Goal: Task Accomplishment & Management: Manage account settings

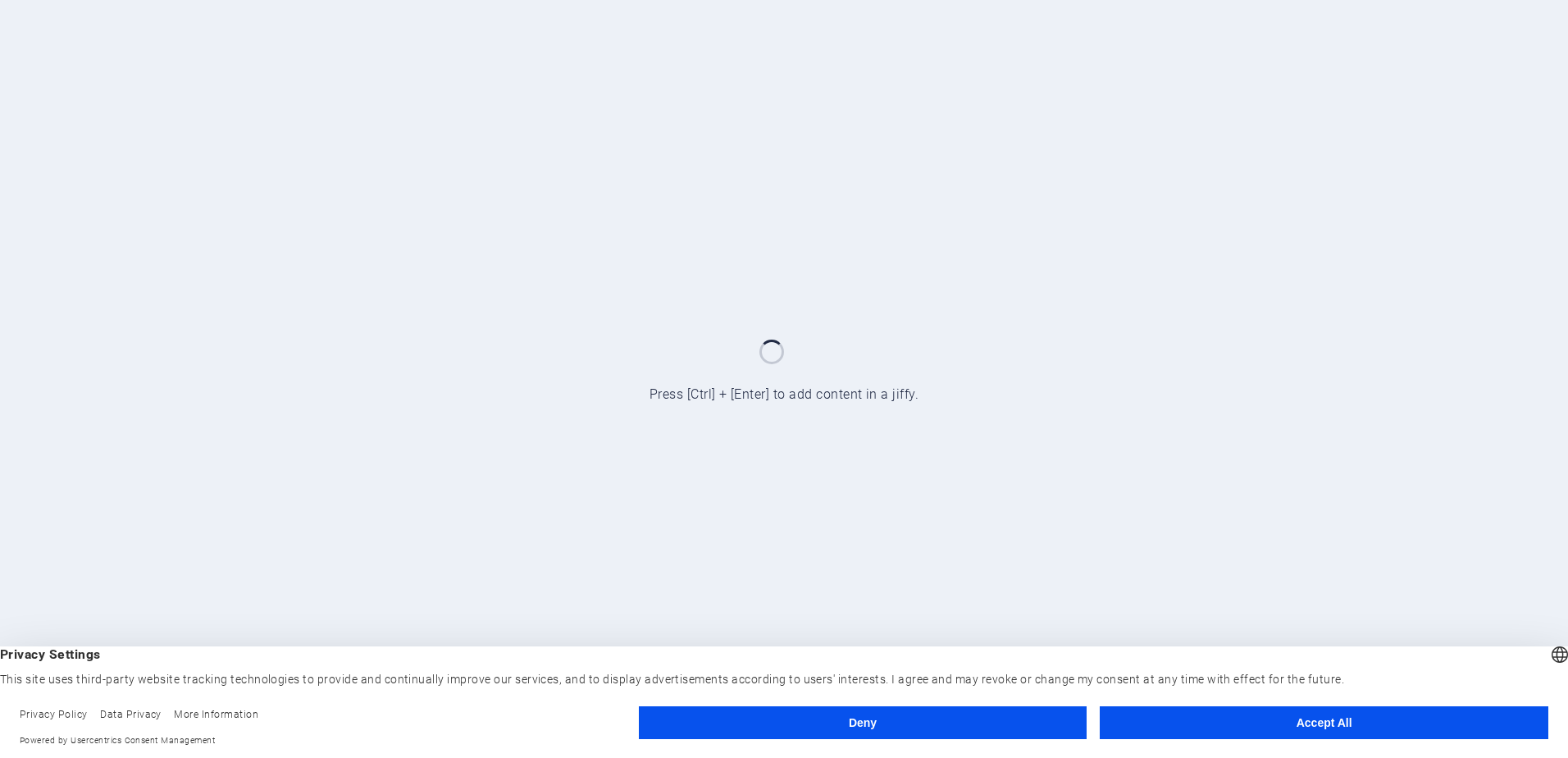
click at [1223, 713] on button "Accept All" at bounding box center [1324, 723] width 449 height 33
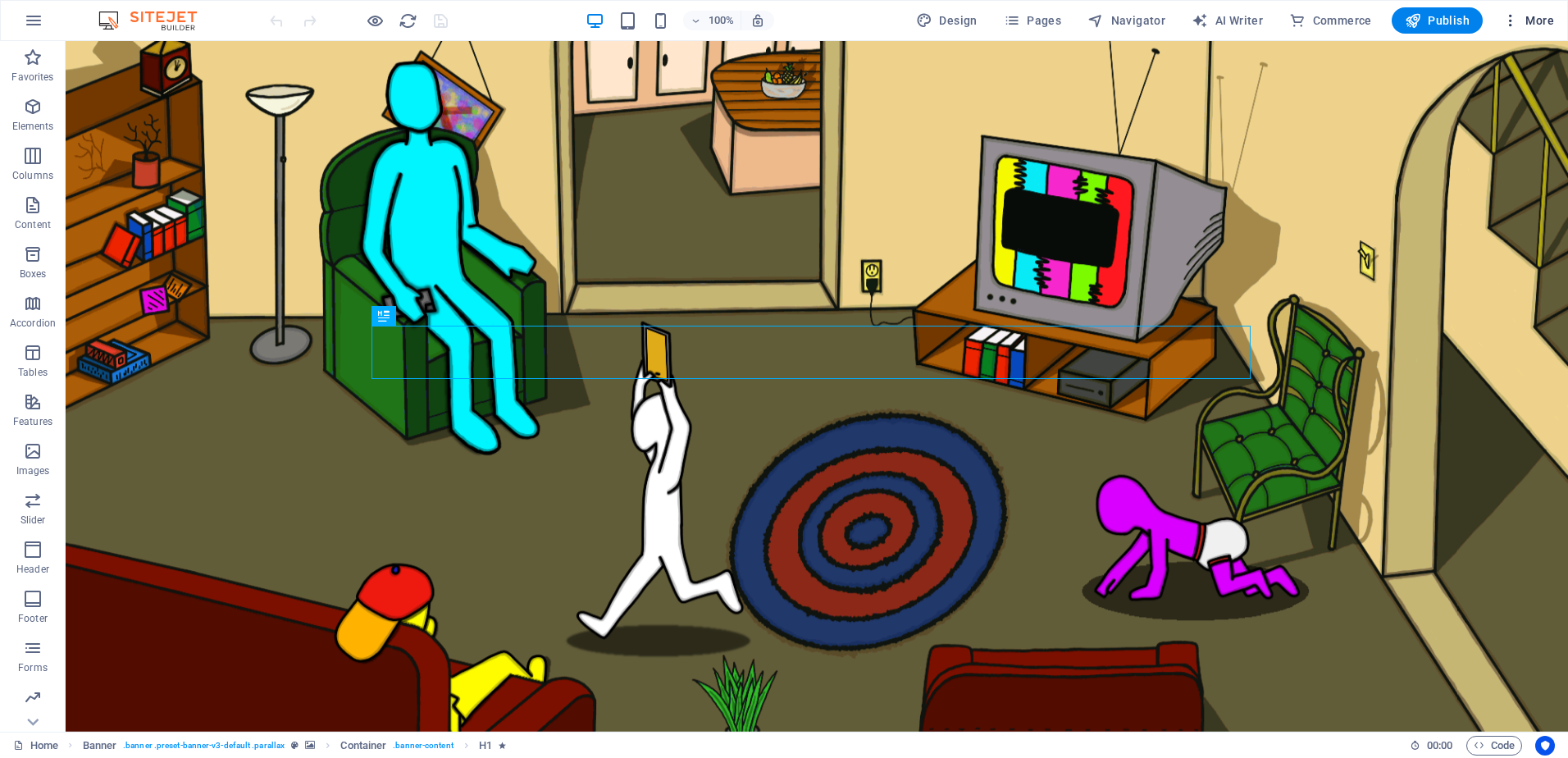
click at [1542, 20] on span "More" at bounding box center [1528, 21] width 52 height 16
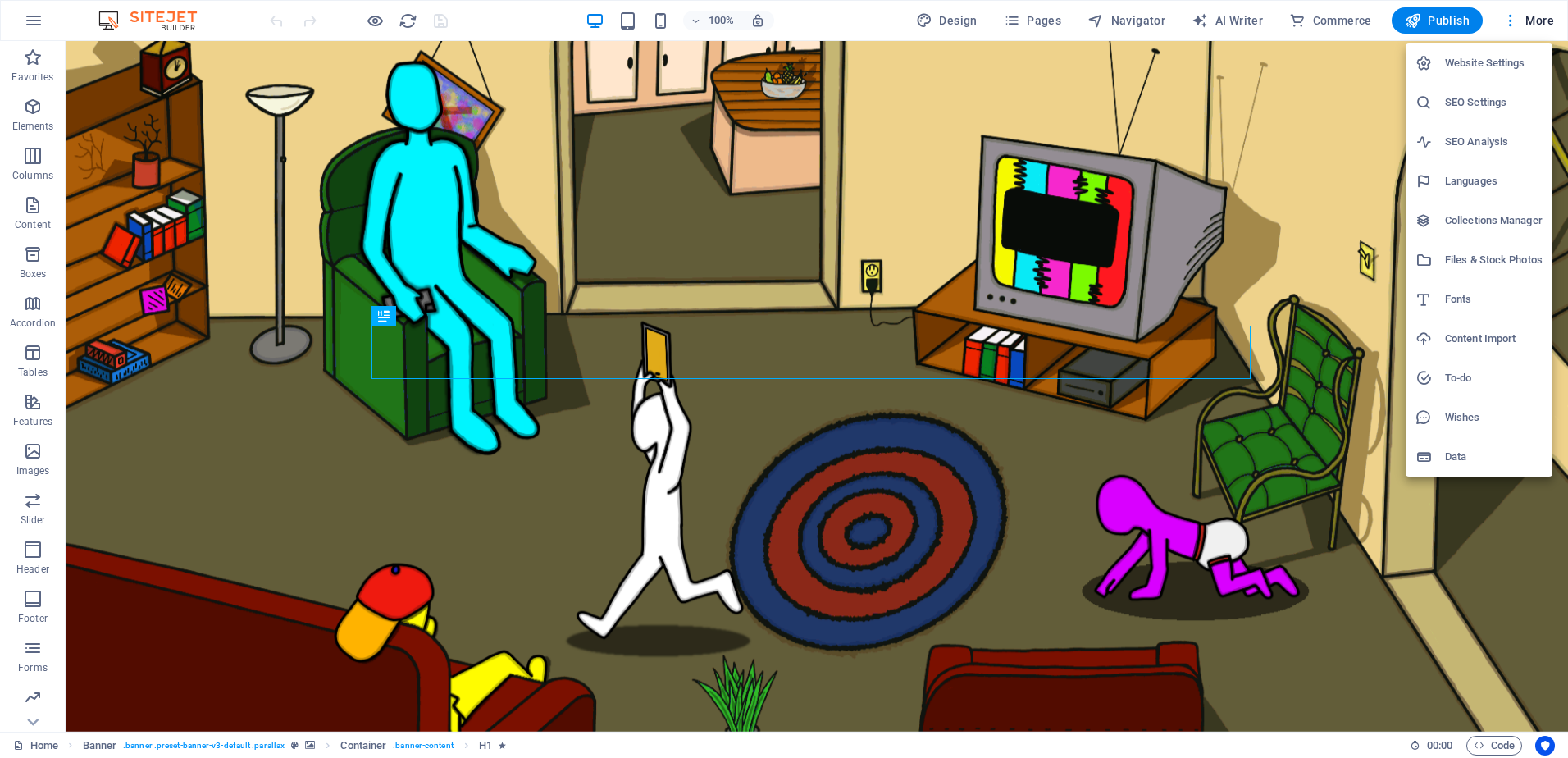
click at [1507, 57] on h6 "Website Settings" at bounding box center [1494, 64] width 98 height 20
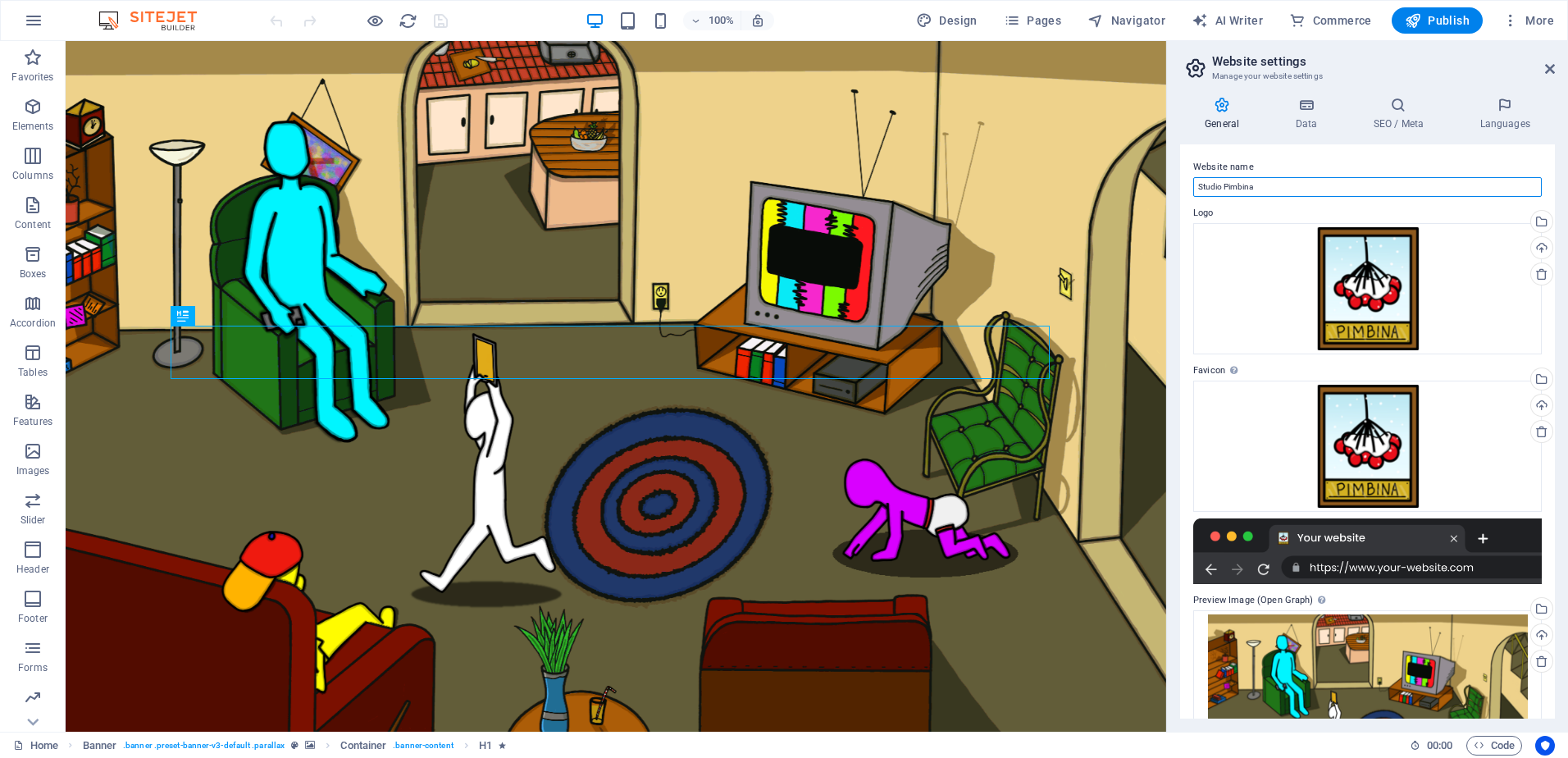
click at [1275, 184] on input "Studio Pimbina" at bounding box center [1367, 187] width 349 height 20
click at [1291, 188] on input "Studio Pimbina" at bounding box center [1367, 187] width 349 height 20
click at [1306, 109] on icon at bounding box center [1306, 105] width 72 height 16
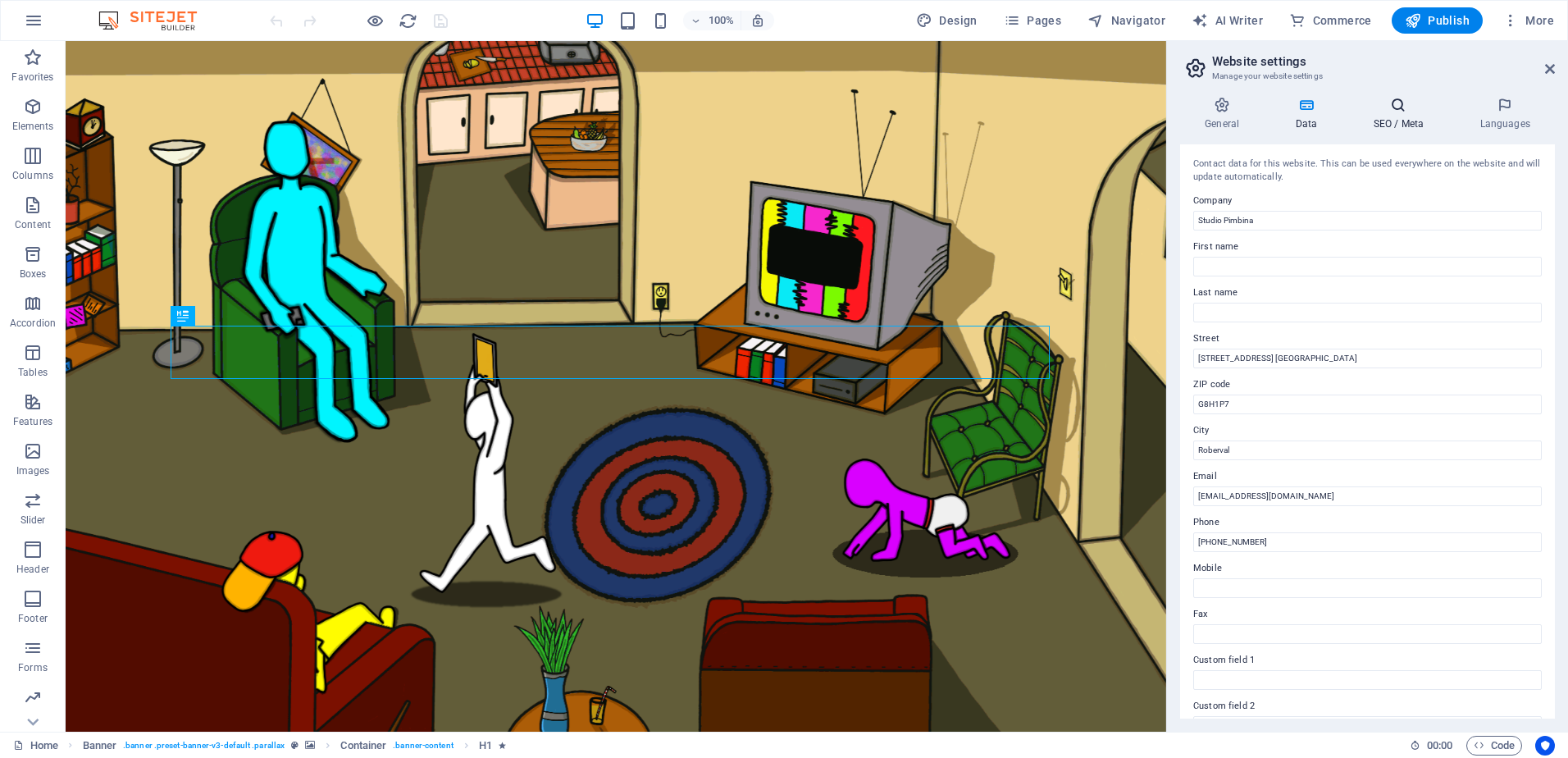
click at [1386, 107] on icon at bounding box center [1398, 105] width 100 height 16
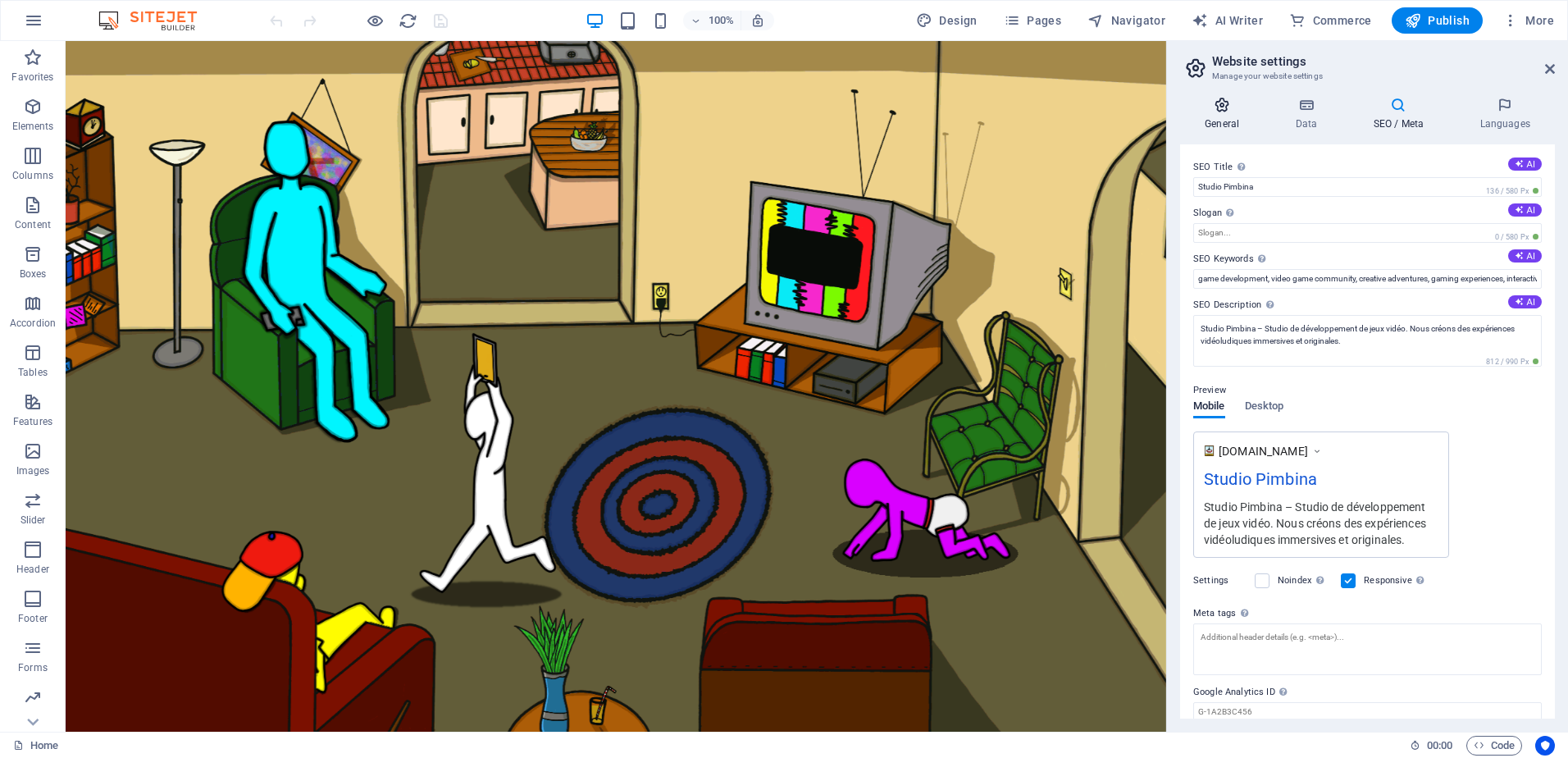
click at [1236, 113] on h4 "General" at bounding box center [1225, 114] width 90 height 34
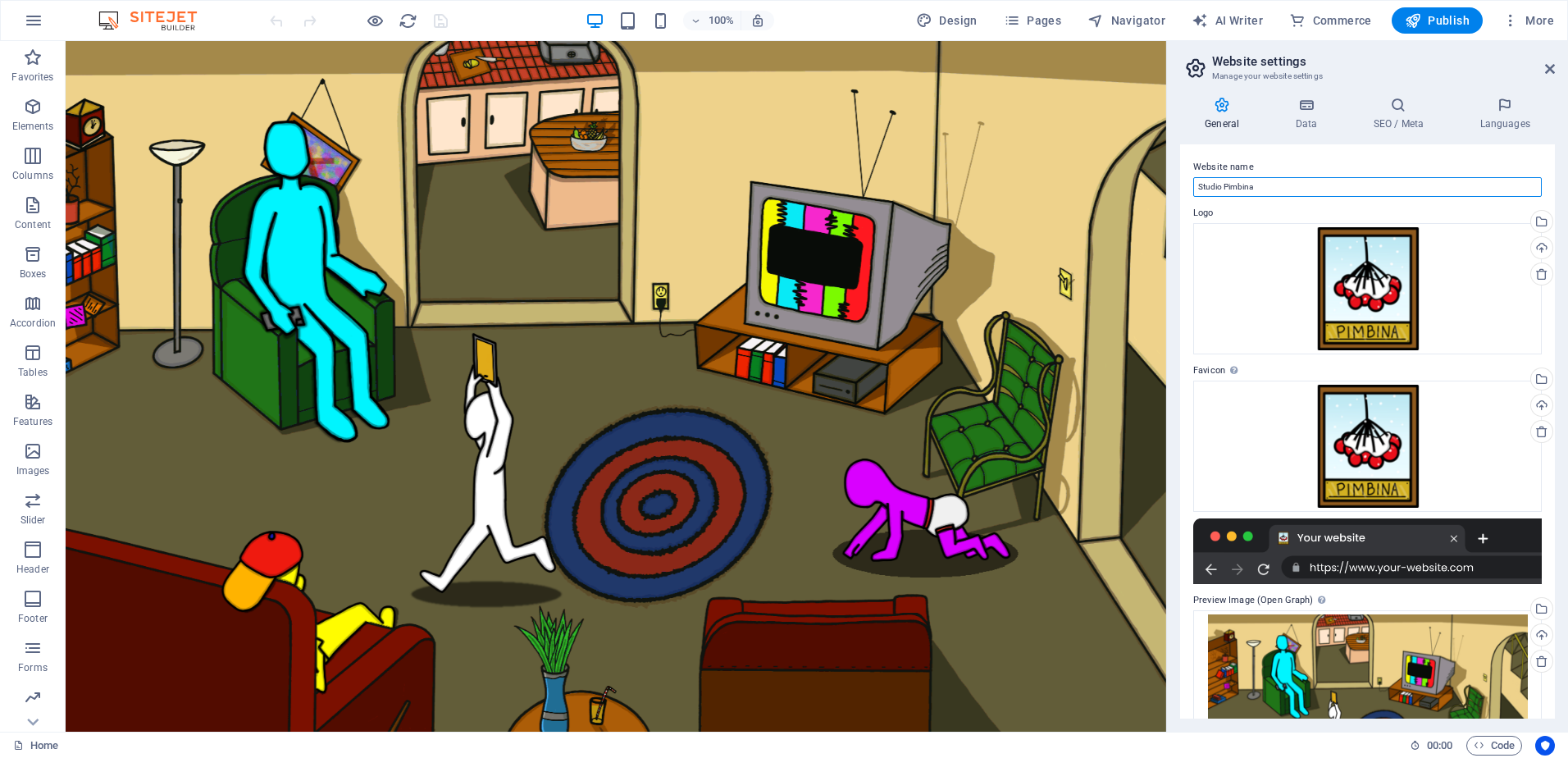
click at [1303, 192] on input "Studio Pimbina" at bounding box center [1367, 187] width 349 height 20
click at [1297, 186] on input "Studio Pimbina" at bounding box center [1367, 187] width 349 height 20
click at [1305, 162] on label "Website name" at bounding box center [1367, 167] width 349 height 20
click at [1305, 177] on input "Studio Pimbina" at bounding box center [1367, 187] width 349 height 20
click at [1319, 157] on label "Website name" at bounding box center [1367, 167] width 349 height 20
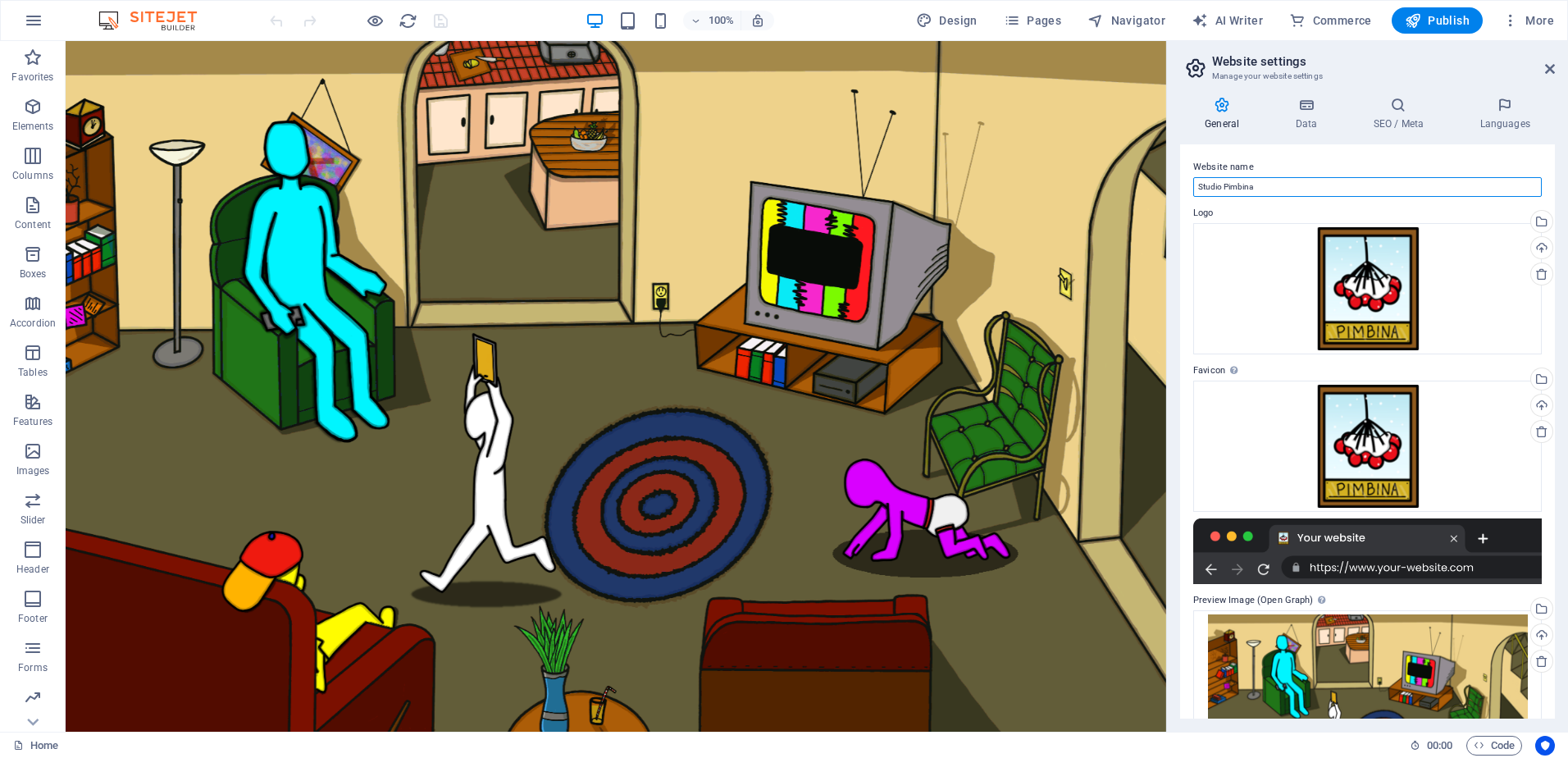
click at [1319, 177] on input "Studio Pimbina" at bounding box center [1367, 187] width 349 height 20
click at [1394, 103] on icon at bounding box center [1398, 105] width 100 height 16
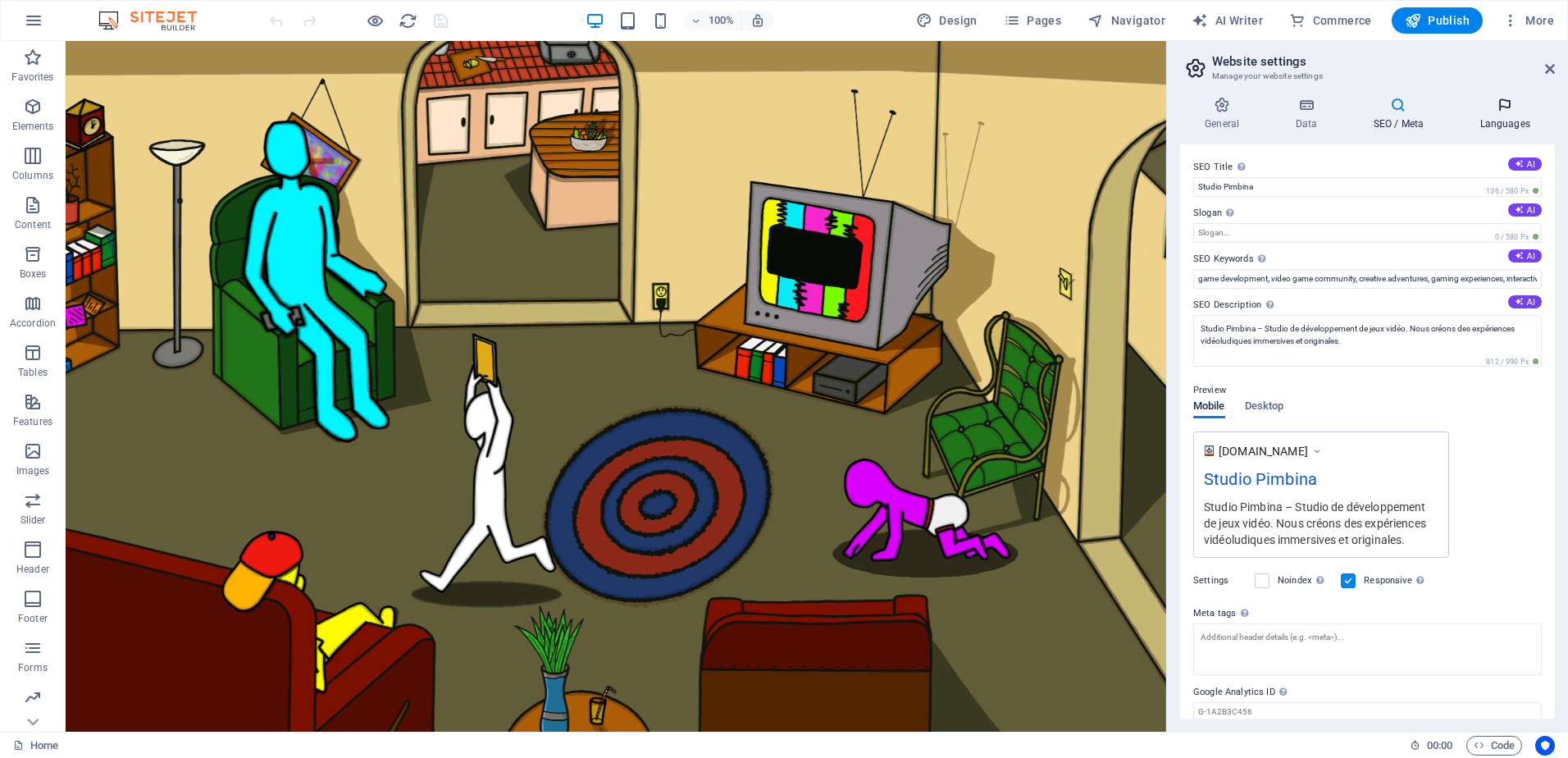
click at [1525, 110] on icon at bounding box center [1505, 105] width 100 height 16
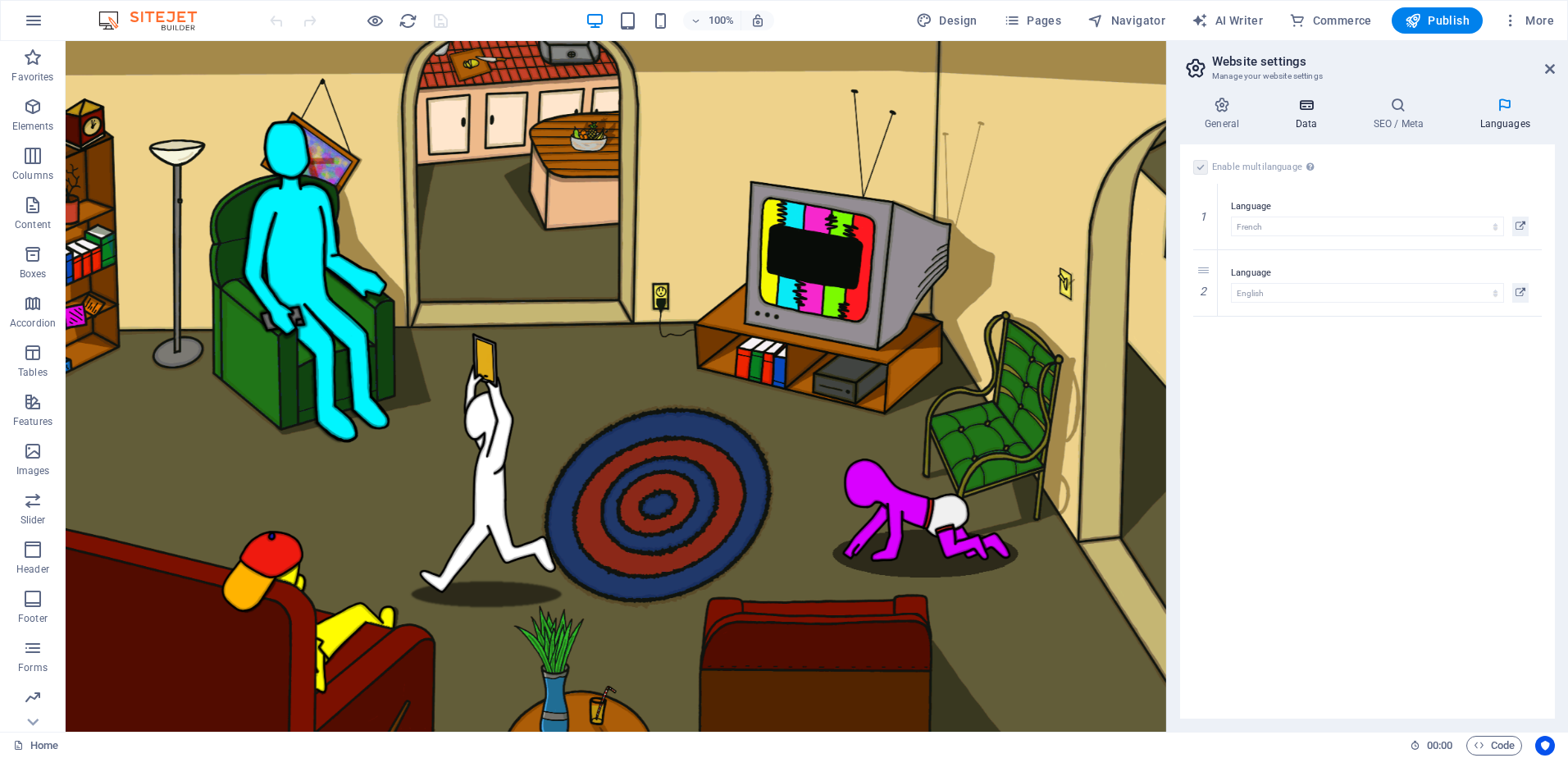
click at [1299, 109] on icon at bounding box center [1306, 105] width 72 height 16
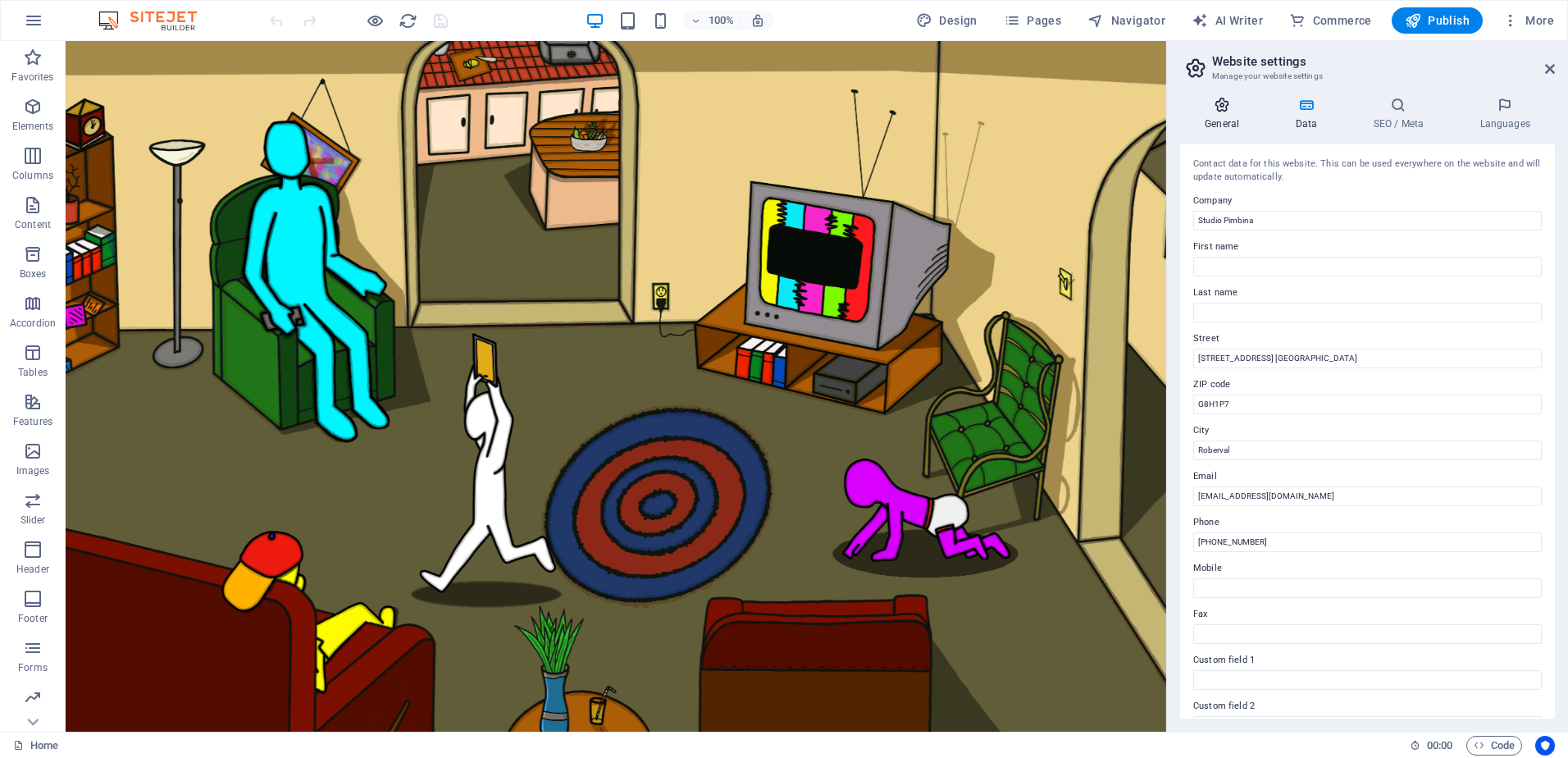
click at [1245, 105] on icon at bounding box center [1222, 105] width 84 height 16
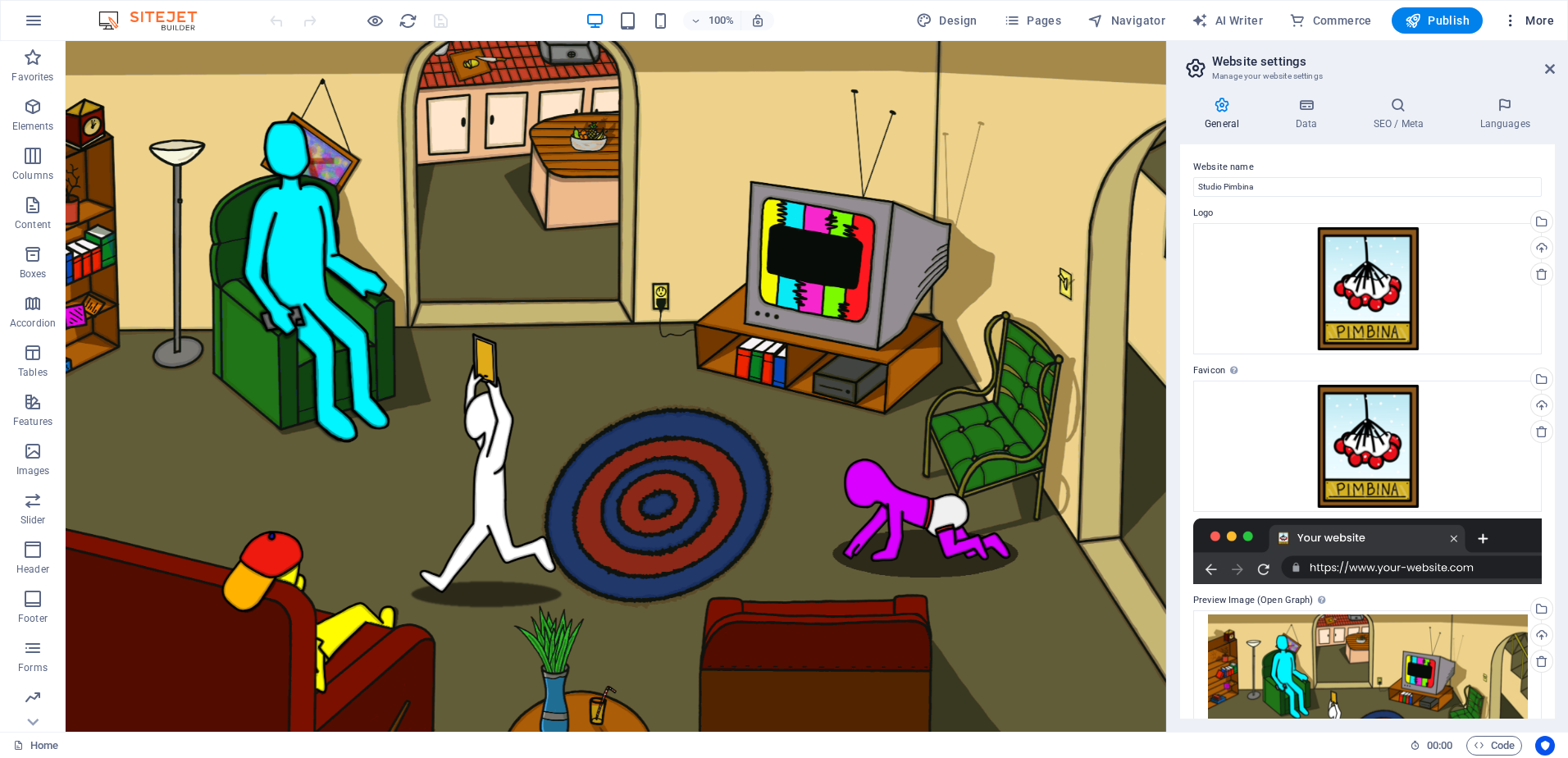
click at [1534, 19] on span "More" at bounding box center [1528, 21] width 52 height 16
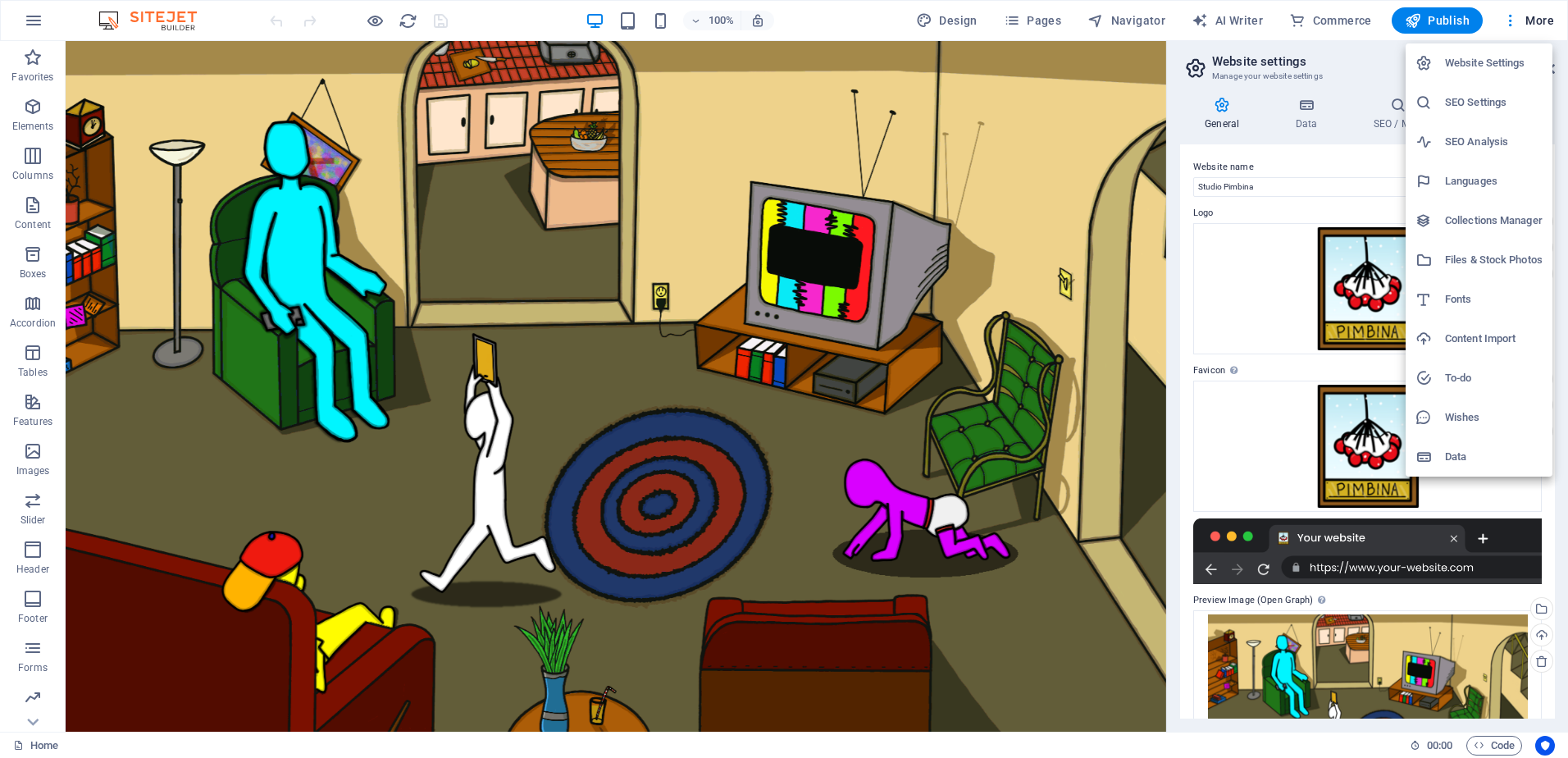
click at [1510, 69] on h6 "Website Settings" at bounding box center [1494, 64] width 98 height 20
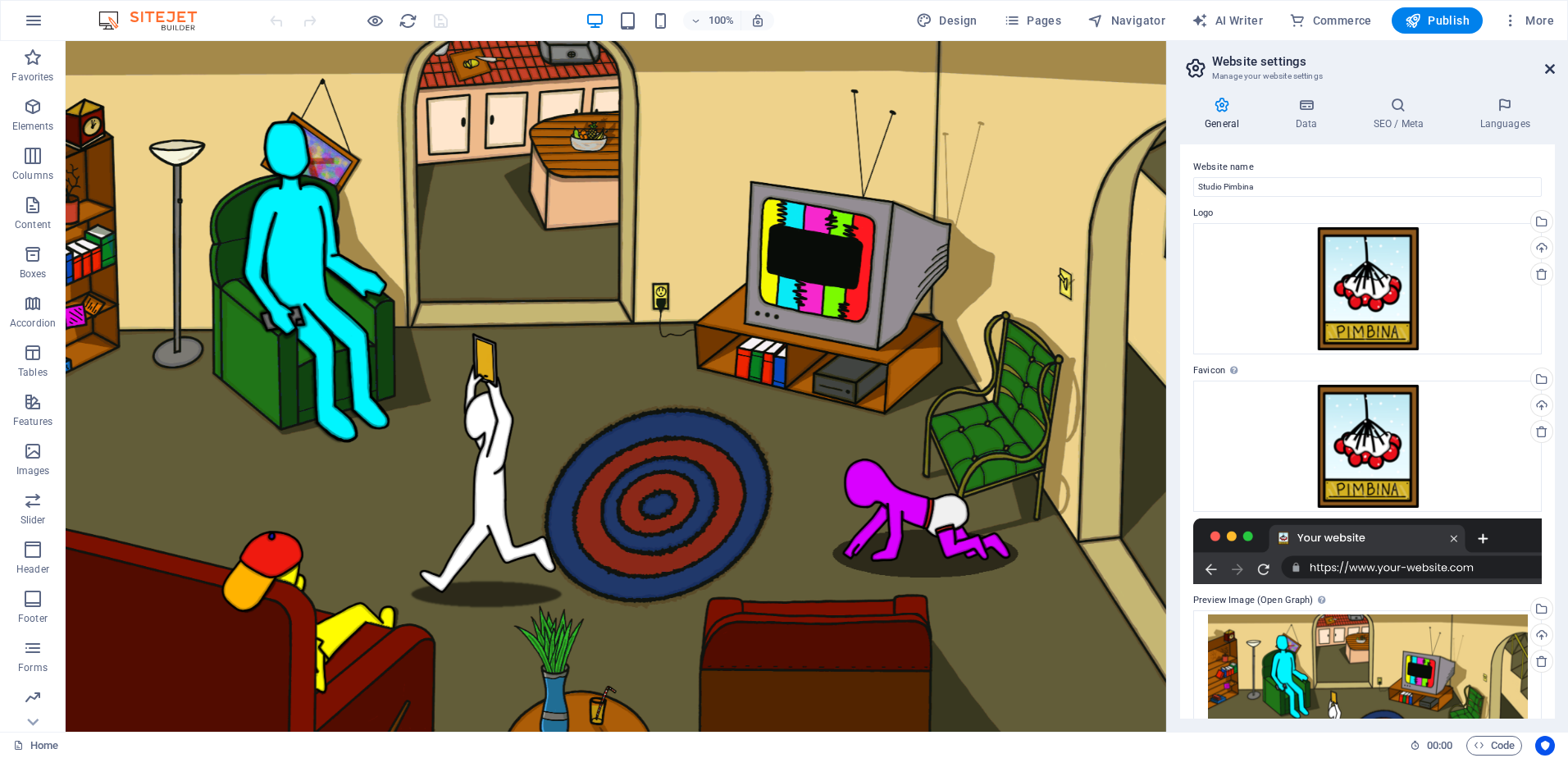
click at [1550, 67] on icon at bounding box center [1550, 69] width 10 height 13
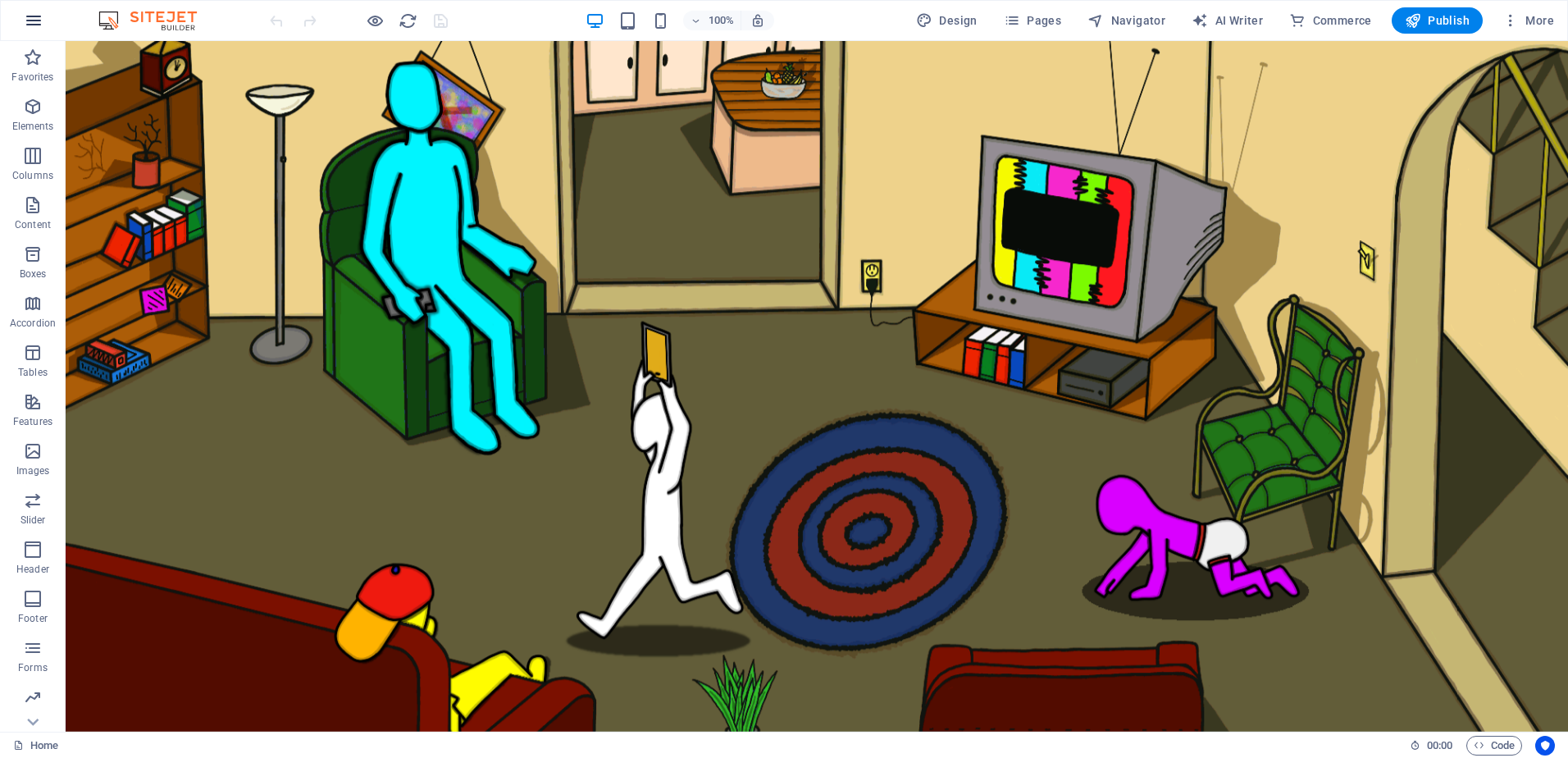
click at [31, 12] on icon "button" at bounding box center [34, 21] width 20 height 20
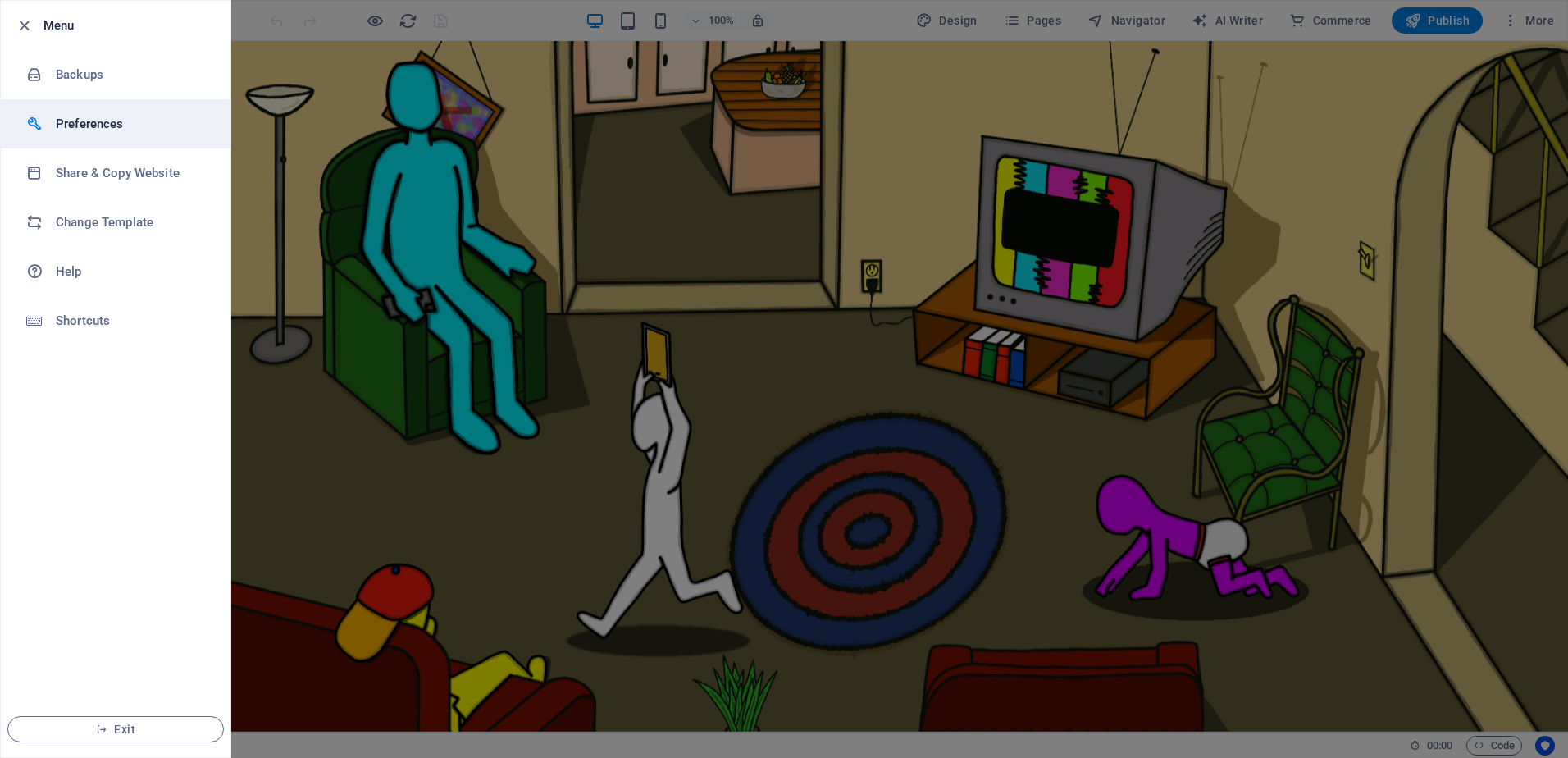
click at [109, 123] on h6 "Preferences" at bounding box center [131, 124] width 152 height 20
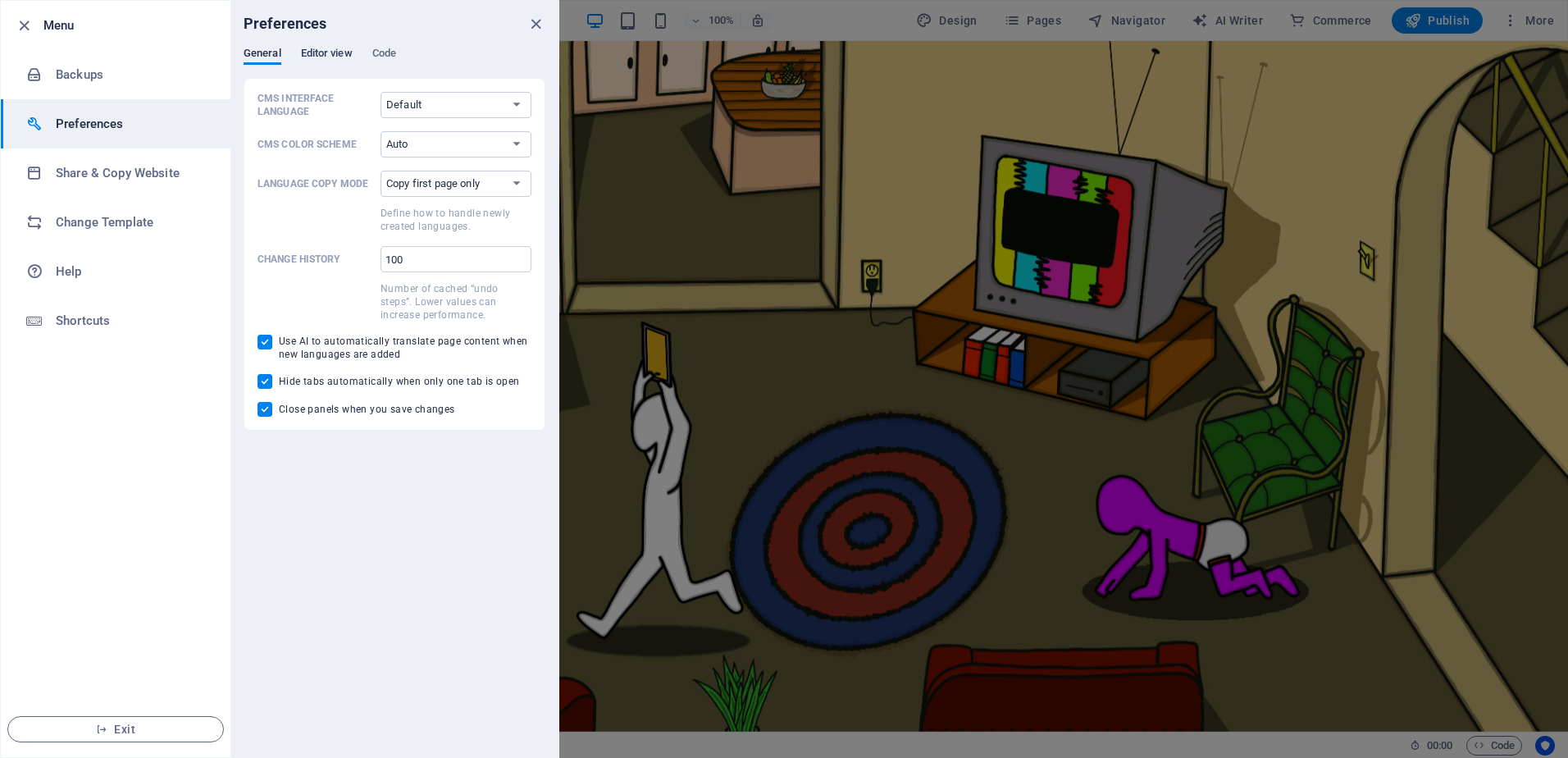
click at [342, 56] on span "Editor view" at bounding box center [327, 54] width 52 height 23
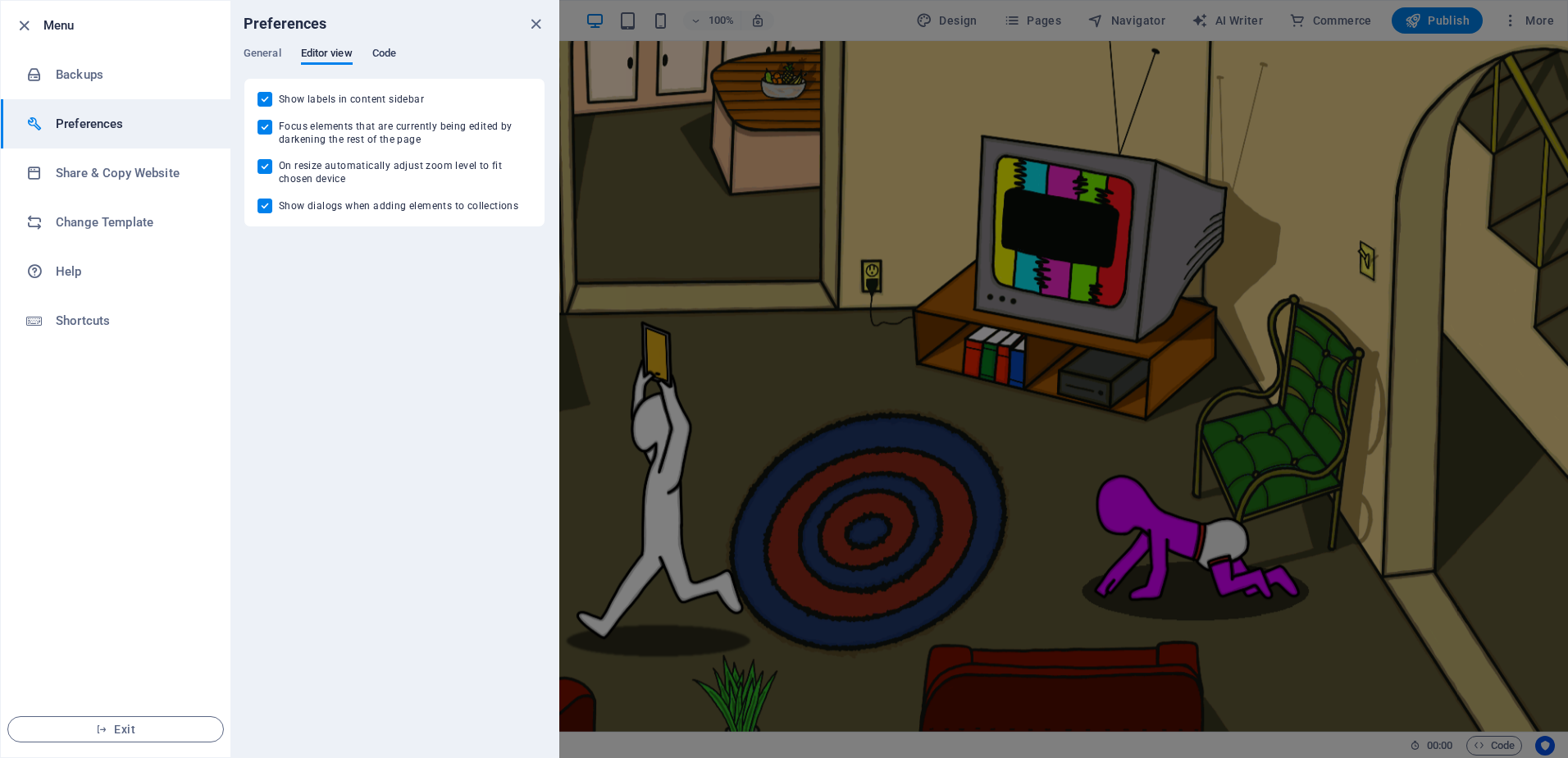
click at [376, 54] on span "Code" at bounding box center [384, 54] width 24 height 23
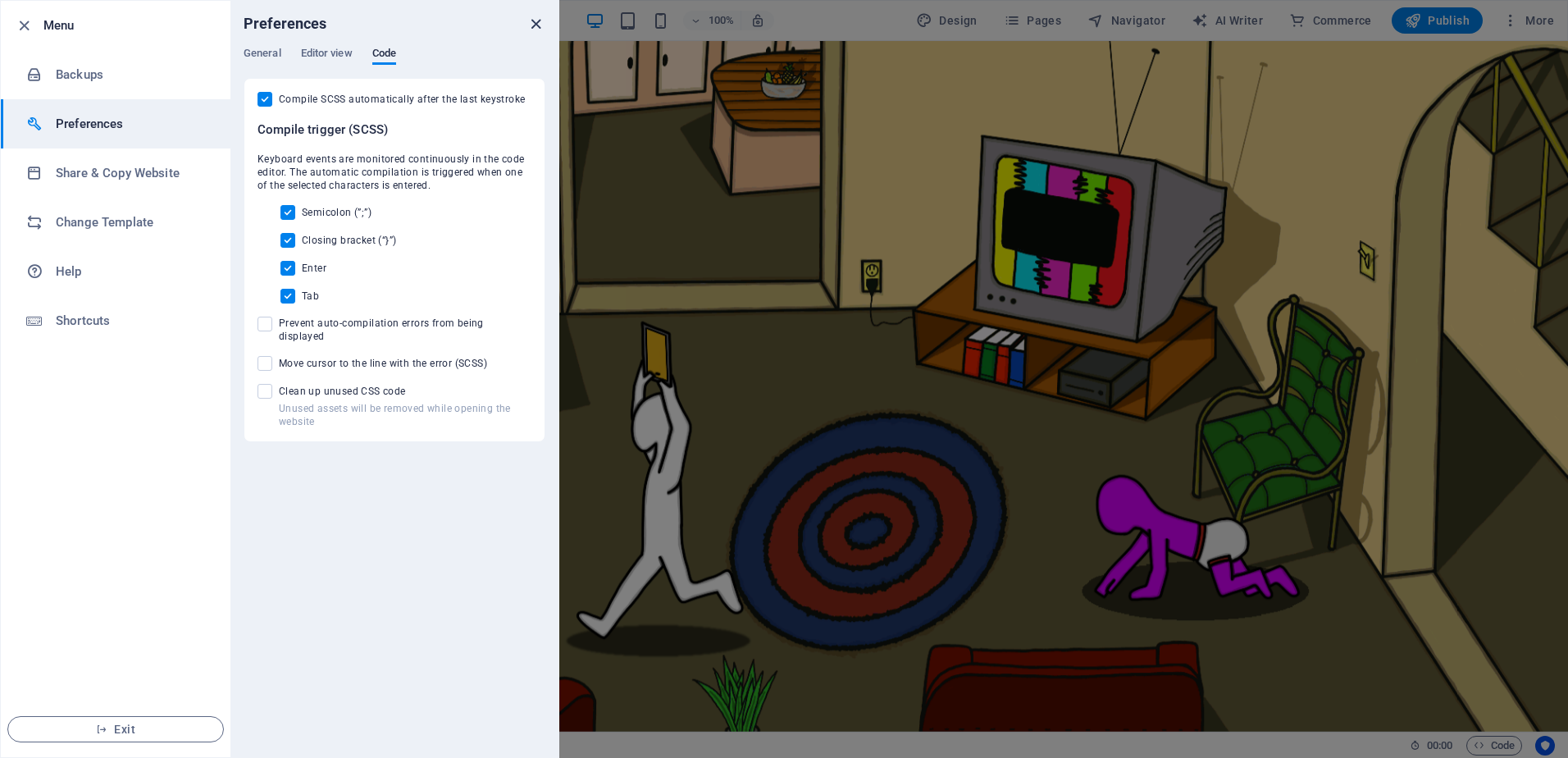
click at [538, 26] on icon "close" at bounding box center [536, 24] width 19 height 19
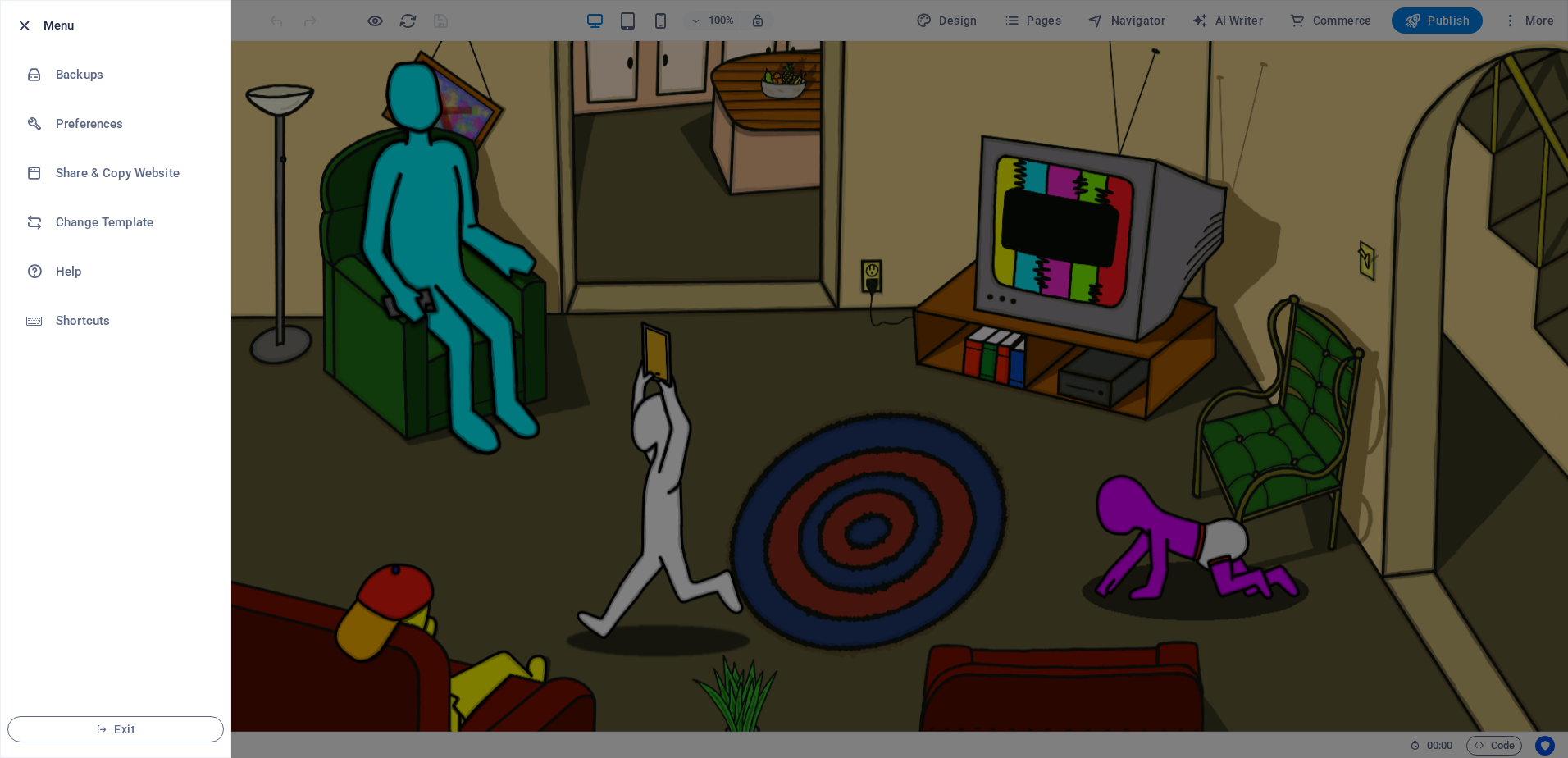
click at [26, 27] on icon "button" at bounding box center [24, 25] width 19 height 19
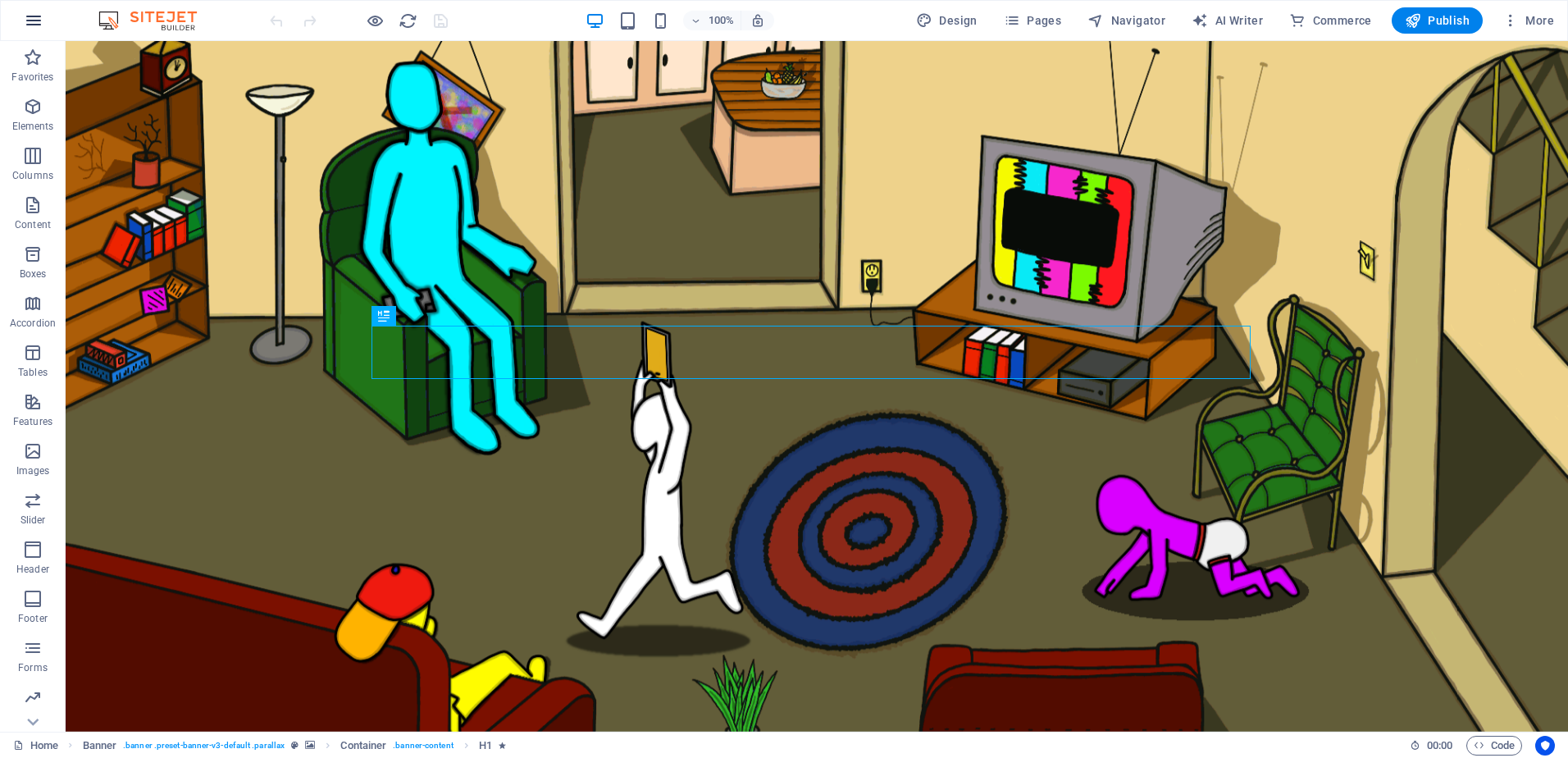
click at [39, 21] on icon "button" at bounding box center [34, 21] width 20 height 20
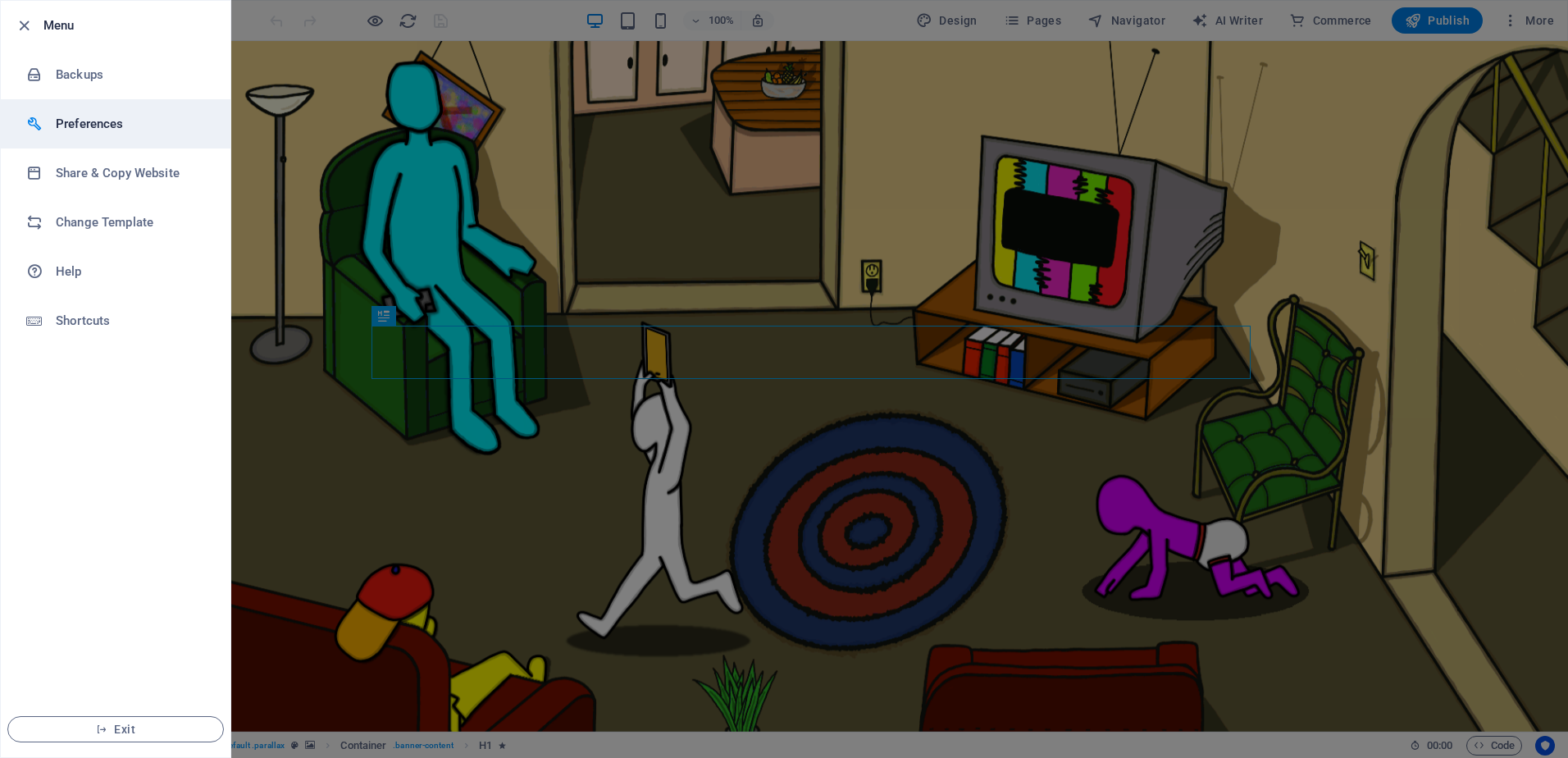
click at [125, 122] on h6 "Preferences" at bounding box center [131, 124] width 152 height 20
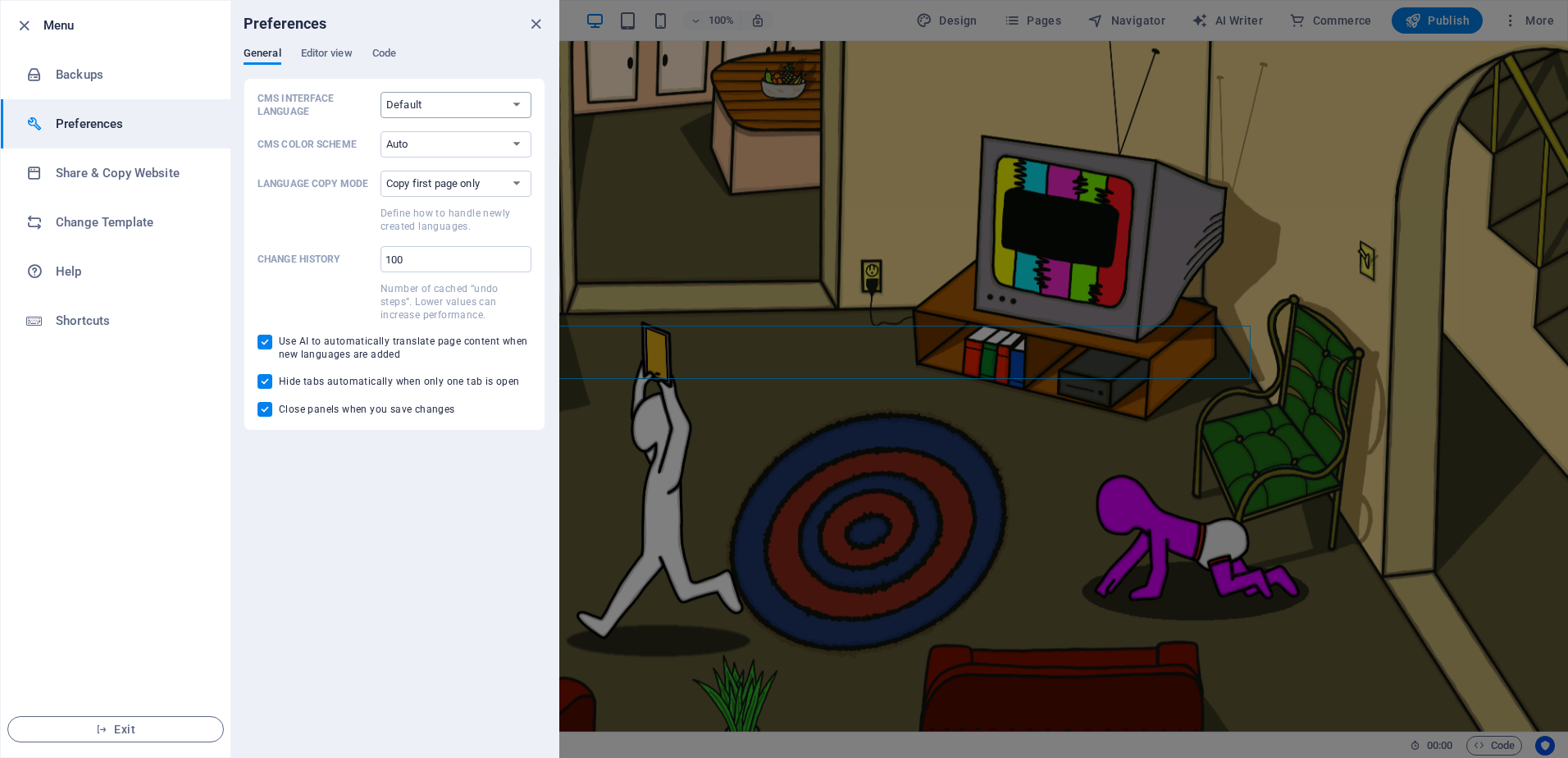
click at [473, 106] on select "Default Deutsch English Español Français Magyar Italiano Nederlands Polski Port…" at bounding box center [456, 104] width 151 height 26
click at [341, 112] on p "CMS Interface Language" at bounding box center [316, 104] width 116 height 26
click at [380, 112] on select "Default Deutsch English Español Français Magyar Italiano Nederlands Polski Port…" at bounding box center [456, 104] width 151 height 26
click at [321, 59] on span "Editor view" at bounding box center [327, 54] width 52 height 23
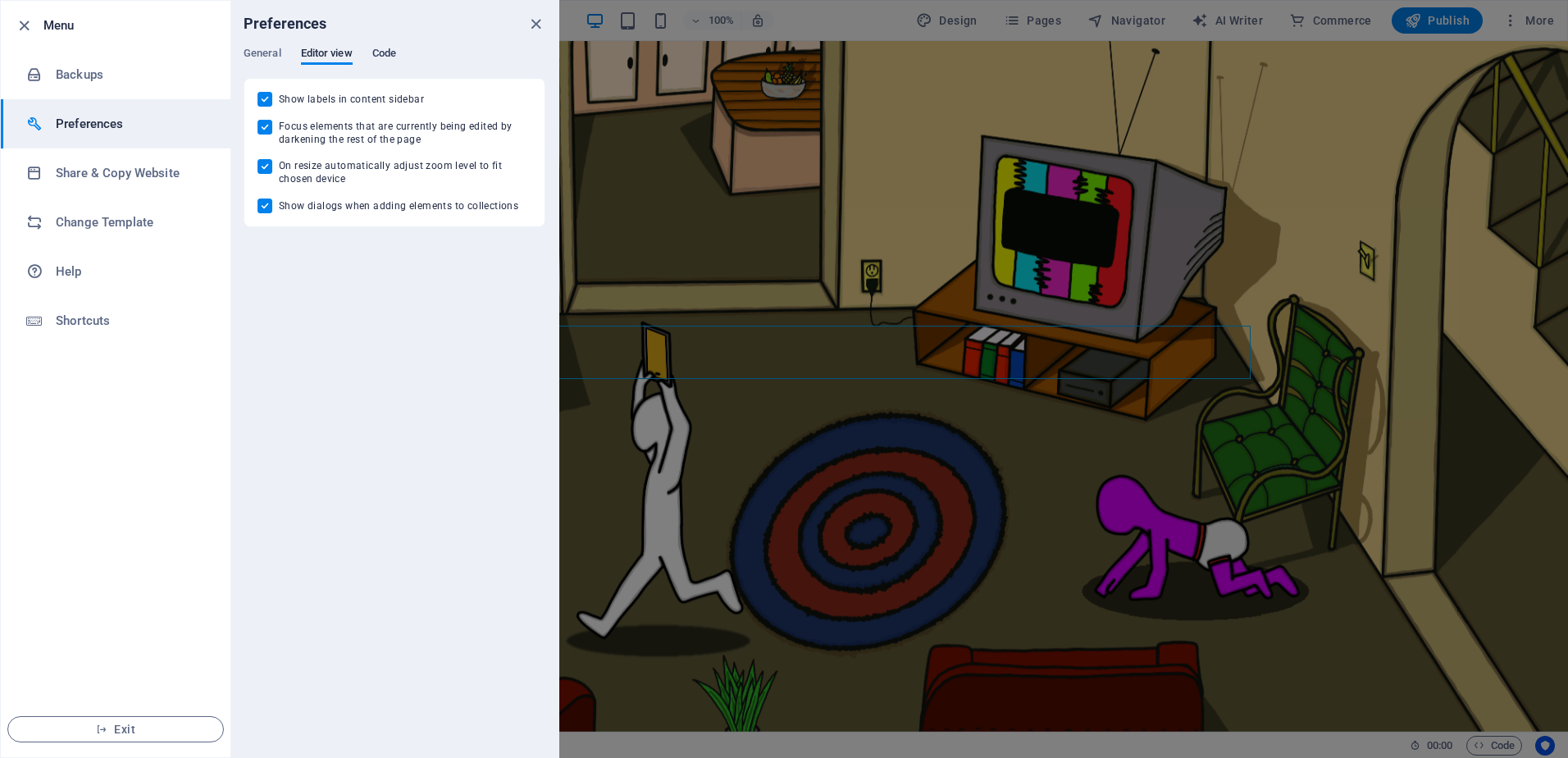
click at [388, 56] on span "Code" at bounding box center [384, 54] width 24 height 23
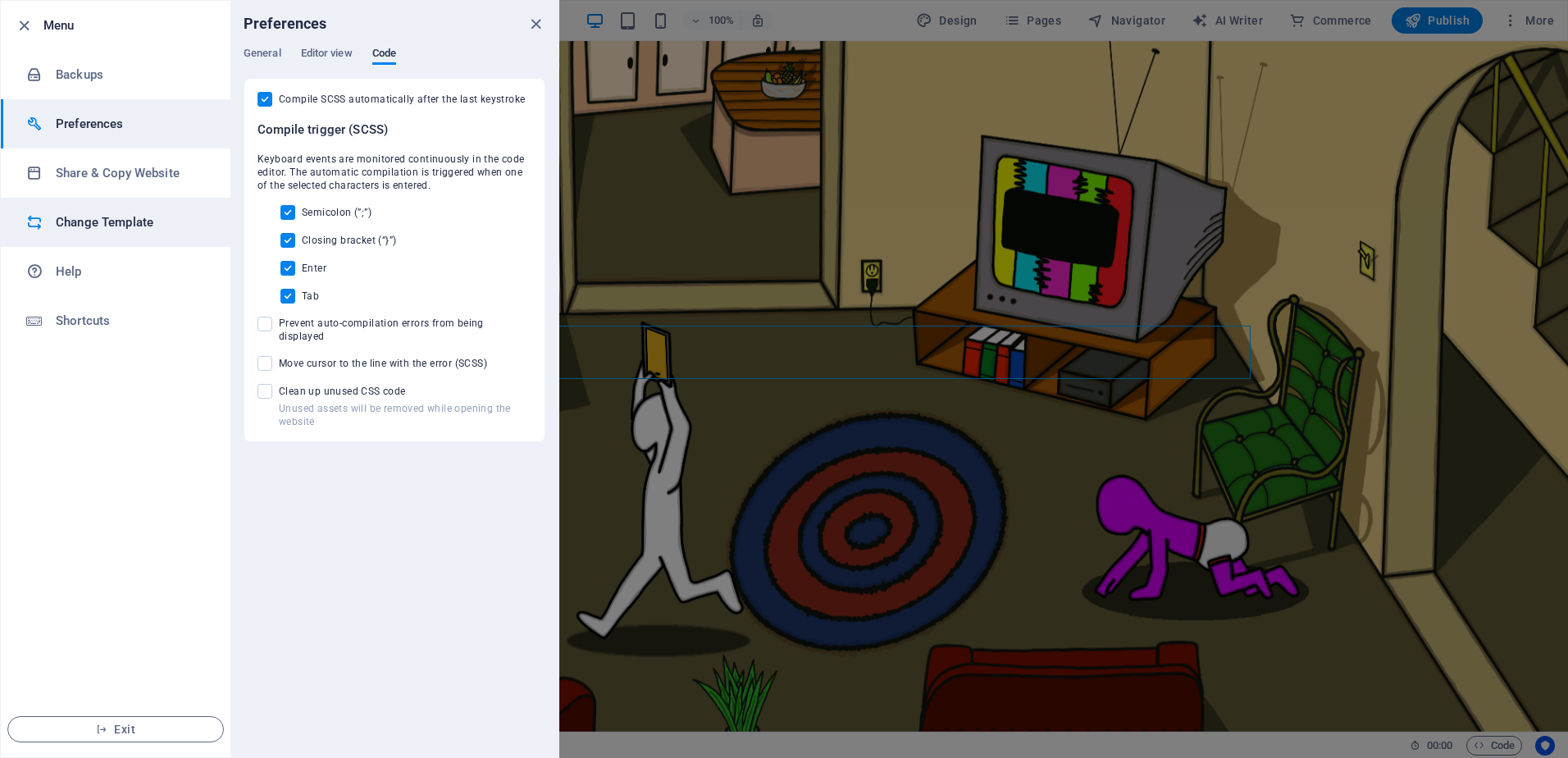
click at [139, 228] on h6 "Change Template" at bounding box center [131, 222] width 152 height 20
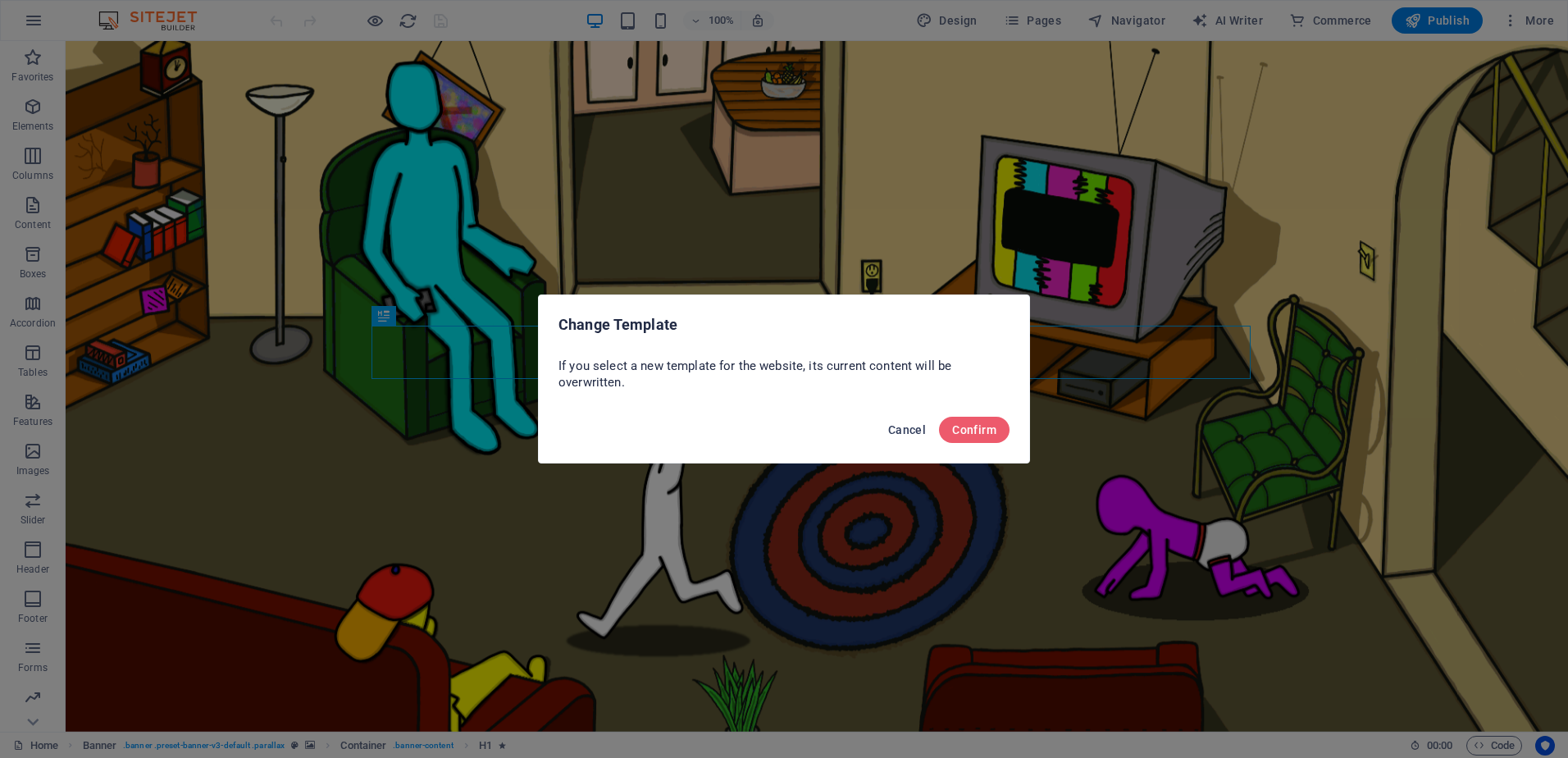
drag, startPoint x: 907, startPoint y: 427, endPoint x: 842, endPoint y: 386, distance: 76.9
click at [907, 427] on span "Cancel" at bounding box center [907, 429] width 38 height 13
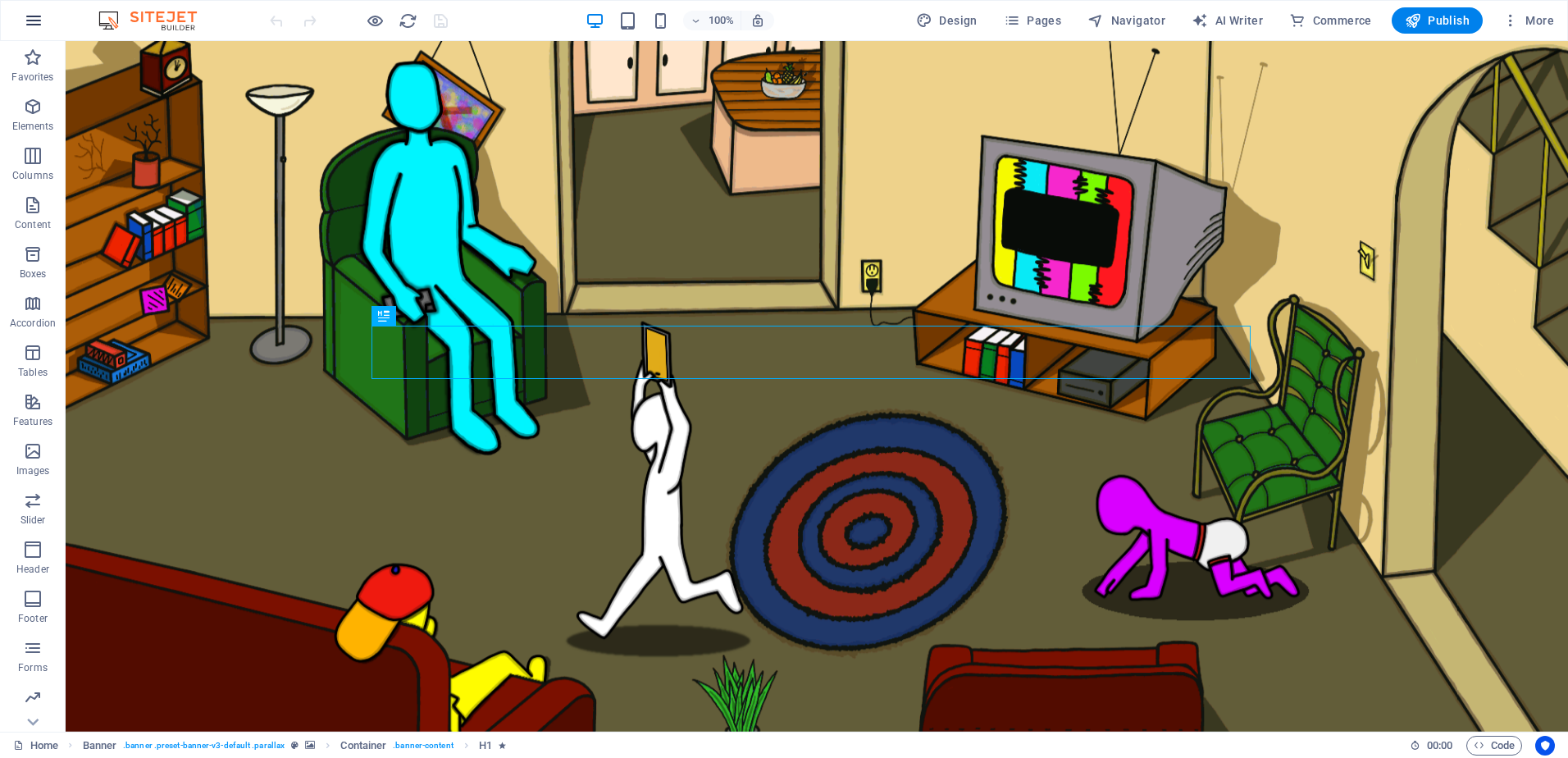
click at [35, 23] on icon "button" at bounding box center [34, 21] width 20 height 20
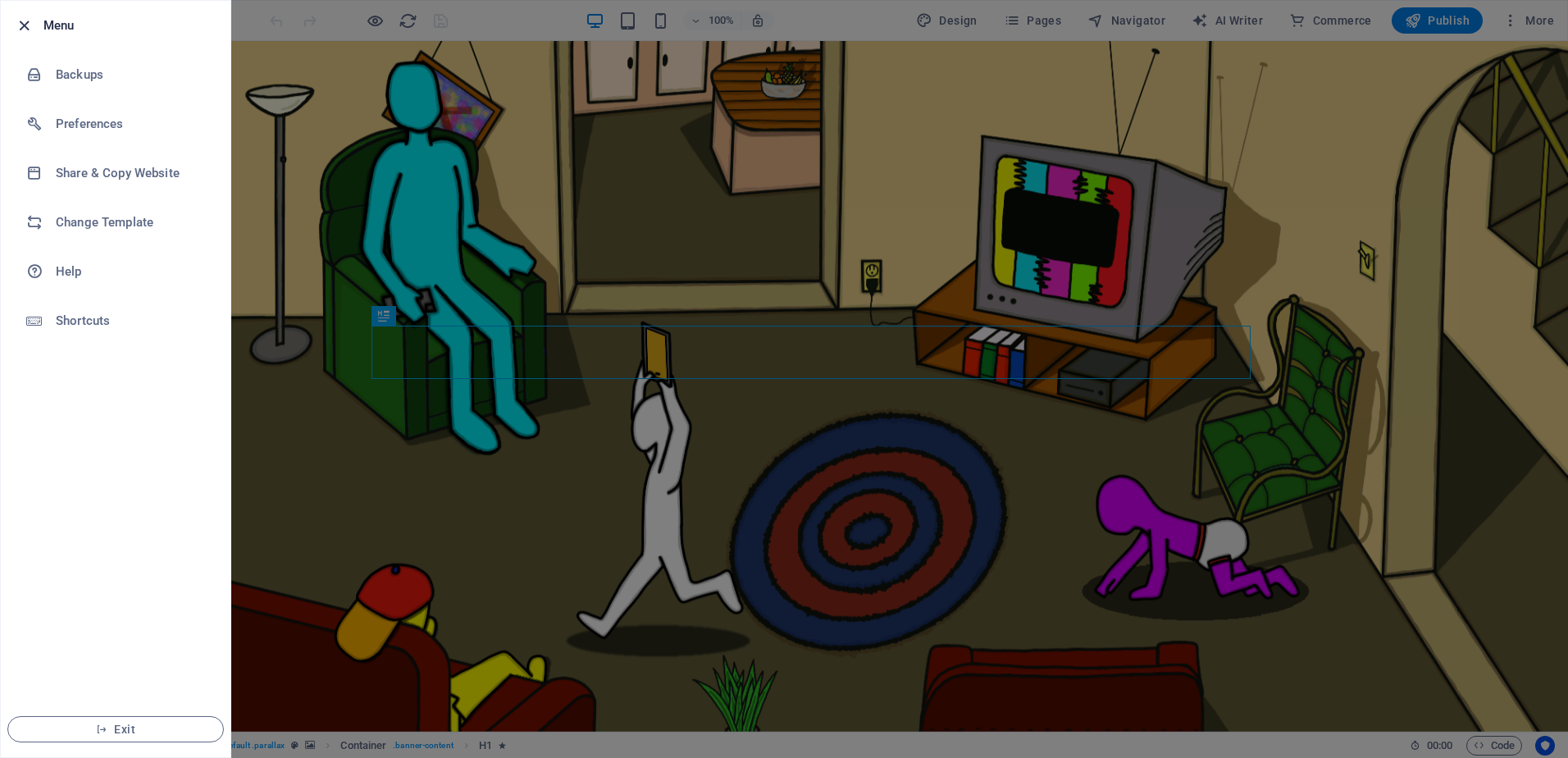
click at [22, 24] on icon "button" at bounding box center [24, 25] width 19 height 19
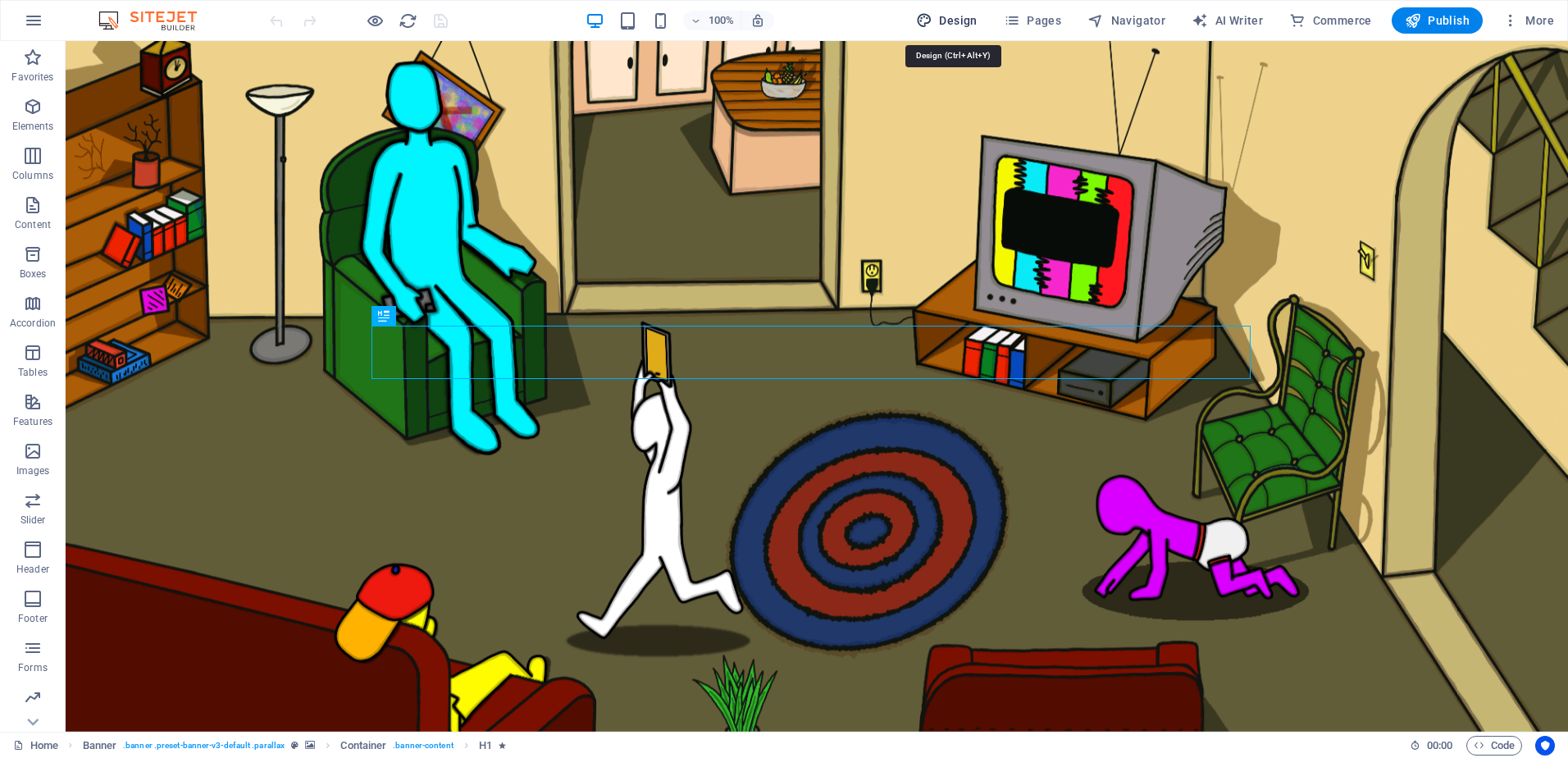
click at [950, 17] on span "Design" at bounding box center [947, 21] width 62 height 16
select select "rem"
select select "300"
select select "px"
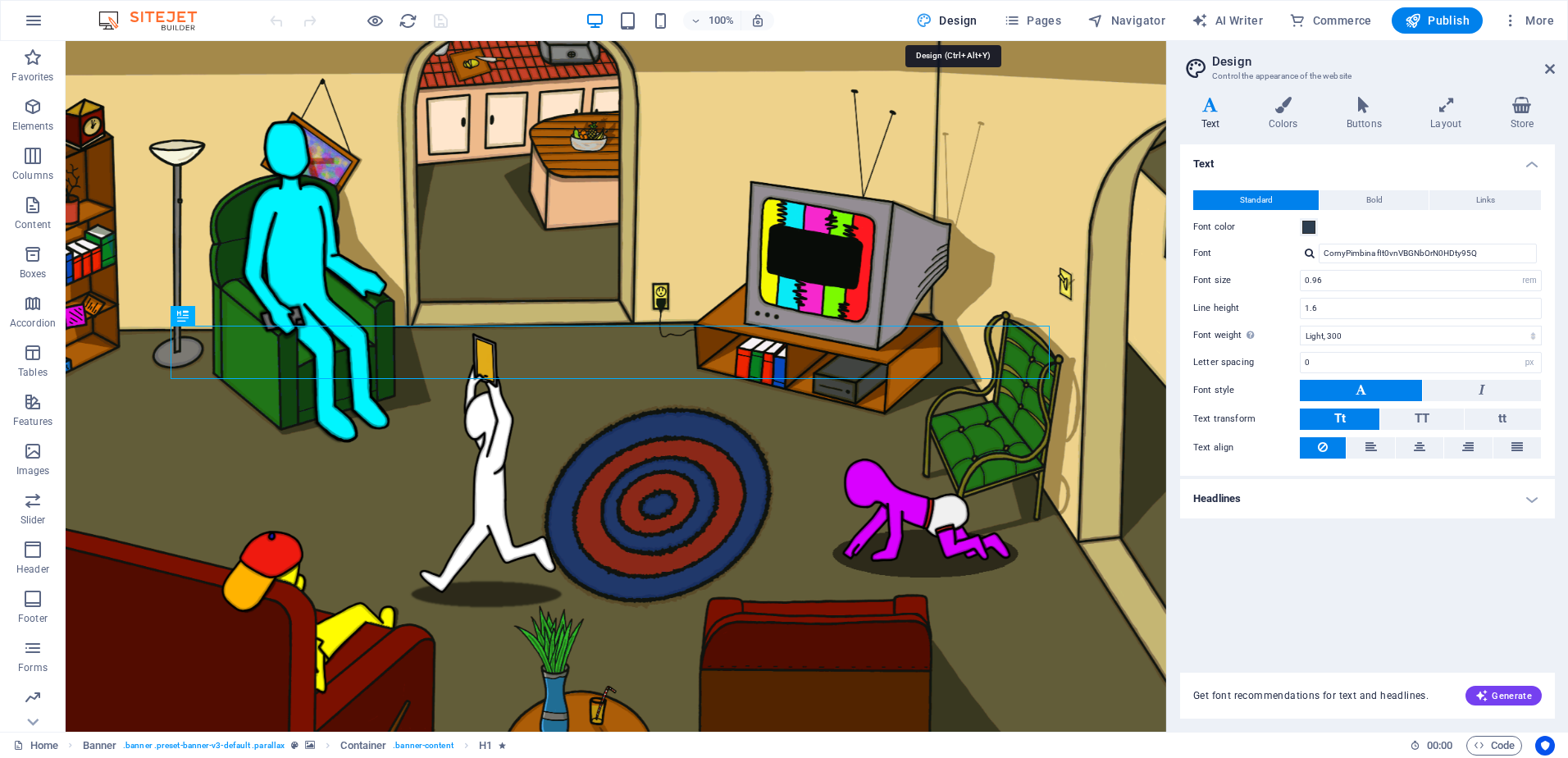
click at [950, 17] on span "Design" at bounding box center [947, 21] width 62 height 16
click at [1552, 66] on icon at bounding box center [1550, 69] width 10 height 13
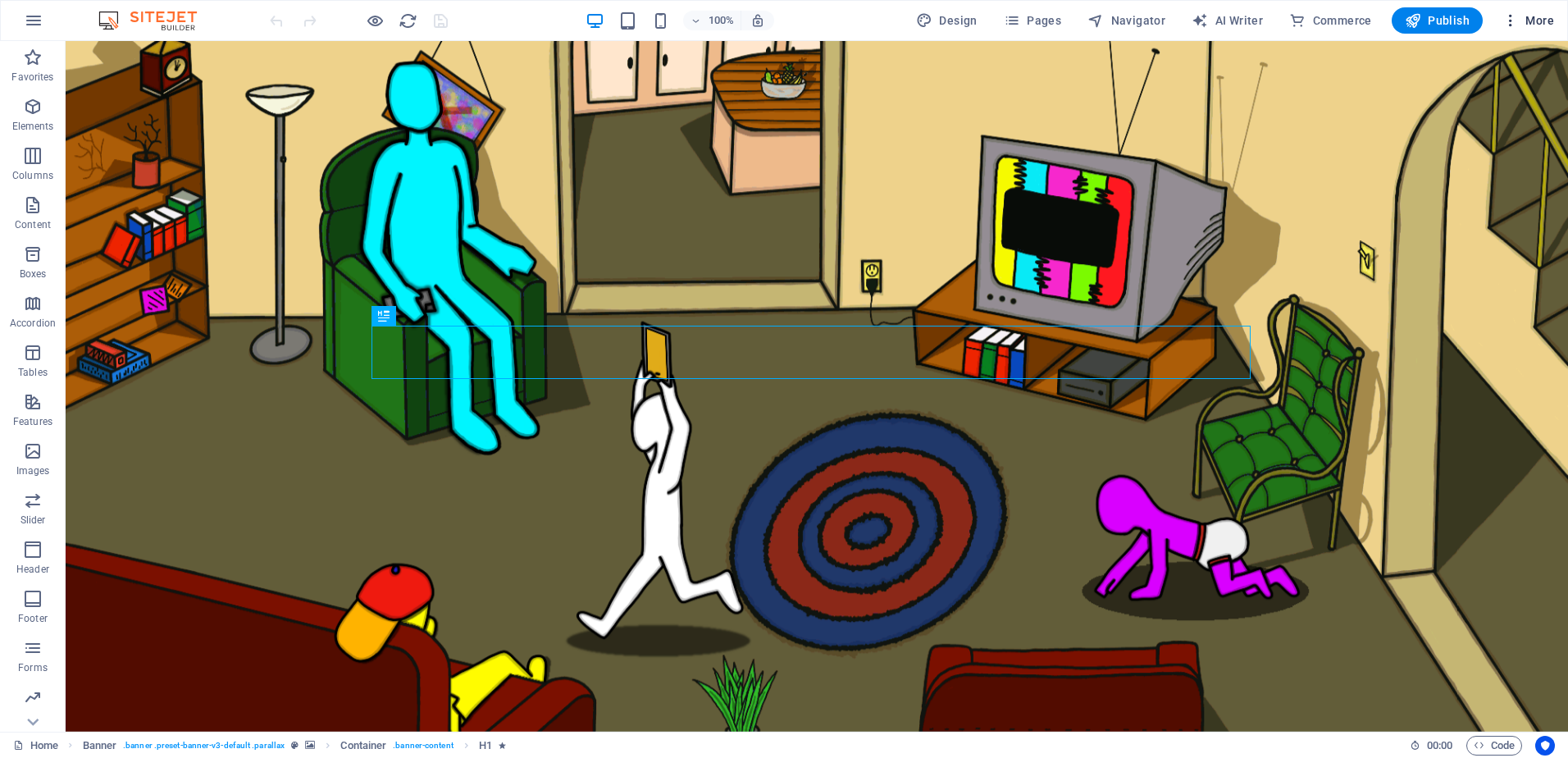
click at [1517, 22] on icon "button" at bounding box center [1511, 21] width 16 height 16
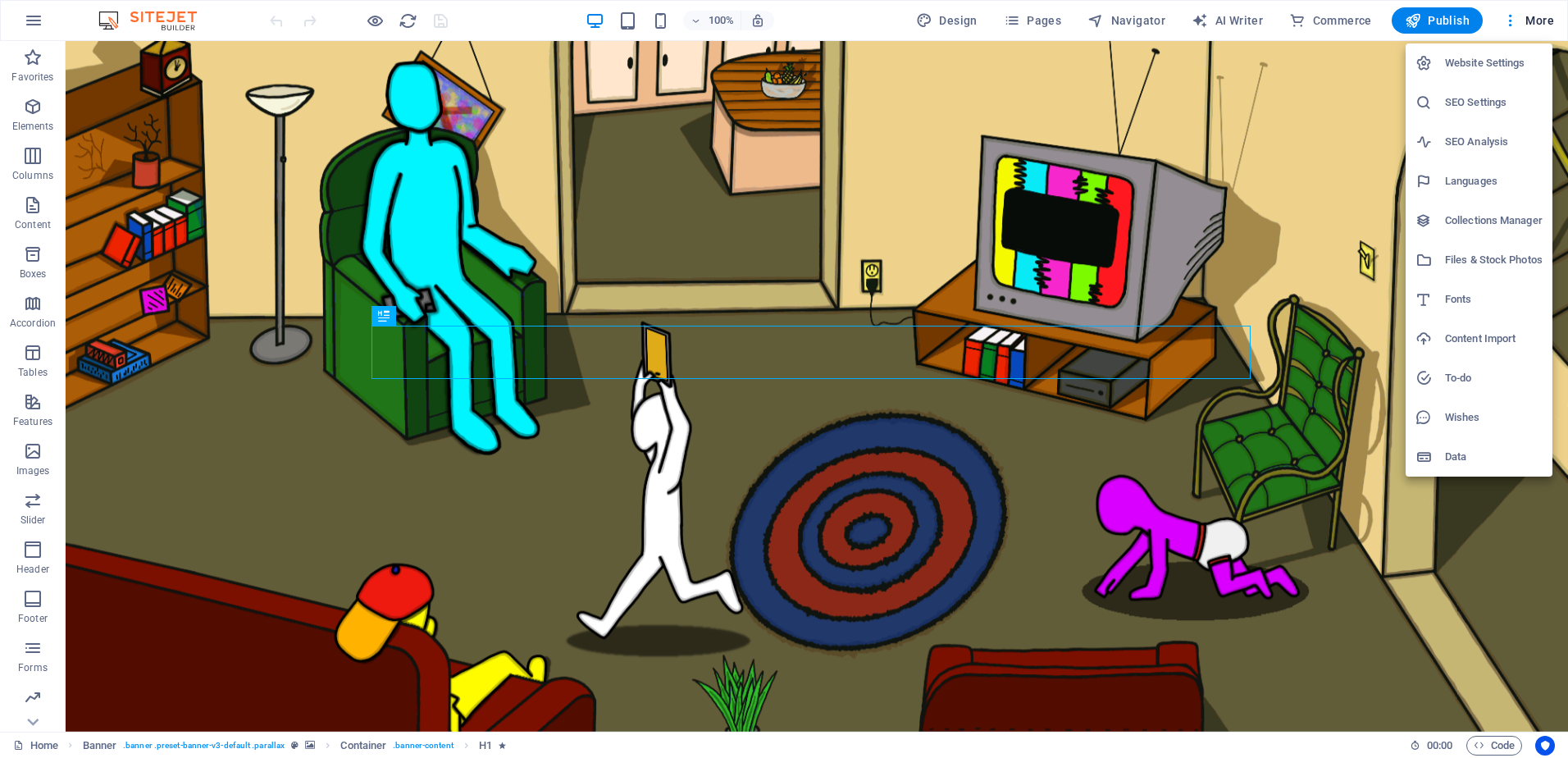
click at [1480, 461] on h6 "Data" at bounding box center [1494, 457] width 98 height 20
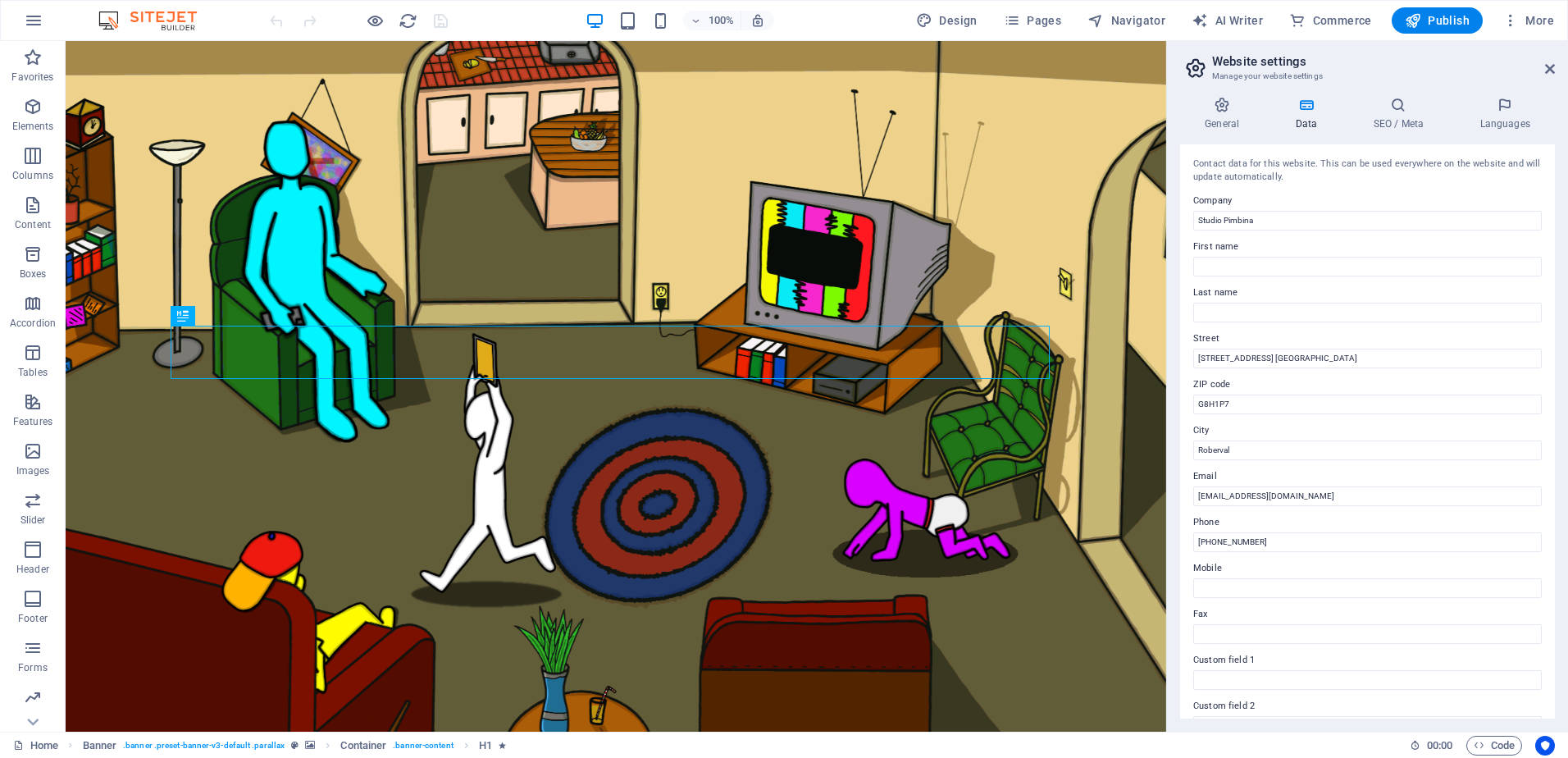
click at [1550, 62] on h2 "Website settings" at bounding box center [1384, 62] width 343 height 15
drag, startPoint x: 1550, startPoint y: 67, endPoint x: 1460, endPoint y: 11, distance: 106.0
click at [1550, 67] on icon at bounding box center [1550, 69] width 10 height 13
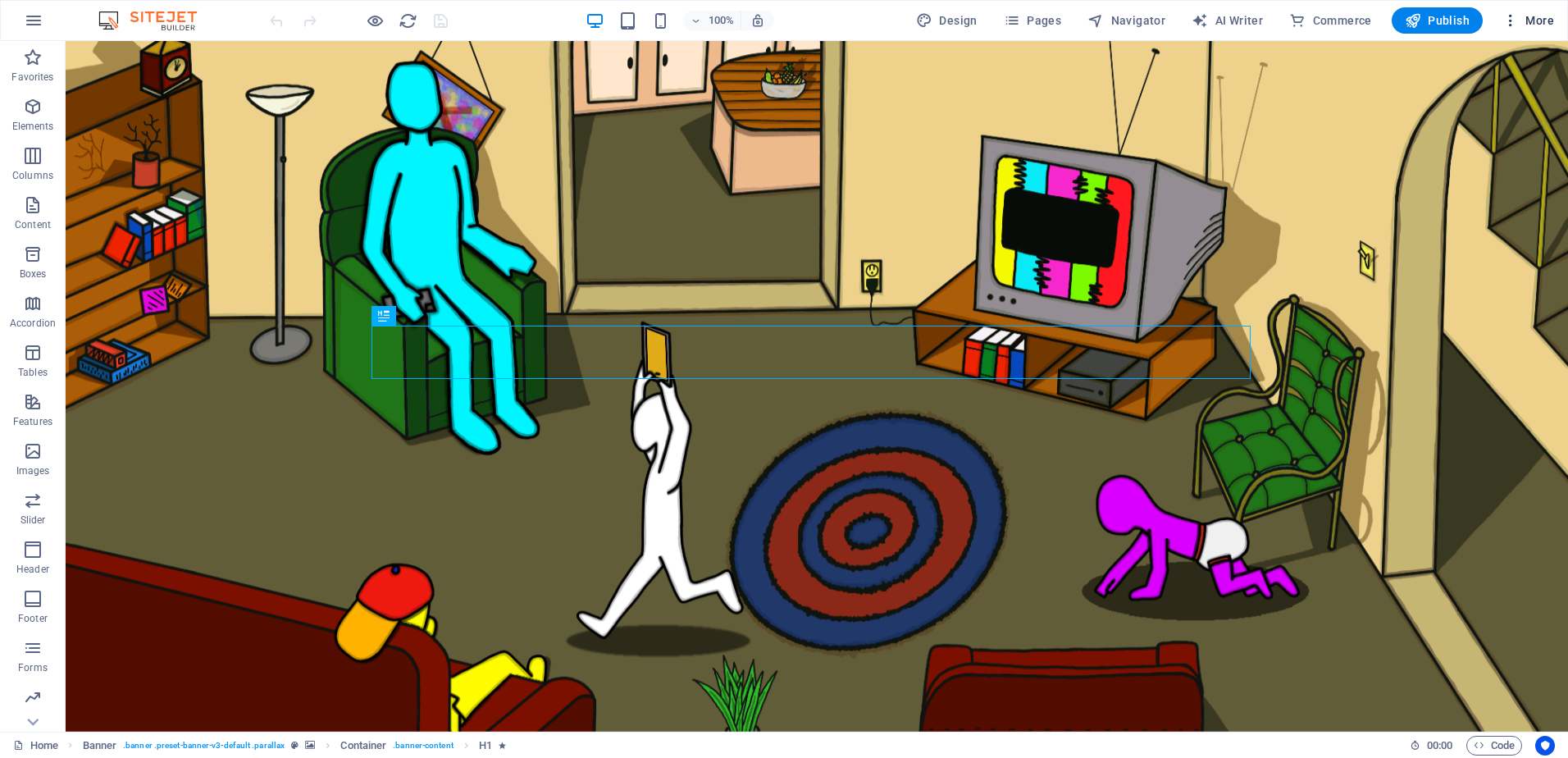
click at [1511, 23] on icon "button" at bounding box center [1511, 21] width 16 height 16
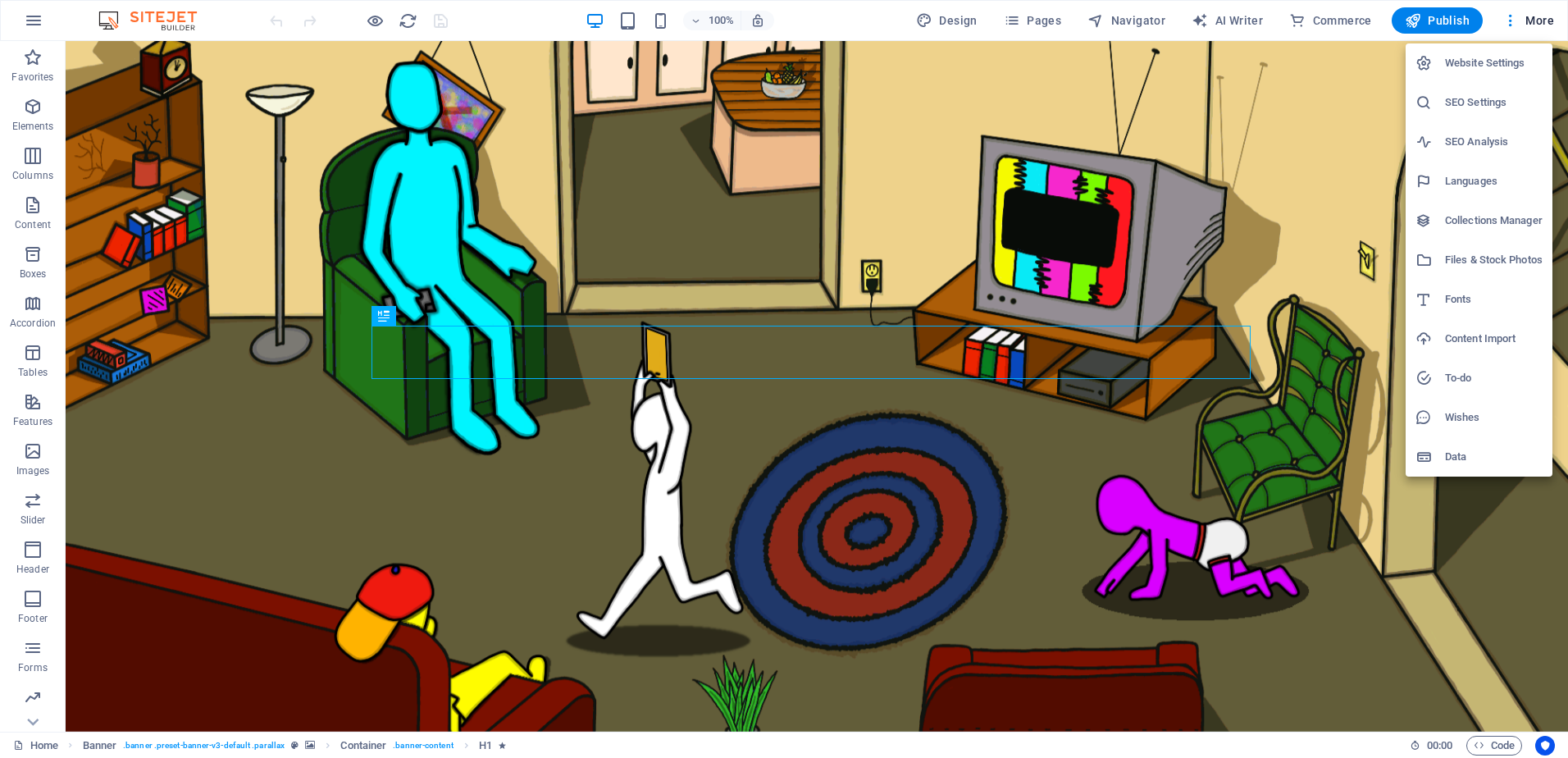
click at [1490, 135] on h6 "SEO Analysis" at bounding box center [1494, 142] width 98 height 20
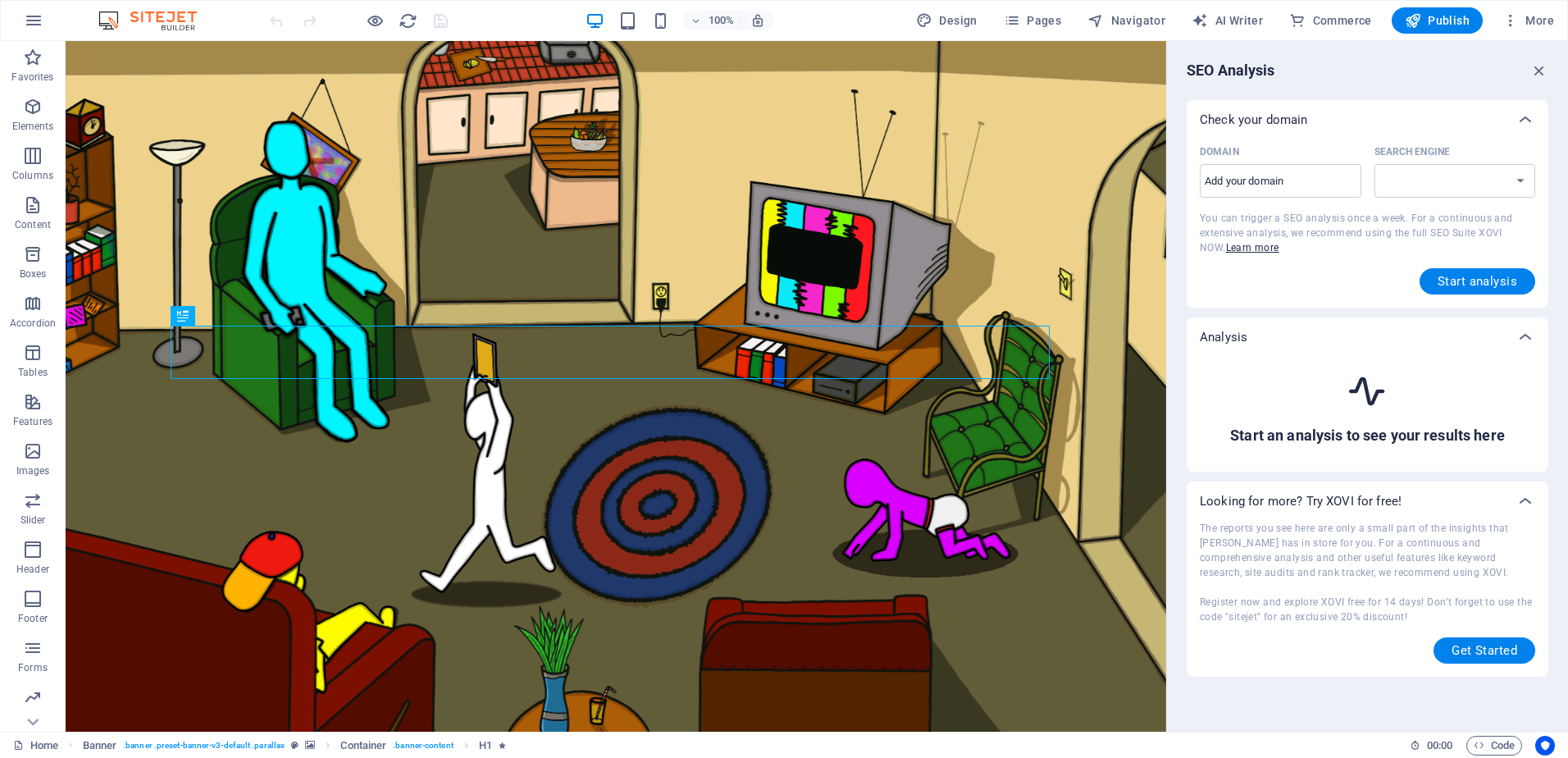
select select "google.com"
click at [1308, 179] on input "Domain ​" at bounding box center [1281, 181] width 162 height 26
click at [1304, 178] on input "Domain ​" at bounding box center [1281, 181] width 162 height 26
type input "studiopimbina.ca"
click at [1448, 182] on select "google.de google.at google.es google.co.uk google.fr google.it google.ch google…" at bounding box center [1455, 181] width 162 height 34
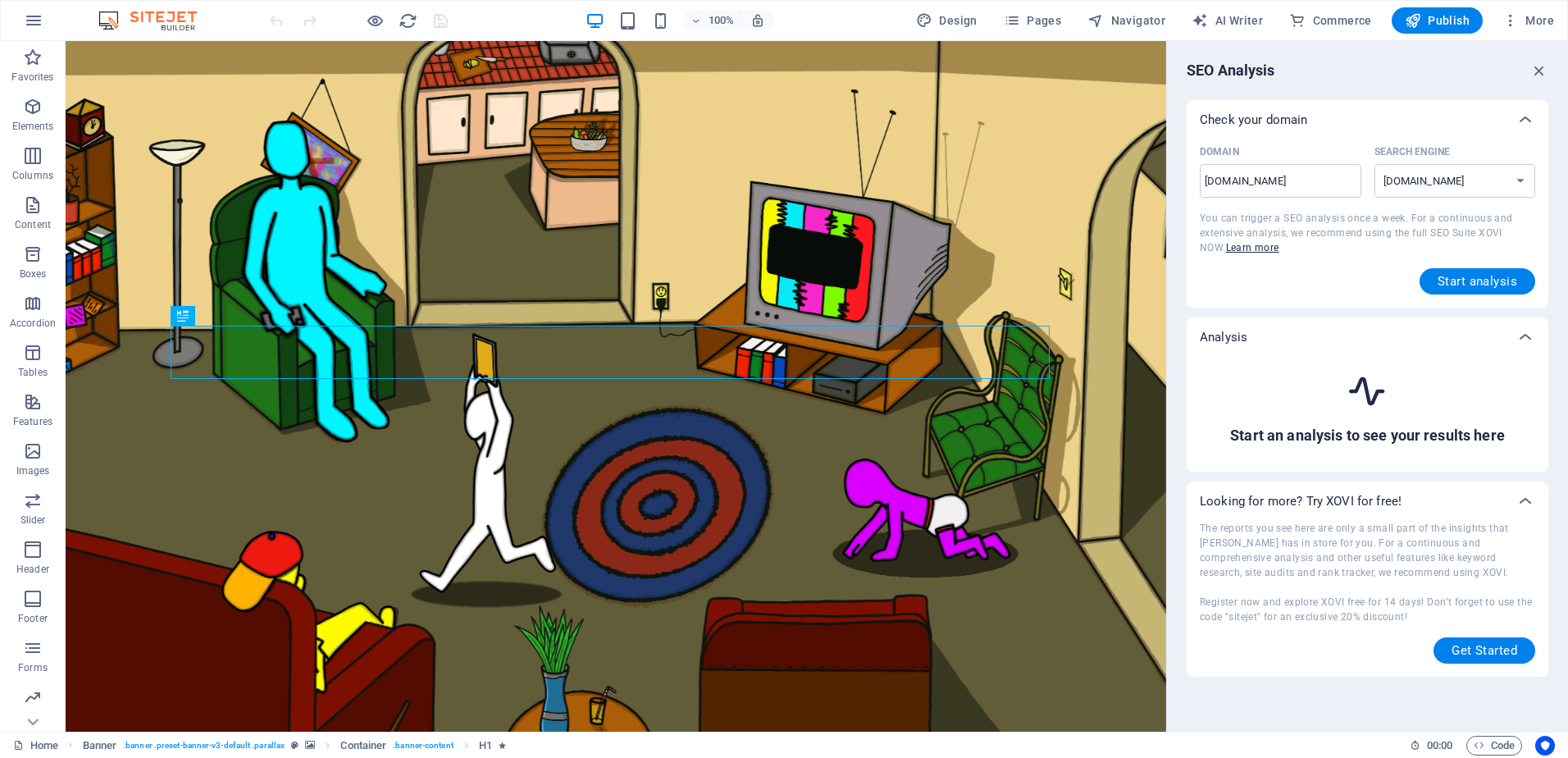
click at [1375, 164] on select "google.de google.at google.es google.co.uk google.fr google.it google.ch google…" at bounding box center [1455, 181] width 162 height 34
click at [1383, 275] on div "Start analysis" at bounding box center [1367, 281] width 335 height 26
click at [1494, 281] on span "Start analysis" at bounding box center [1478, 281] width 80 height 13
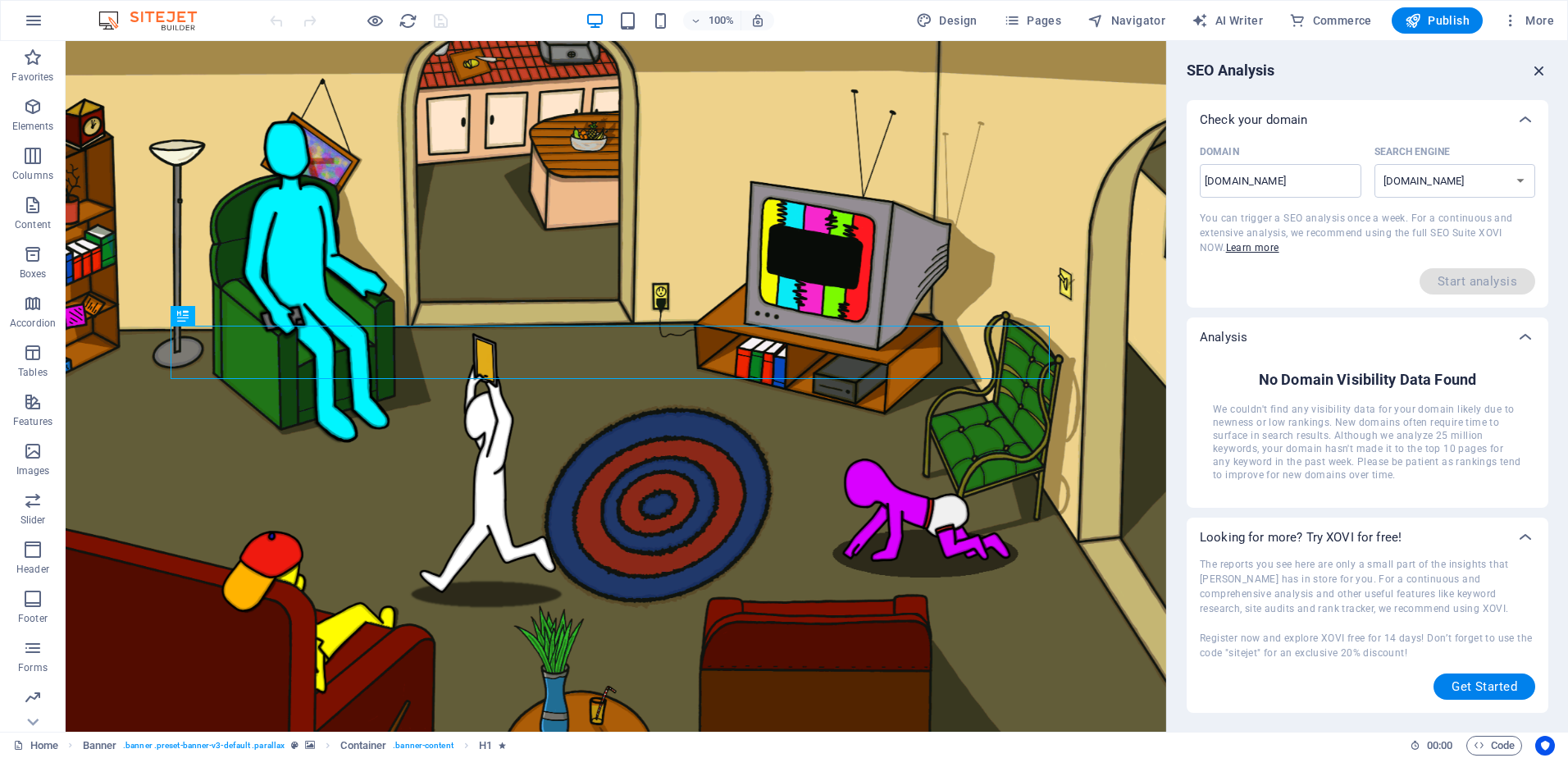
click at [1544, 70] on icon "button" at bounding box center [1540, 71] width 18 height 18
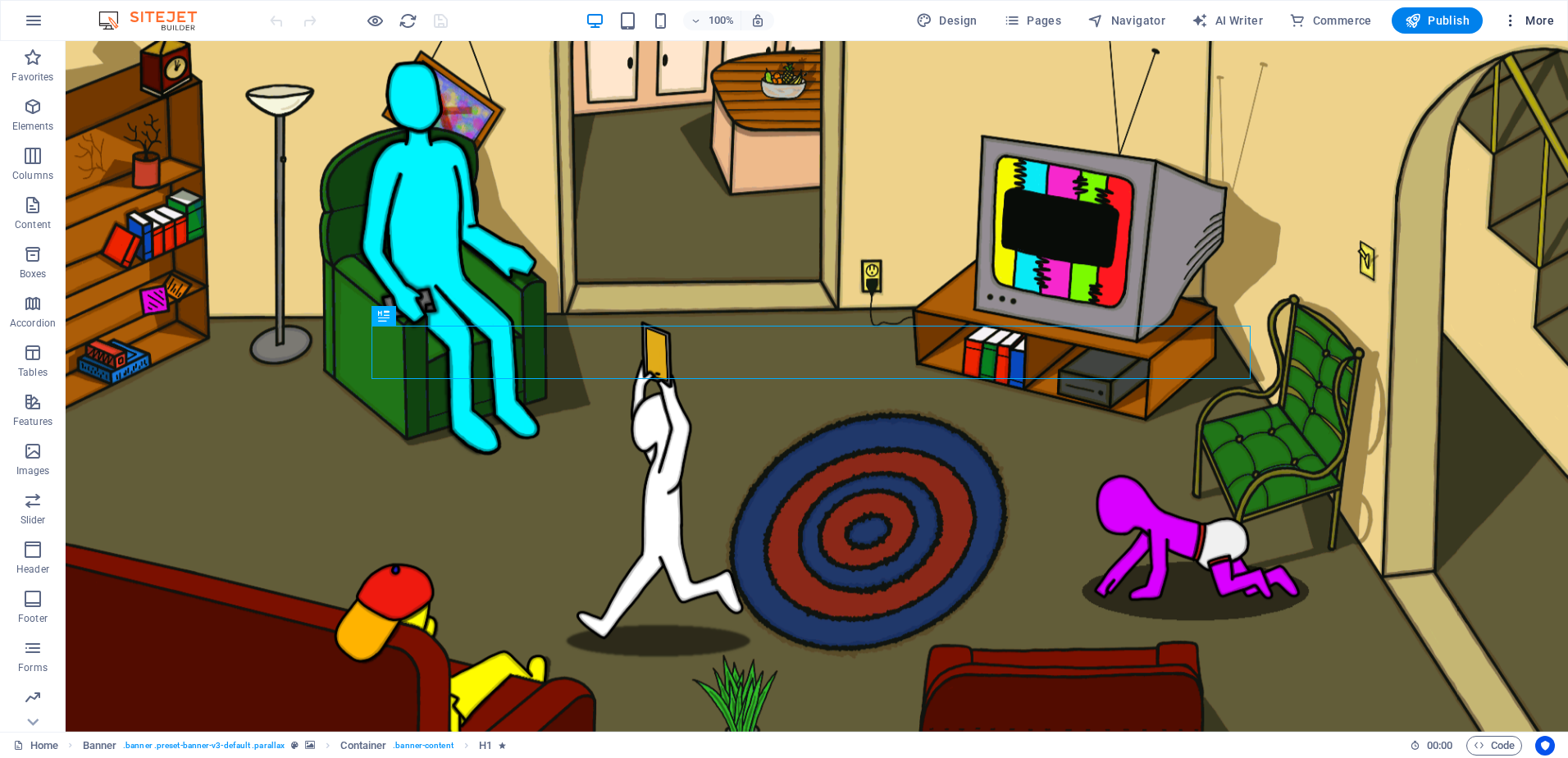
click at [1525, 15] on span "More" at bounding box center [1528, 21] width 52 height 16
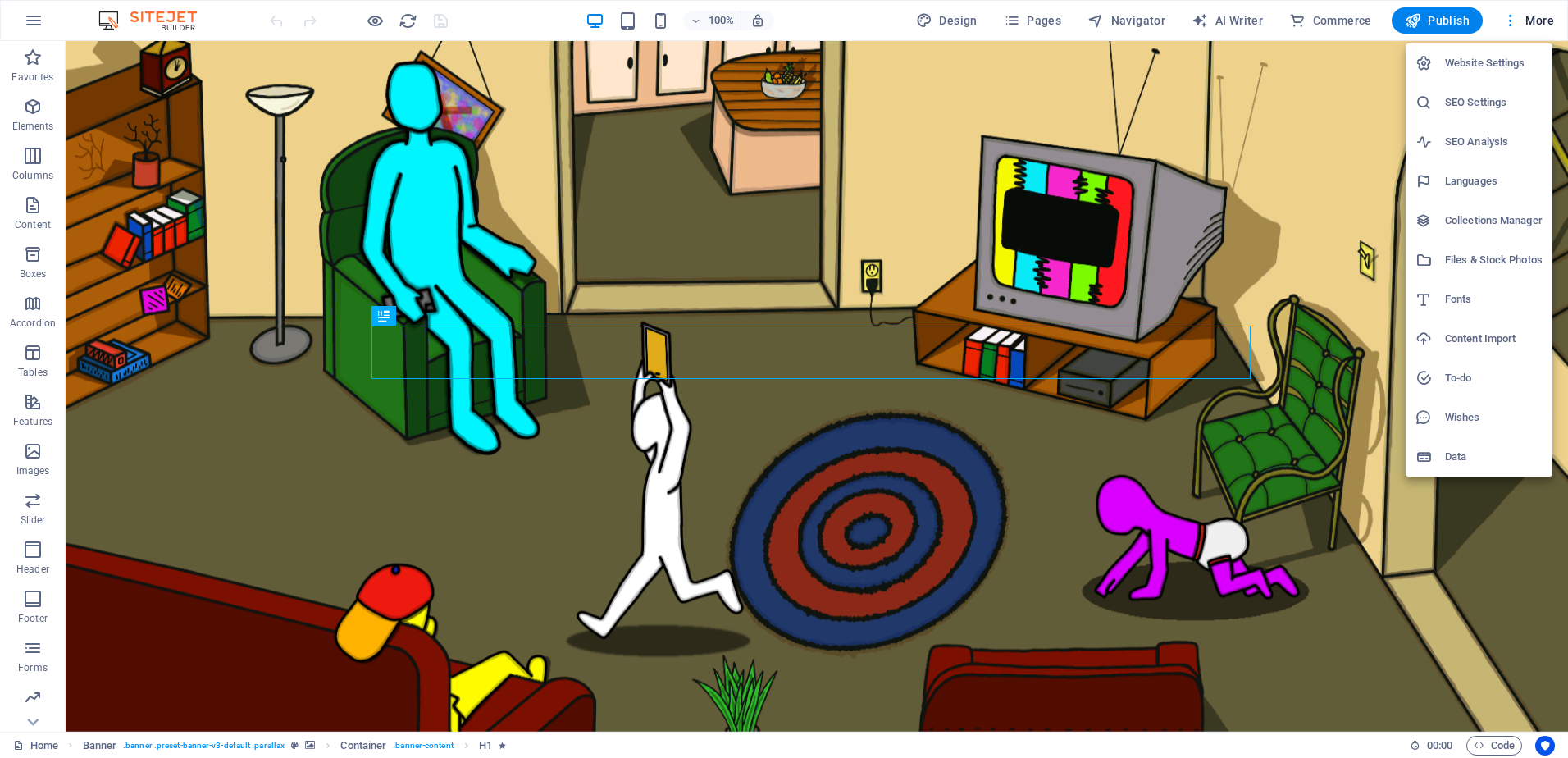
click at [1346, 123] on div at bounding box center [784, 379] width 1568 height 758
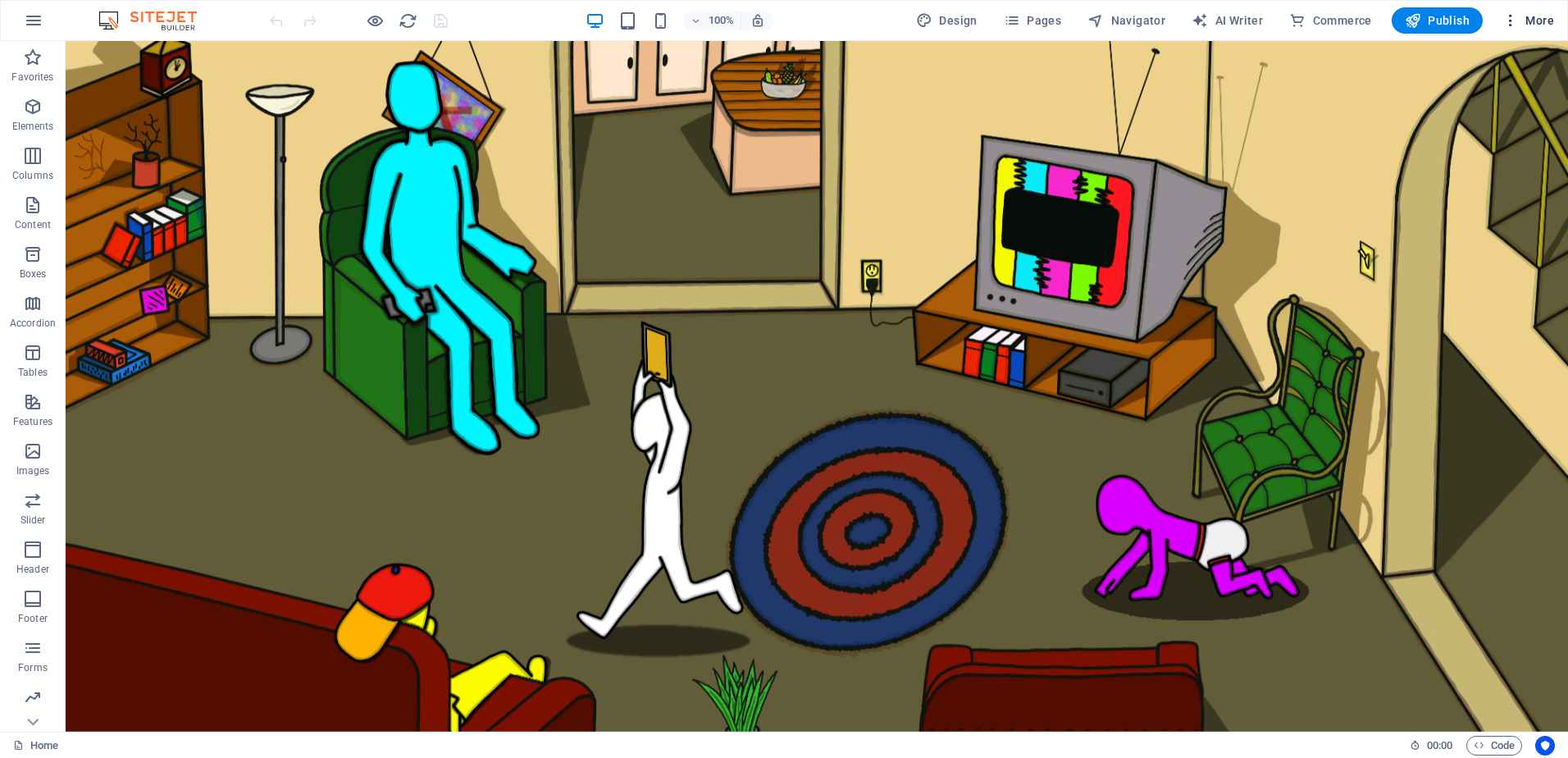
click at [1529, 15] on span "More" at bounding box center [1528, 21] width 52 height 16
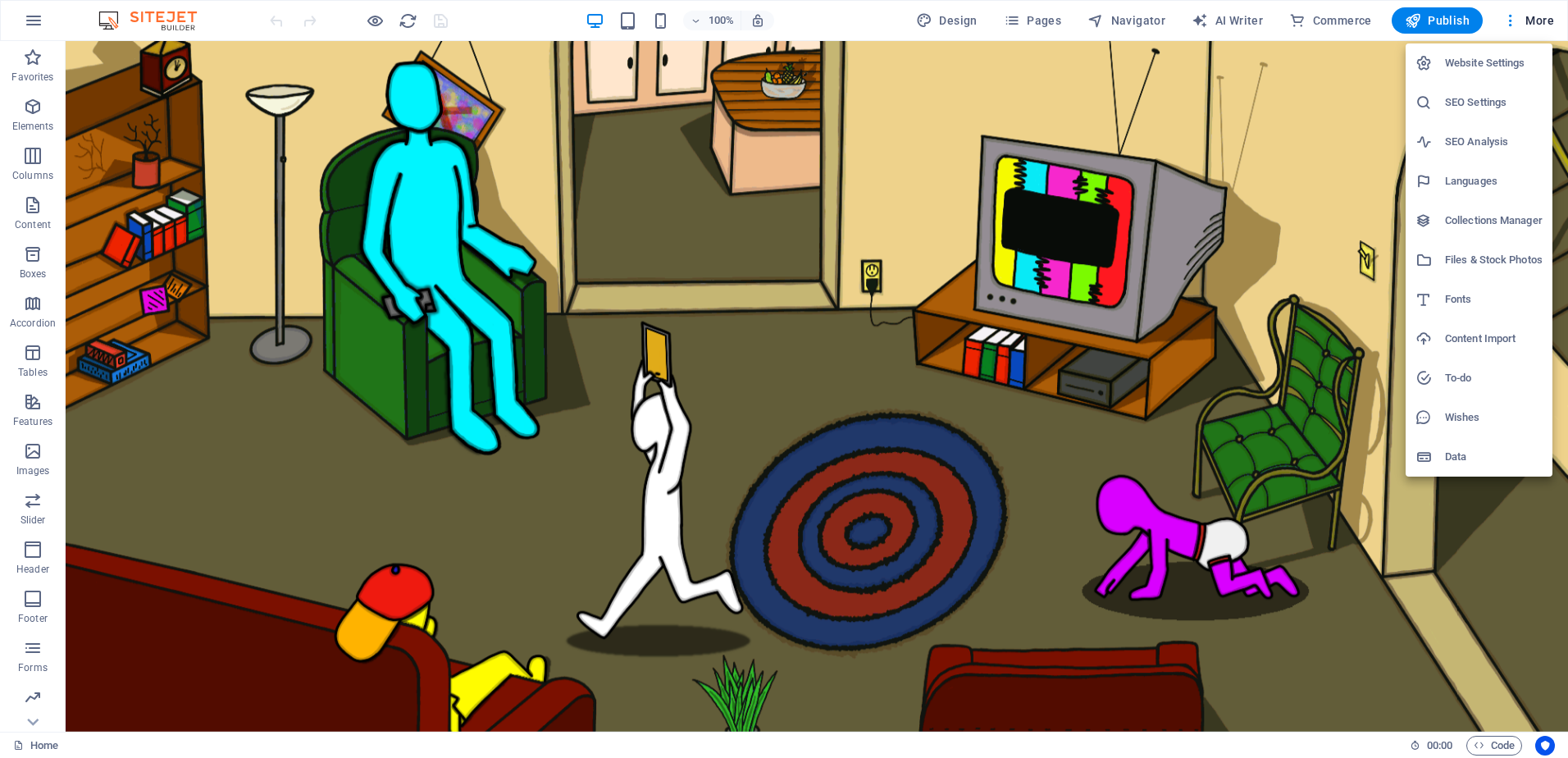
click at [1474, 99] on h6 "SEO Settings" at bounding box center [1494, 103] width 98 height 20
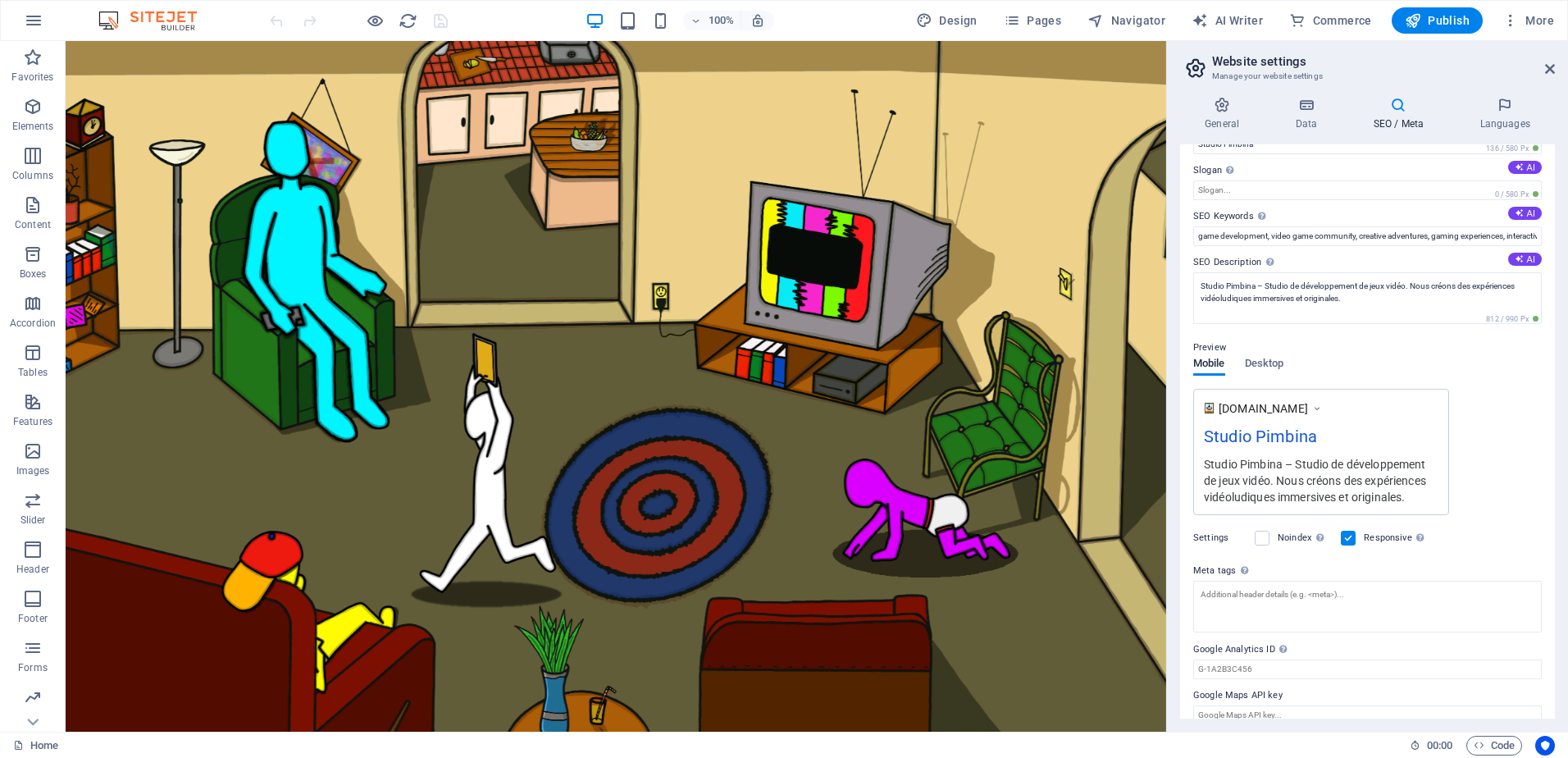
scroll to position [63, 0]
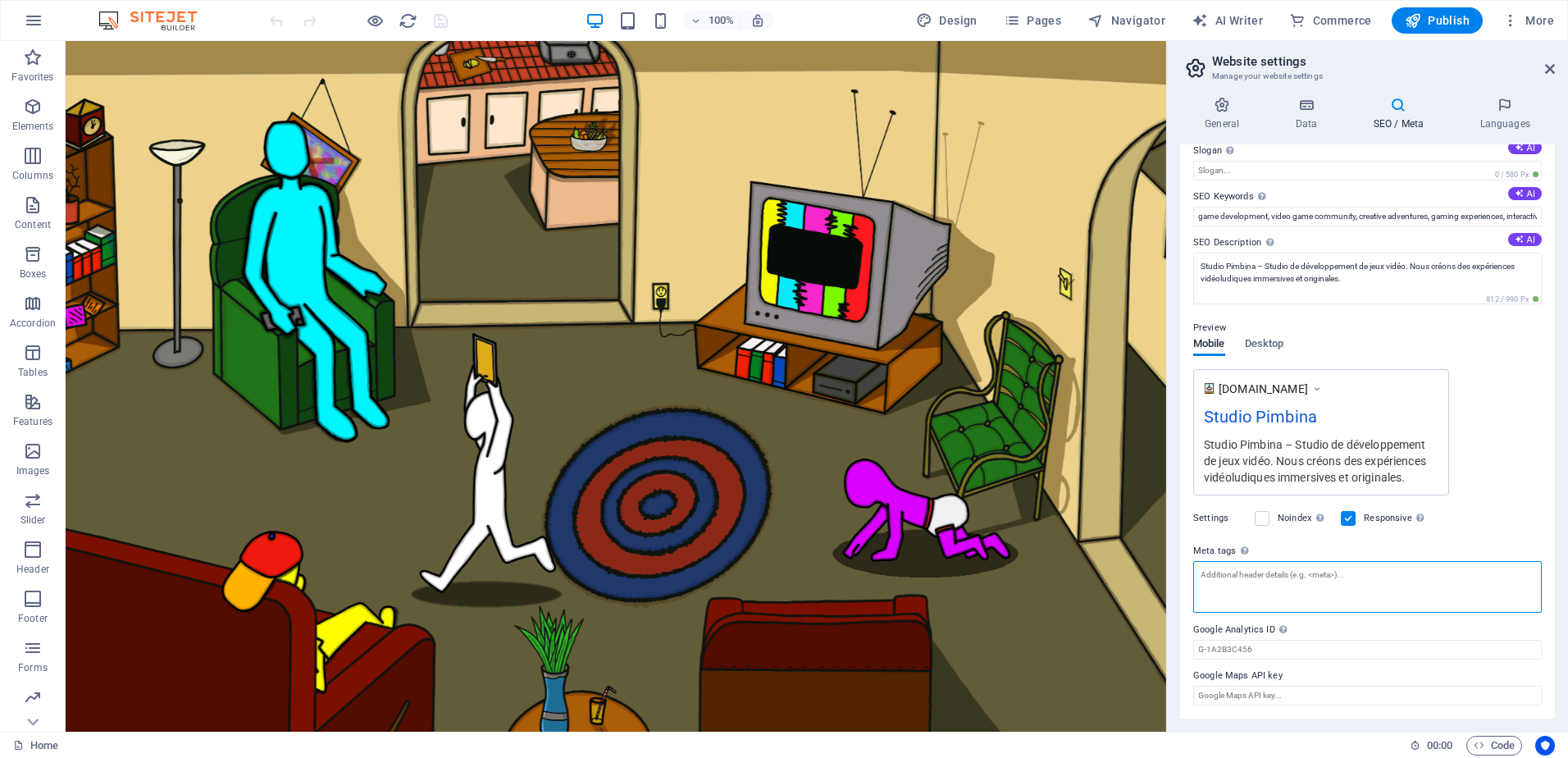
click at [1252, 567] on textarea "Meta tags Enter HTML code here that will be placed inside the tags of your webs…" at bounding box center [1367, 586] width 349 height 52
paste textarea "<meta name="application-name" content="Studio Pimbina"> <meta property="og:site…"
type textarea "<meta name="application-name" content="Studio Pimbina"> <meta property="og:site…"
click at [1508, 497] on div "Settings Noindex Instruct search engines to exclude this website from search re…" at bounding box center [1367, 518] width 349 height 46
drag, startPoint x: 1448, startPoint y: 589, endPoint x: 1197, endPoint y: 567, distance: 252.0
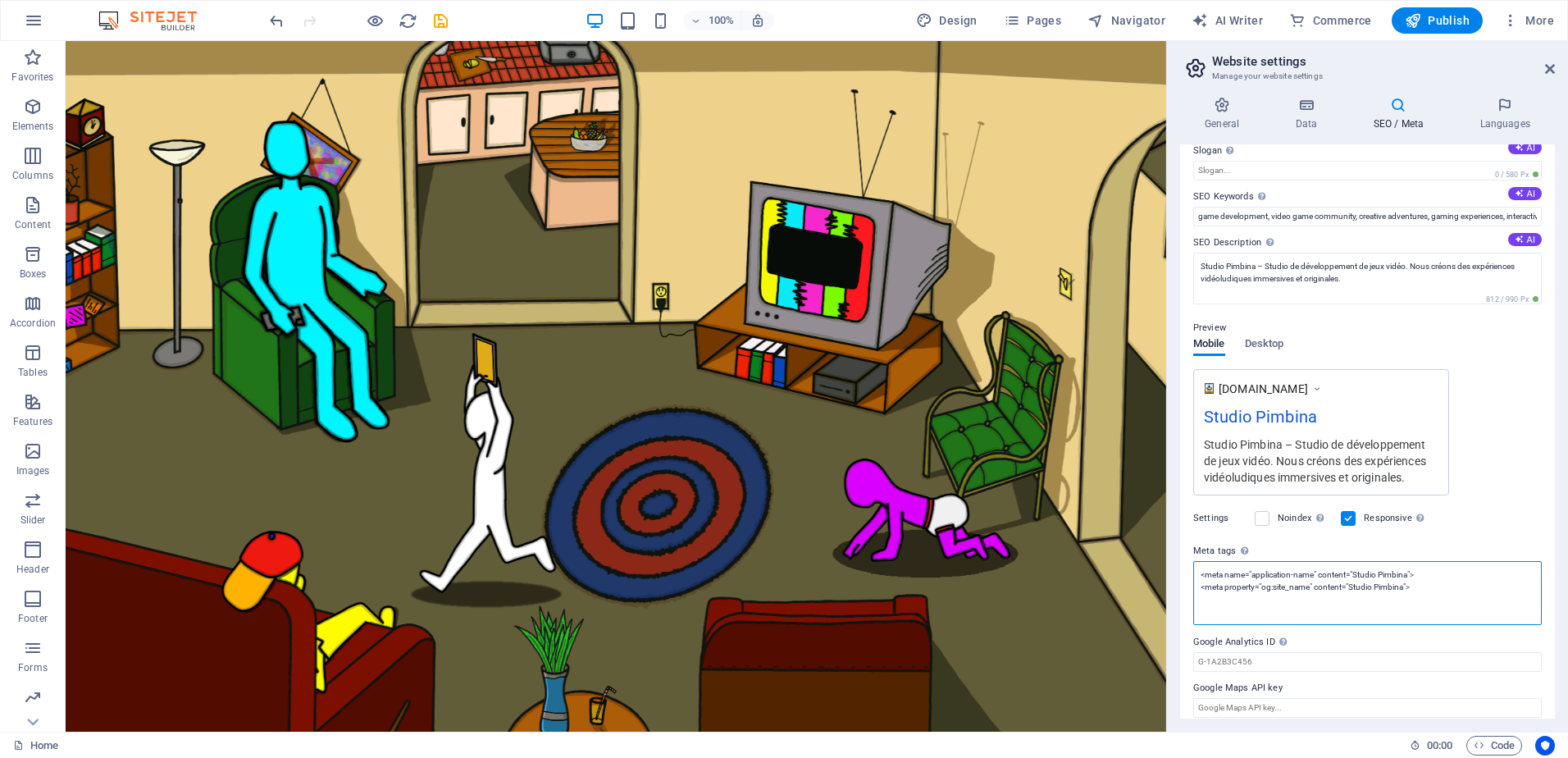
click at [1197, 567] on textarea "<meta name="application-name" content="Studio Pimbina"> <meta property="og:site…" at bounding box center [1367, 593] width 349 height 64
click at [1503, 479] on div "[DOMAIN_NAME] Studio Pimbina Studio Pimbina – Studio de développement de jeux v…" at bounding box center [1367, 432] width 349 height 126
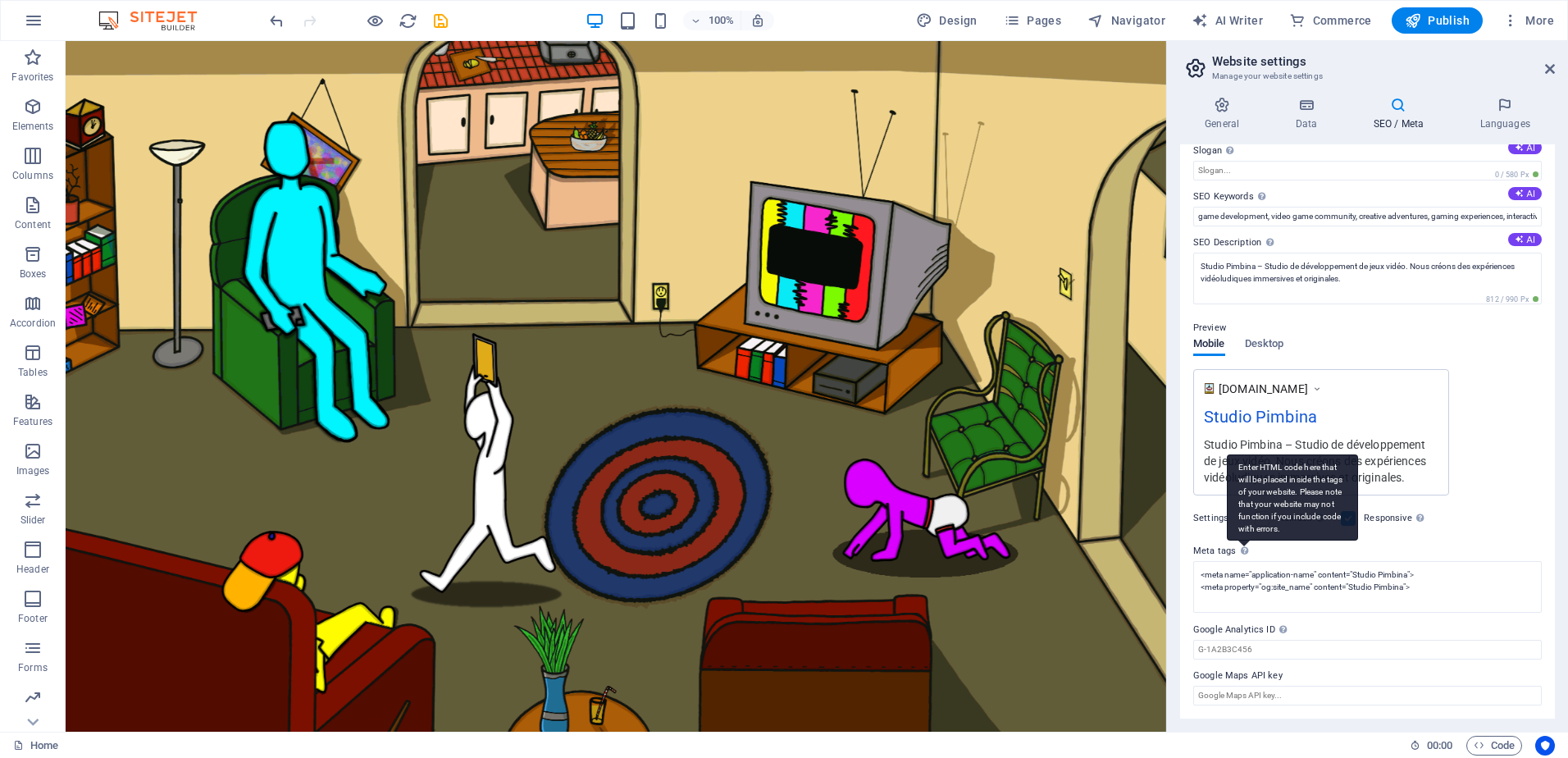
drag, startPoint x: 1287, startPoint y: 528, endPoint x: 1235, endPoint y: 470, distance: 77.9
click at [1235, 470] on div "Enter HTML code here that will be placed inside the tags of your website. Pleas…" at bounding box center [1292, 497] width 132 height 86
click at [1235, 561] on textarea "<meta name="application-name" content="Studio Pimbina"> <meta property="og:site…" at bounding box center [1367, 586] width 349 height 52
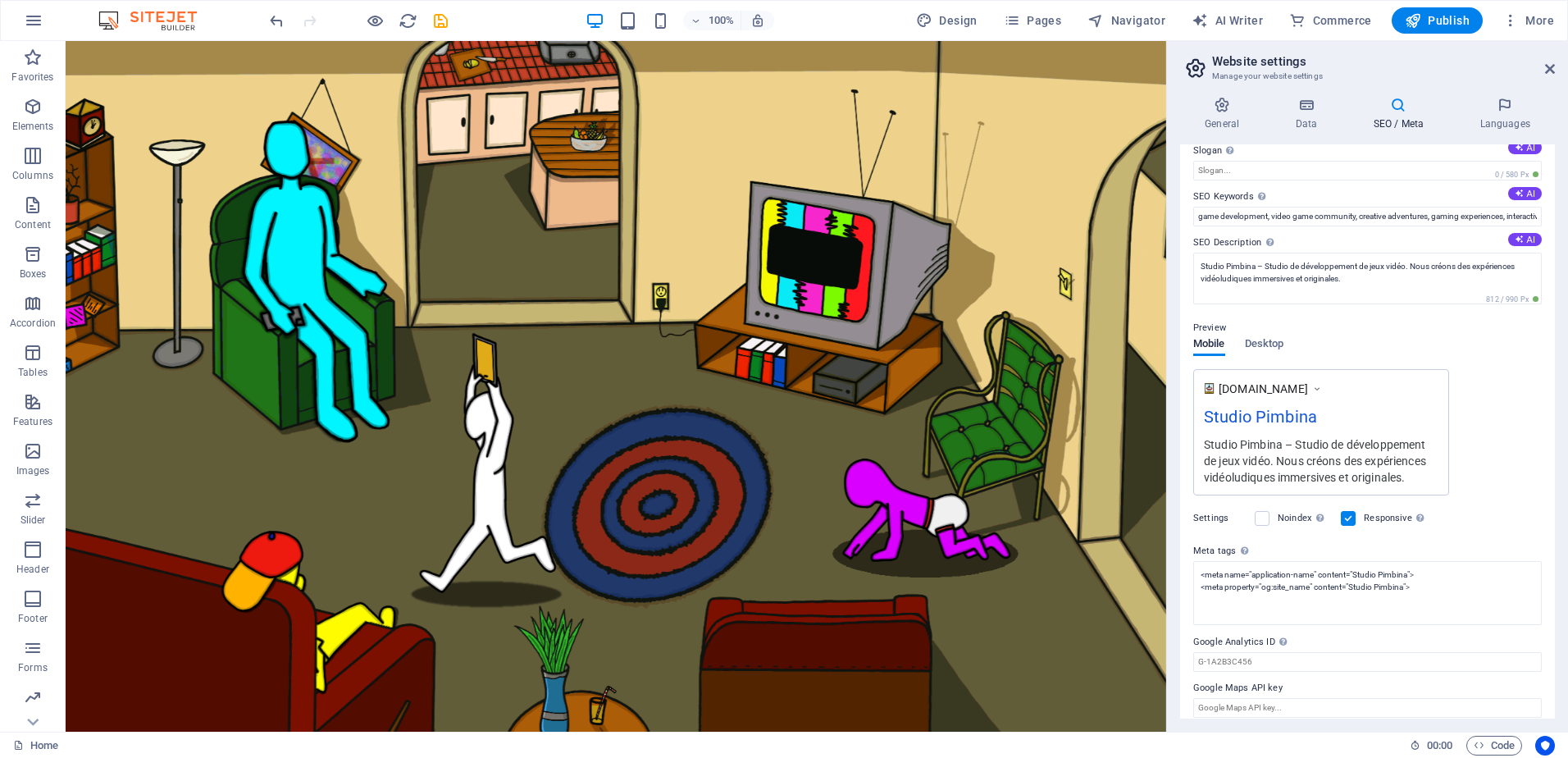
click at [1209, 546] on label "Meta tags Enter HTML code here that will be placed inside the tags of your webs…" at bounding box center [1367, 551] width 349 height 20
click at [1209, 561] on textarea "<meta name="application-name" content="Studio Pimbina"> <meta property="og:site…" at bounding box center [1367, 593] width 349 height 64
click at [1276, 551] on label "Meta tags Enter HTML code here that will be placed inside the tags of your webs…" at bounding box center [1367, 551] width 349 height 20
click at [1276, 561] on textarea "<meta name="application-name" content="Studio Pimbina"> <meta property="og:site…" at bounding box center [1367, 586] width 349 height 52
click at [1434, 587] on textarea "<meta name="application-name" content="Studio Pimbina"> <meta property="og:site…" at bounding box center [1367, 593] width 349 height 64
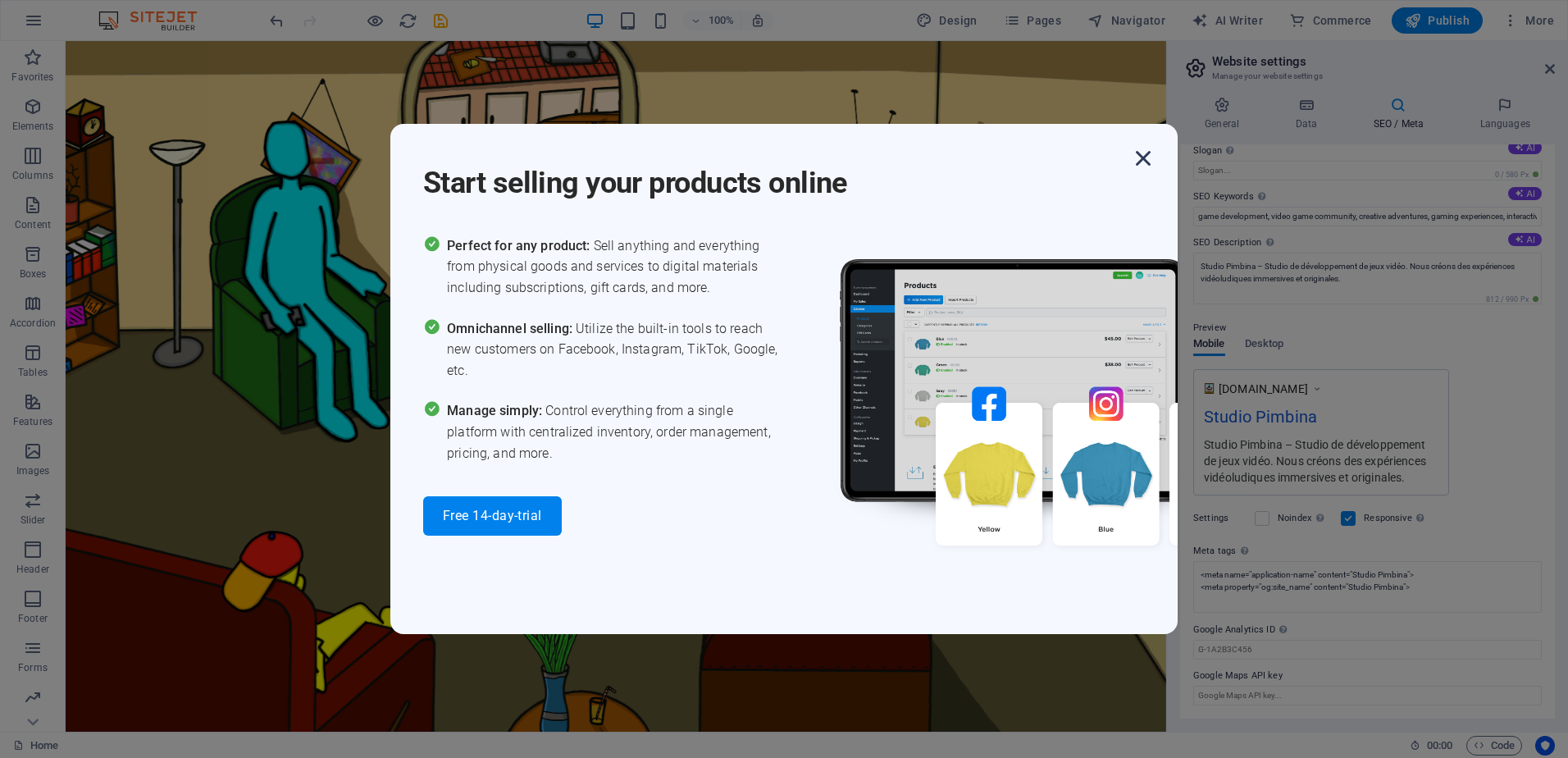
click at [1139, 150] on icon "button" at bounding box center [1143, 158] width 30 height 30
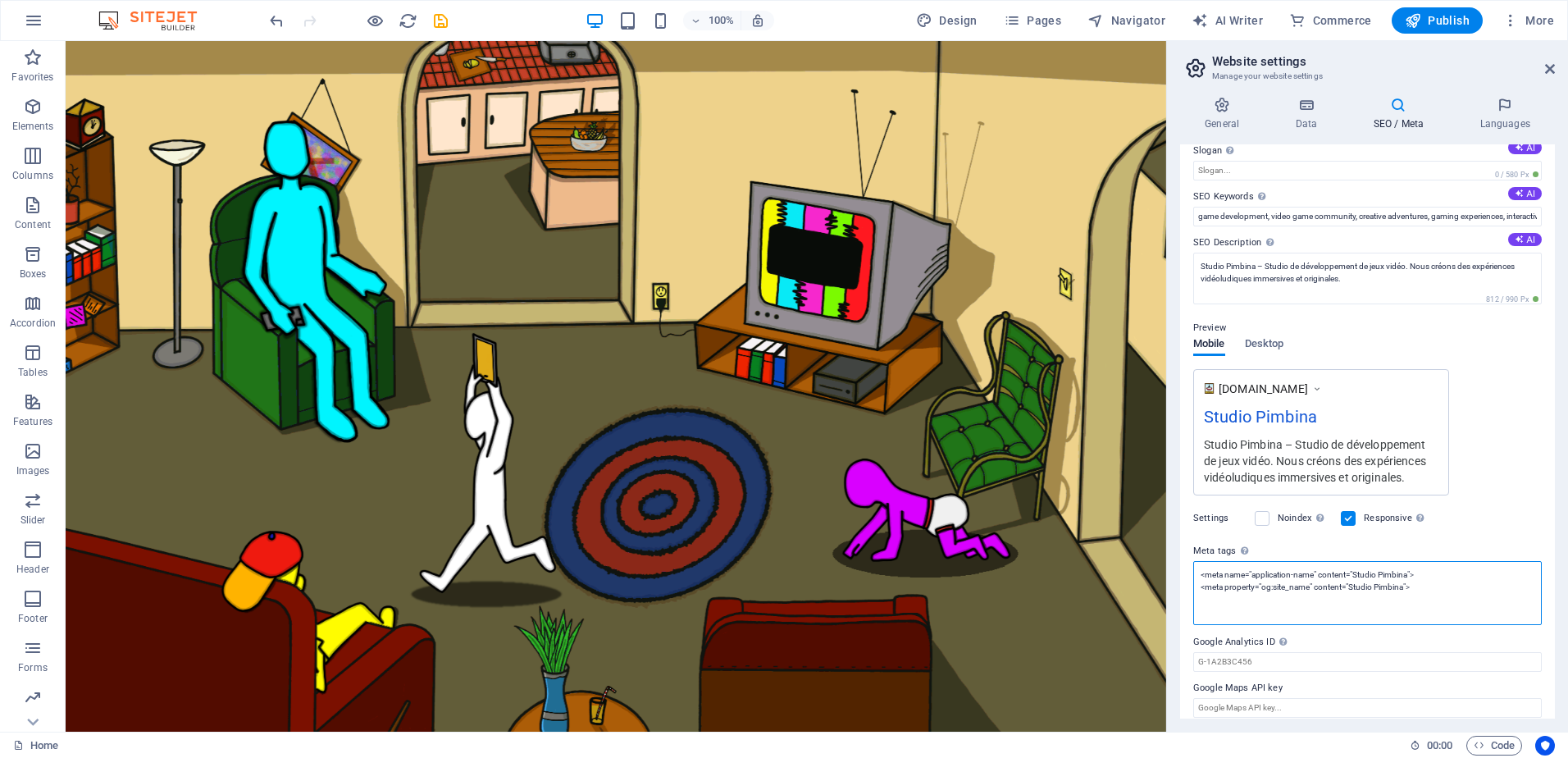
click at [1445, 586] on textarea "<meta name="application-name" content="Studio Pimbina"> <meta property="og:site…" at bounding box center [1367, 593] width 349 height 64
drag, startPoint x: 1447, startPoint y: 586, endPoint x: 1186, endPoint y: 563, distance: 262.0
click at [1186, 563] on div "SEO Title The title of your website - make it something that stands out in sear…" at bounding box center [1367, 431] width 375 height 574
paste textarea "<meta name="application-name" content="Studio Pimbina"> <meta property="og:site…"
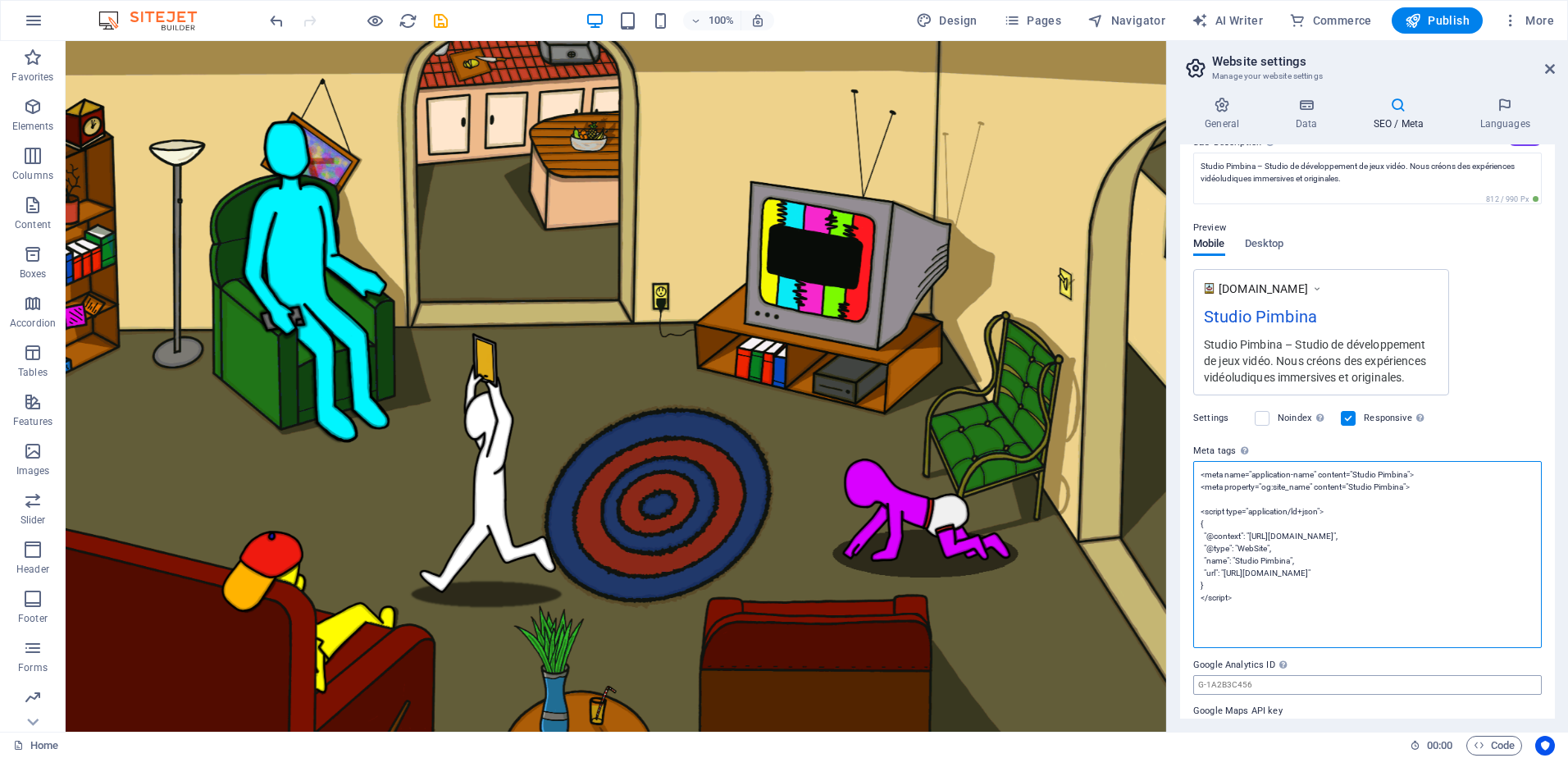
scroll to position [198, 0]
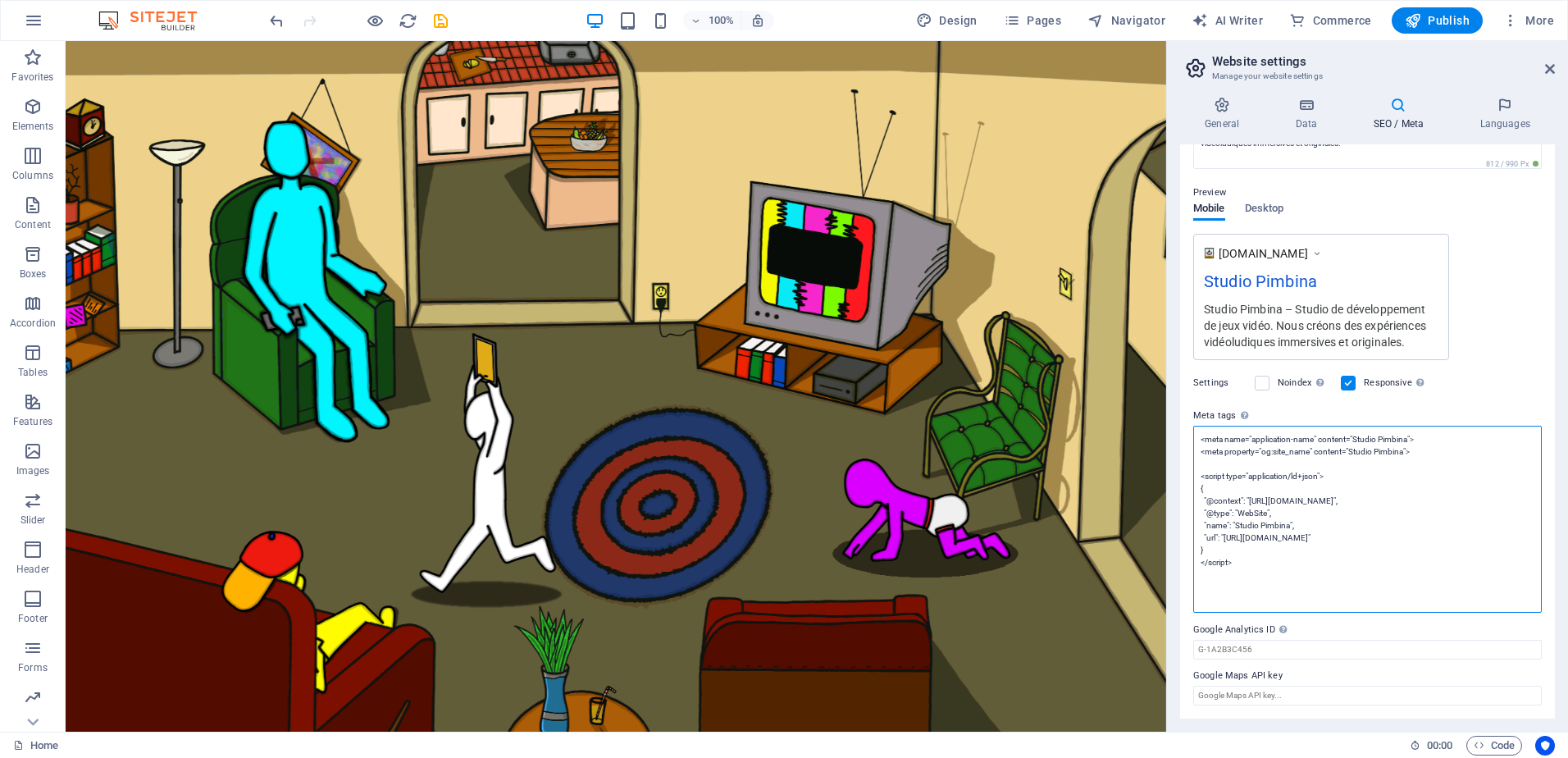
click at [1218, 586] on textarea "<meta name="application-name" content="Studio Pimbina"> <meta property="og:site…" at bounding box center [1367, 519] width 349 height 187
click at [1211, 601] on textarea "<meta name="application-name" content="Studio Pimbina"> <meta property="og:site…" at bounding box center [1367, 519] width 349 height 187
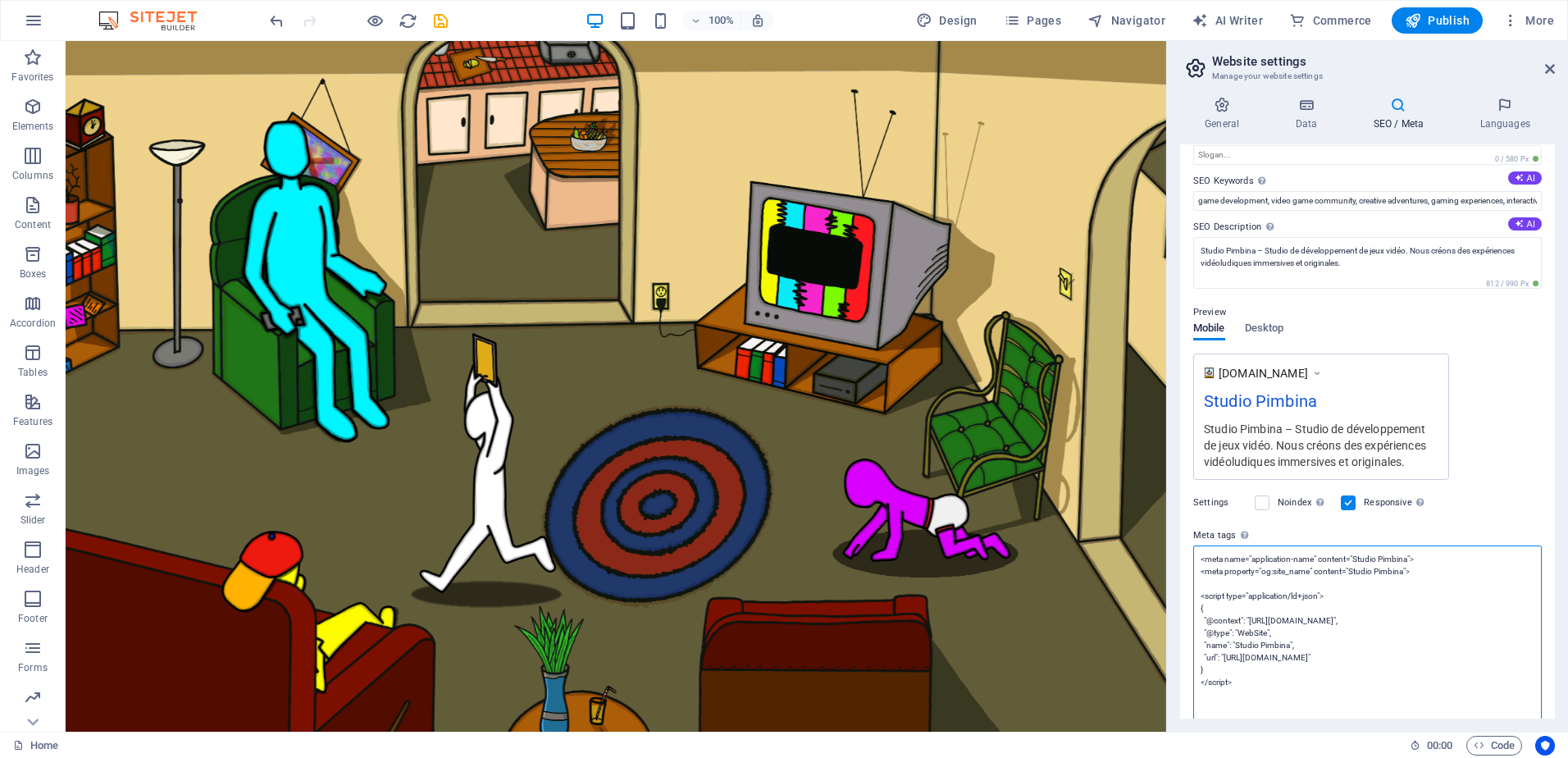
scroll to position [185, 0]
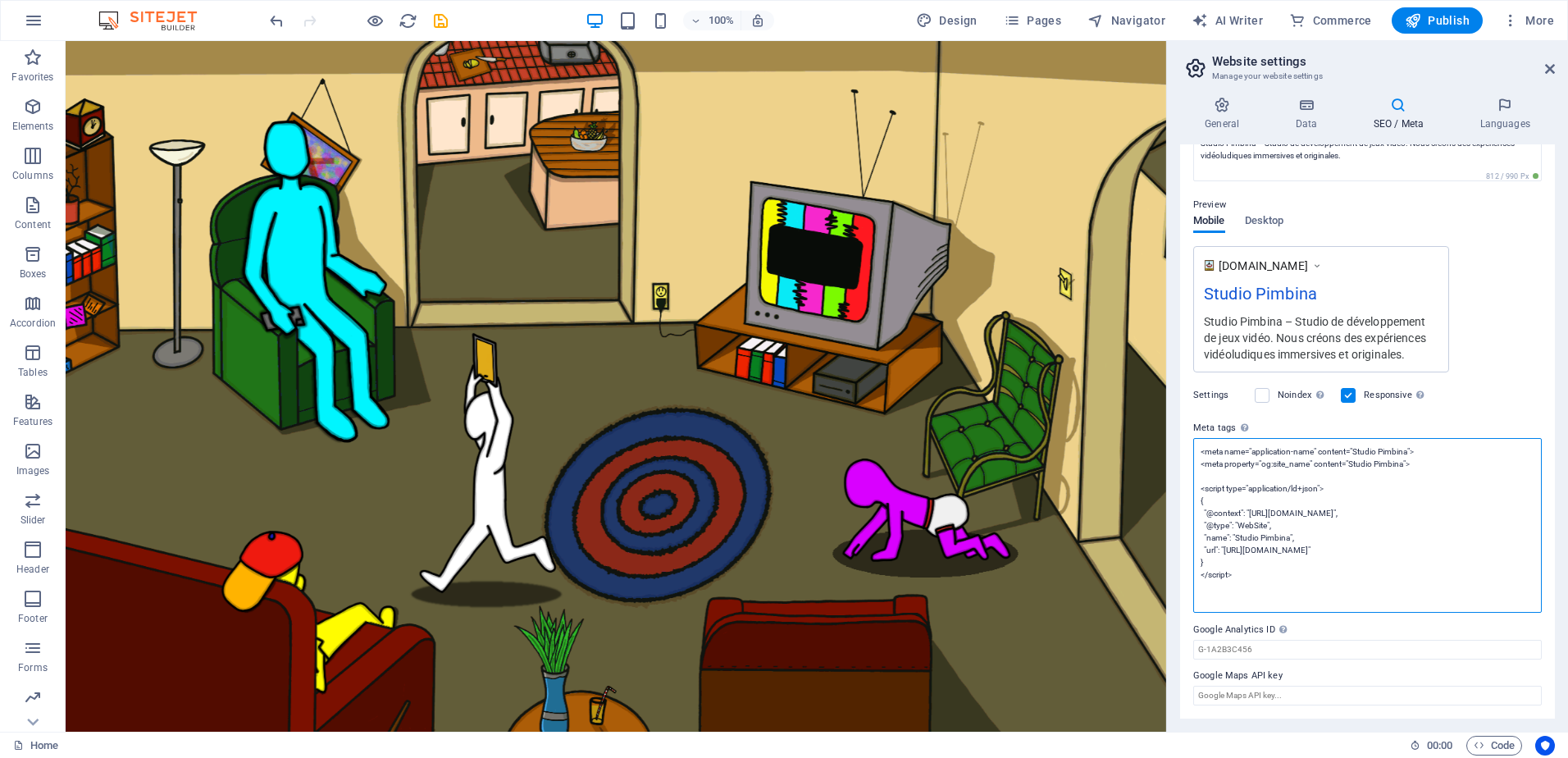
drag, startPoint x: 1247, startPoint y: 576, endPoint x: 1191, endPoint y: 451, distance: 137.0
click at [1191, 451] on div "SEO Title The title of your website - make it something that stands out in sear…" at bounding box center [1367, 431] width 375 height 574
type textarea "<meta name="application-name" content="Studio Pimbina"> <meta property="og:site…"
click at [1327, 579] on textarea "<meta name="application-name" content="Studio Pimbina"> <meta property="og:site…" at bounding box center [1367, 525] width 349 height 174
click at [1253, 599] on textarea "<meta name="application-name" content="Studio Pimbina"> <meta property="og:site…" at bounding box center [1367, 525] width 349 height 174
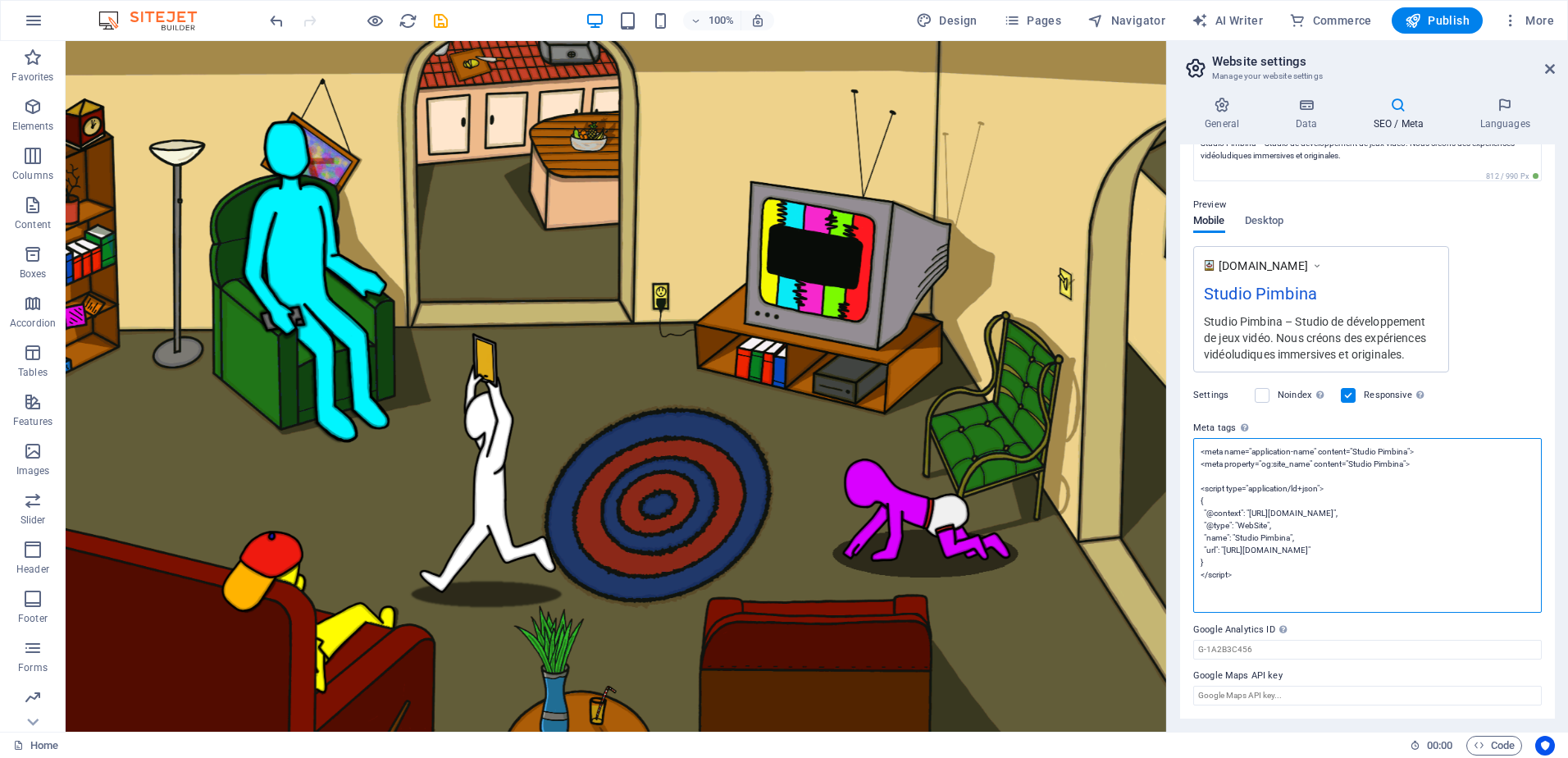
click at [1280, 563] on textarea "<meta name="application-name" content="Studio Pimbina"> <meta property="og:site…" at bounding box center [1367, 525] width 349 height 174
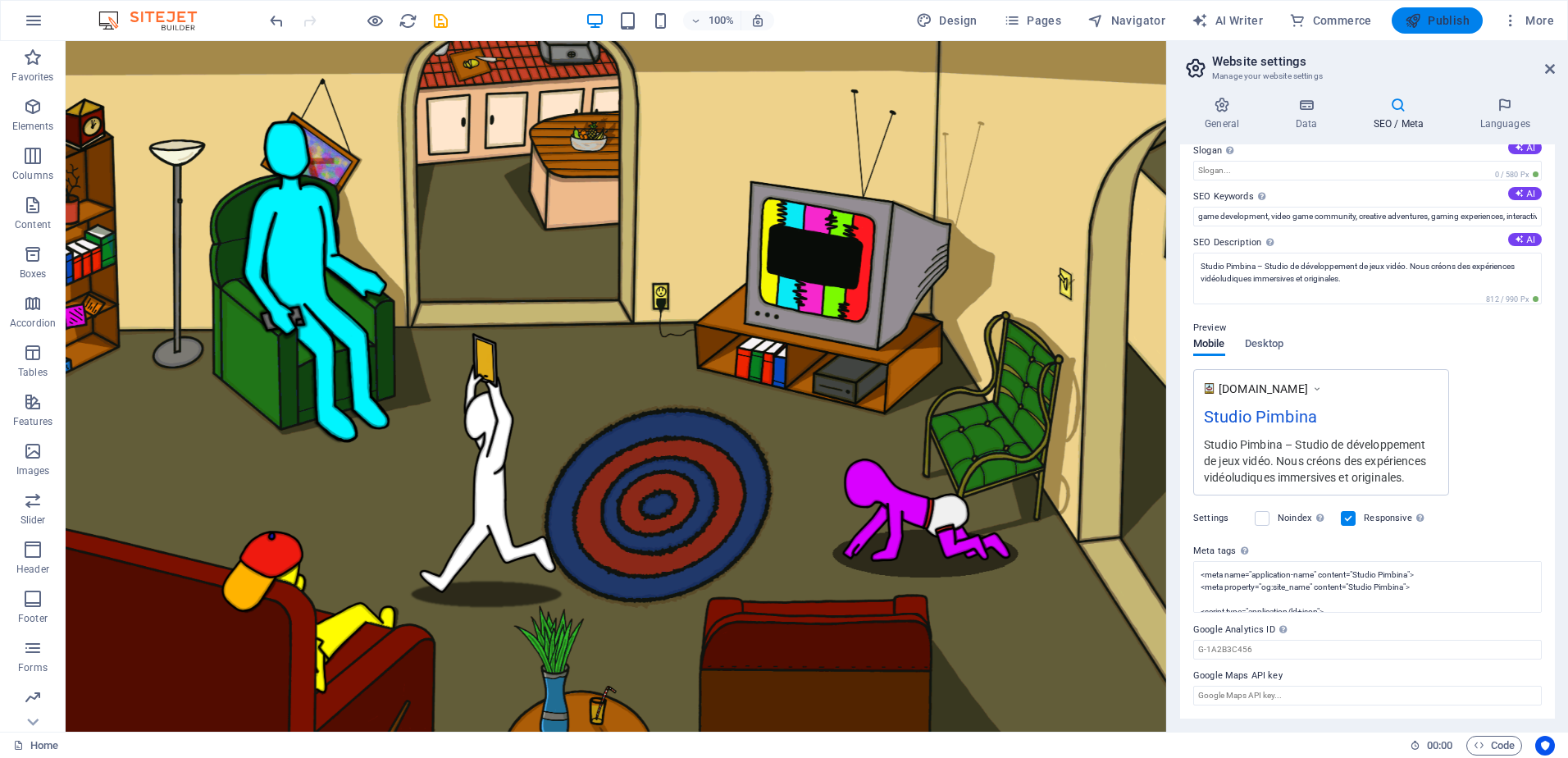
click at [1410, 10] on button "Publish" at bounding box center [1437, 20] width 91 height 26
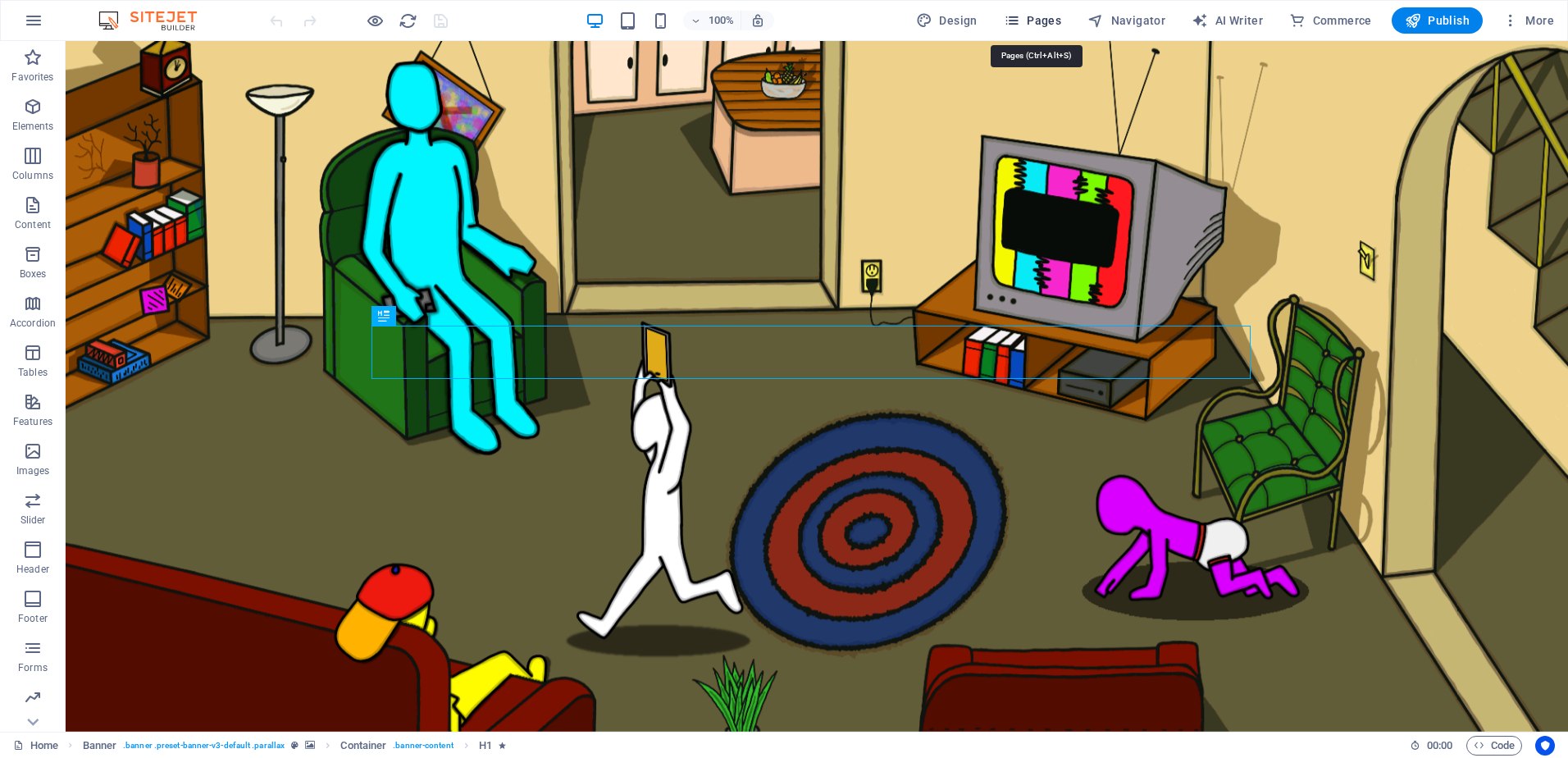
click at [1053, 15] on span "Pages" at bounding box center [1032, 21] width 57 height 16
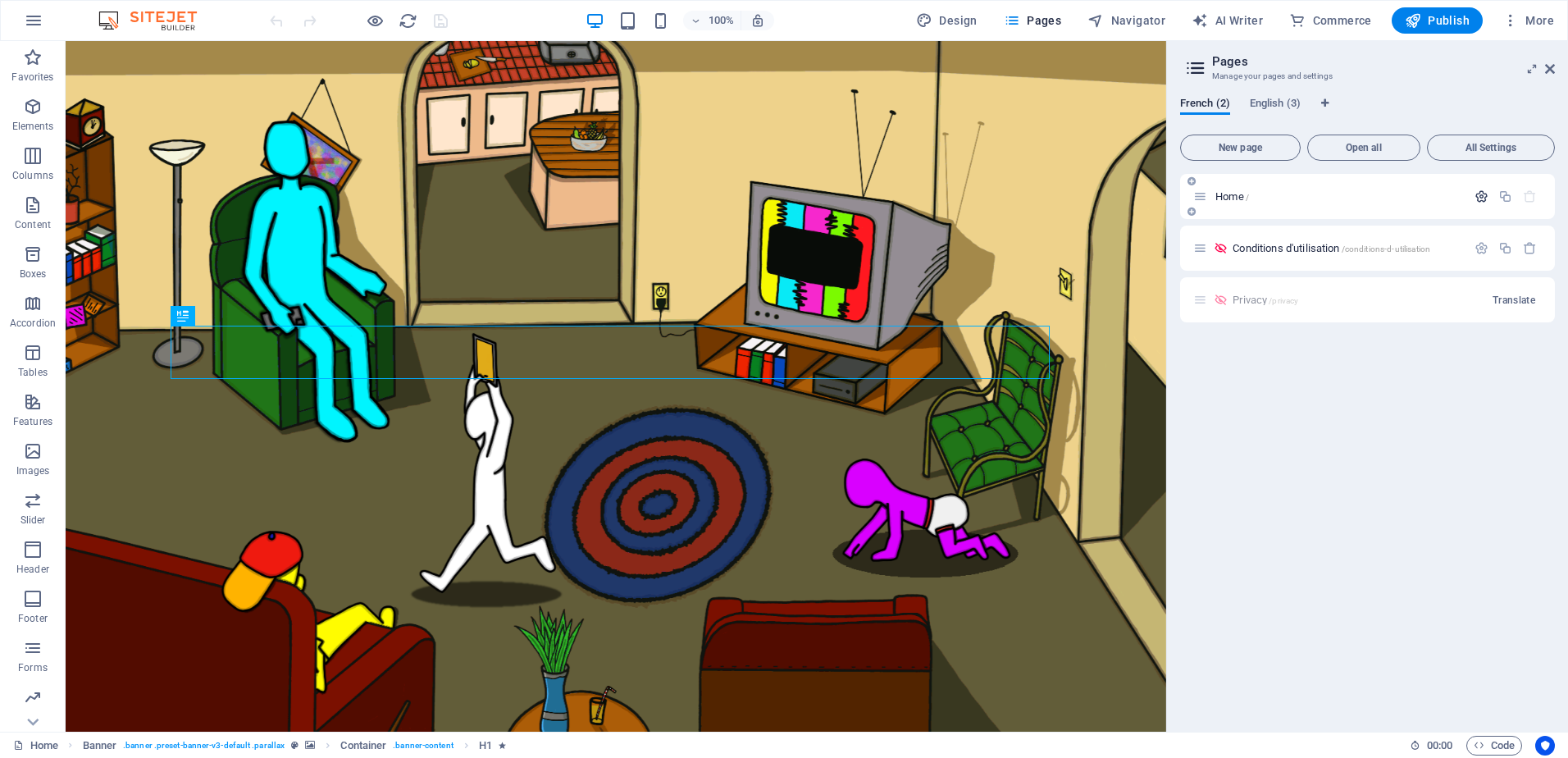
click at [1486, 190] on icon "button" at bounding box center [1481, 196] width 14 height 14
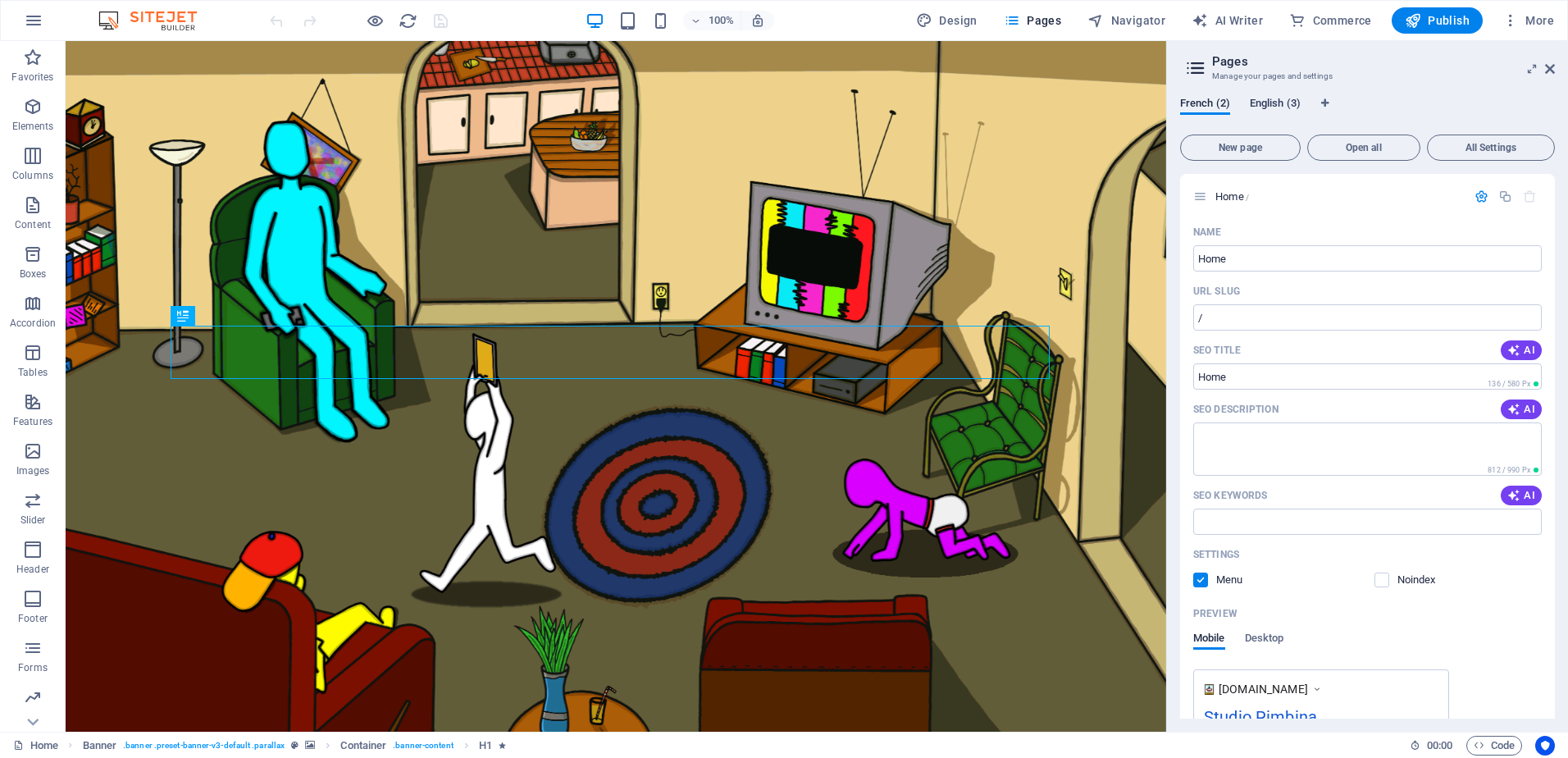
click at [1272, 107] on span "English (3)" at bounding box center [1276, 104] width 51 height 23
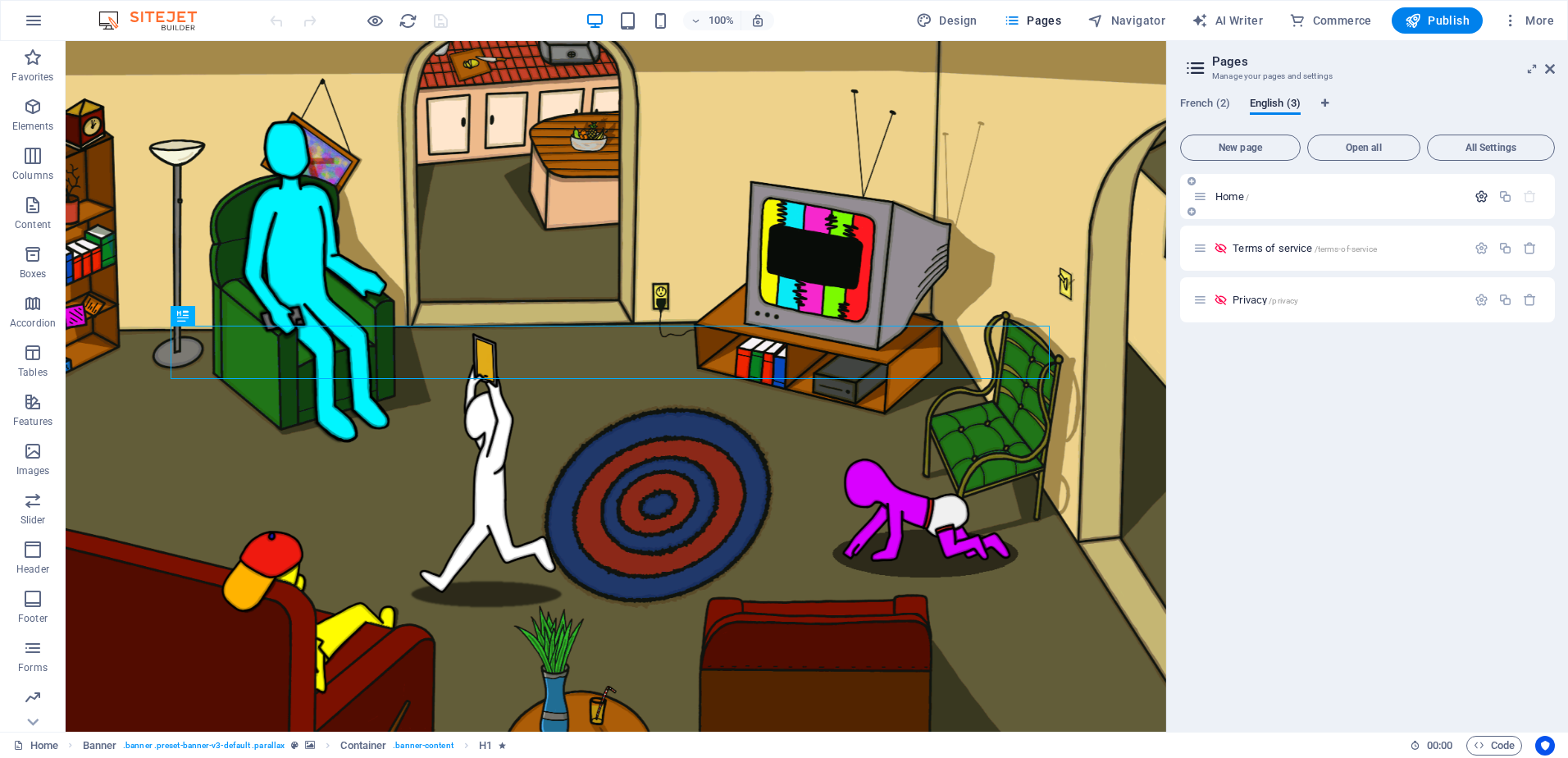
click at [1482, 197] on icon "button" at bounding box center [1481, 196] width 14 height 14
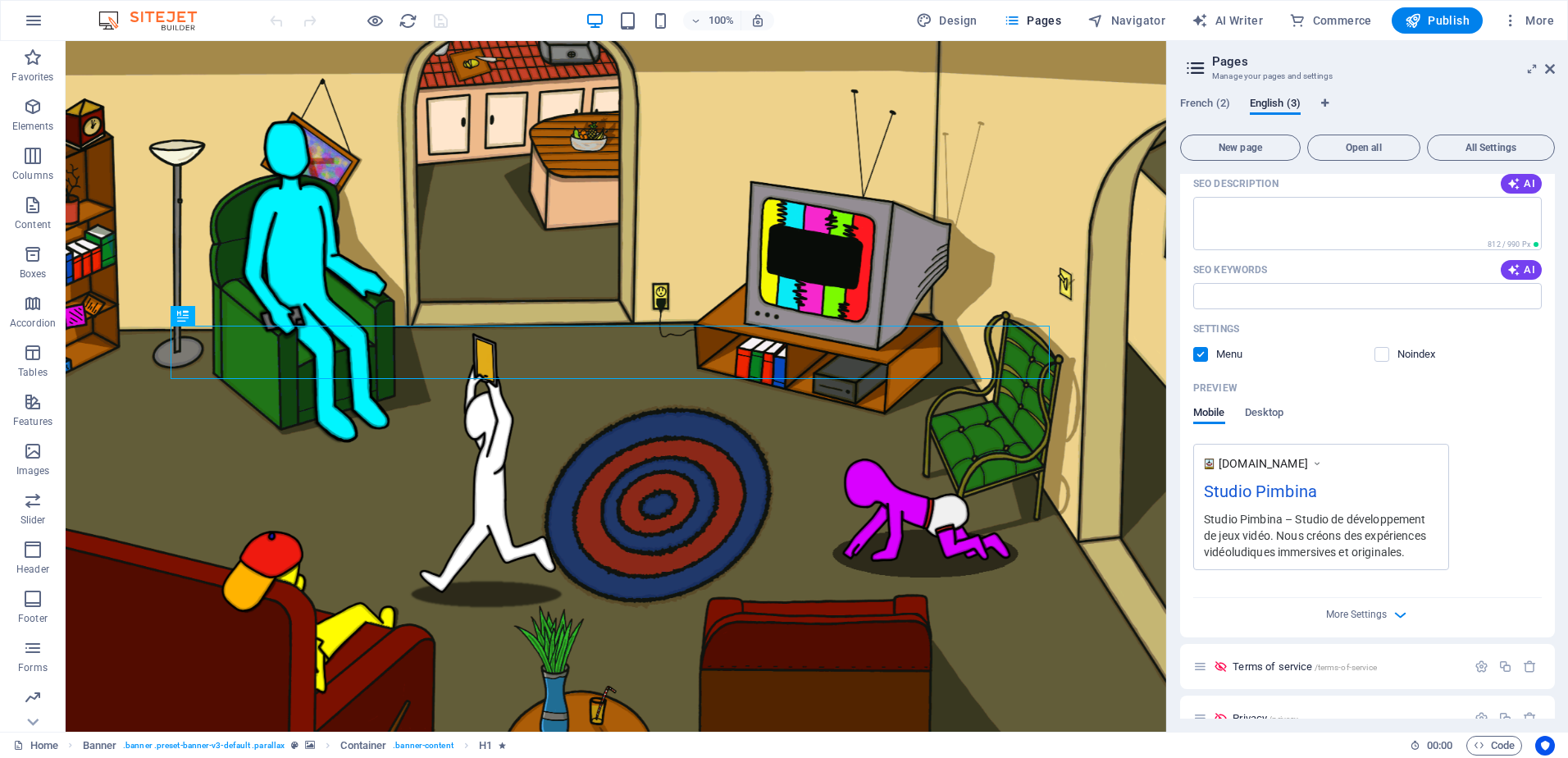
scroll to position [254, 0]
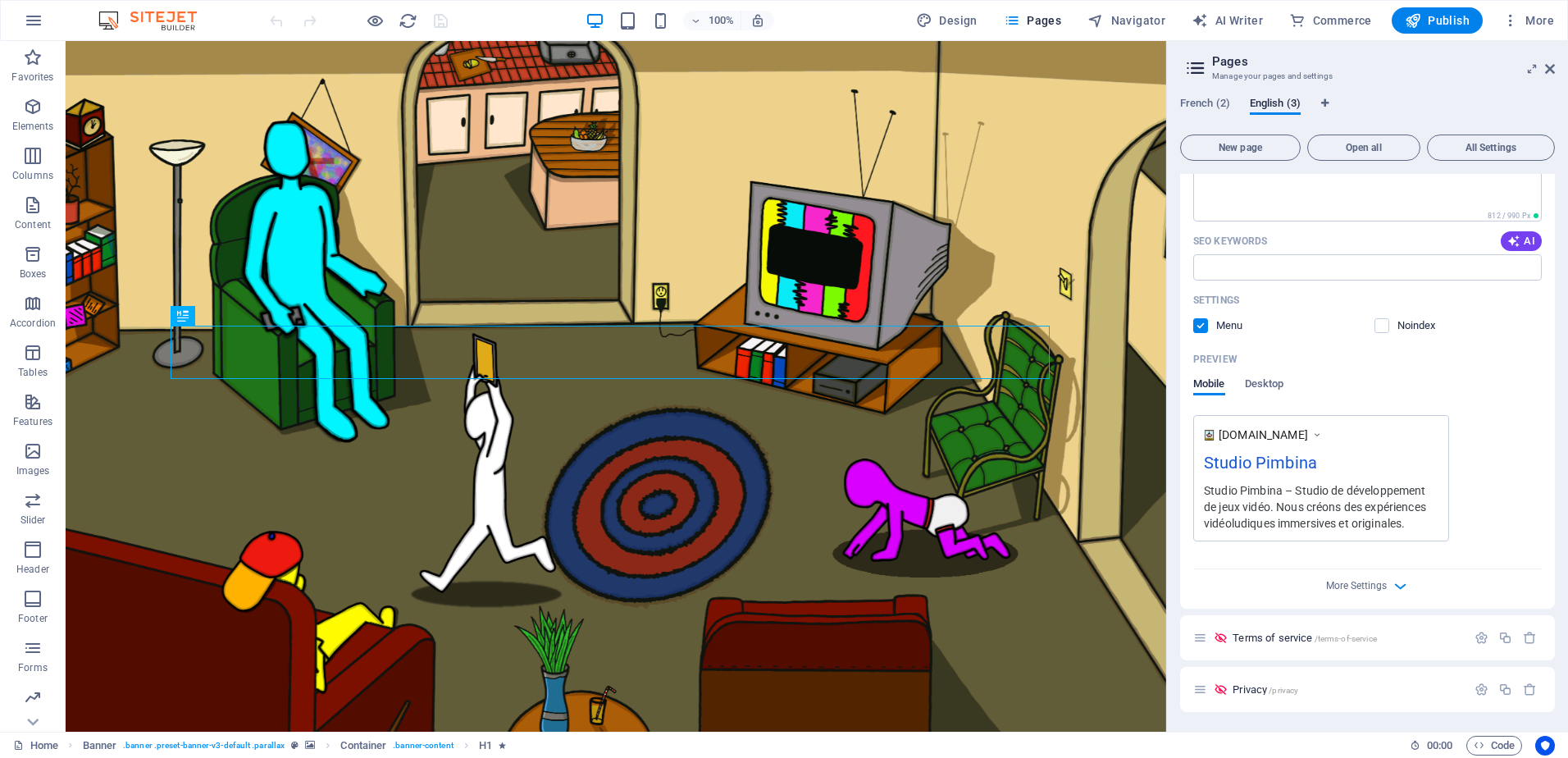
click at [1399, 599] on div "Name Home ​ URL SLUG / ​ SEO Title AI ​ 136 / 580 Px SEO Description AI ​ 812 /…" at bounding box center [1367, 286] width 375 height 644
click at [1405, 590] on icon "button" at bounding box center [1400, 586] width 19 height 19
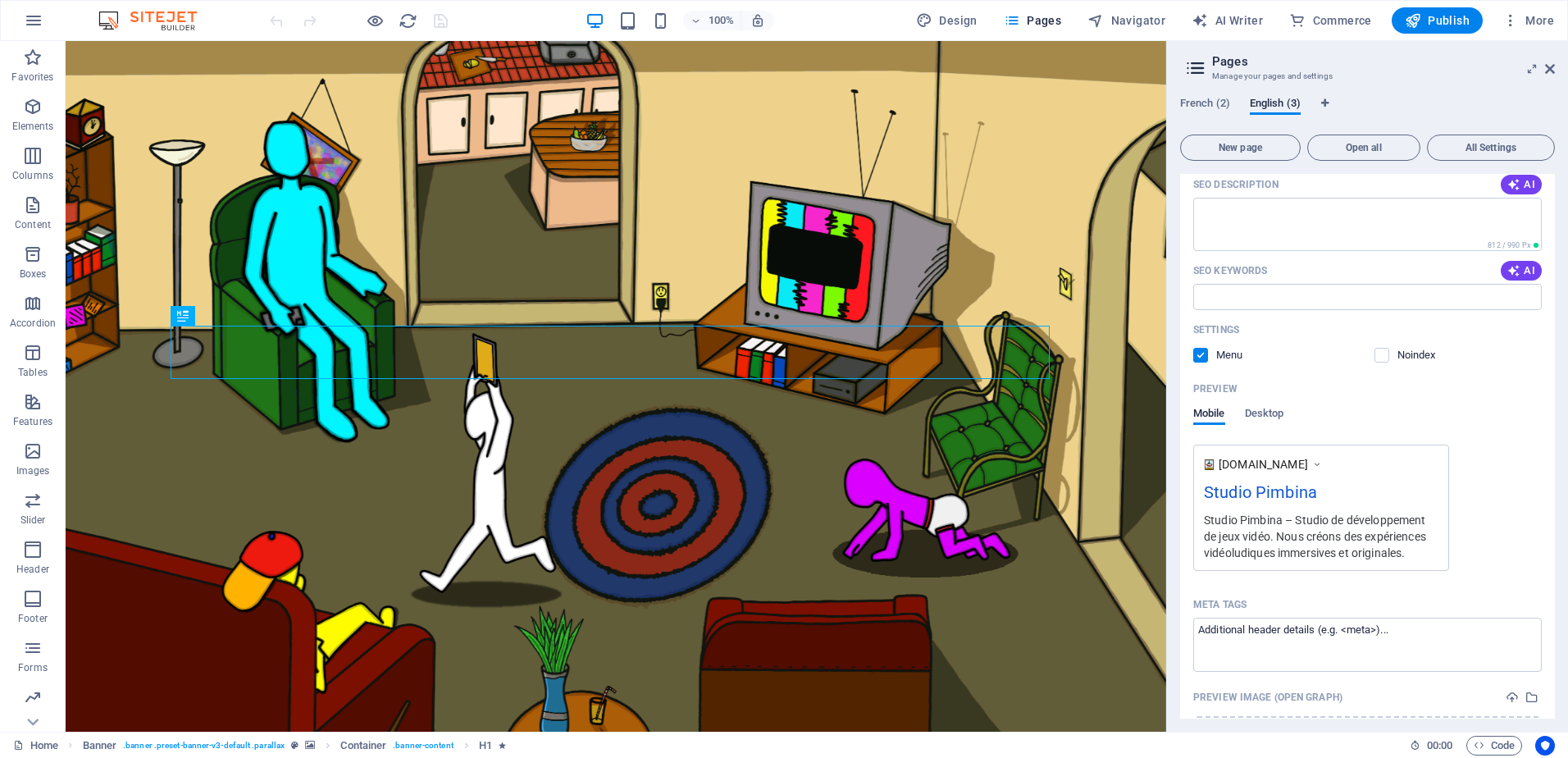
scroll to position [0, 0]
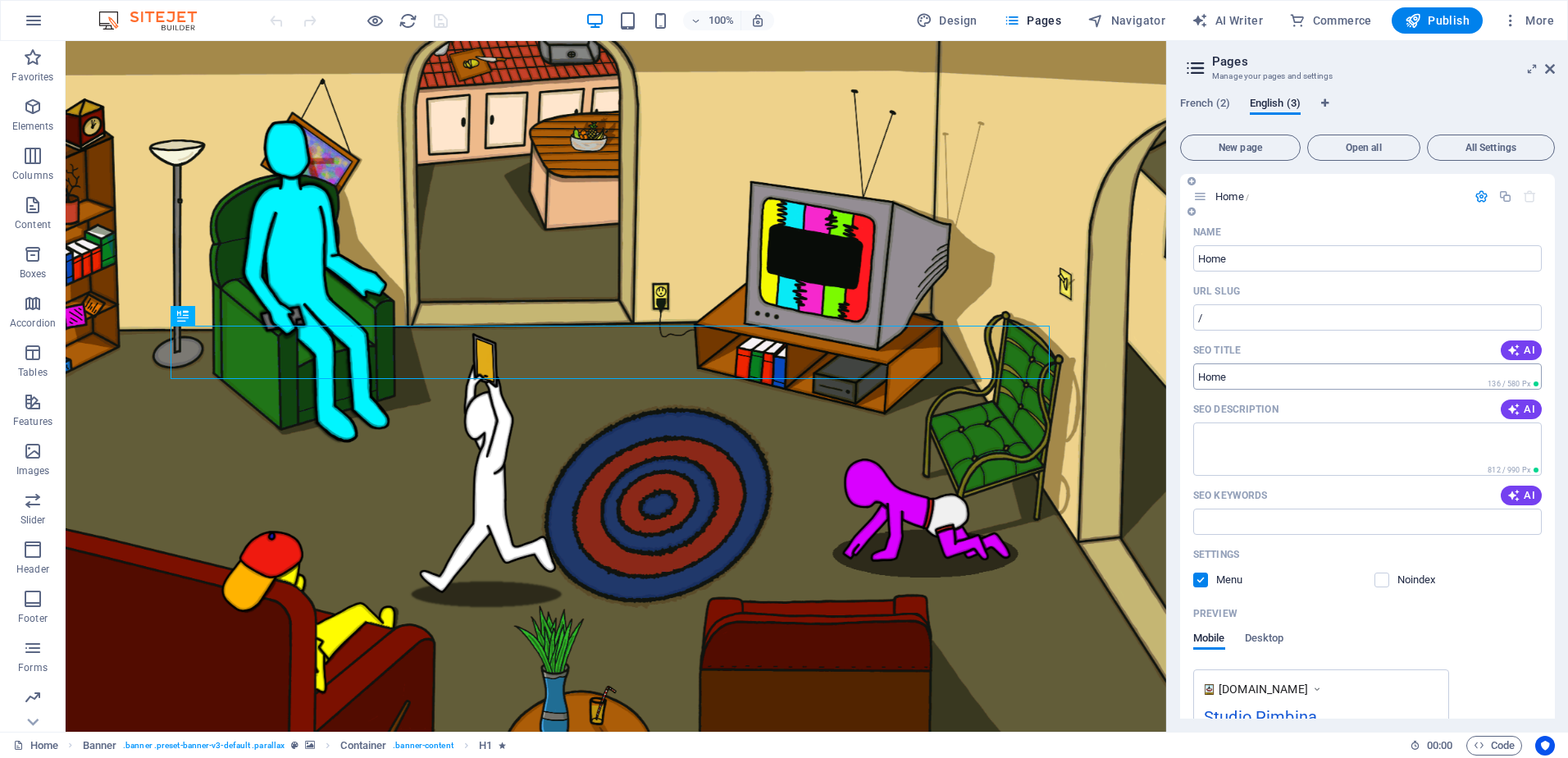
click at [1256, 373] on input "SEO Title" at bounding box center [1367, 376] width 349 height 26
drag, startPoint x: 1250, startPoint y: 374, endPoint x: 1216, endPoint y: 372, distance: 34.1
click at [1216, 372] on input "SEO Title" at bounding box center [1367, 376] width 349 height 26
click at [1242, 376] on input "SEO Title" at bounding box center [1367, 376] width 349 height 26
click at [1249, 376] on input "SEO Title" at bounding box center [1367, 376] width 349 height 26
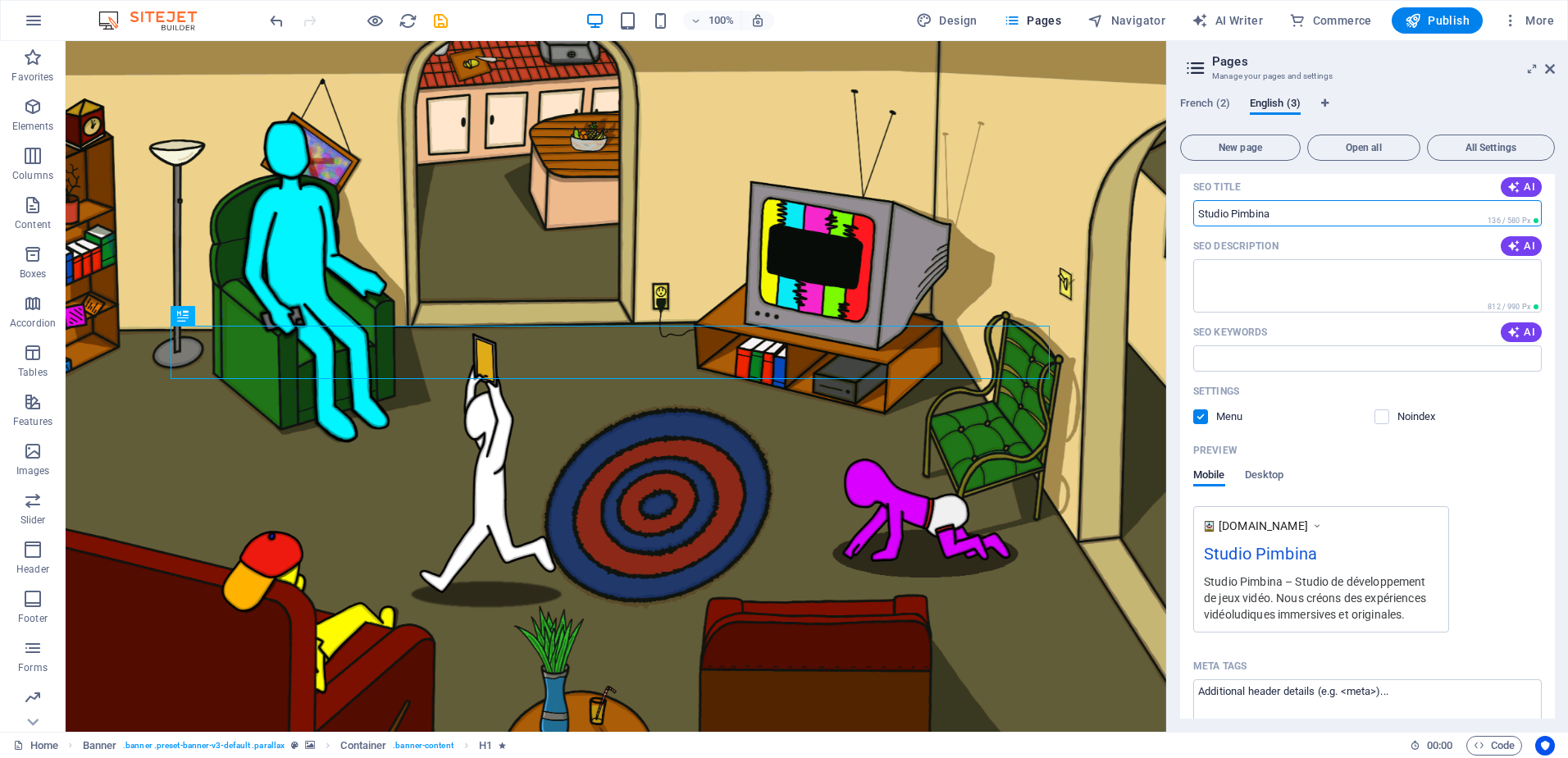
scroll to position [164, 0]
type input "Studio Pimbina"
click at [1484, 490] on div "Mobile Desktop" at bounding box center [1367, 483] width 349 height 31
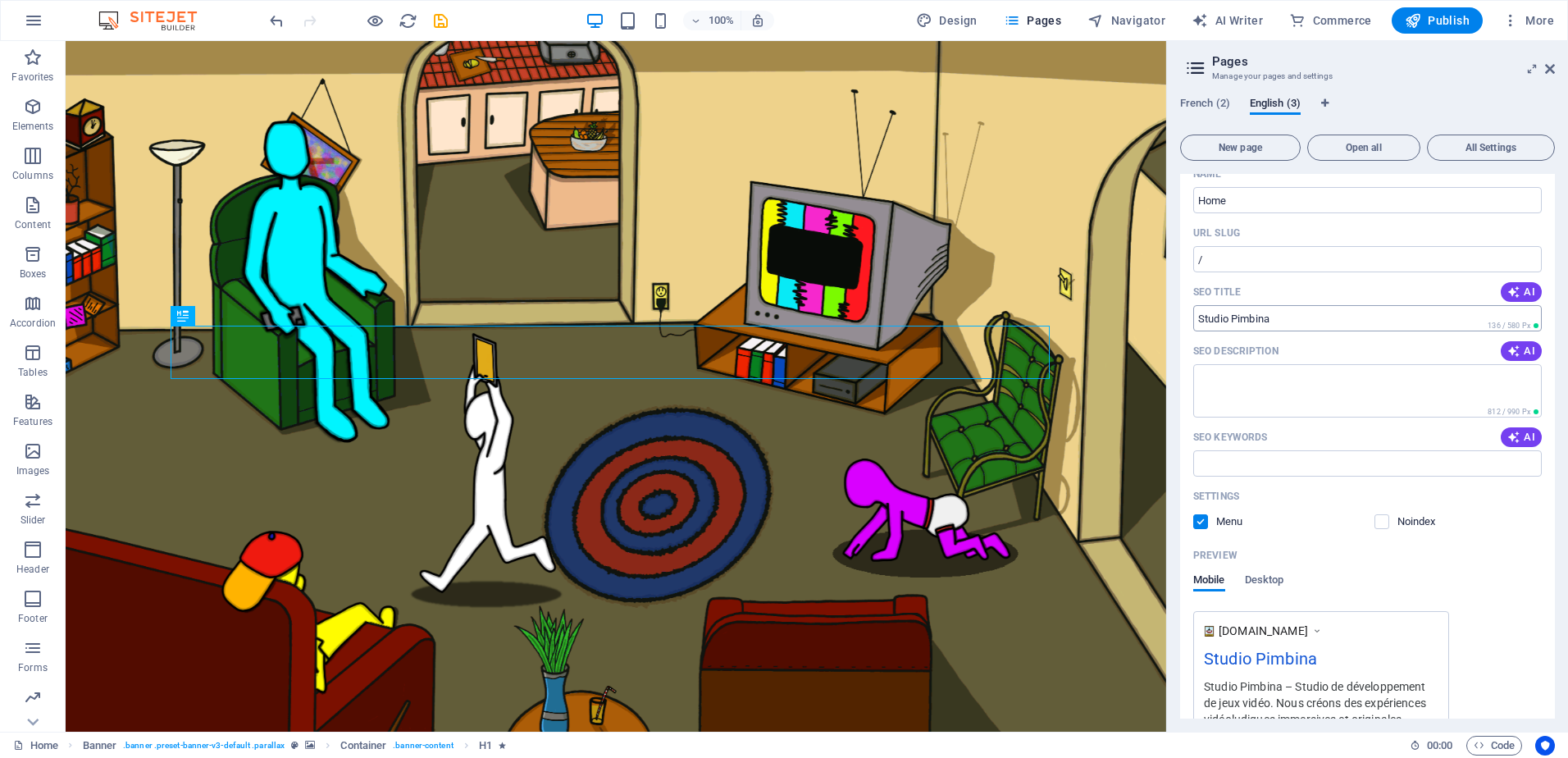
scroll to position [0, 0]
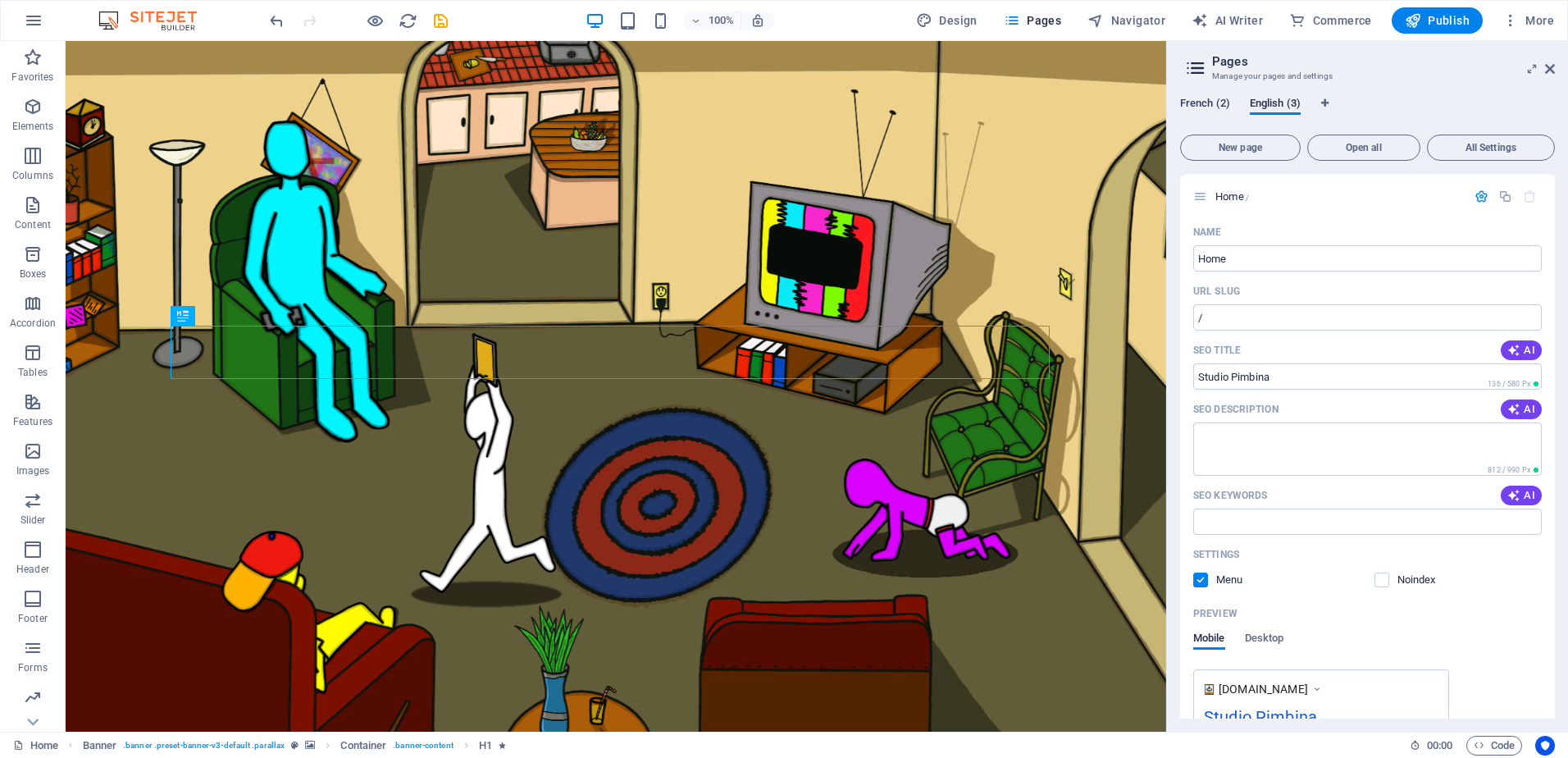
click at [1201, 103] on span "French (2)" at bounding box center [1205, 104] width 50 height 23
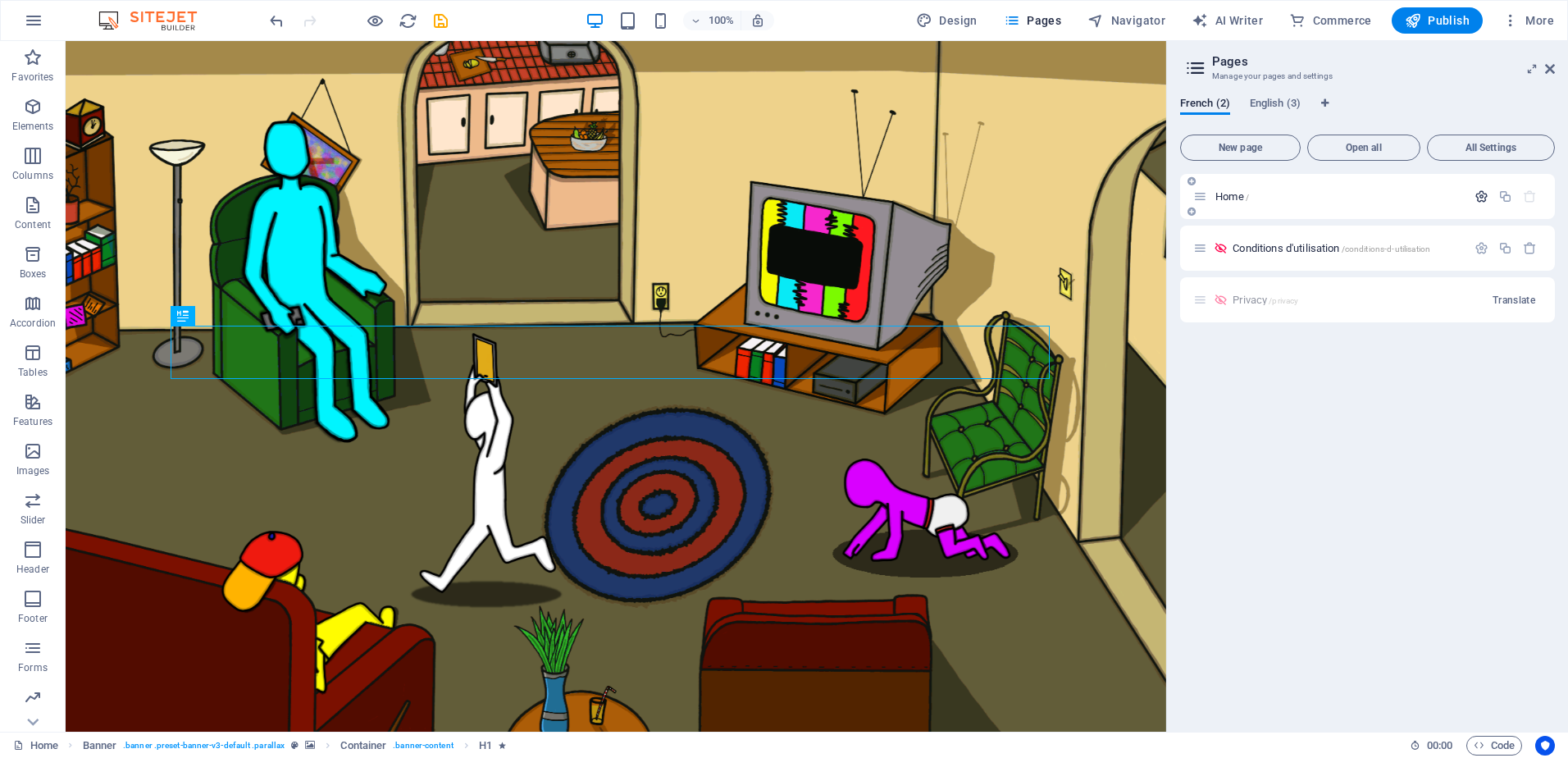
click at [1476, 191] on icon "button" at bounding box center [1481, 196] width 14 height 14
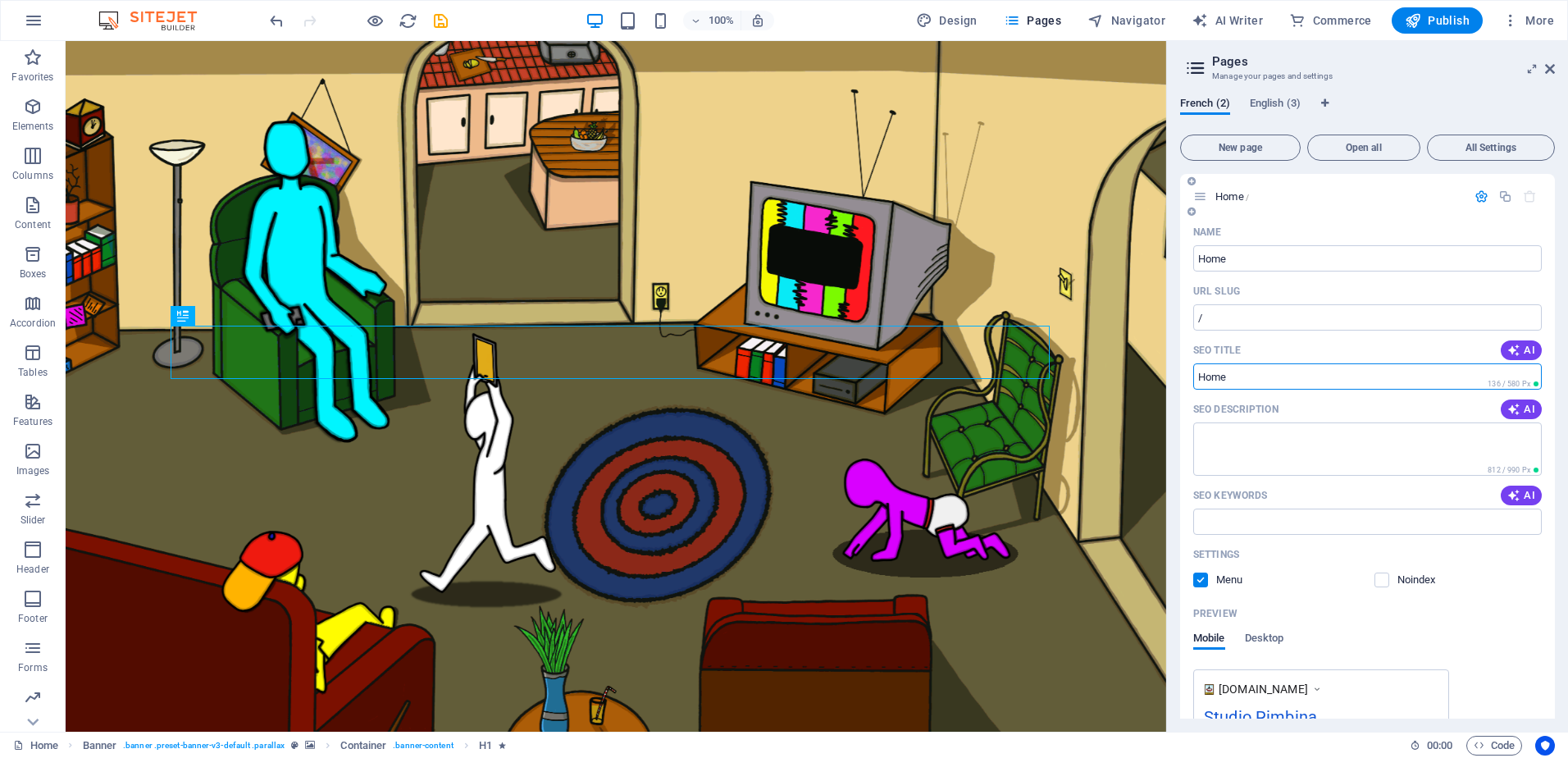
click at [1267, 370] on input "SEO Title" at bounding box center [1367, 376] width 349 height 26
type input "Studio Pimbina"
click at [1504, 637] on div "Mobile Desktop" at bounding box center [1367, 647] width 349 height 31
drag, startPoint x: 1468, startPoint y: 185, endPoint x: 1476, endPoint y: 193, distance: 11.3
click at [1476, 193] on div "Home /" at bounding box center [1367, 197] width 375 height 45
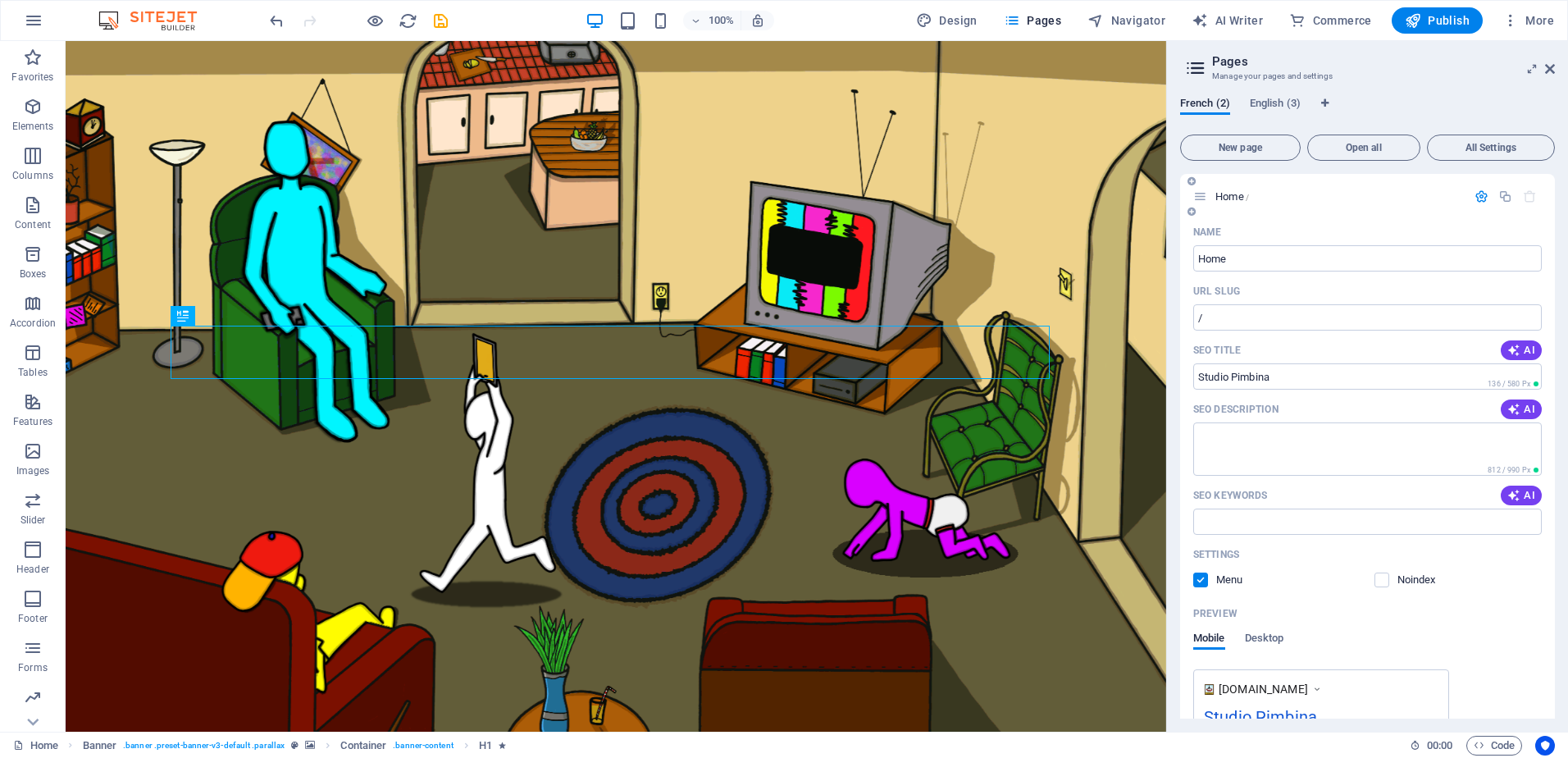
click at [1476, 193] on icon "button" at bounding box center [1481, 196] width 14 height 14
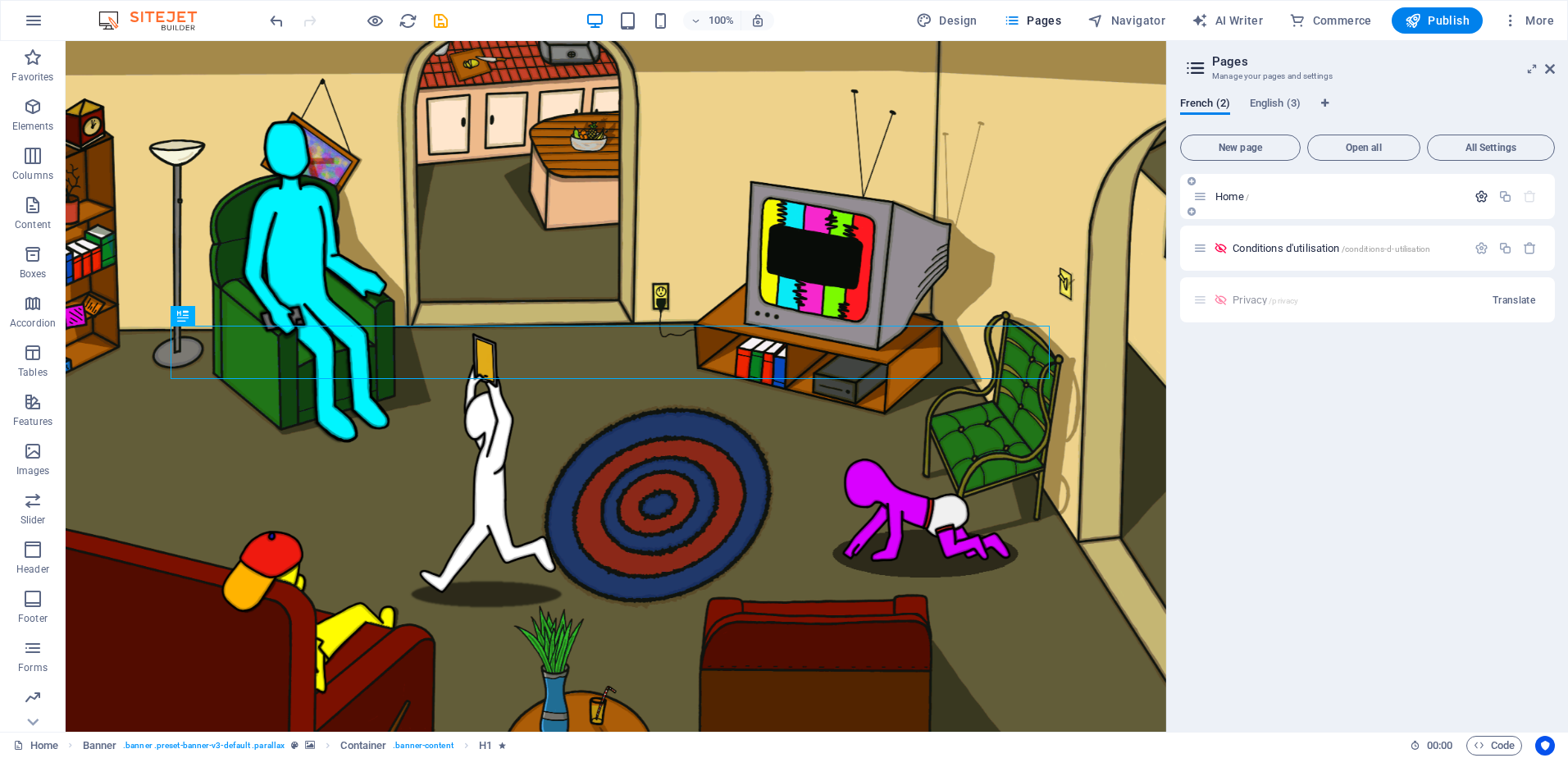
click at [1477, 194] on icon "button" at bounding box center [1481, 196] width 14 height 14
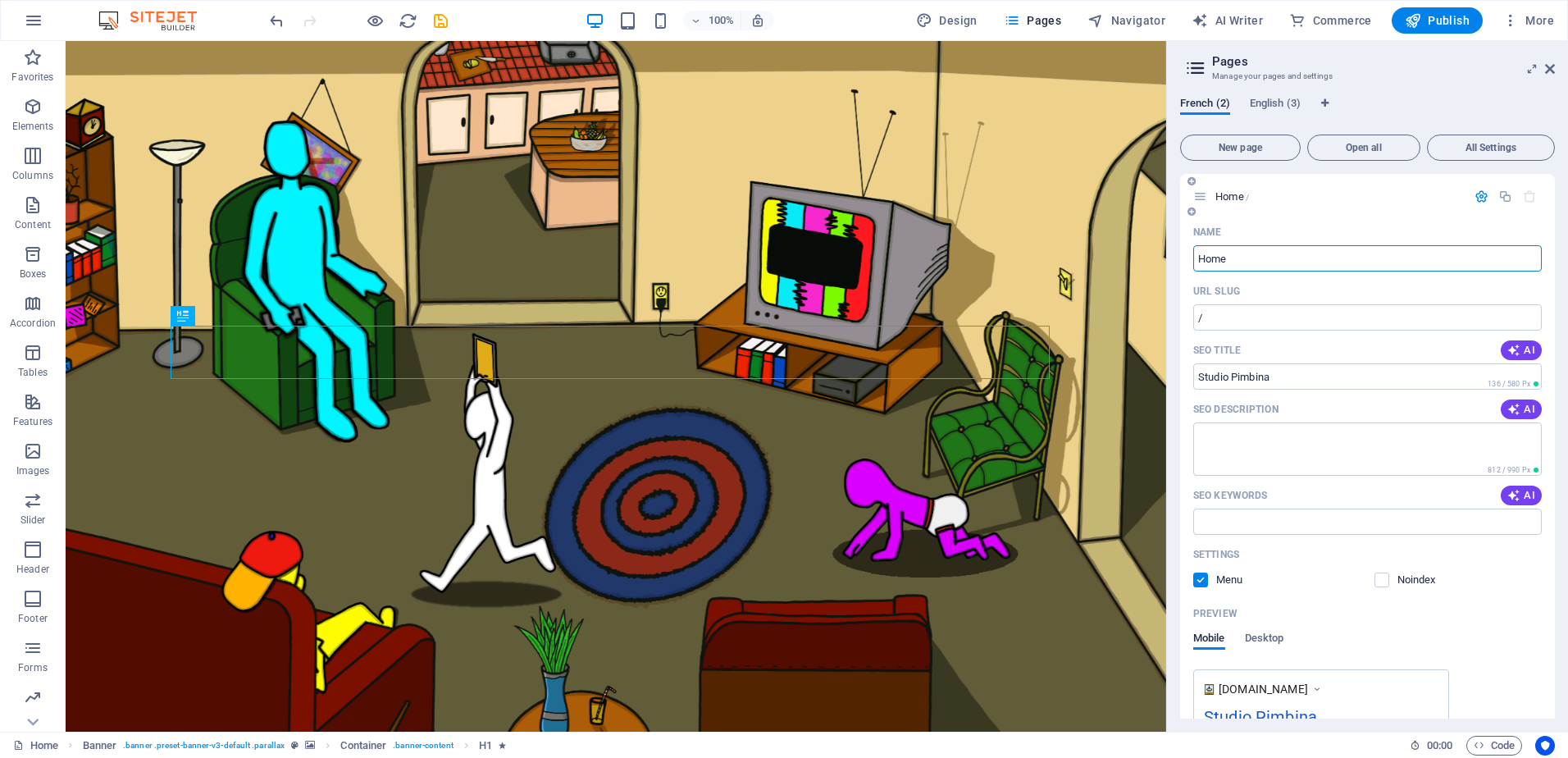
click at [1286, 256] on input "Home" at bounding box center [1367, 258] width 349 height 26
drag, startPoint x: 1235, startPoint y: 251, endPoint x: 1189, endPoint y: 257, distance: 46.4
click at [1189, 257] on div "Name Home ​ URL SLUG / ​ SEO Title AI Studio Pimbina ​ 136 / 580 Px SEO Descrip…" at bounding box center [1367, 540] width 375 height 644
type input "Accueil"
click at [1484, 612] on div "Preview" at bounding box center [1367, 613] width 349 height 26
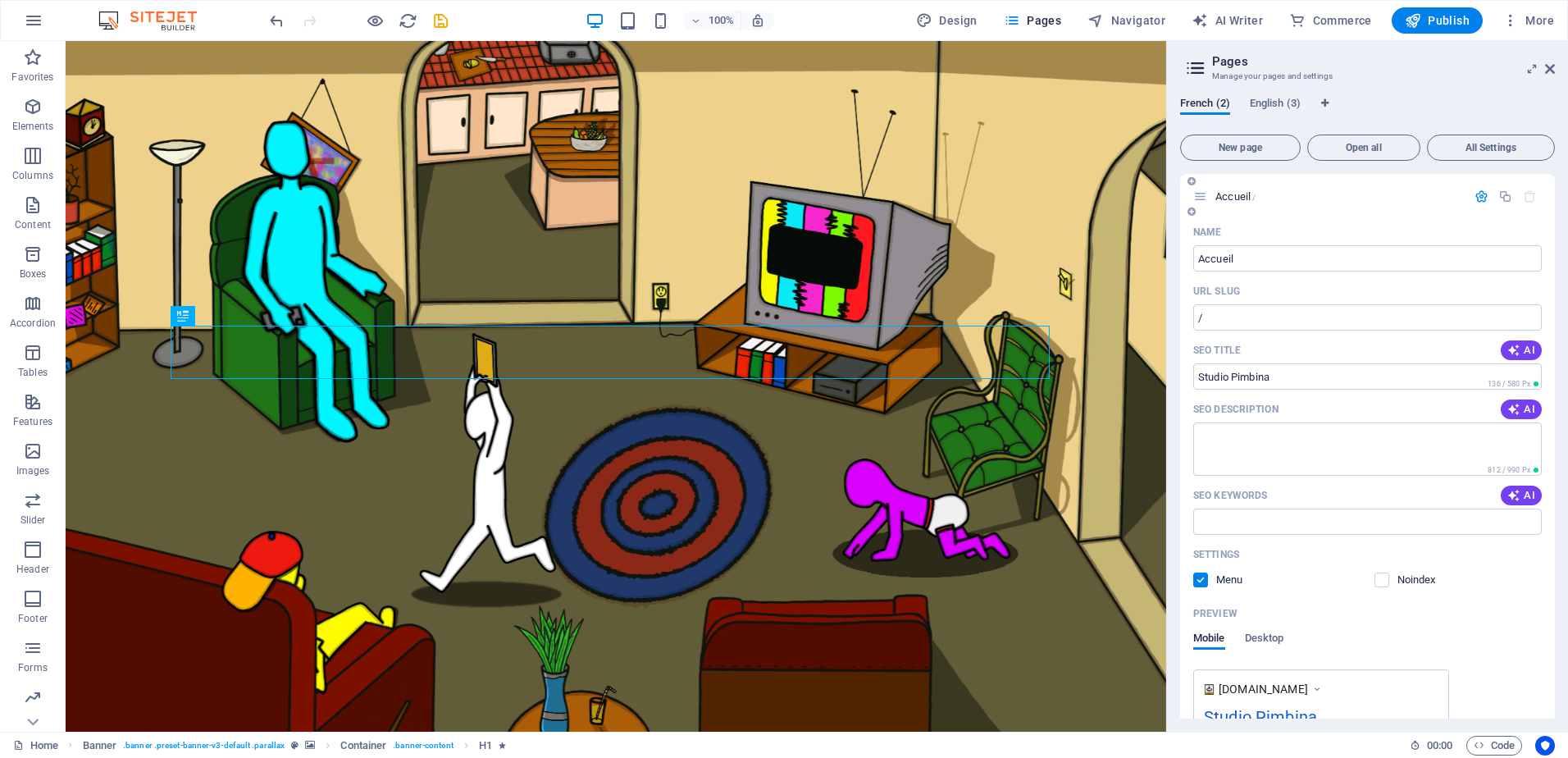
click at [1474, 195] on icon "button" at bounding box center [1481, 196] width 14 height 14
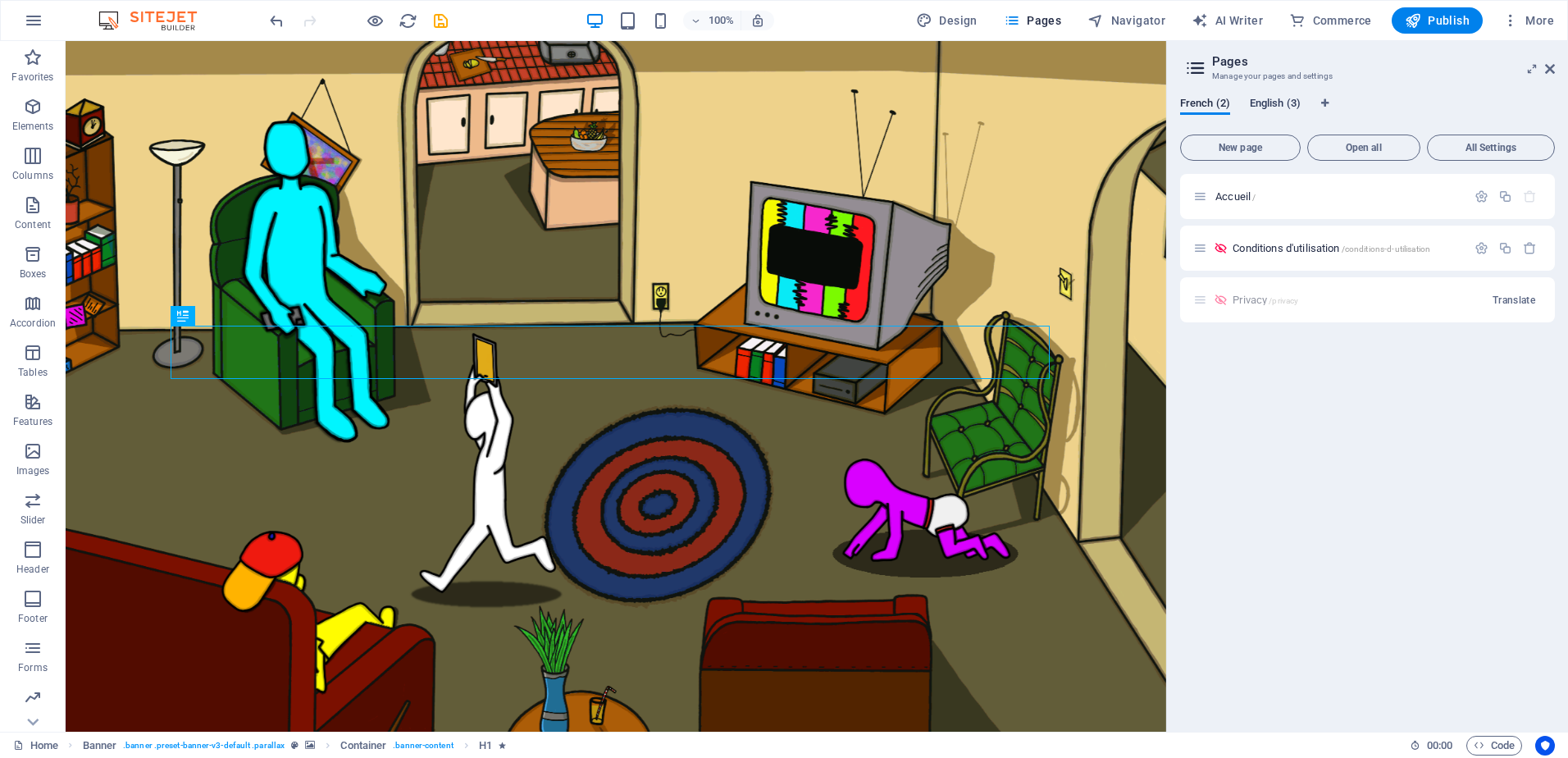
click at [1268, 102] on span "English (3)" at bounding box center [1276, 104] width 51 height 23
click at [1208, 99] on span "French (2)" at bounding box center [1205, 104] width 50 height 23
click at [1482, 194] on icon "button" at bounding box center [1481, 196] width 14 height 14
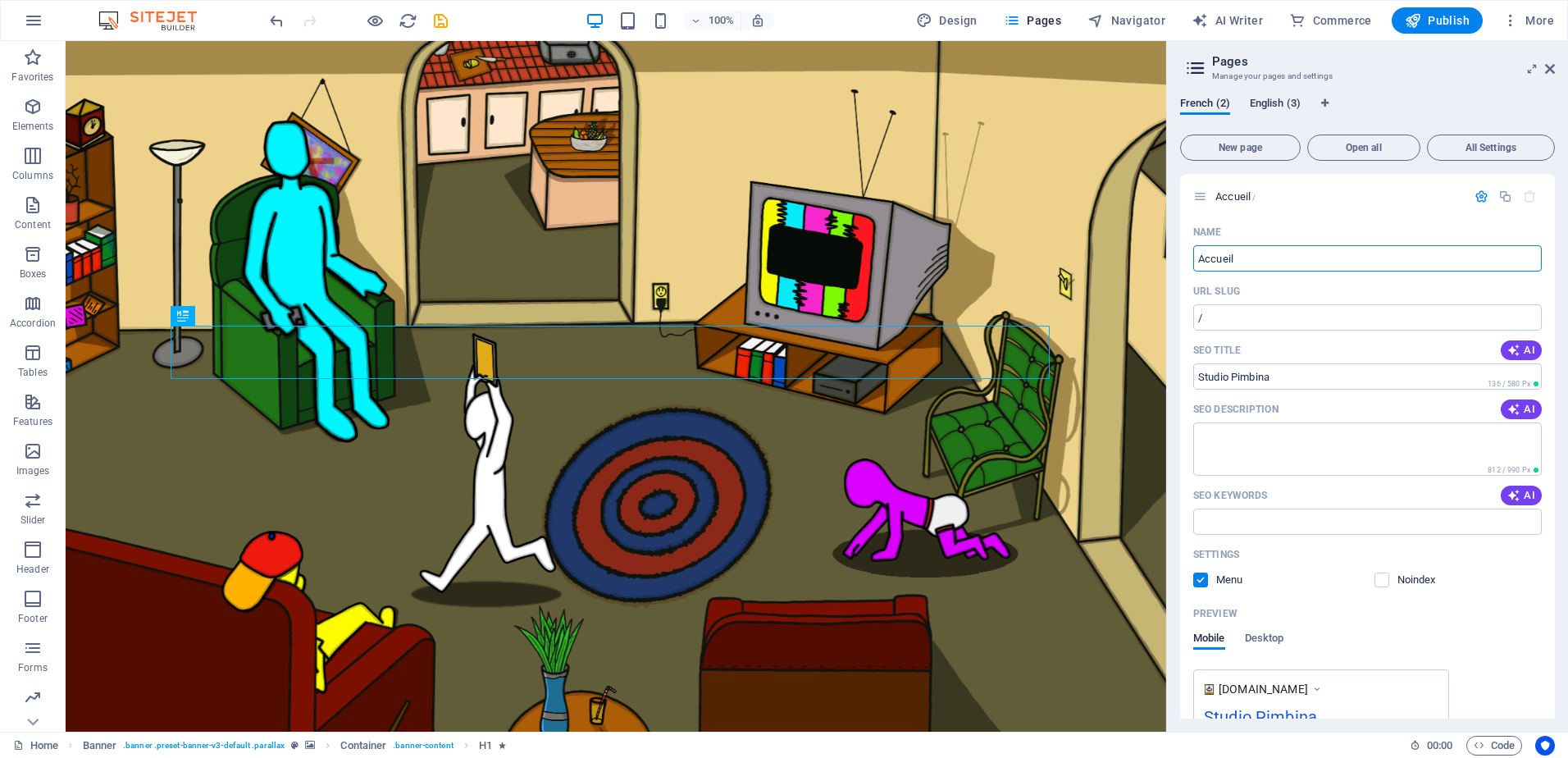
click at [1277, 99] on span "English (3)" at bounding box center [1276, 104] width 51 height 23
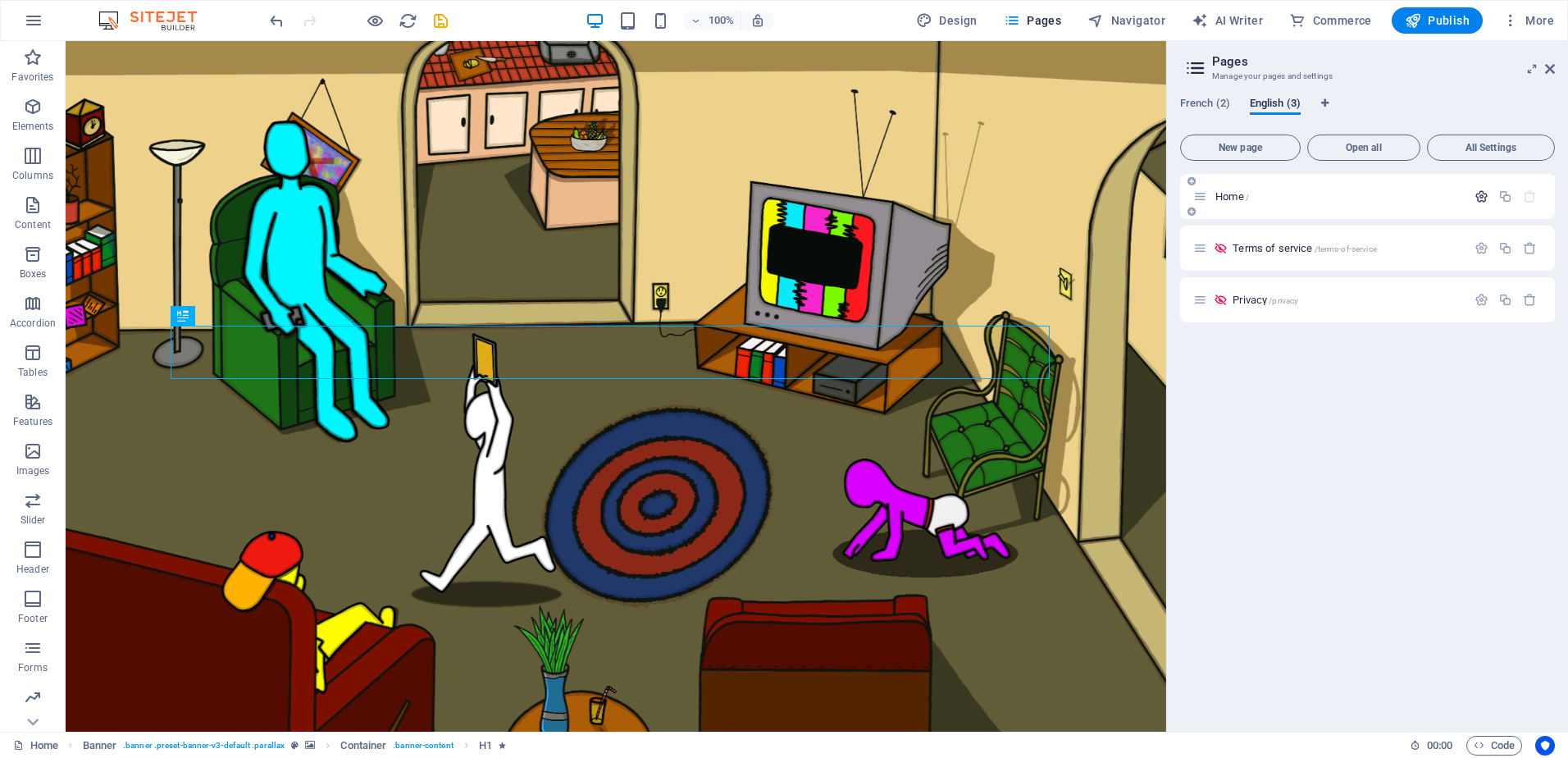
click at [1484, 199] on icon "button" at bounding box center [1481, 196] width 14 height 14
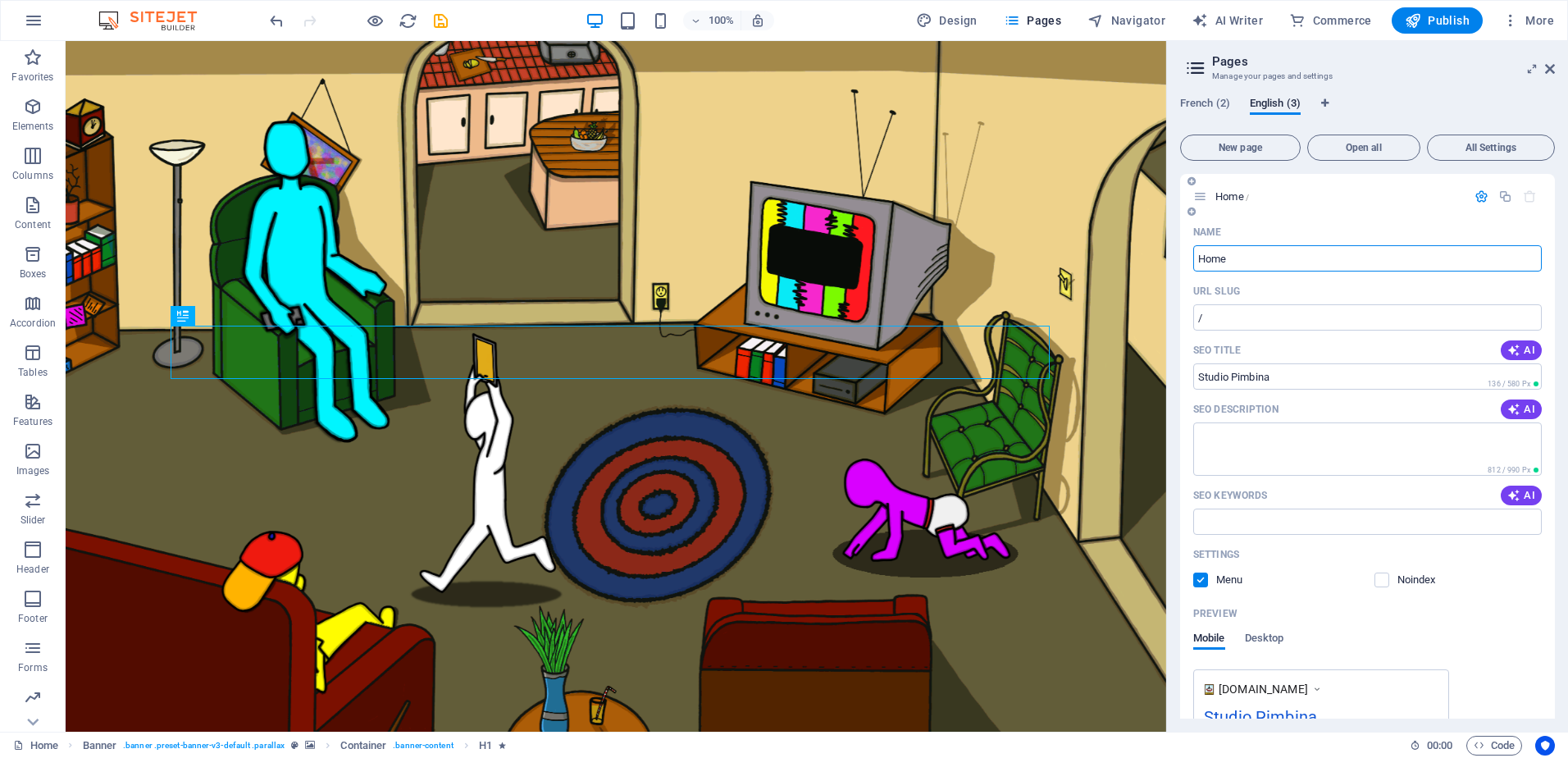
click at [1474, 192] on icon "button" at bounding box center [1481, 196] width 14 height 14
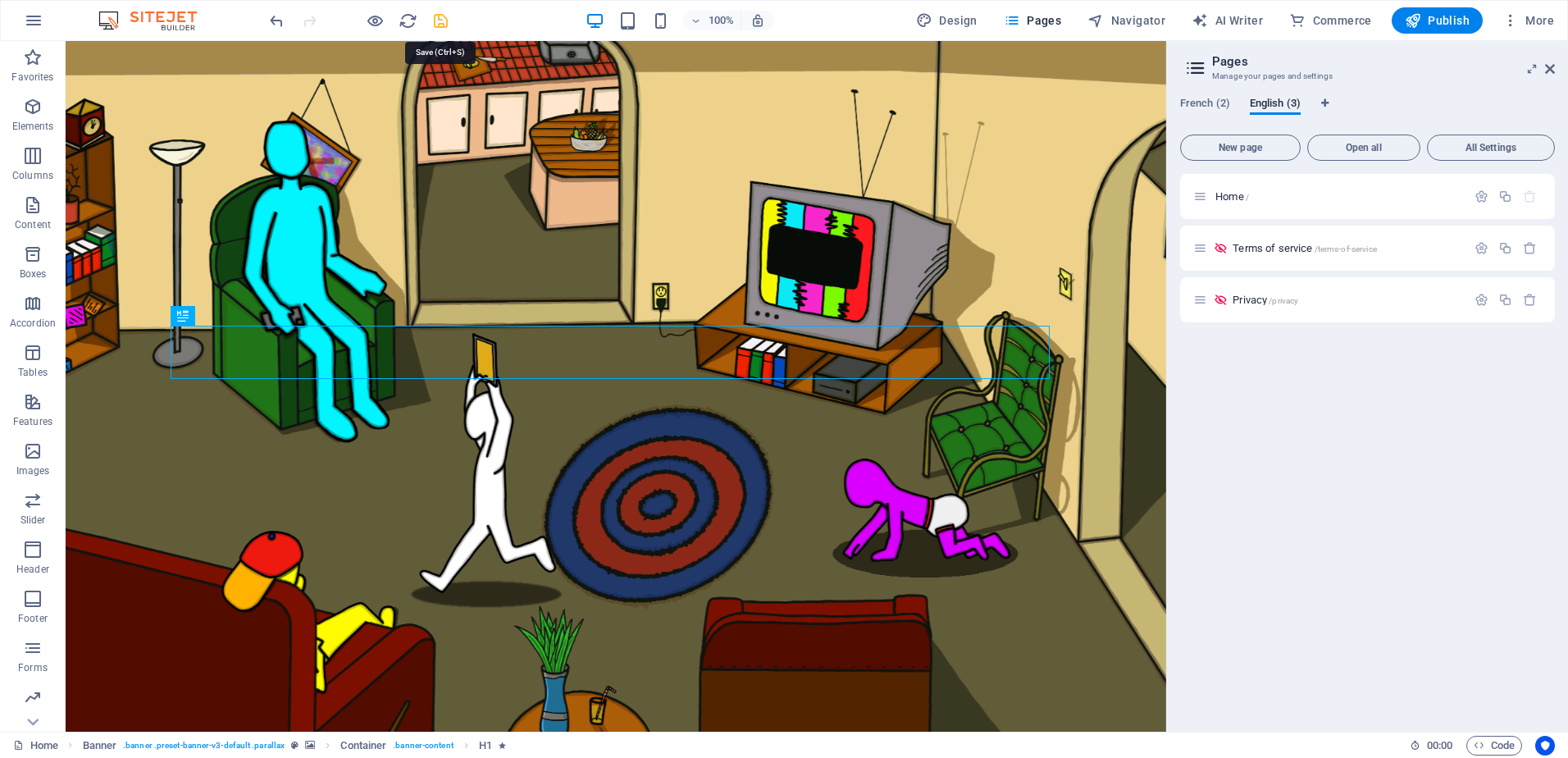
drag, startPoint x: 441, startPoint y: 21, endPoint x: 468, endPoint y: 23, distance: 27.1
click at [441, 20] on icon "save" at bounding box center [440, 21] width 19 height 19
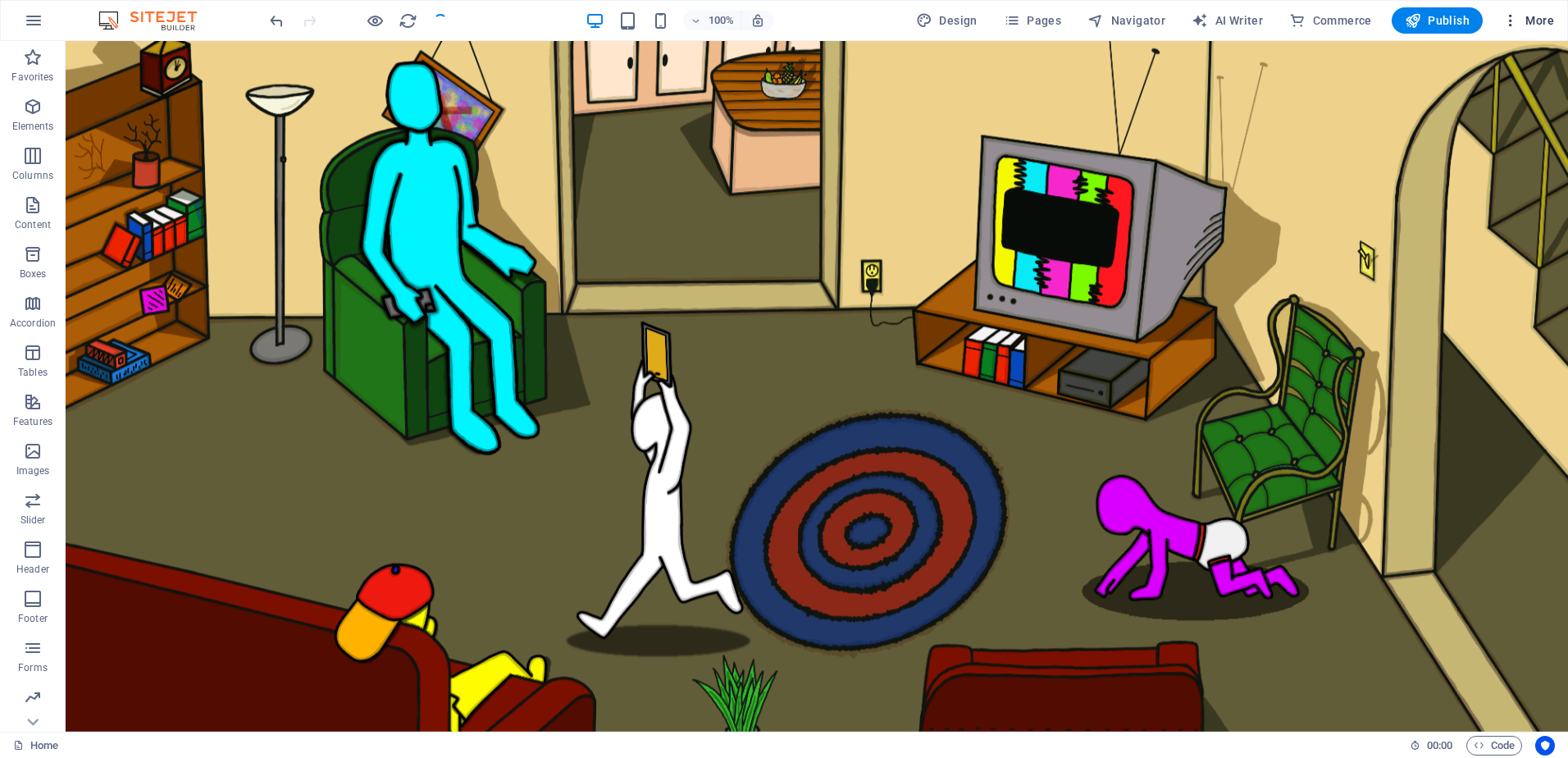
click at [1525, 18] on span "More" at bounding box center [1528, 21] width 52 height 16
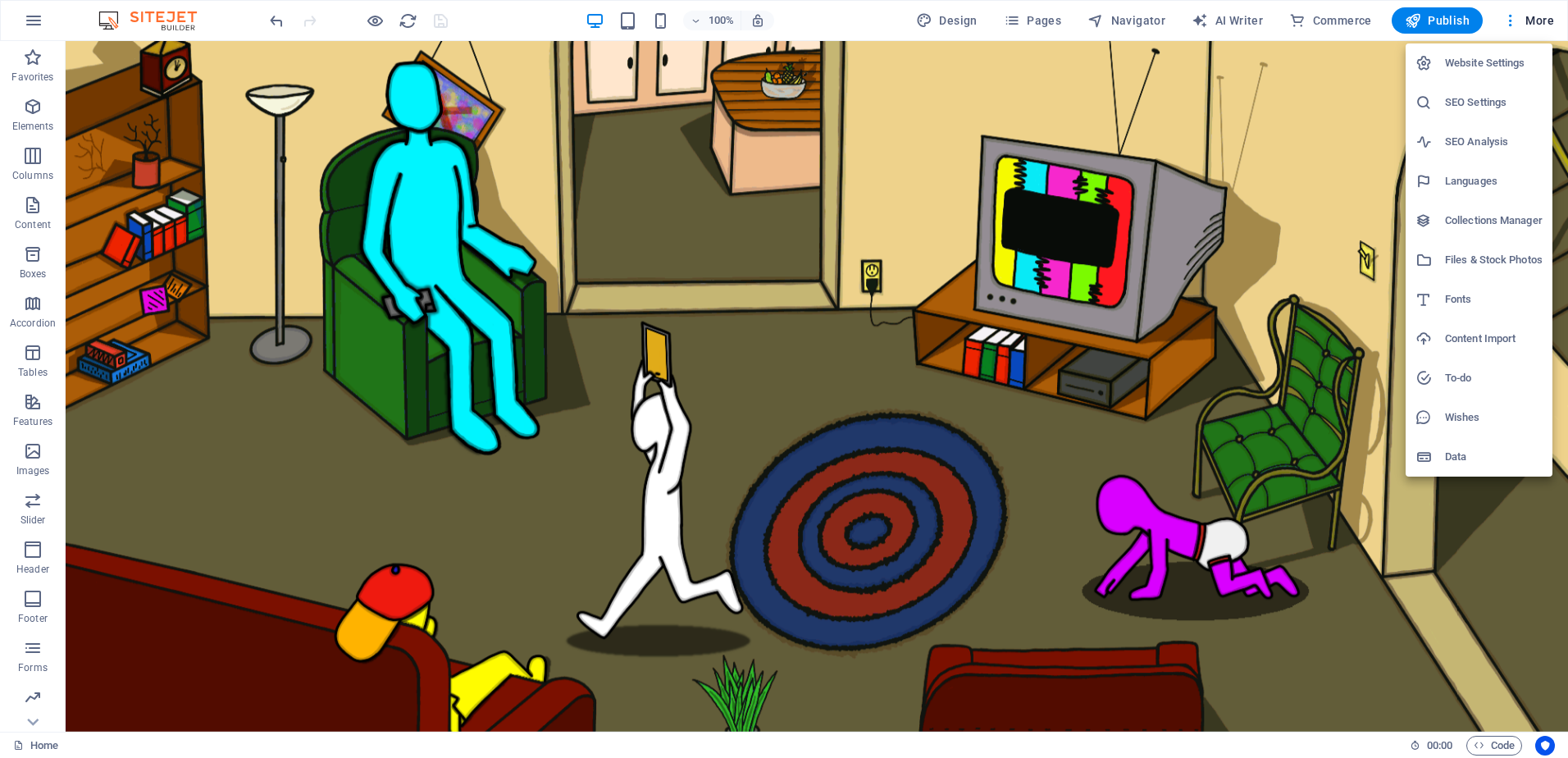
click at [1499, 64] on h6 "Website Settings" at bounding box center [1494, 64] width 98 height 20
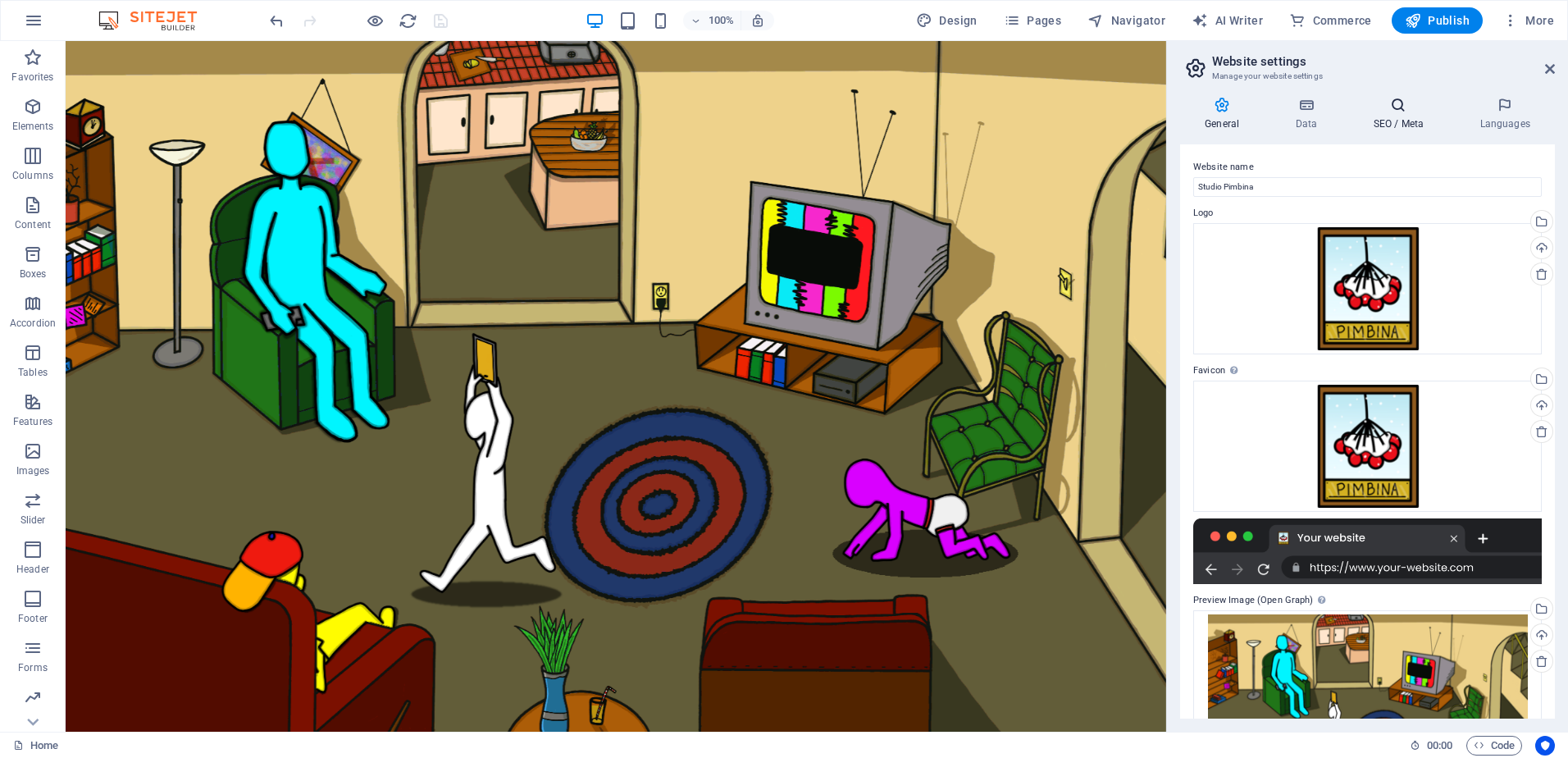
click at [1393, 111] on icon at bounding box center [1398, 105] width 100 height 16
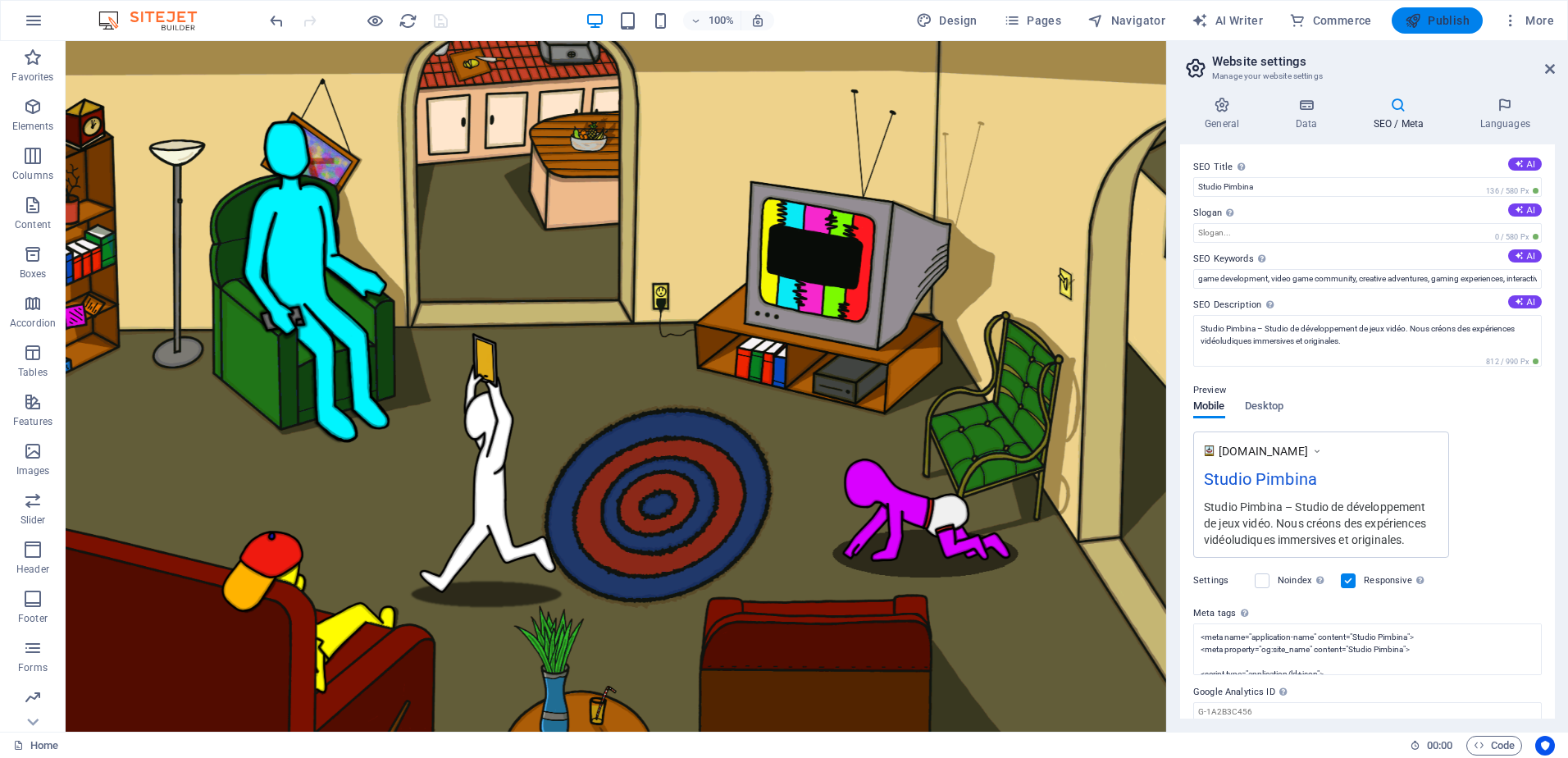
click at [1440, 18] on span "Publish" at bounding box center [1437, 21] width 64 height 16
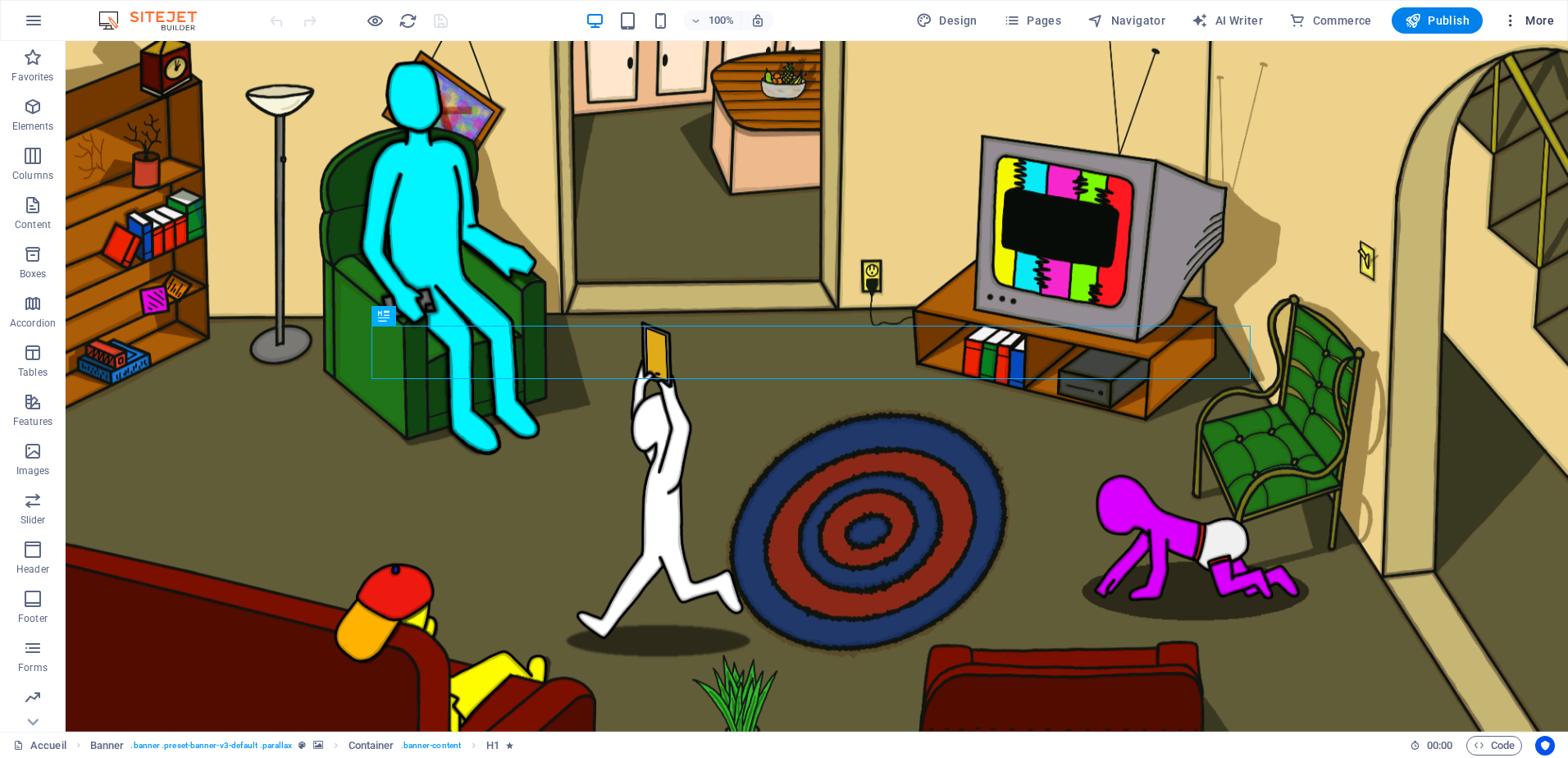
click at [1524, 18] on span "More" at bounding box center [1528, 21] width 52 height 16
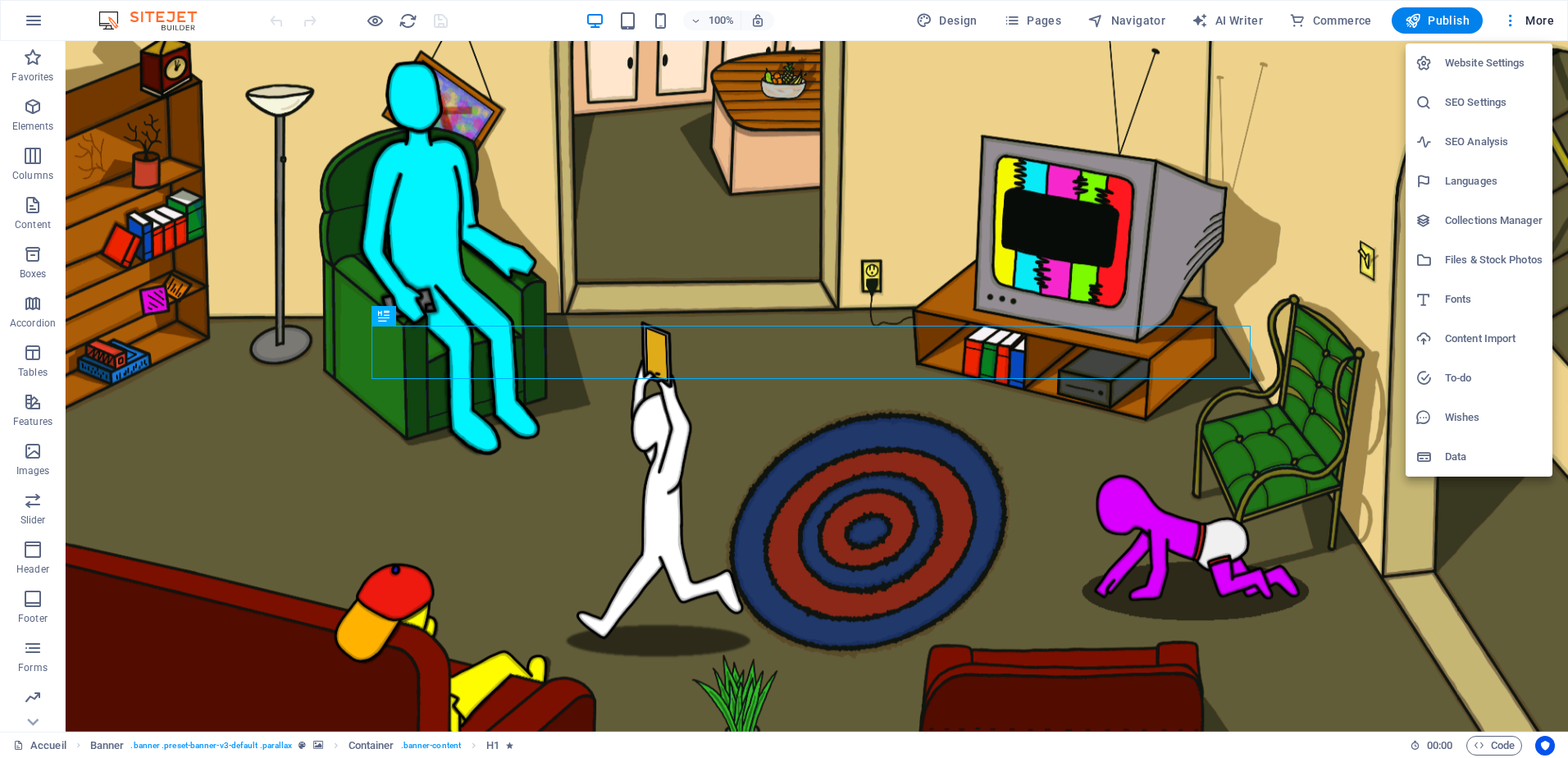
click at [1444, 97] on div at bounding box center [1430, 103] width 30 height 16
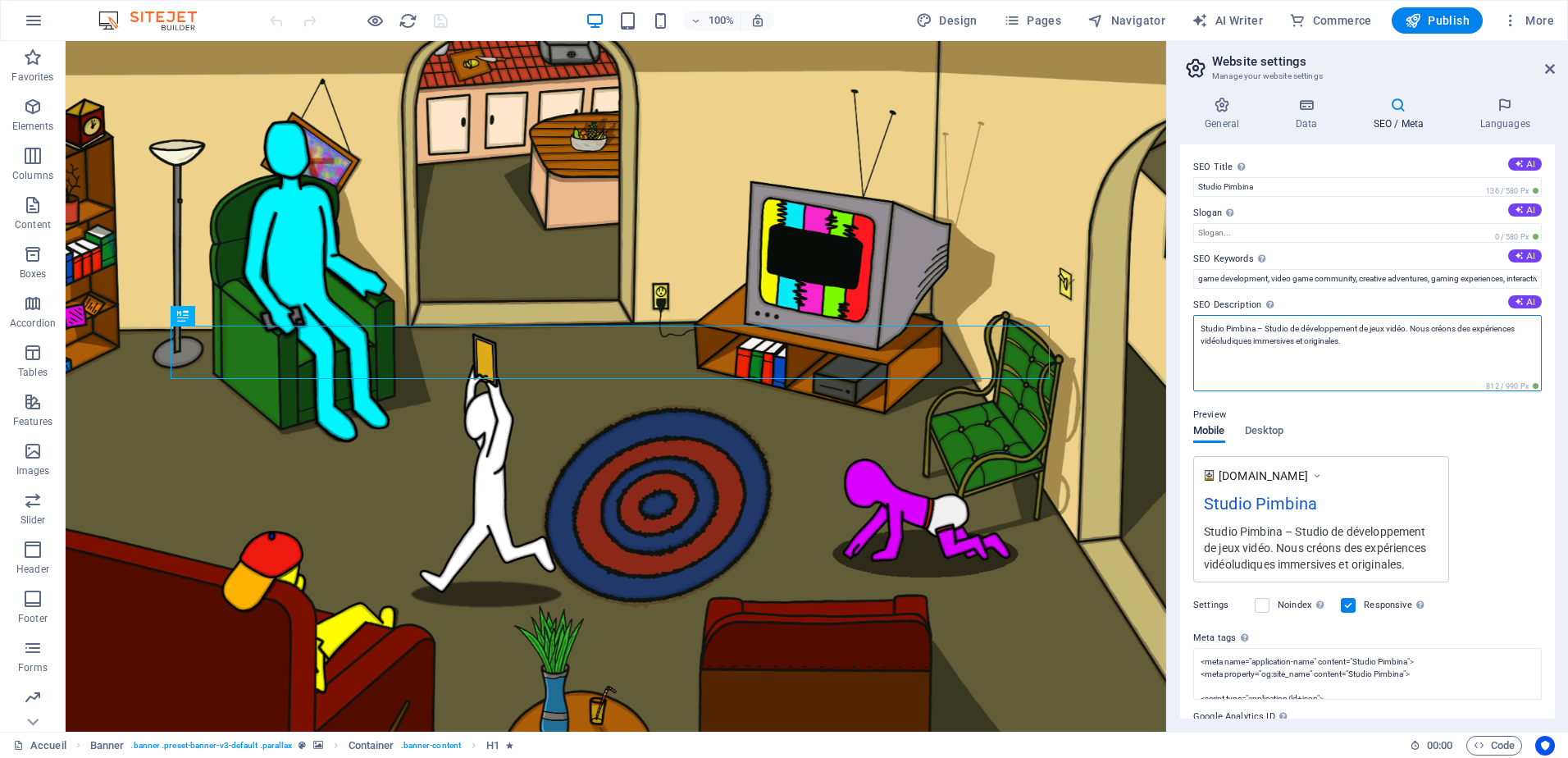
drag, startPoint x: 1369, startPoint y: 344, endPoint x: 1196, endPoint y: 320, distance: 174.7
click at [1196, 320] on textarea "Studio Pimbina – Studio de développement de jeux vidéo. Nous créons des expérie…" at bounding box center [1367, 353] width 349 height 76
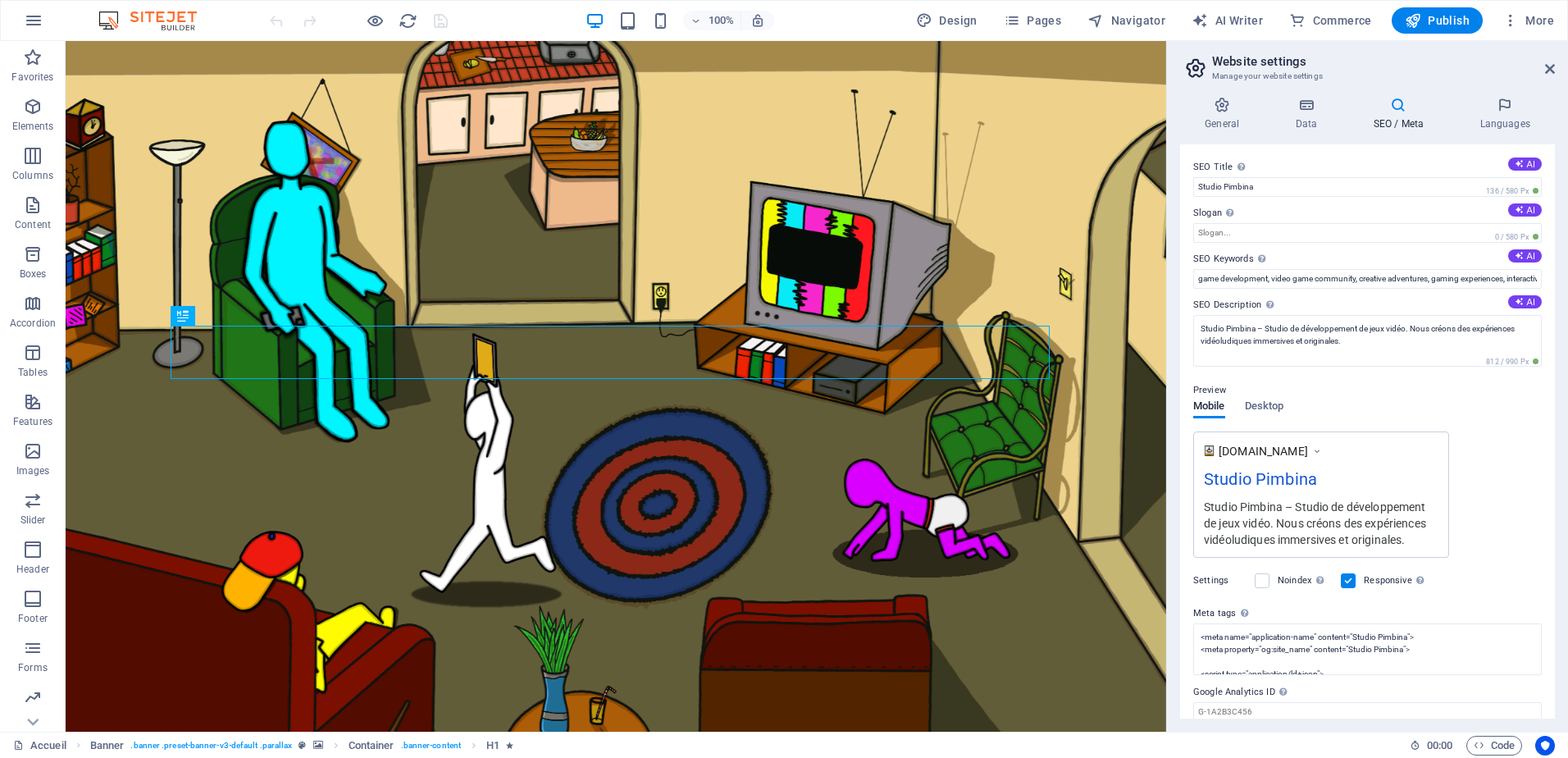
click at [1558, 67] on aside "Website settings Manage your website settings General Data SEO / Meta Languages…" at bounding box center [1367, 386] width 402 height 691
click at [1550, 64] on icon at bounding box center [1550, 69] width 10 height 13
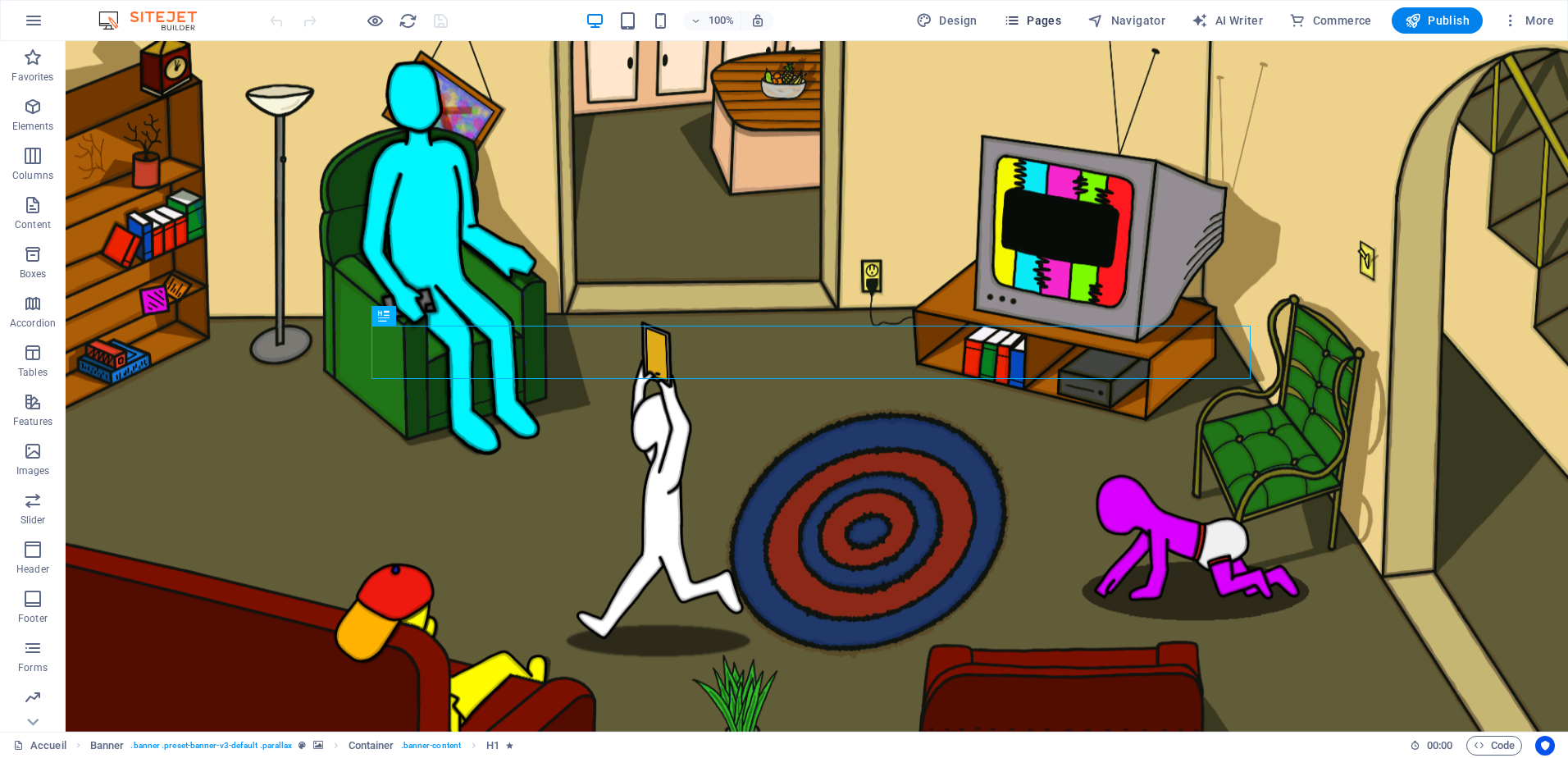
click at [1060, 22] on span "Pages" at bounding box center [1032, 21] width 57 height 16
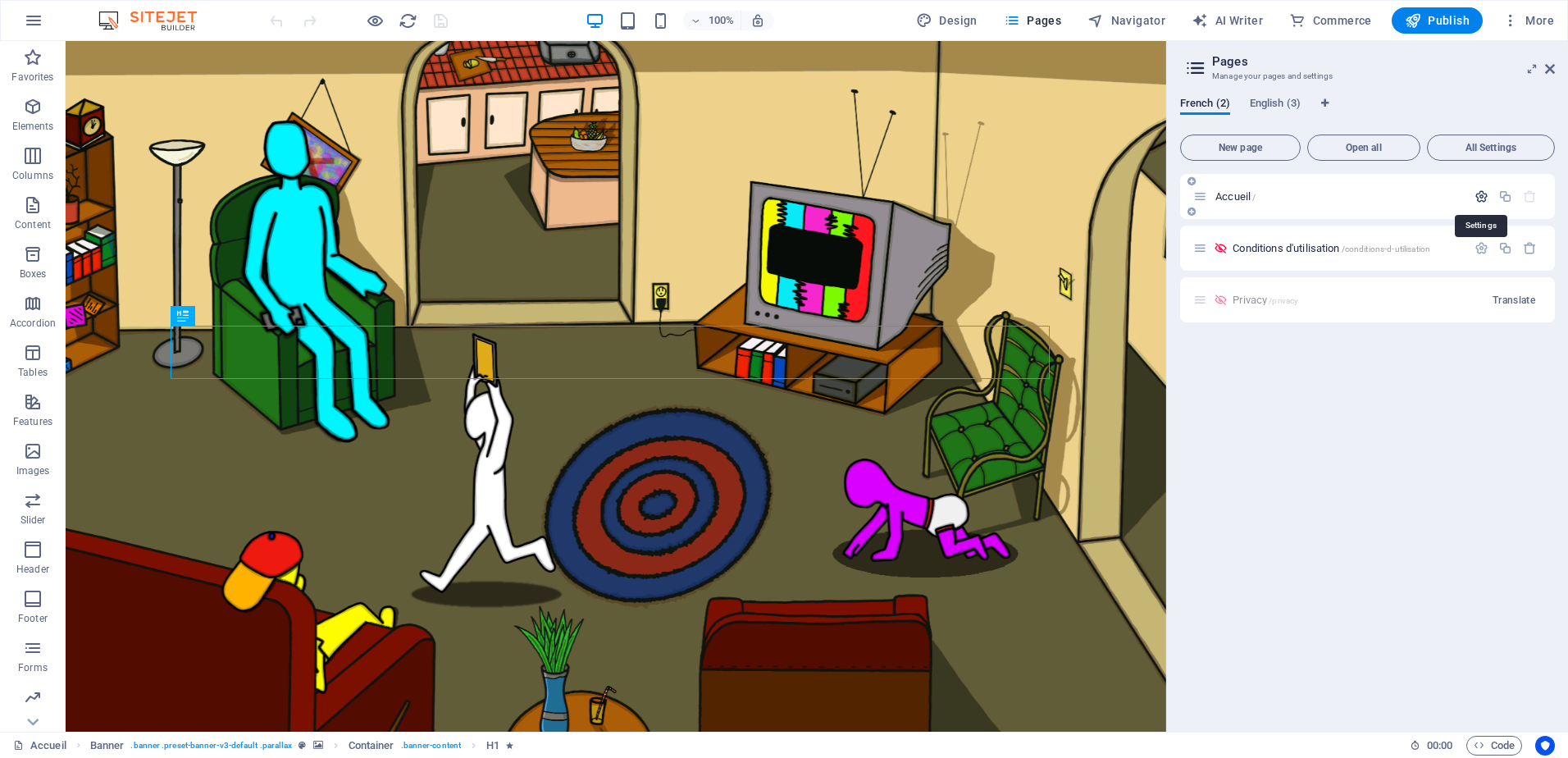
click at [1482, 197] on icon "button" at bounding box center [1481, 196] width 14 height 14
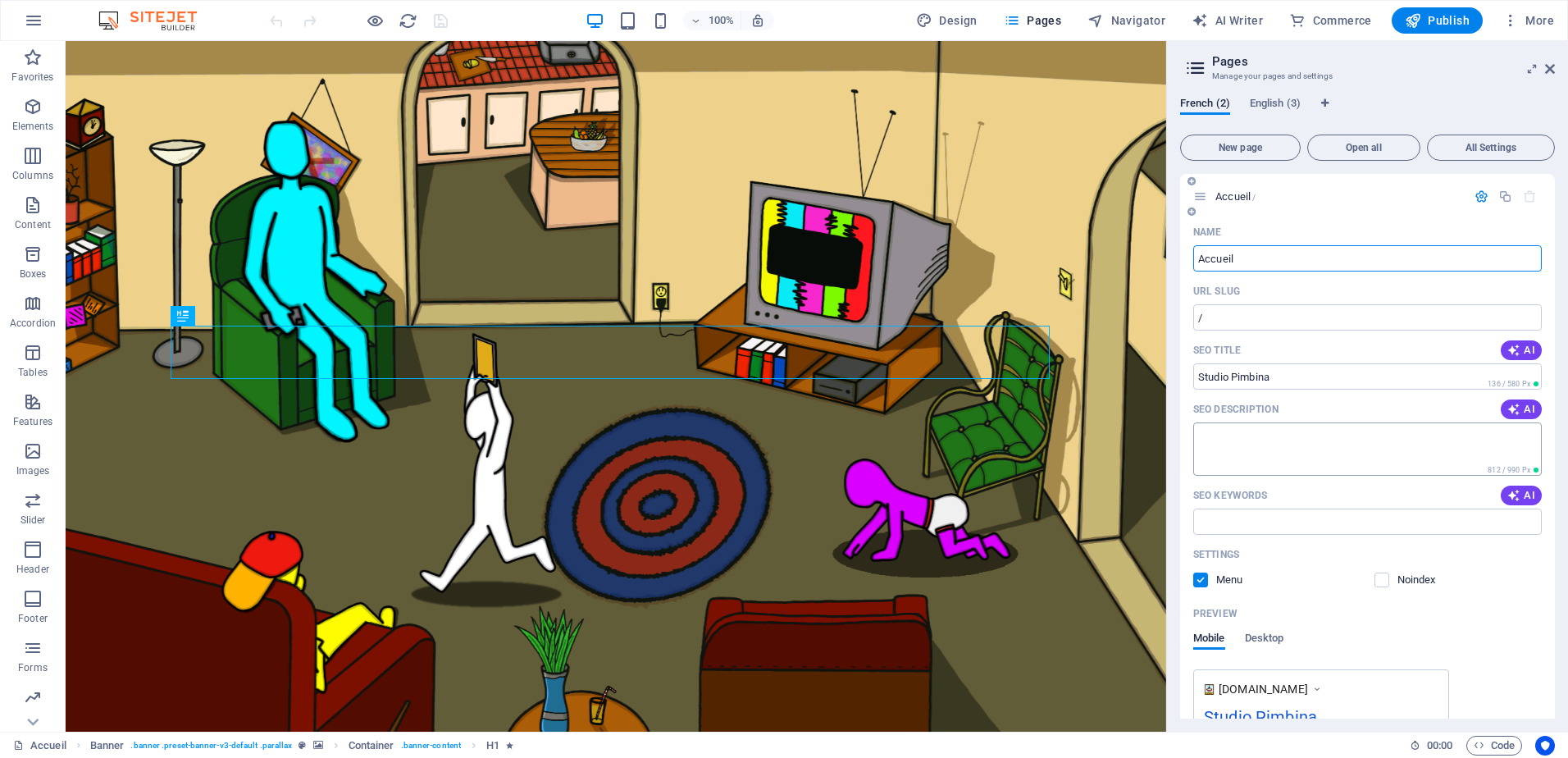
click at [1257, 441] on textarea "SEO Description" at bounding box center [1367, 448] width 349 height 54
paste textarea "Studio Pimbina – Studio de développement de jeux vidéo. Nous créons des expérie…"
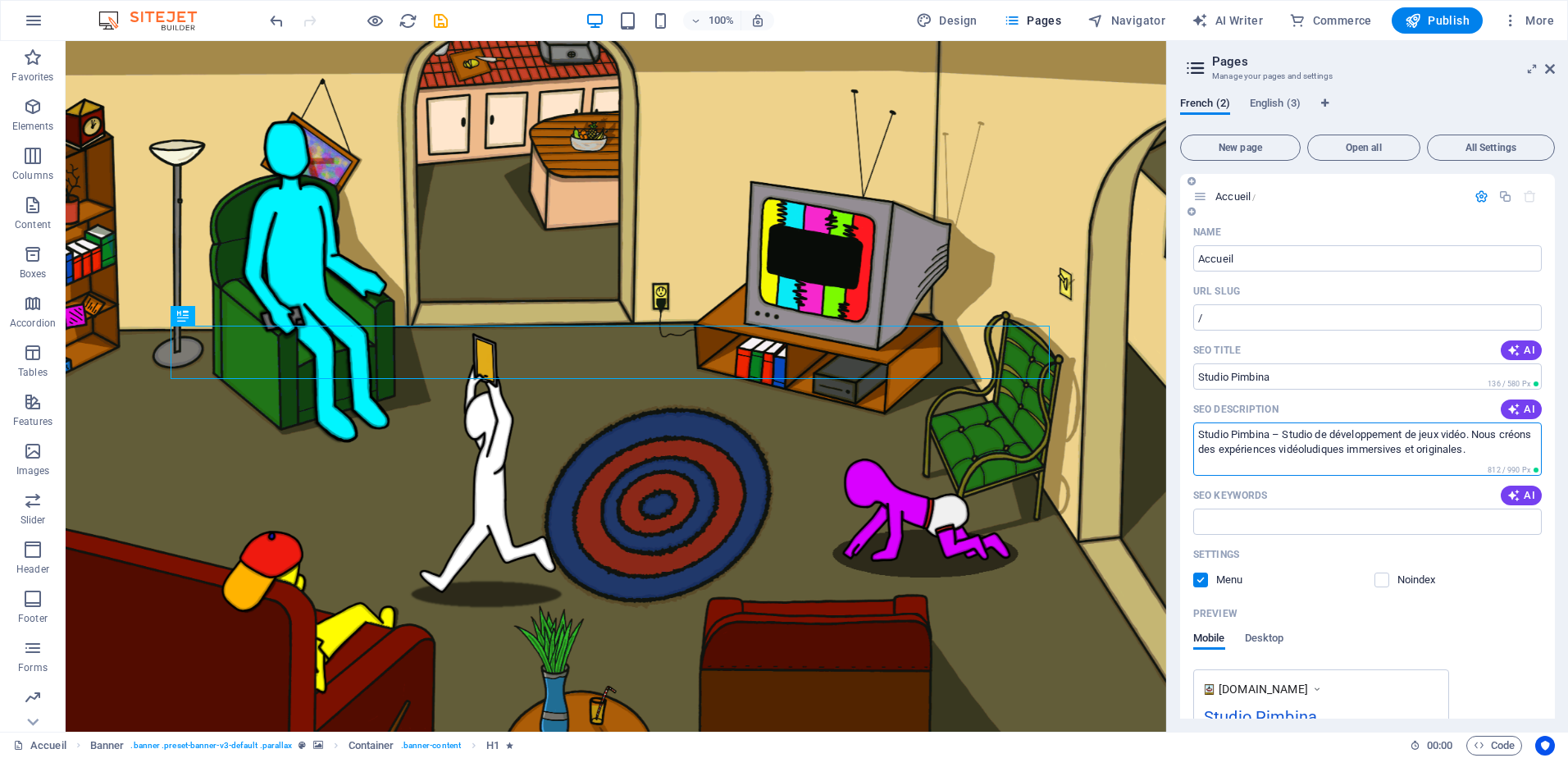
type textarea "Studio Pimbina – Studio de développement de jeux vidéo. Nous créons des expérie…"
click at [1520, 605] on div "Preview" at bounding box center [1367, 613] width 349 height 26
drag, startPoint x: 1476, startPoint y: 443, endPoint x: 1192, endPoint y: 414, distance: 285.5
click at [1192, 414] on div "Name Accueil ​ URL SLUG / ​ SEO Title AI Studio Pimbina ​ 136 / 580 Px SEO Desc…" at bounding box center [1367, 540] width 375 height 644
click at [1260, 105] on span "English (3)" at bounding box center [1276, 104] width 51 height 23
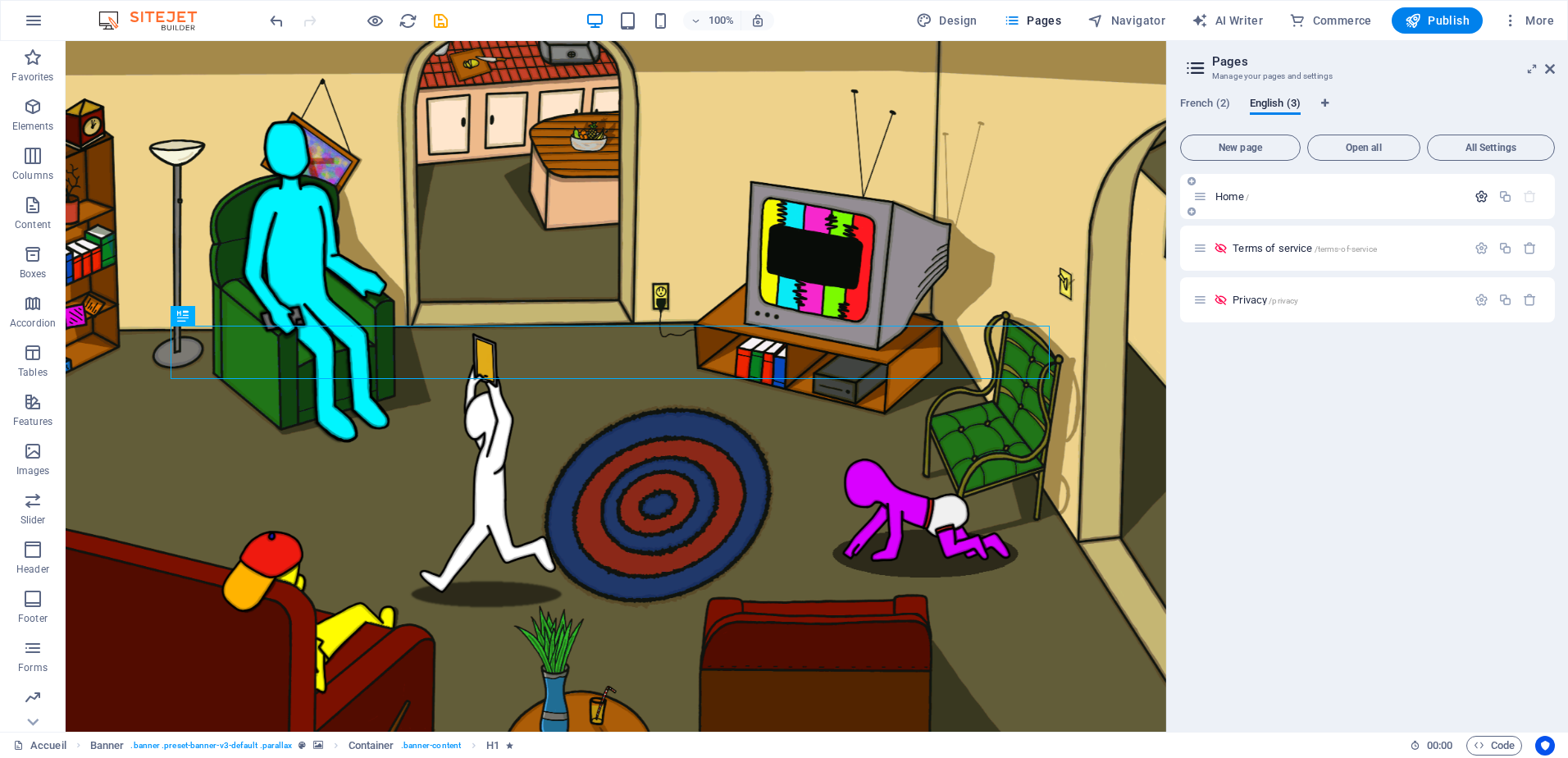
click at [1480, 192] on icon "button" at bounding box center [1481, 196] width 14 height 14
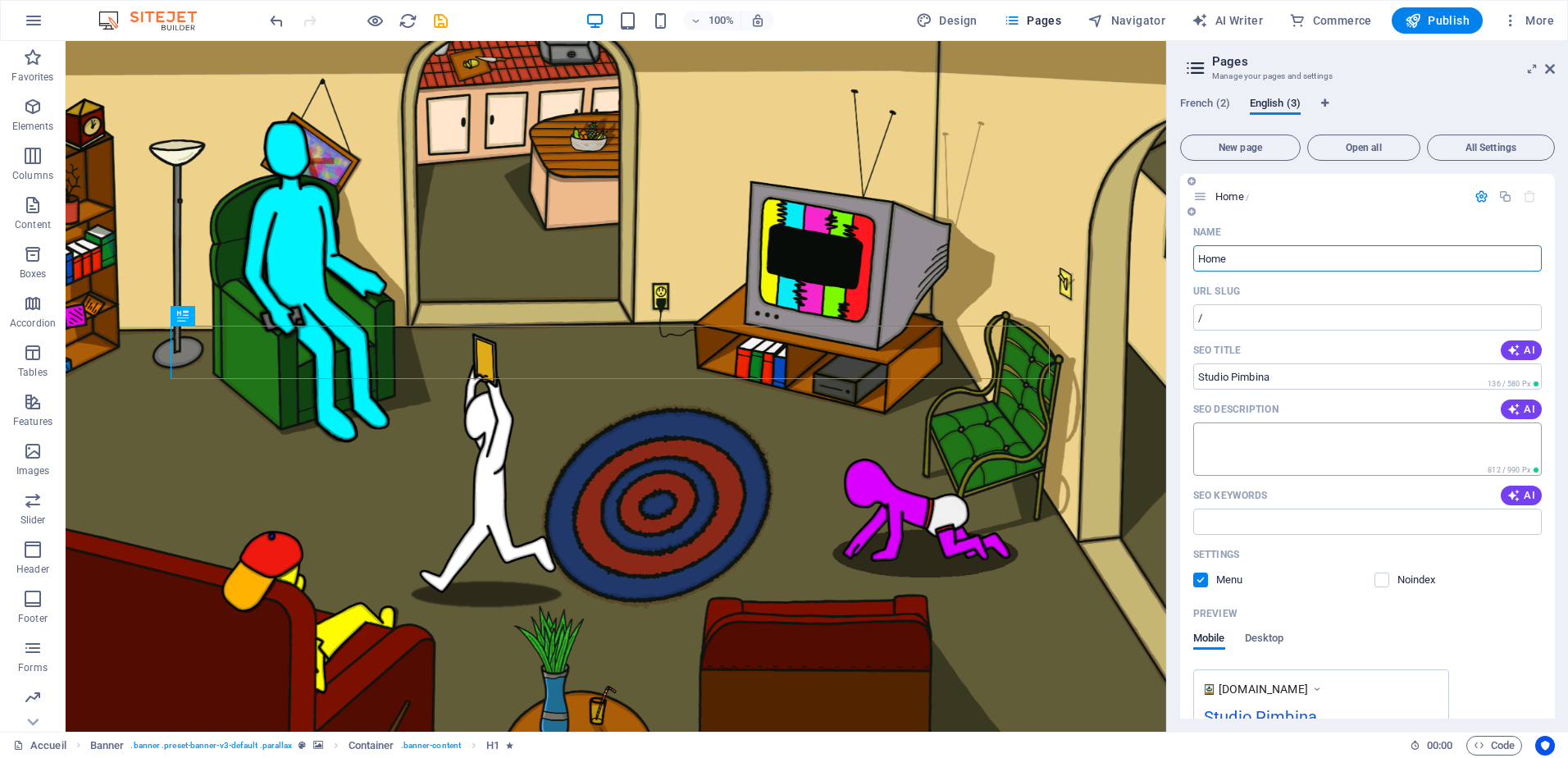
click at [1320, 447] on textarea "SEO Description" at bounding box center [1367, 448] width 349 height 54
paste textarea "Studio Pimbina – Video Game Development Studio. We create immersive and origina…"
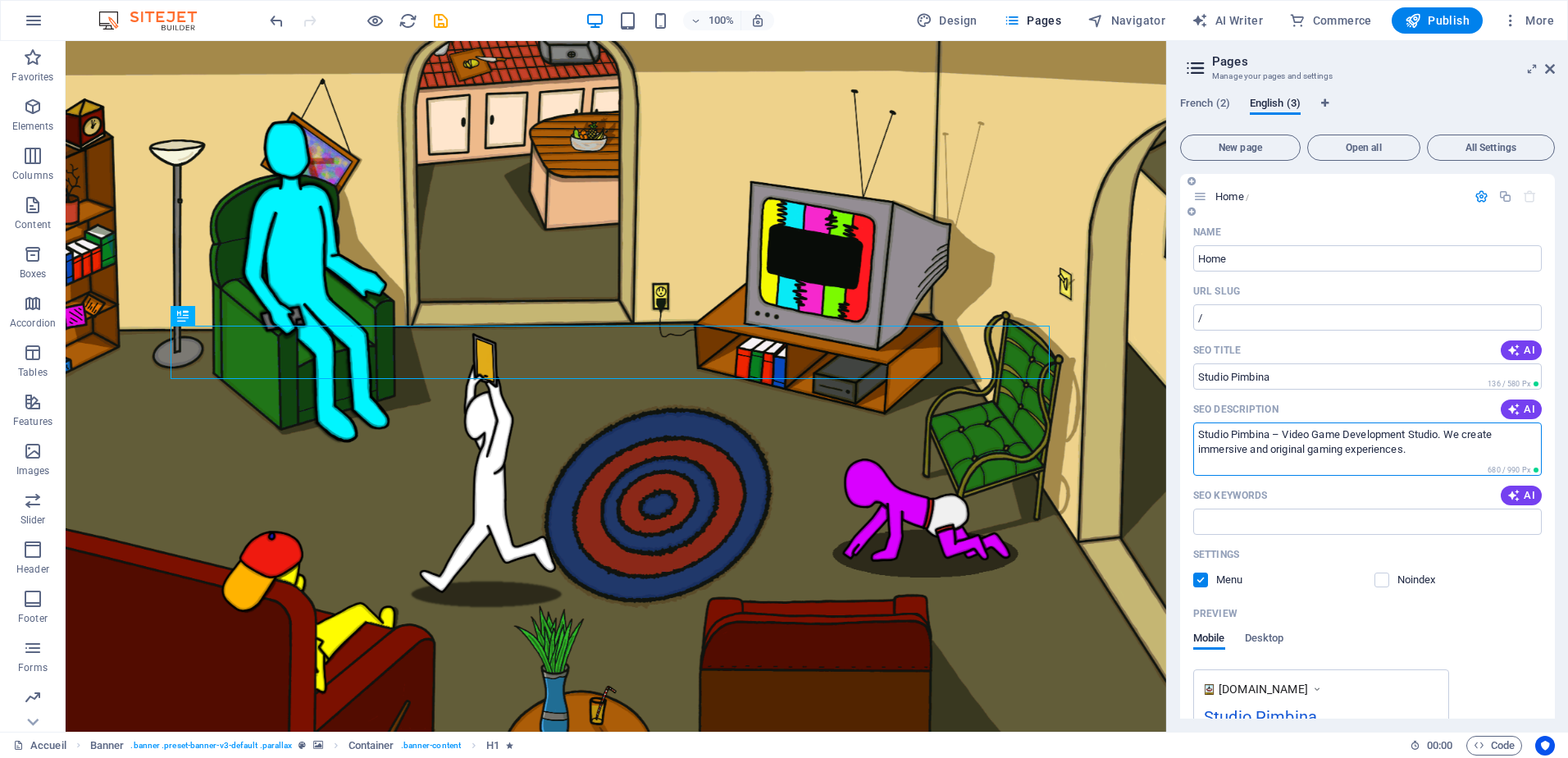
type textarea "Studio Pimbina – Video Game Development Studio. We create immersive and origina…"
click at [1530, 607] on div "Preview" at bounding box center [1367, 613] width 349 height 26
click at [1209, 103] on span "French (2)" at bounding box center [1205, 104] width 50 height 23
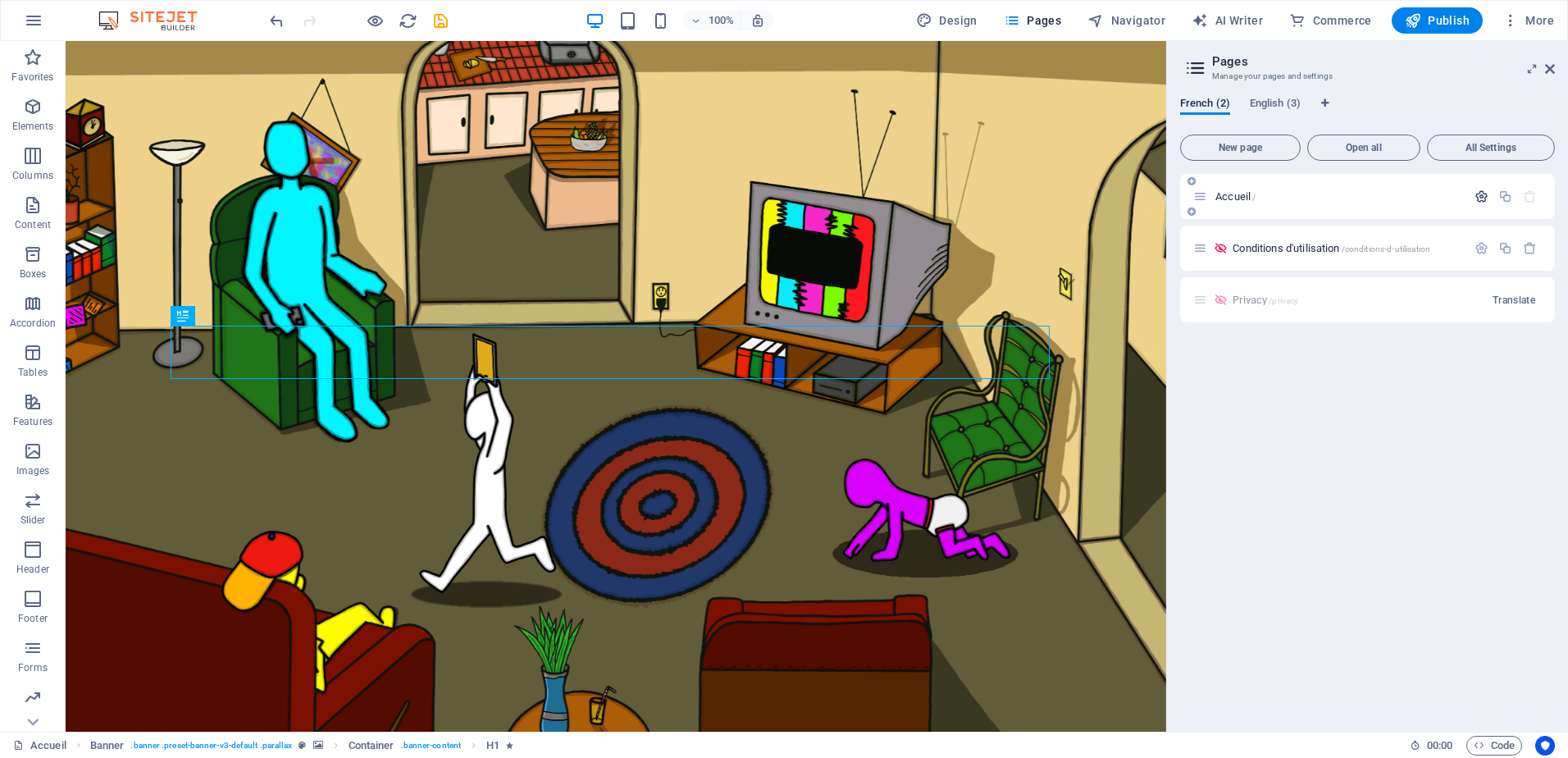
click at [1475, 191] on icon "button" at bounding box center [1481, 196] width 14 height 14
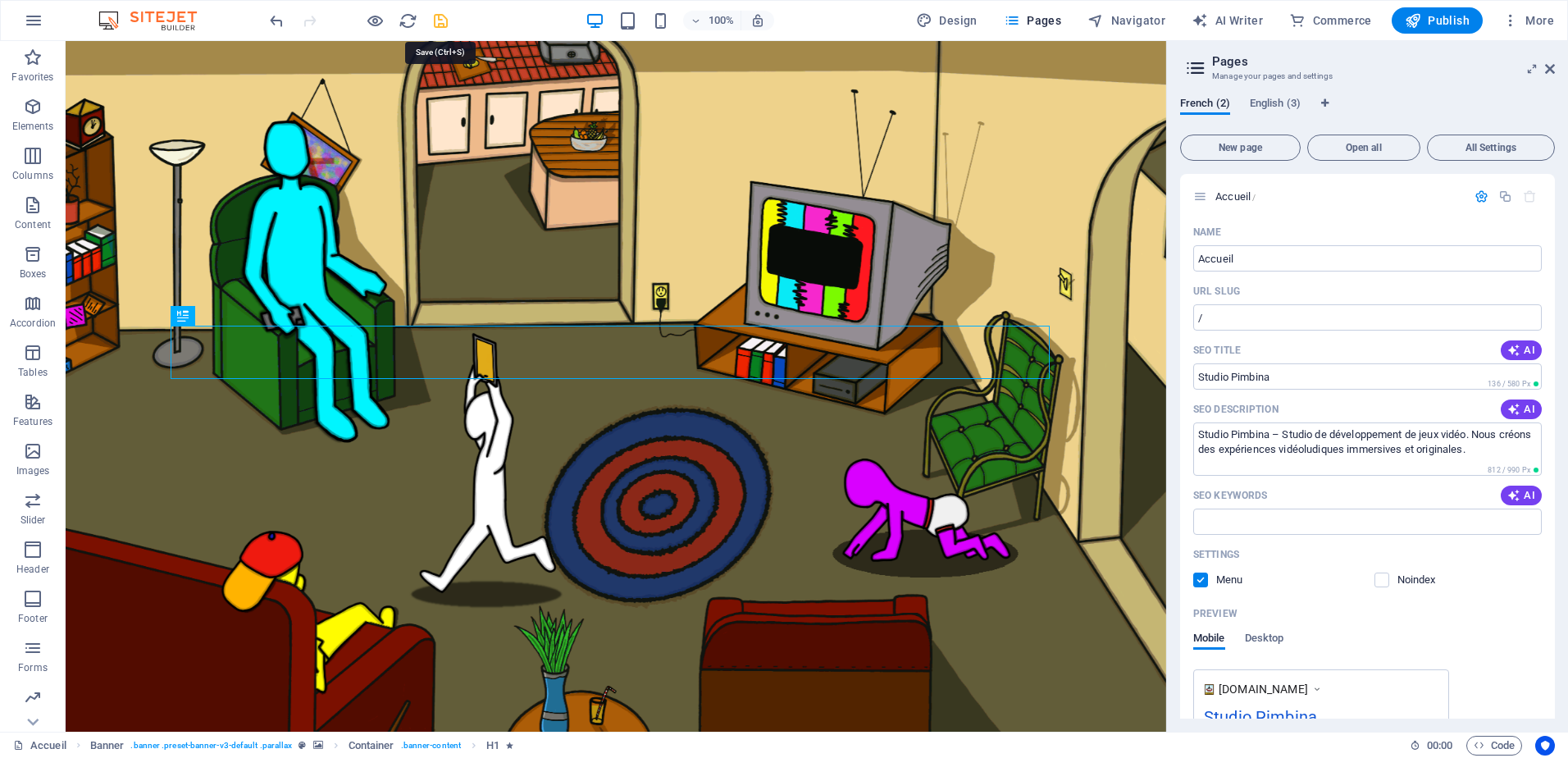
click at [440, 22] on icon "save" at bounding box center [440, 21] width 19 height 19
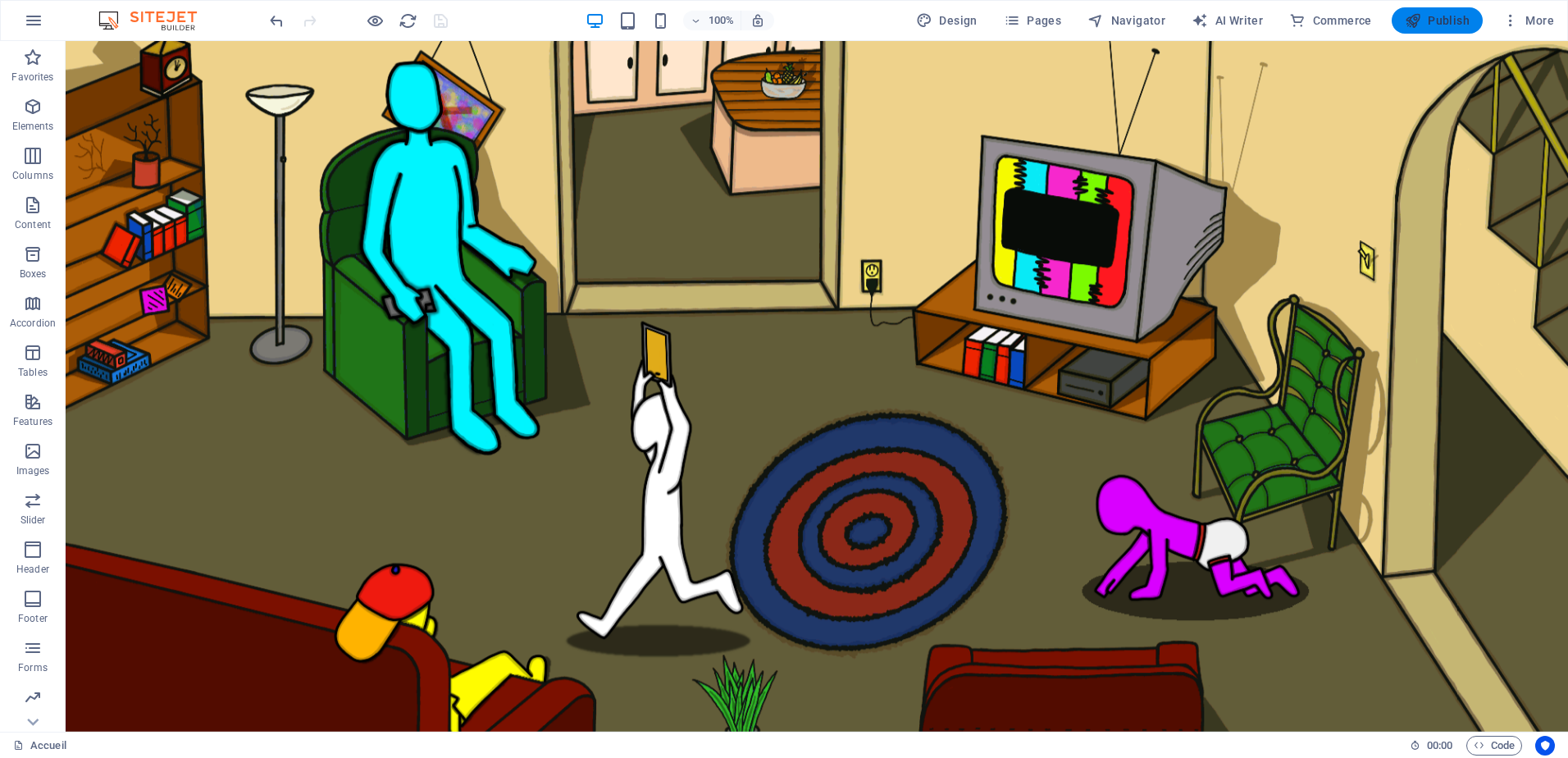
click at [1442, 18] on span "Publish" at bounding box center [1437, 21] width 64 height 16
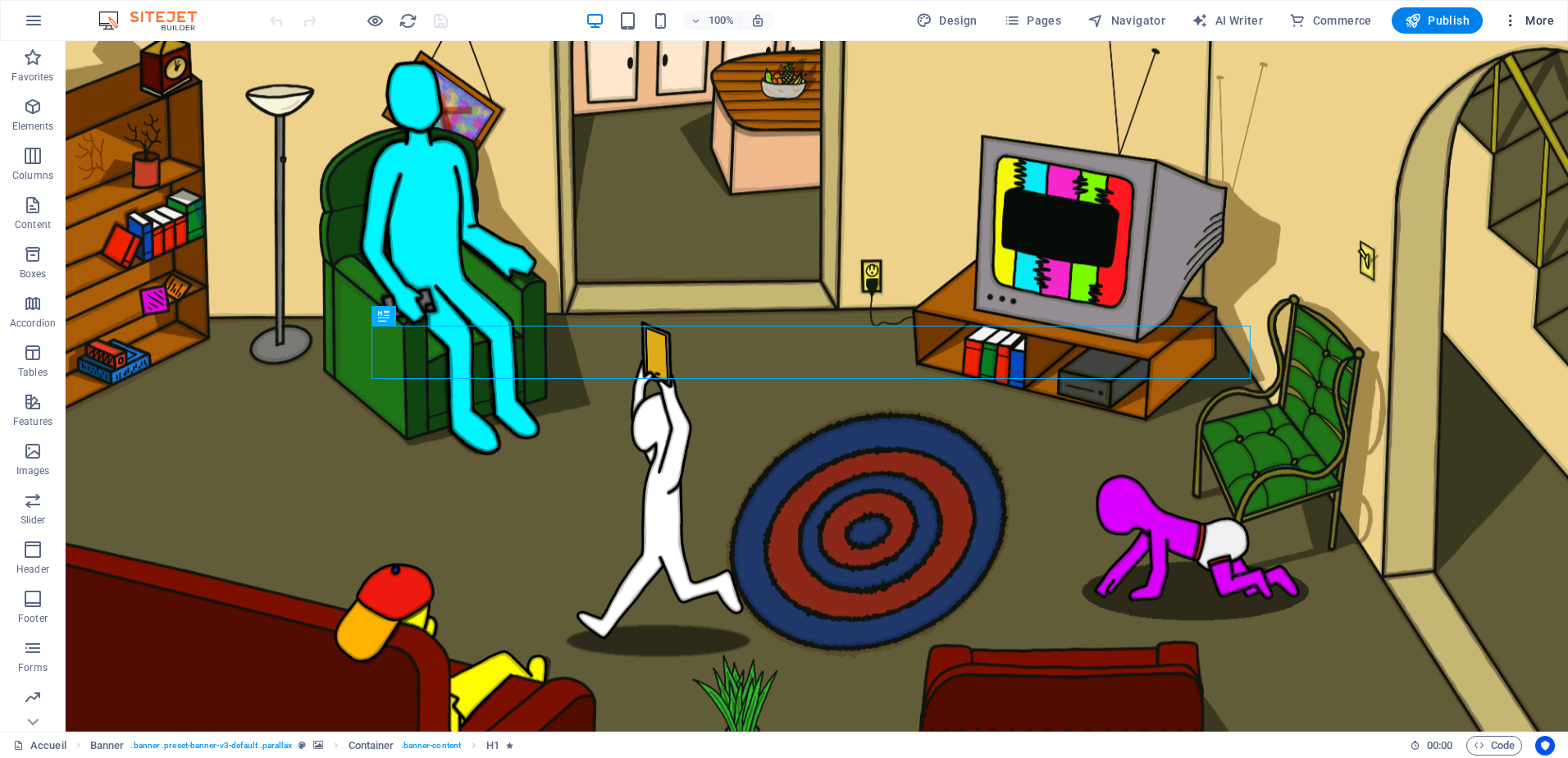
click at [1543, 15] on span "More" at bounding box center [1528, 21] width 52 height 16
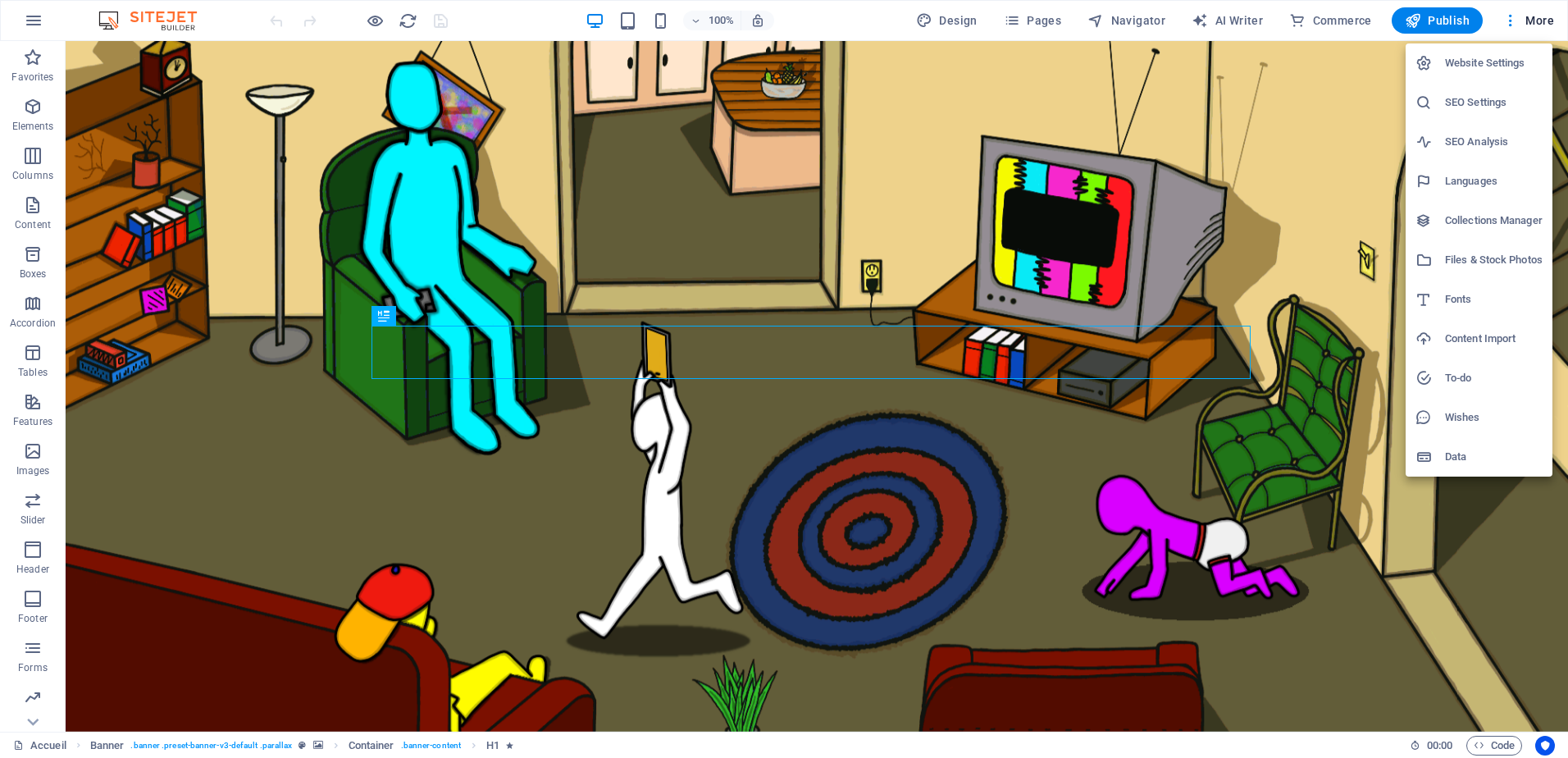
click at [1466, 70] on h6 "Website Settings" at bounding box center [1494, 64] width 98 height 20
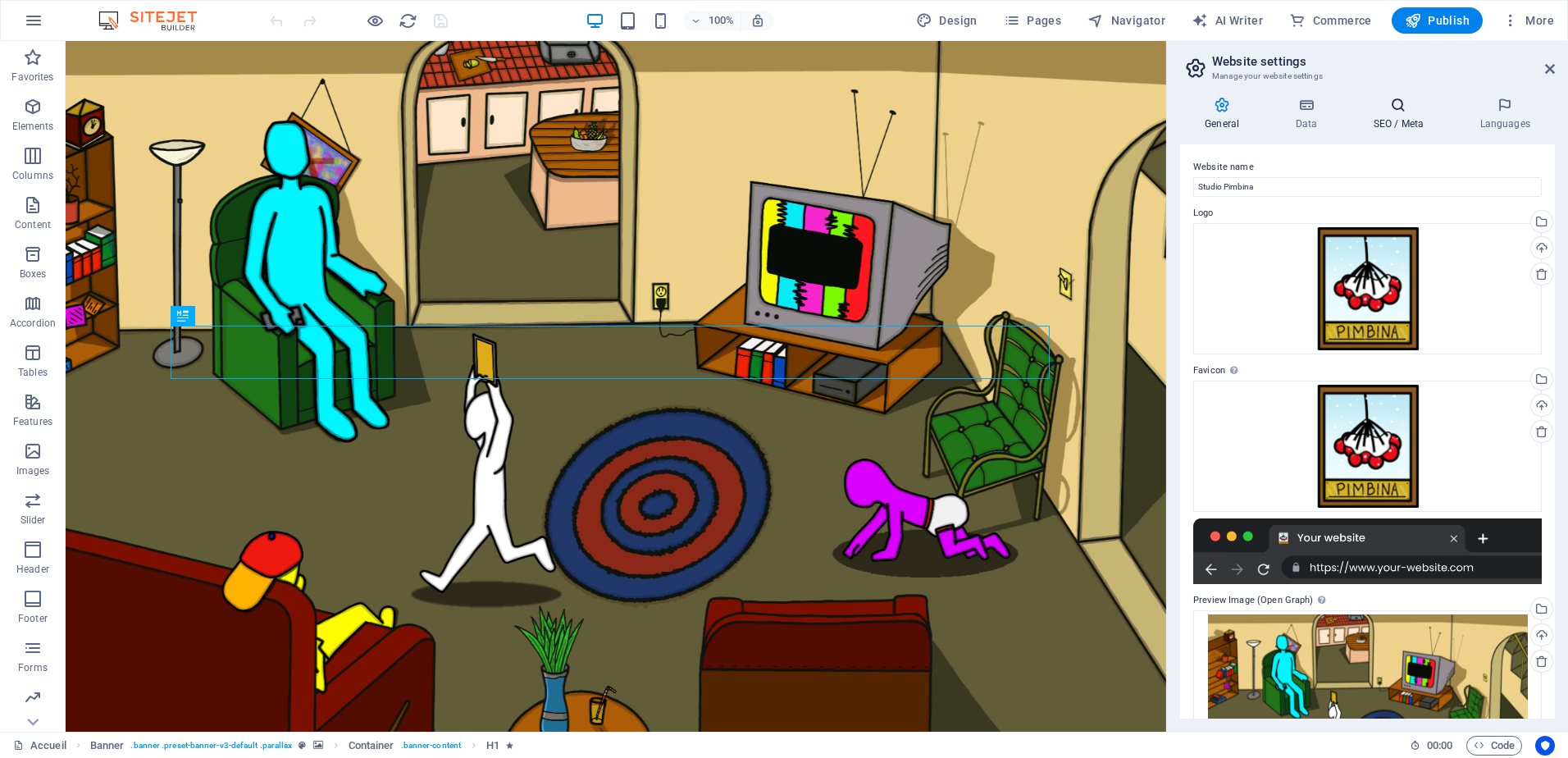
click at [1395, 106] on icon at bounding box center [1398, 105] width 100 height 16
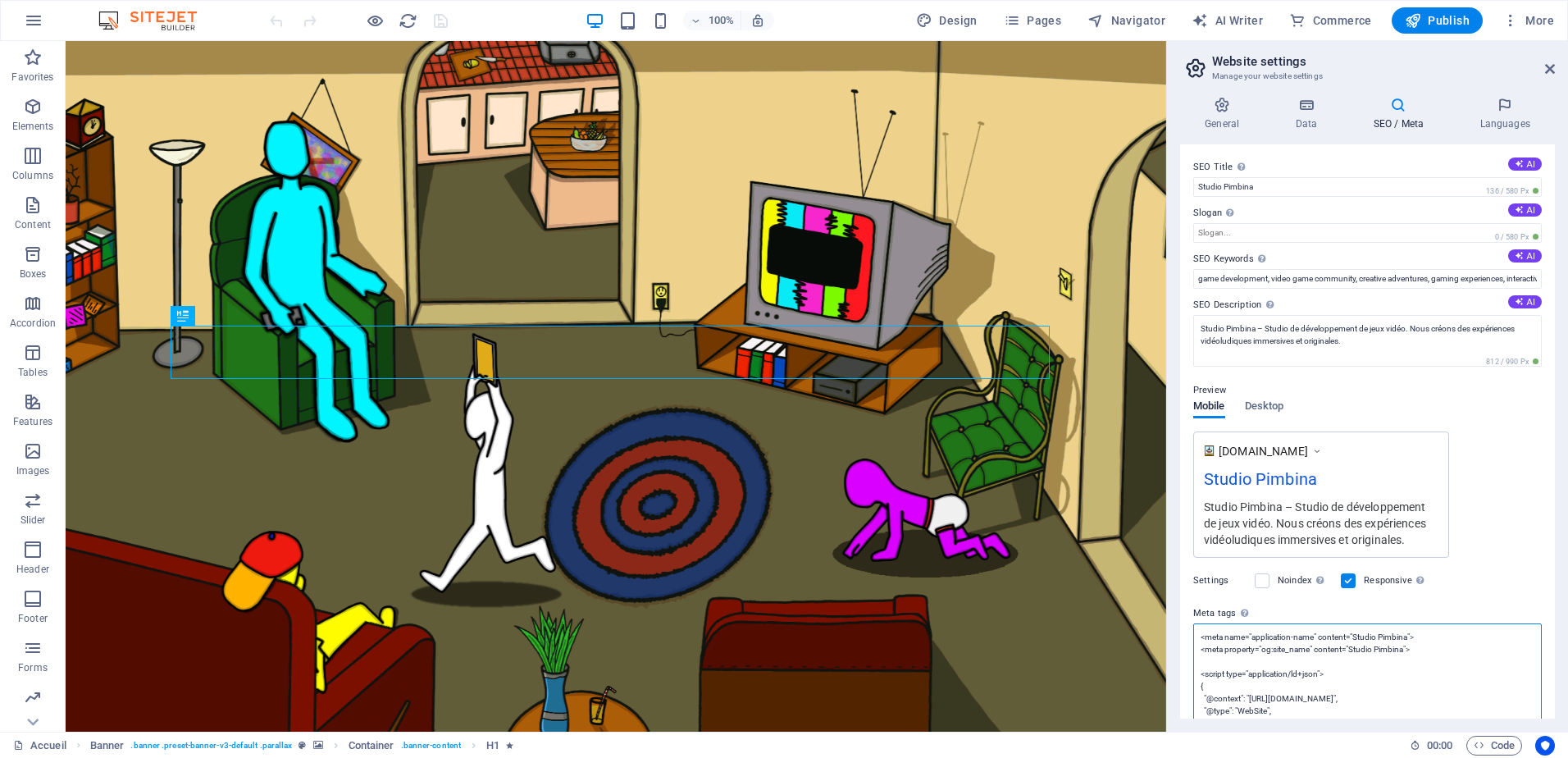
click at [1458, 655] on textarea "<meta name="application-name" content="Studio Pimbina"> <meta property="og:site…" at bounding box center [1367, 711] width 349 height 174
click at [30, 17] on icon "button" at bounding box center [34, 21] width 20 height 20
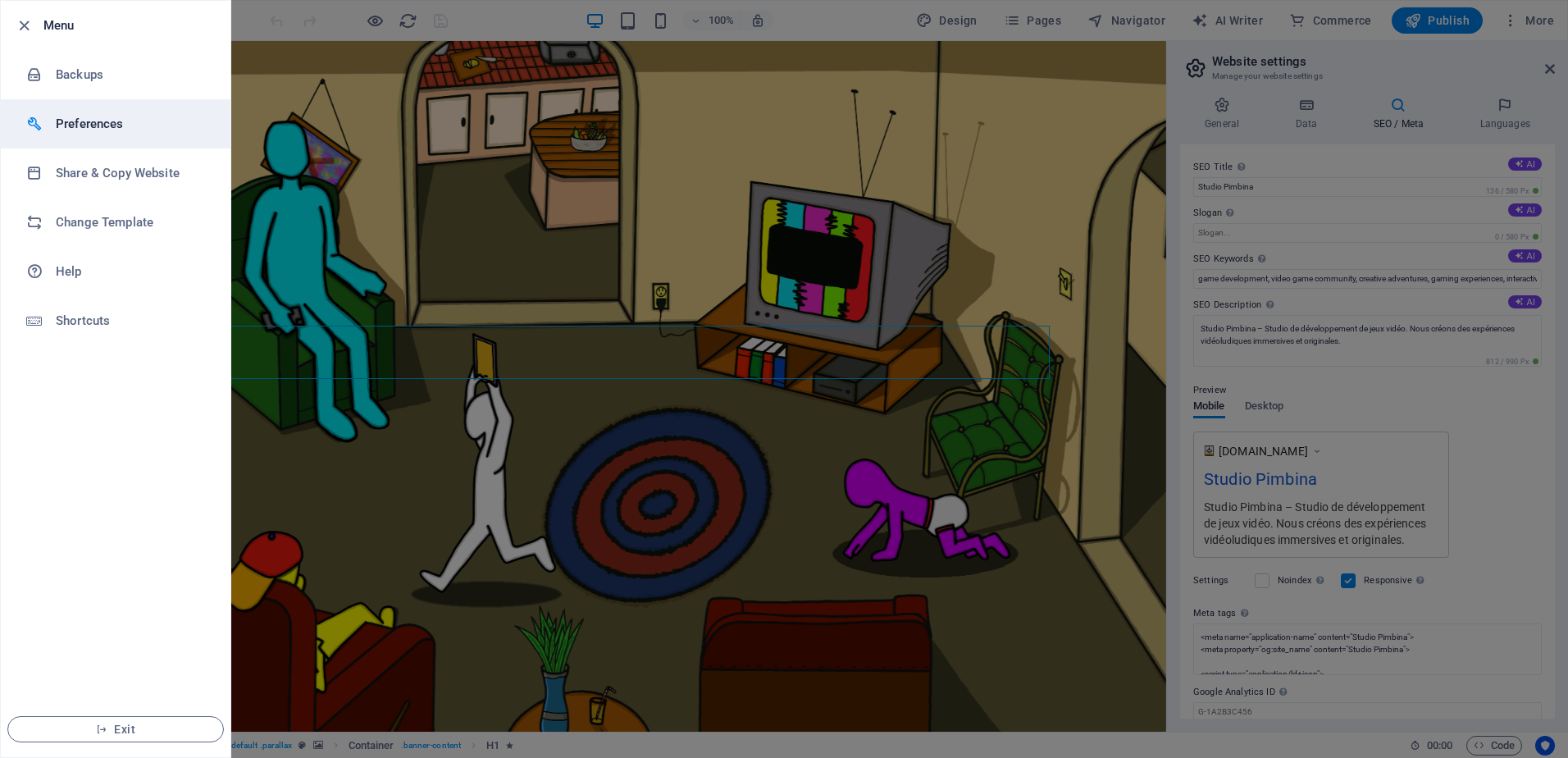
click at [120, 121] on h6 "Preferences" at bounding box center [131, 124] width 152 height 20
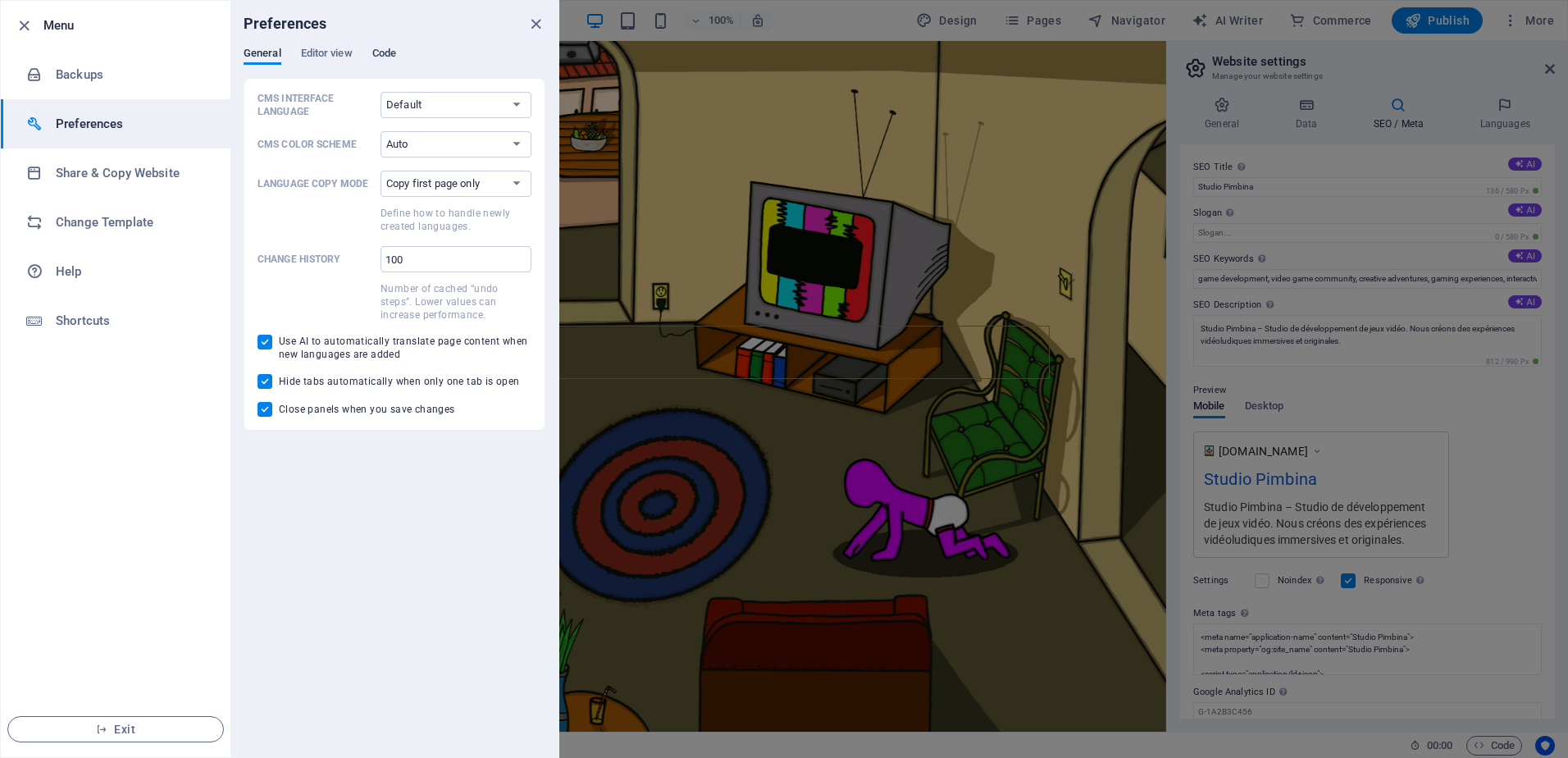
click at [392, 51] on span "Code" at bounding box center [384, 54] width 24 height 23
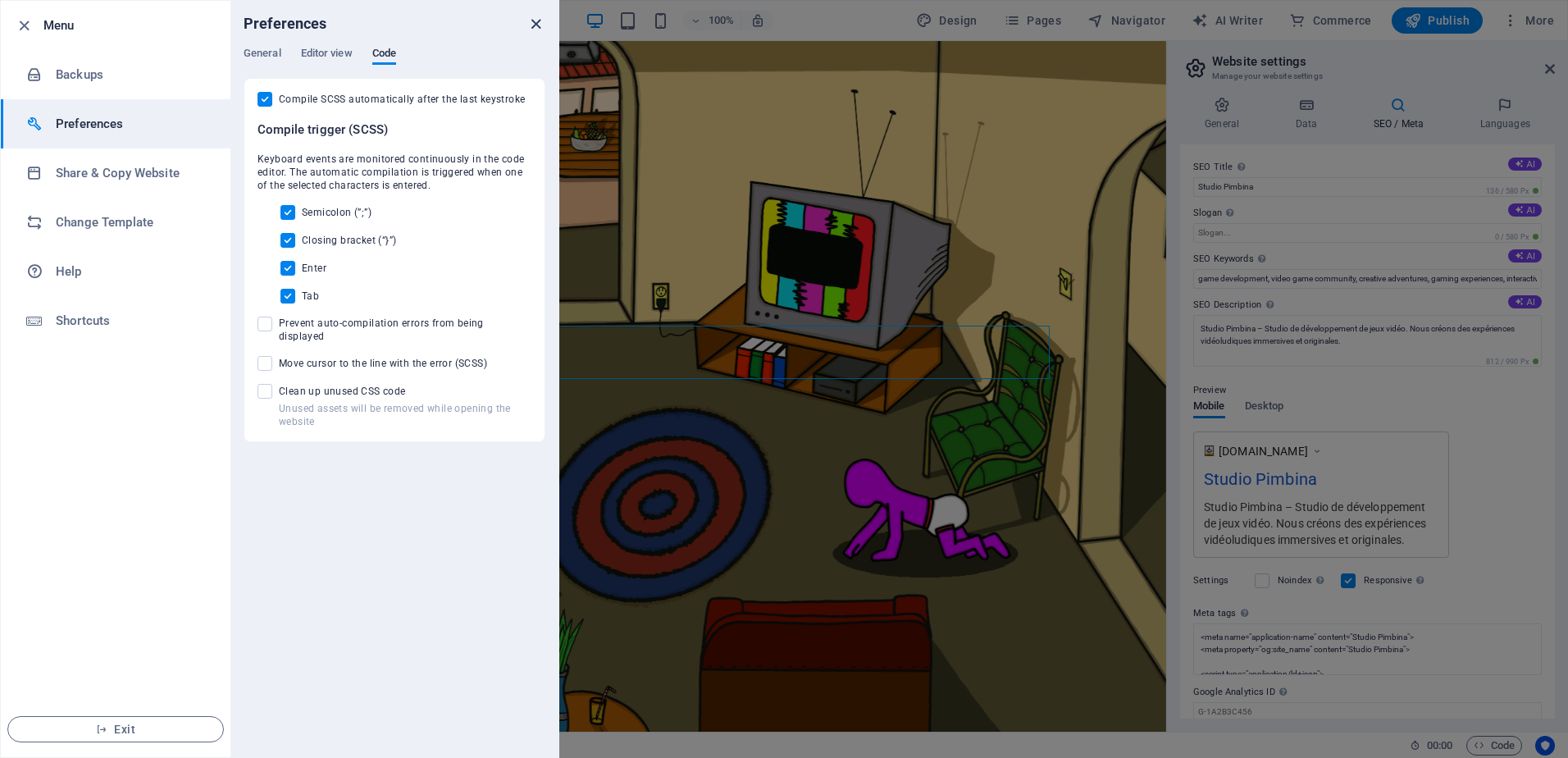
click at [528, 25] on icon "close" at bounding box center [536, 24] width 19 height 19
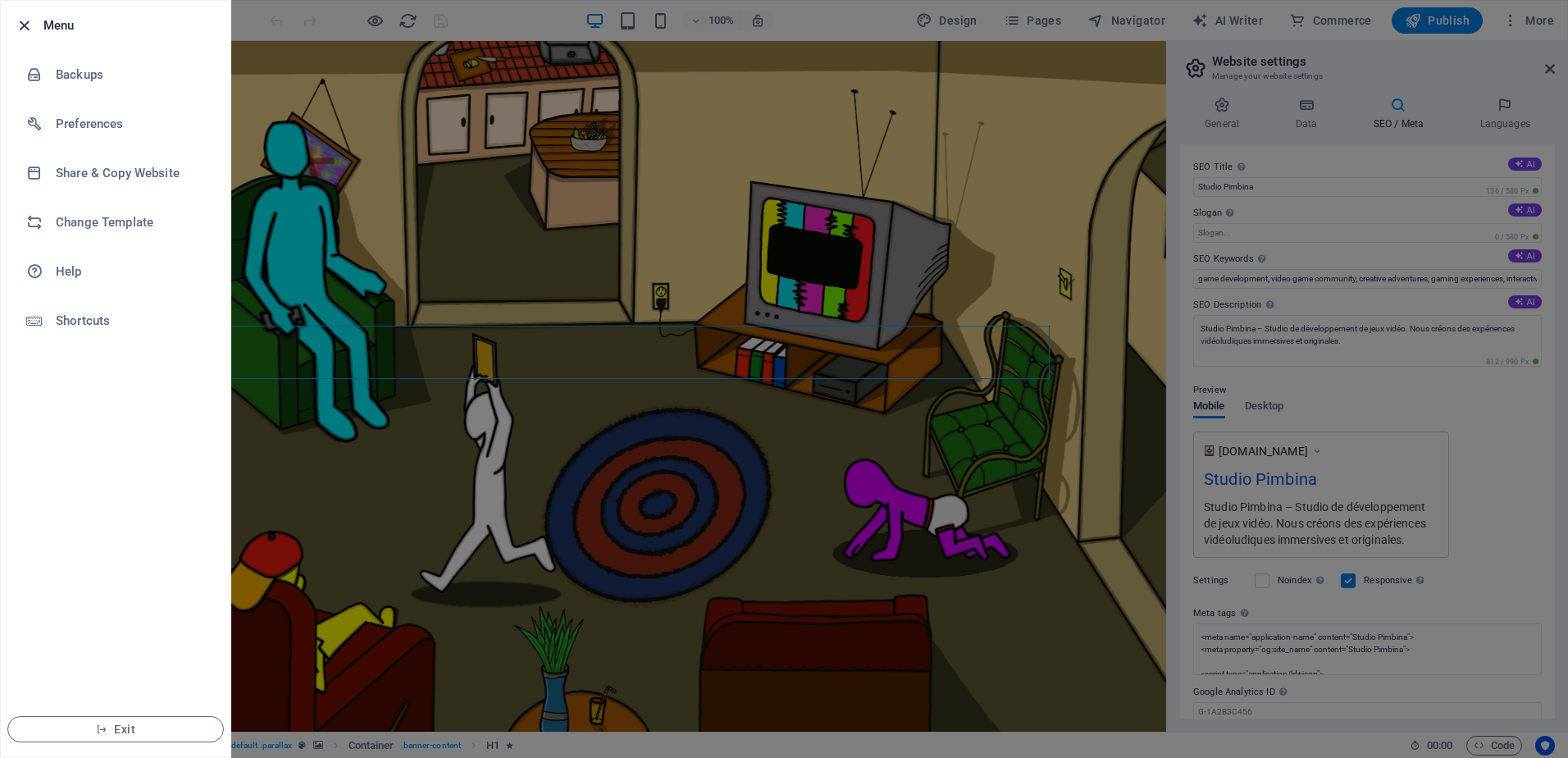
click at [21, 23] on icon "button" at bounding box center [24, 25] width 19 height 19
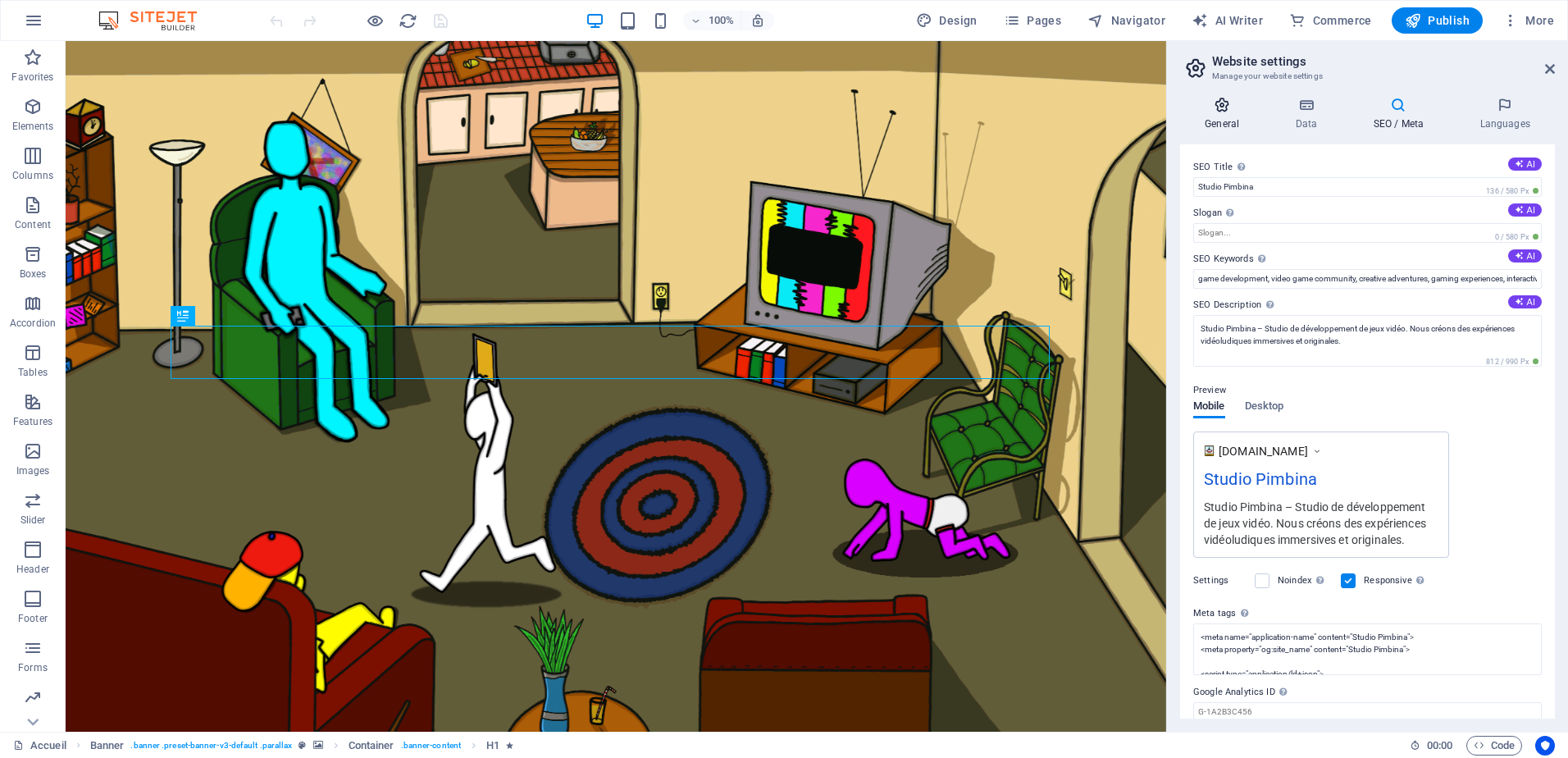
click at [1225, 114] on h4 "General" at bounding box center [1225, 114] width 90 height 34
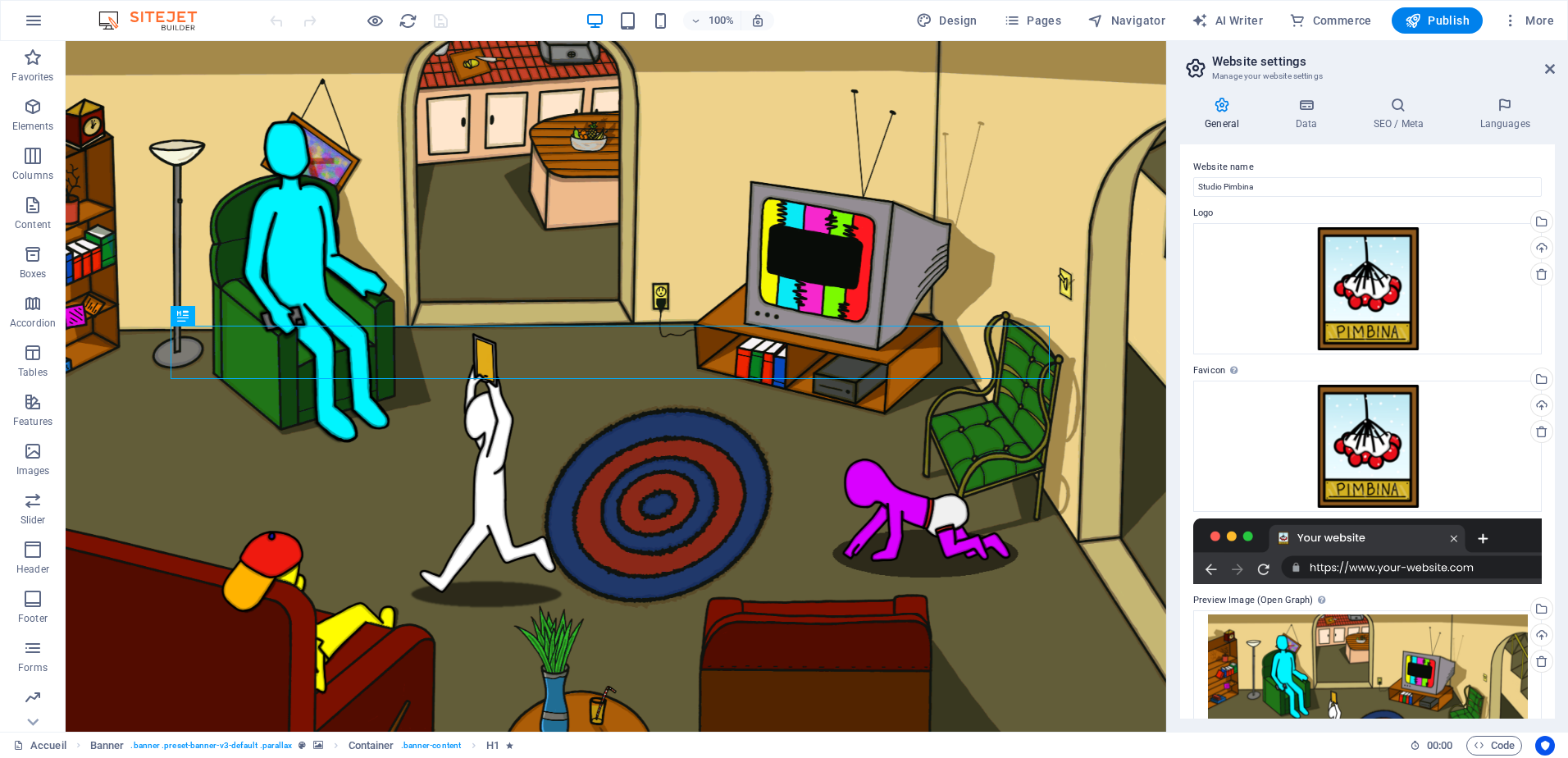
click at [1555, 71] on aside "Website settings Manage your website settings General Data SEO / Meta Languages…" at bounding box center [1367, 386] width 402 height 691
click at [1541, 9] on button "More" at bounding box center [1528, 20] width 64 height 26
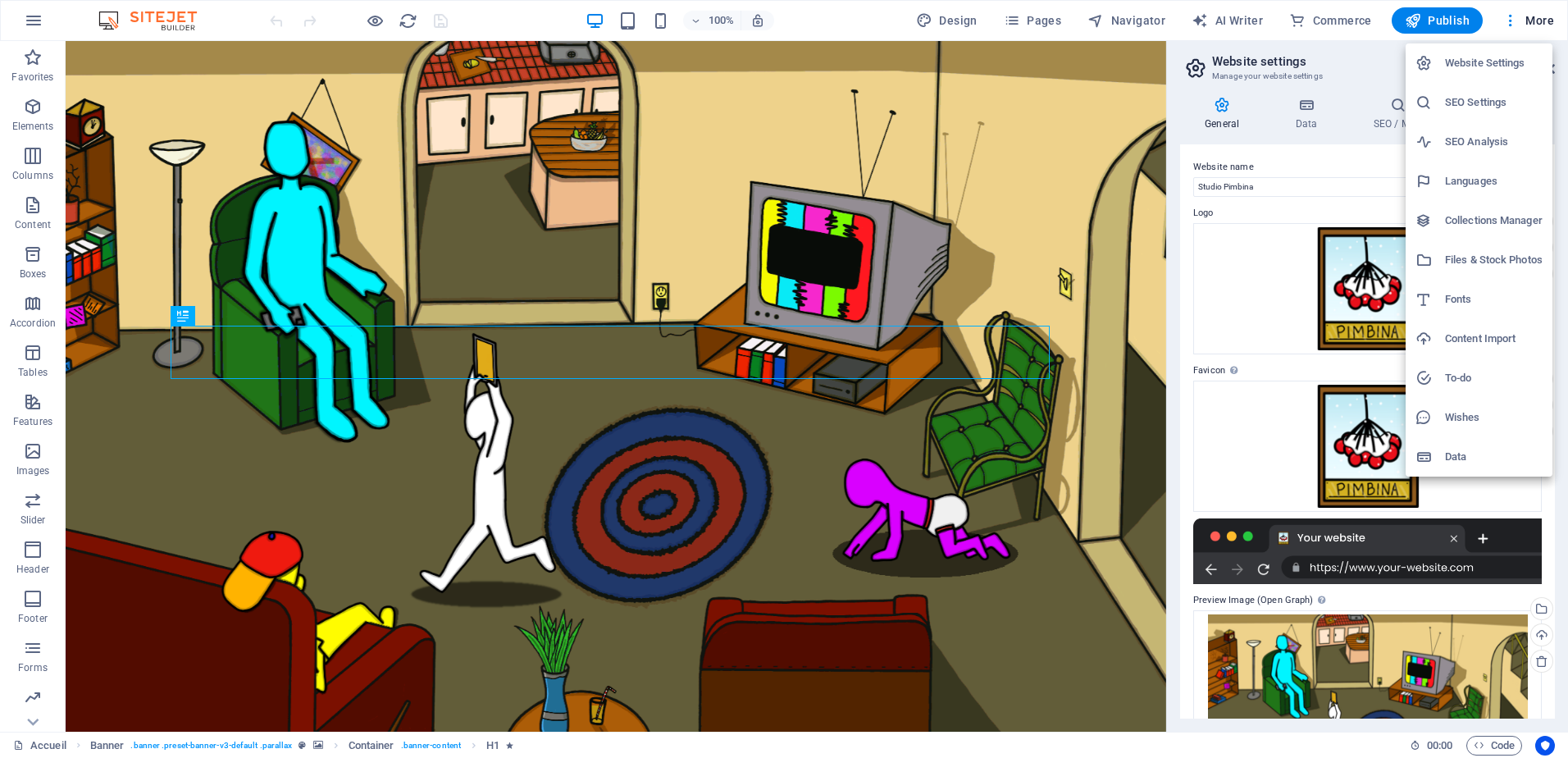
click at [1525, 22] on div at bounding box center [784, 379] width 1568 height 758
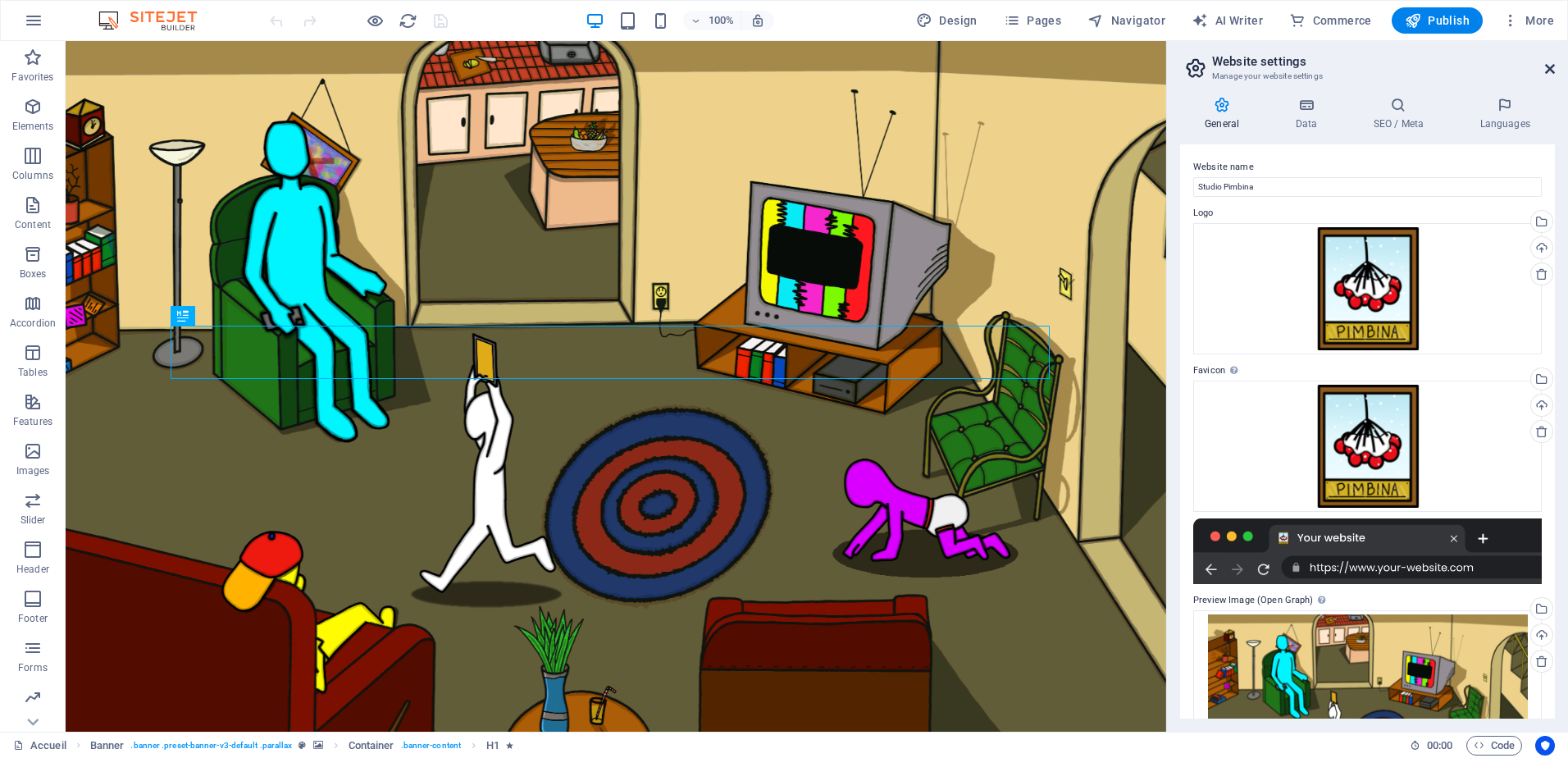
click at [1547, 69] on icon at bounding box center [1550, 69] width 10 height 13
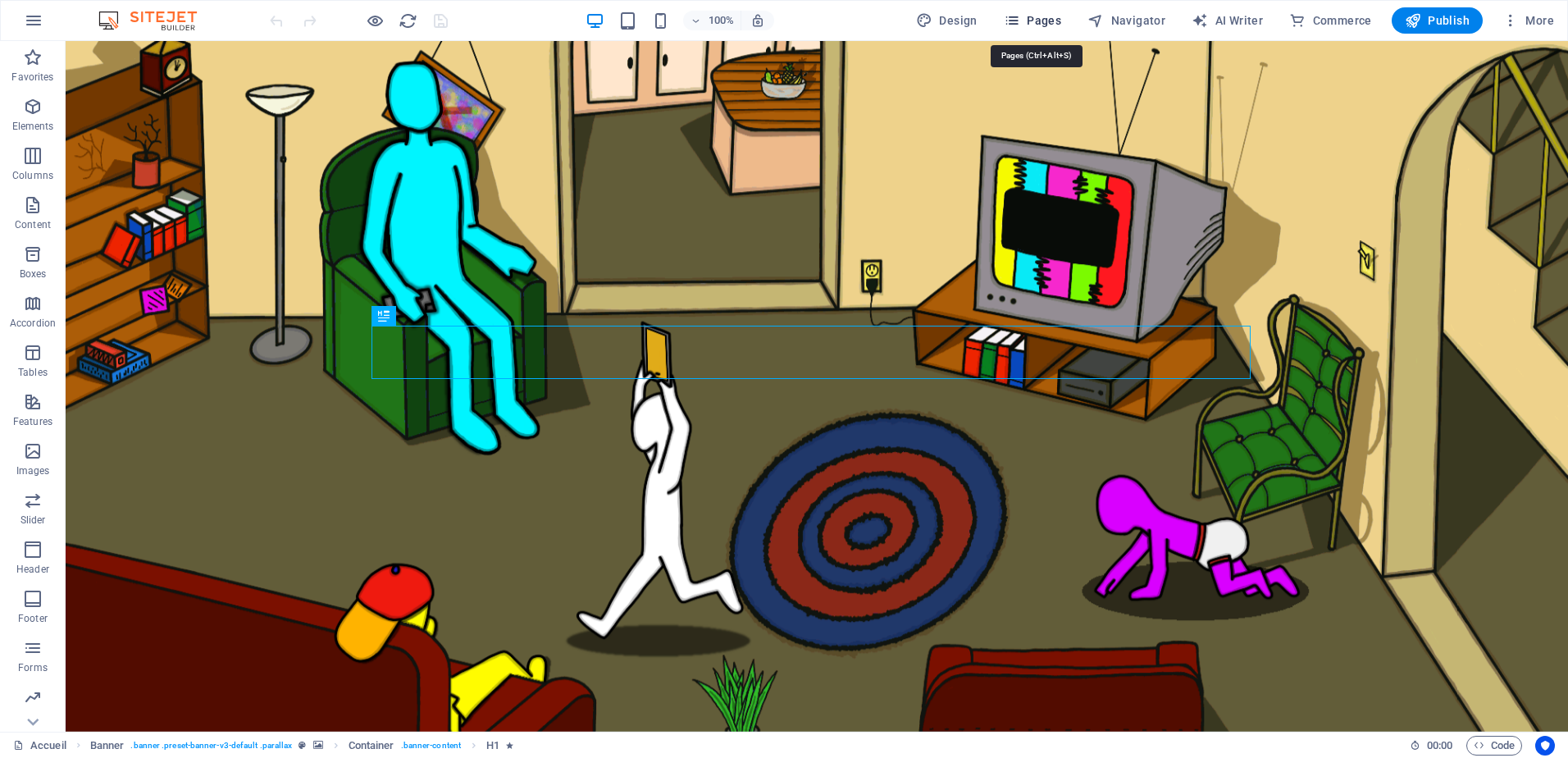
click at [1046, 16] on span "Pages" at bounding box center [1032, 21] width 57 height 16
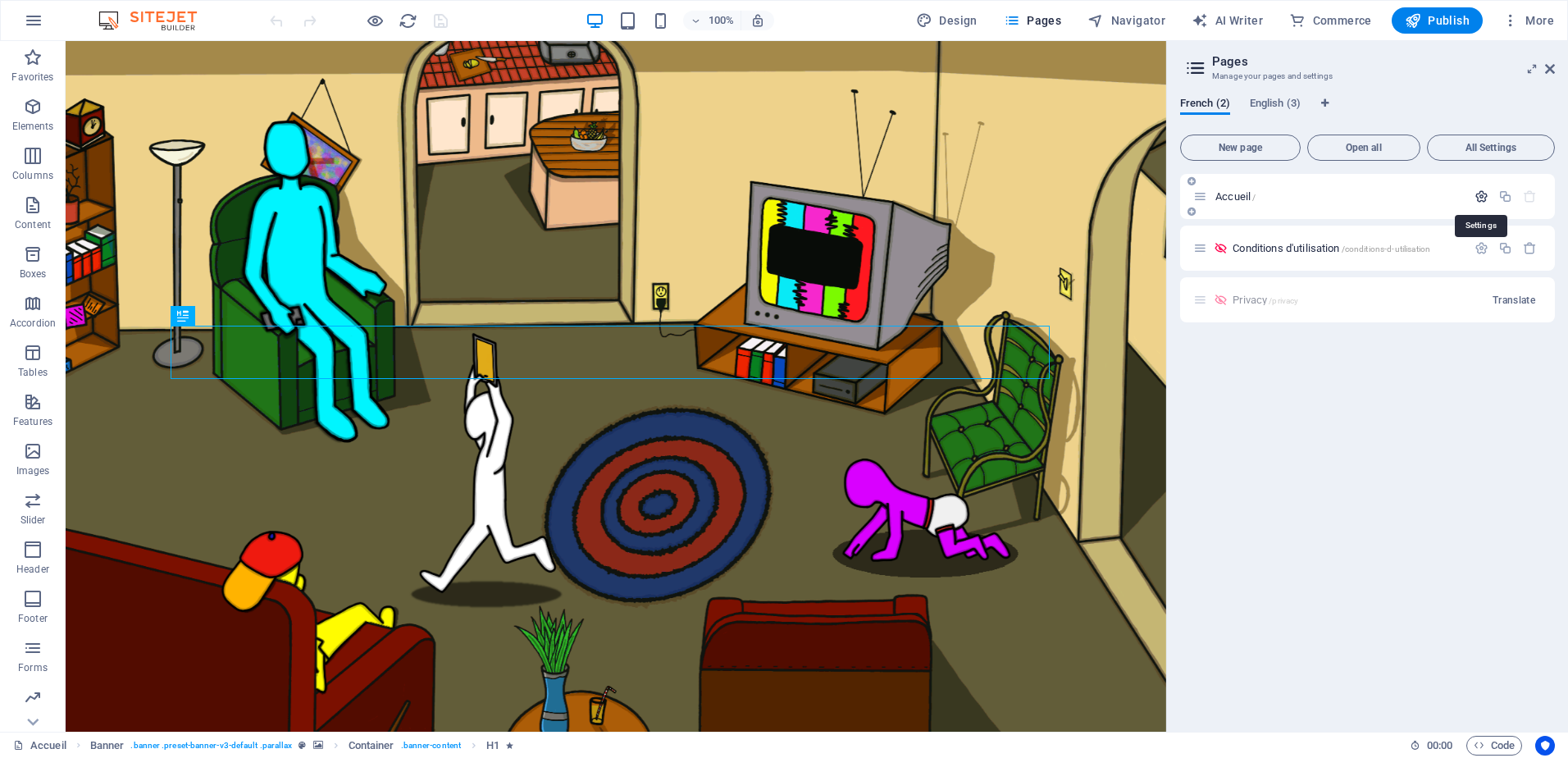
click at [1484, 200] on icon "button" at bounding box center [1481, 196] width 14 height 14
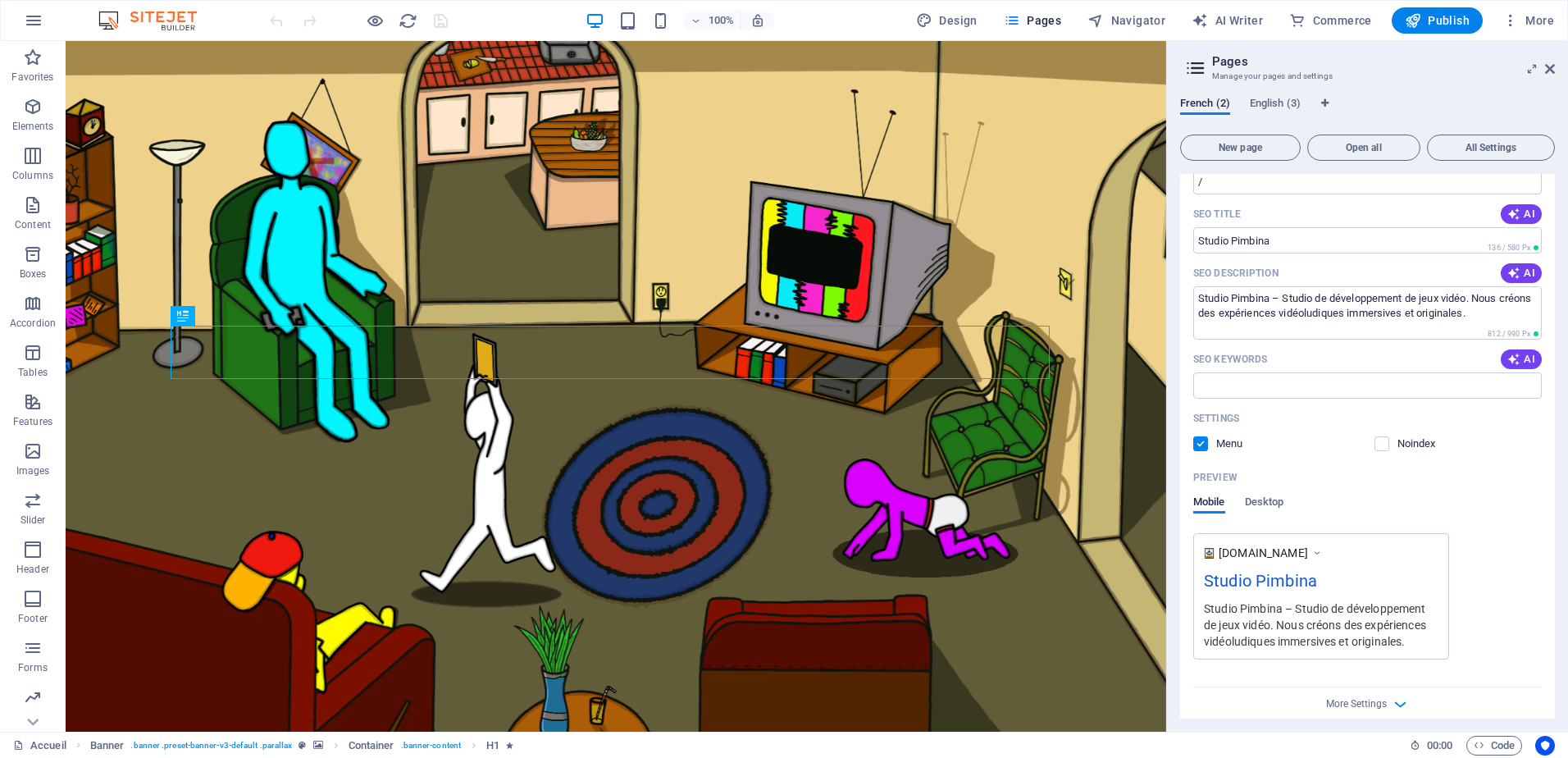
scroll to position [254, 0]
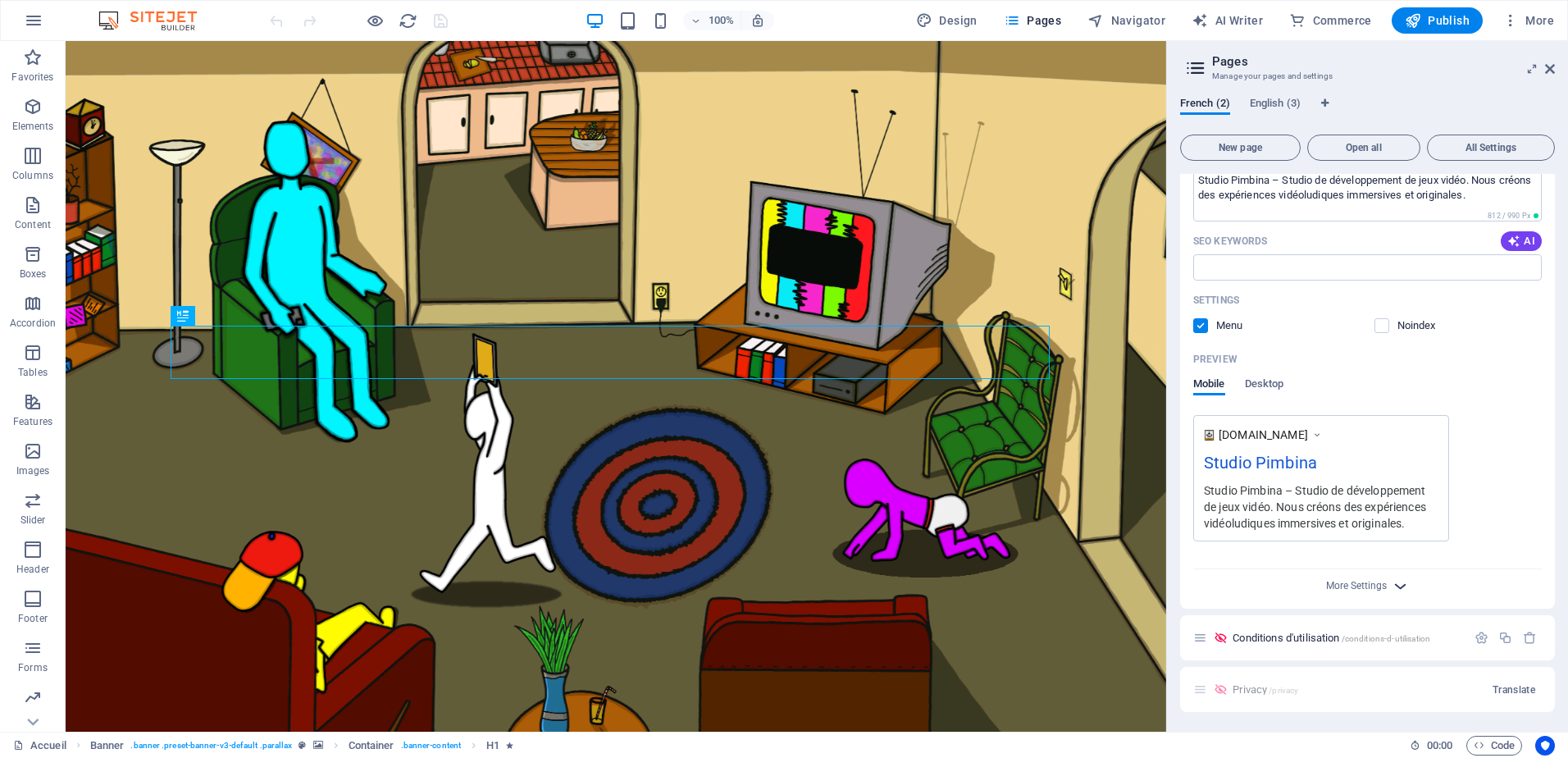
click at [1392, 582] on icon "button" at bounding box center [1400, 586] width 19 height 19
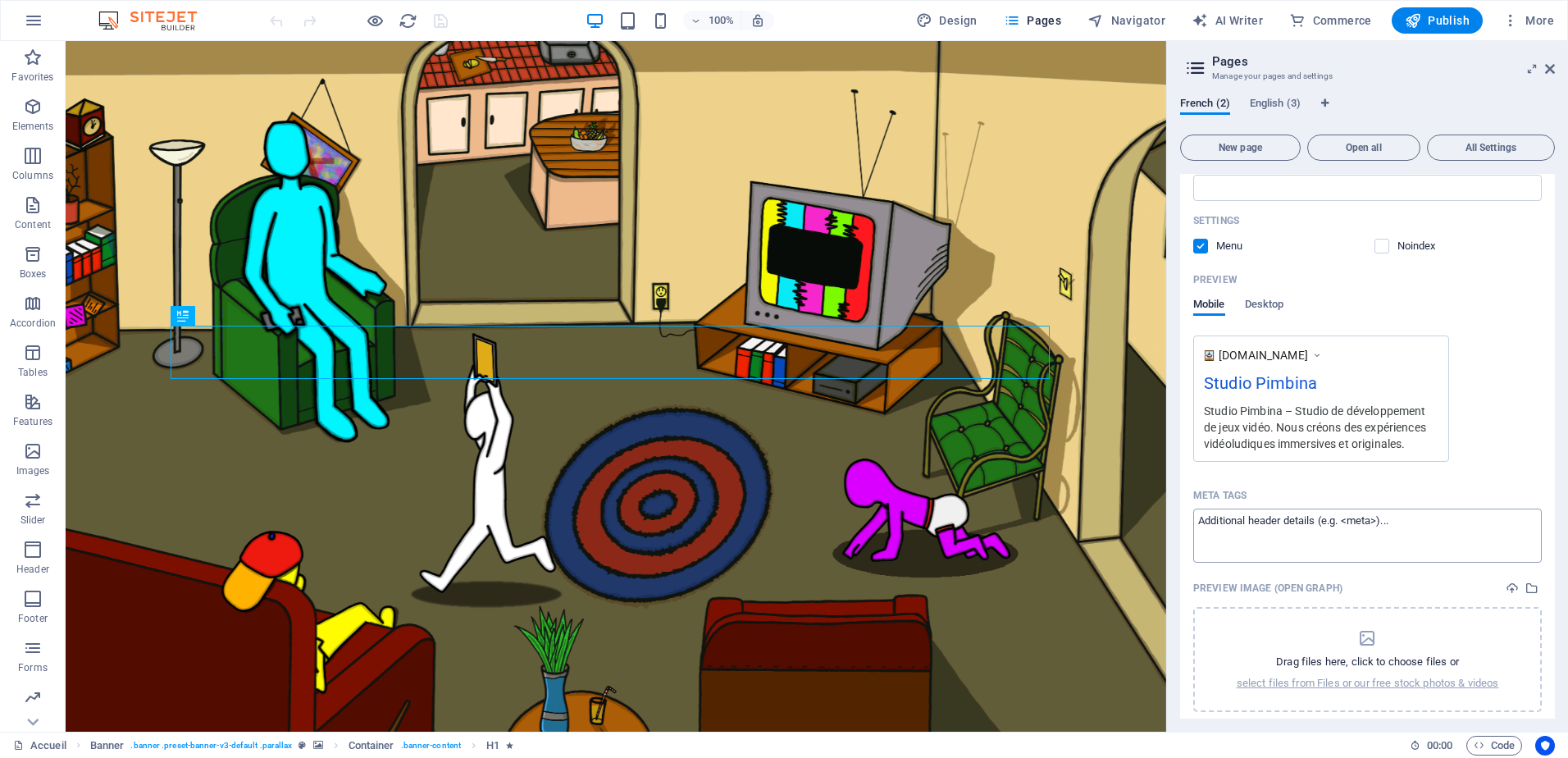
scroll to position [490, 0]
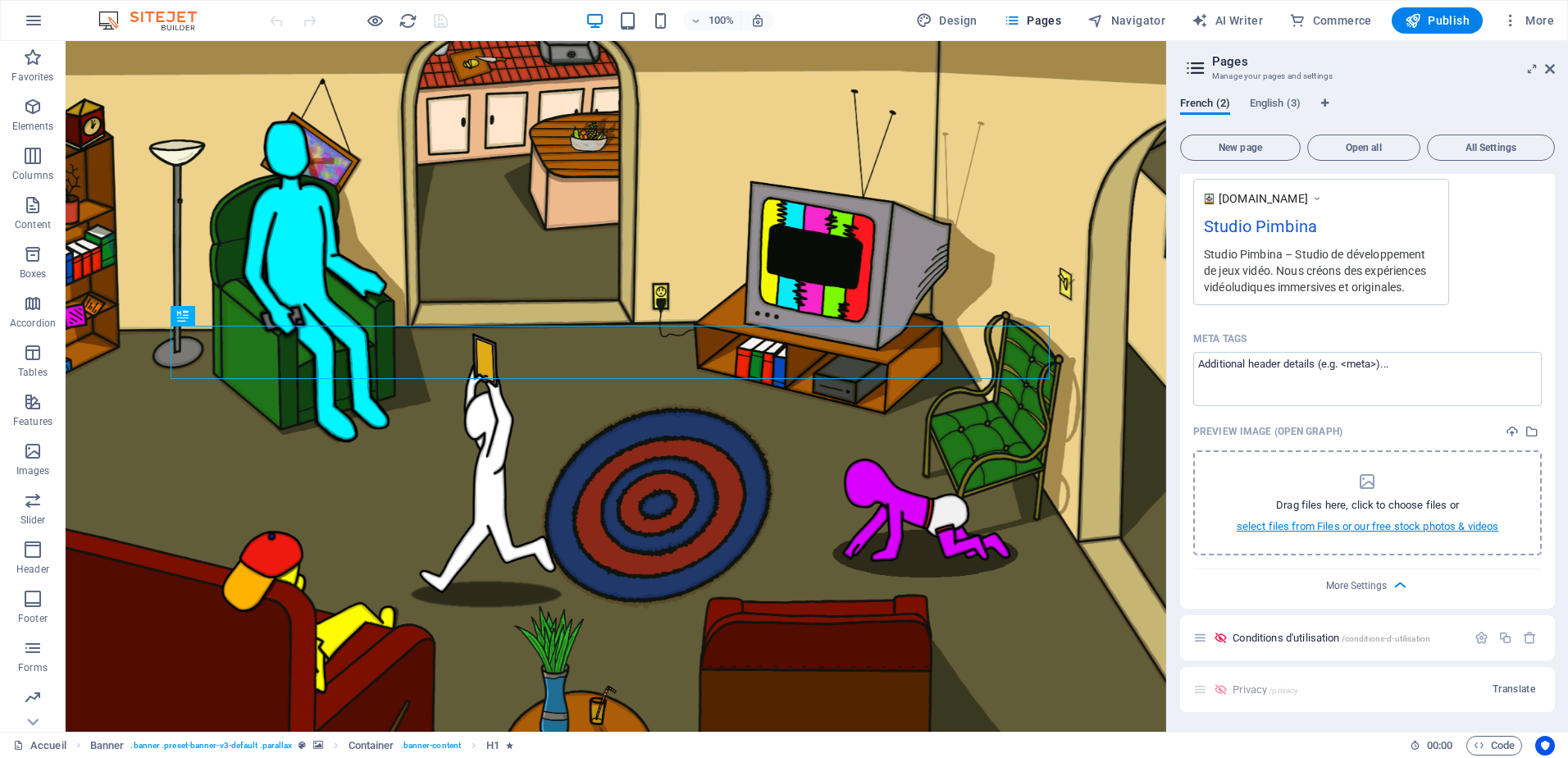
click at [1347, 527] on p "select files from Files or our free stock photos & videos" at bounding box center [1367, 527] width 262 height 15
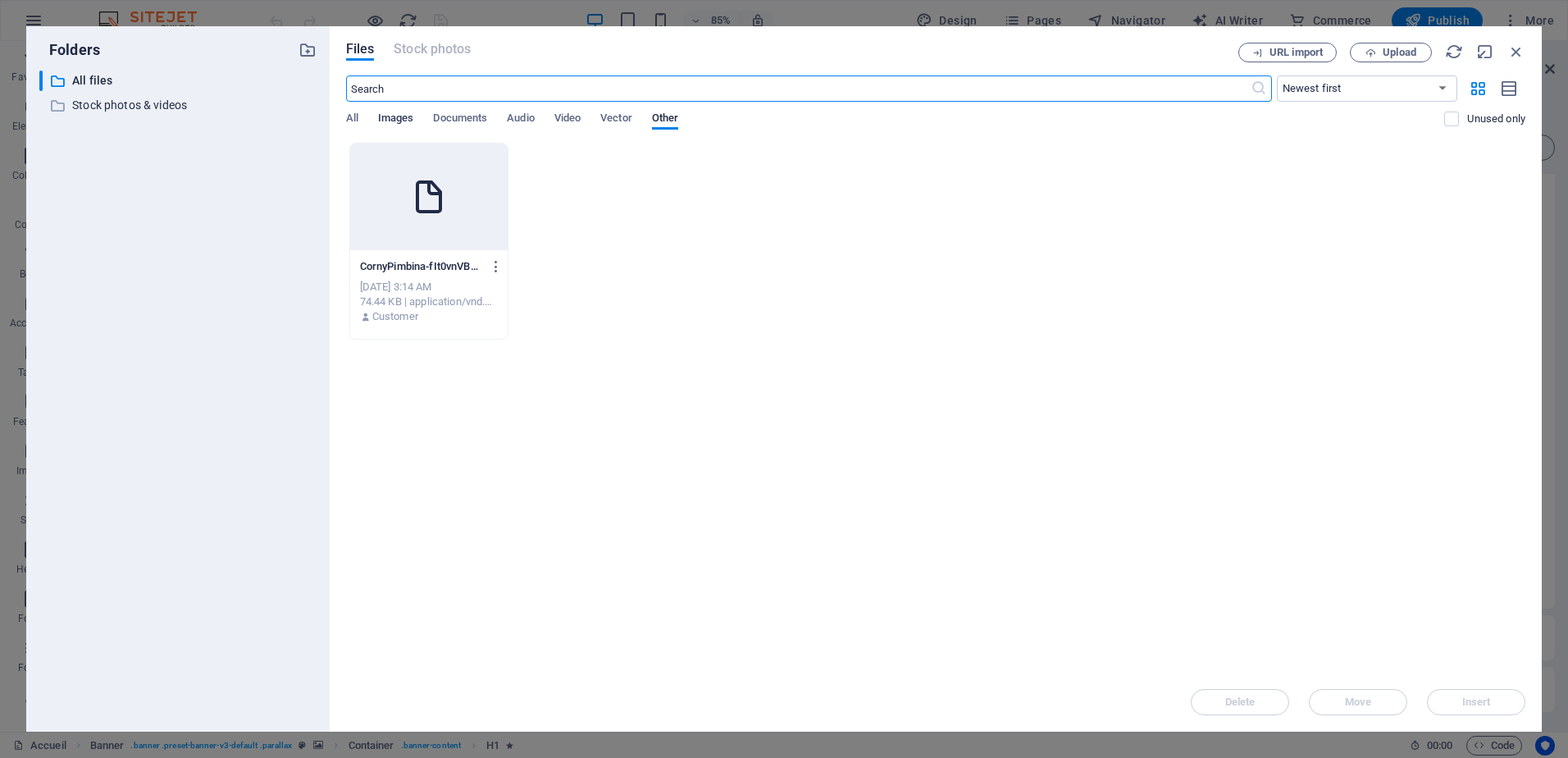
click at [398, 123] on span "Images" at bounding box center [396, 119] width 36 height 23
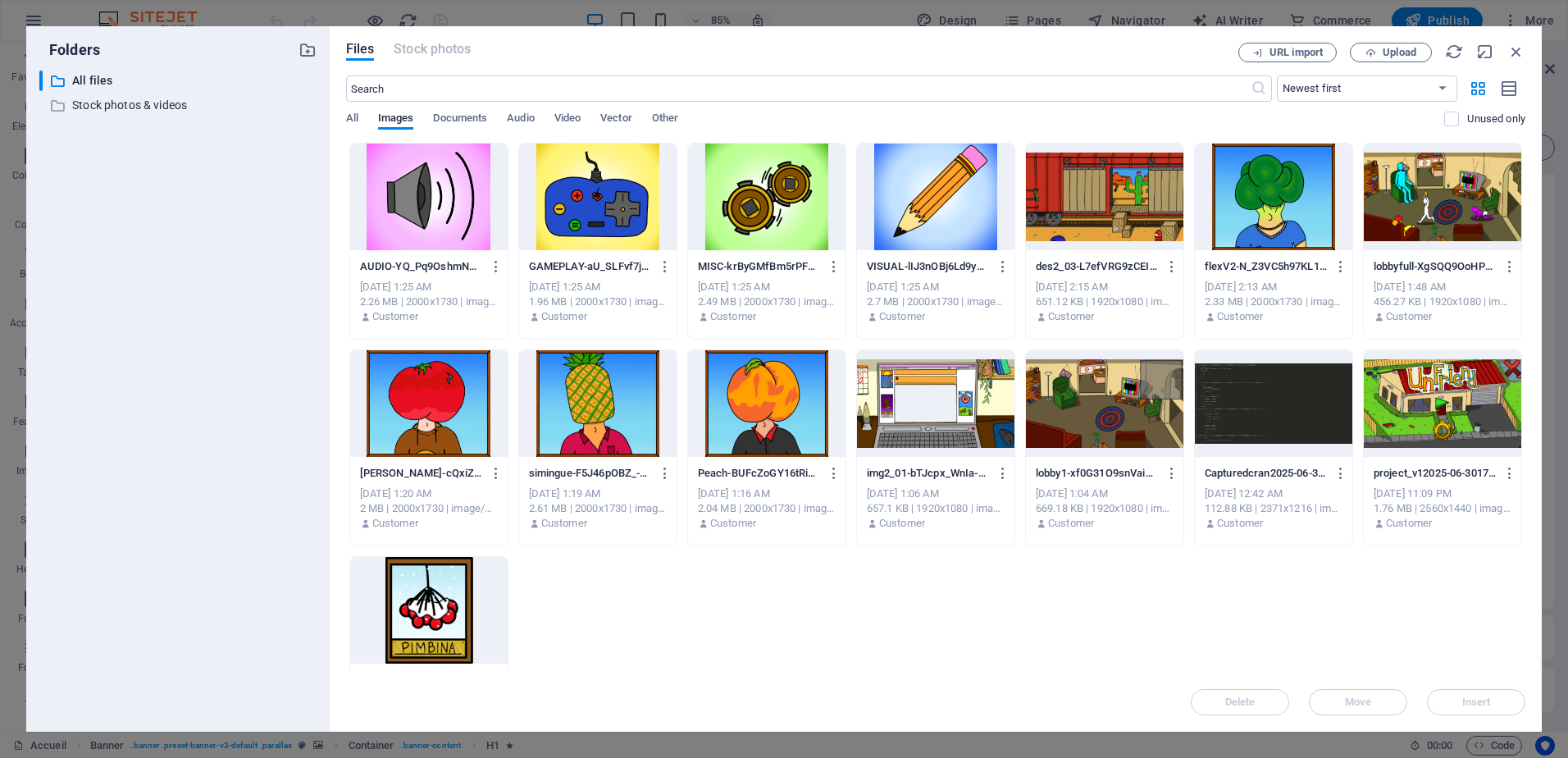
click at [1426, 213] on div at bounding box center [1442, 196] width 157 height 106
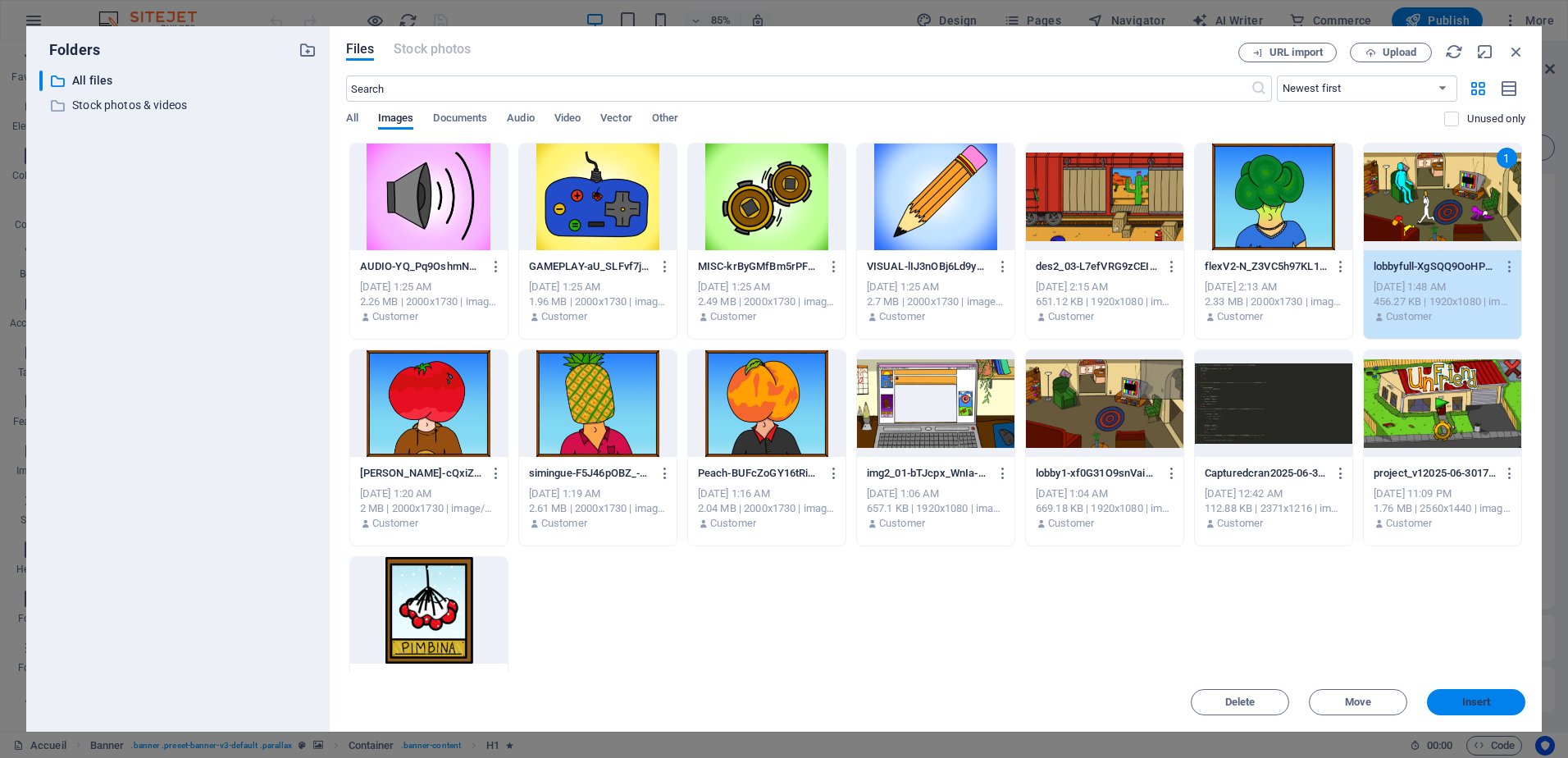
click at [1481, 704] on span "Insert" at bounding box center [1477, 702] width 29 height 10
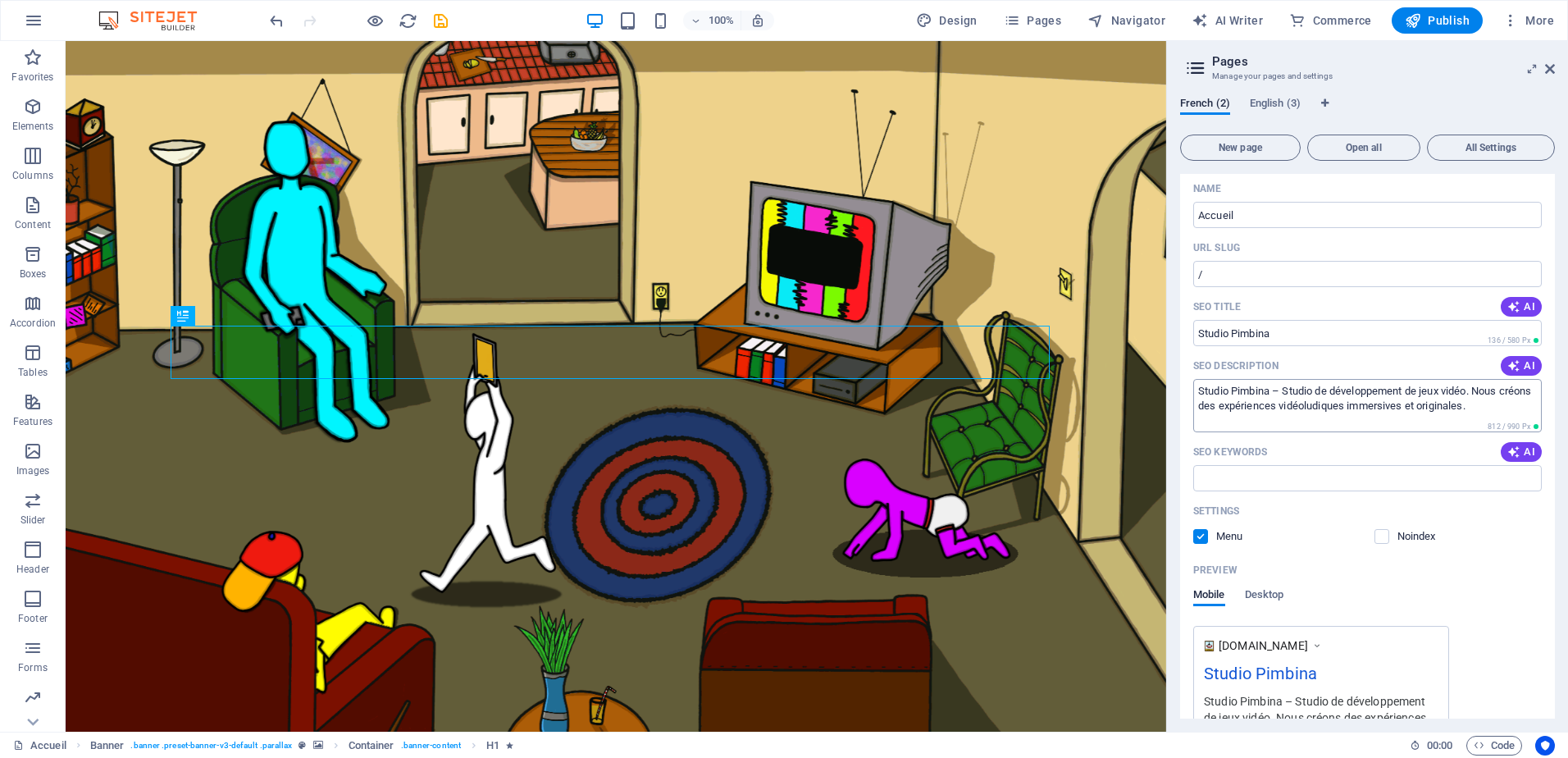
scroll to position [0, 0]
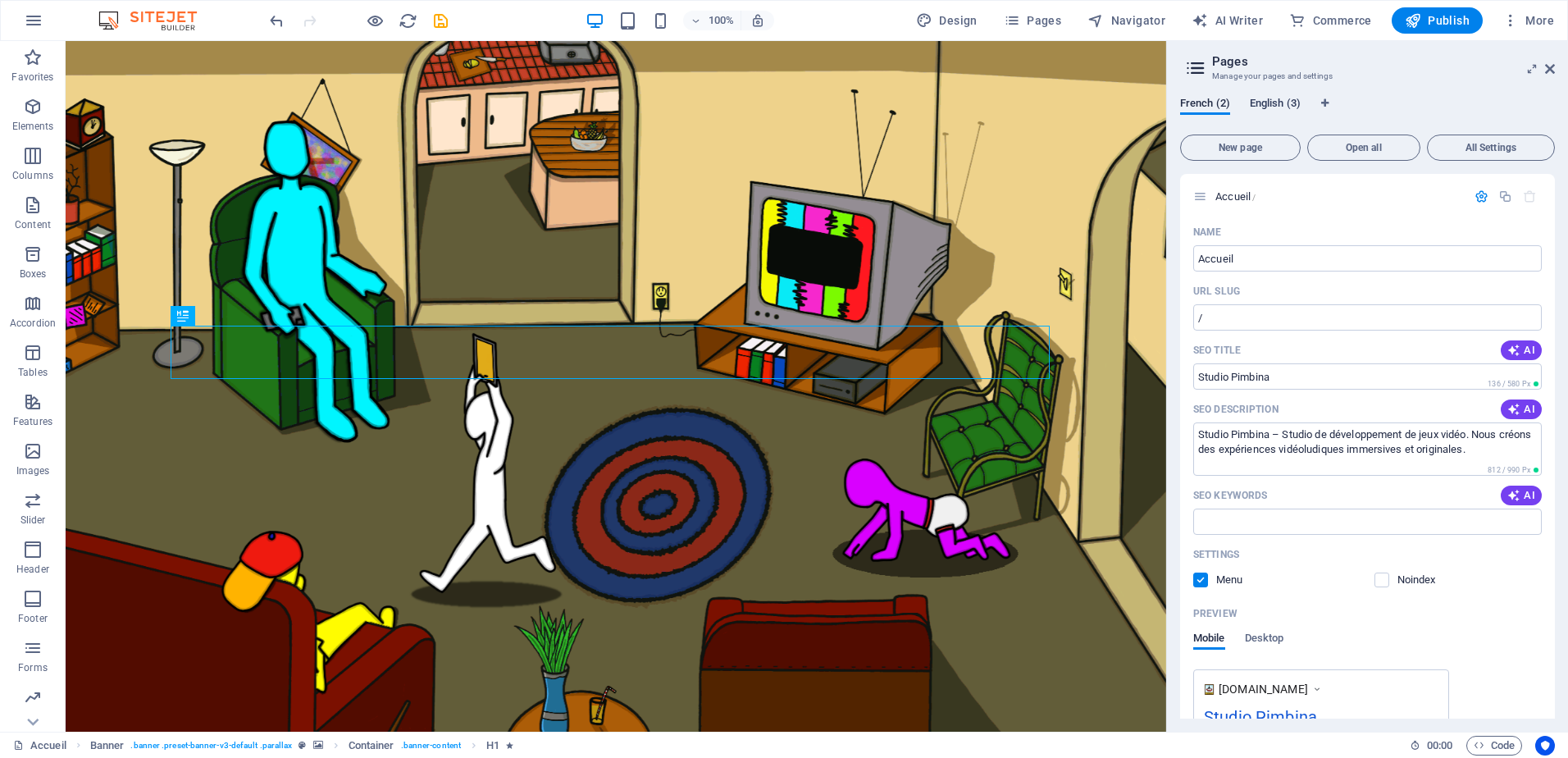
click at [1274, 103] on span "English (3)" at bounding box center [1276, 104] width 51 height 23
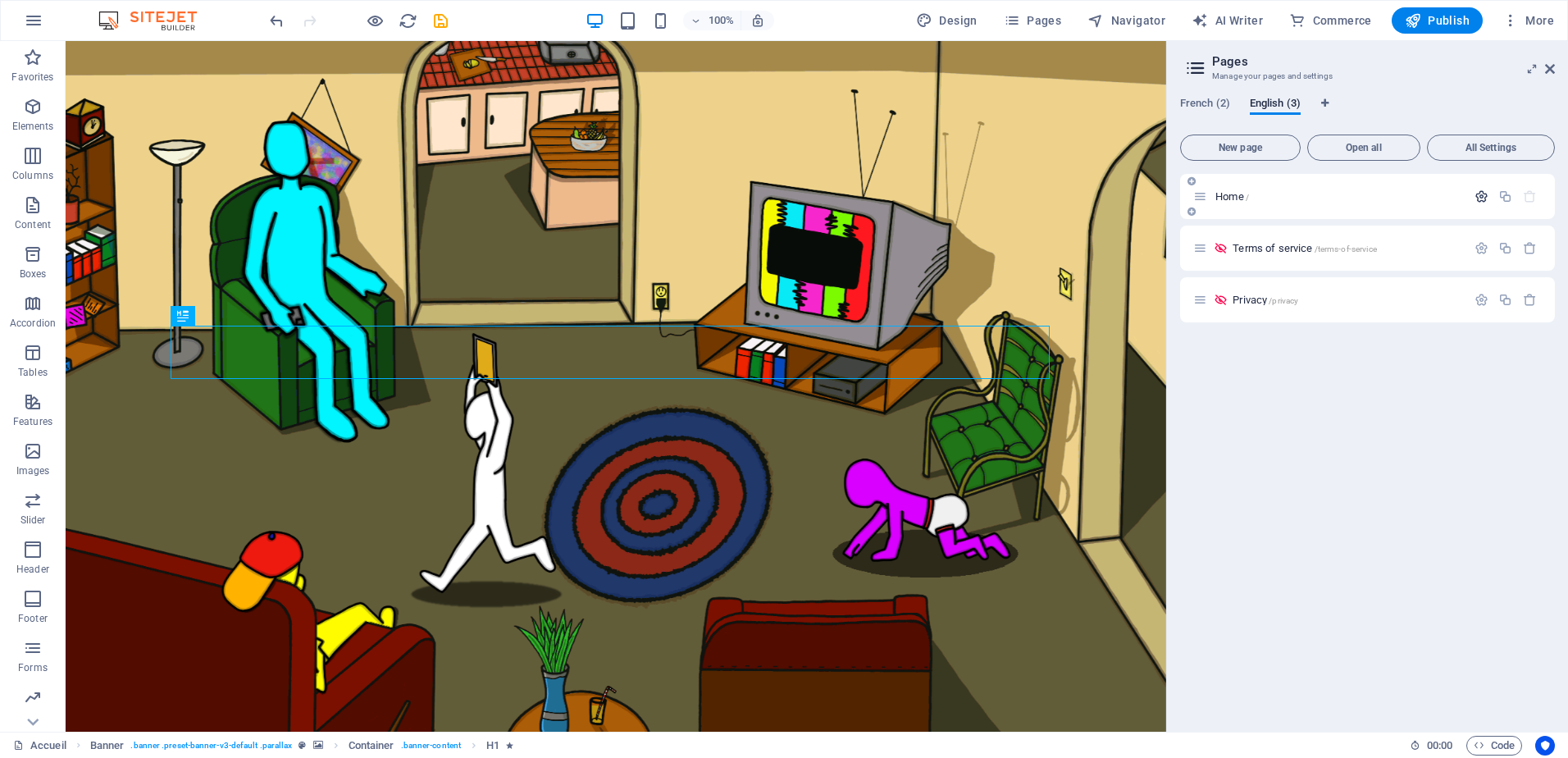
click at [1480, 193] on icon "button" at bounding box center [1481, 196] width 14 height 14
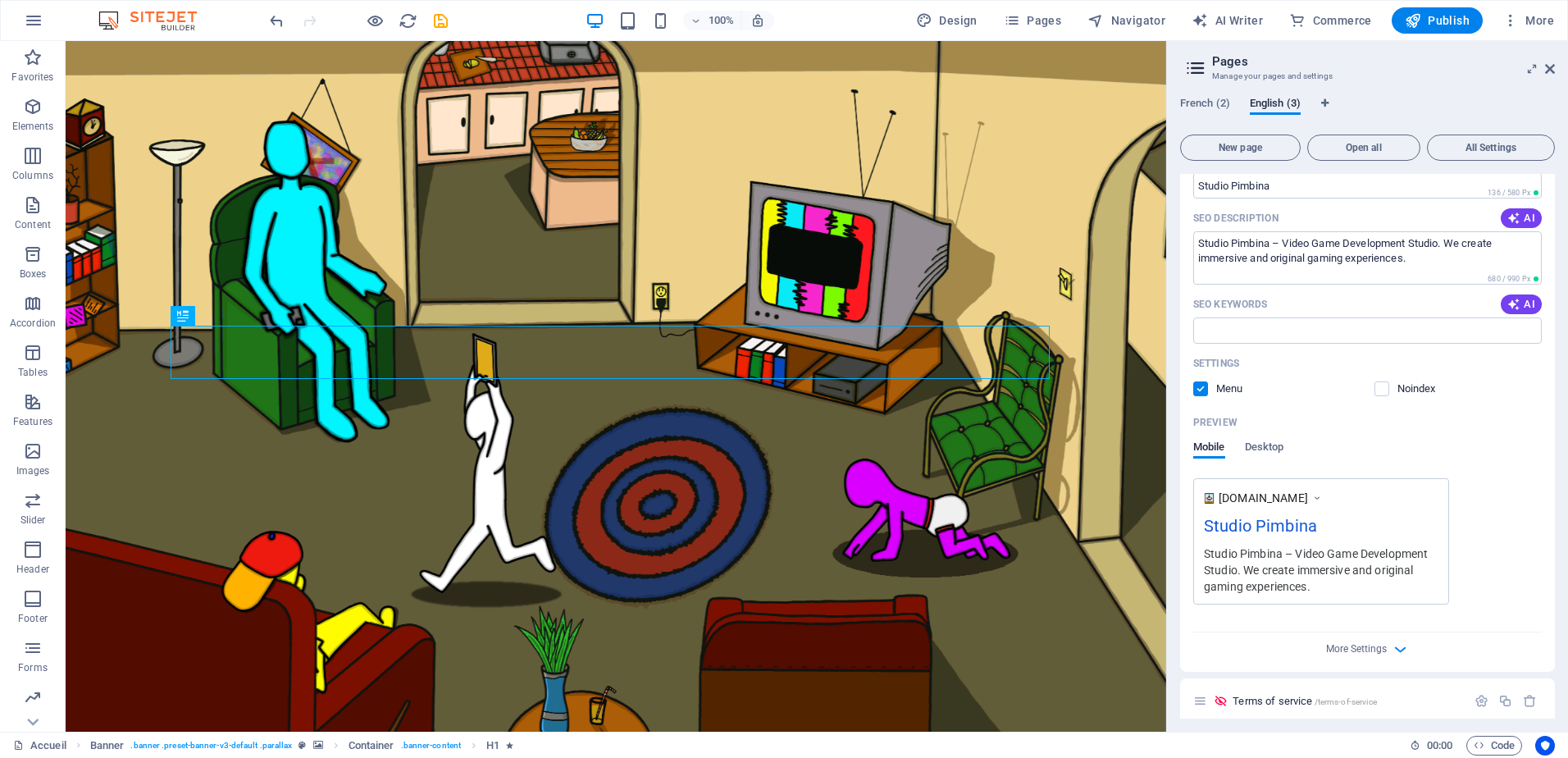
scroll to position [254, 0]
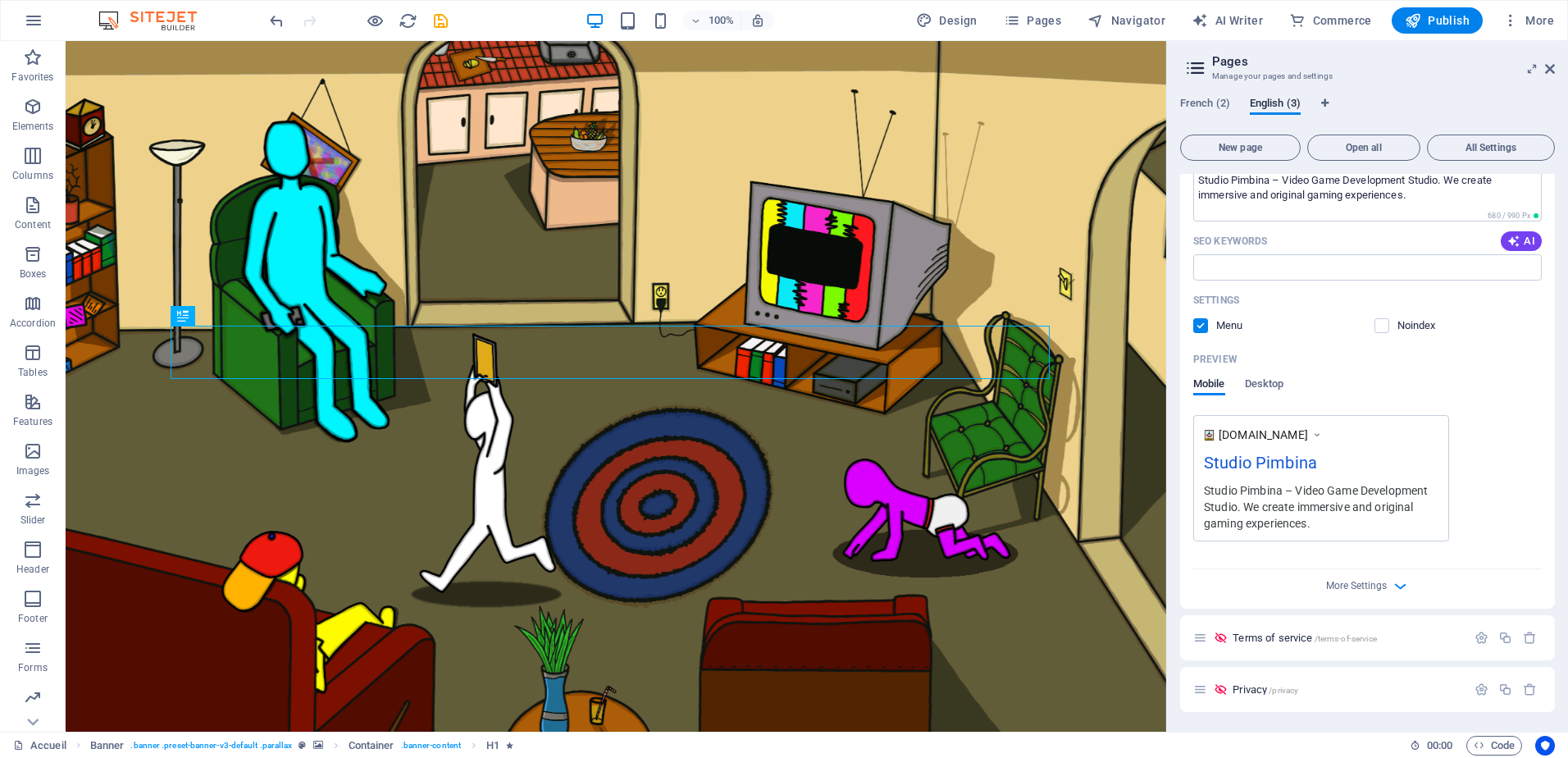
click at [1376, 597] on div "Name Home ​ URL SLUG / ​ SEO Title AI Studio Pimbina ​ 136 / 580 Px SEO Descrip…" at bounding box center [1367, 286] width 375 height 644
click at [1388, 585] on div "More Settings" at bounding box center [1367, 582] width 349 height 26
click at [1399, 590] on icon "button" at bounding box center [1400, 586] width 19 height 19
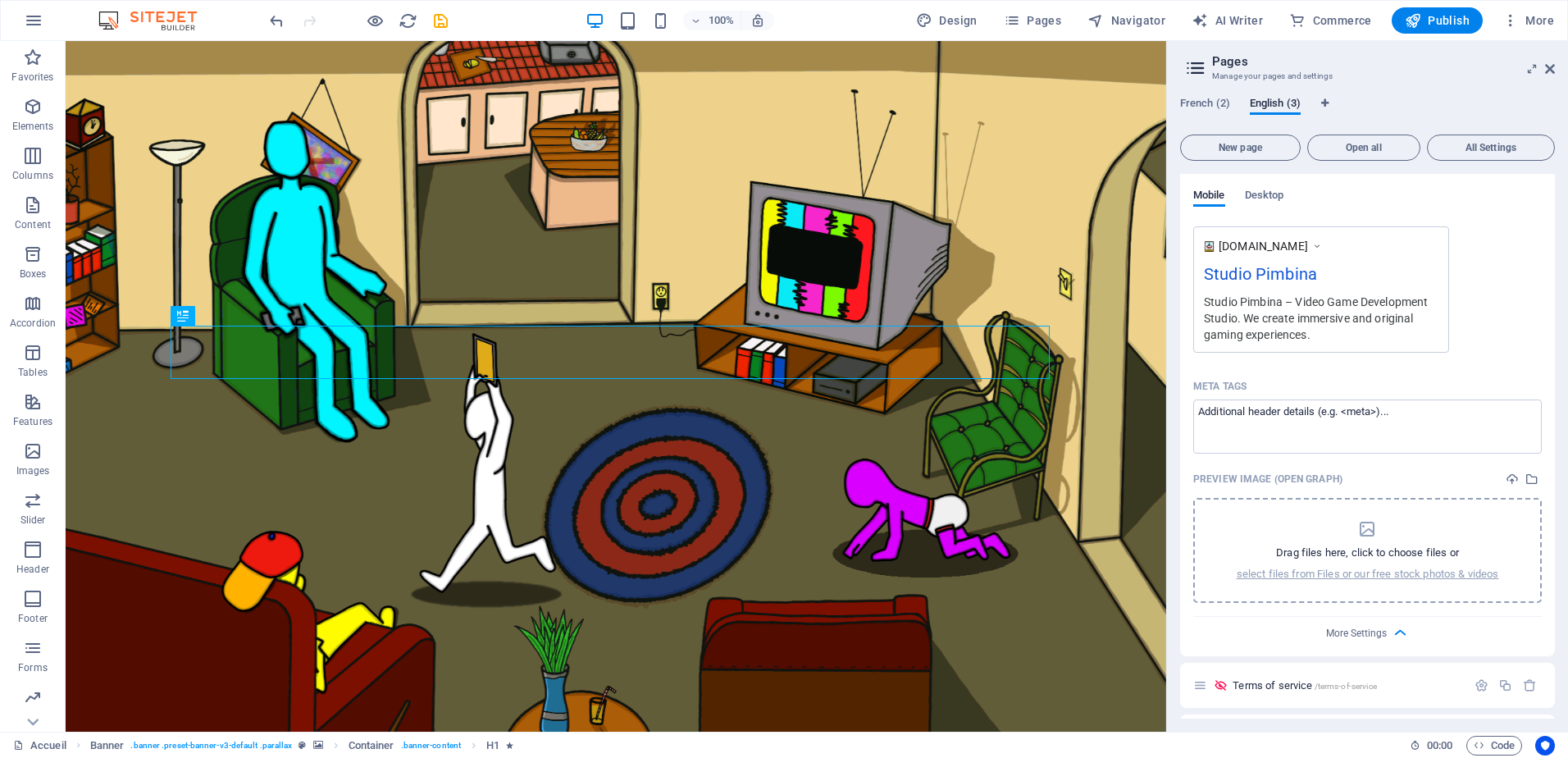
scroll to position [490, 0]
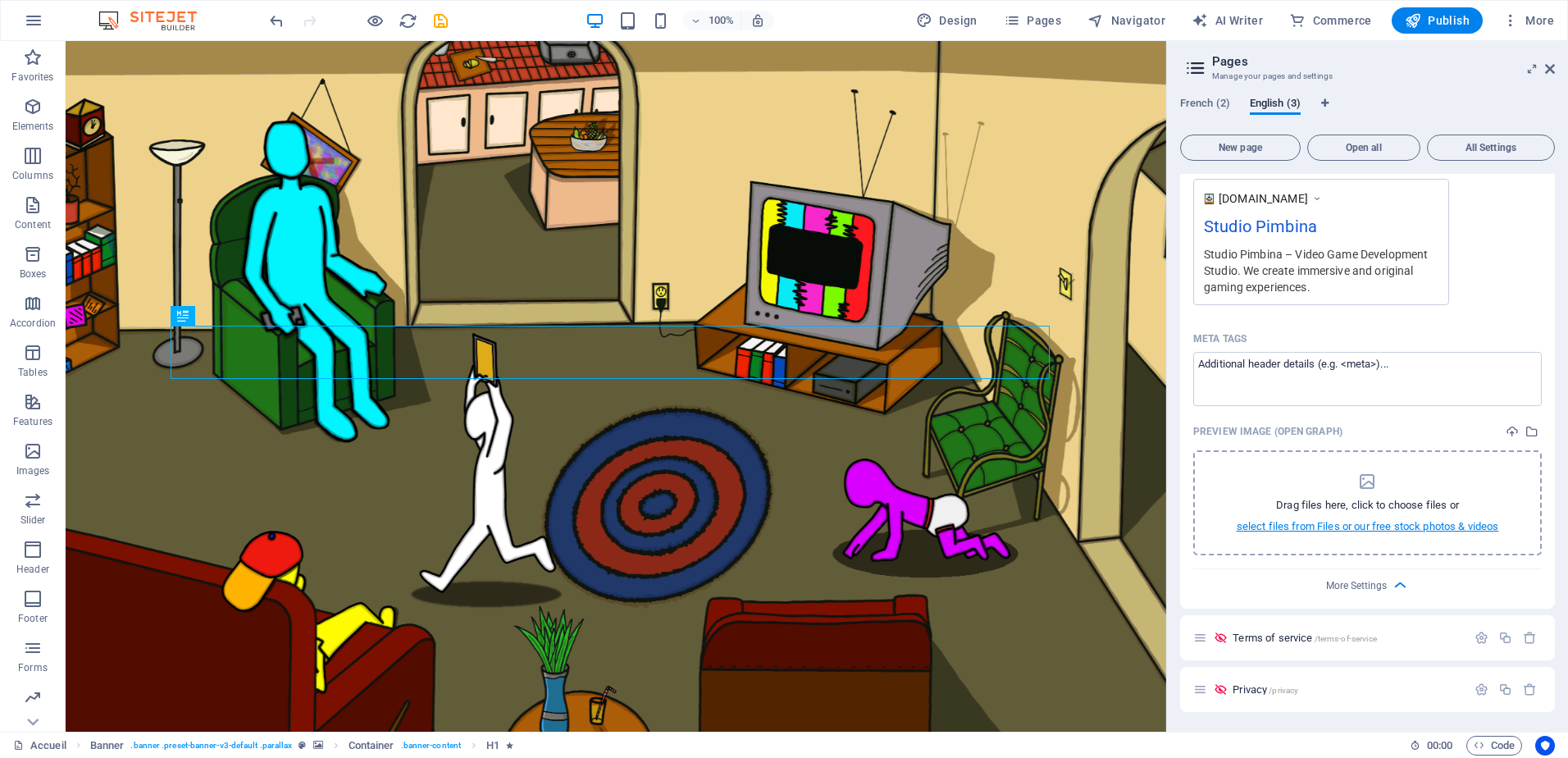
click at [1399, 519] on p "select files from Files or our free stock photos & videos" at bounding box center [1367, 527] width 262 height 15
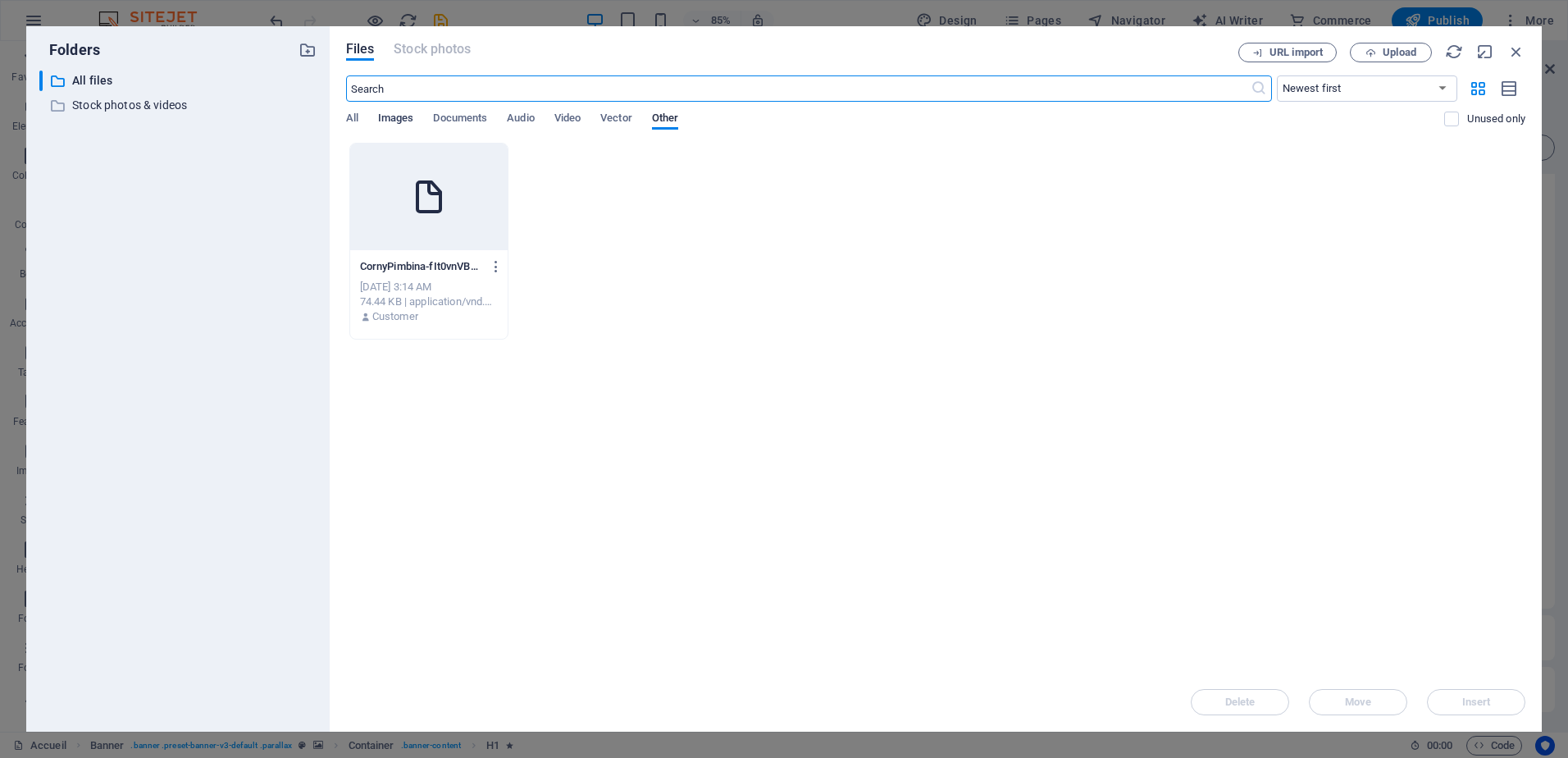
click at [405, 117] on span "Images" at bounding box center [396, 119] width 36 height 23
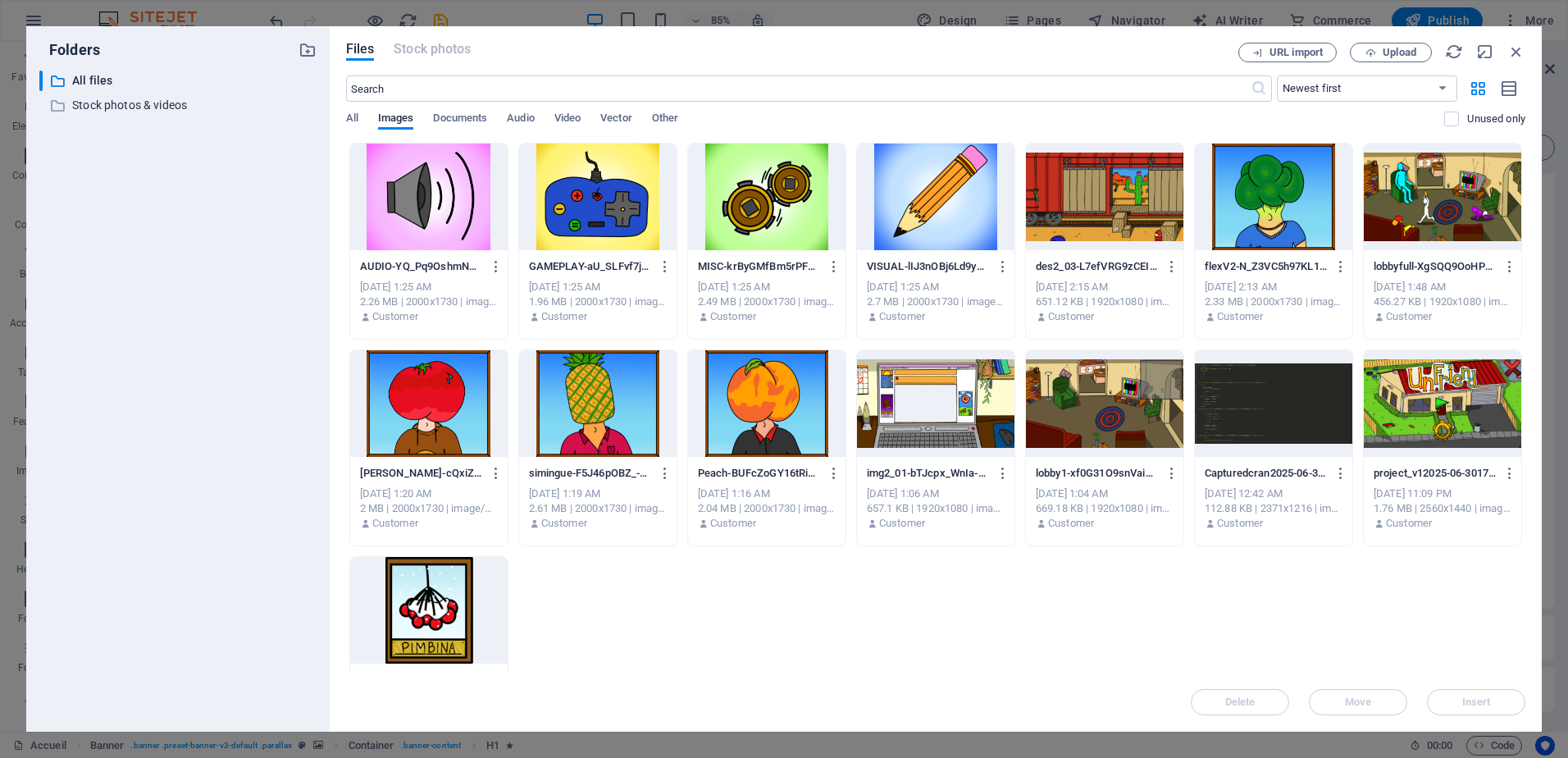
click at [1430, 196] on div at bounding box center [1442, 196] width 157 height 106
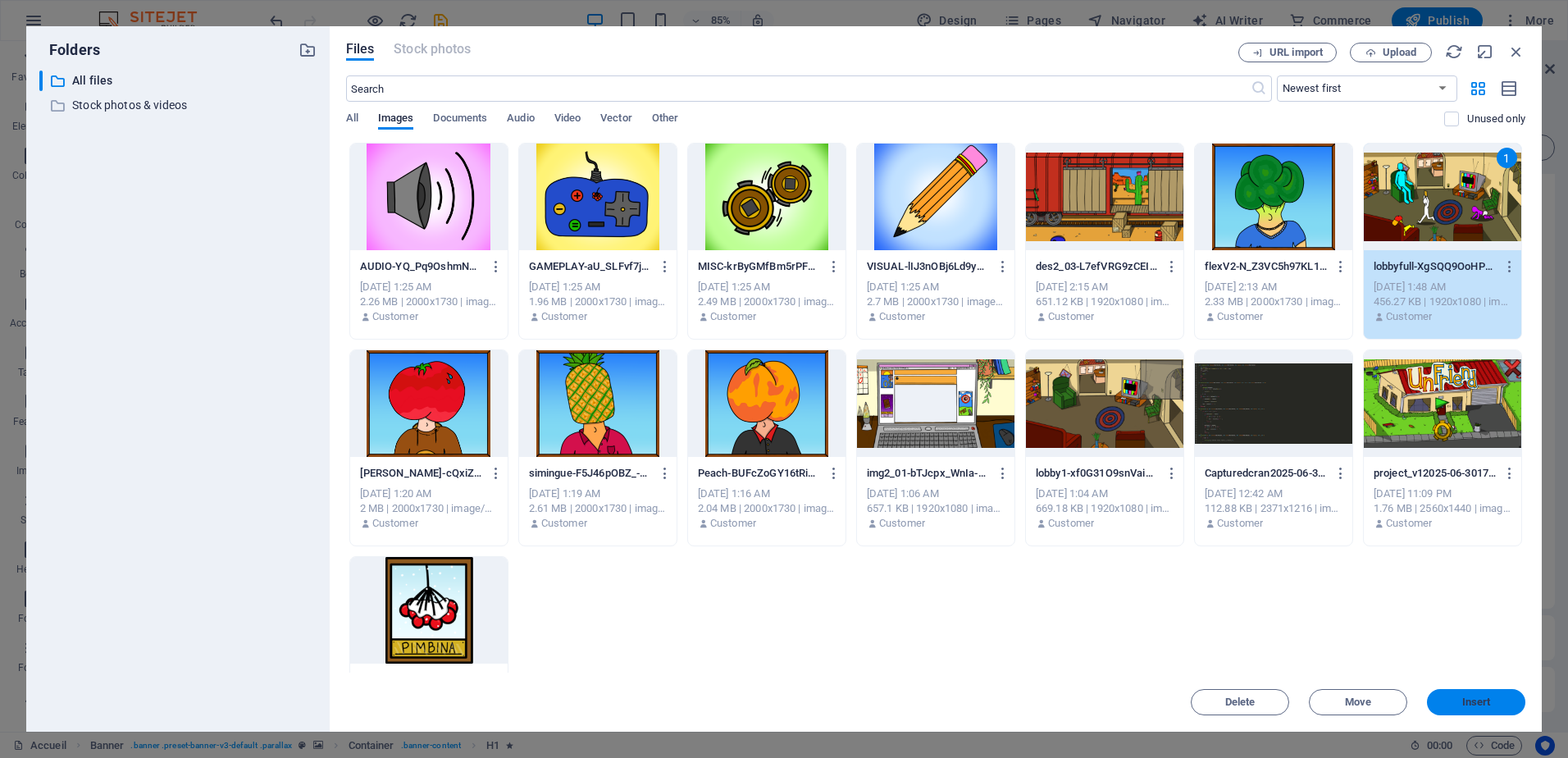
click at [1493, 708] on button "Insert" at bounding box center [1476, 702] width 98 height 26
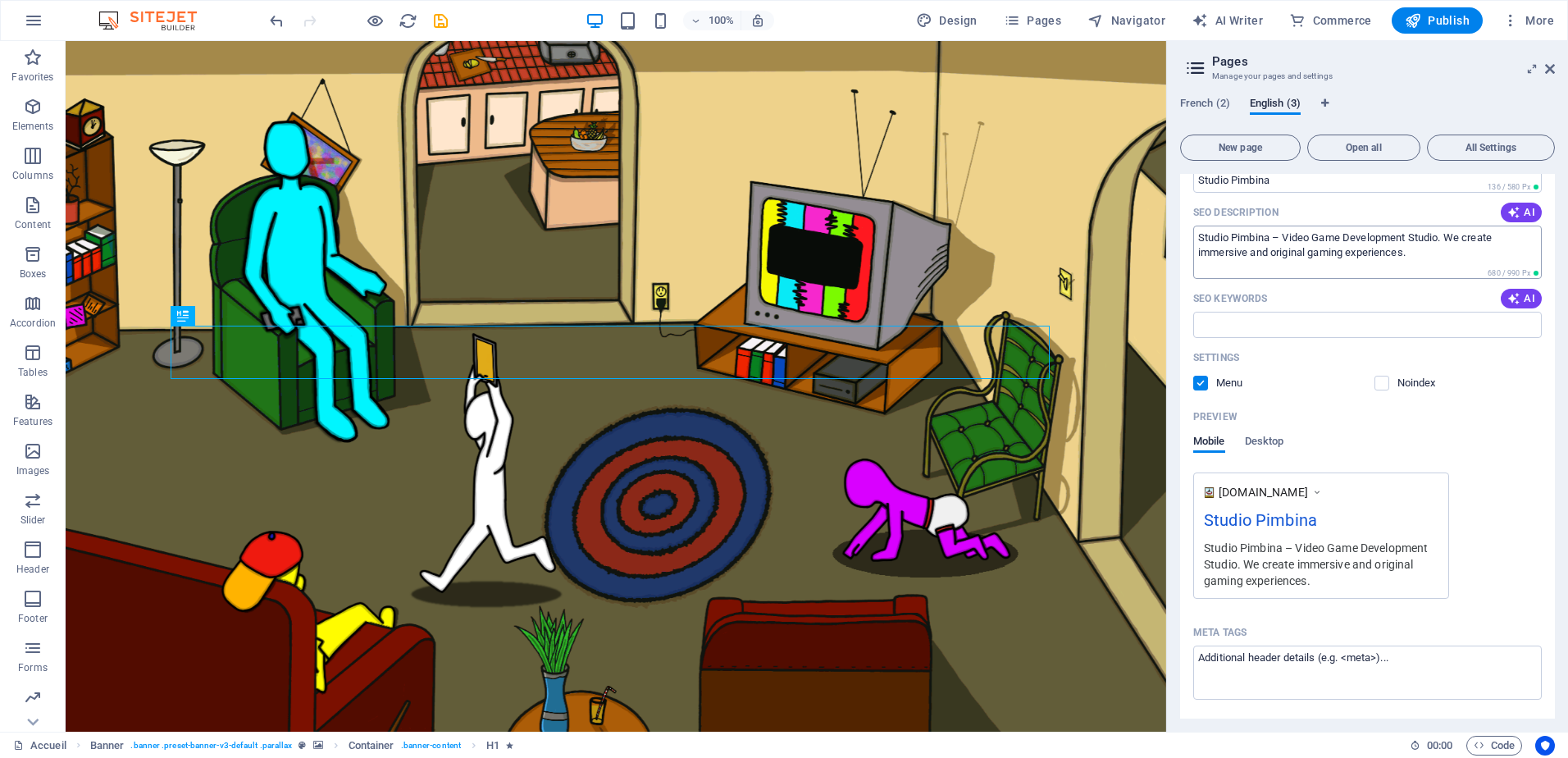
scroll to position [328, 0]
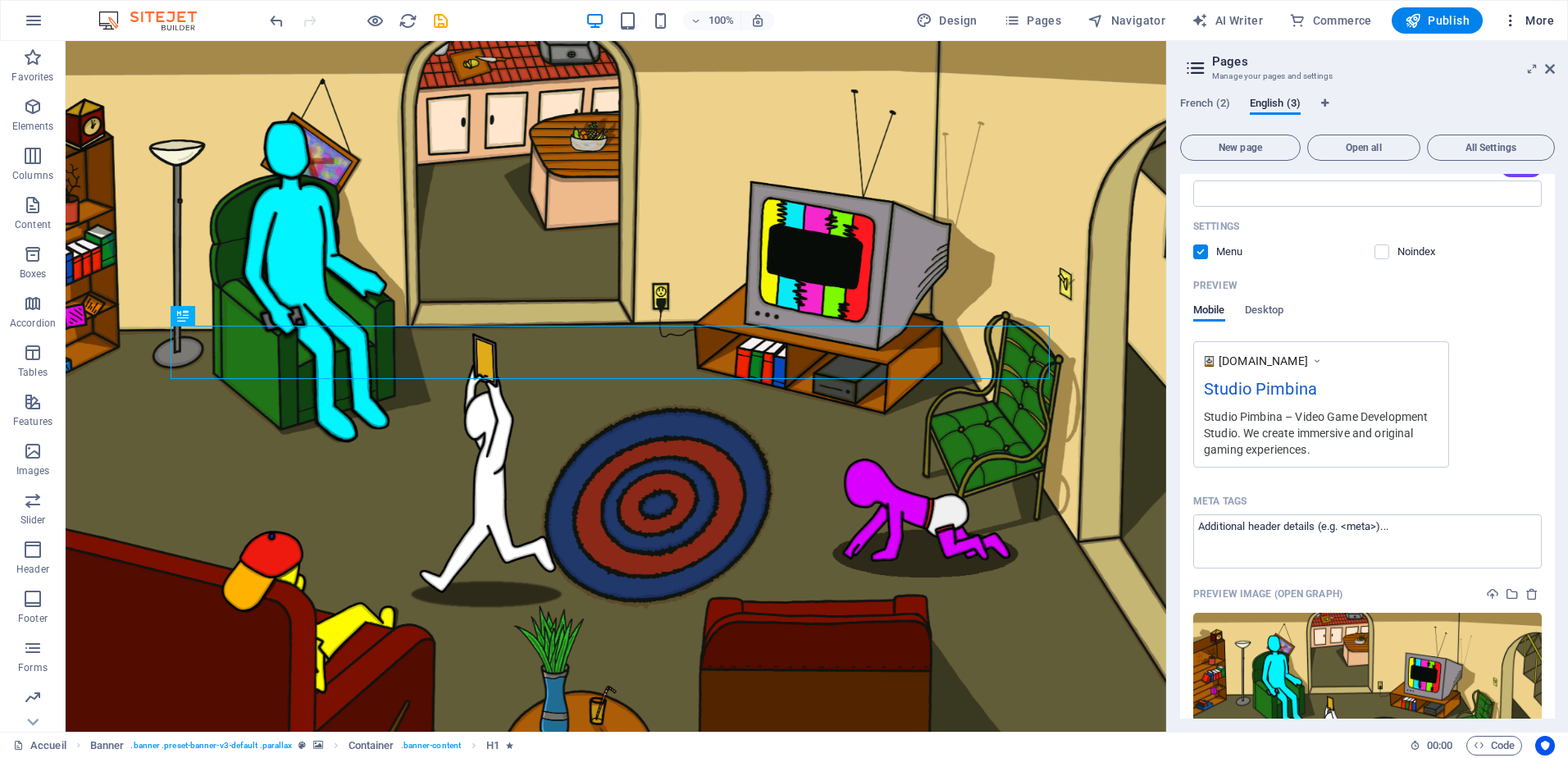
click at [1514, 20] on icon "button" at bounding box center [1511, 21] width 16 height 16
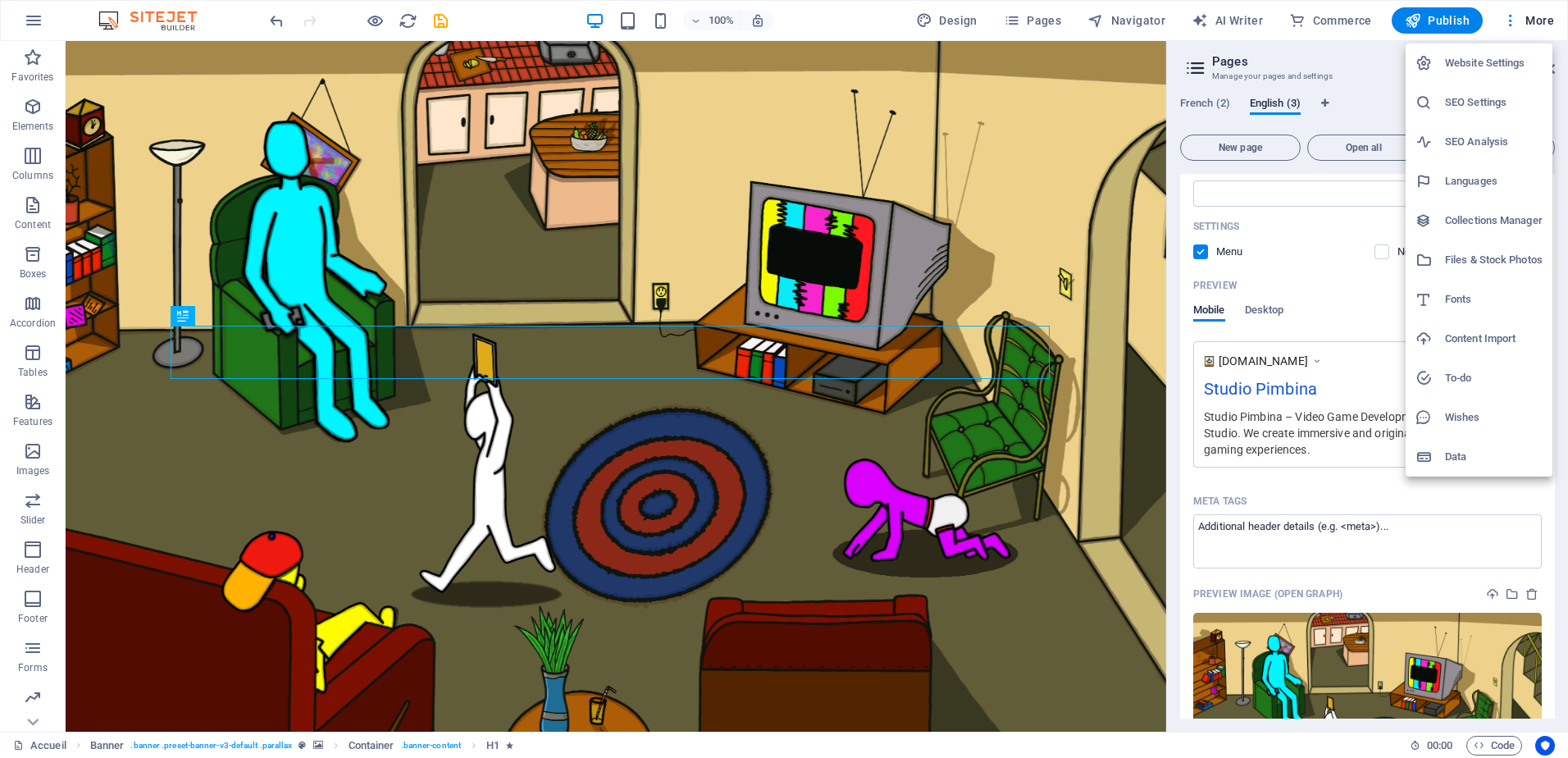
click at [1482, 97] on h6 "SEO Settings" at bounding box center [1494, 103] width 98 height 20
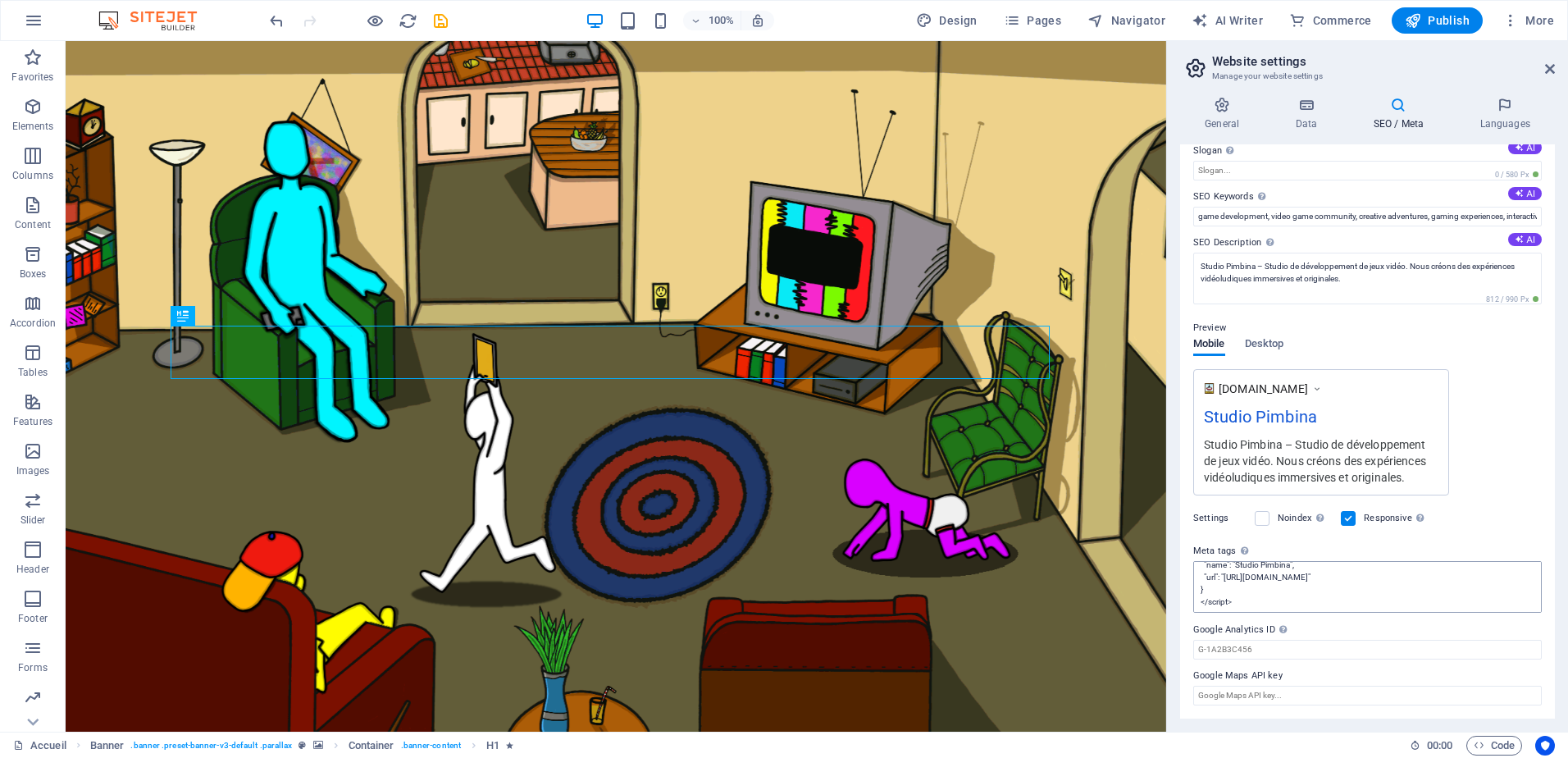
scroll to position [98, 0]
click at [1464, 595] on textarea "<meta name="application-name" content="Studio Pimbina"> <meta property="og:site…" at bounding box center [1367, 586] width 349 height 52
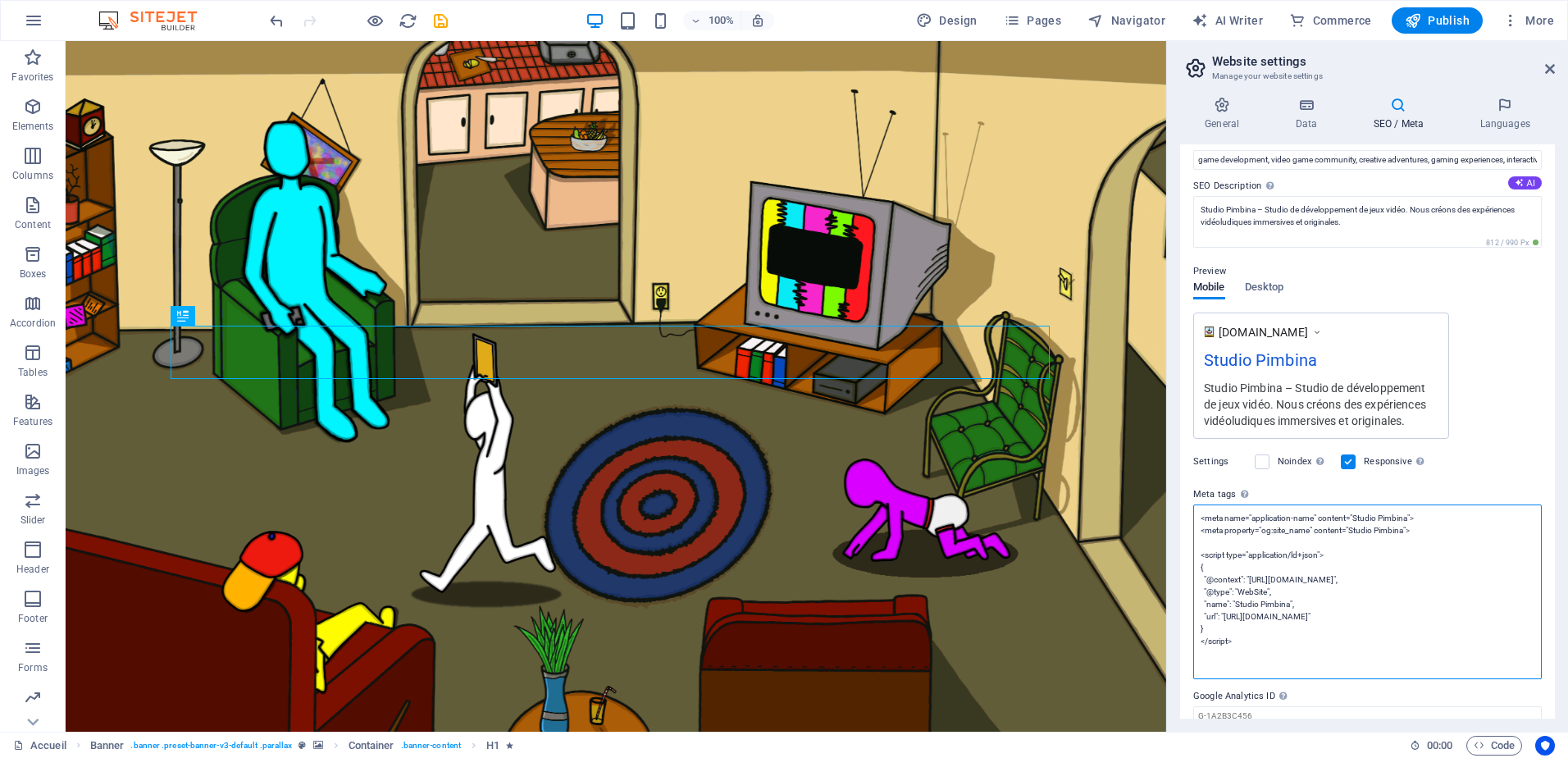
scroll to position [144, 0]
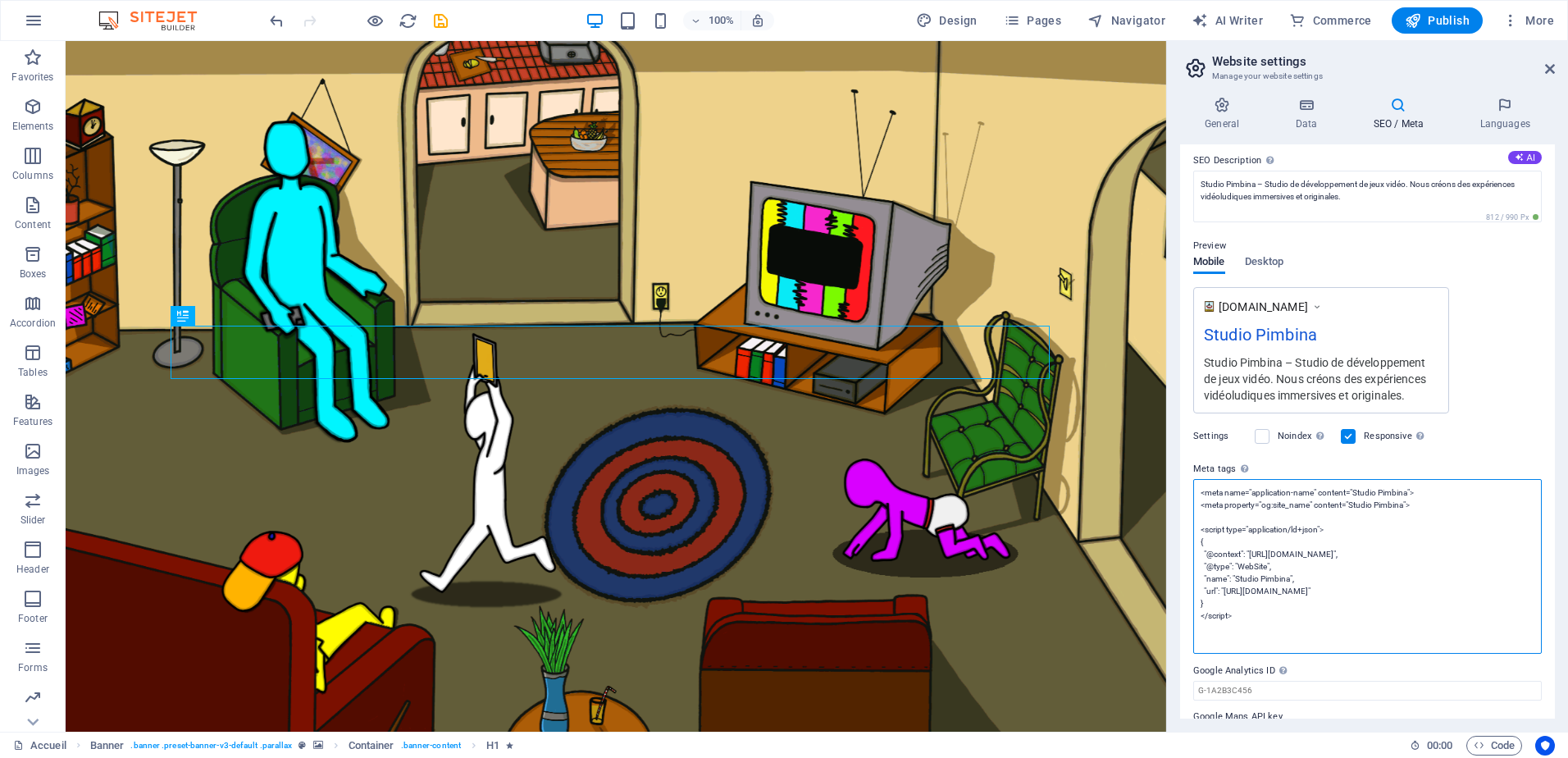
click at [1376, 579] on textarea "<meta name="application-name" content="Studio Pimbina"> <meta property="og:site…" at bounding box center [1367, 566] width 349 height 174
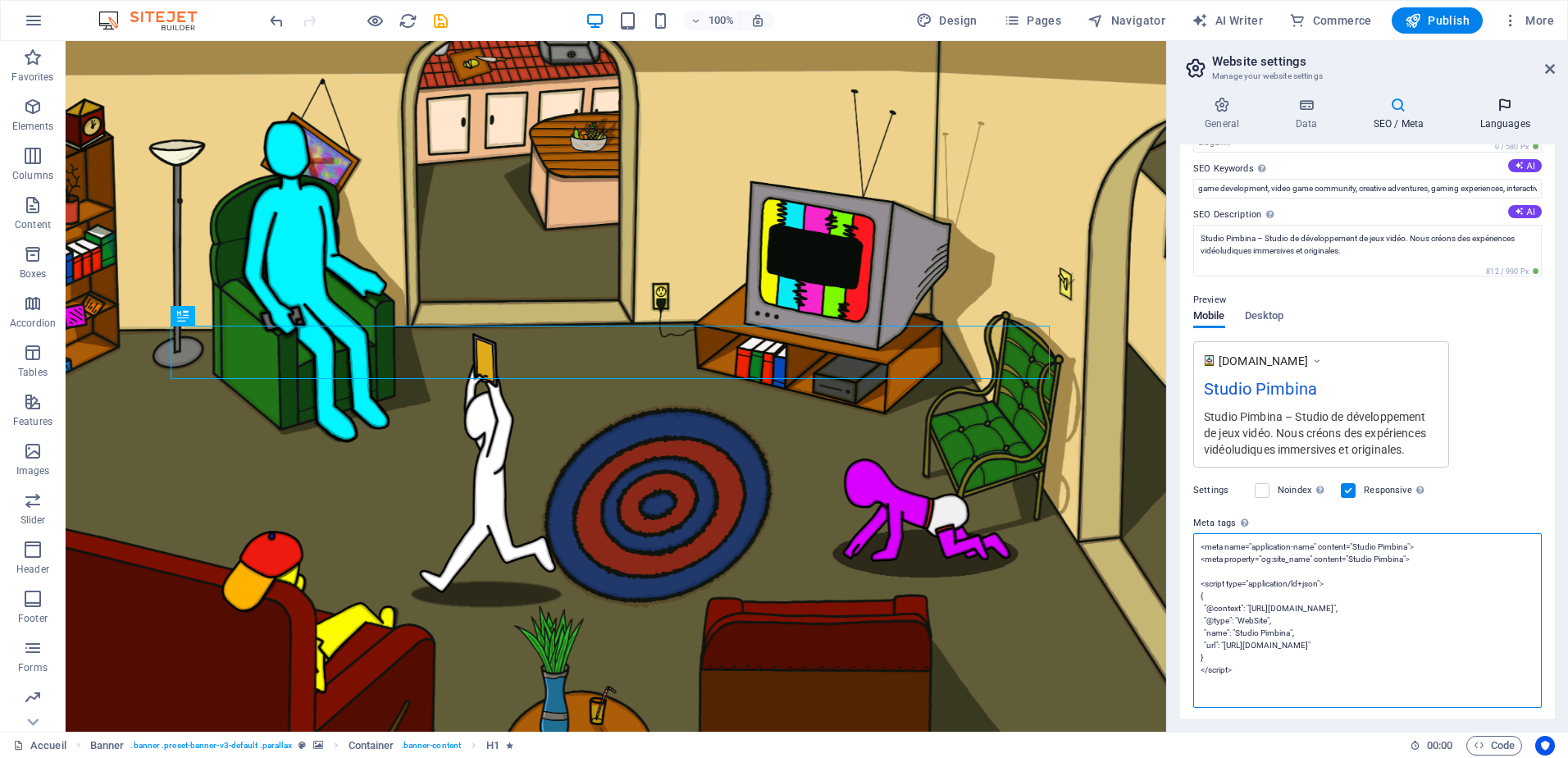
scroll to position [0, 0]
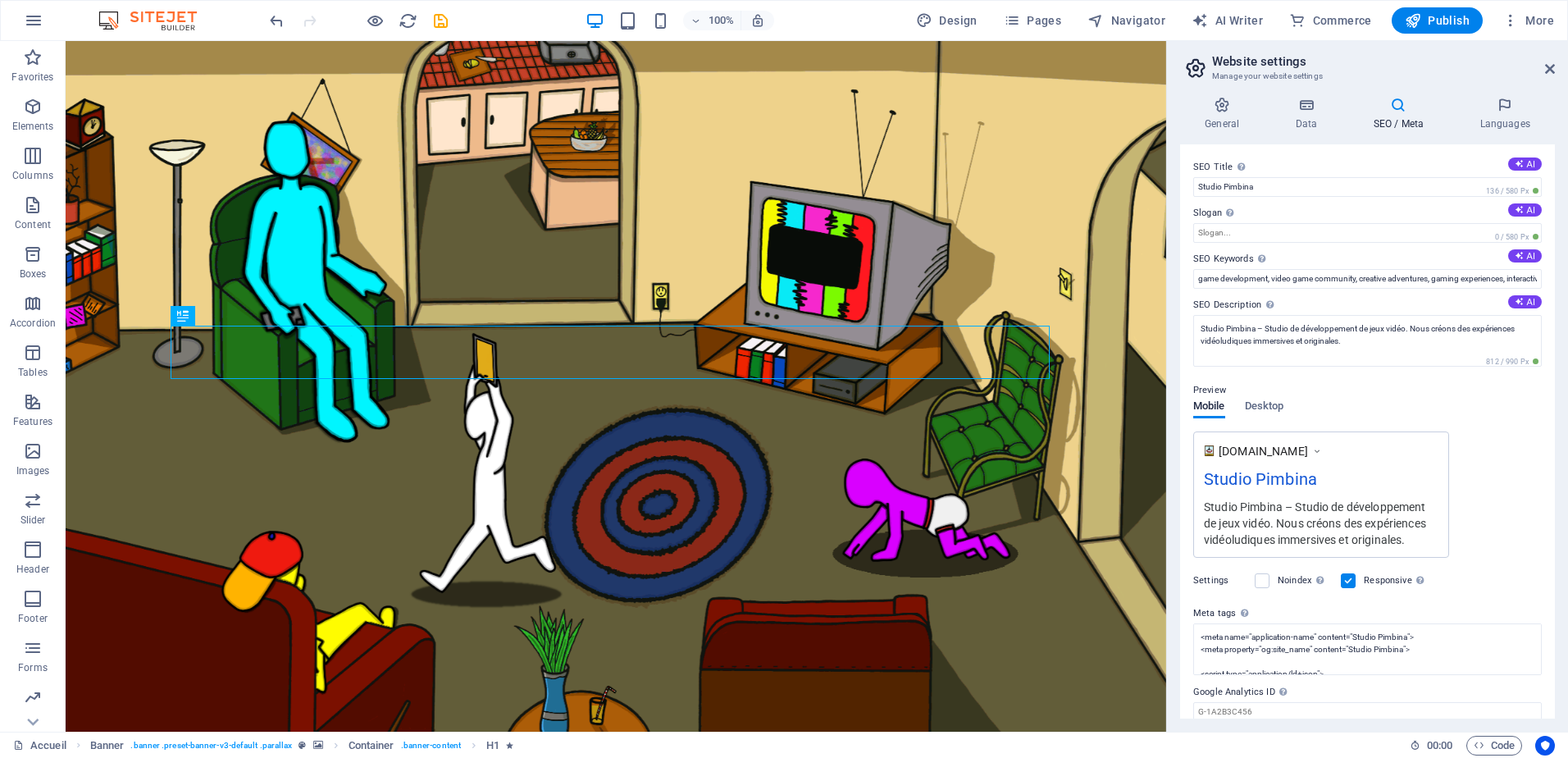
click at [1553, 62] on h2 "Website settings" at bounding box center [1384, 62] width 343 height 15
click at [1545, 64] on icon at bounding box center [1550, 69] width 10 height 13
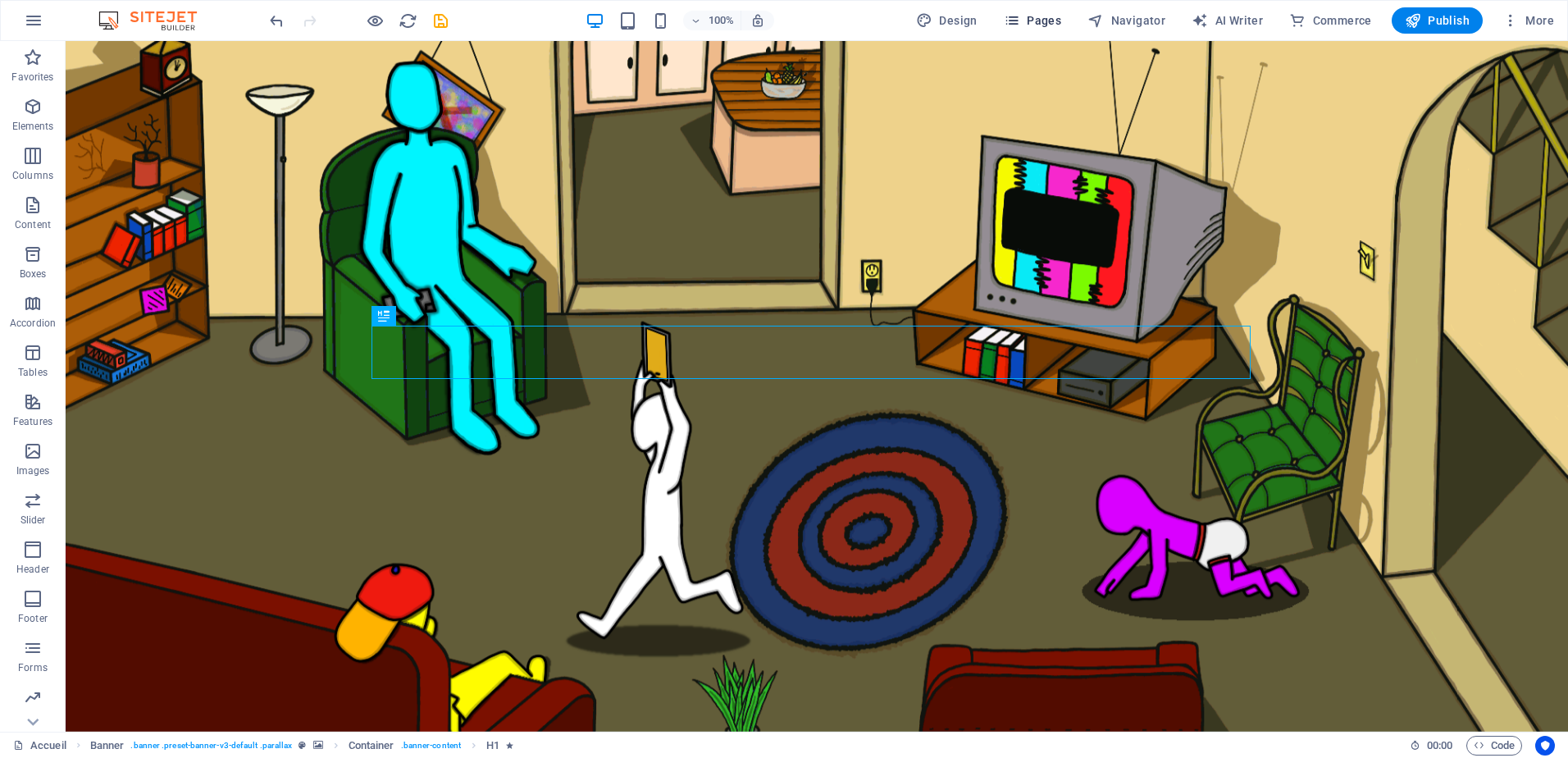
click at [1049, 26] on span "Pages" at bounding box center [1032, 21] width 57 height 16
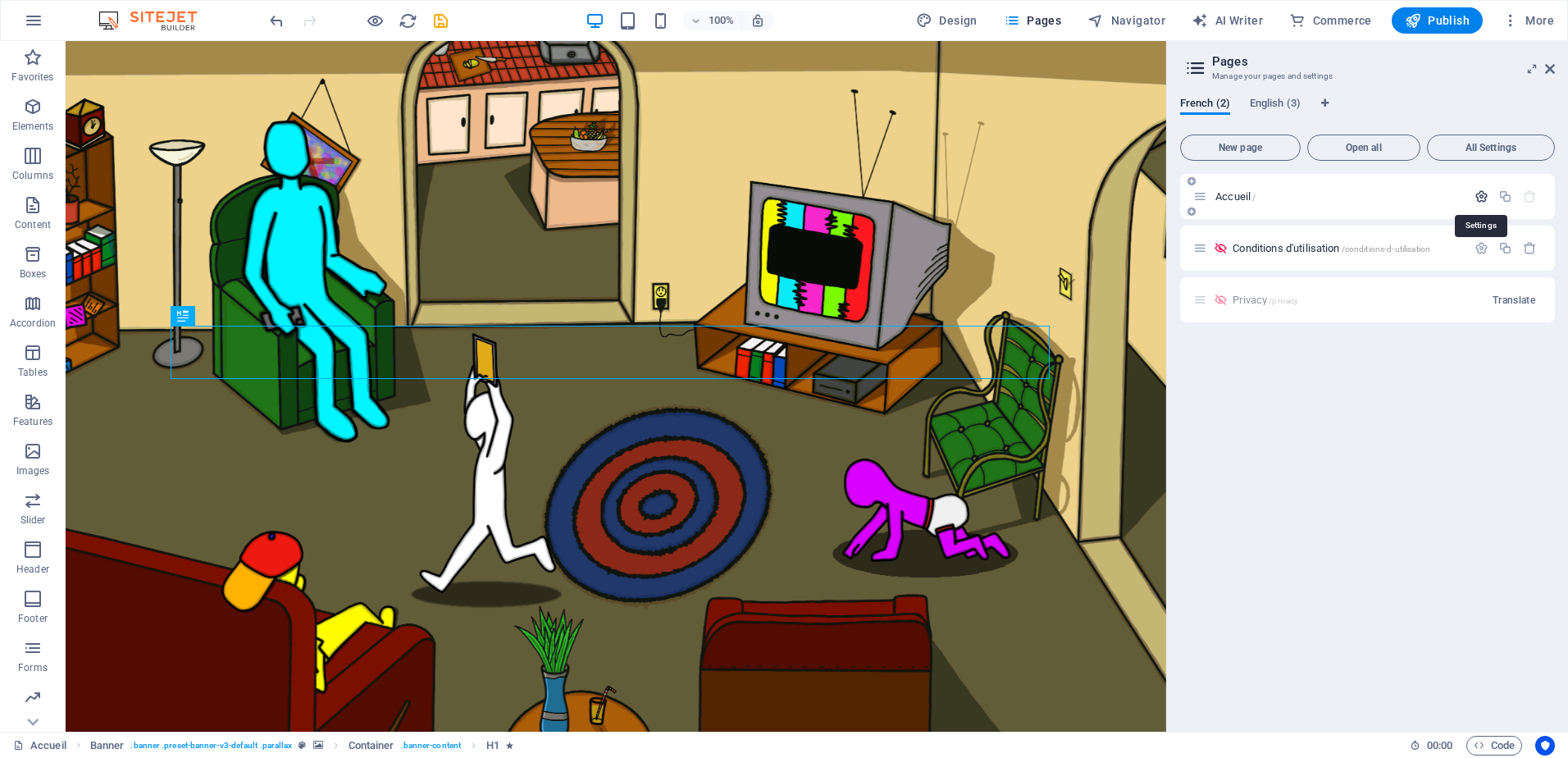
click at [1484, 194] on icon "button" at bounding box center [1481, 196] width 14 height 14
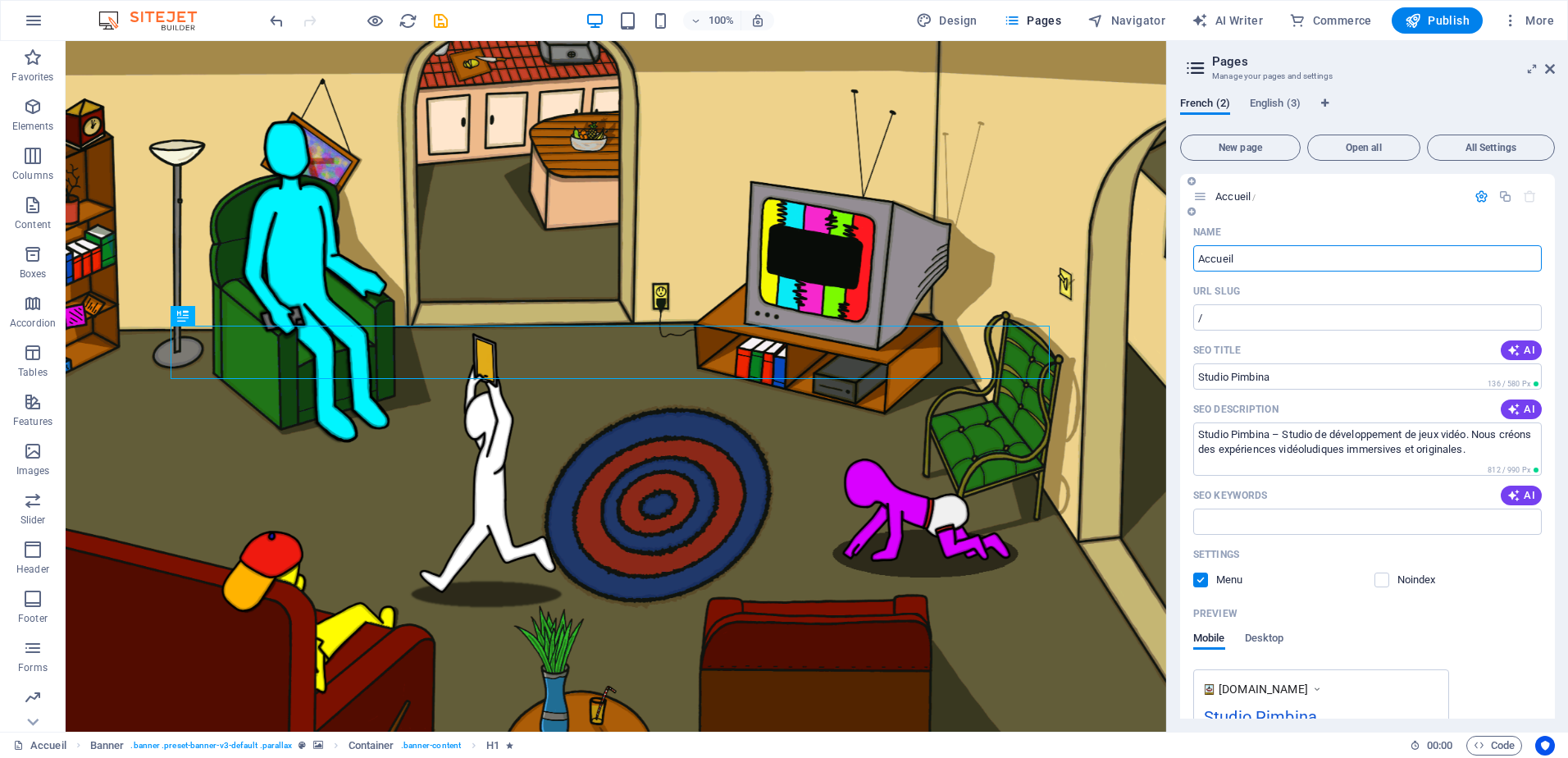
scroll to position [254, 0]
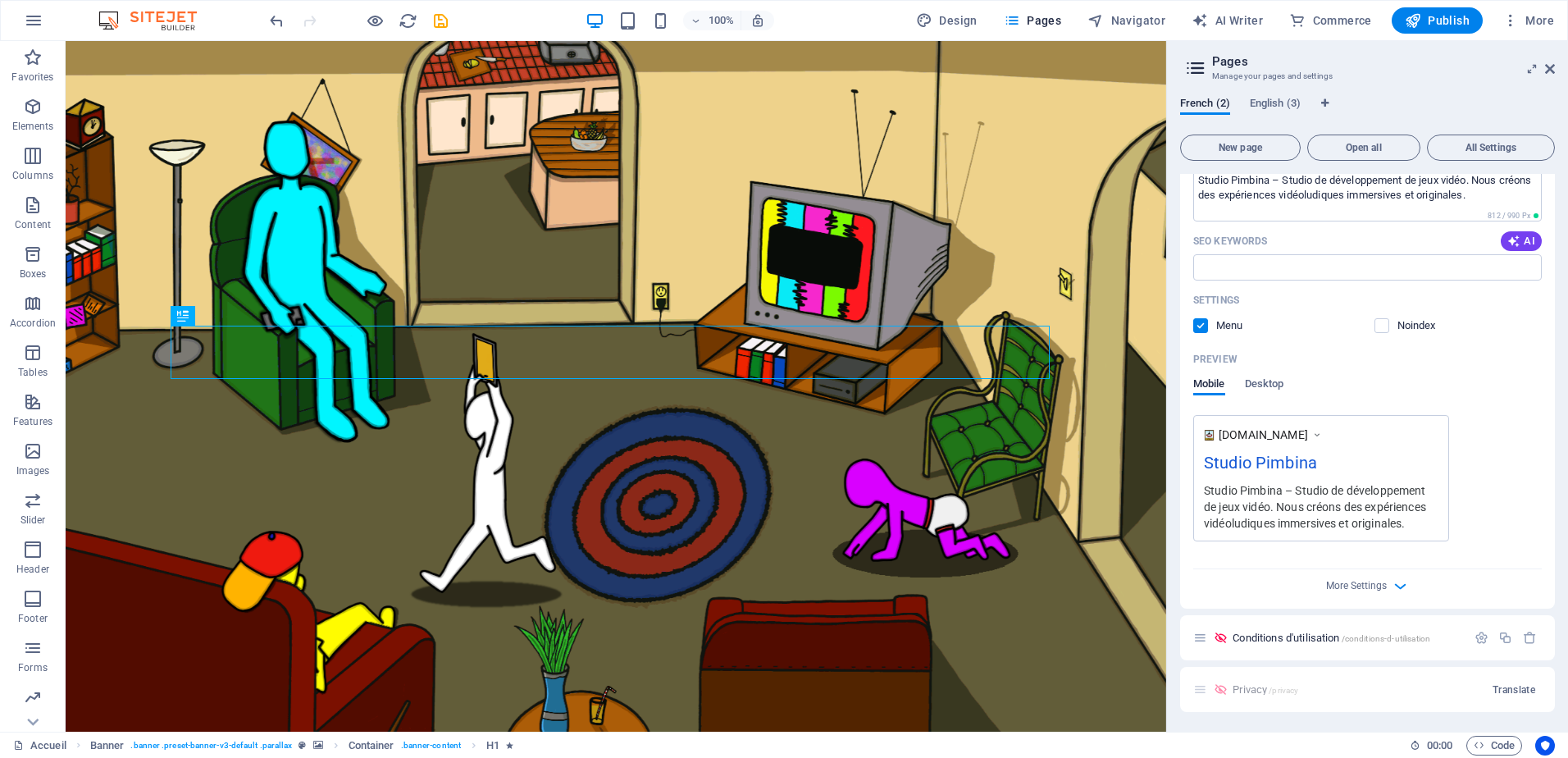
click at [1384, 595] on div "More Settings" at bounding box center [1367, 582] width 349 height 26
click at [1392, 582] on icon "button" at bounding box center [1400, 586] width 19 height 19
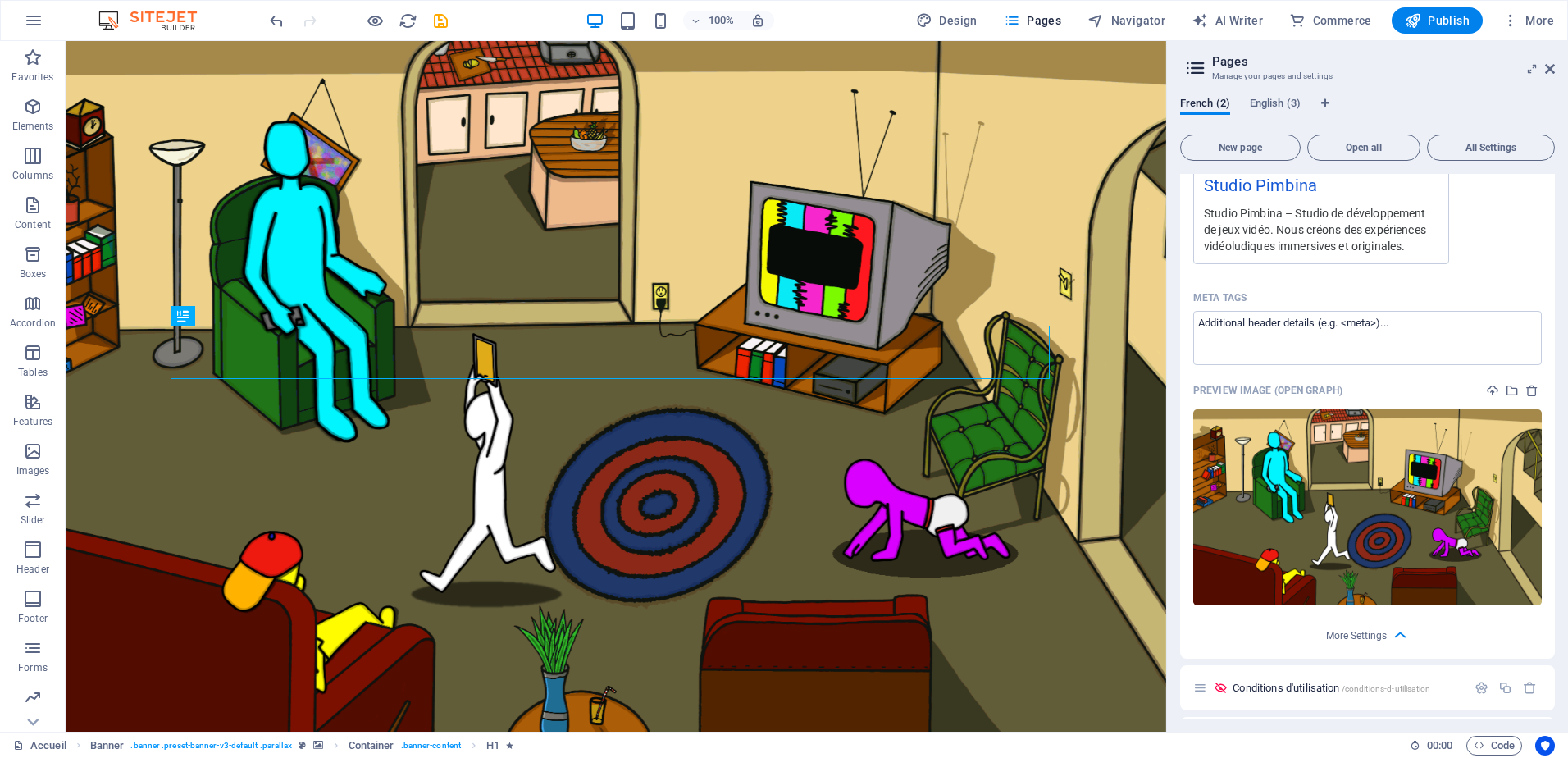
scroll to position [580, 0]
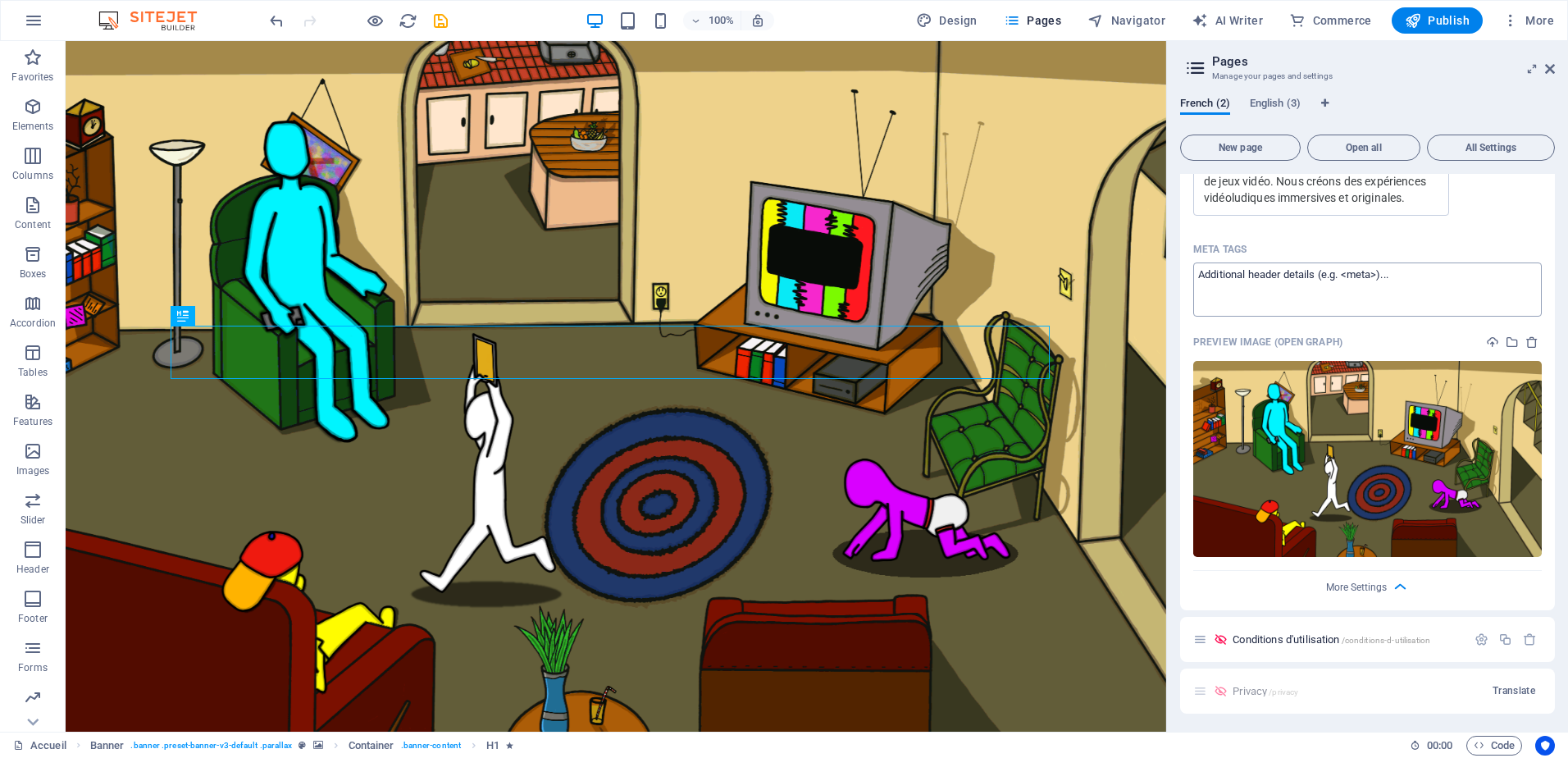
click at [1315, 286] on textarea "Meta tags ​" at bounding box center [1367, 289] width 349 height 54
paste textarea "<meta name="application-name" content="Studio Pimbina"> <meta property="og:site…"
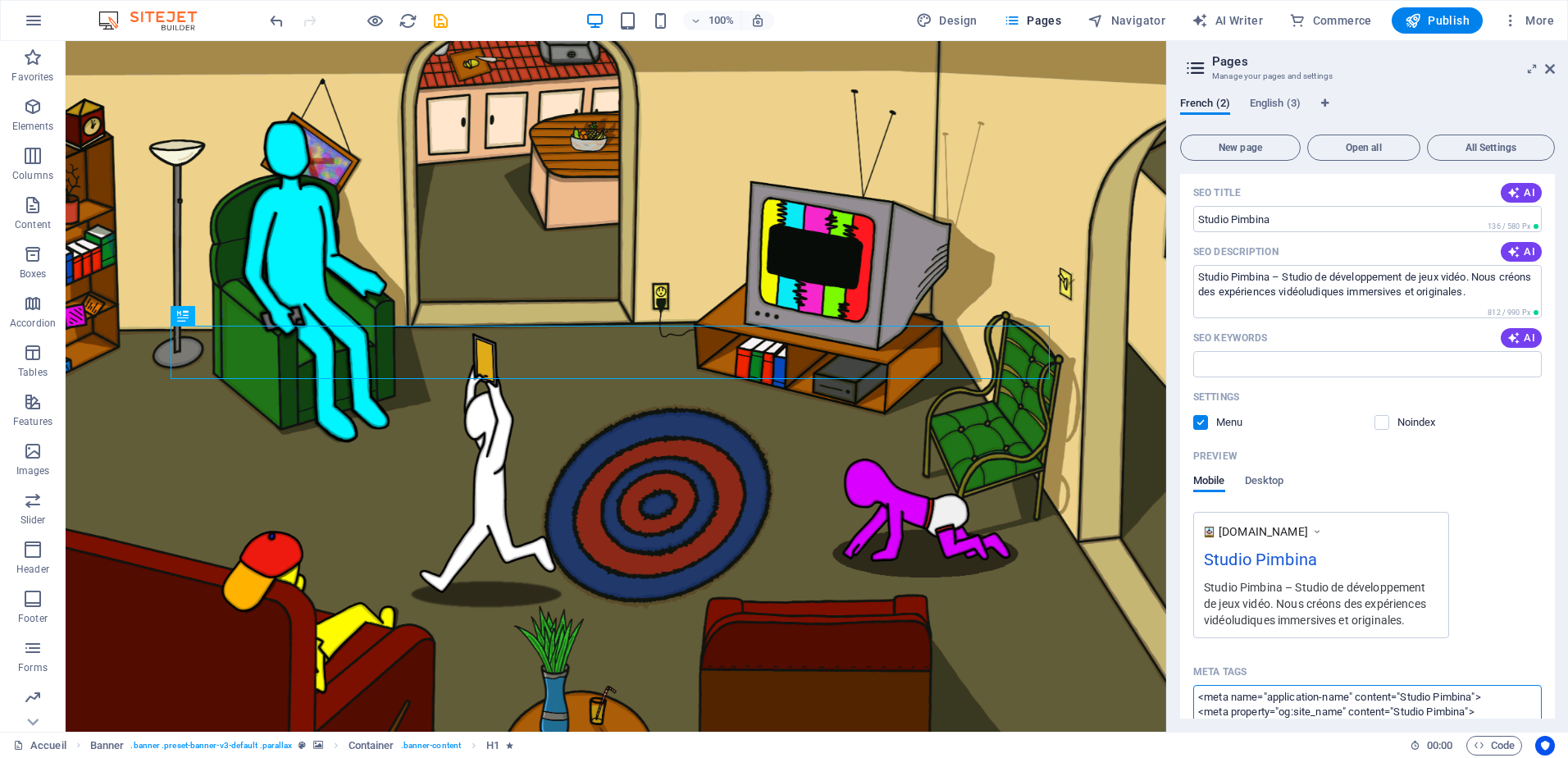
scroll to position [5, 0]
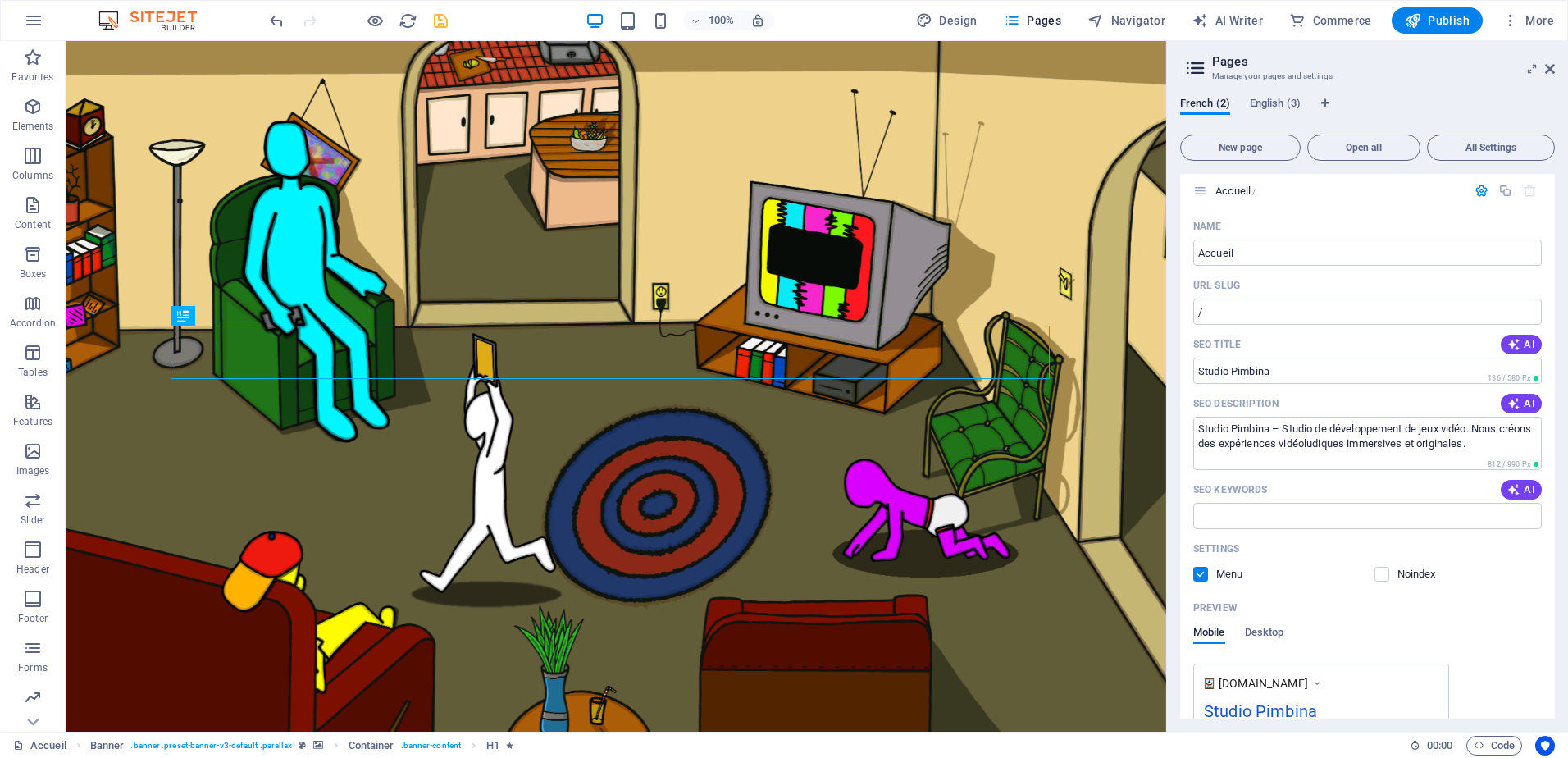
type textarea "<meta name="application-name" content="Studio Pimbina"> <meta property="og:site…"
click at [438, 26] on body "Studio Pimbina Accueil (fr) Favorites Elements Columns Content Boxes Accordion …" at bounding box center [784, 379] width 1568 height 758
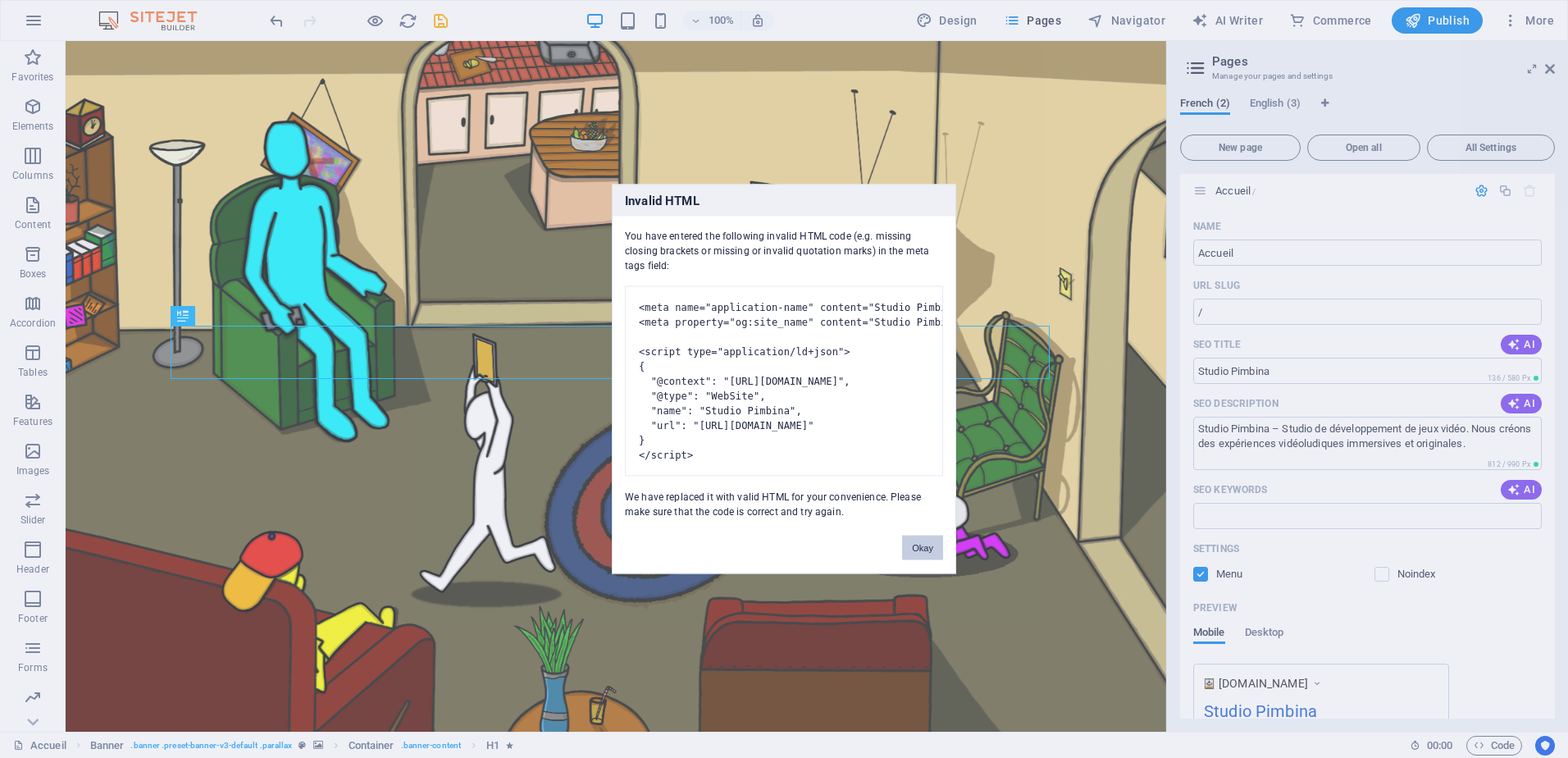
click at [926, 560] on button "Okay" at bounding box center [922, 547] width 41 height 25
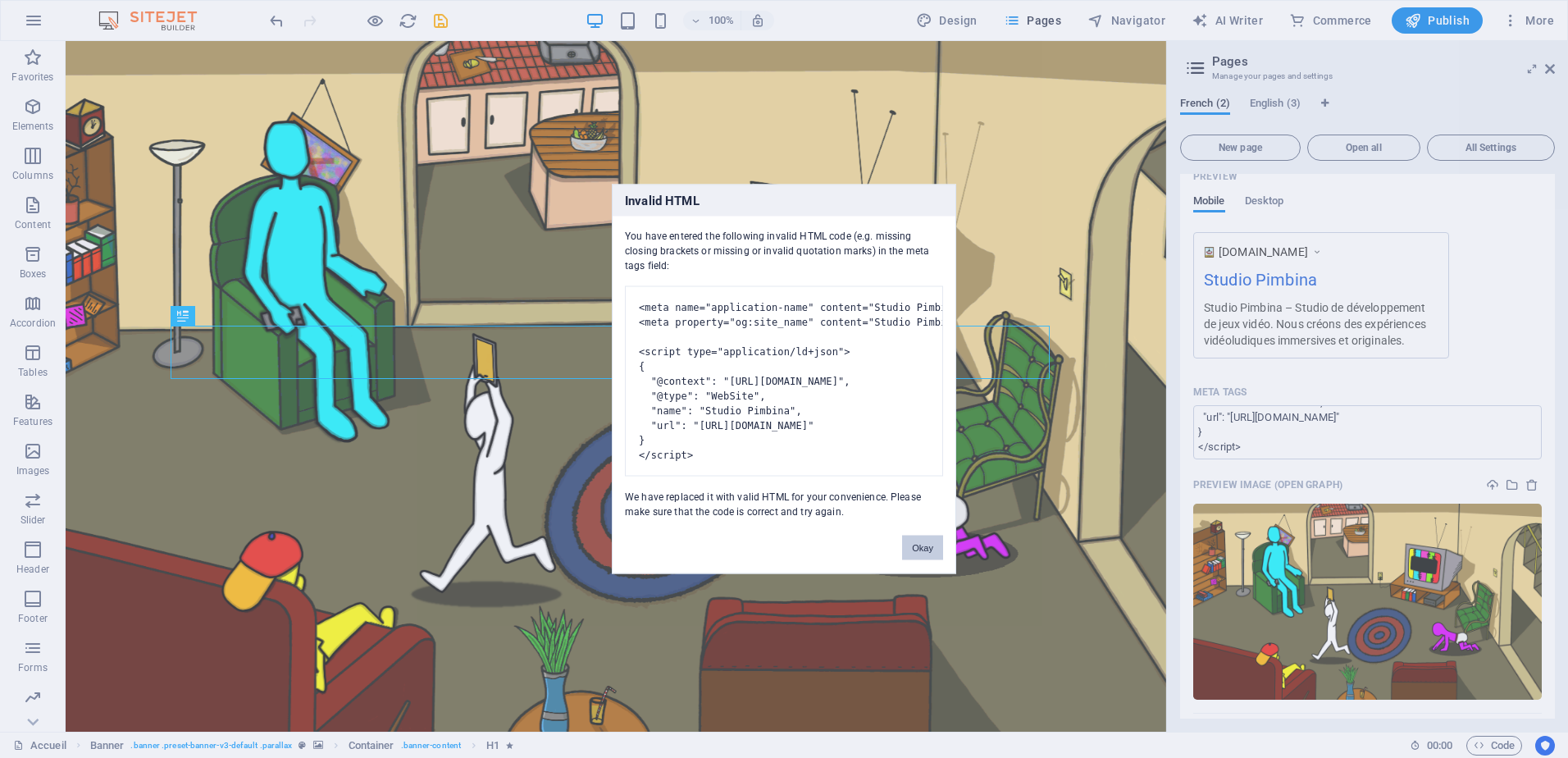
click at [918, 560] on button "Okay" at bounding box center [922, 547] width 41 height 25
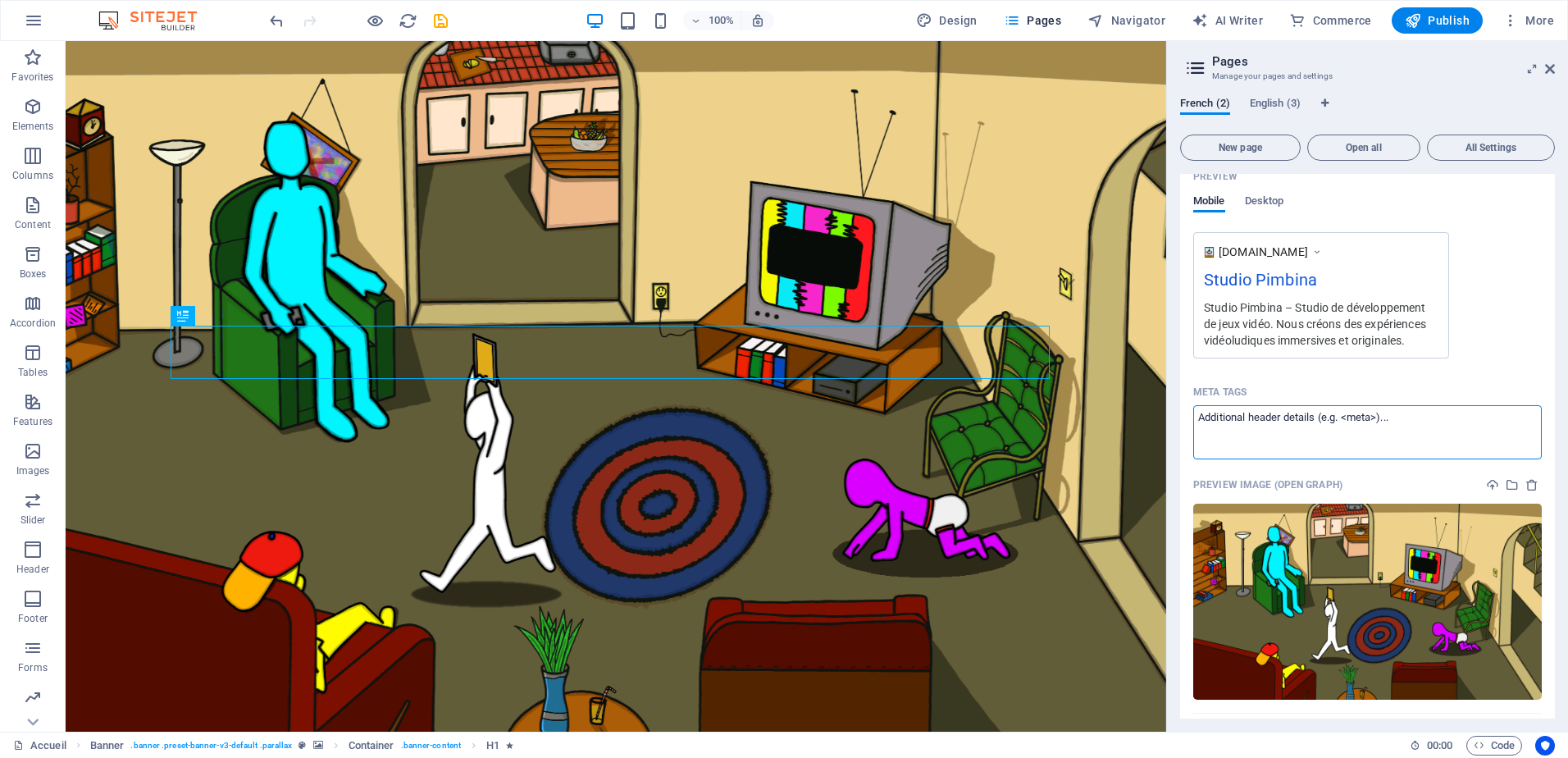
scroll to position [0, 0]
paste textarea "<meta name="application-name" content="Studio Pimbina"> <meta property="og:site…"
type textarea "<meta name="application-name" content="Studio Pimbina"> <meta property="og:site…"
click at [438, 23] on body "Studio Pimbina Accueil (fr) Favorites Elements Columns Content Boxes Accordion …" at bounding box center [784, 379] width 1568 height 758
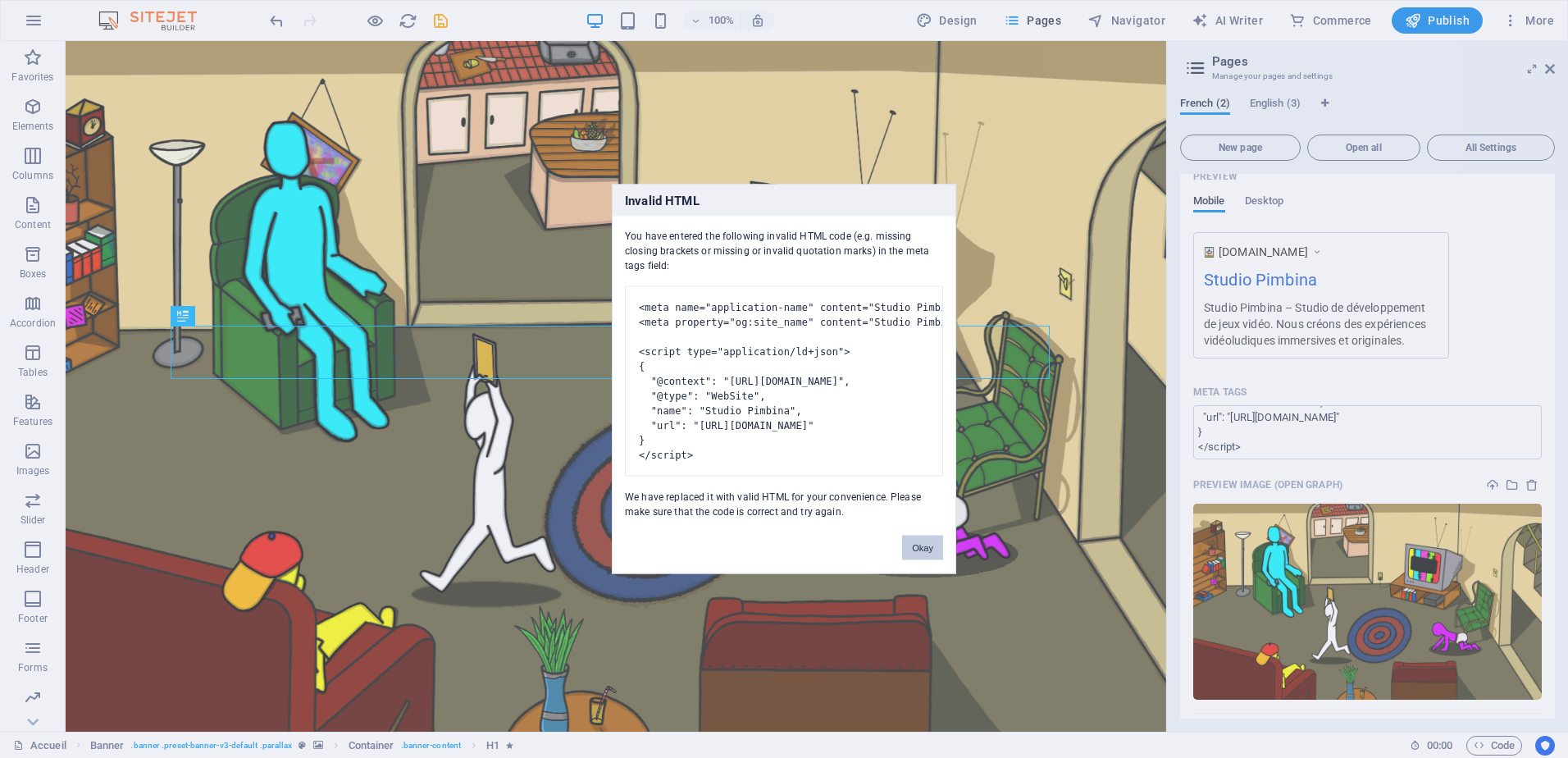
drag, startPoint x: 922, startPoint y: 556, endPoint x: 1067, endPoint y: 471, distance: 168.1
click at [922, 556] on button "Okay" at bounding box center [922, 547] width 41 height 25
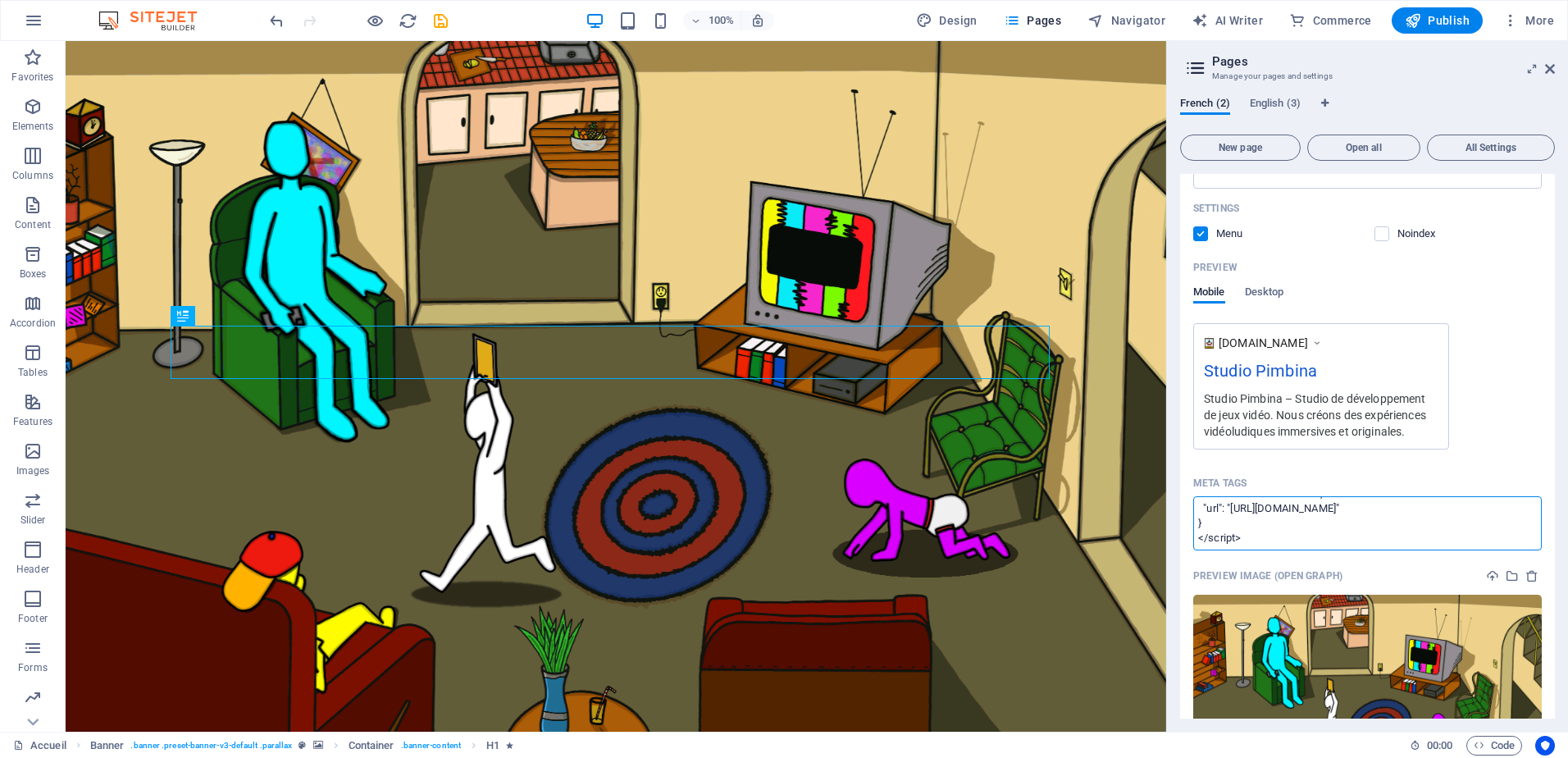
scroll to position [580, 0]
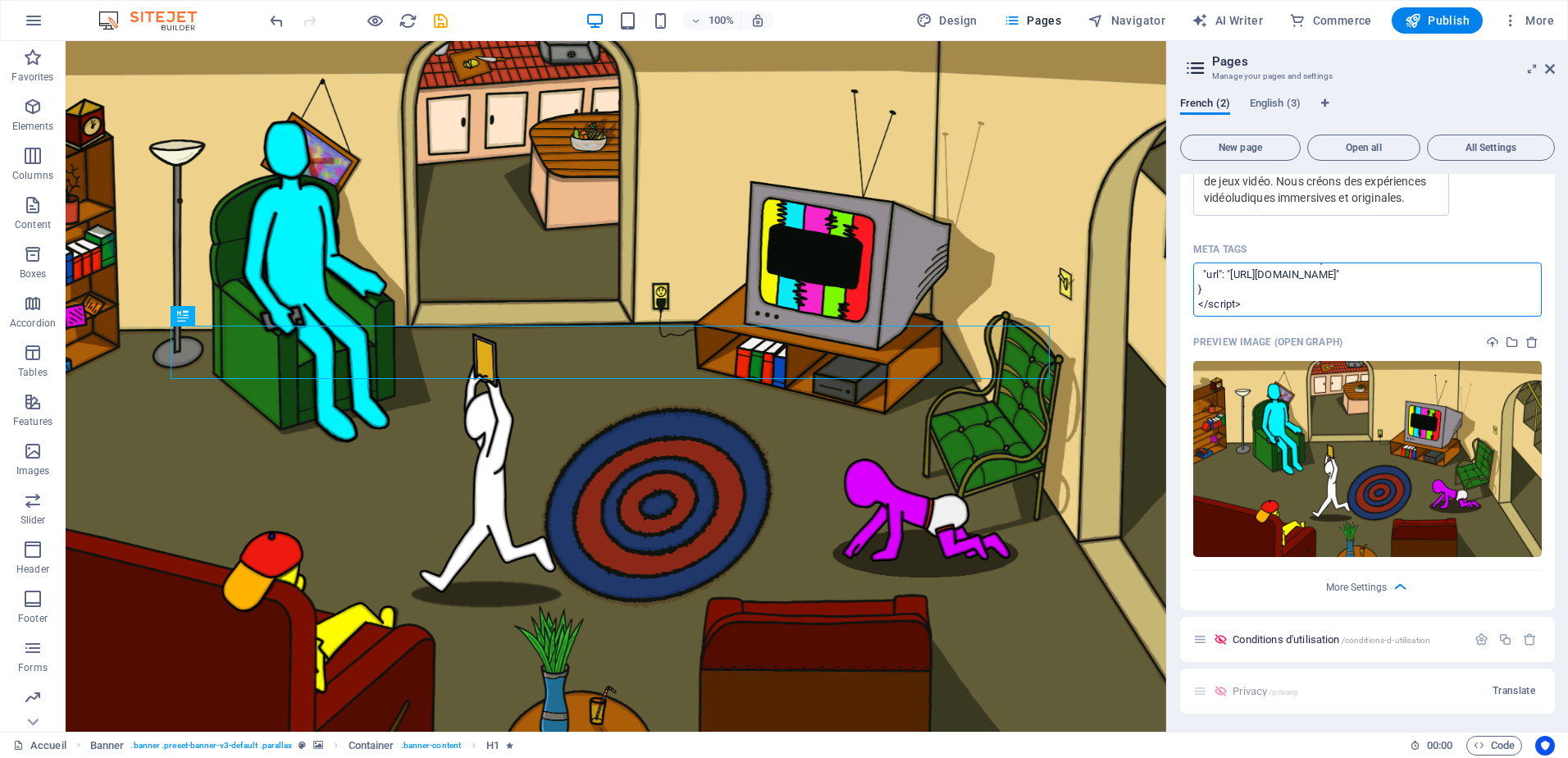
click at [1261, 306] on textarea "<meta name="application-name" content="Studio Pimbina"> <meta property="og:site…" at bounding box center [1367, 289] width 349 height 54
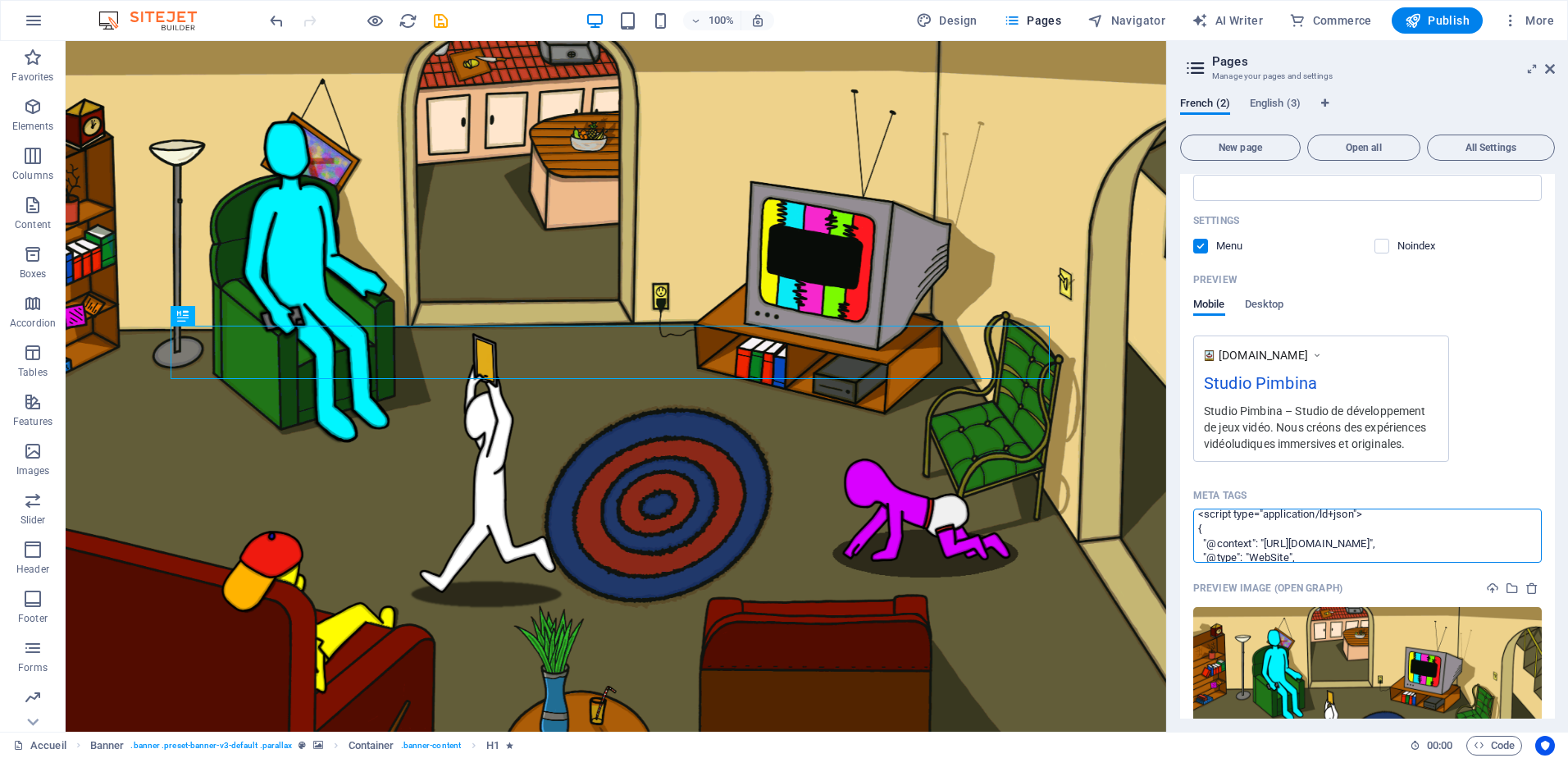
scroll to position [116, 0]
click at [1349, 547] on textarea "<meta name="application-name" content="Studio Pimbina"> <meta property="og:site…" at bounding box center [1367, 535] width 349 height 54
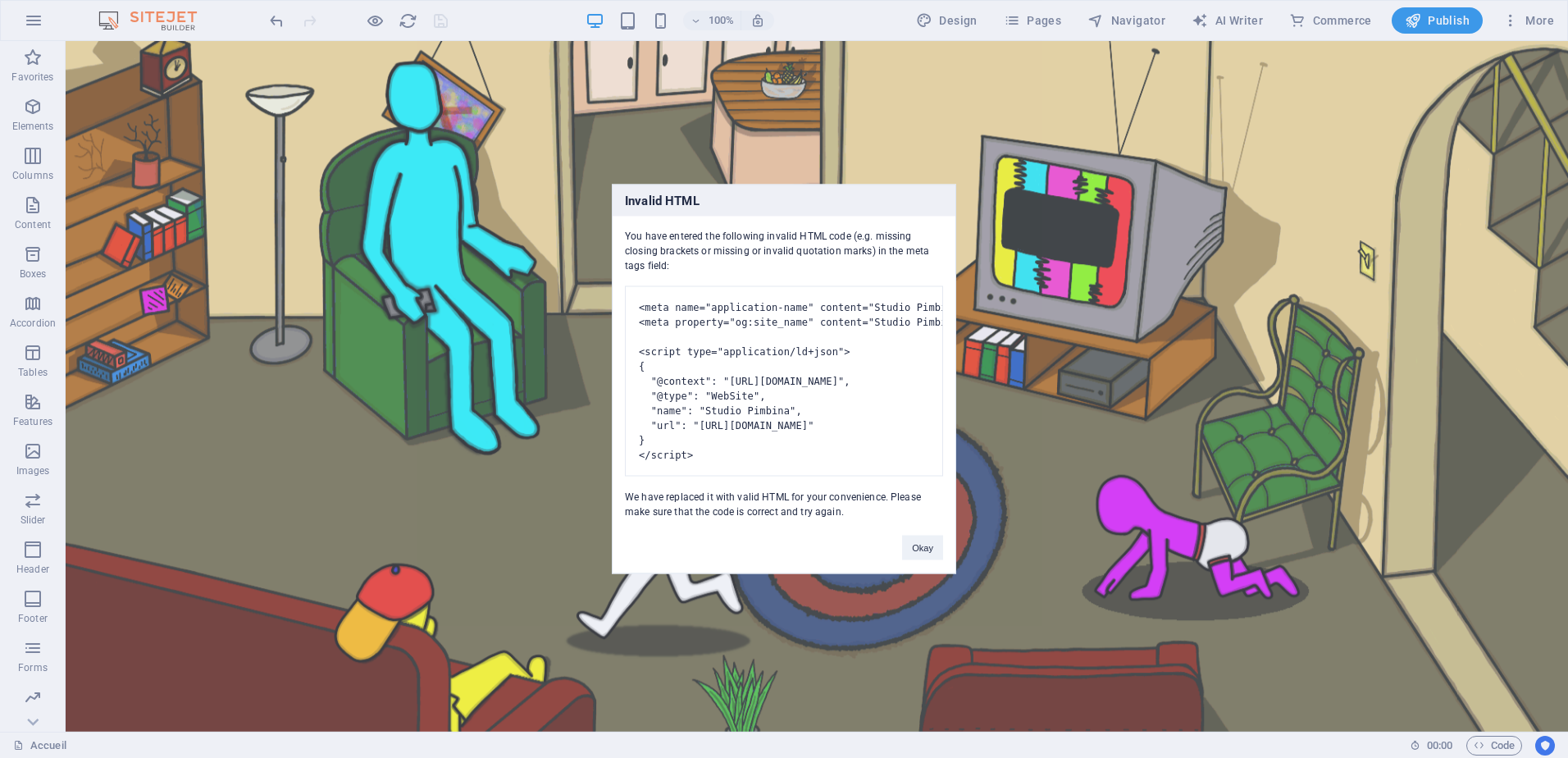
scroll to position [0, 140]
drag, startPoint x: 901, startPoint y: 396, endPoint x: 955, endPoint y: 389, distance: 54.5
click at [955, 389] on div "Invalid HTML You have entered the following invalid HTML code (e.g. missing clo…" at bounding box center [784, 379] width 344 height 389
drag, startPoint x: 955, startPoint y: 389, endPoint x: 590, endPoint y: 427, distance: 367.0
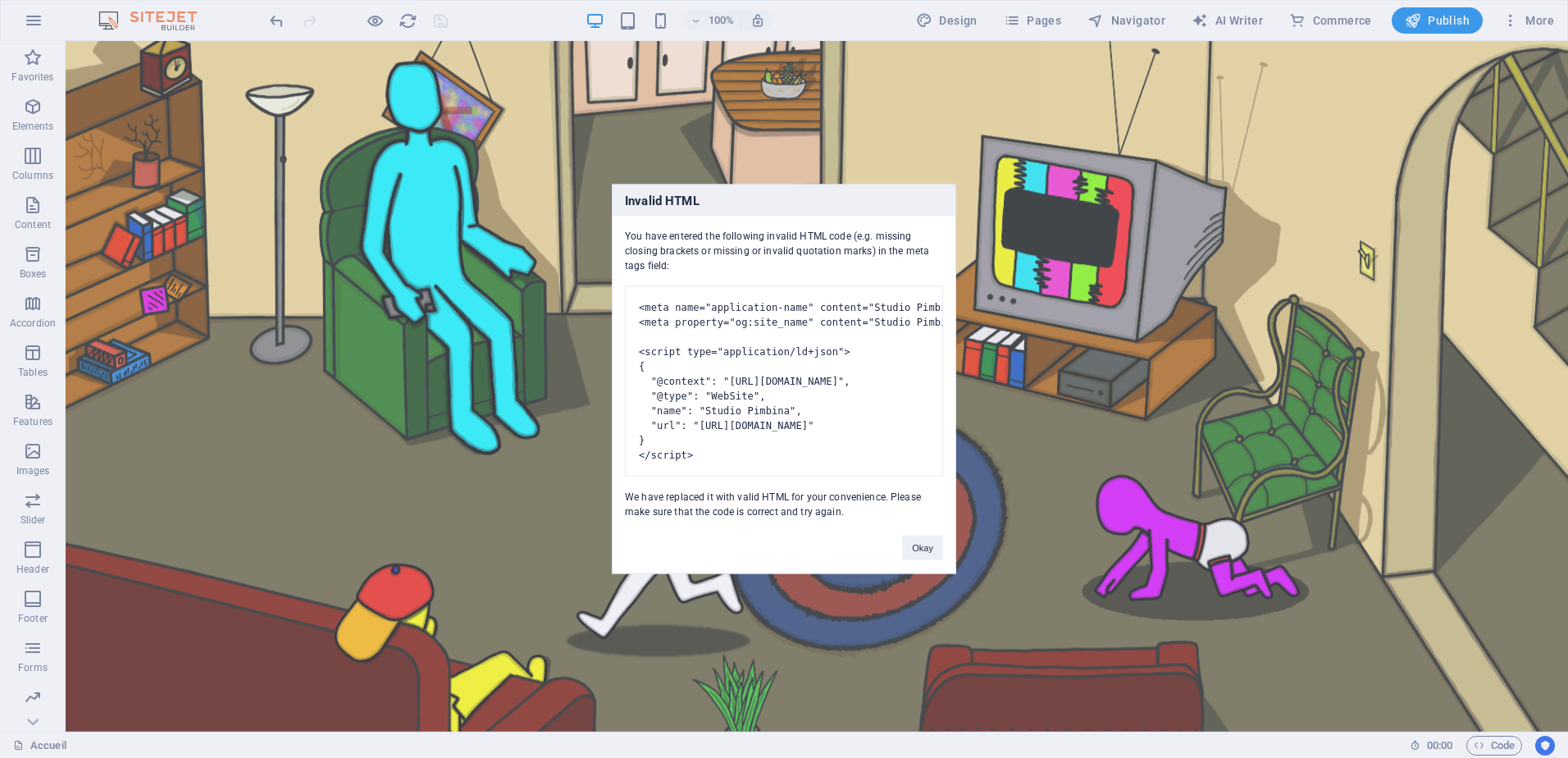
click at [590, 427] on div "Invalid HTML You have entered the following invalid HTML code (e.g. missing clo…" at bounding box center [784, 379] width 1568 height 758
click at [907, 450] on pre "<meta name="application-name" content="Studio Pimbina"> <meta property="og:site…" at bounding box center [784, 381] width 319 height 191
click at [933, 556] on button "Okay" at bounding box center [922, 547] width 41 height 25
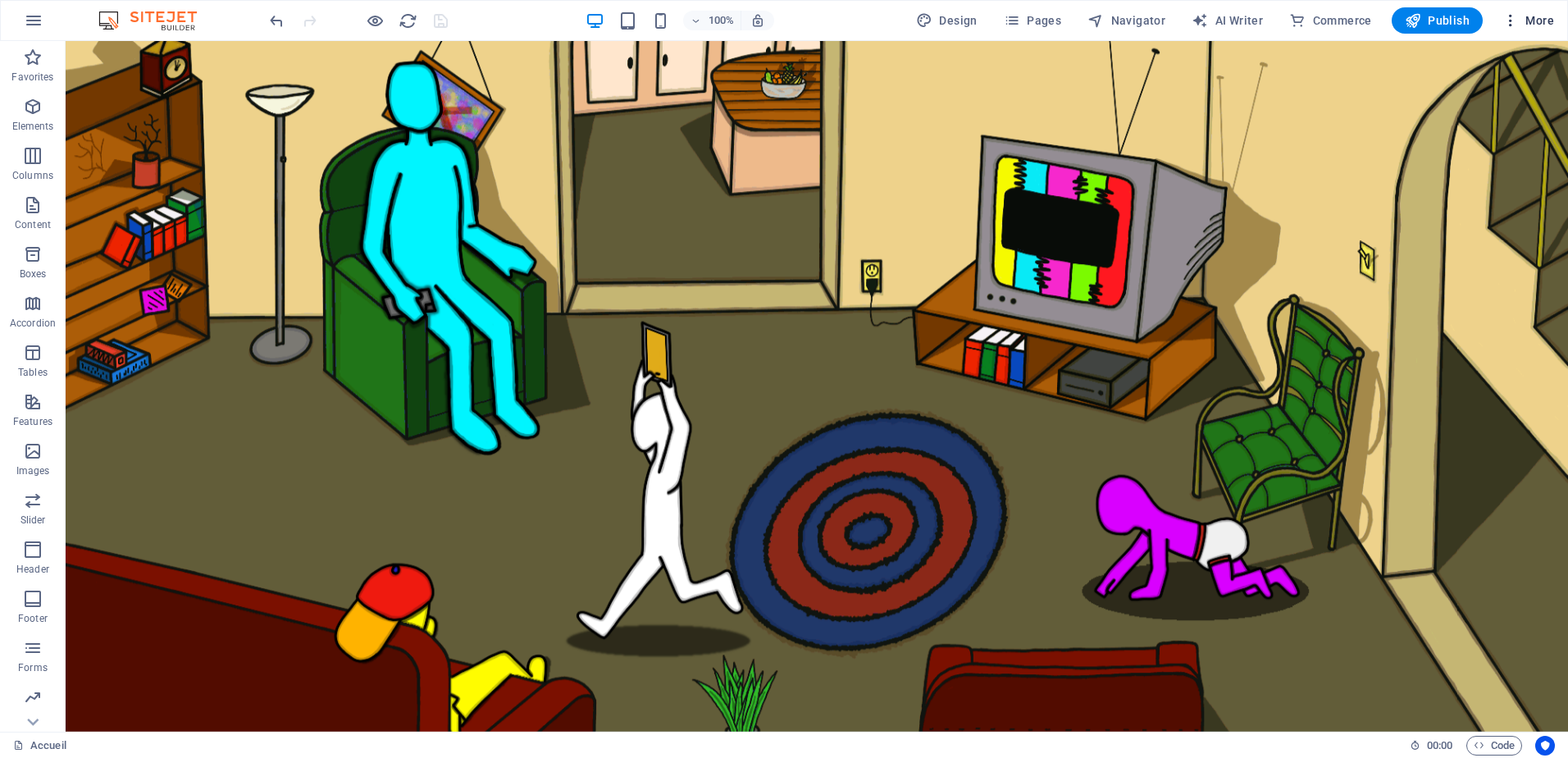
click at [1533, 22] on span "More" at bounding box center [1528, 21] width 52 height 16
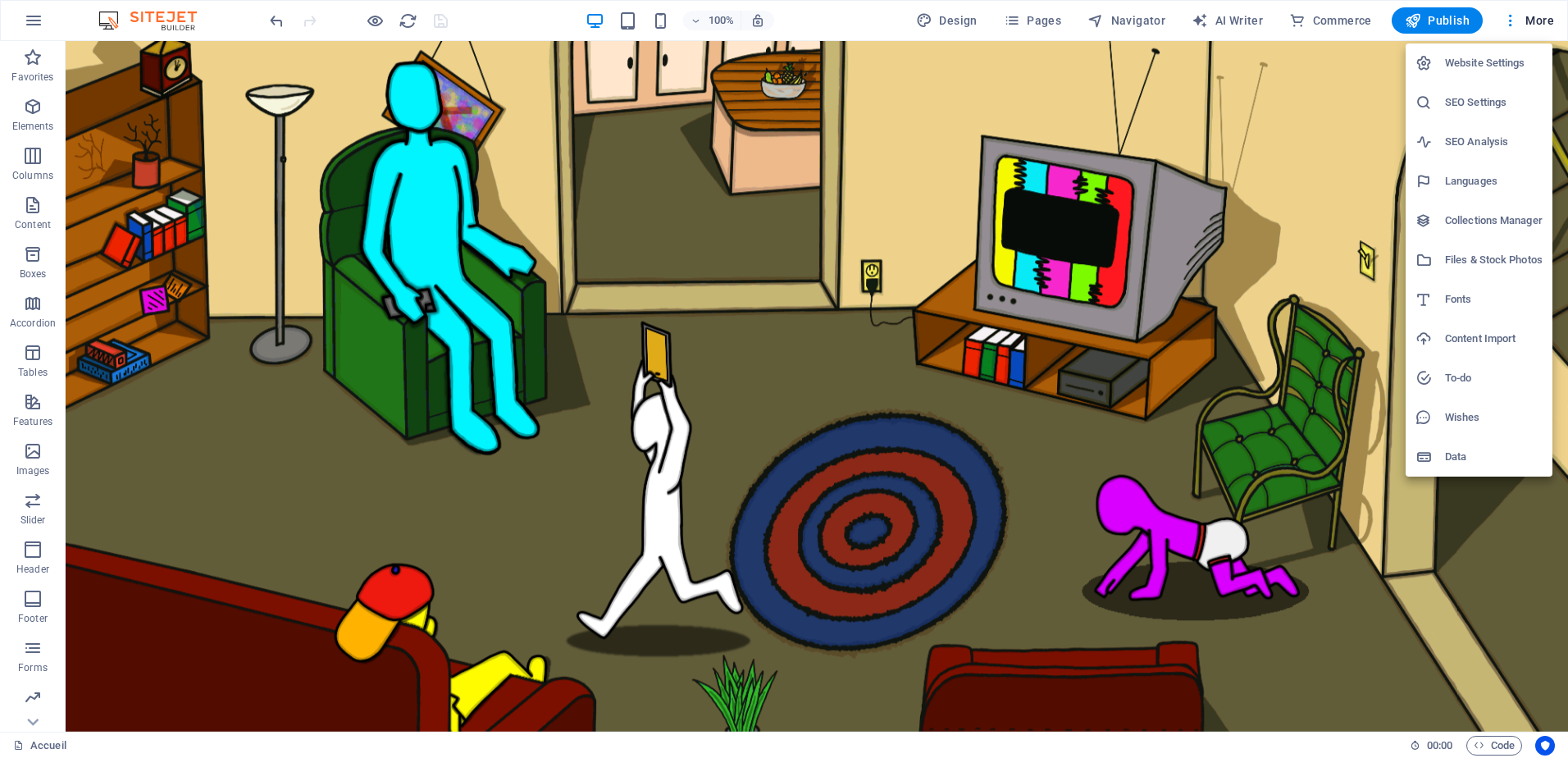
click at [1477, 67] on h6 "Website Settings" at bounding box center [1494, 64] width 98 height 20
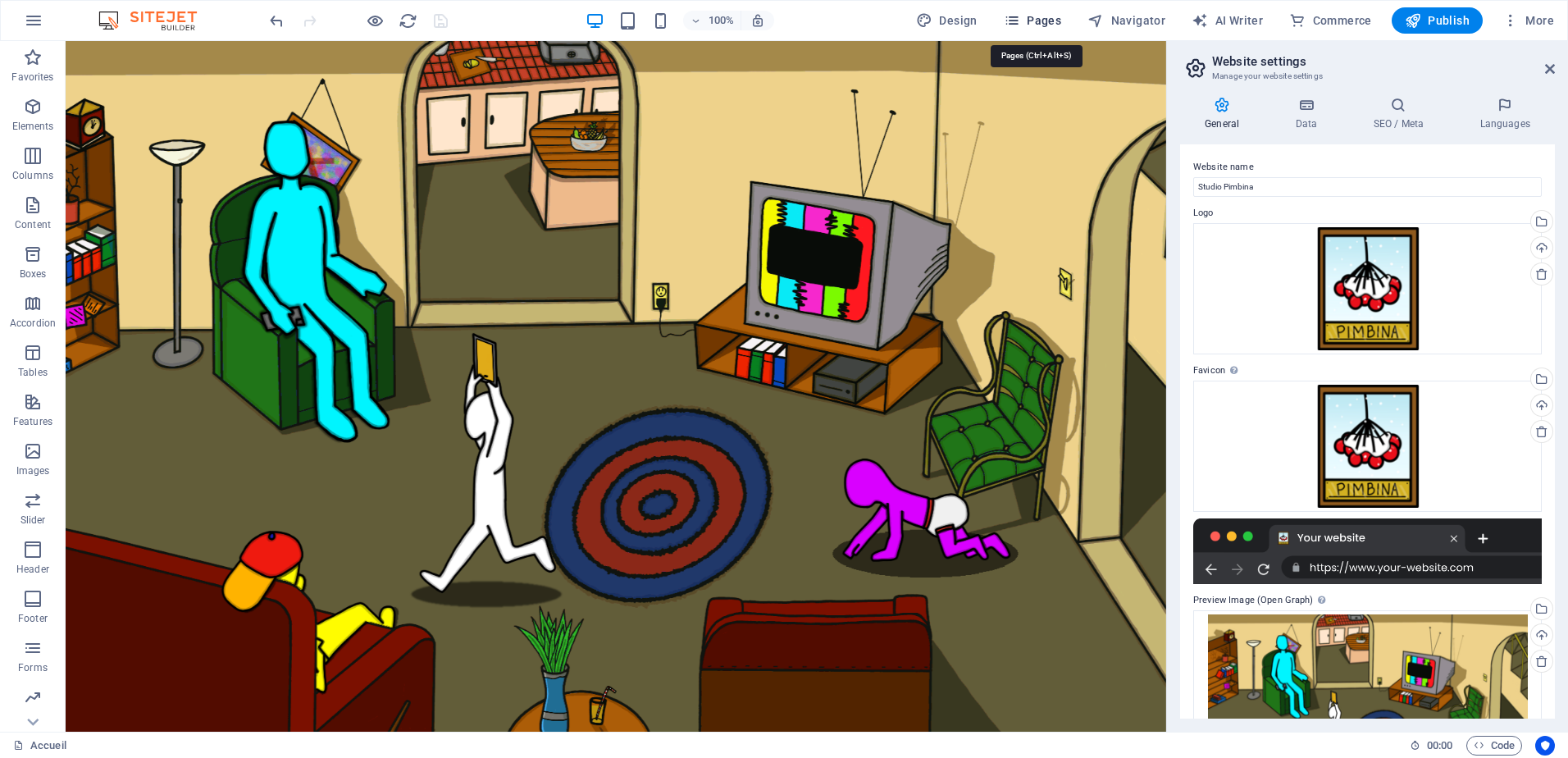
click at [1056, 24] on span "Pages" at bounding box center [1032, 21] width 57 height 16
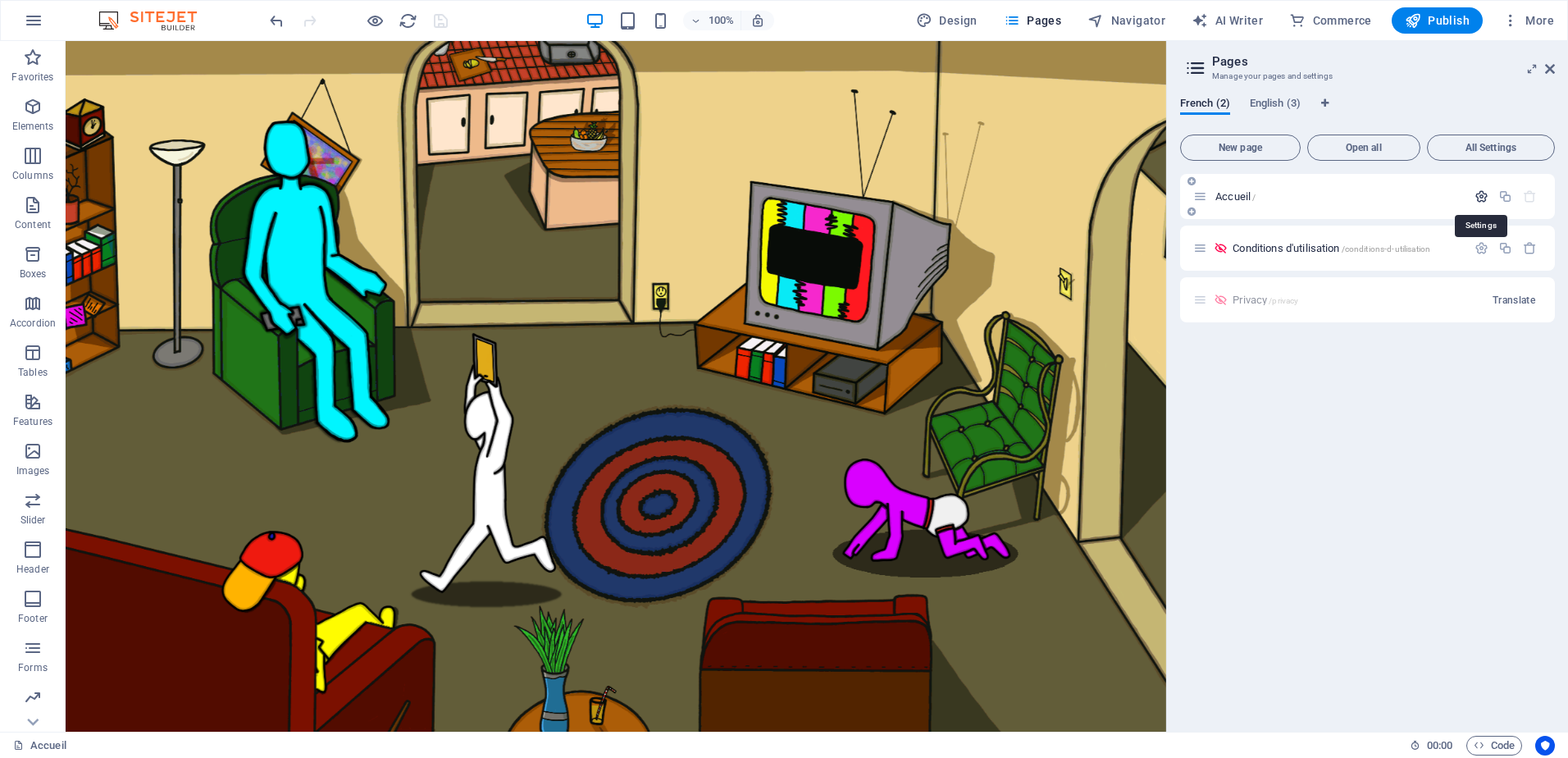
click at [1481, 197] on icon "button" at bounding box center [1481, 196] width 14 height 14
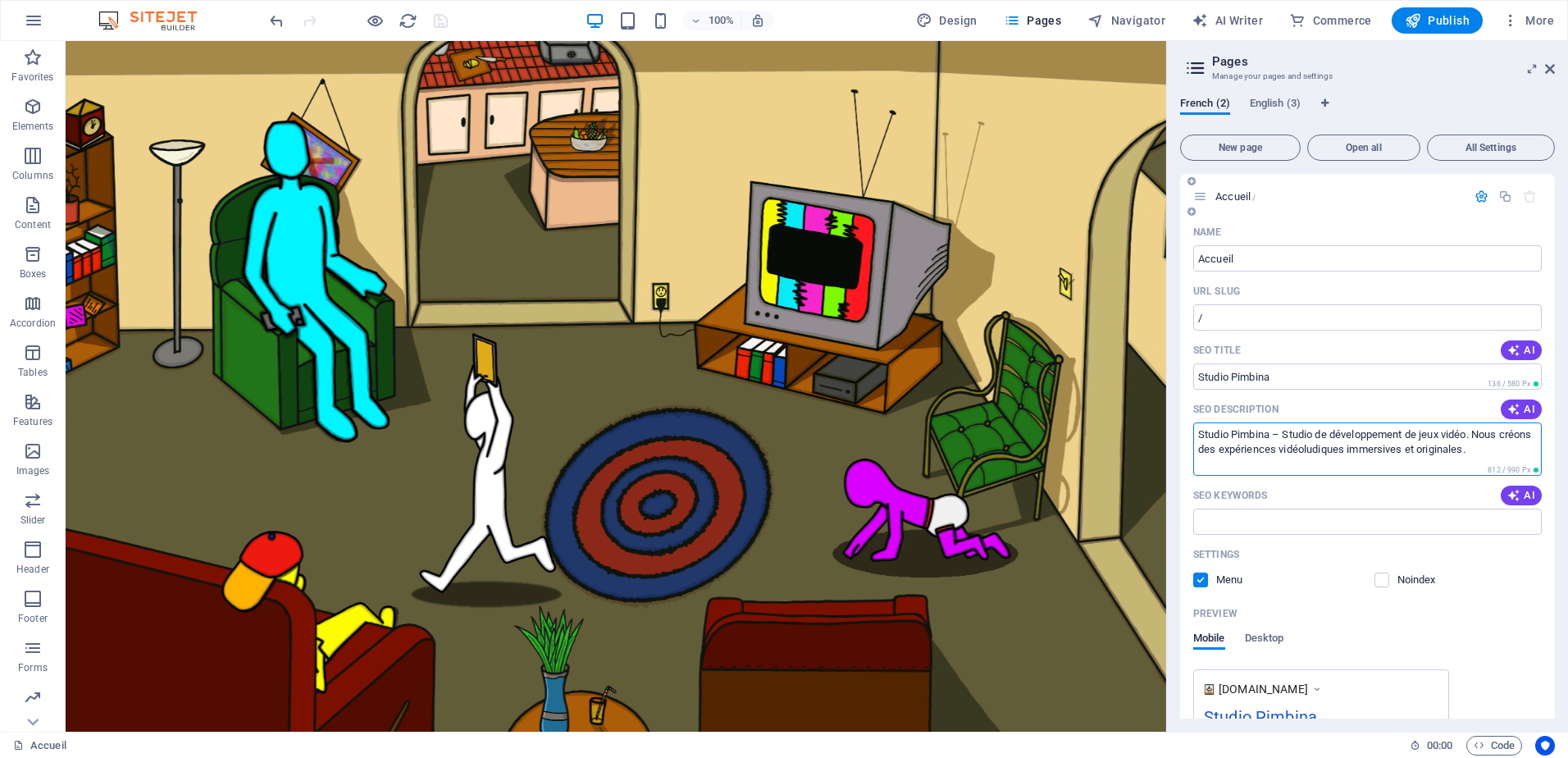
click at [1326, 457] on textarea "Studio Pimbina – Studio de développement de jeux vidéo. Nous créons des expérie…" at bounding box center [1367, 448] width 349 height 54
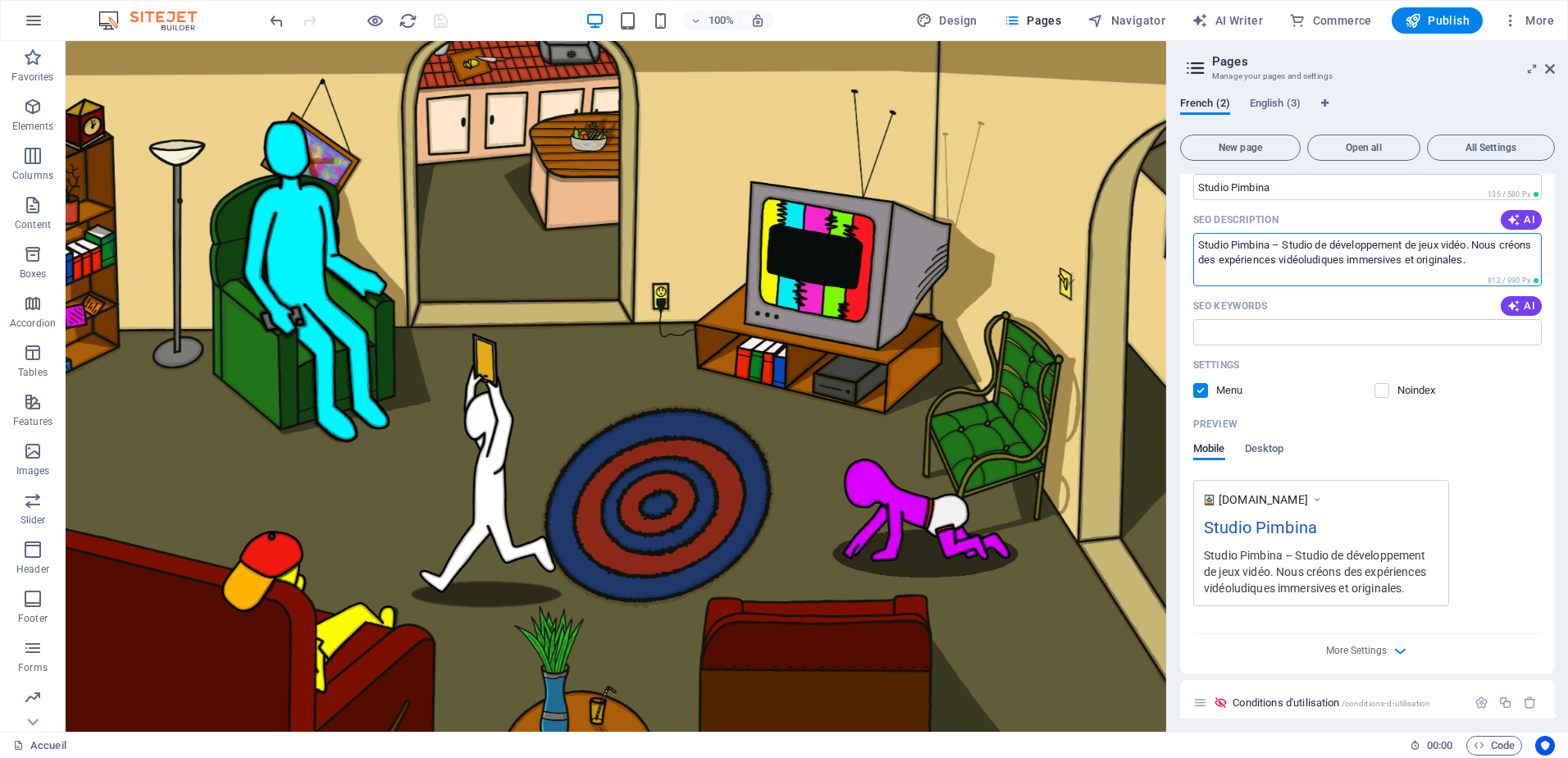
scroll to position [254, 0]
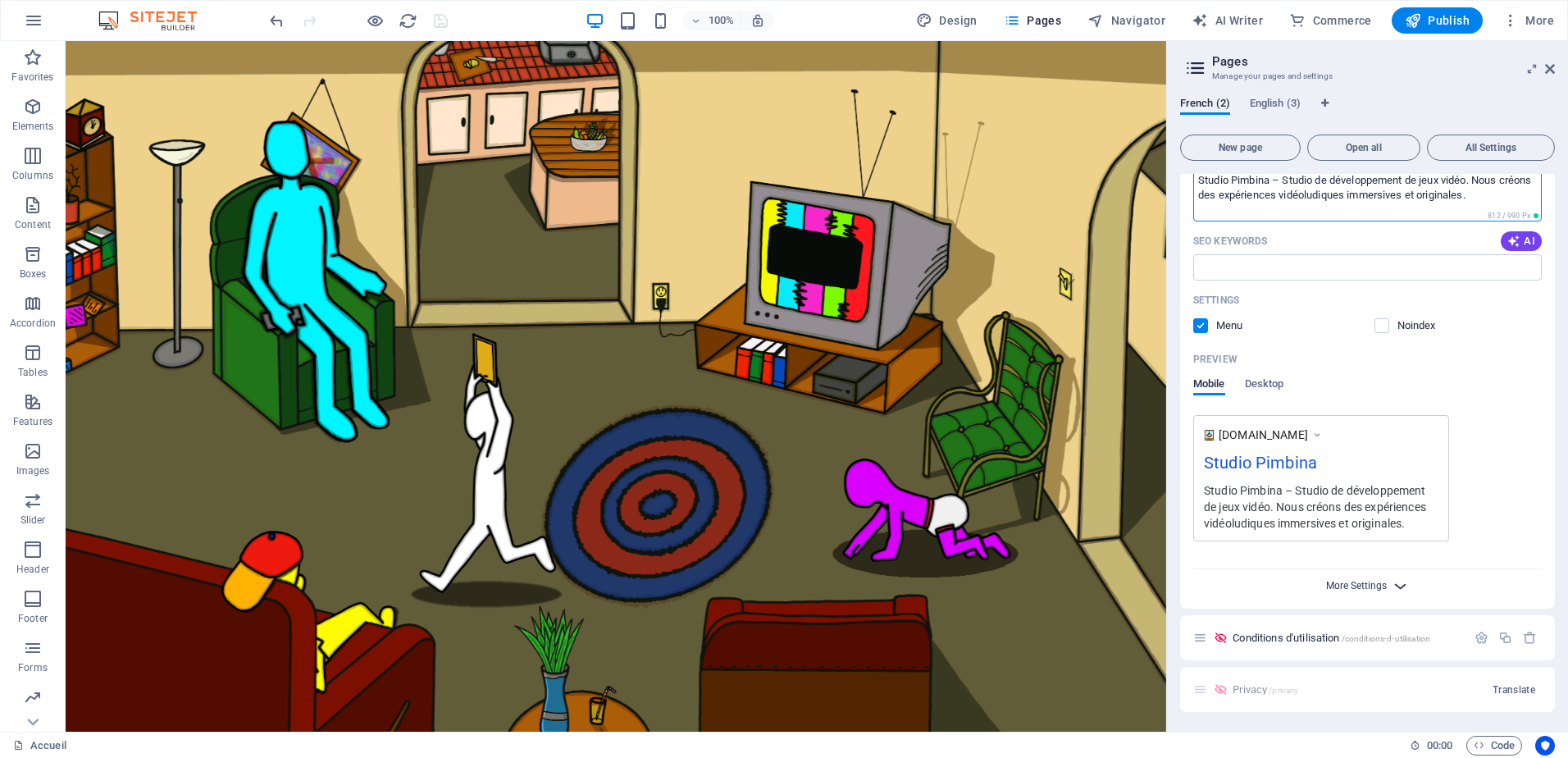
click at [1367, 581] on span "More Settings" at bounding box center [1356, 586] width 61 height 12
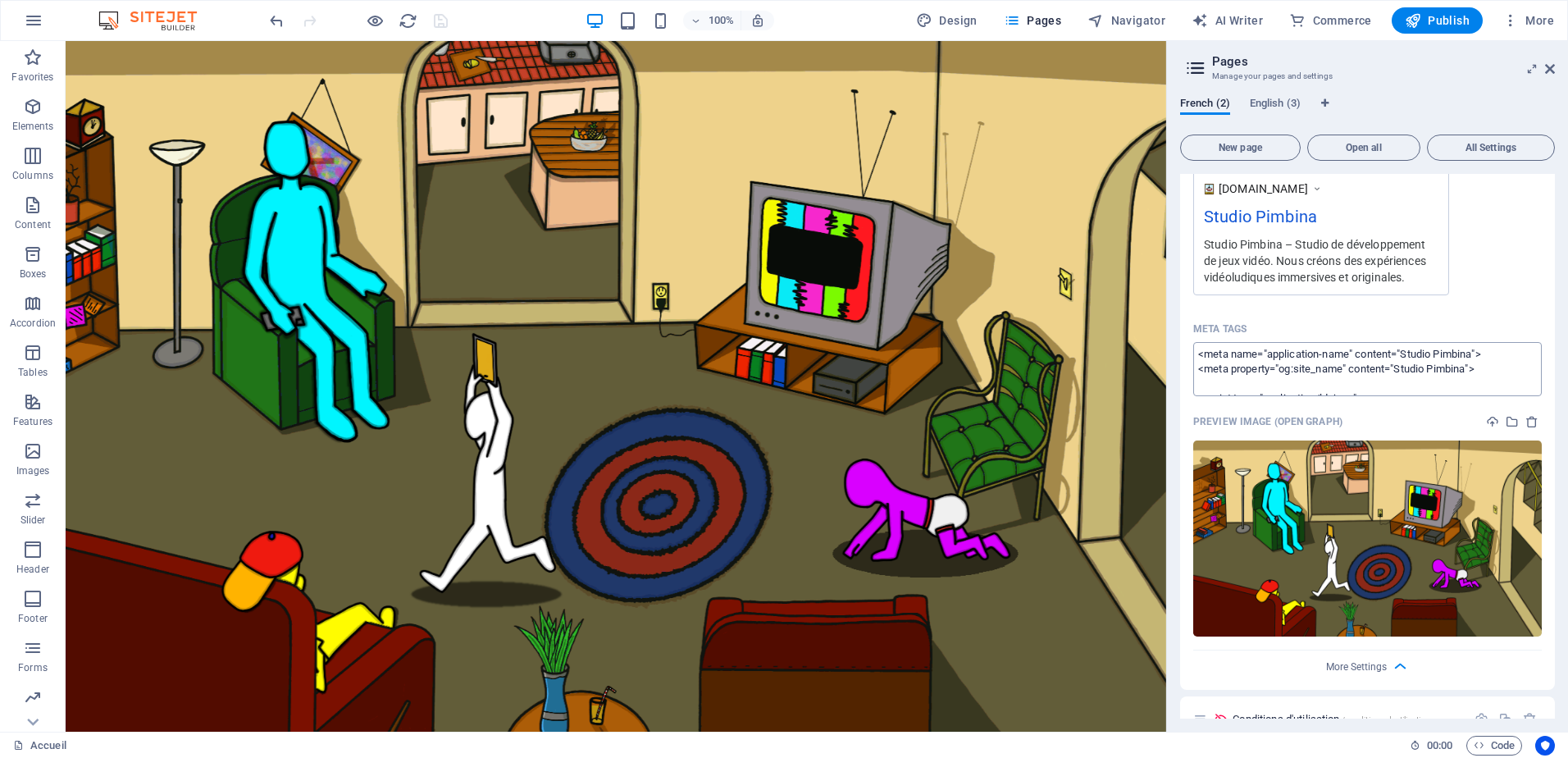
scroll to position [415, 0]
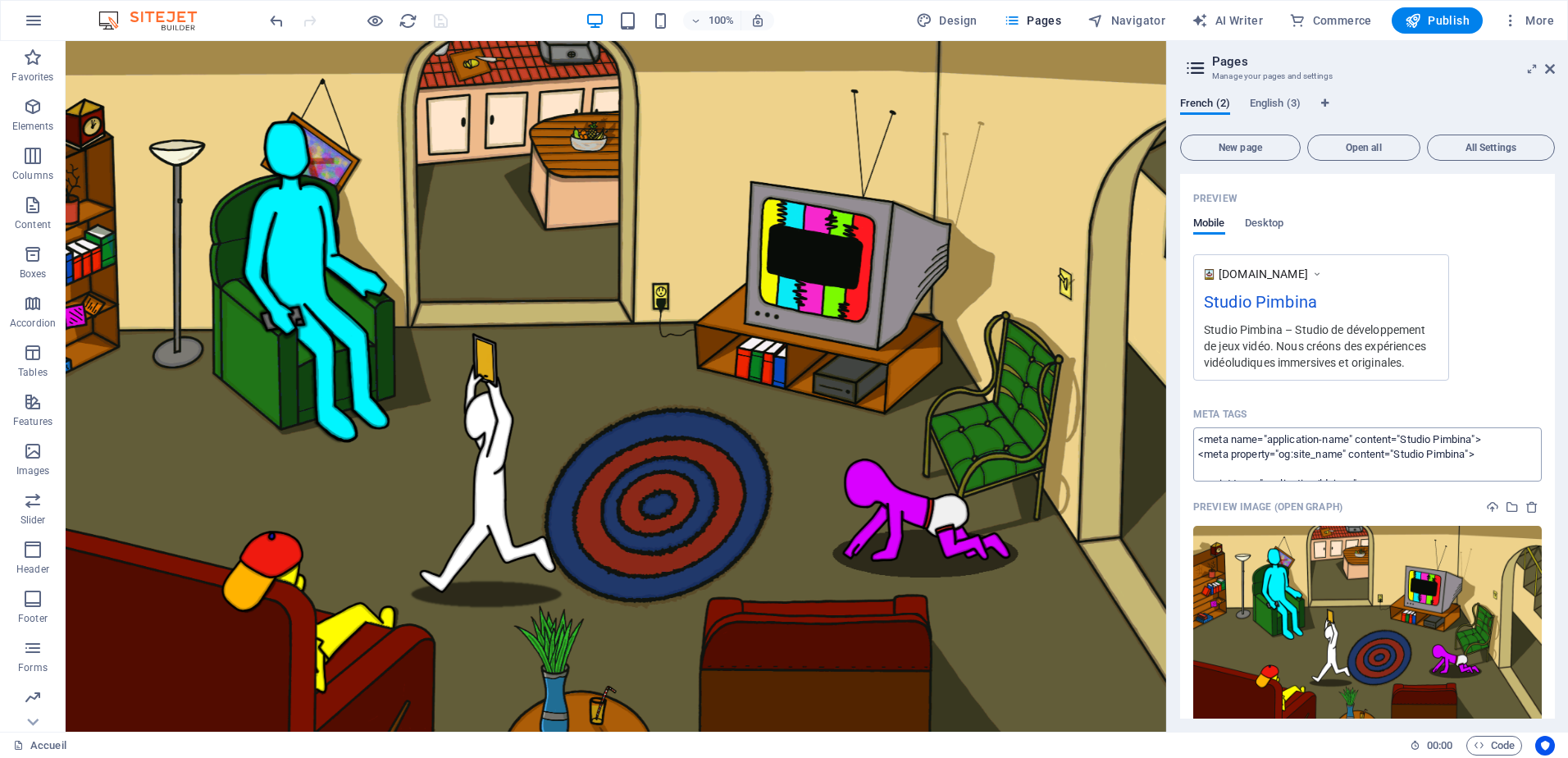
click at [1454, 453] on textarea "<meta name="application-name" content="Studio Pimbina"> <meta property="og:site…" at bounding box center [1367, 454] width 349 height 54
paste textarea "<meta name="application-name" content="Studio Pimbina"> <meta property="og:site…"
click at [444, 25] on body "Studio Pimbina Accueil (fr) Favorites Elements Columns Content Boxes Accordion …" at bounding box center [784, 379] width 1568 height 758
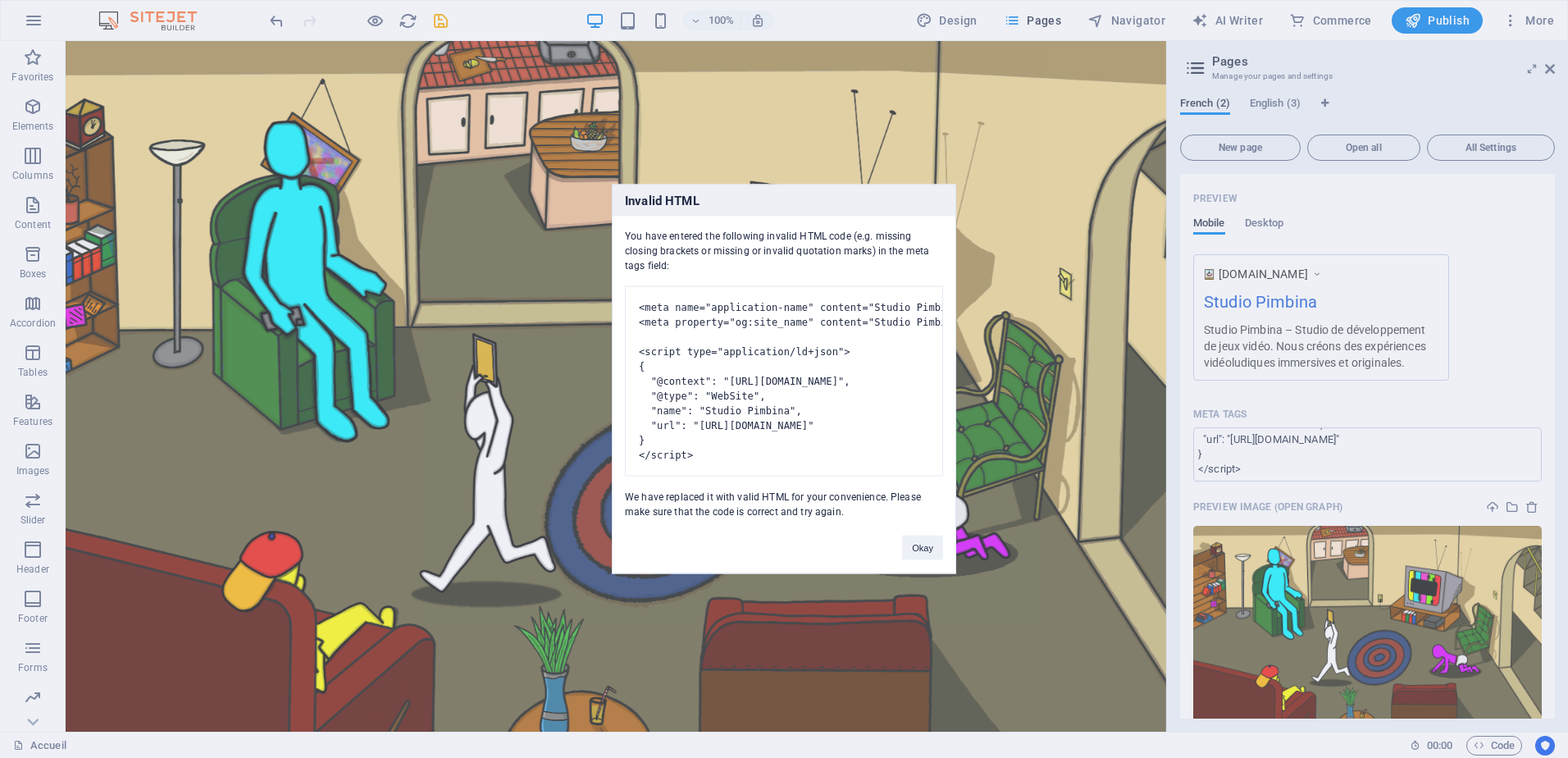
drag, startPoint x: 626, startPoint y: 223, endPoint x: 756, endPoint y: 446, distance: 258.1
click at [756, 446] on div "You have entered the following invalid HTML code (e.g. missing closing brackets…" at bounding box center [784, 367] width 343 height 302
copy div "You have entered the following invalid HTML code (e.g. missing closing brackets…"
click at [1036, 332] on div "Invalid HTML You have entered the following invalid HTML code (e.g. missing clo…" at bounding box center [784, 379] width 1568 height 758
click at [931, 560] on button "Okay" at bounding box center [922, 547] width 41 height 25
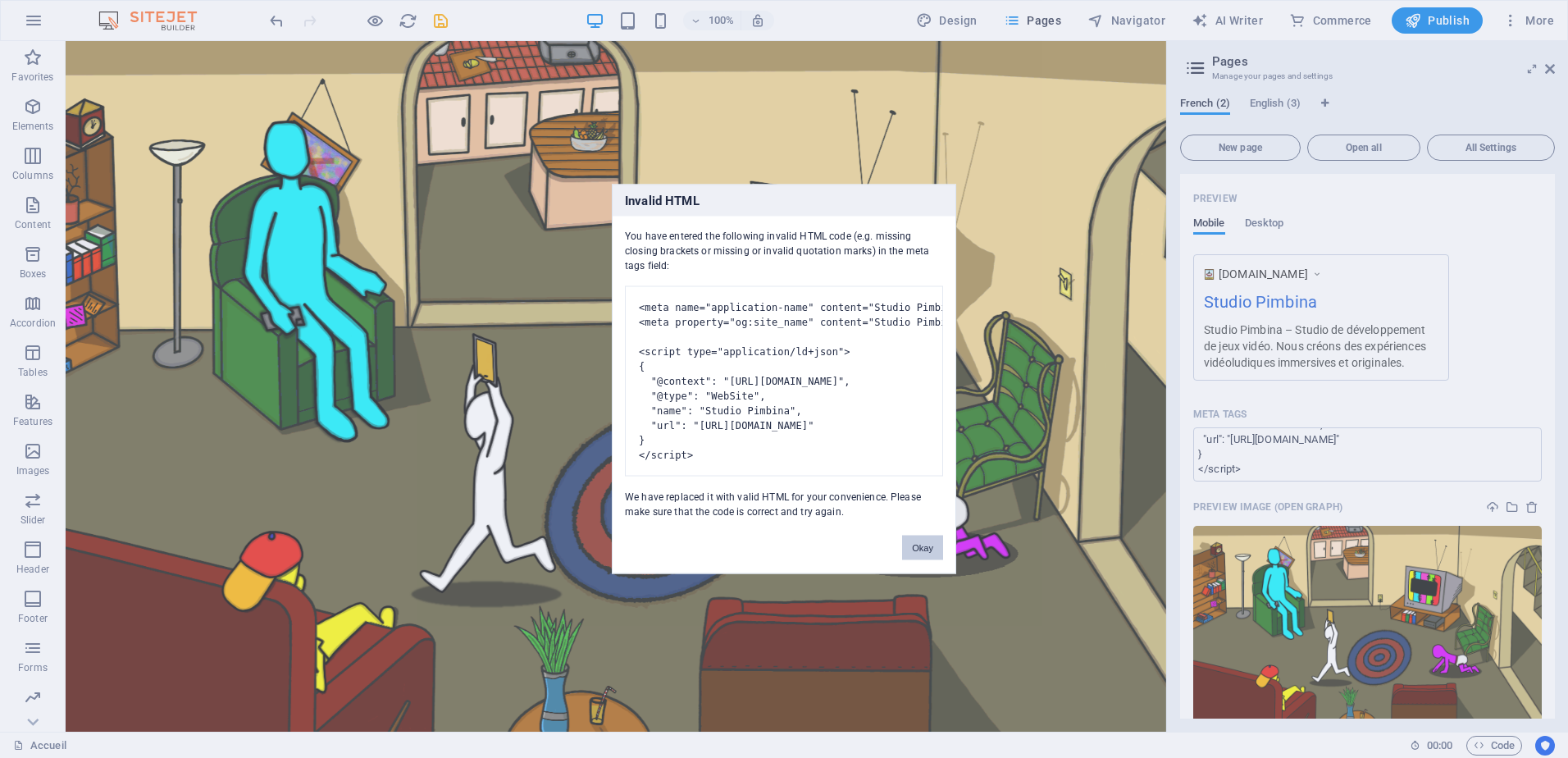
drag, startPoint x: 932, startPoint y: 558, endPoint x: 1099, endPoint y: 482, distance: 183.5
click at [932, 558] on button "Okay" at bounding box center [922, 547] width 41 height 25
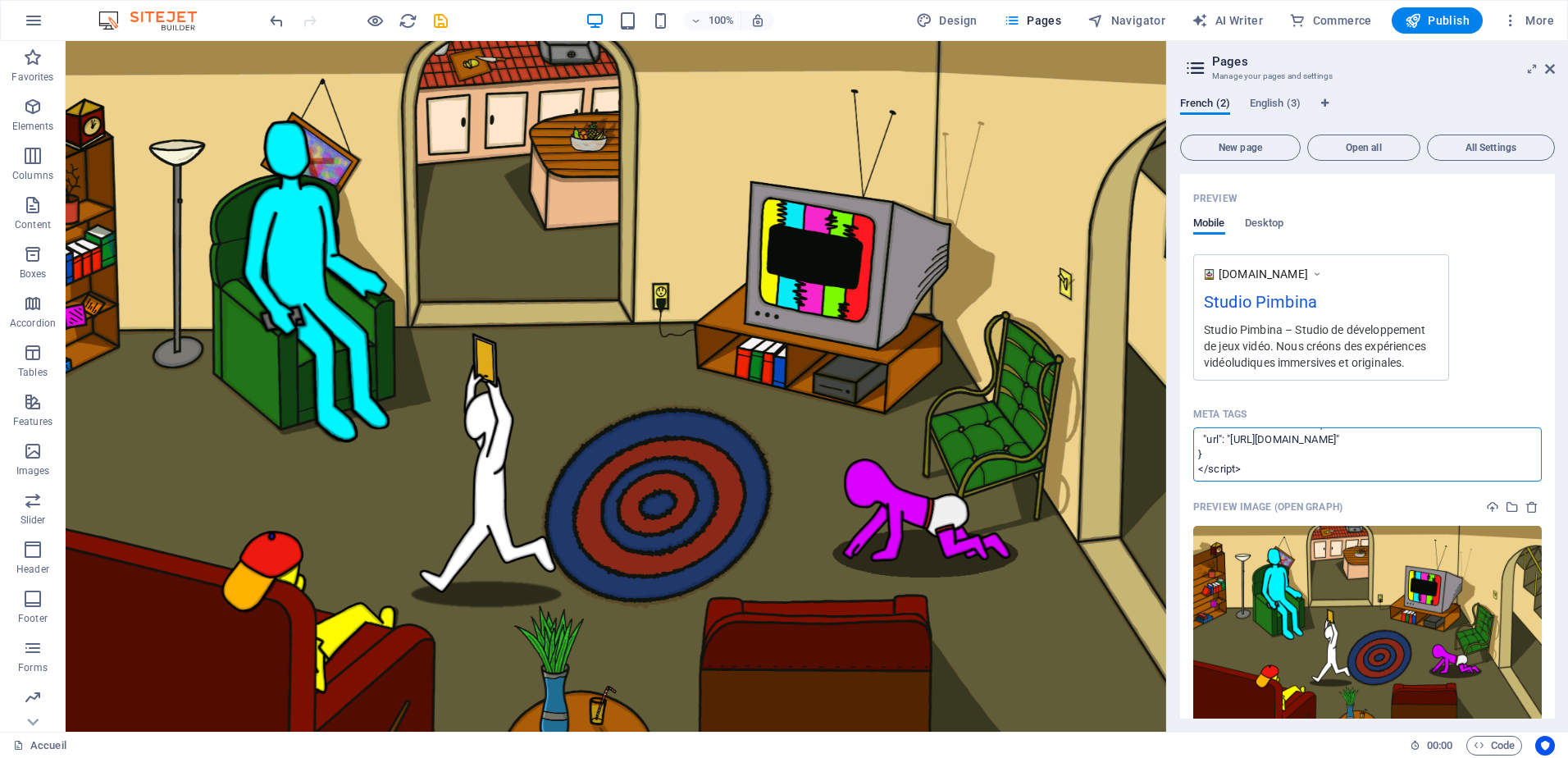
click at [1355, 461] on textarea "<meta name="application-name" content="Studio Pimbina"> <meta property="og:site…" at bounding box center [1367, 454] width 349 height 54
drag, startPoint x: 1286, startPoint y: 471, endPoint x: 1192, endPoint y: 452, distance: 95.9
click at [1192, 452] on div "Name Accueil ​ URL SLUG / ​ SEO Title AI Studio Pimbina ​ 136 / 580 Px SEO Desc…" at bounding box center [1367, 290] width 375 height 971
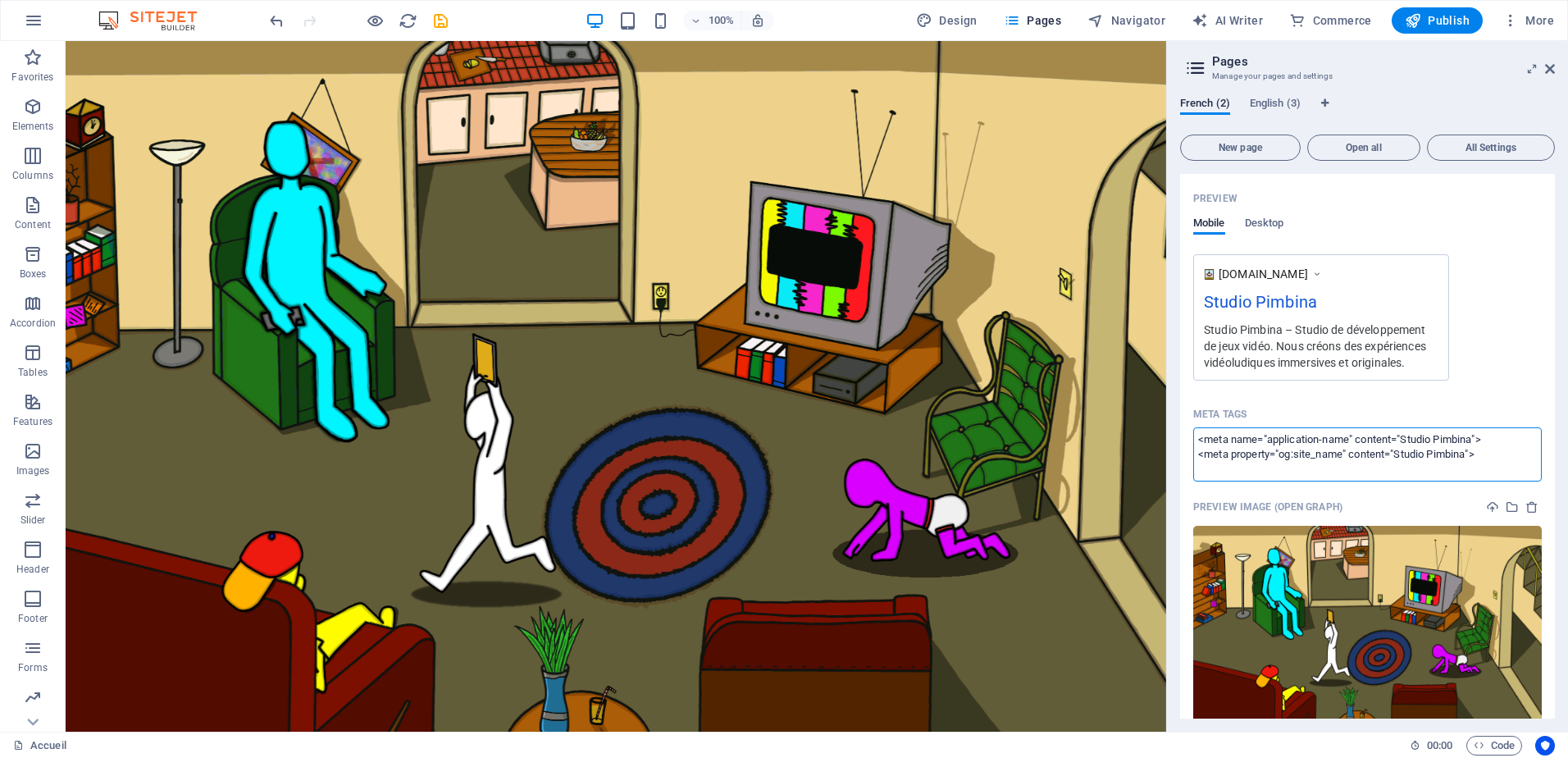
type textarea "<meta name="application-name" content="Studio Pimbina"> <meta property="og:site…"
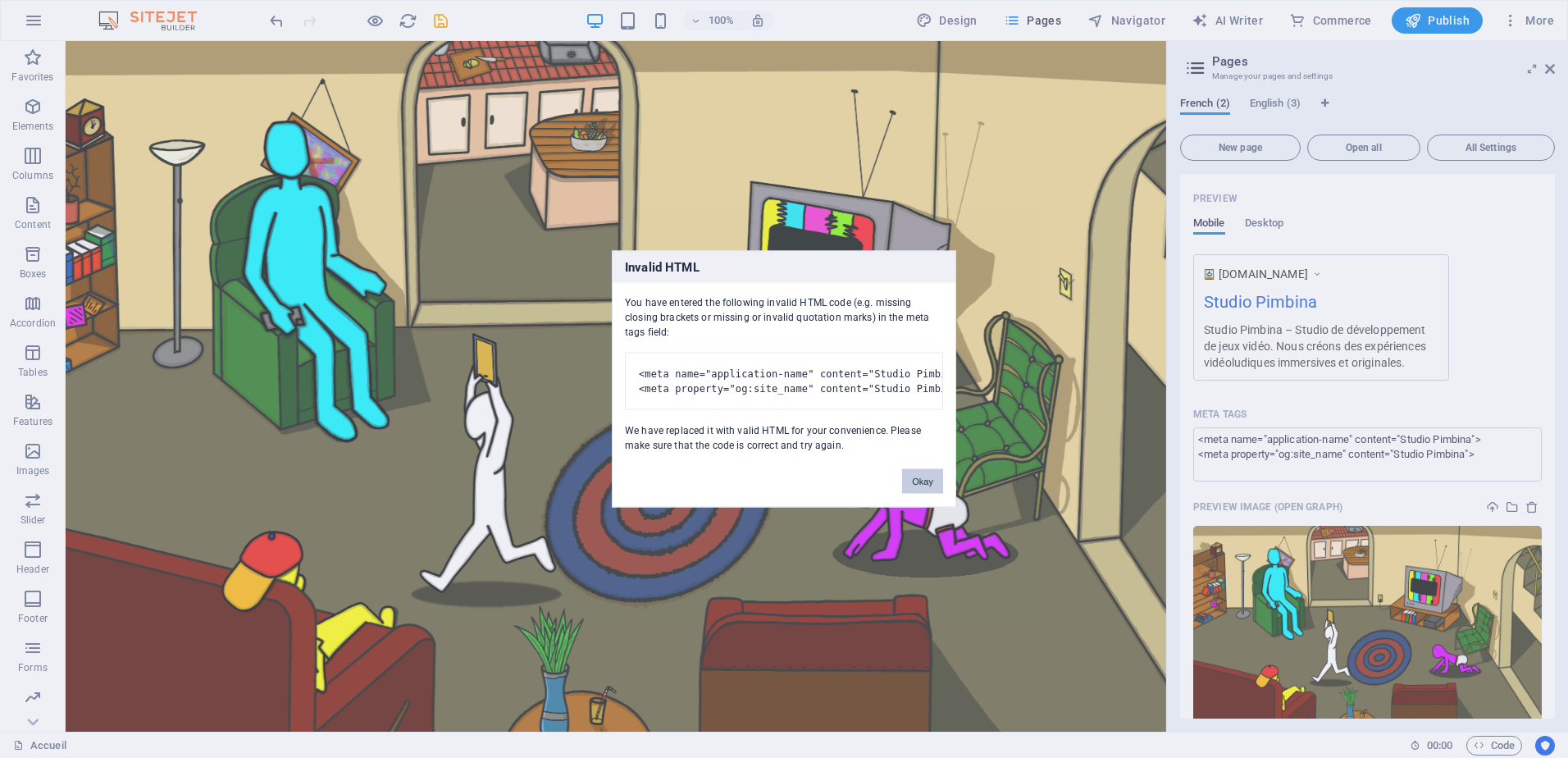
click at [934, 484] on button "Okay" at bounding box center [922, 481] width 41 height 25
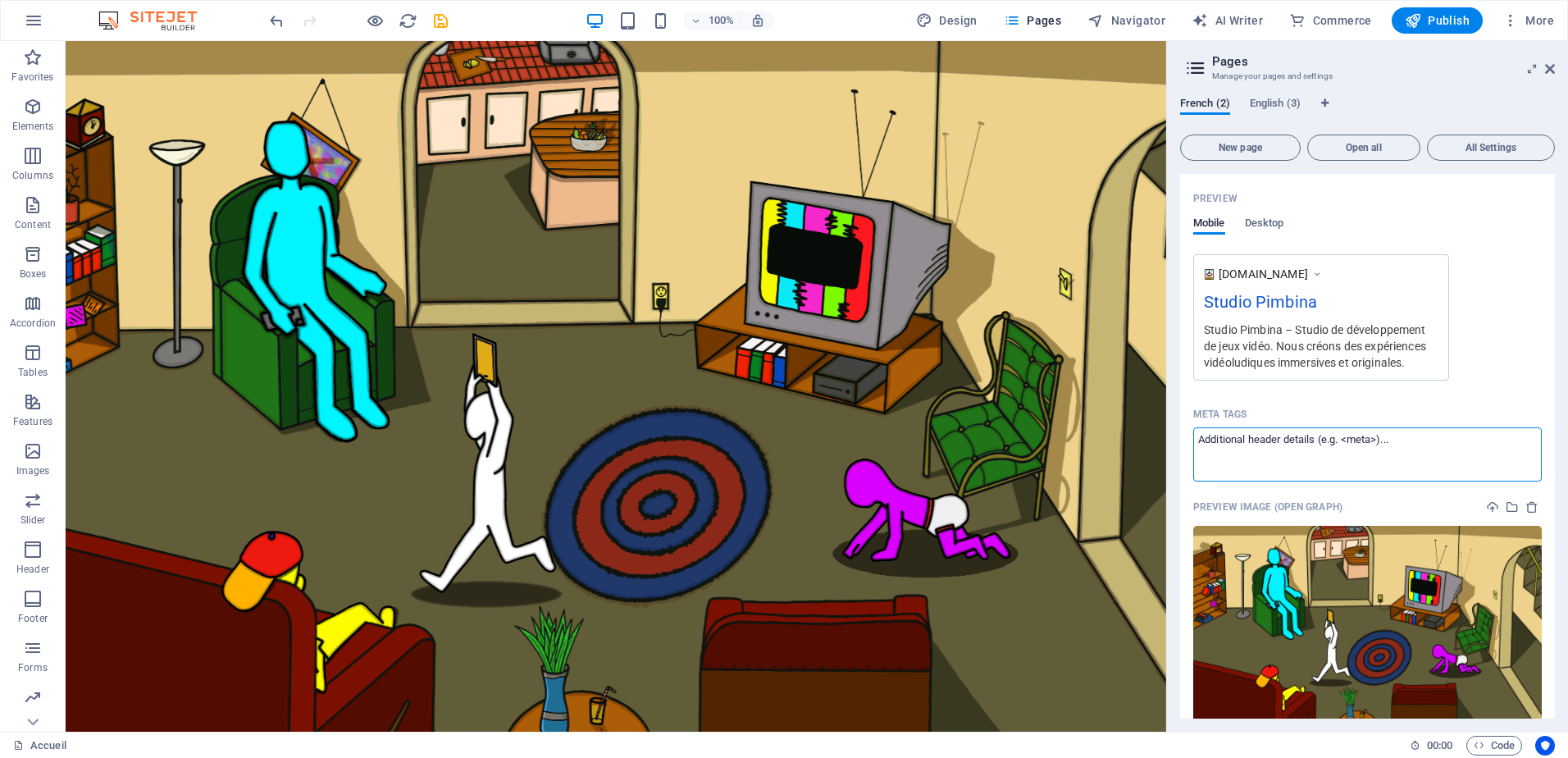
paste textarea "<meta name="application-name" content="Studio Pimbina"> <meta property="og:site…"
type textarea "<meta name="application-name" content="Studio Pimbina"> <meta property="og:site…"
click at [446, 23] on body "Studio Pimbina Accueil (fr) Favorites Elements Columns Content Boxes Accordion …" at bounding box center [784, 379] width 1568 height 758
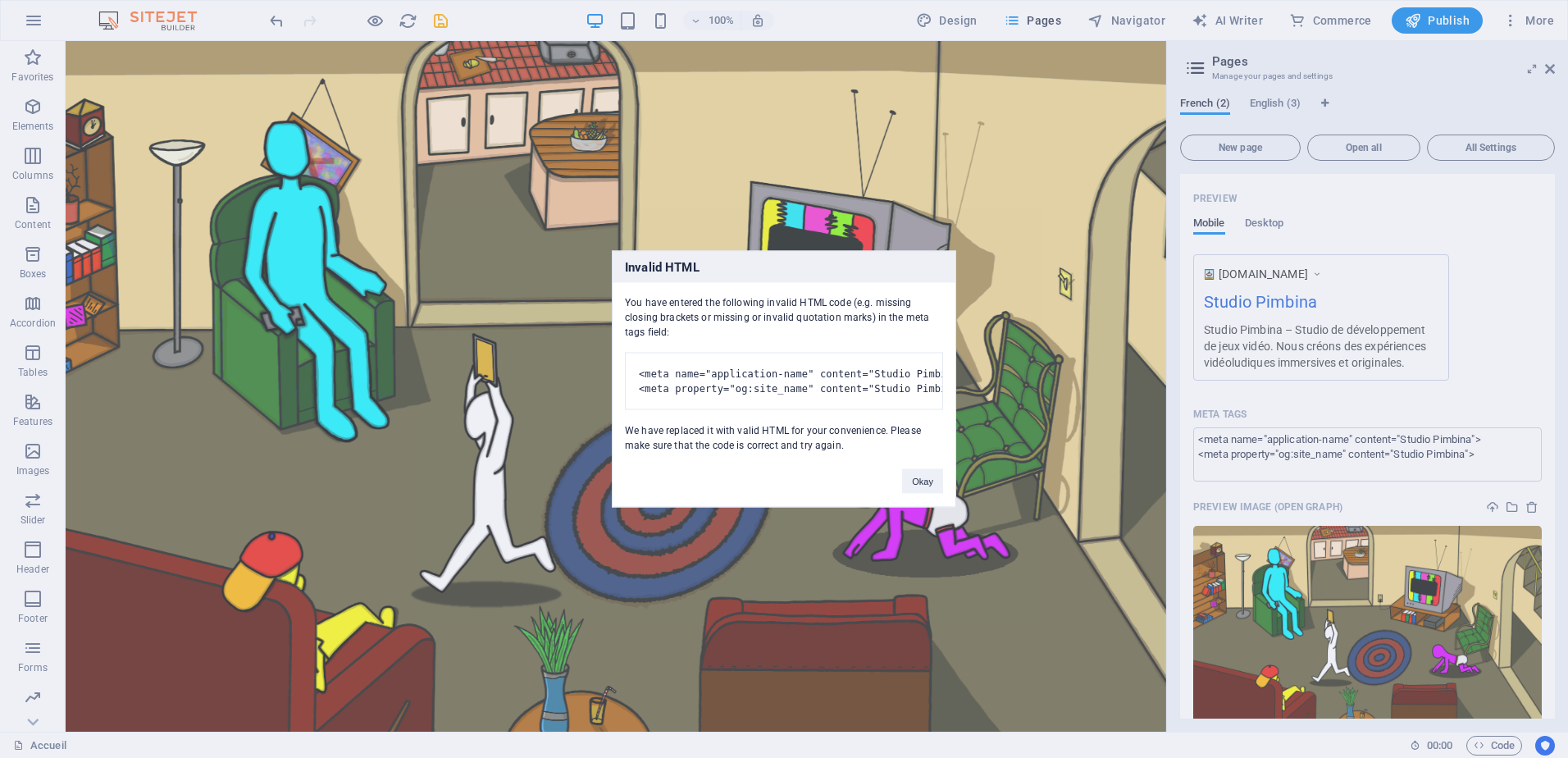
drag, startPoint x: 768, startPoint y: 437, endPoint x: 621, endPoint y: 286, distance: 210.7
click at [621, 286] on div "You have entered the following invalid HTML code (e.g. missing closing brackets…" at bounding box center [784, 368] width 343 height 170
copy div "You have entered the following invalid HTML code (e.g. missing closing brackets…"
click at [991, 344] on div "Invalid HTML You have entered the following invalid HTML code (e.g. missing clo…" at bounding box center [784, 379] width 1568 height 758
click at [1467, 467] on div "Invalid HTML You have entered the following invalid HTML code (e.g. missing clo…" at bounding box center [784, 379] width 1568 height 758
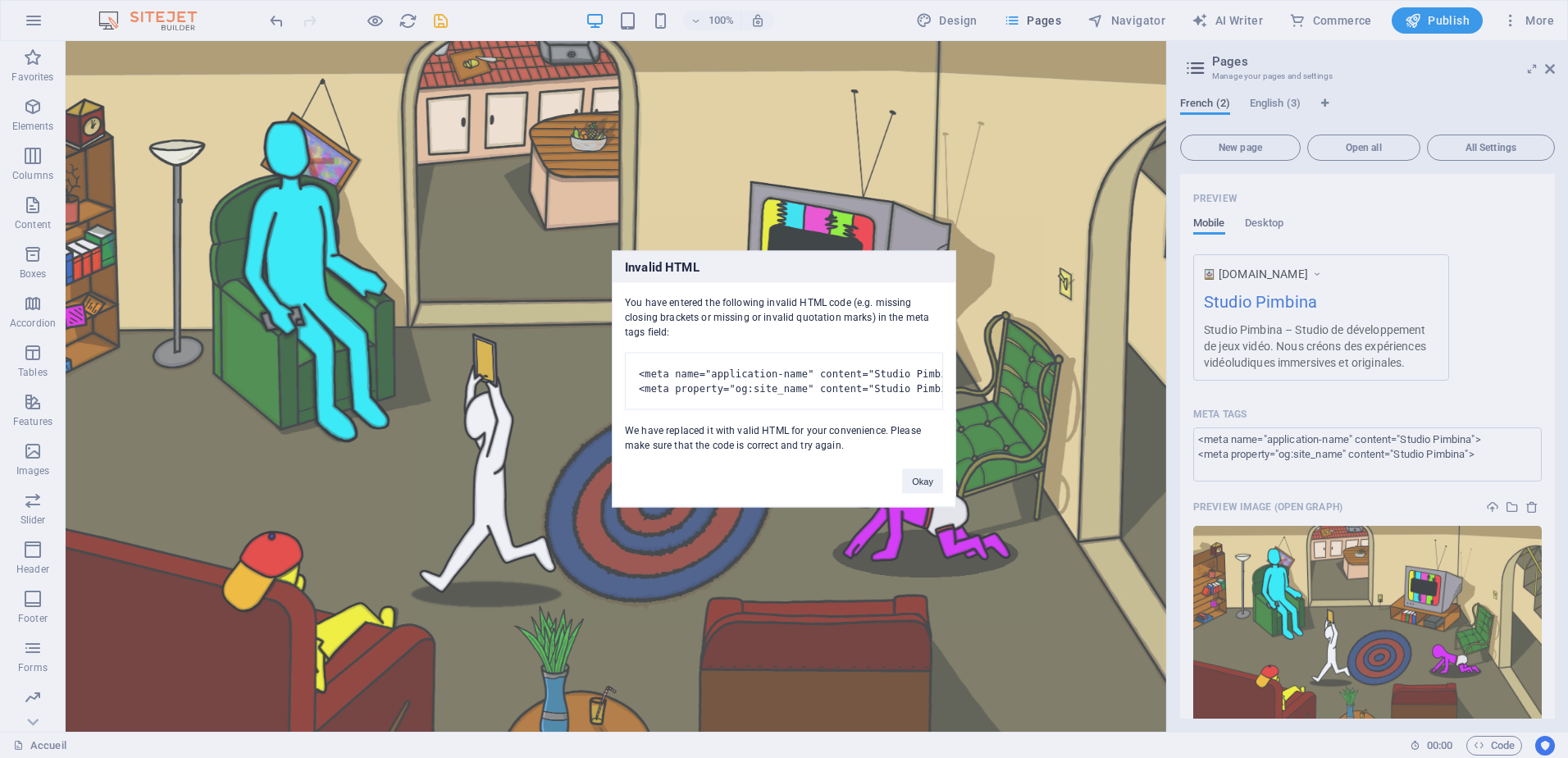
drag, startPoint x: 1467, startPoint y: 467, endPoint x: 1044, endPoint y: 397, distance: 428.8
click at [1044, 397] on div "Invalid HTML You have entered the following invalid HTML code (e.g. missing clo…" at bounding box center [784, 379] width 1568 height 758
click at [930, 494] on button "Okay" at bounding box center [922, 481] width 41 height 25
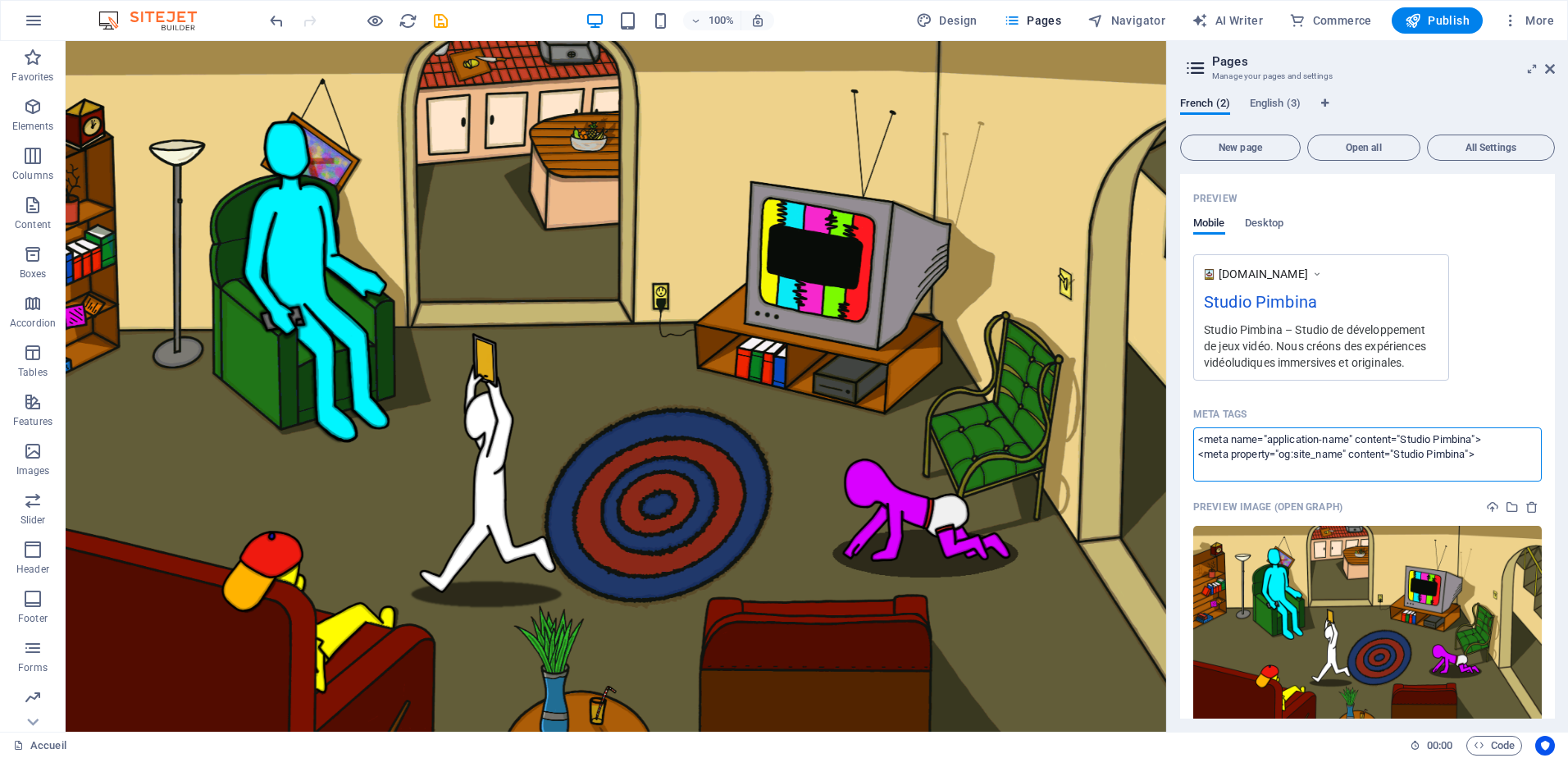
click at [1506, 459] on textarea "<meta name="application-name" content="Studio Pimbina"> <meta property="og:site…" at bounding box center [1367, 454] width 349 height 54
drag, startPoint x: 1418, startPoint y: 457, endPoint x: 1188, endPoint y: 441, distance: 230.6
click at [1188, 441] on div "Name Accueil ​ URL SLUG / ​ SEO Title AI Studio Pimbina ​ 136 / 580 Px SEO Desc…" at bounding box center [1367, 290] width 375 height 971
paste textarea "<meta name="application-name" content="Studio Pimbina"><meta property="og:site_…"
type textarea "<meta name="application-name" content="Studio Pimbina"><meta property="og:site_…"
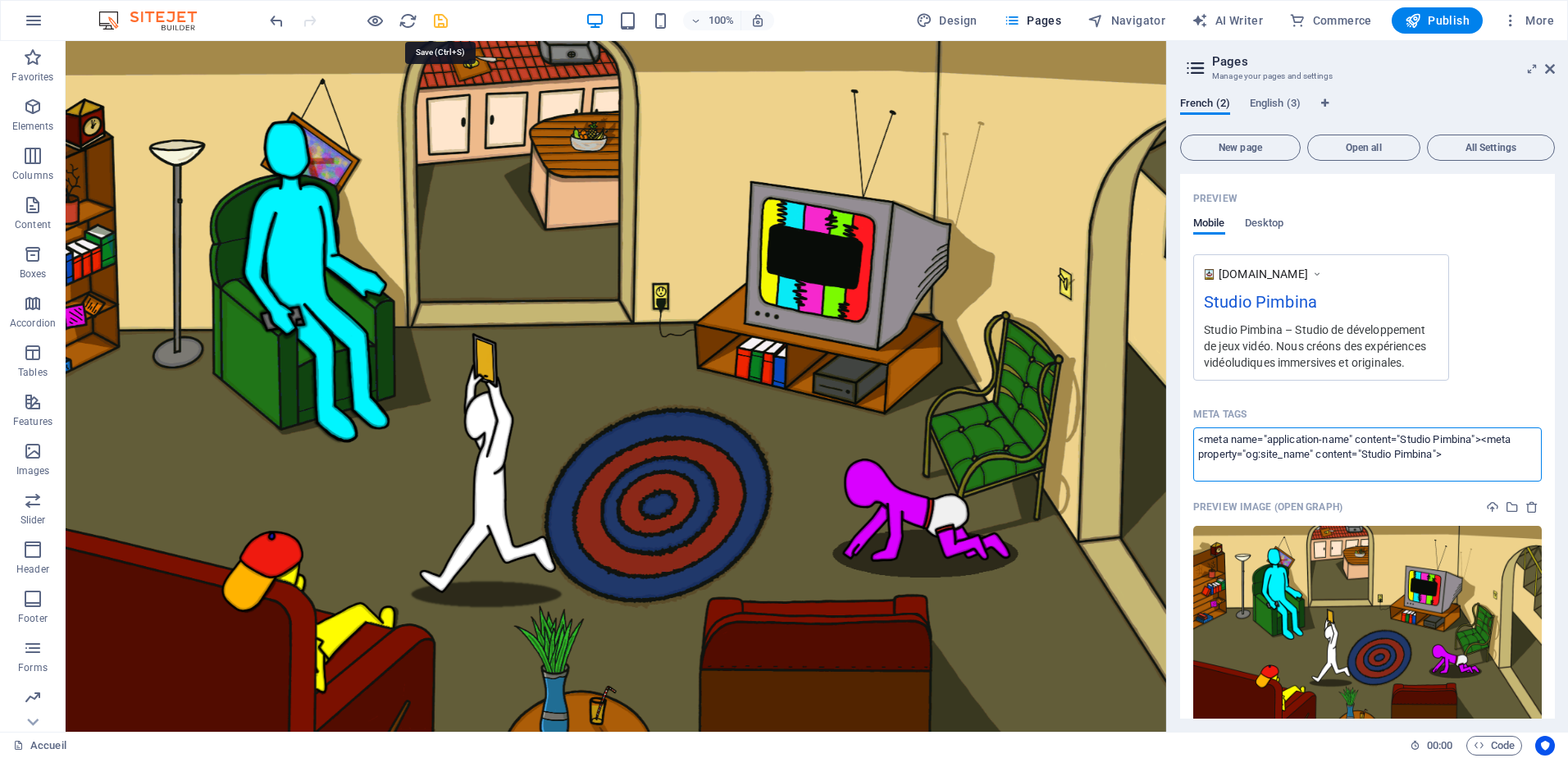
click at [442, 22] on body "Studio Pimbina Accueil (fr) Favorites Elements Columns Content Boxes Accordion …" at bounding box center [784, 379] width 1568 height 758
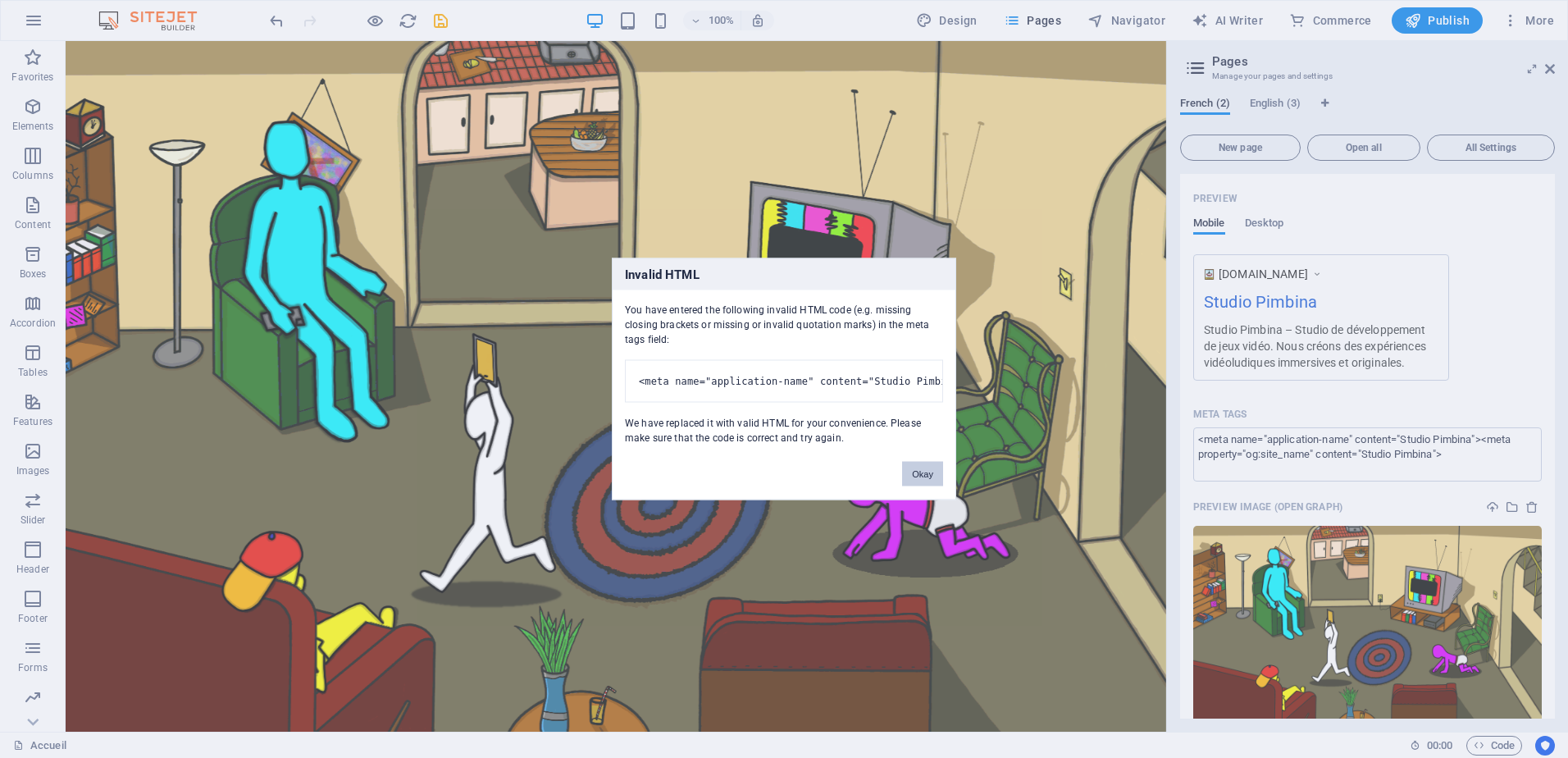
click at [938, 487] on button "Okay" at bounding box center [922, 474] width 41 height 25
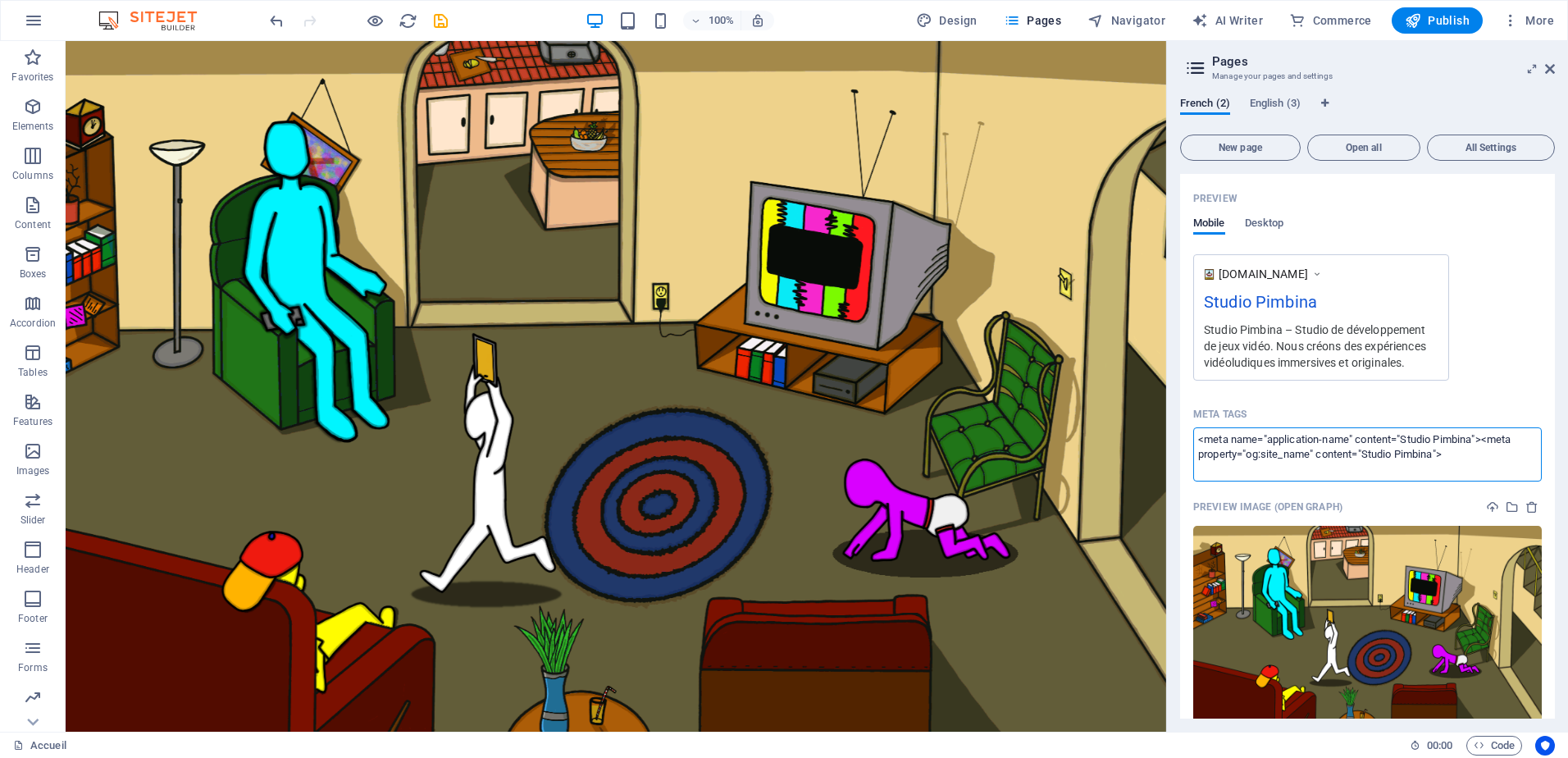
click at [1488, 451] on textarea "<meta name="application-name" content="Studio Pimbina"><meta property="og:site_…" at bounding box center [1367, 454] width 349 height 54
drag, startPoint x: 1363, startPoint y: 454, endPoint x: 1191, endPoint y: 435, distance: 173.0
click at [1191, 435] on div "Name Accueil ​ URL SLUG / ​ SEO Title AI Studio Pimbina ​ 136 / 580 Px SEO Desc…" at bounding box center [1367, 290] width 375 height 971
click at [1554, 18] on body "Studio Pimbina Accueil (fr) Favorites Elements Columns Content Boxes Accordion …" at bounding box center [784, 379] width 1568 height 758
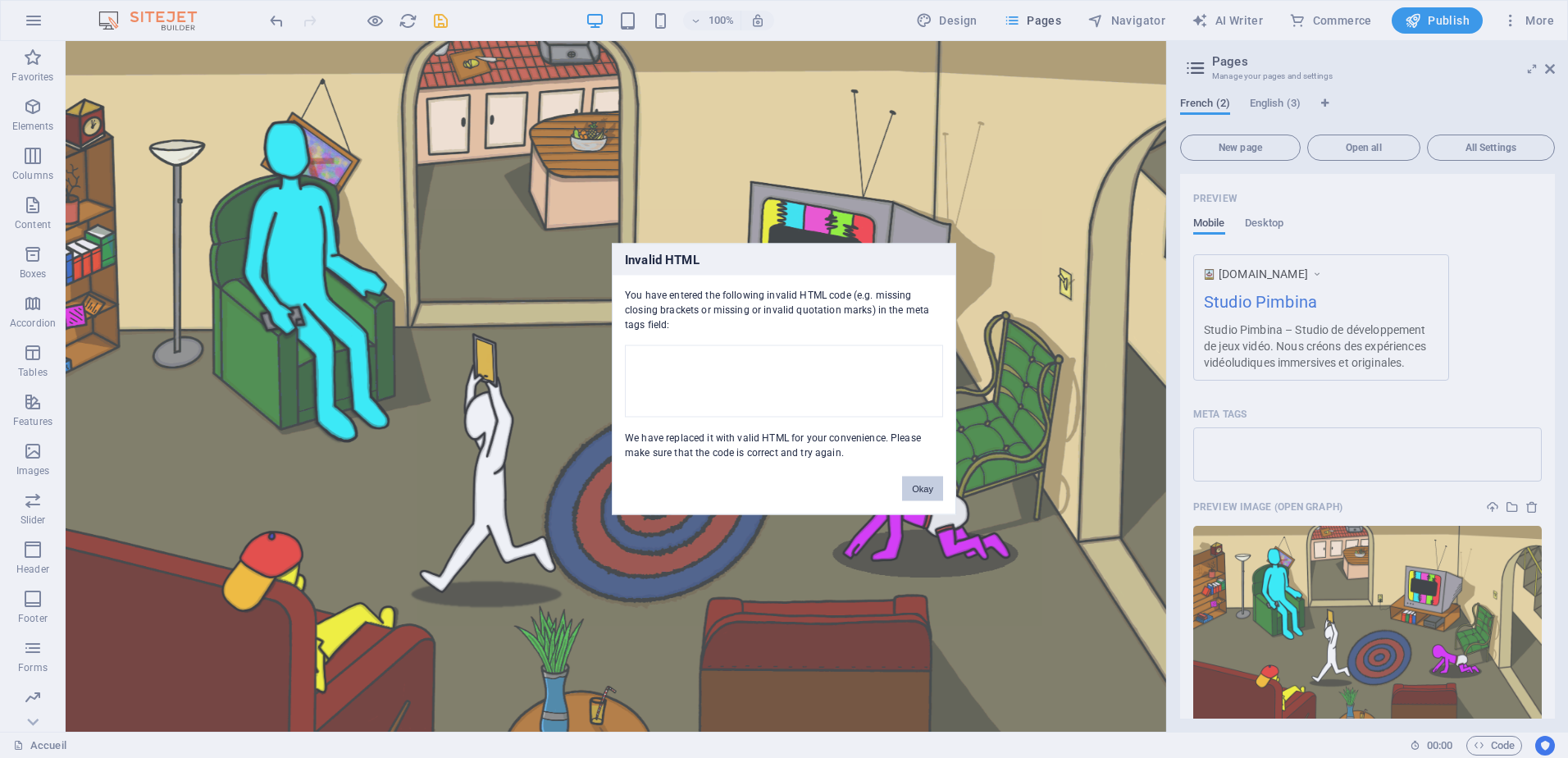
click at [930, 483] on button "Okay" at bounding box center [922, 488] width 41 height 25
click at [1481, 322] on body "Studio Pimbina Accueil (fr) Favorites Elements Columns Content Boxes Accordion …" at bounding box center [784, 379] width 1568 height 758
click at [935, 487] on button "Okay" at bounding box center [922, 488] width 41 height 25
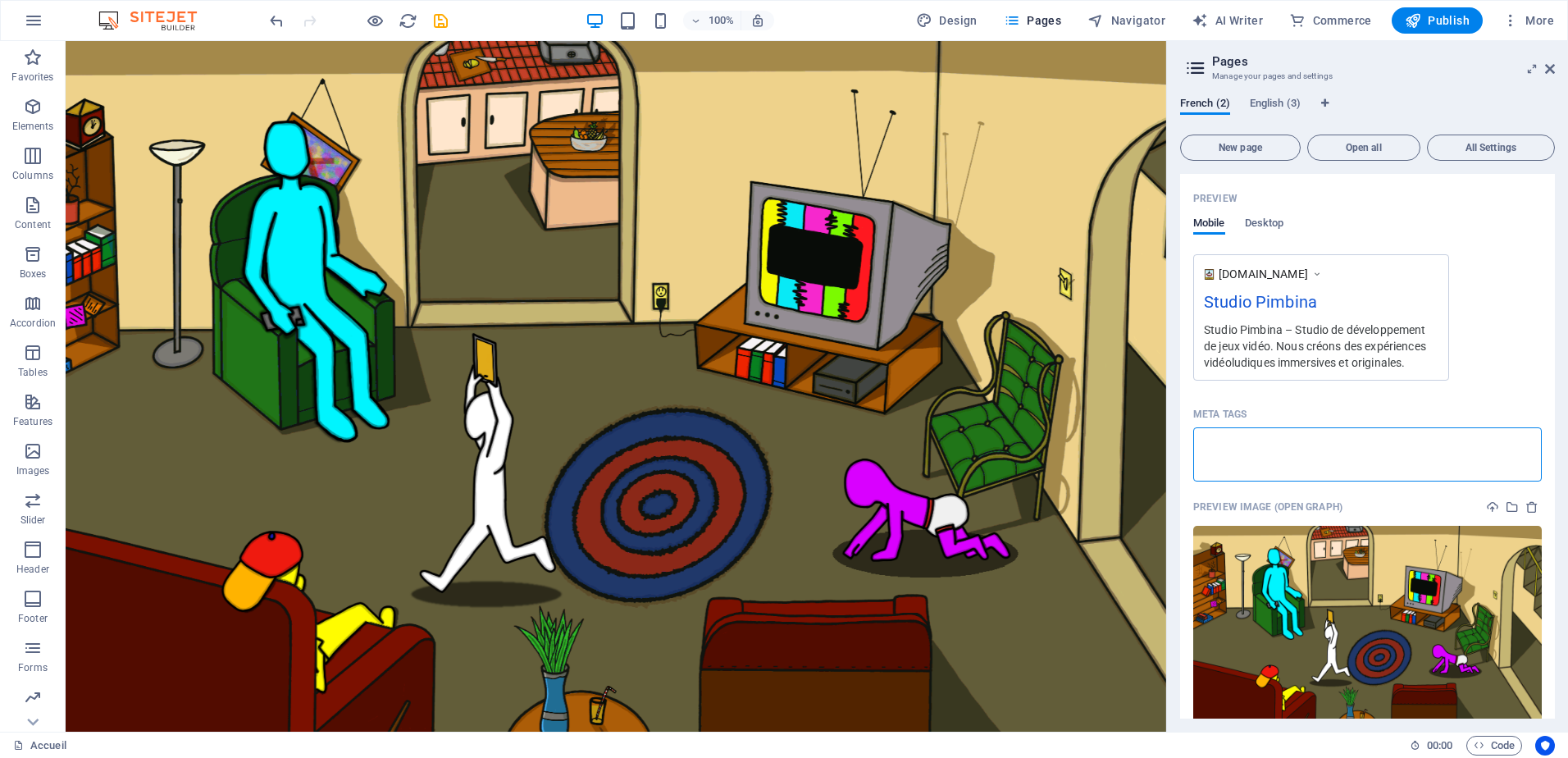
click at [1266, 453] on textarea "Meta tags ​" at bounding box center [1367, 454] width 349 height 54
click at [440, 25] on icon "save" at bounding box center [440, 21] width 19 height 19
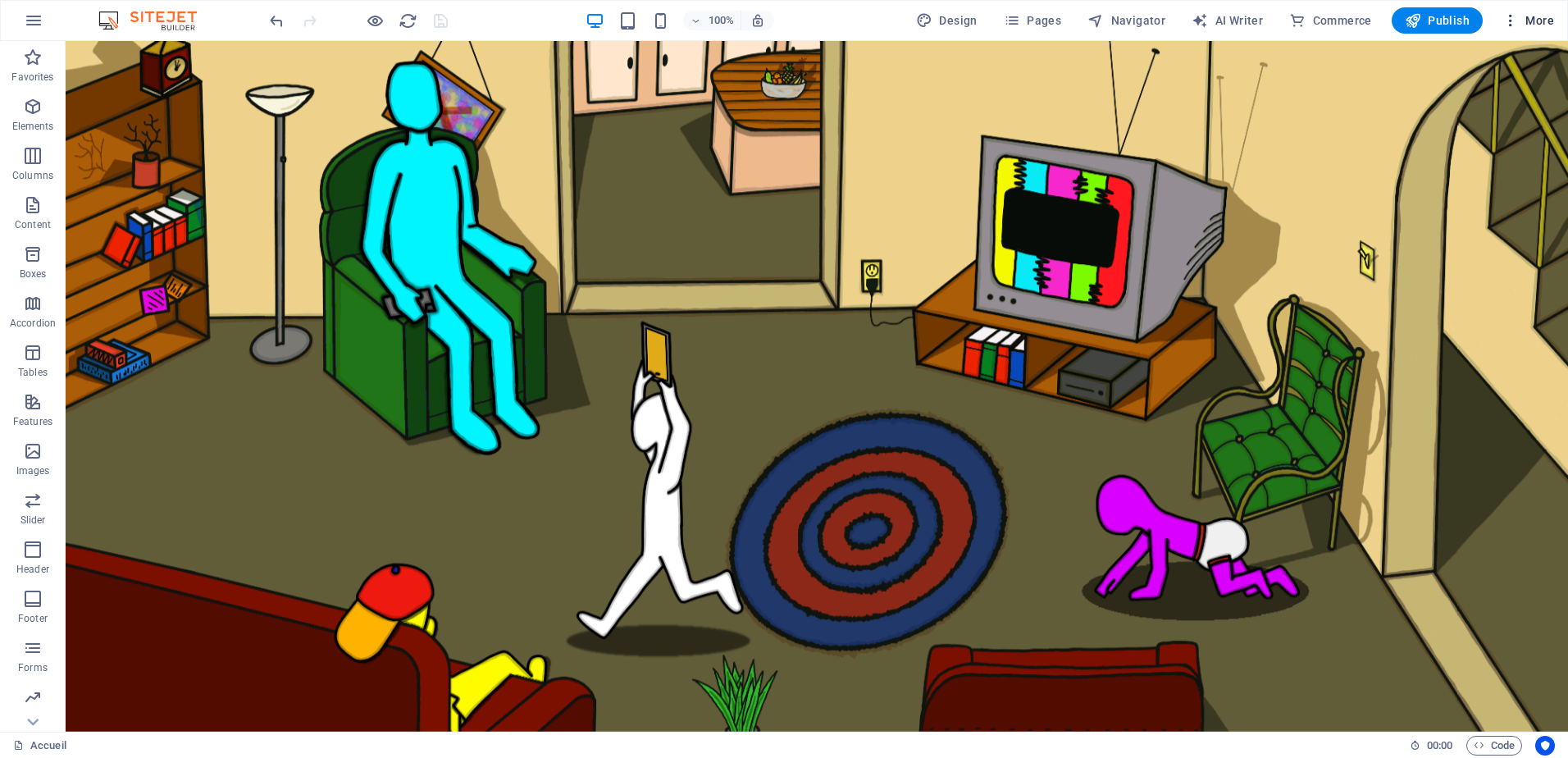
click at [1538, 19] on span "More" at bounding box center [1528, 21] width 52 height 16
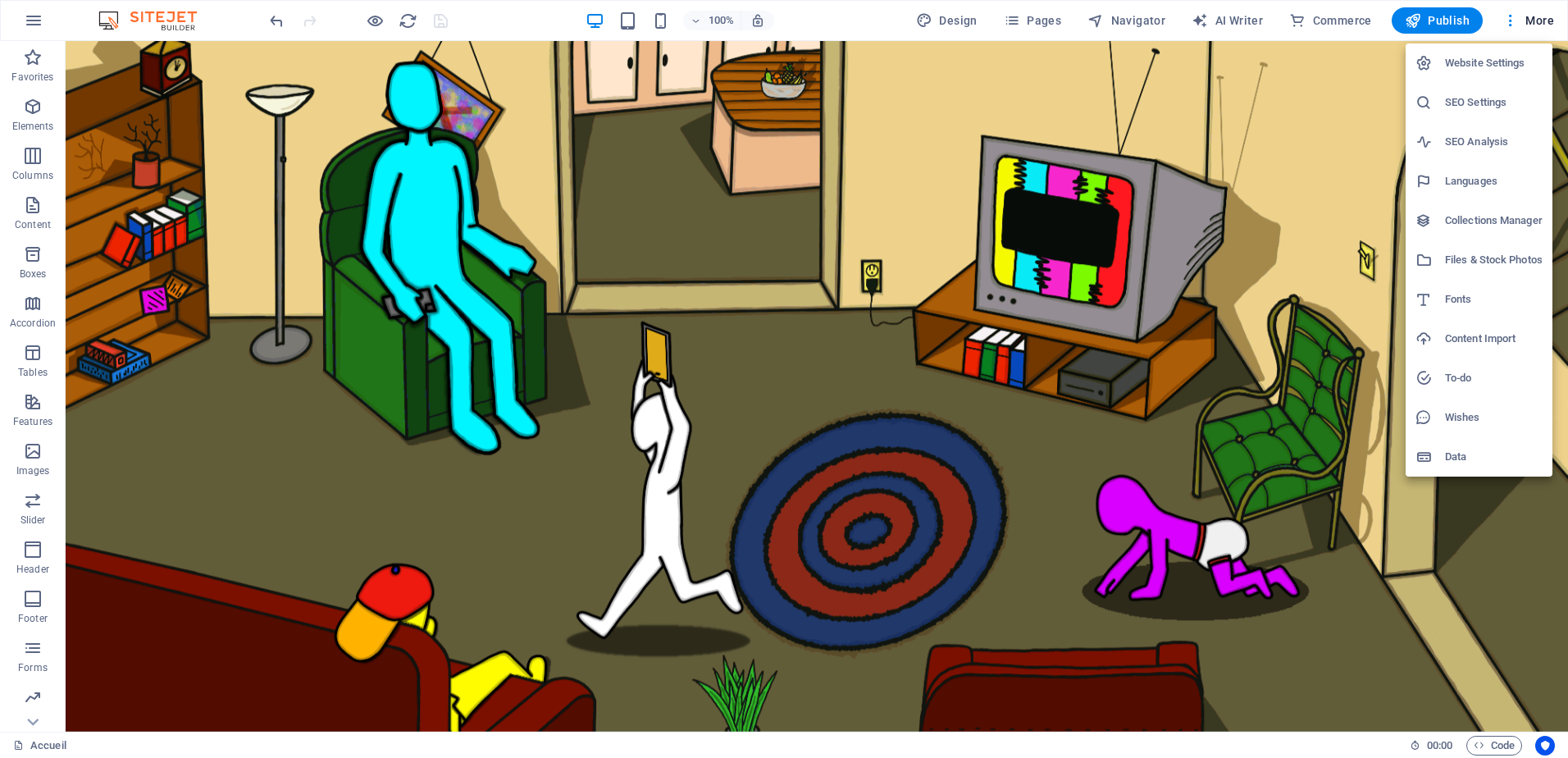
click at [1493, 61] on h6 "Website Settings" at bounding box center [1494, 64] width 98 height 20
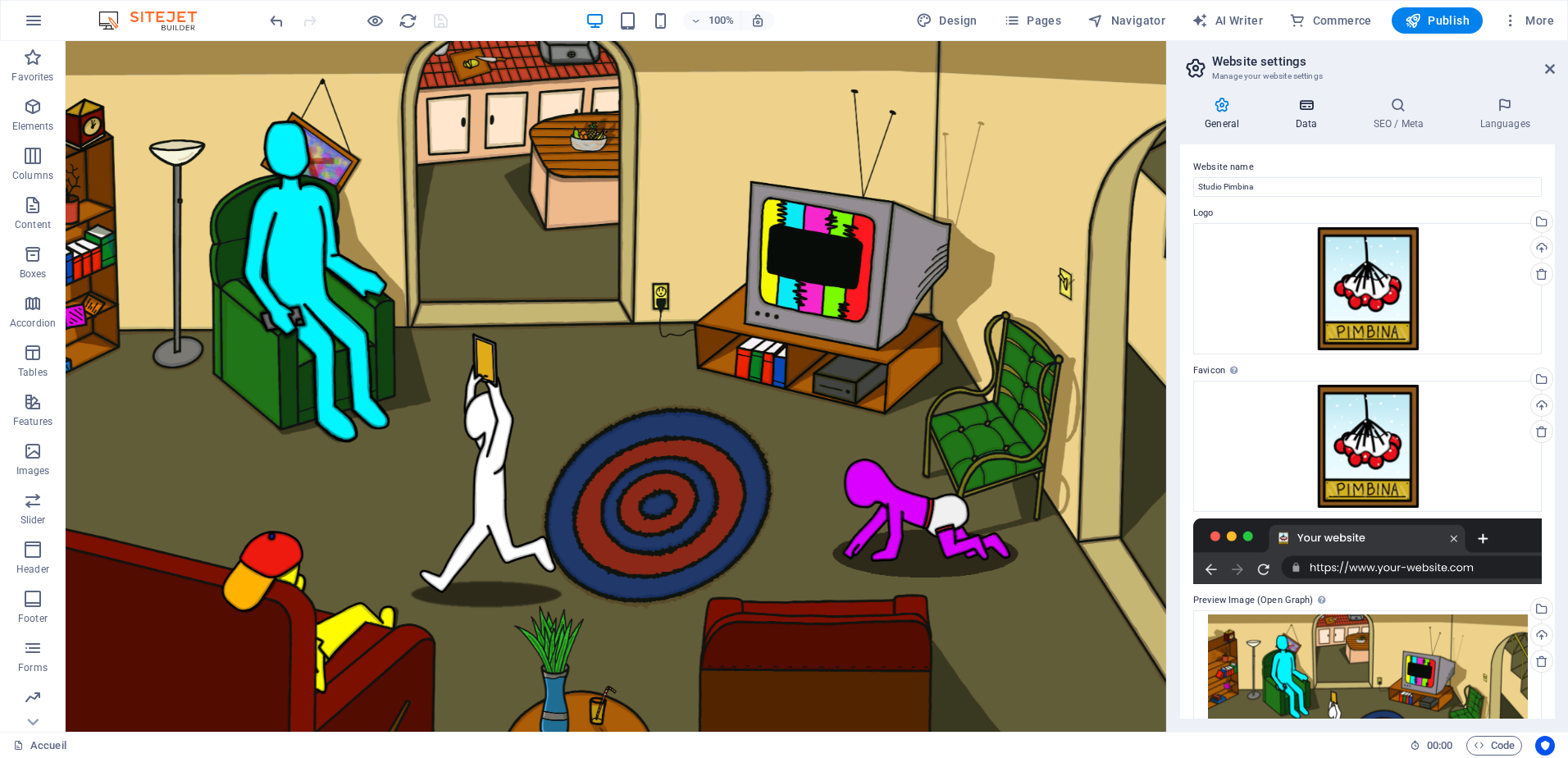
click at [1319, 109] on icon at bounding box center [1306, 105] width 72 height 16
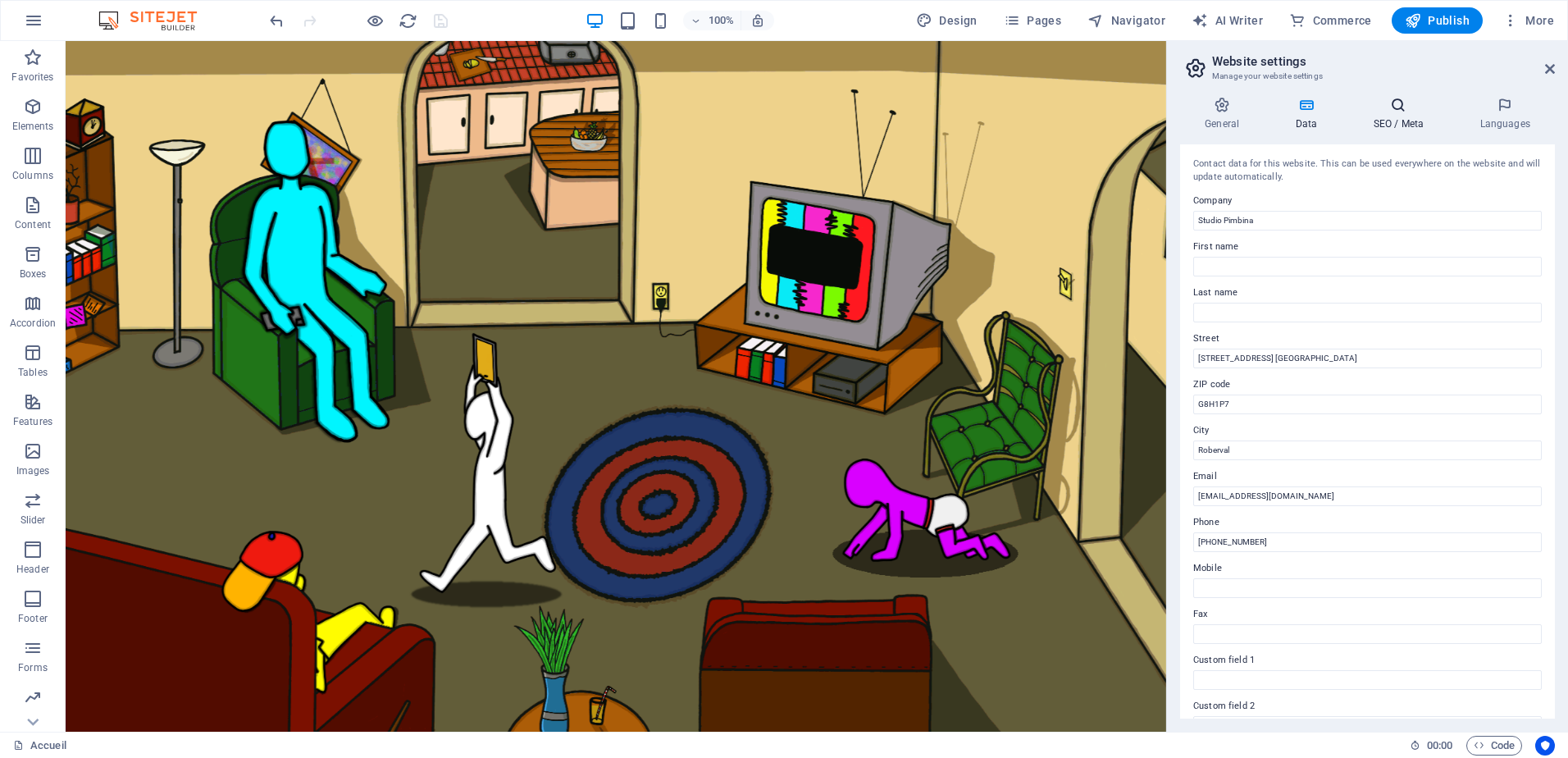
click at [1403, 113] on icon at bounding box center [1398, 105] width 100 height 16
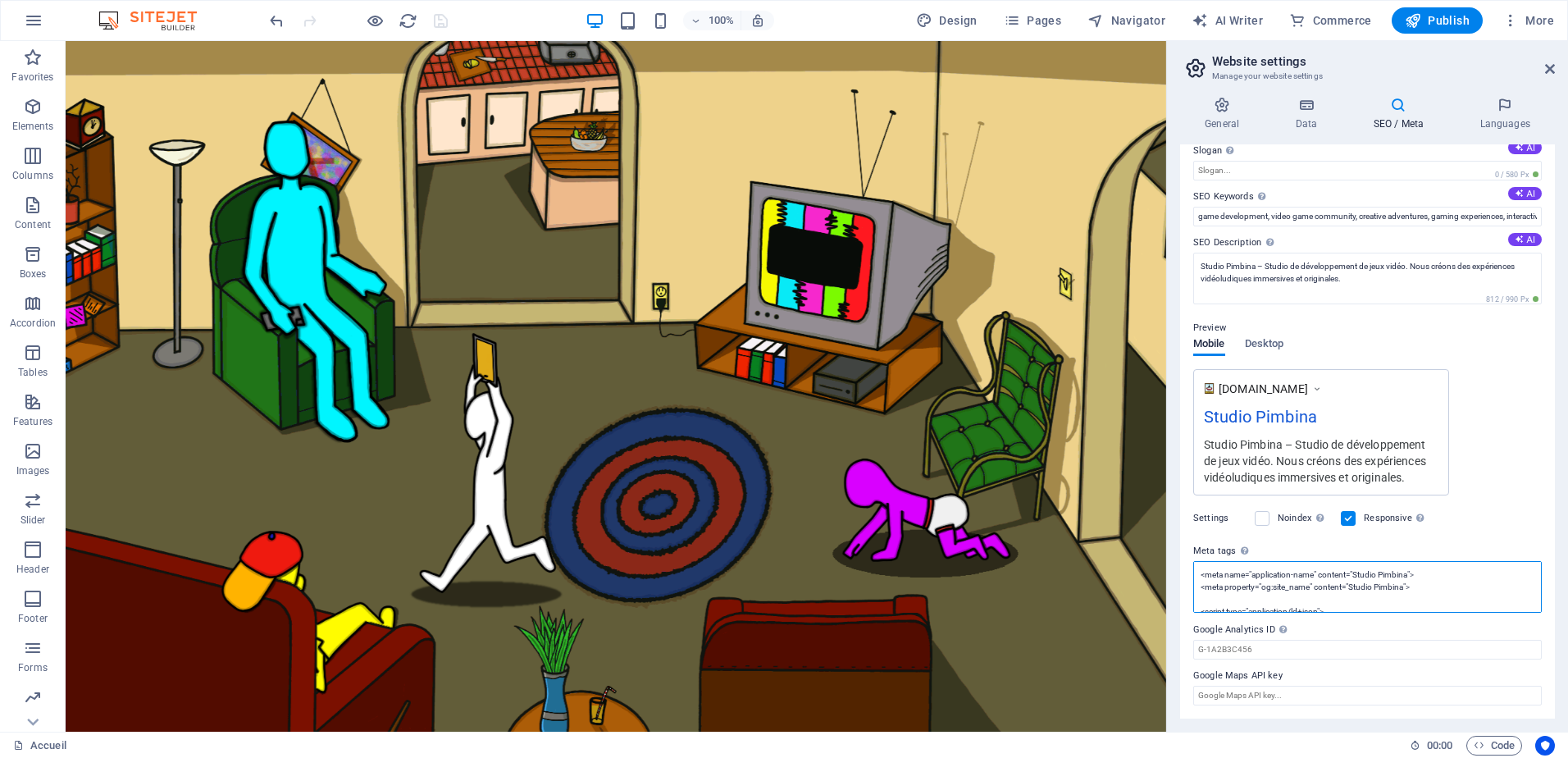
click at [1471, 576] on textarea "<meta name="application-name" content="Studio Pimbina"> <meta property="og:site…" at bounding box center [1367, 586] width 349 height 52
click at [1030, 19] on span "Pages" at bounding box center [1032, 21] width 57 height 16
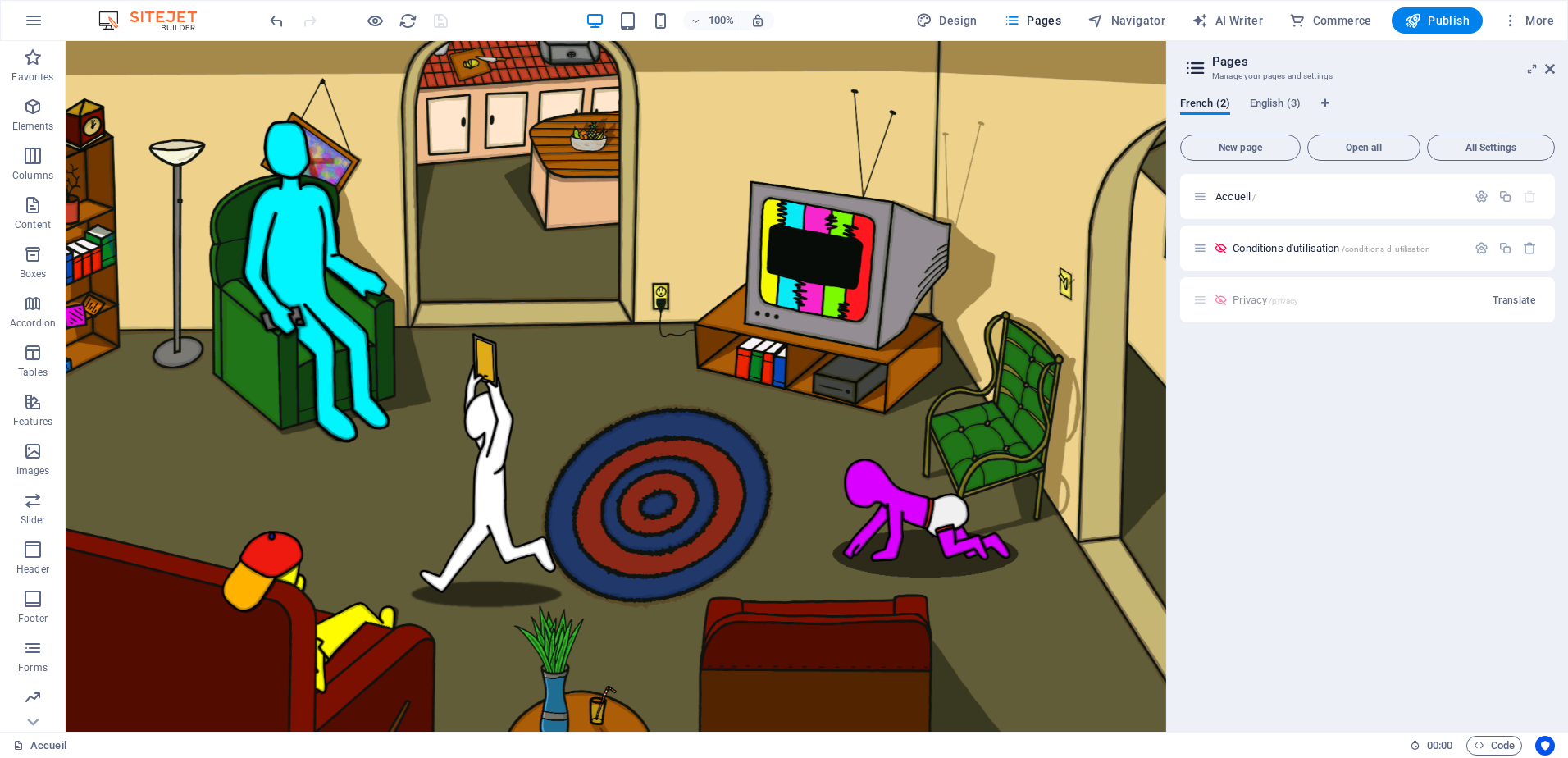
click at [1267, 94] on div "French (2) English (3) New page Open all All Settings Accueil / Conditions d'ut…" at bounding box center [1368, 408] width 401 height 648
click at [1275, 107] on span "English (3)" at bounding box center [1276, 104] width 51 height 23
click at [1480, 193] on icon "button" at bounding box center [1481, 196] width 14 height 14
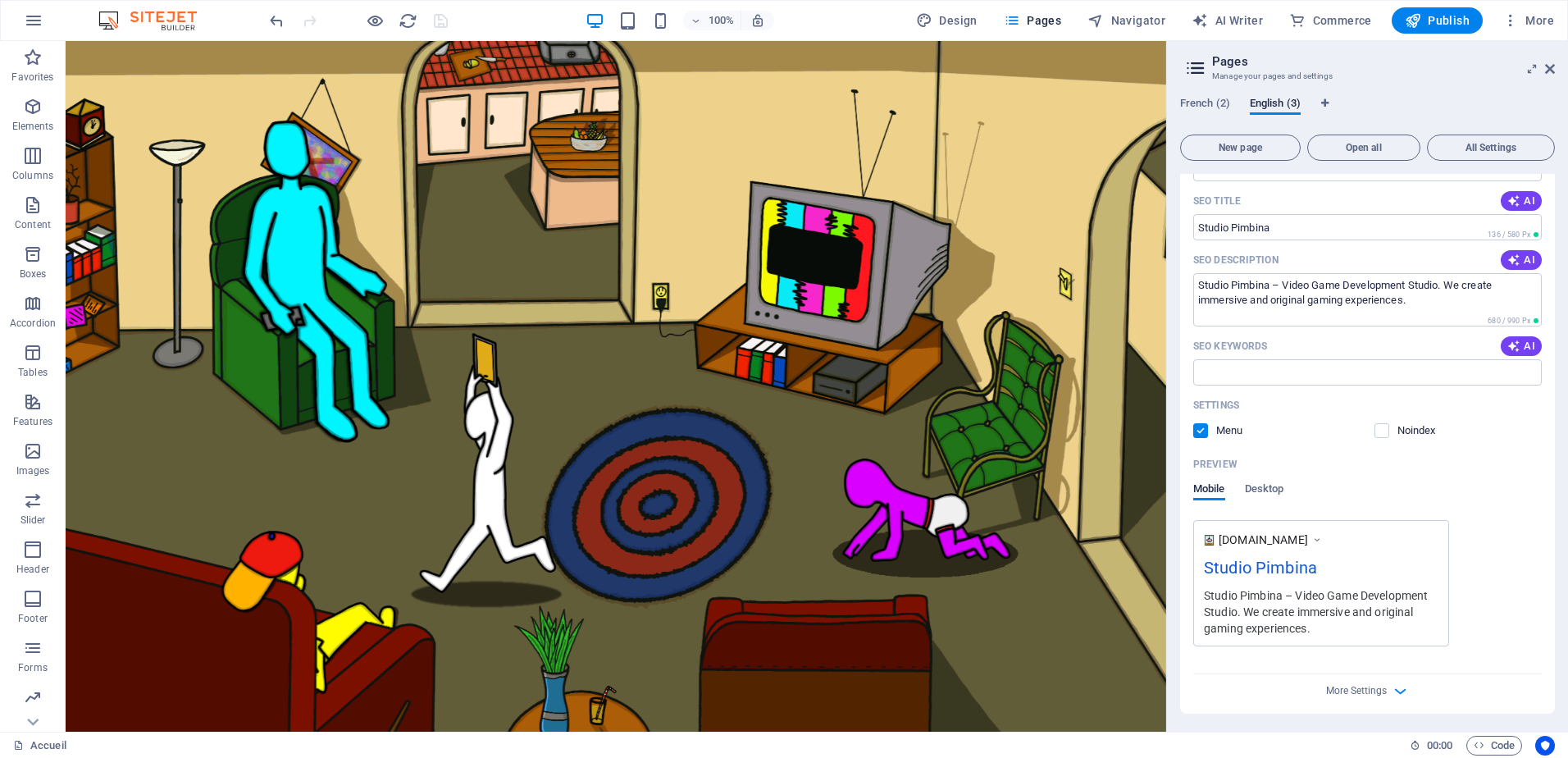
scroll to position [254, 0]
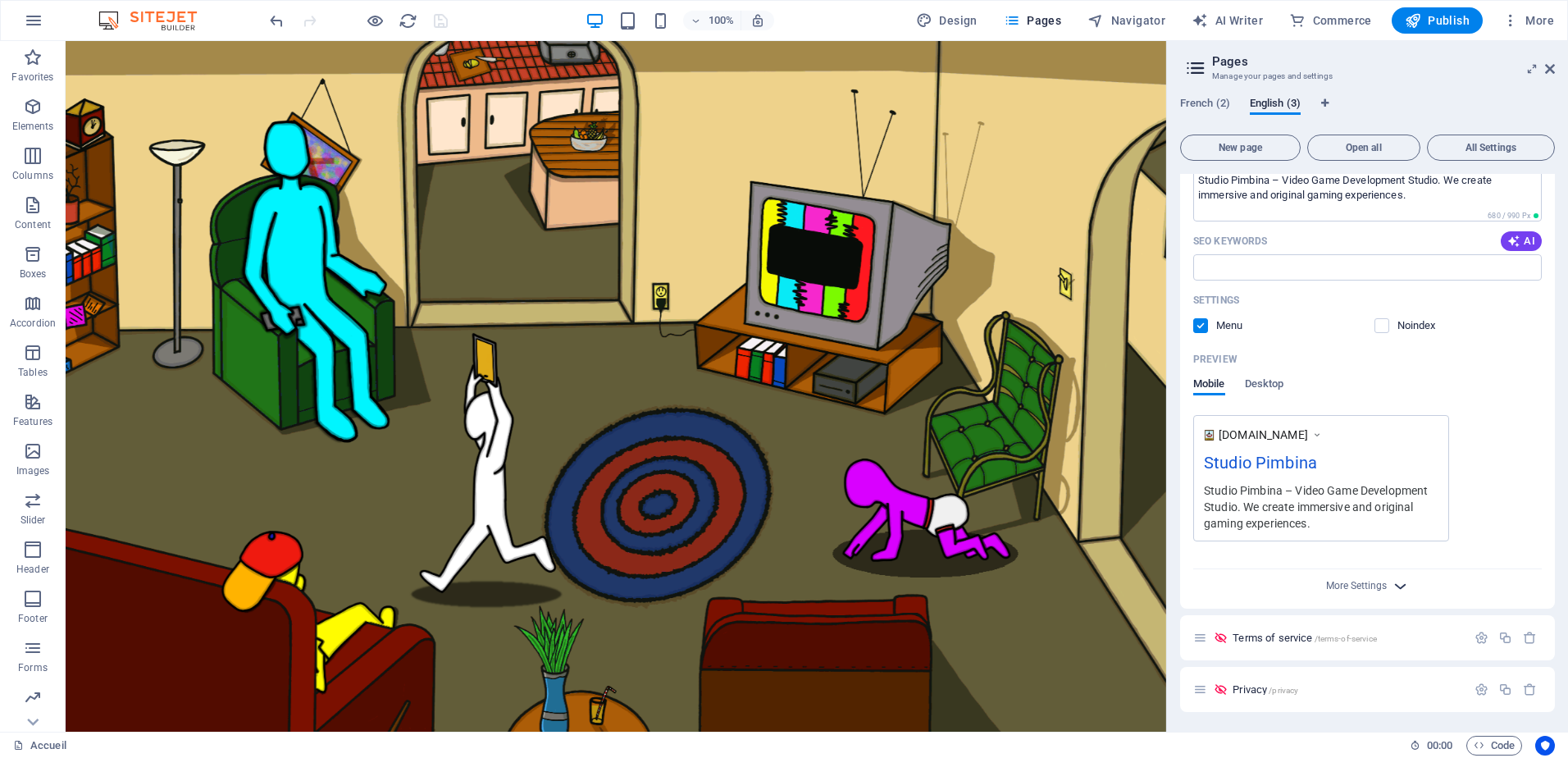
click at [1396, 589] on icon "button" at bounding box center [1400, 586] width 19 height 19
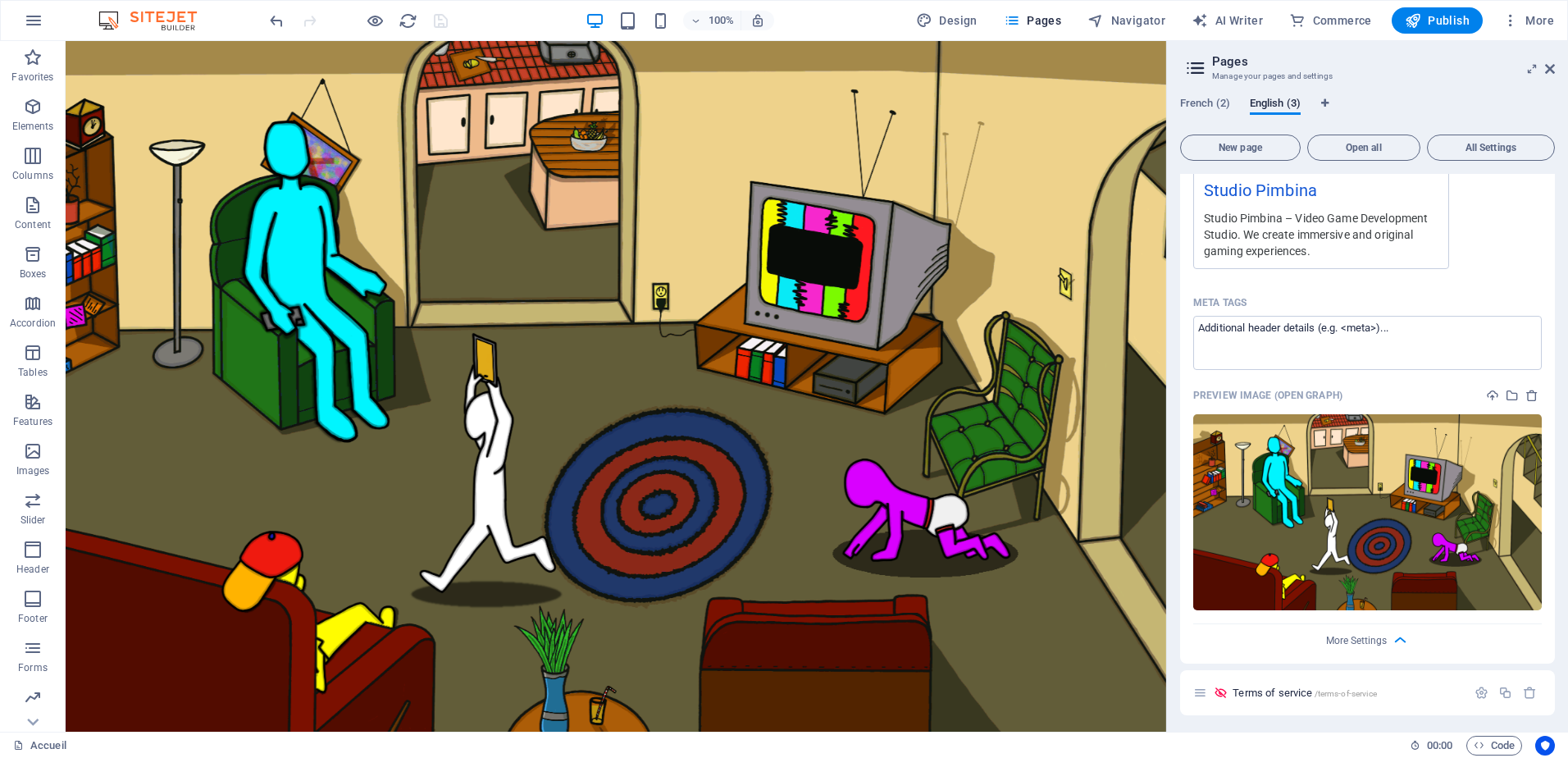
scroll to position [497, 0]
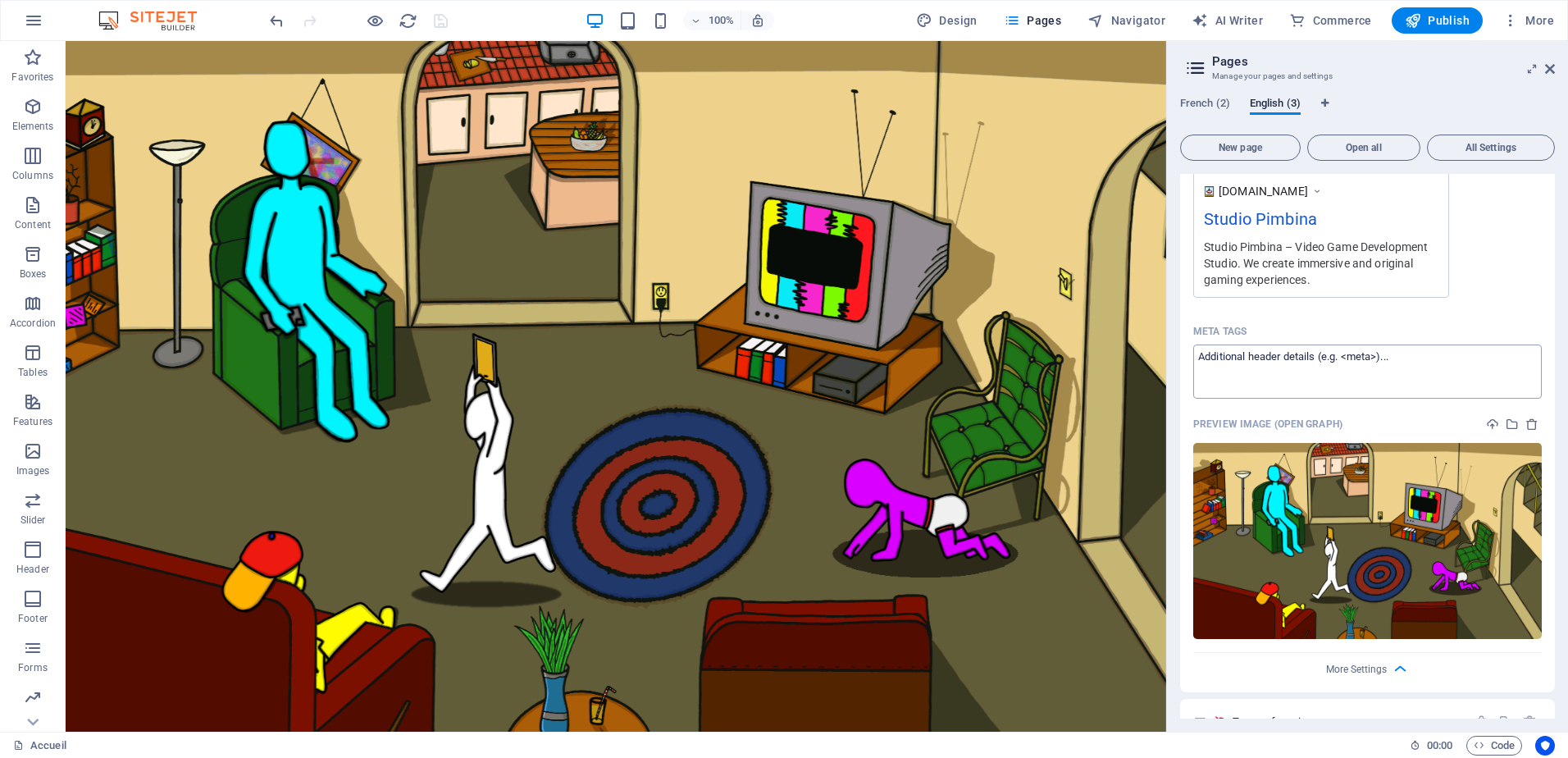
click at [1414, 385] on textarea "Meta tags ​" at bounding box center [1367, 370] width 349 height 54
paste textarea "<meta name="application-name" content="Studio Pimbina"> <meta property="og:site…"
type textarea "<meta name="application-name" content="Studio Pimbina"> <meta property="og:site…"
click at [449, 22] on body "Studio Pimbina Accueil (fr) Favorites Elements Columns Content Boxes Accordion …" at bounding box center [784, 379] width 1568 height 758
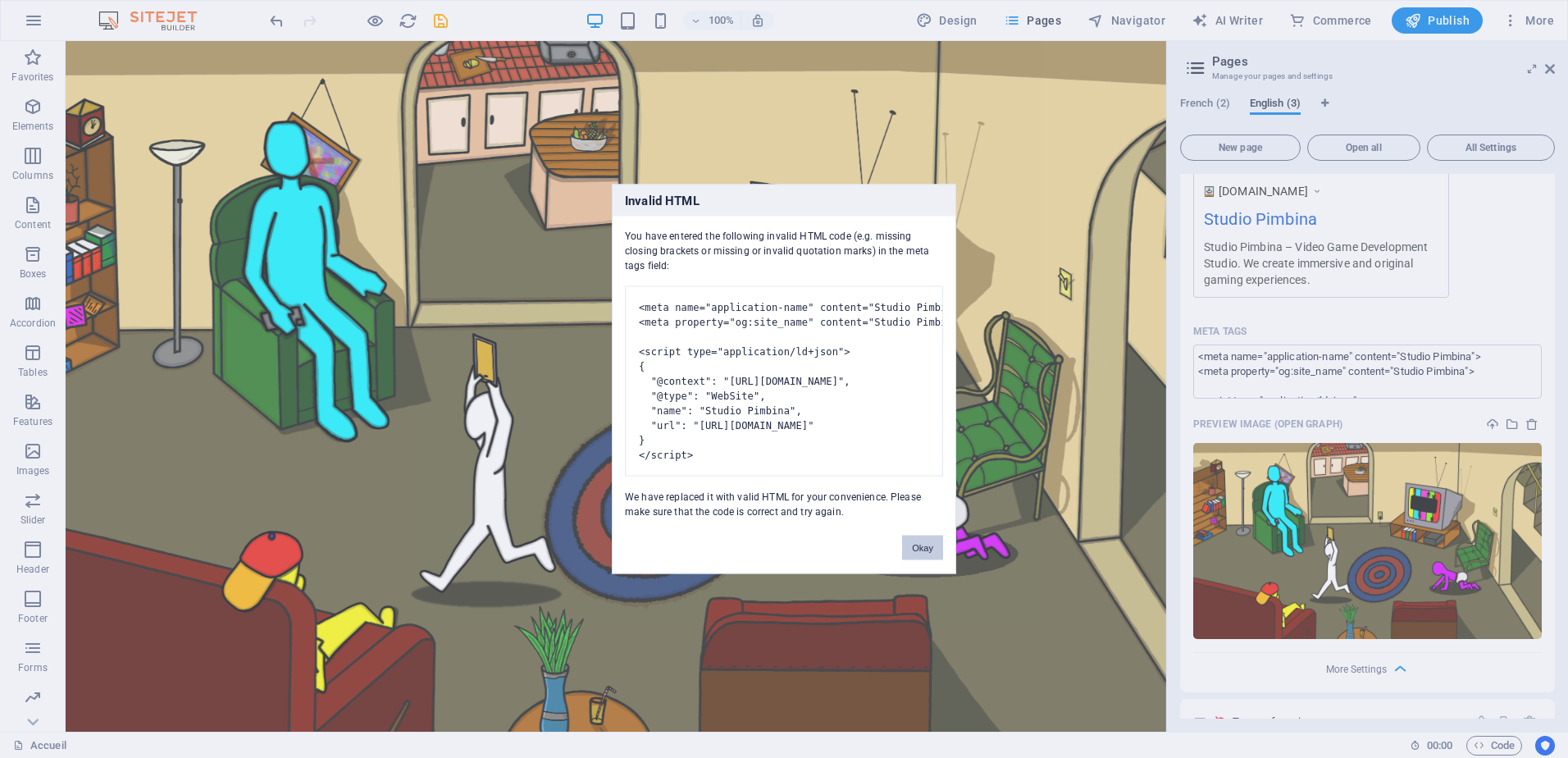
click at [923, 559] on button "Okay" at bounding box center [922, 547] width 41 height 25
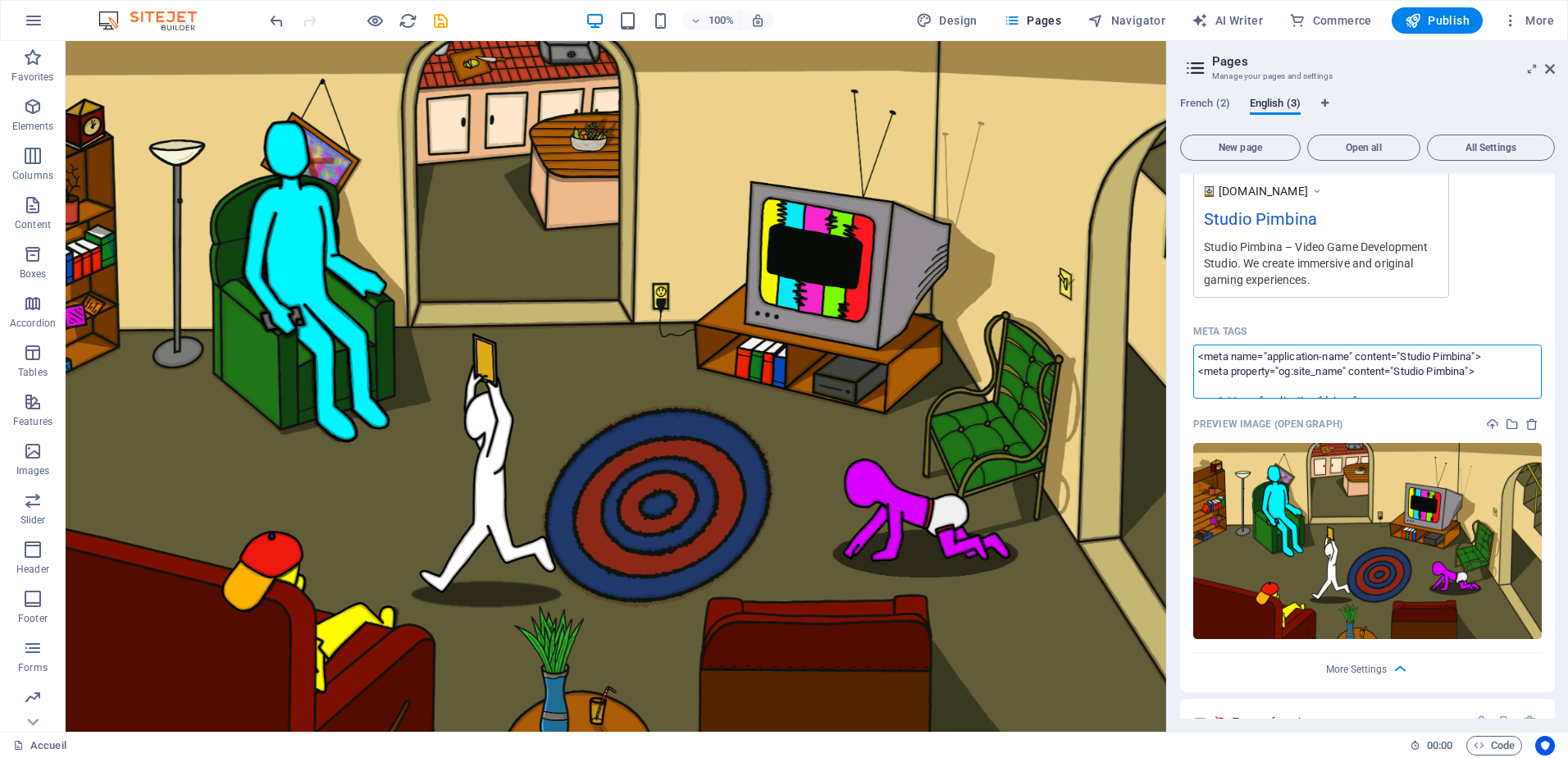
click at [1348, 381] on textarea "<meta name="application-name" content="Studio Pimbina"> <meta property="og:site…" at bounding box center [1367, 370] width 349 height 54
click at [445, 24] on body "Studio Pimbina Accueil (fr) Favorites Elements Columns Content Boxes Accordion …" at bounding box center [784, 379] width 1568 height 758
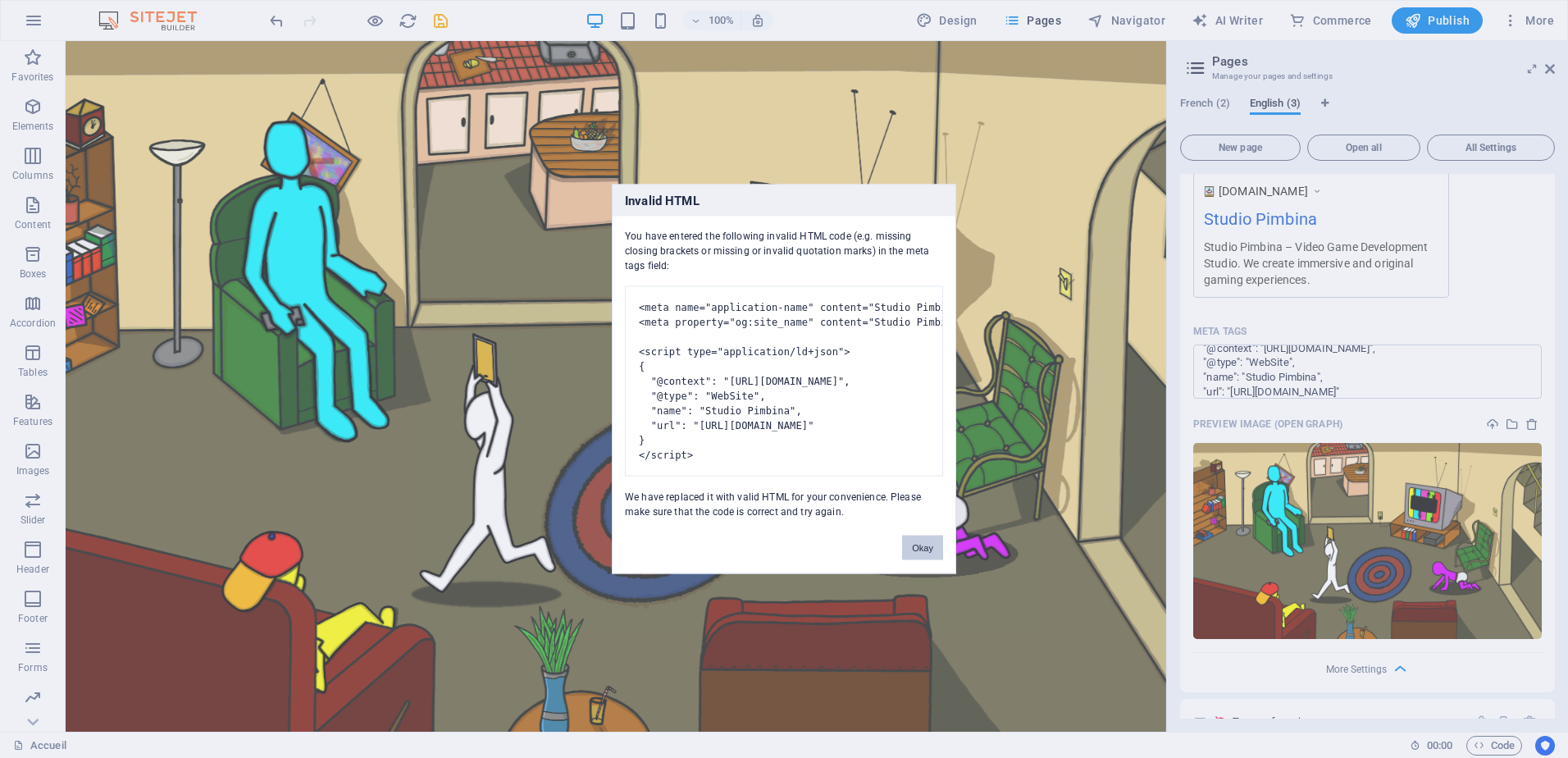
click at [934, 560] on button "Okay" at bounding box center [922, 547] width 41 height 25
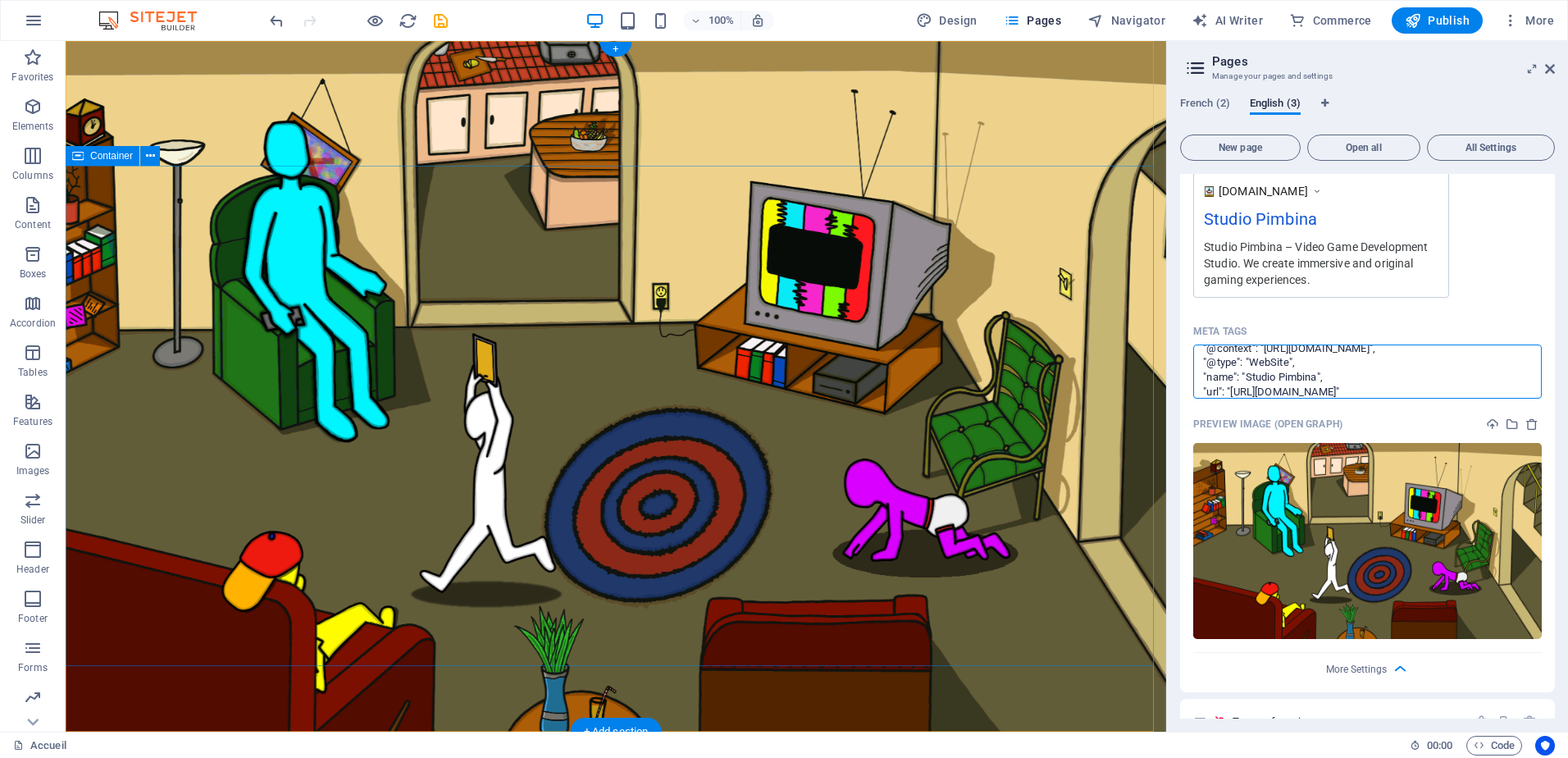
scroll to position [15, 0]
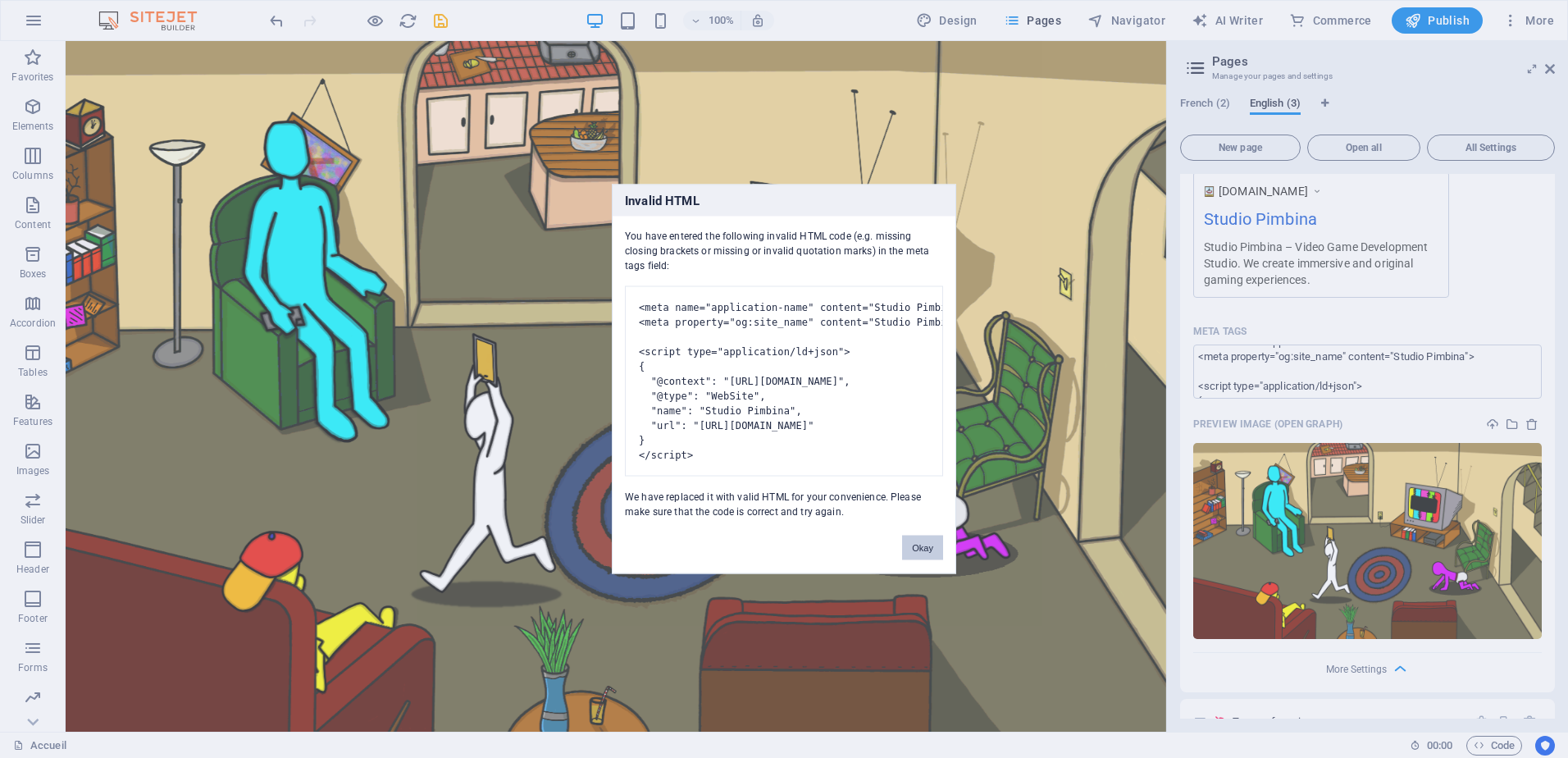
click at [925, 558] on button "Okay" at bounding box center [922, 547] width 41 height 25
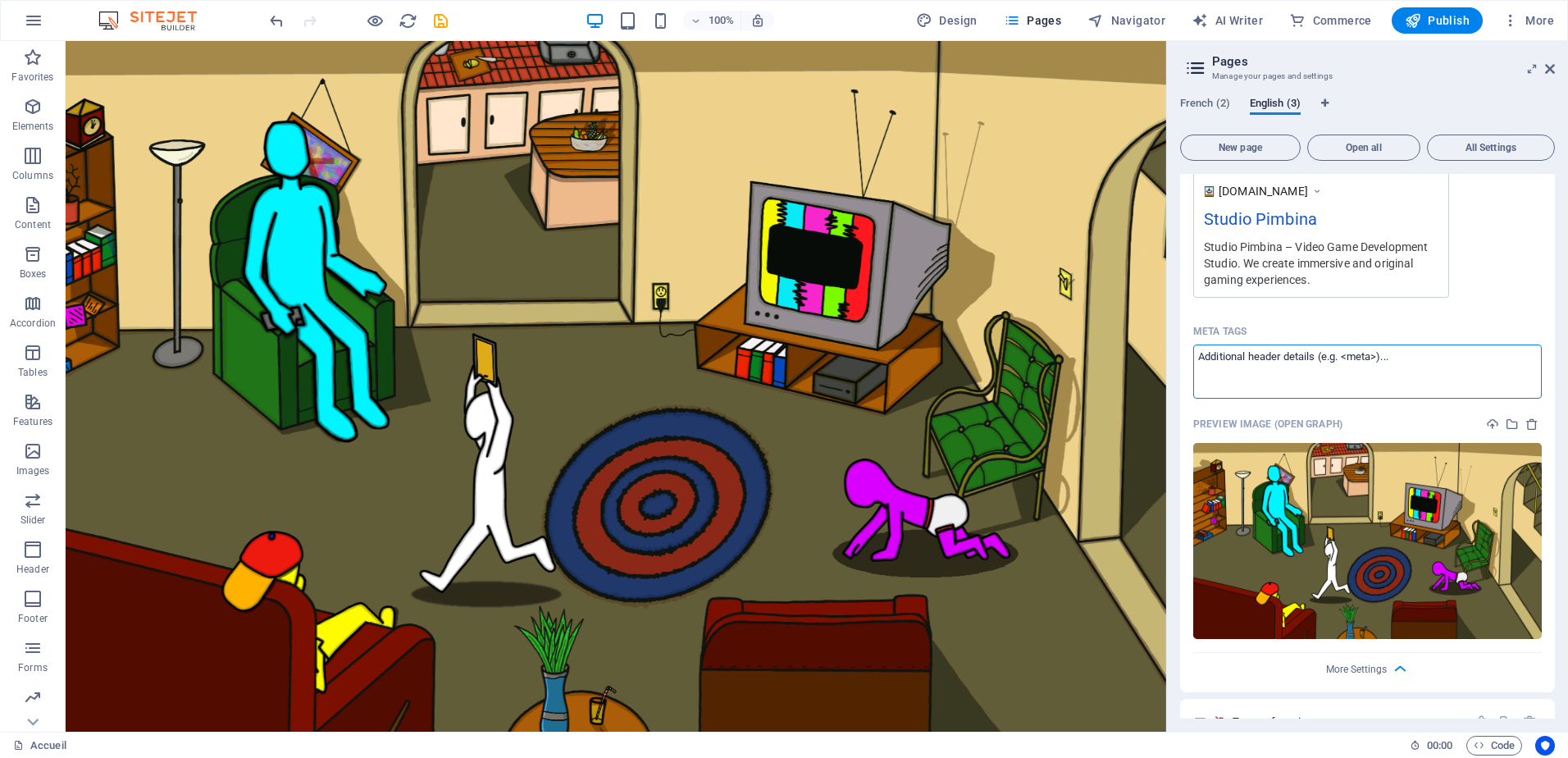
scroll to position [0, 0]
paste textarea "<meta name="description" content="Test description">"
click at [1502, 299] on div "Name Home ​ URL SLUG / ​ SEO Title AI Studio Pimbina ​ 136 / 580 Px SEO Descrip…" at bounding box center [1367, 207] width 375 height 971
type textarea "<meta name="description" content="Test description">"
click at [444, 25] on icon "save" at bounding box center [440, 21] width 19 height 19
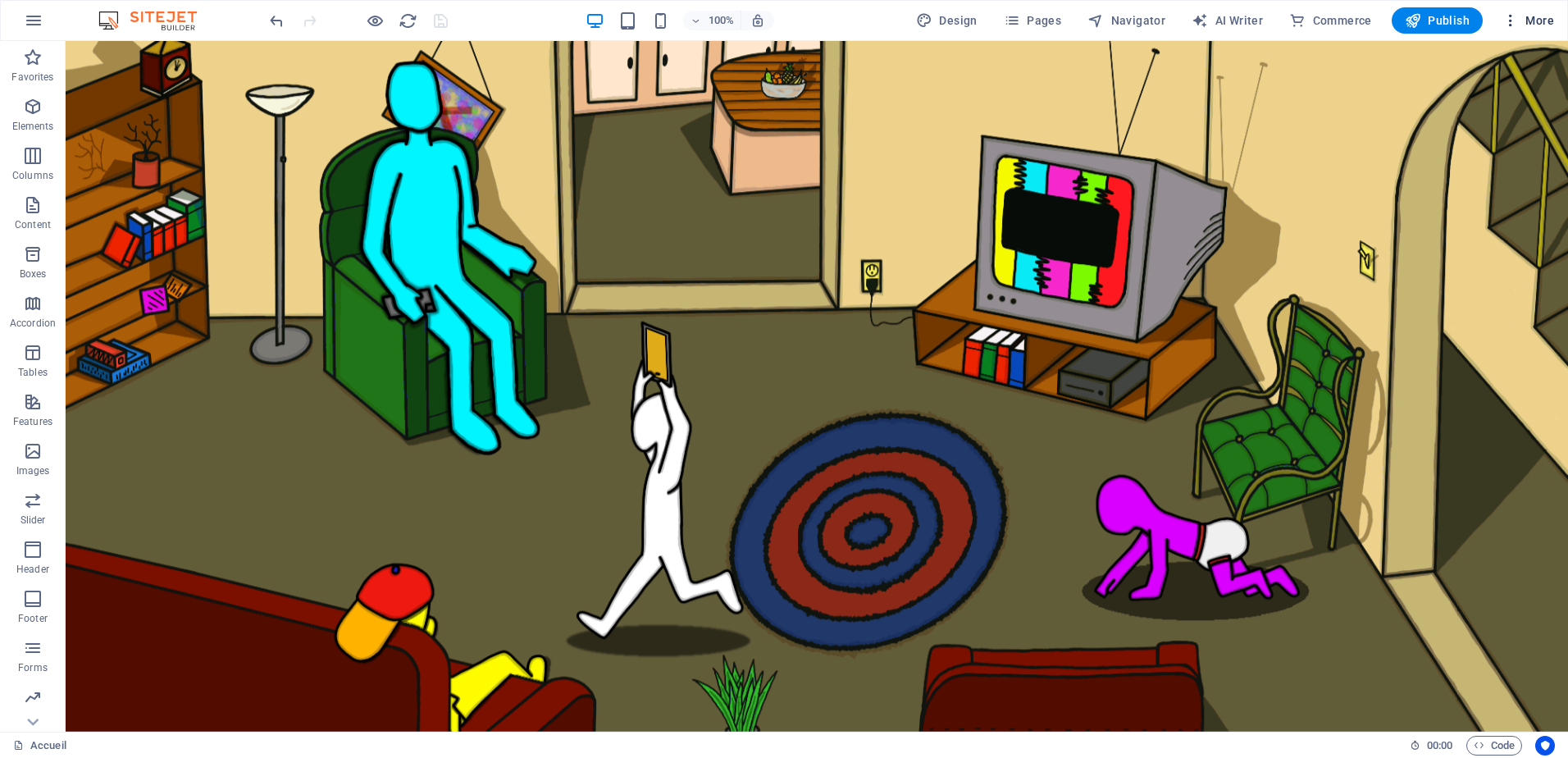
click at [1536, 17] on span "More" at bounding box center [1528, 21] width 52 height 16
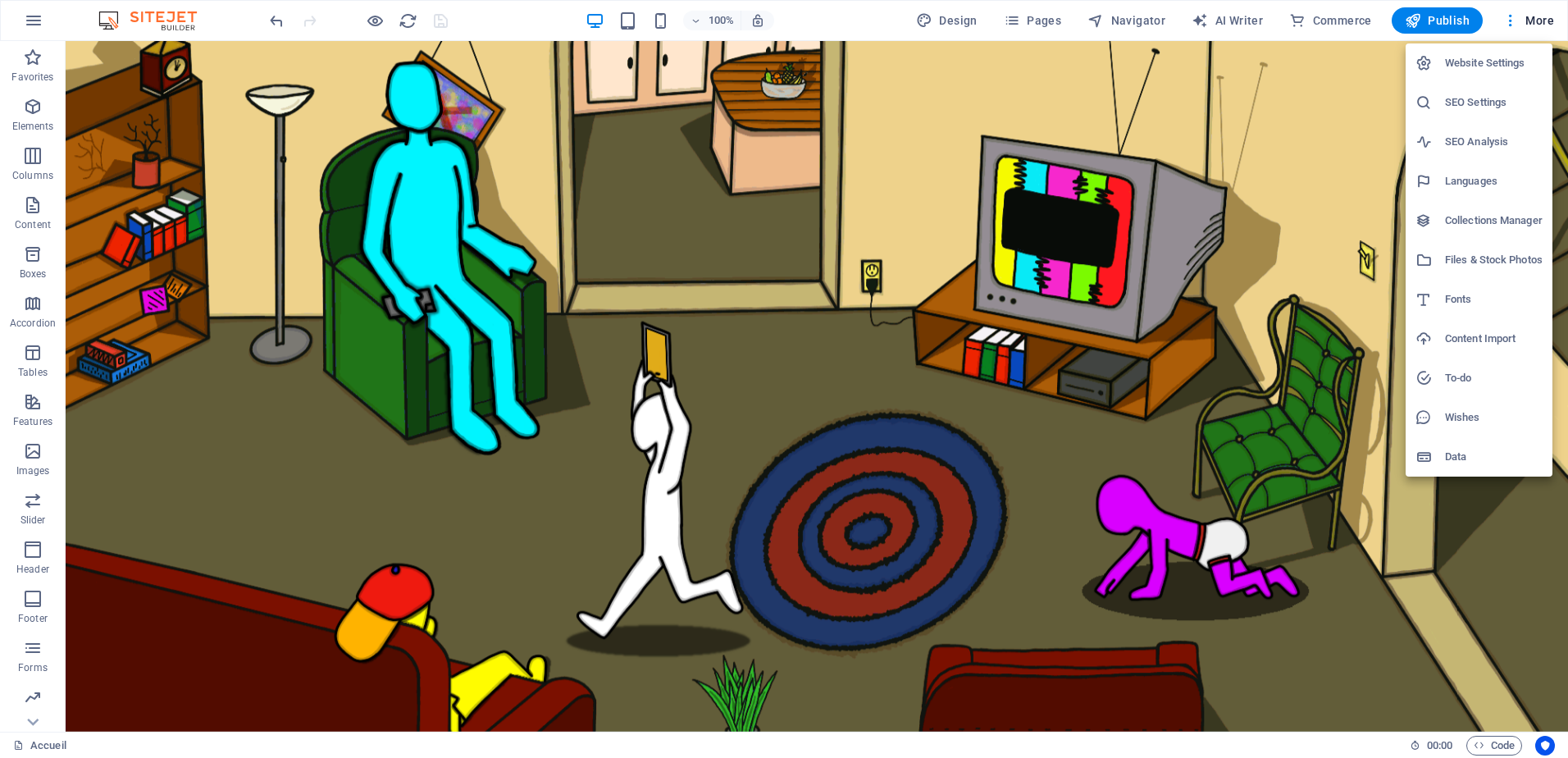
click at [1474, 73] on li "Website Settings" at bounding box center [1479, 63] width 147 height 39
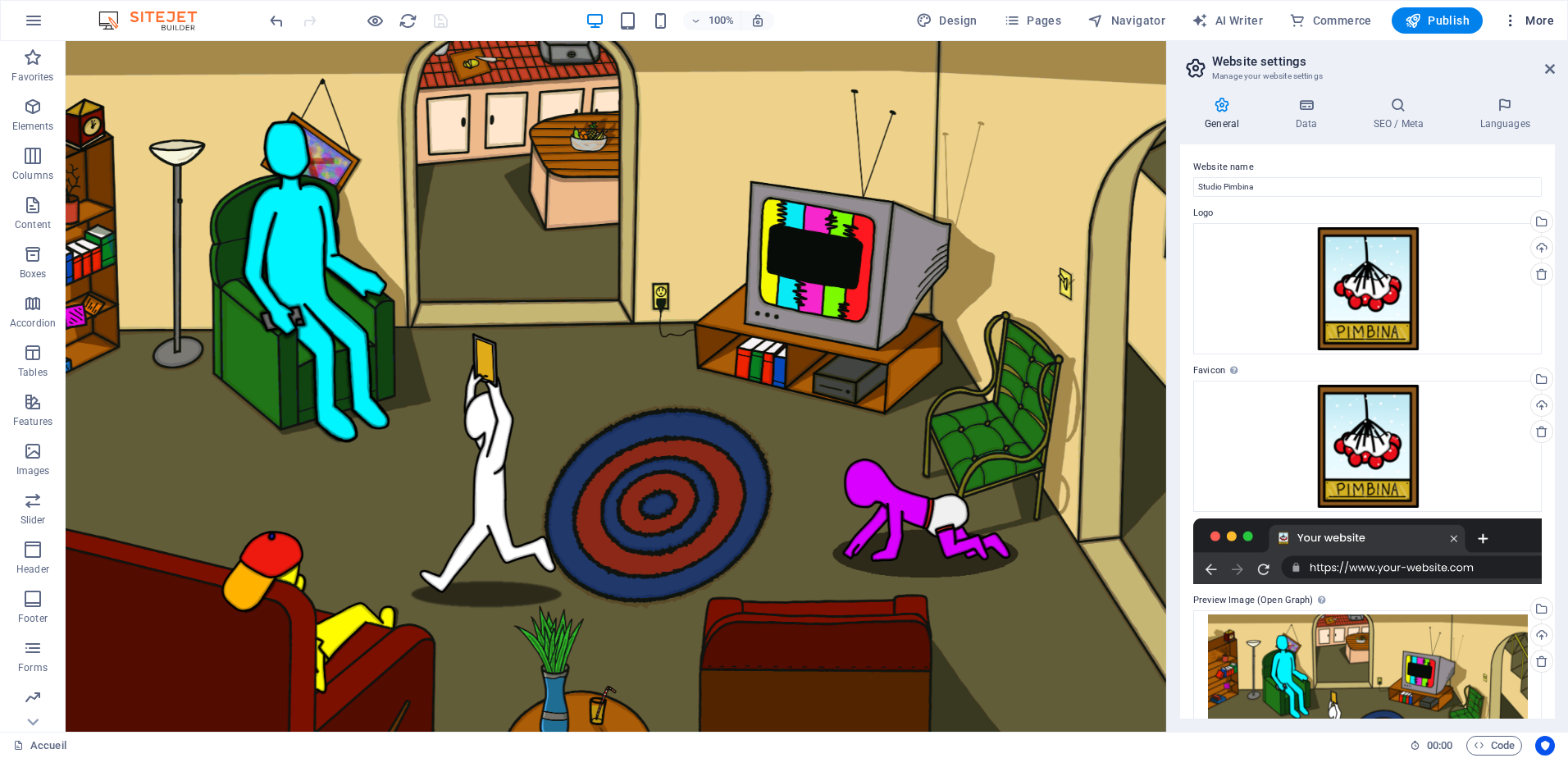
click at [1542, 19] on span "More" at bounding box center [1528, 21] width 52 height 16
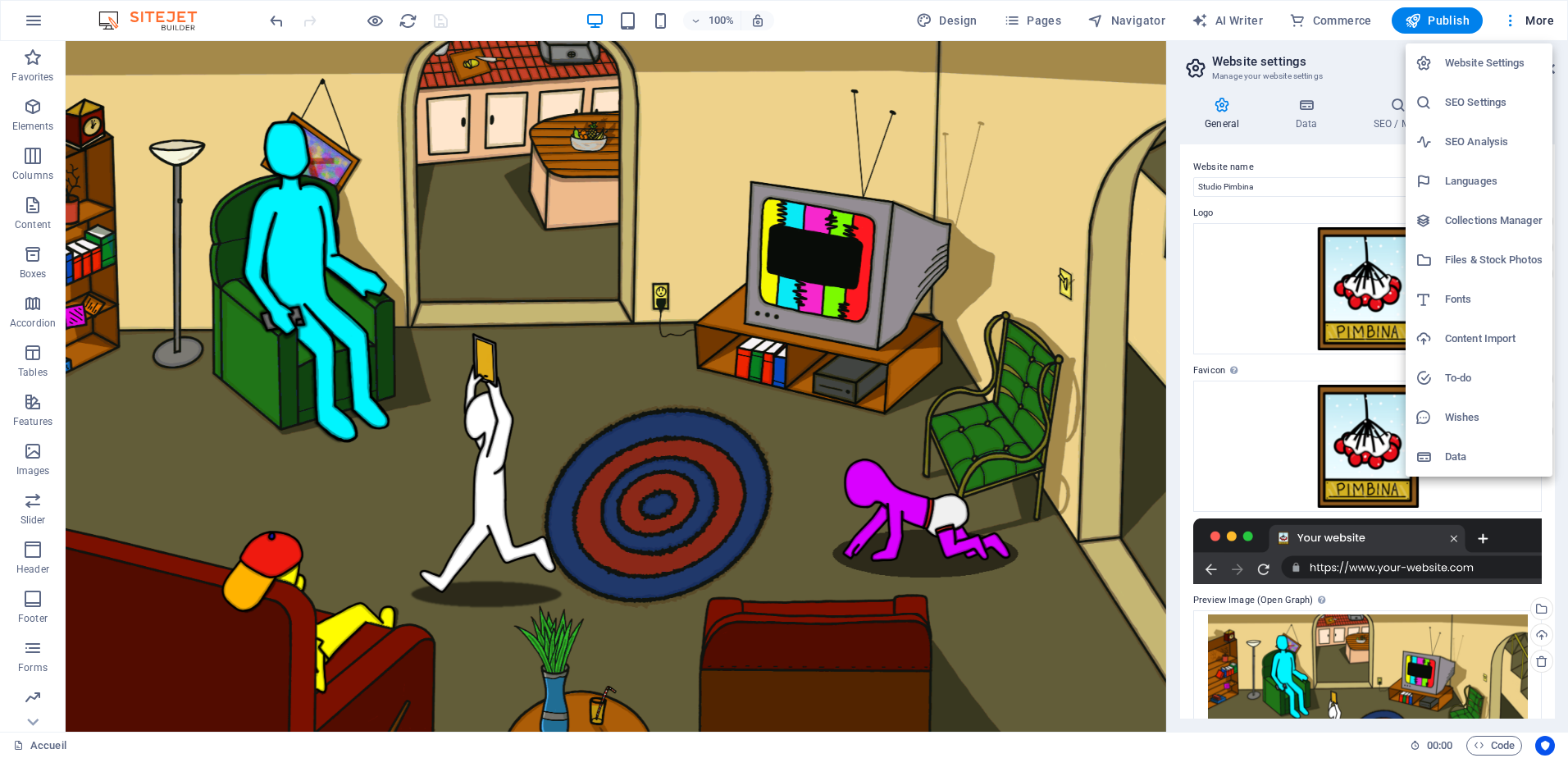
click at [1555, 18] on div at bounding box center [784, 379] width 1568 height 758
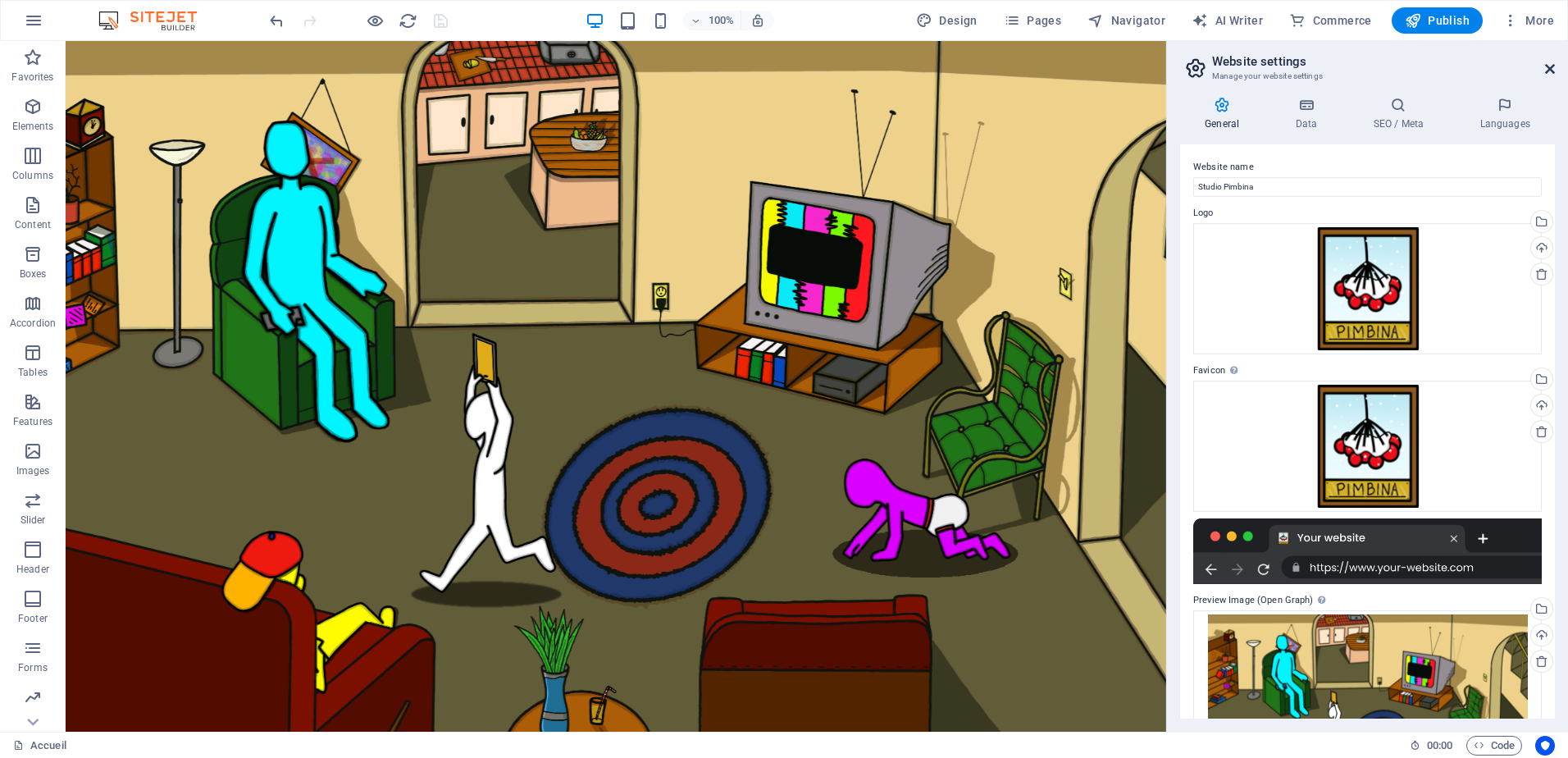
click at [1548, 64] on icon at bounding box center [1550, 69] width 10 height 13
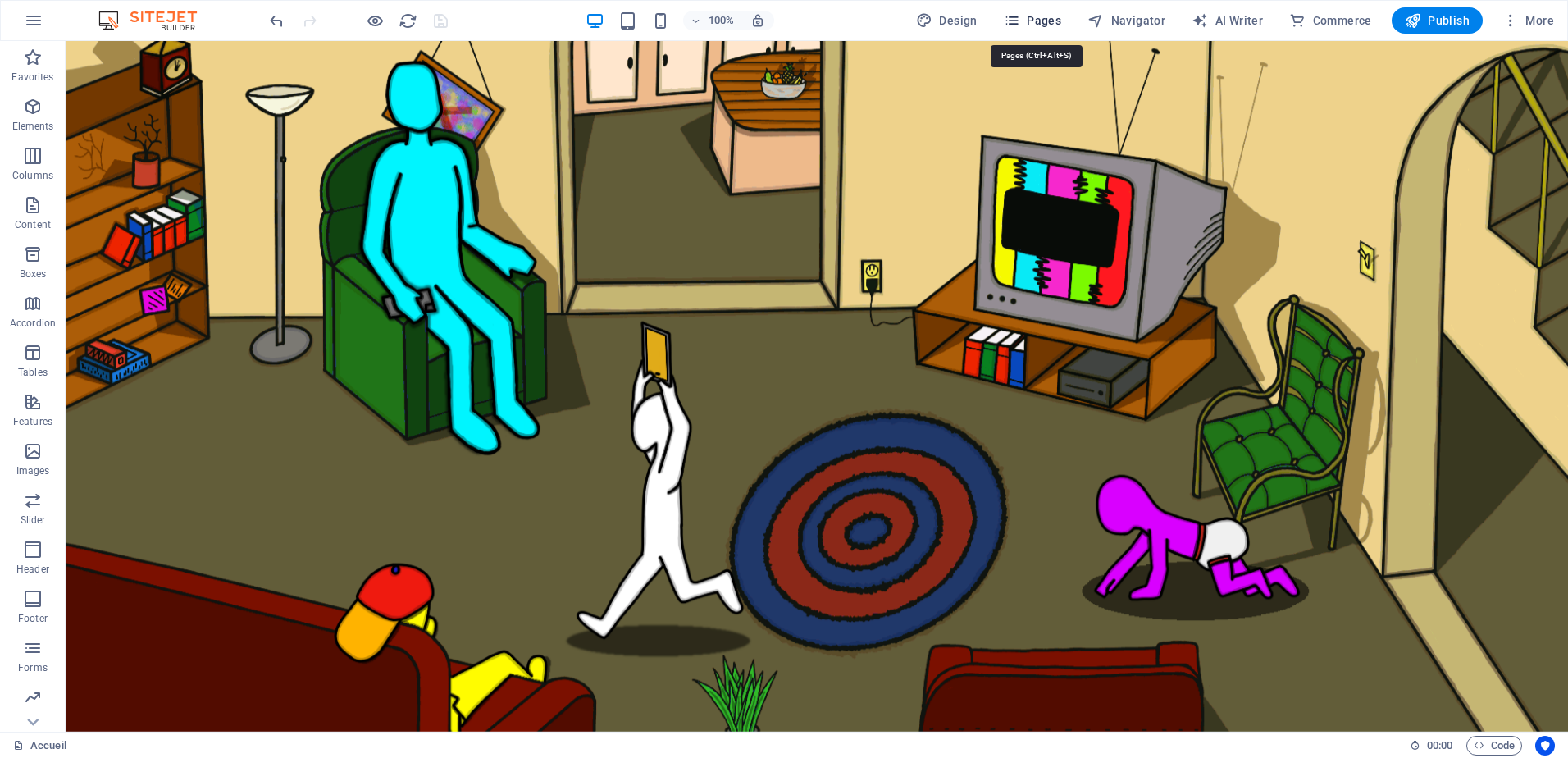
click at [1053, 17] on span "Pages" at bounding box center [1032, 21] width 57 height 16
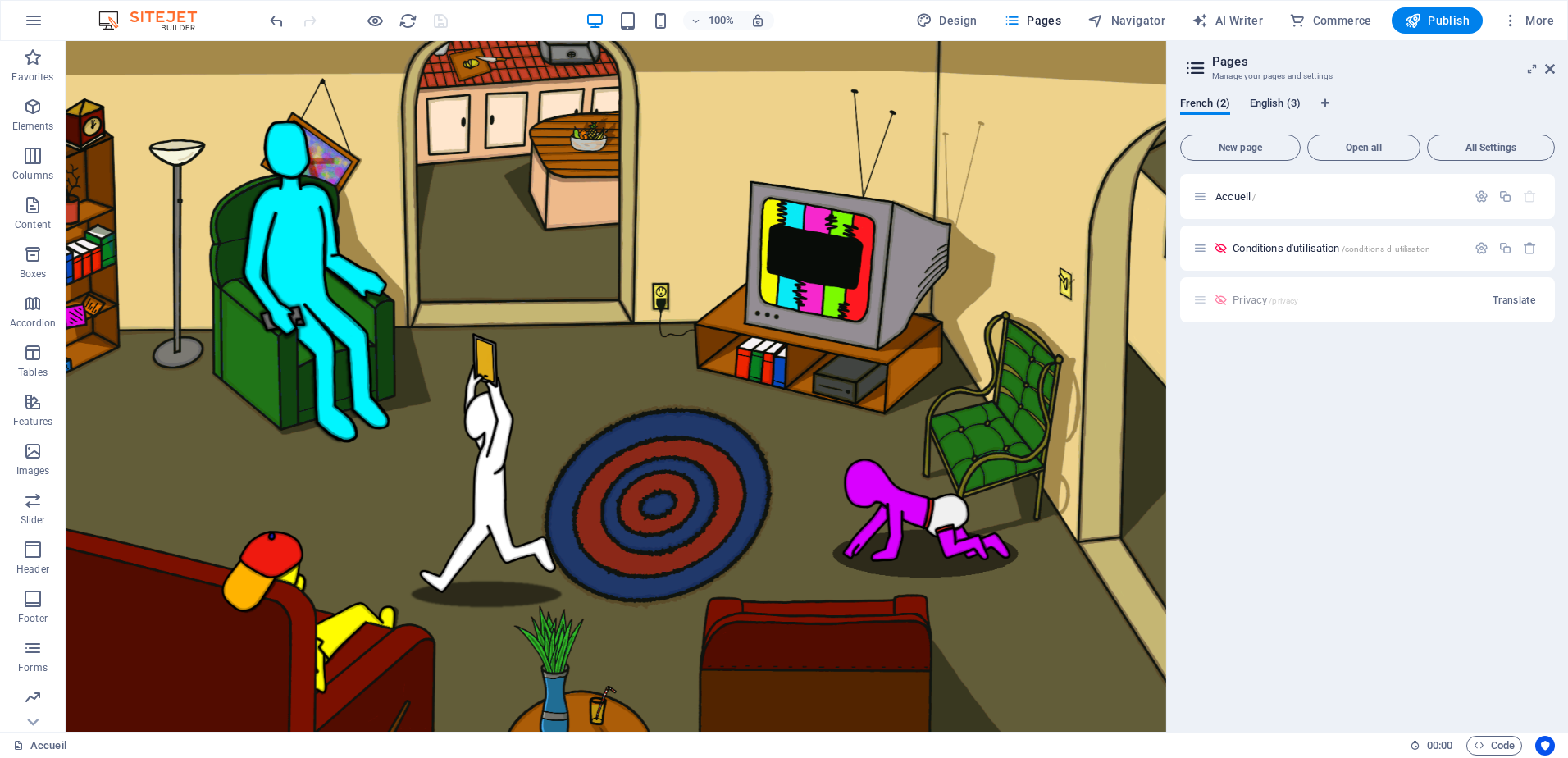
click at [1255, 94] on div "French (2) English (3) New page Open all All Settings Accueil / Conditions d'ut…" at bounding box center [1368, 408] width 401 height 648
click at [1257, 101] on span "English (3)" at bounding box center [1276, 104] width 51 height 23
click at [1482, 200] on icon "button" at bounding box center [1481, 196] width 14 height 14
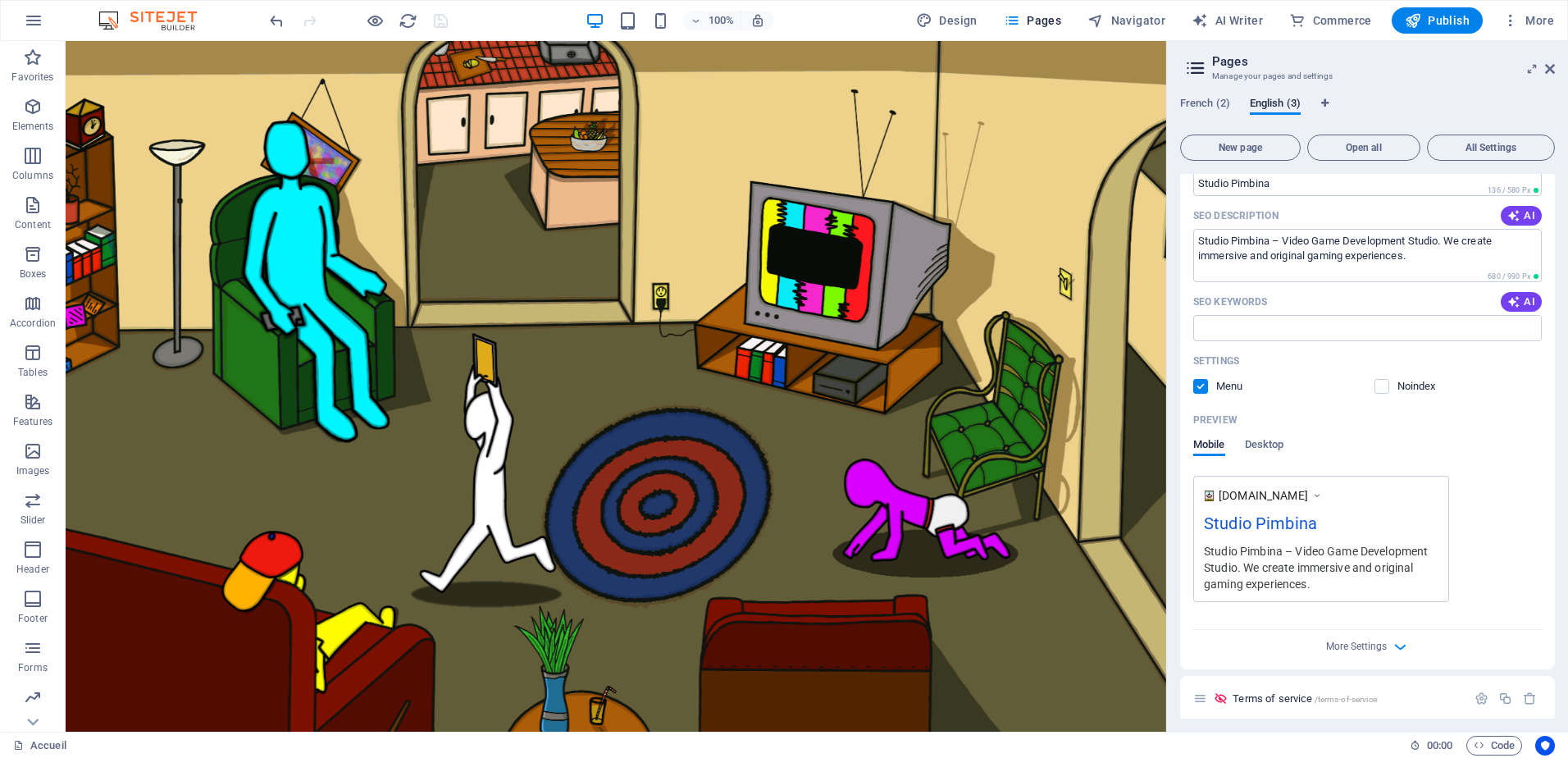
scroll to position [254, 0]
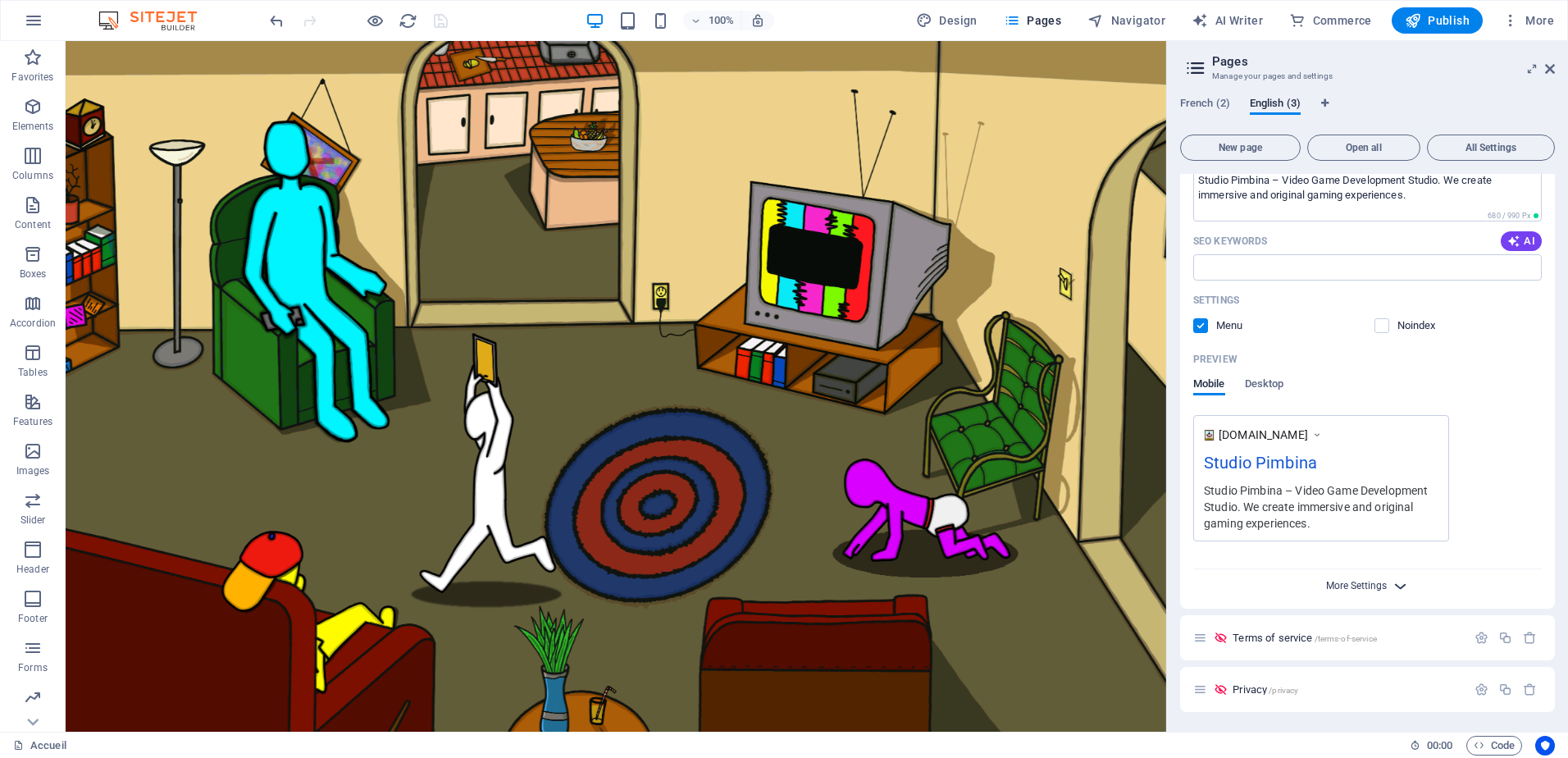
click at [1384, 586] on span "More Settings" at bounding box center [1356, 586] width 61 height 12
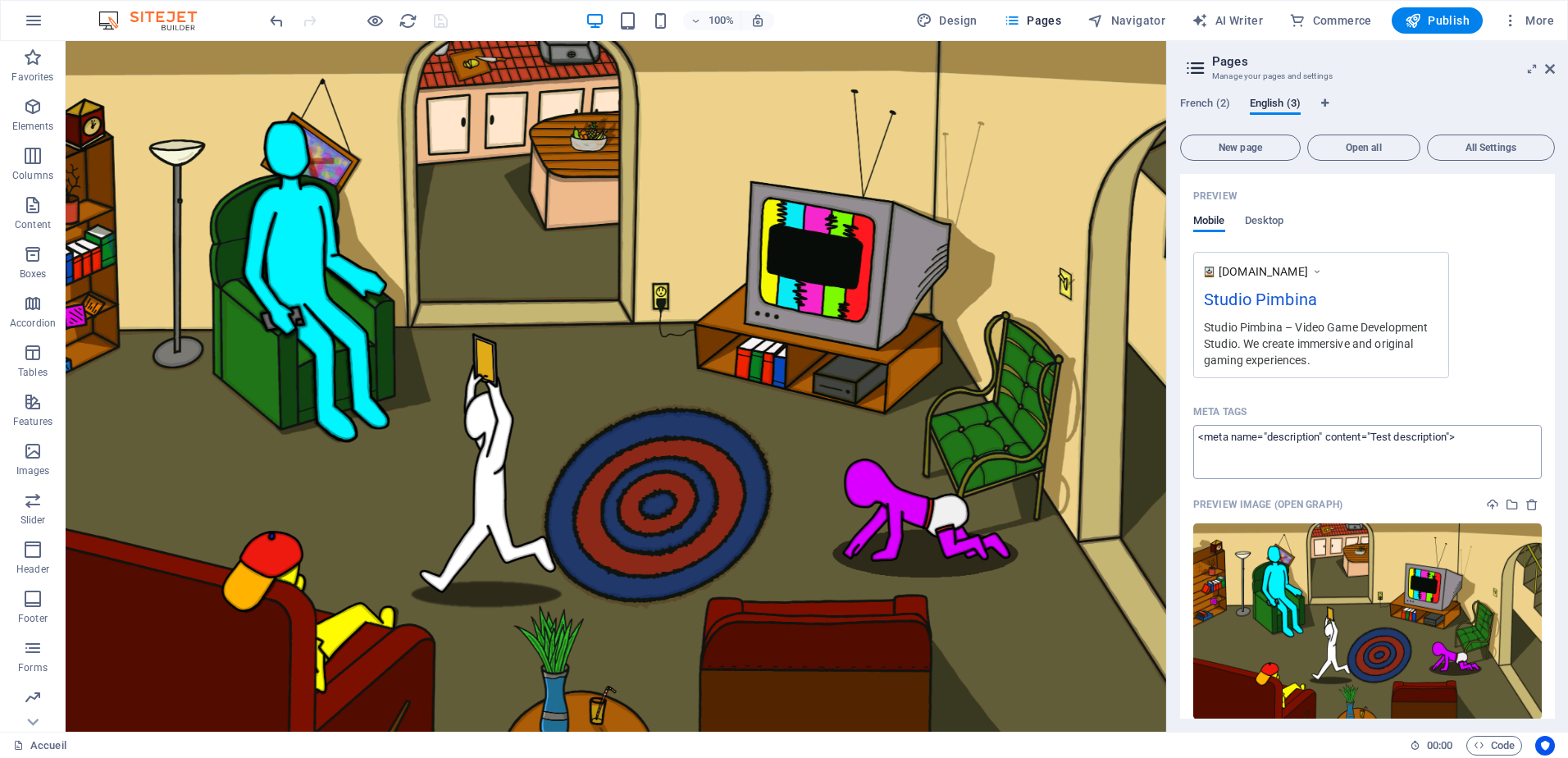
scroll to position [418, 0]
drag, startPoint x: 1486, startPoint y: 438, endPoint x: 1188, endPoint y: 420, distance: 298.5
click at [1188, 420] on div "Name Home ​ URL SLUG / ​ SEO Title AI Studio Pimbina ​ 136 / 580 Px SEO Descrip…" at bounding box center [1367, 286] width 375 height 971
paste textarea "property="og:title" content="Studio Pimbina – Video Game Development Studio"> <…"
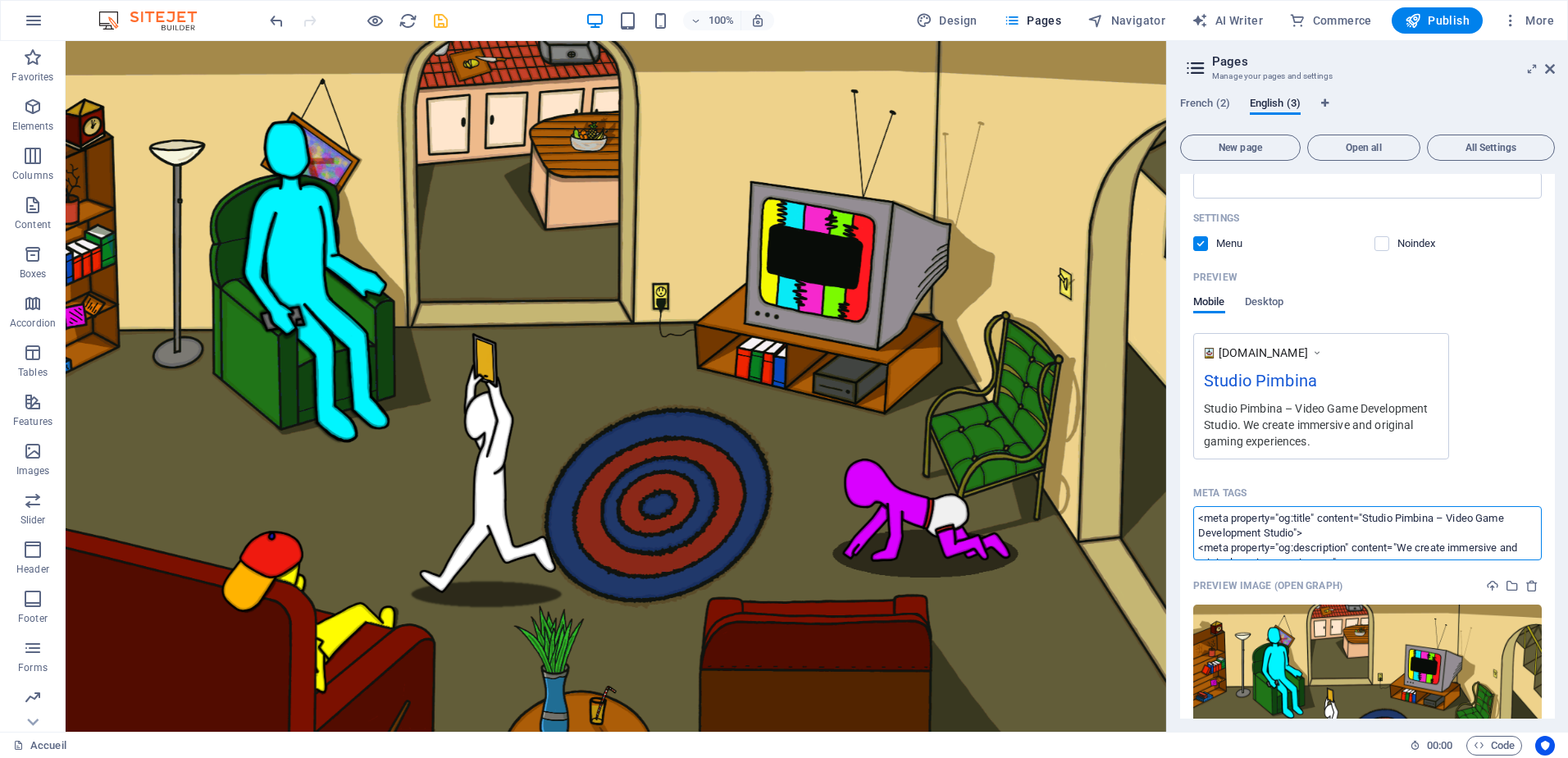
click at [1501, 319] on body "Studio Pimbina Accueil (fr) Favorites Elements Columns Content Boxes Accordion …" at bounding box center [784, 379] width 1568 height 758
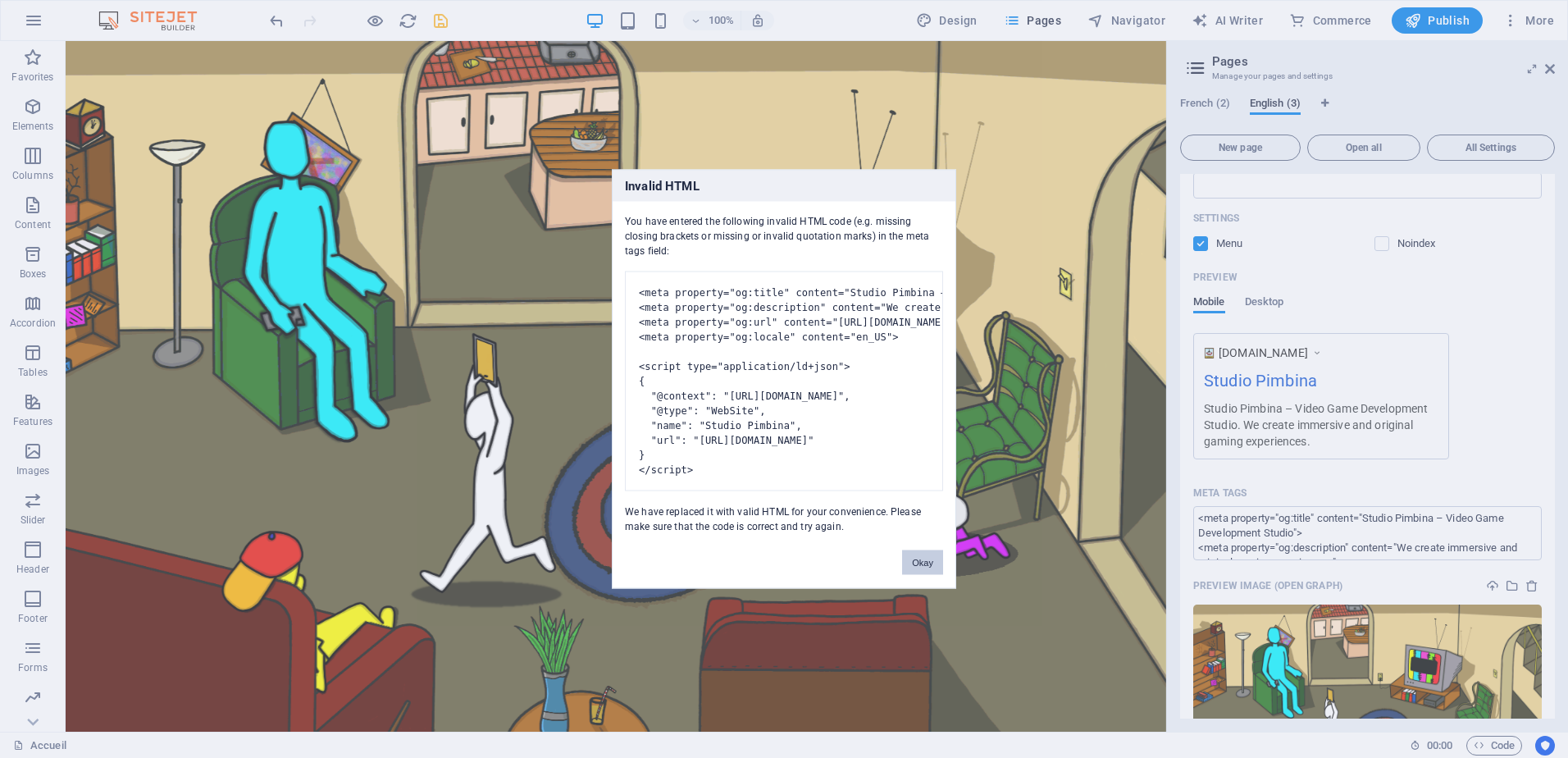
click at [939, 575] on button "Okay" at bounding box center [922, 562] width 41 height 25
click at [1533, 25] on body "Studio Pimbina Accueil (fr) Favorites Elements Columns Content Boxes Accordion …" at bounding box center [784, 379] width 1568 height 758
click at [927, 575] on button "Okay" at bounding box center [922, 562] width 41 height 25
click at [1524, 28] on body "Studio Pimbina Accueil (fr) Favorites Elements Columns Content Boxes Accordion …" at bounding box center [784, 379] width 1568 height 758
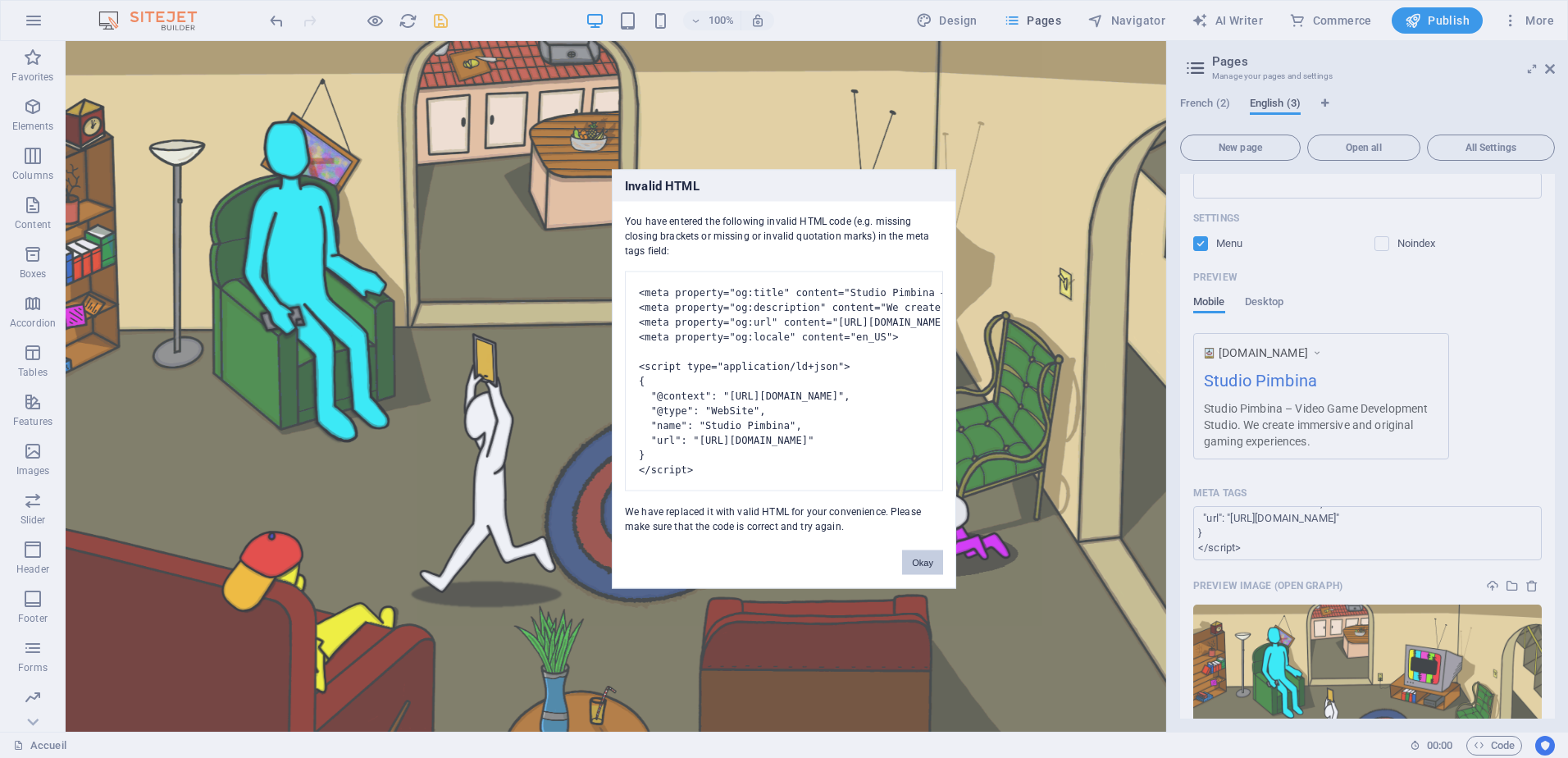
click at [931, 575] on button "Okay" at bounding box center [922, 562] width 41 height 25
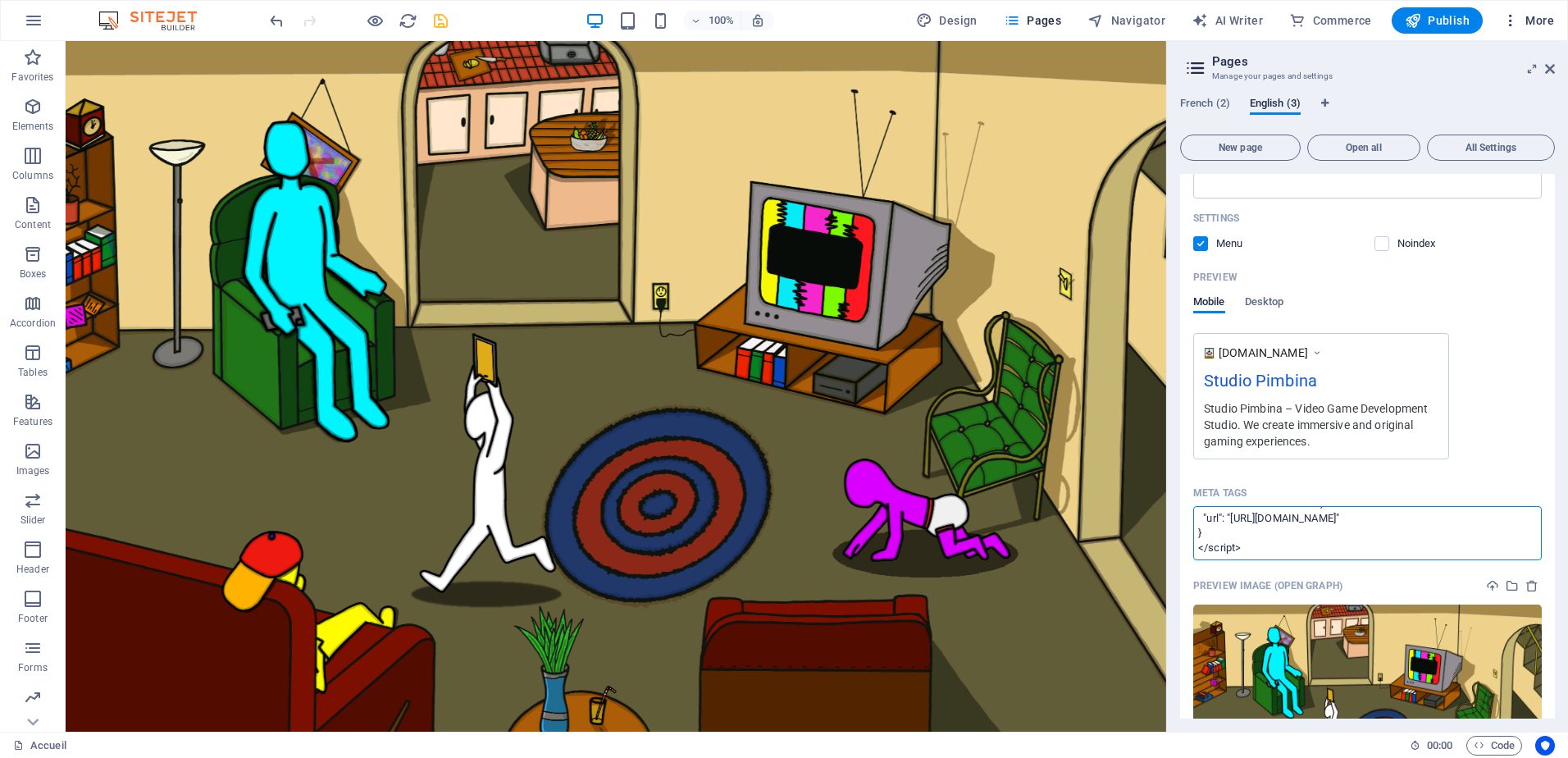
click at [1536, 22] on body "Studio Pimbina Accueil (fr) Favorites Elements Columns Content Boxes Accordion …" at bounding box center [784, 379] width 1568 height 758
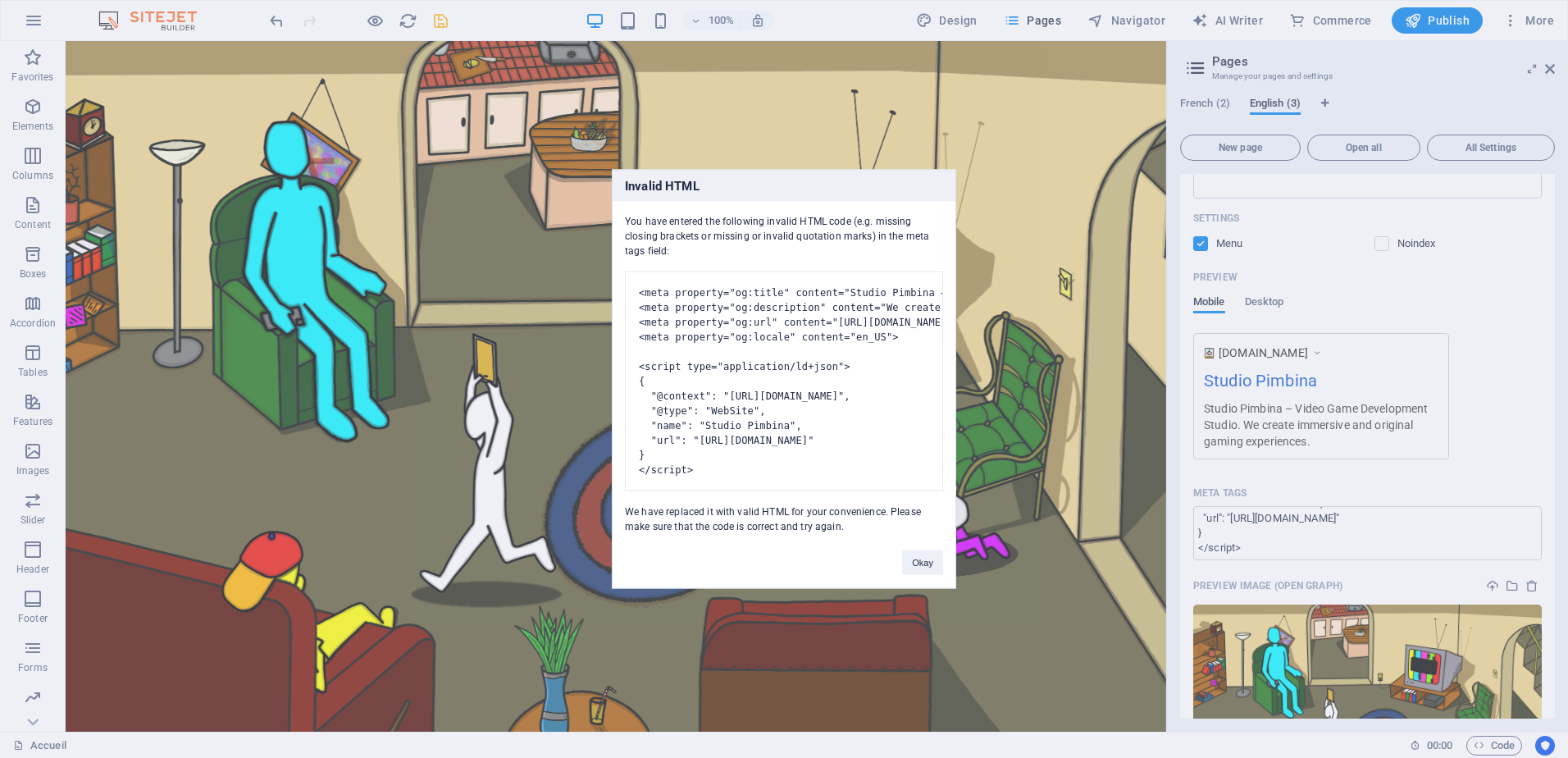
click at [774, 443] on pre "<meta property="og:title" content="Studio Pimbina – Video Game Development Stud…" at bounding box center [784, 381] width 319 height 220
drag, startPoint x: 720, startPoint y: 447, endPoint x: 618, endPoint y: 273, distance: 201.7
click at [618, 273] on div "You have entered the following invalid HTML code (e.g. missing closing brackets…" at bounding box center [784, 368] width 343 height 332
copy pre "<meta property="og:title" content="Studio Pimbina – Video Game Development Stud…"
click at [930, 575] on button "Okay" at bounding box center [922, 562] width 41 height 25
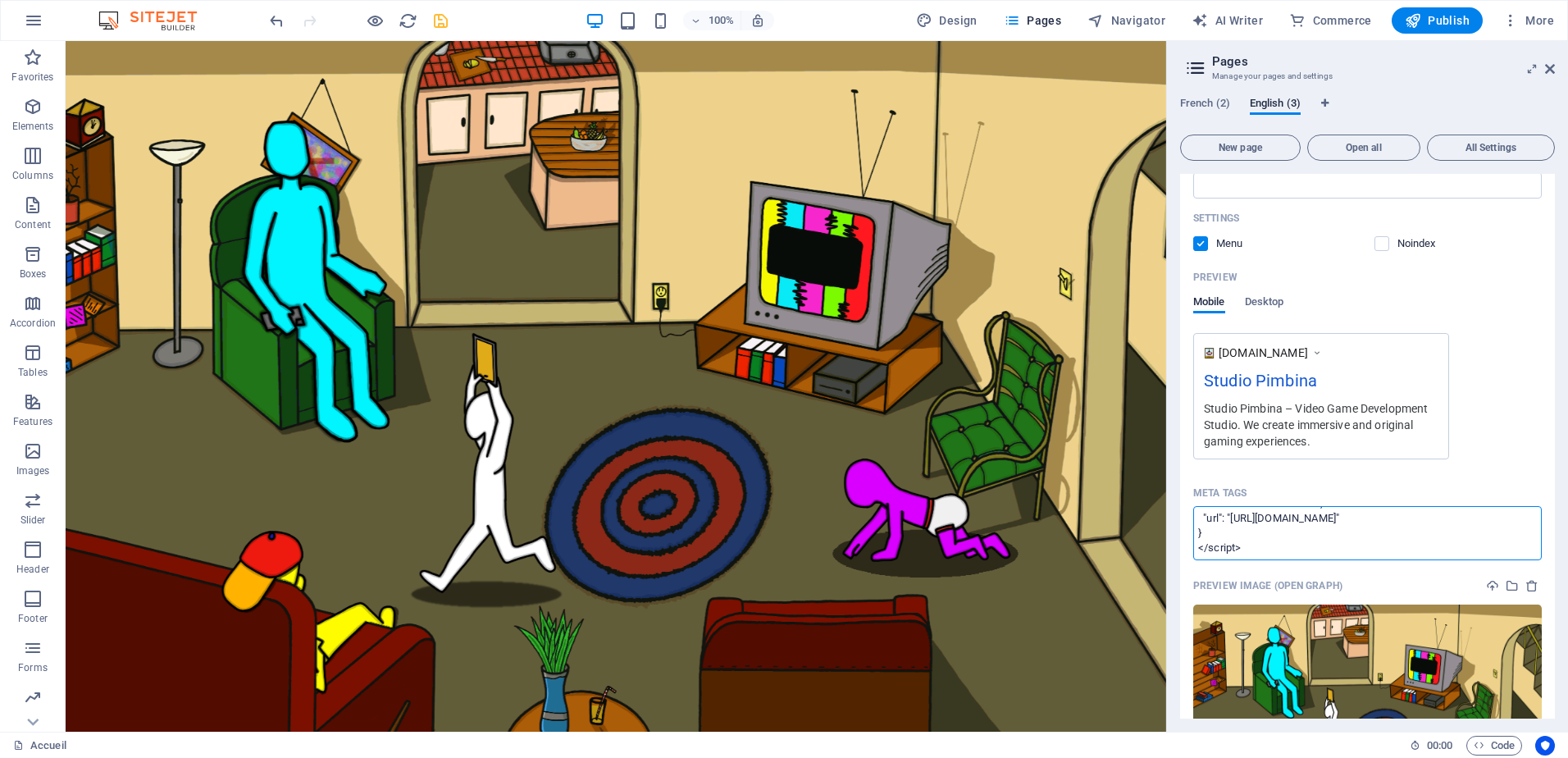
paste textarea "<meta property="og:title" content="Studio Pimbina – Video Game Development Stud…"
type textarea "<meta property="og:title" content="Studio Pimbina – Video Game Development Stud…"
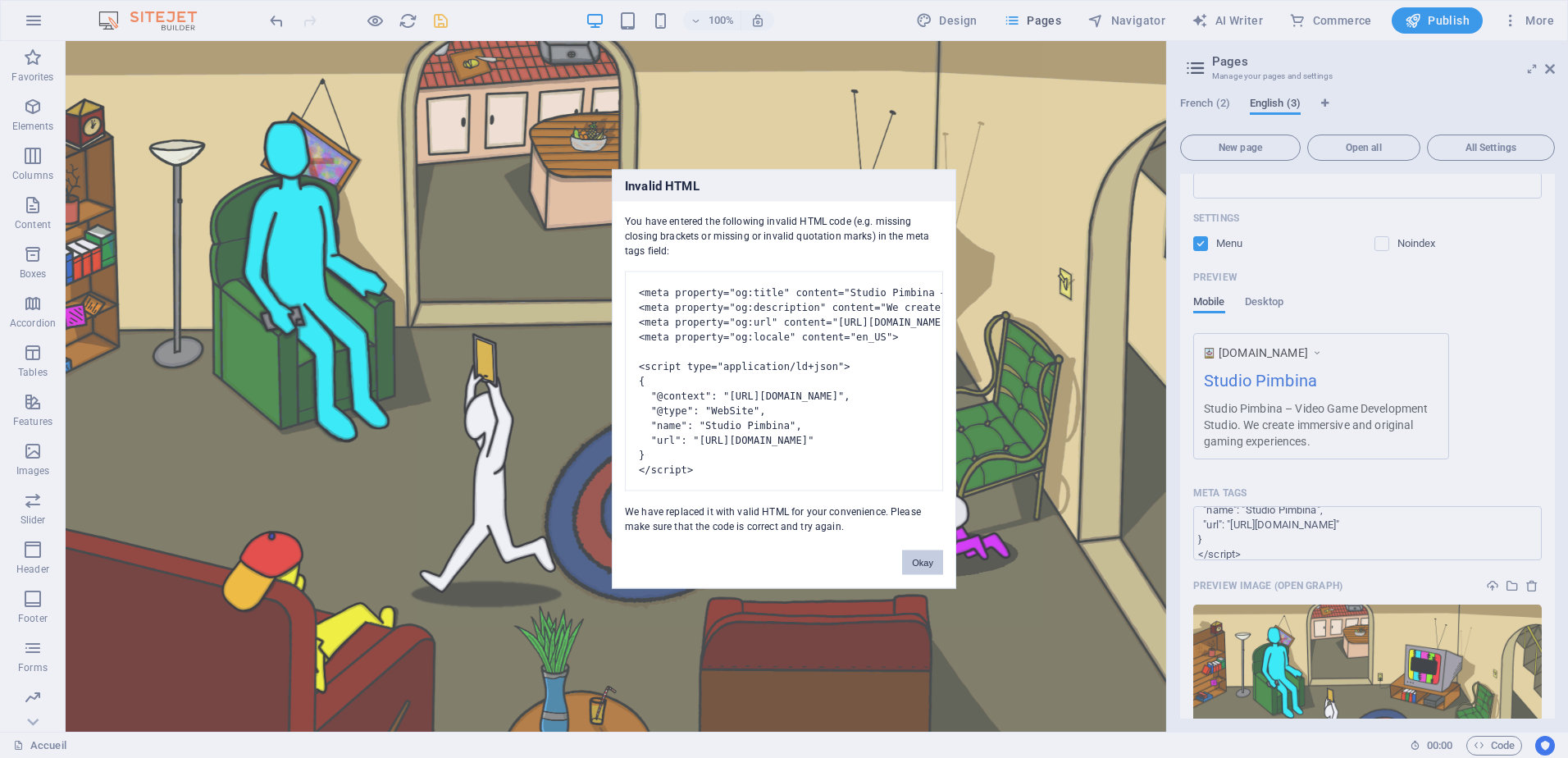
click at [1523, 391] on body "Studio Pimbina Accueil (fr) Favorites Elements Columns Content Boxes Accordion …" at bounding box center [784, 379] width 1568 height 758
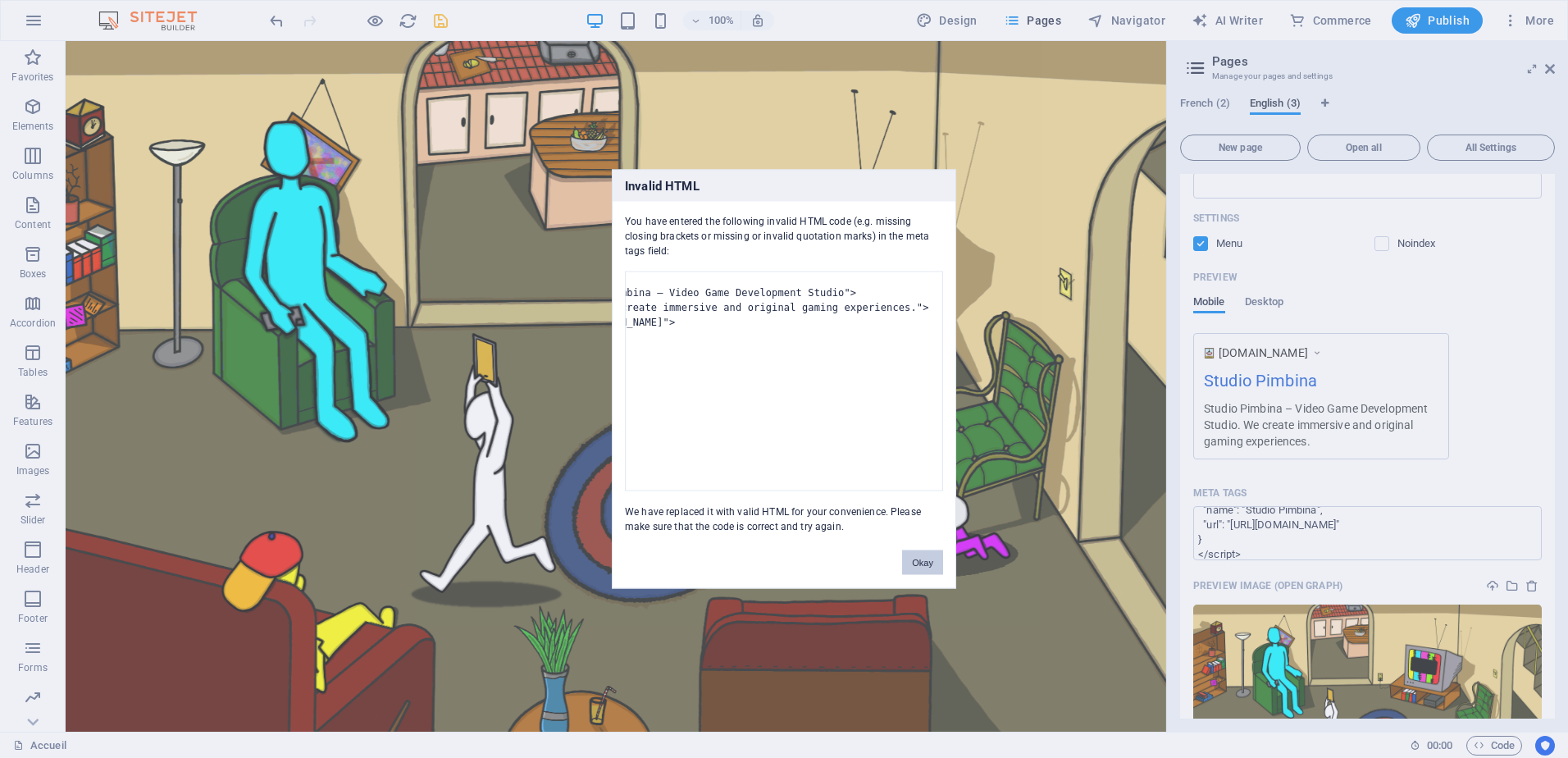
scroll to position [0, 0]
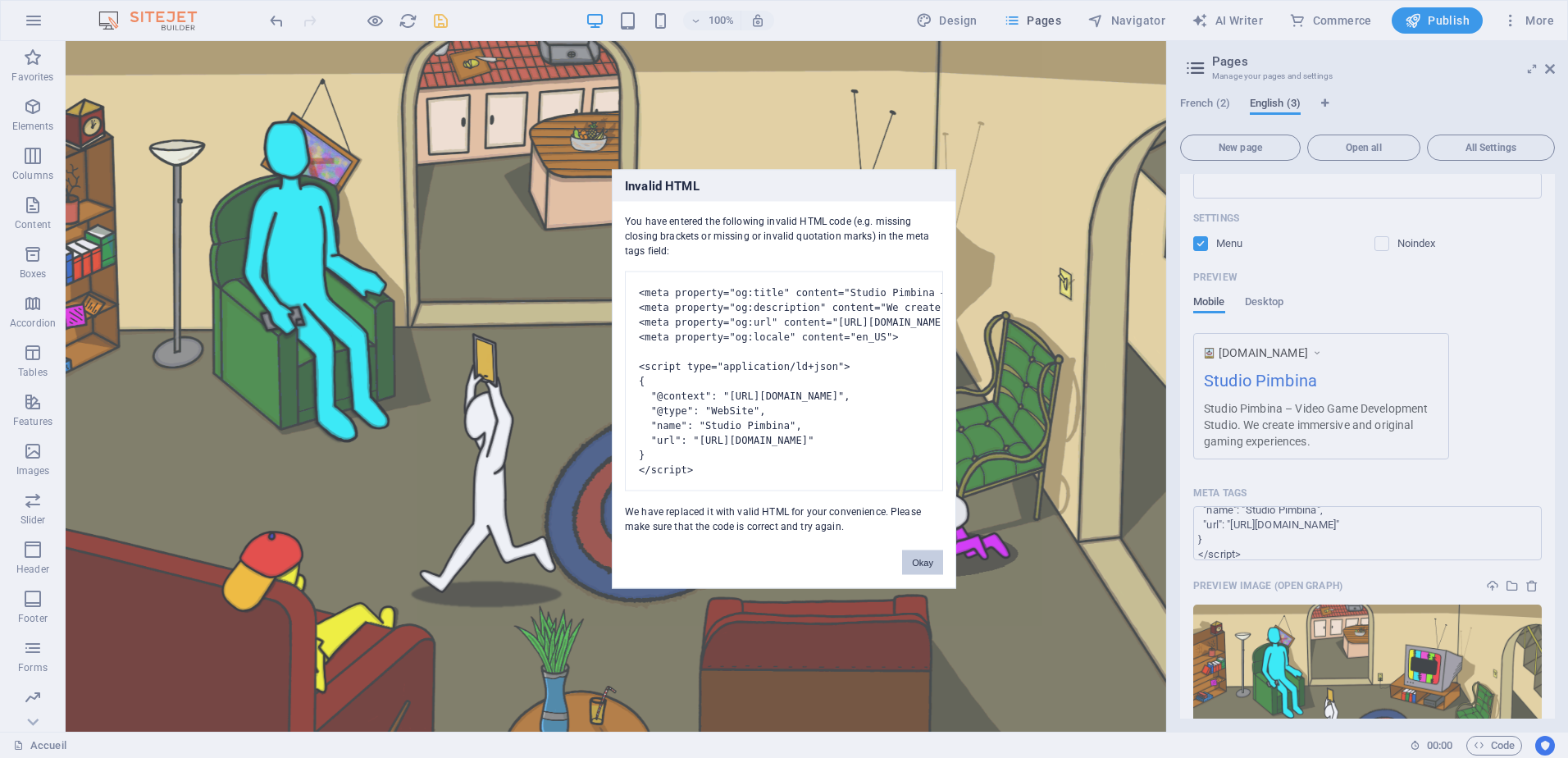
click at [912, 573] on button "Okay" at bounding box center [922, 562] width 41 height 25
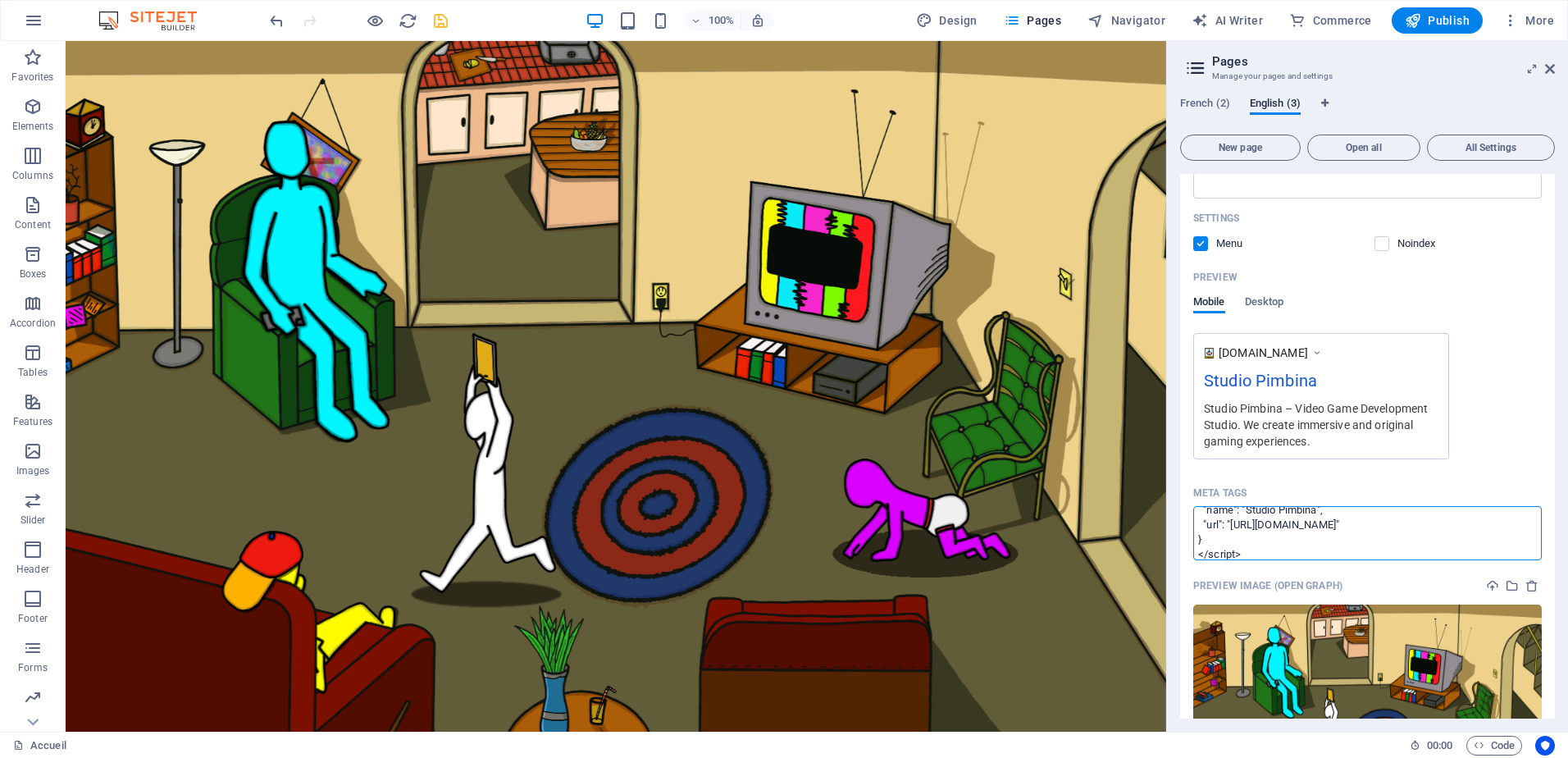
click at [1324, 556] on textarea "<meta property="og:title" content="Studio Pimbina – Video Game Development Stud…" at bounding box center [1367, 532] width 349 height 54
click at [1512, 282] on div "Preview" at bounding box center [1367, 277] width 349 height 26
click at [1519, 22] on icon "button" at bounding box center [1511, 21] width 16 height 16
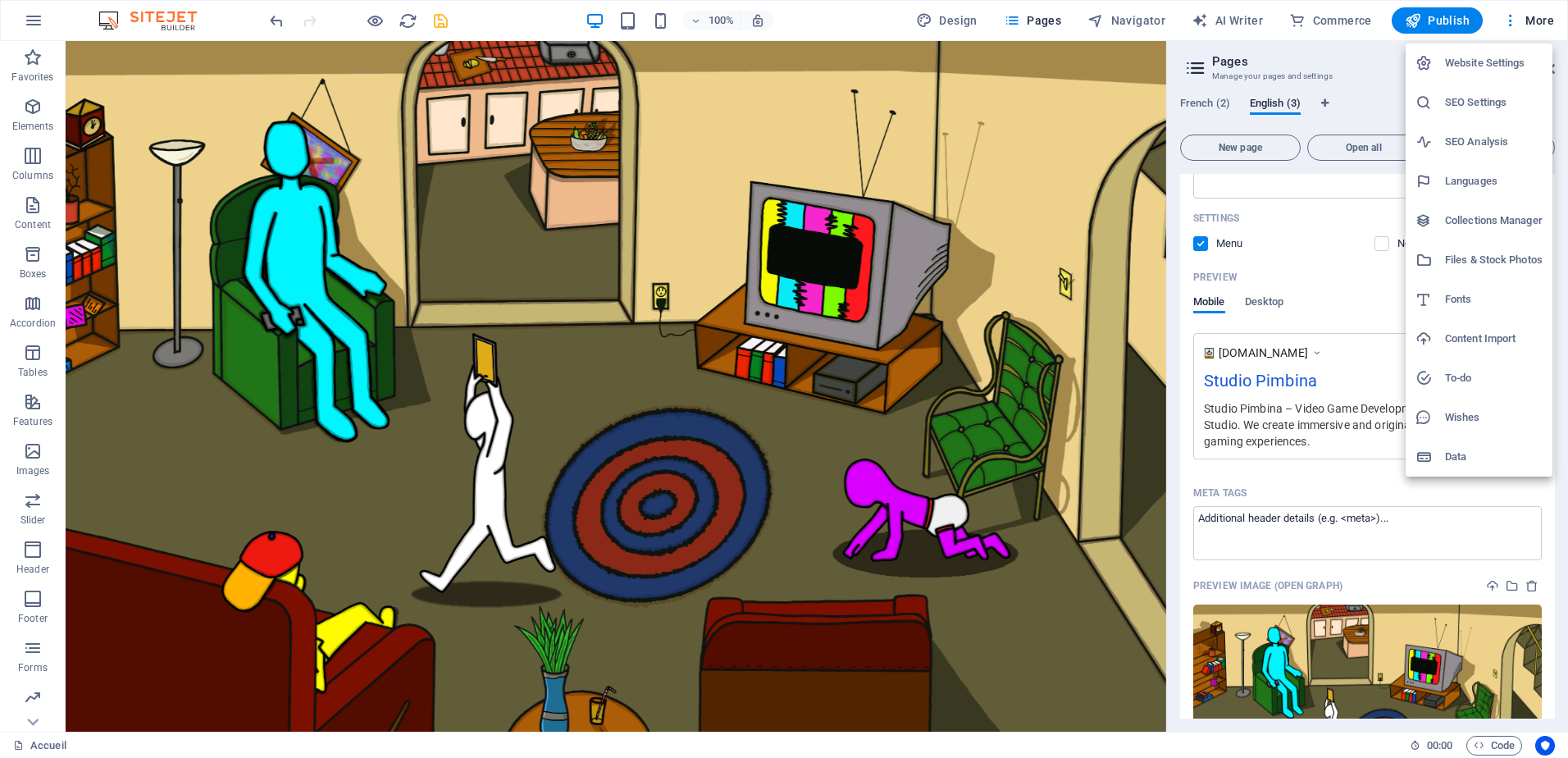
click at [1519, 20] on div at bounding box center [784, 379] width 1568 height 758
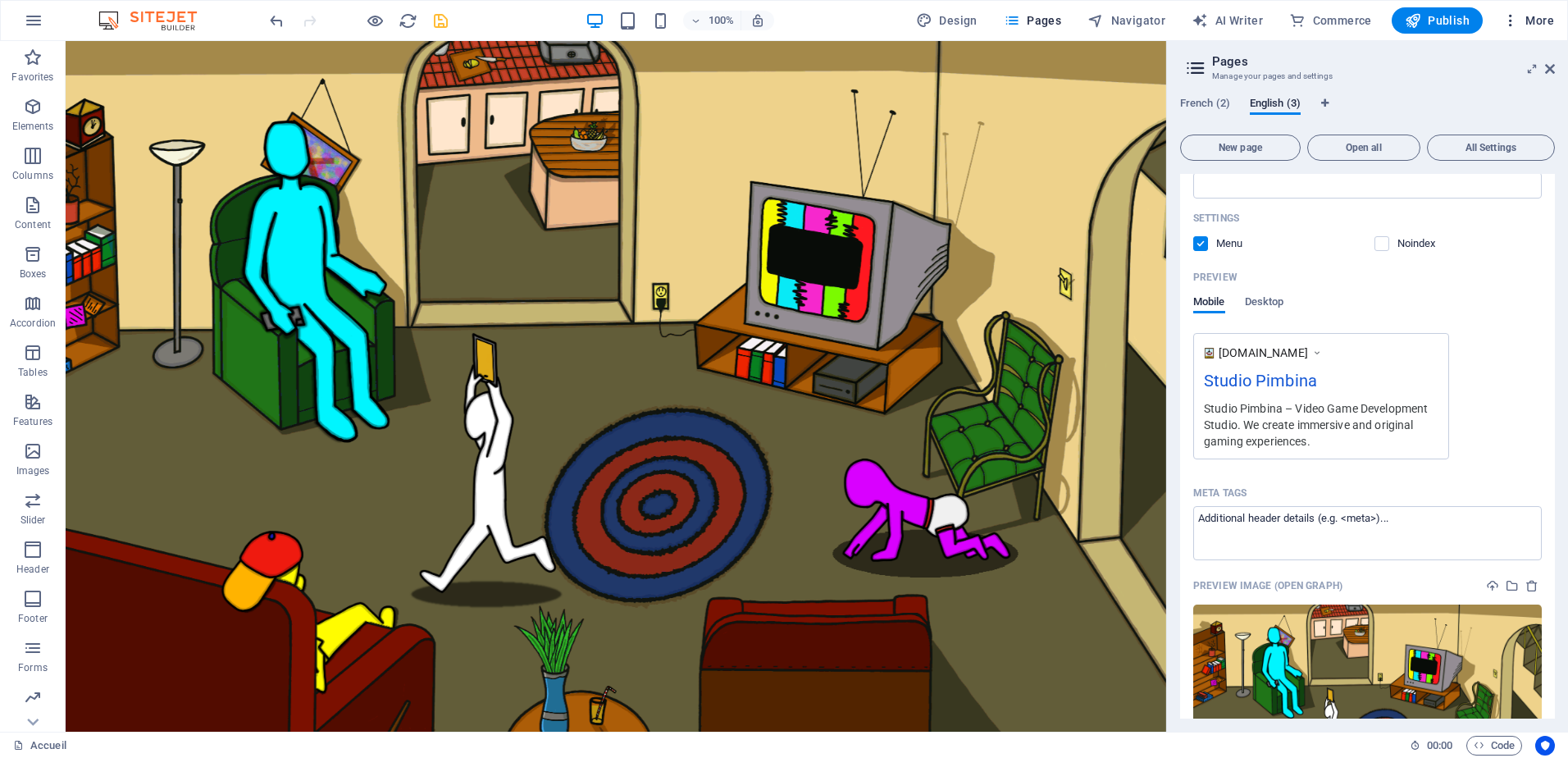
click at [1523, 22] on span "More" at bounding box center [1528, 21] width 52 height 16
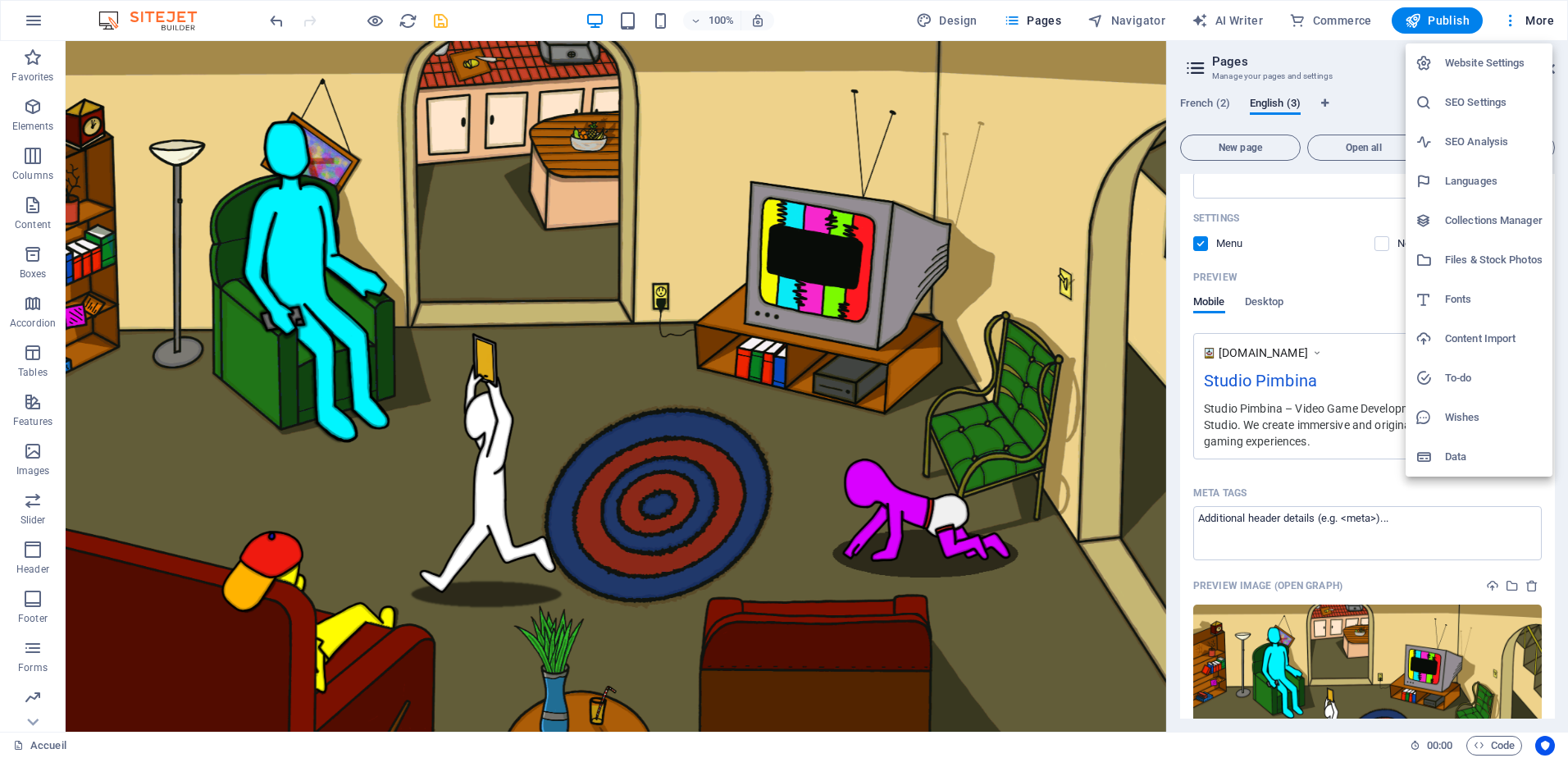
click at [1478, 70] on h6 "Website Settings" at bounding box center [1494, 64] width 98 height 20
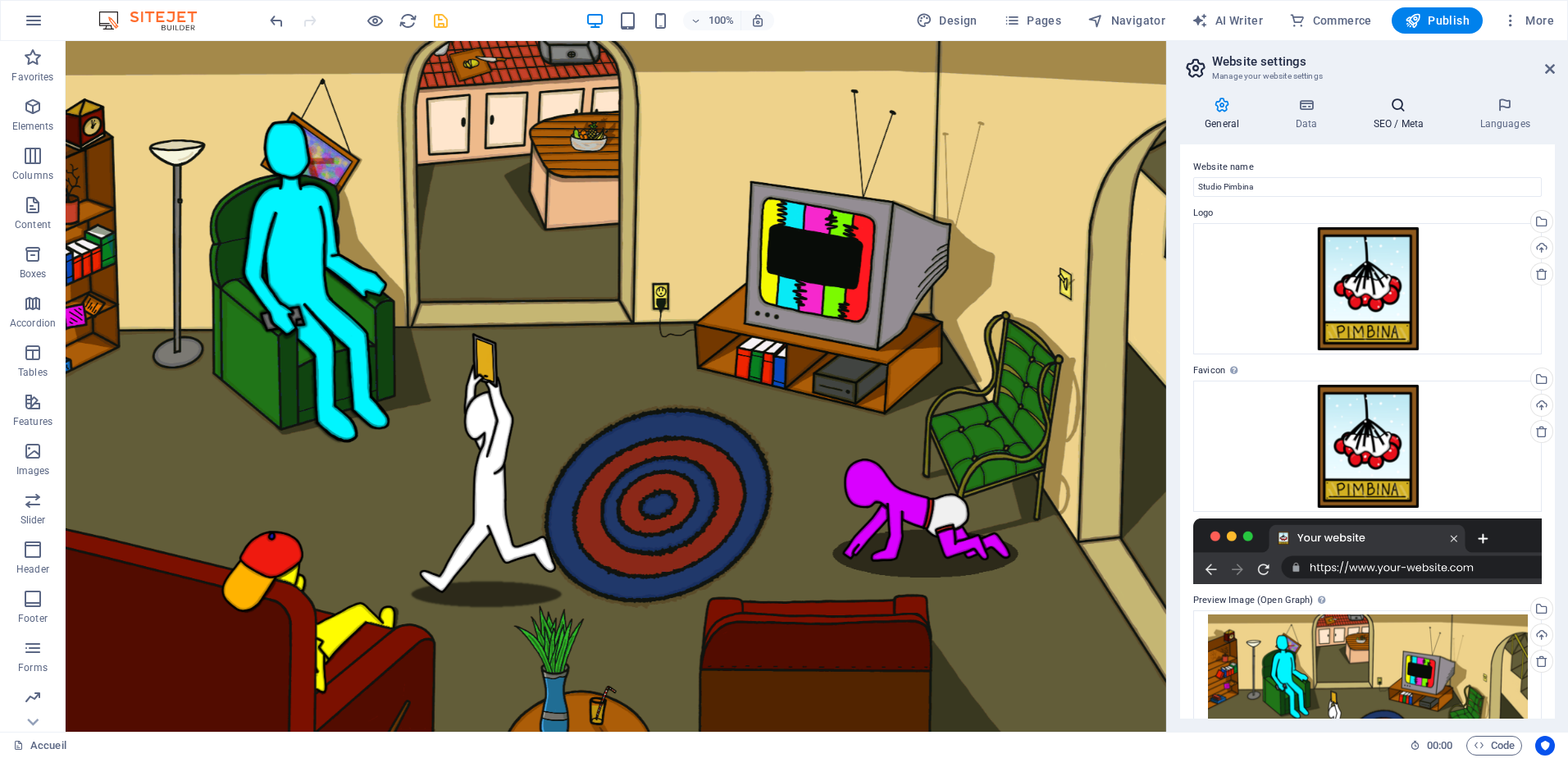
click at [1417, 118] on h4 "SEO / Meta" at bounding box center [1401, 114] width 106 height 34
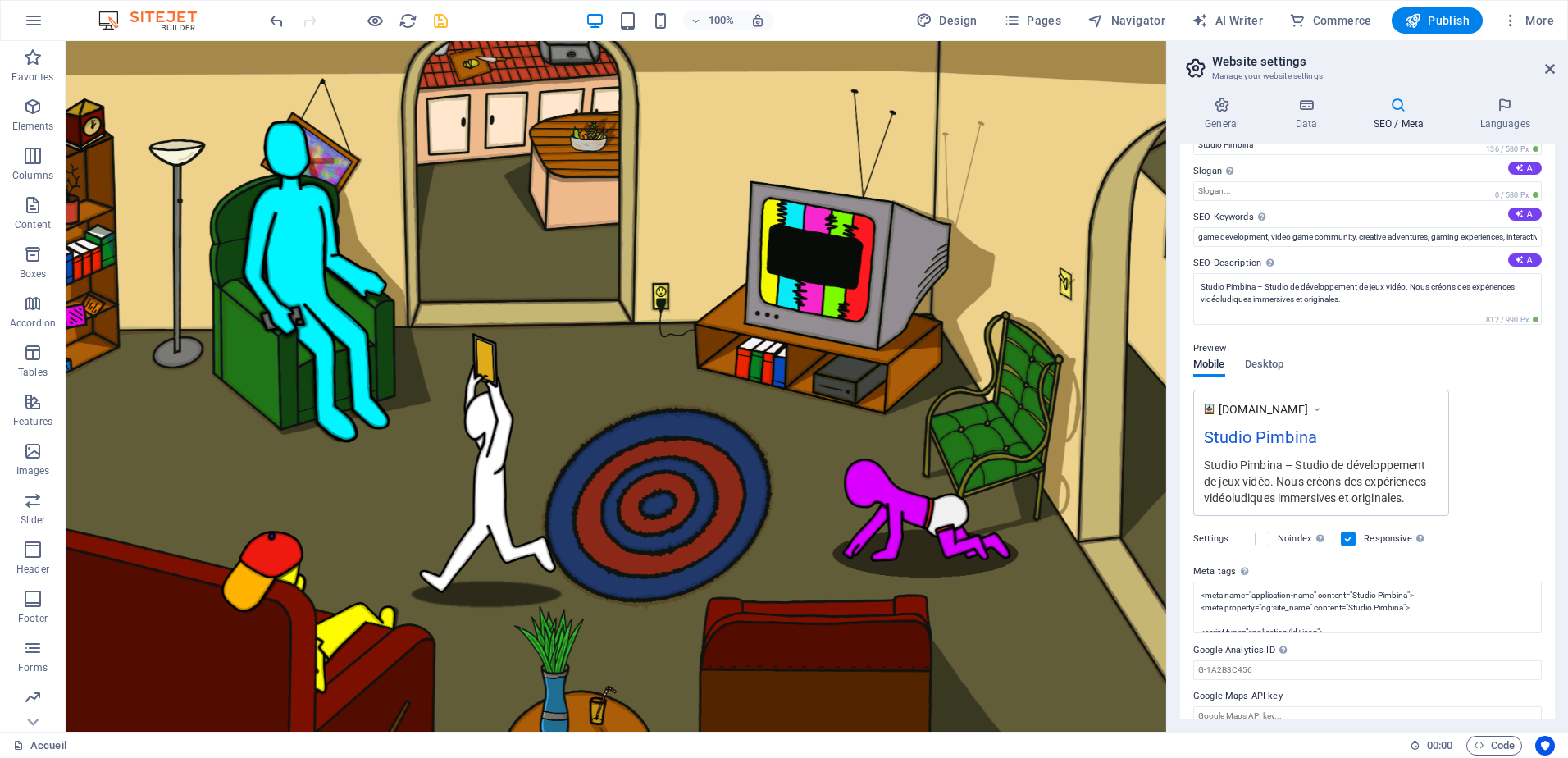
scroll to position [63, 0]
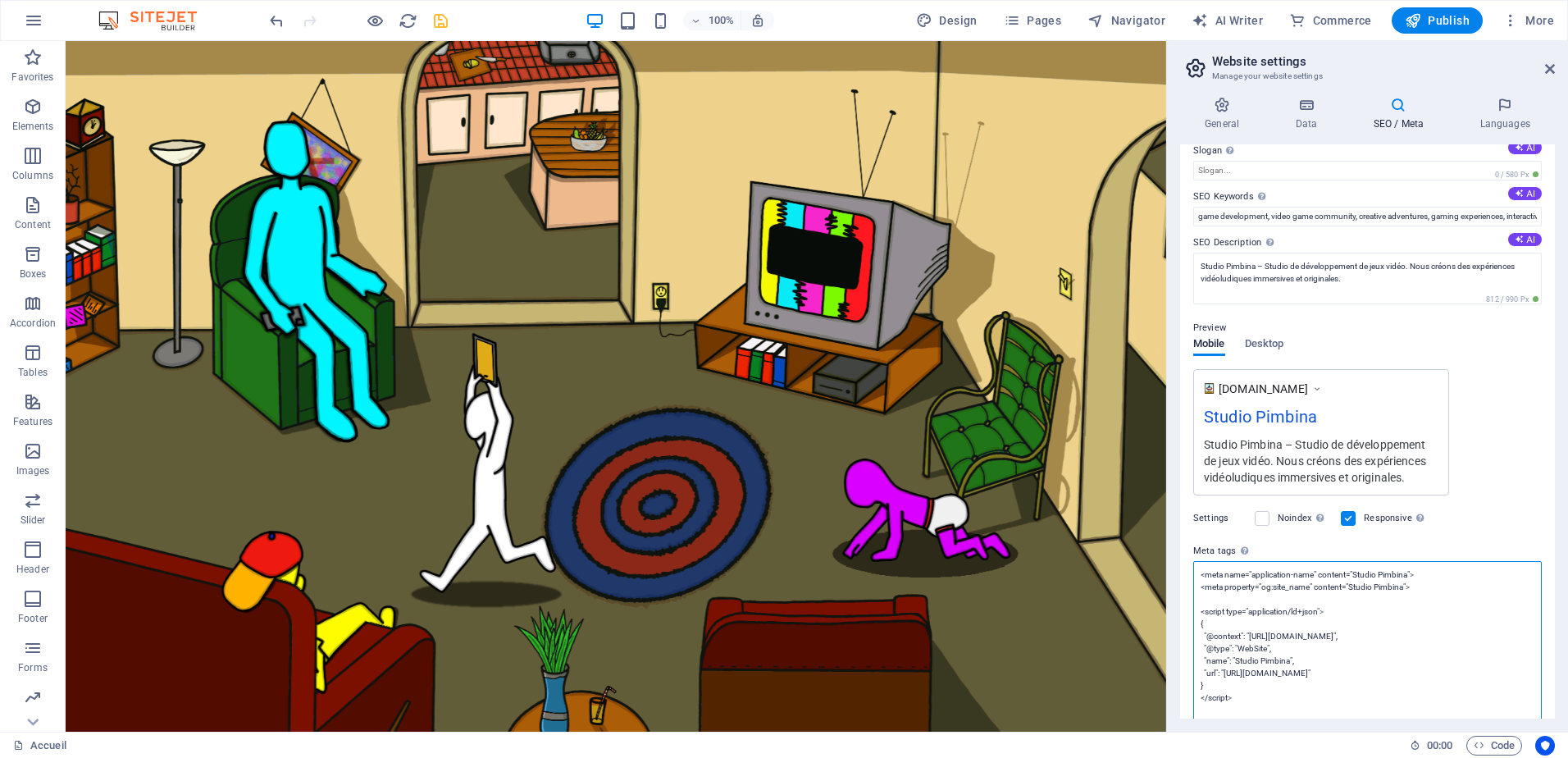
drag, startPoint x: 1429, startPoint y: 585, endPoint x: 1201, endPoint y: 577, distance: 228.1
click at [1201, 577] on textarea "<meta name="application-name" content="Studio Pimbina"> <meta property="og:site…" at bounding box center [1367, 648] width 349 height 174
click at [1027, 18] on span "Pages" at bounding box center [1032, 21] width 57 height 16
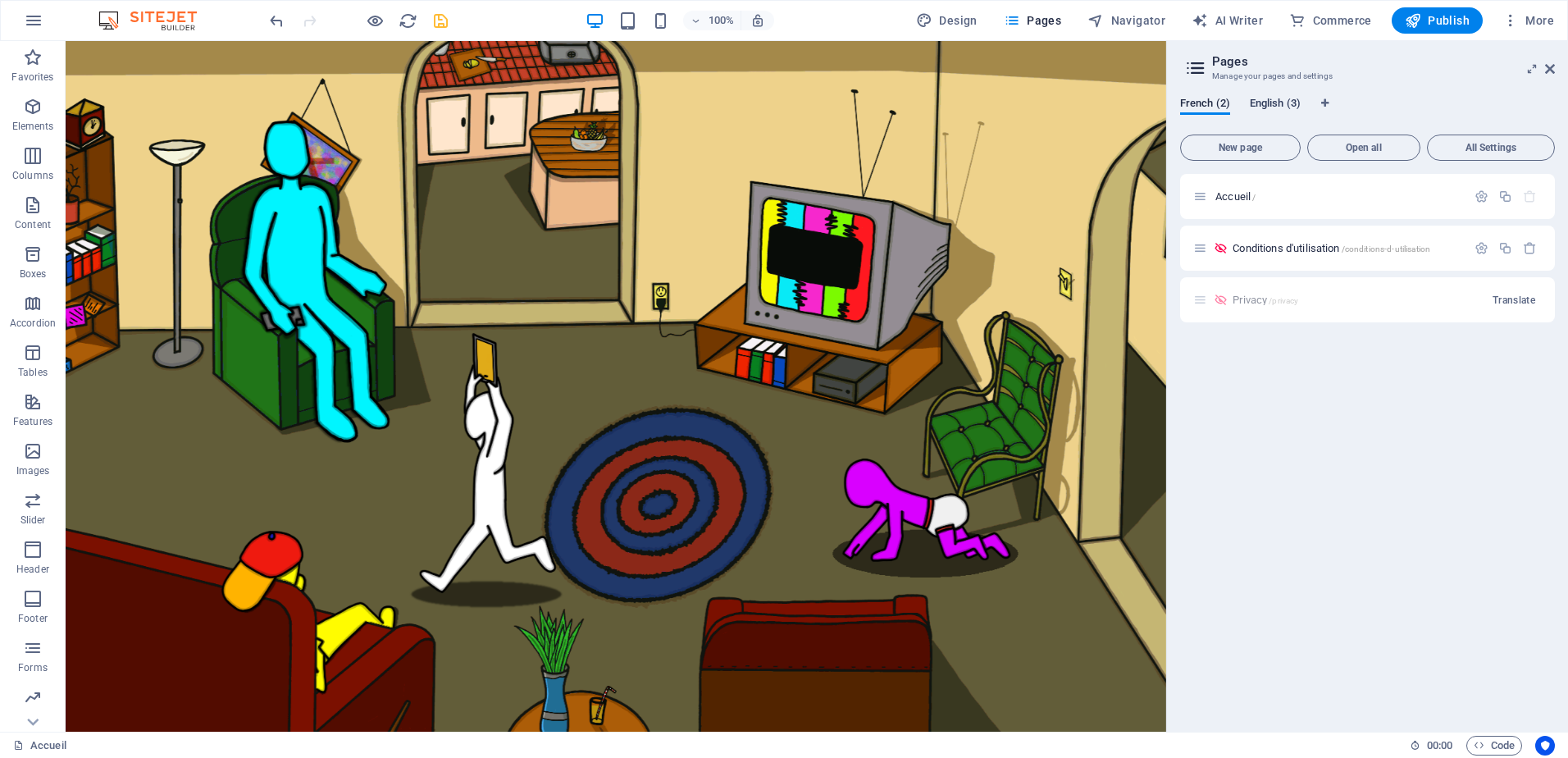
click at [1274, 106] on span "English (3)" at bounding box center [1276, 104] width 51 height 23
click at [1479, 186] on div "Home /" at bounding box center [1367, 197] width 375 height 45
click at [1482, 196] on icon "button" at bounding box center [1481, 196] width 14 height 14
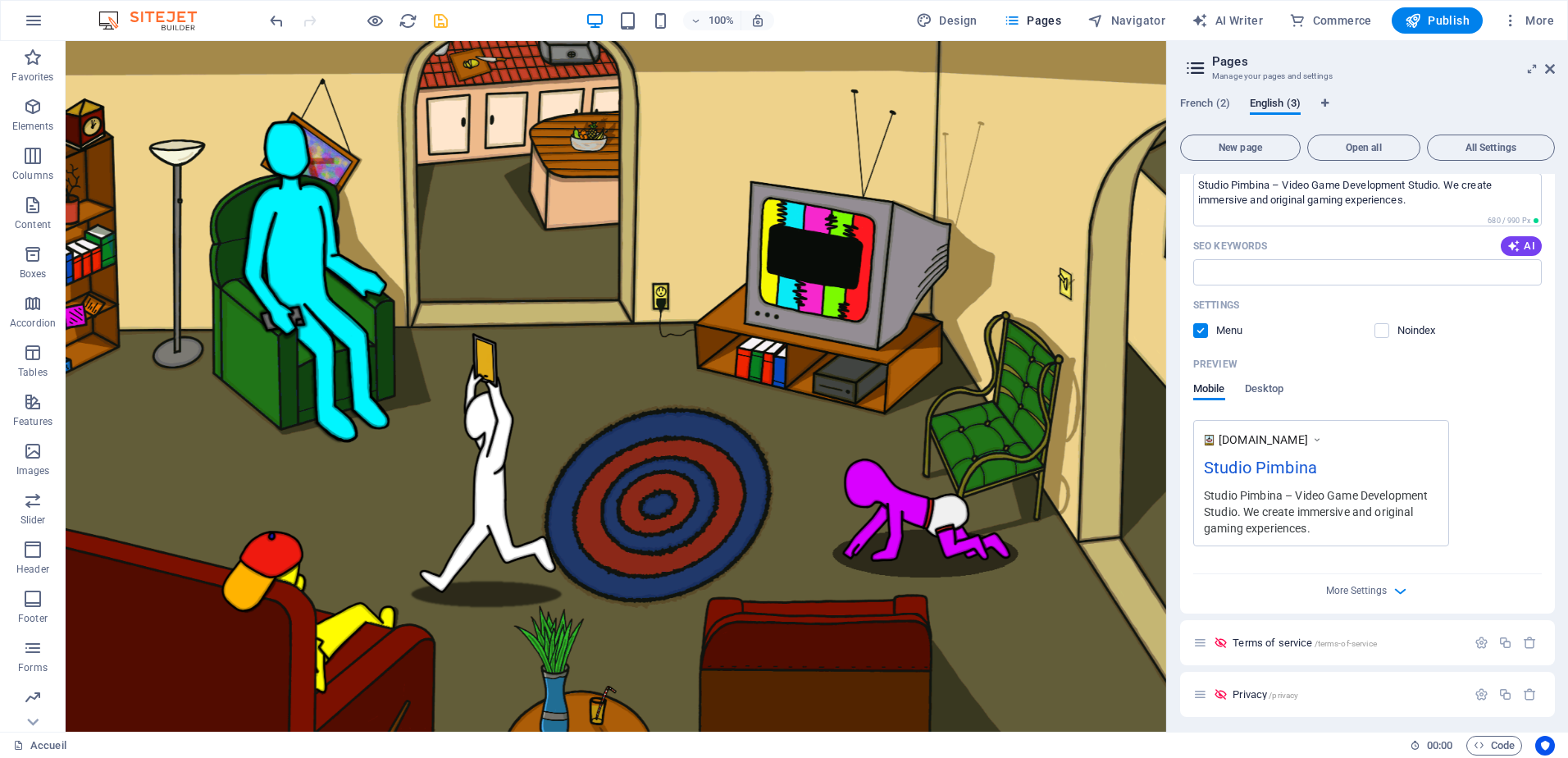
scroll to position [254, 0]
click at [1391, 584] on icon "button" at bounding box center [1400, 586] width 19 height 19
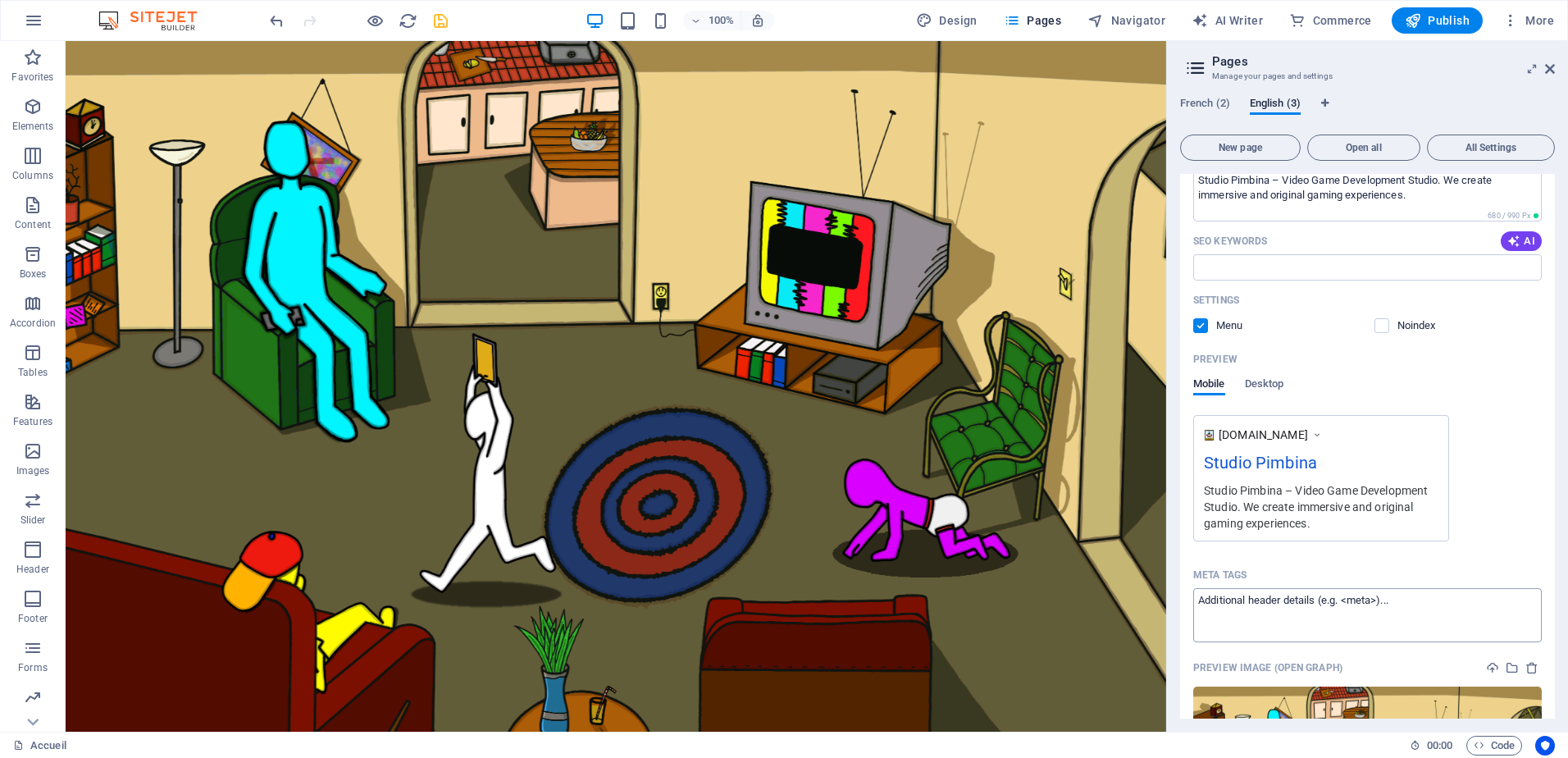
click at [1401, 603] on textarea "Meta tags ​" at bounding box center [1367, 615] width 349 height 54
paste textarea "<meta name="application-name" content="Studio Pimbina"> <meta property="og:site…"
click at [1543, 434] on body "Studio Pimbina Accueil (fr) Favorites Elements Columns Content Boxes Accordion …" at bounding box center [784, 379] width 1568 height 758
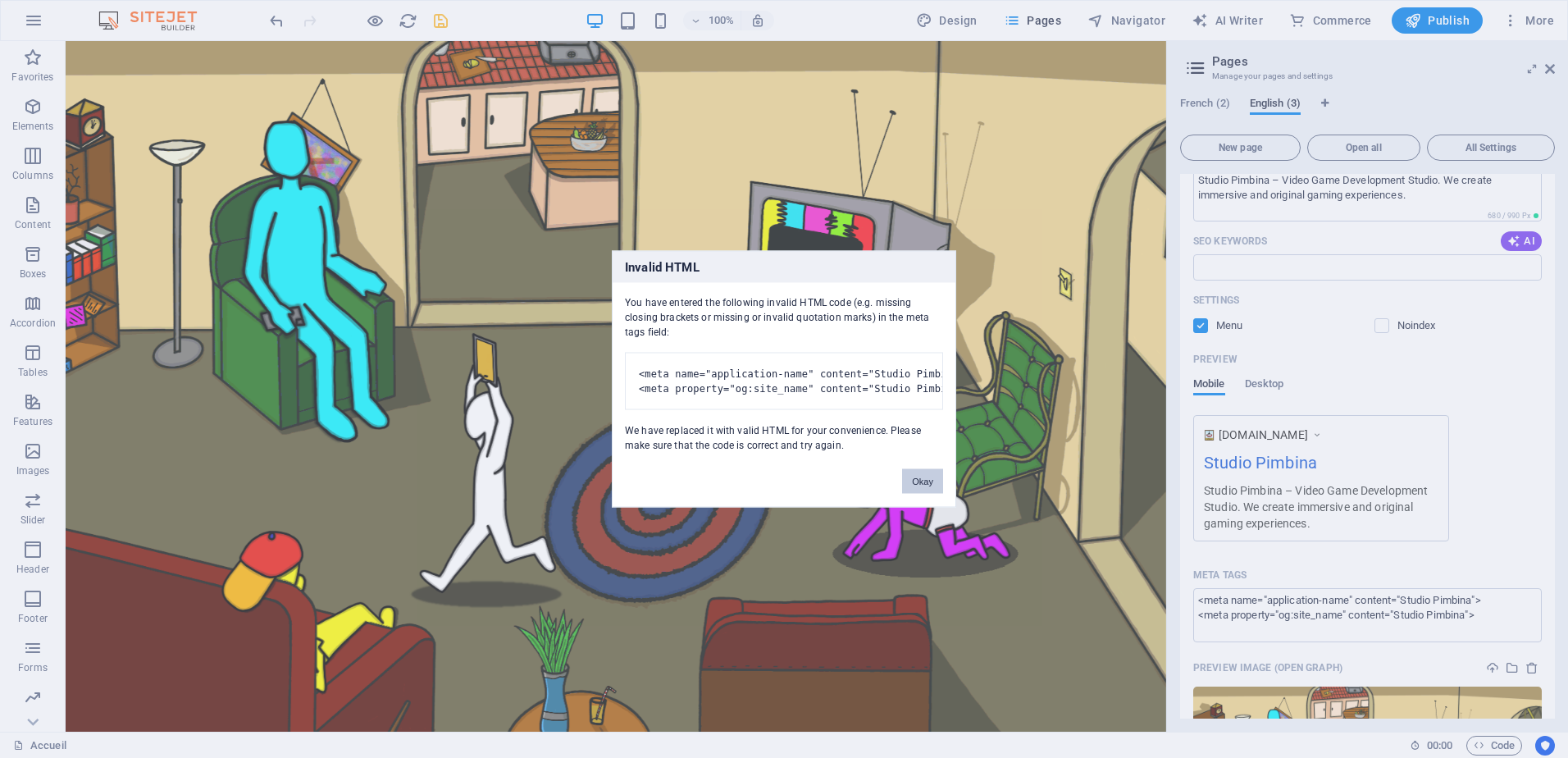
click at [920, 494] on button "Okay" at bounding box center [922, 481] width 41 height 25
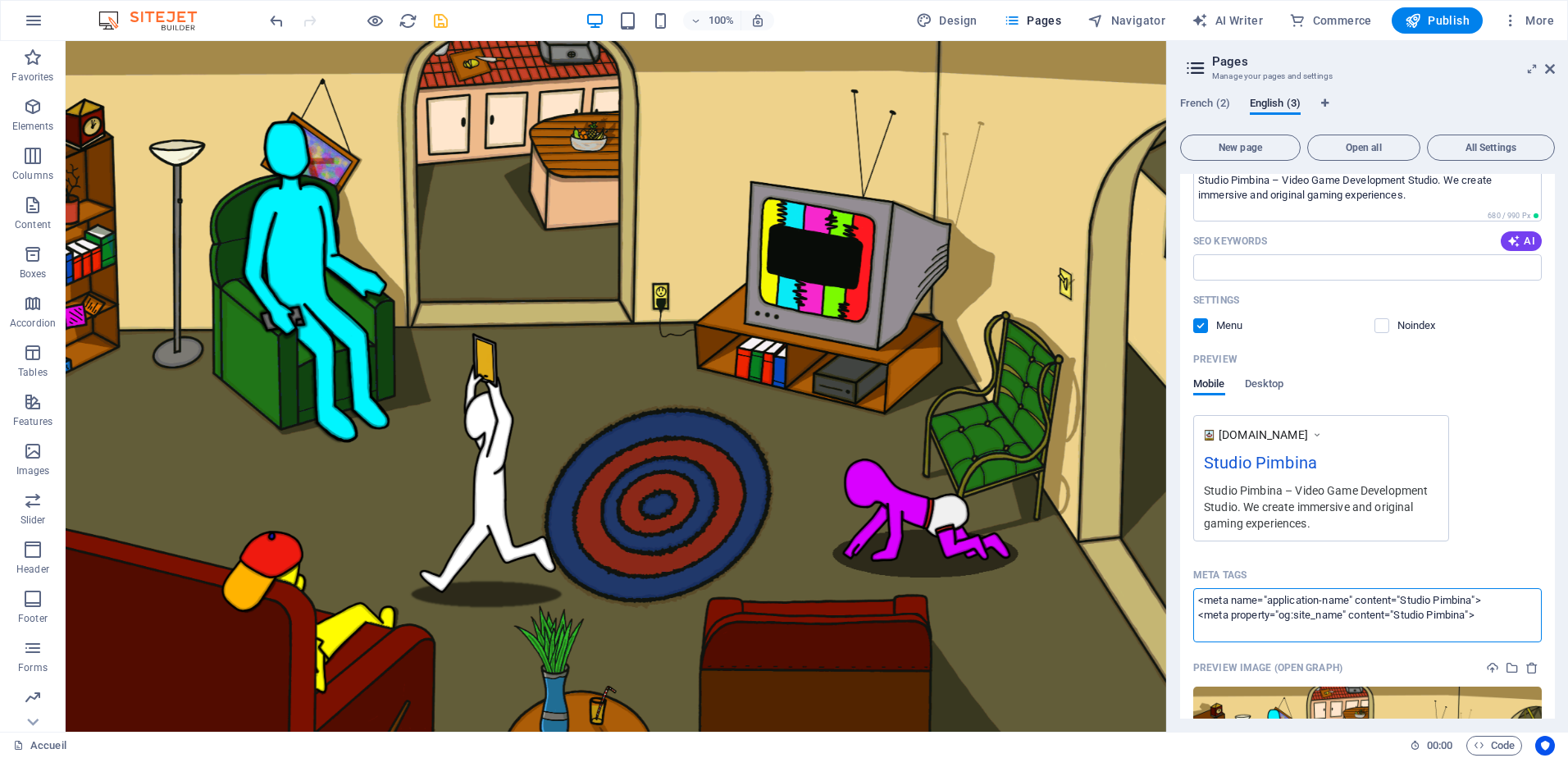
click at [1481, 616] on textarea "<meta name="application-name" content="Studio Pimbina"> <meta property="og:site…" at bounding box center [1367, 615] width 349 height 54
drag, startPoint x: 1502, startPoint y: 615, endPoint x: 1182, endPoint y: 622, distance: 320.1
click at [1182, 622] on div "Name Home ​ URL SLUG / ​ SEO Title AI Studio Pimbina ​ 136 / 580 Px SEO Descrip…" at bounding box center [1367, 450] width 375 height 971
click at [1514, 514] on div "www.example.com Studio Pimbina Studio Pimbina – Video Game Development Studio. …" at bounding box center [1367, 477] width 349 height 126
click at [1506, 603] on textarea "<meta name="application-name" content="Studio Pimbina">" at bounding box center [1367, 615] width 349 height 54
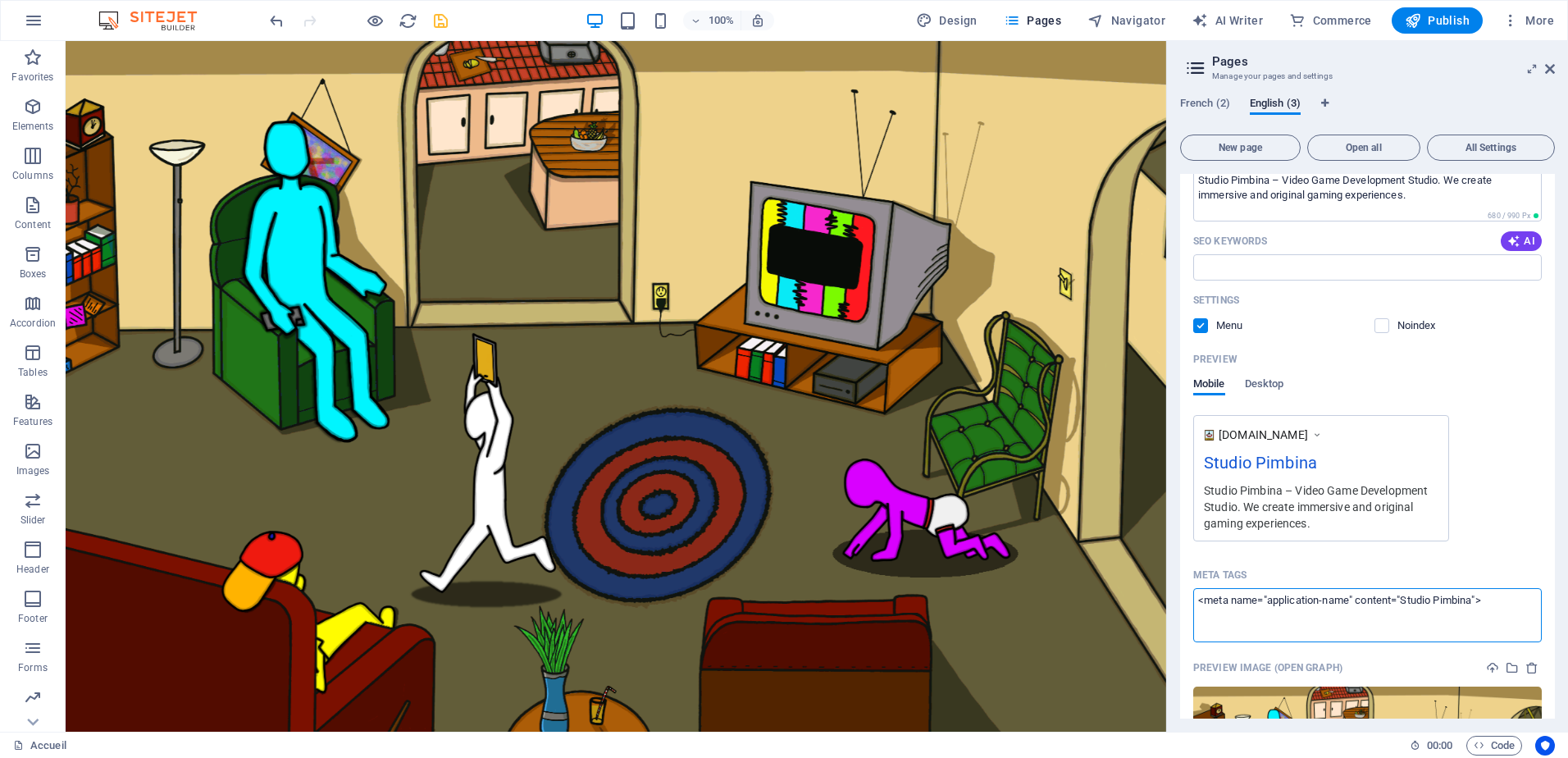
paste textarea "<meta name="application-name" content="Studio Pimbina"> <meta property="og:site…"
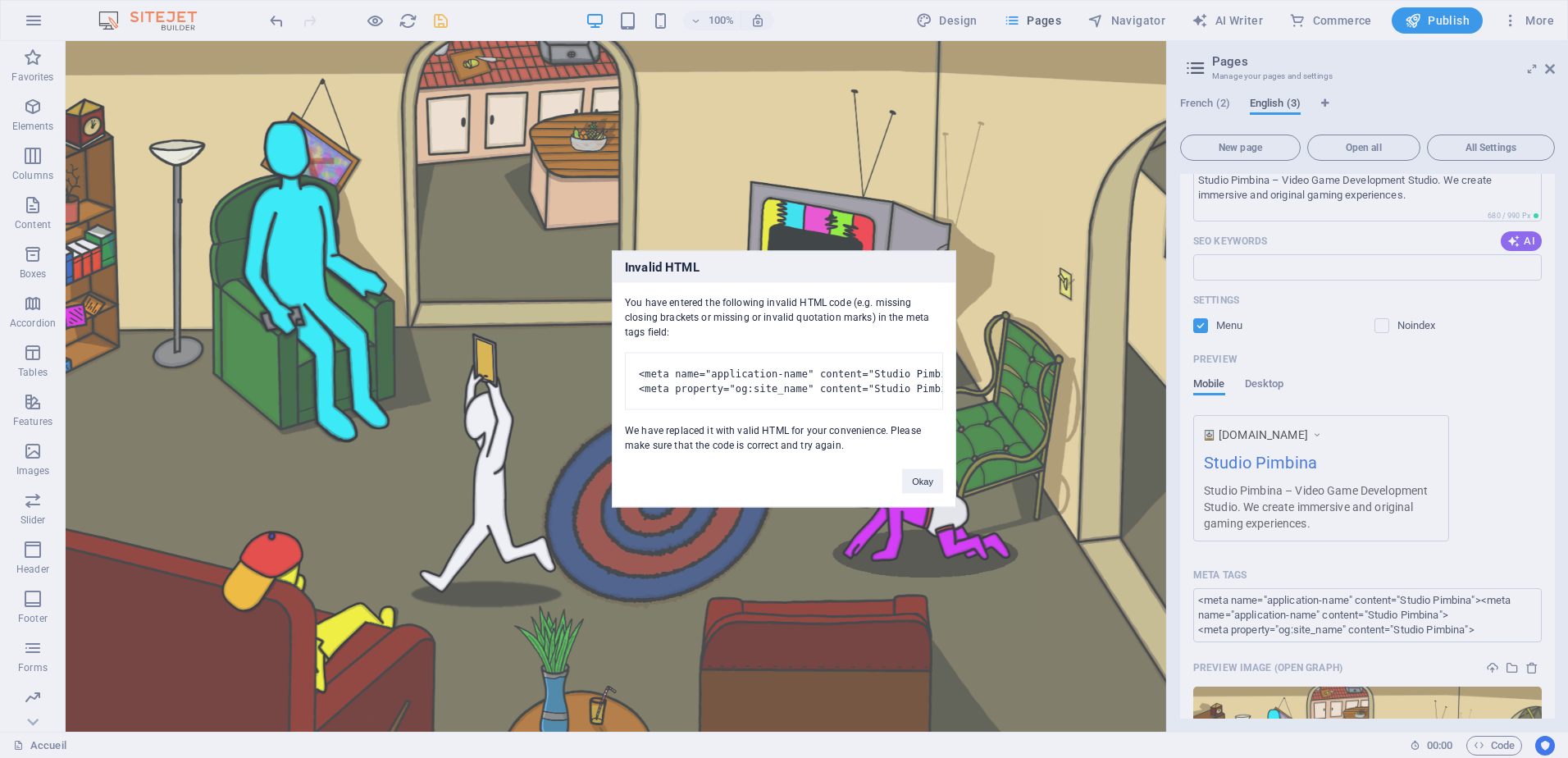
click at [1497, 547] on body "Studio Pimbina Accueil (fr) Favorites Elements Columns Content Boxes Accordion …" at bounding box center [784, 379] width 1568 height 758
click at [930, 491] on button "Okay" at bounding box center [922, 481] width 41 height 25
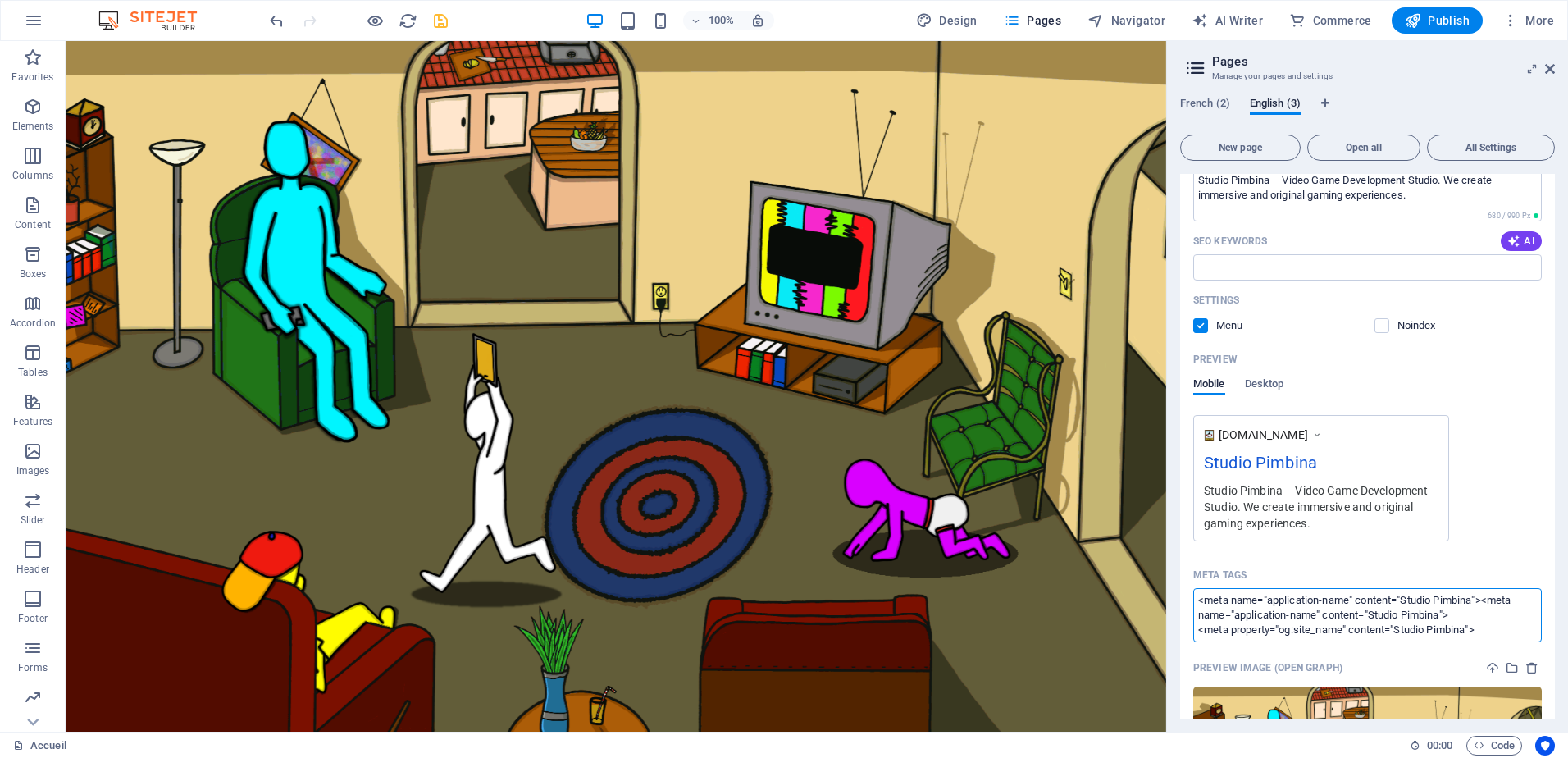
click at [1494, 634] on textarea "<meta name="application-name" content="Studio Pimbina"><meta name="application-…" at bounding box center [1367, 615] width 349 height 54
drag, startPoint x: 1463, startPoint y: 625, endPoint x: 1197, endPoint y: 617, distance: 266.1
click at [1197, 617] on textarea "<meta name="application-name" content="Studio Pimbina"><meta name="application-…" at bounding box center [1367, 615] width 349 height 54
click at [1479, 633] on textarea "<meta name="application-name" content="Studio Pimbina"><meta name="application-…" at bounding box center [1367, 615] width 349 height 54
drag, startPoint x: 1494, startPoint y: 631, endPoint x: 1200, endPoint y: 637, distance: 294.1
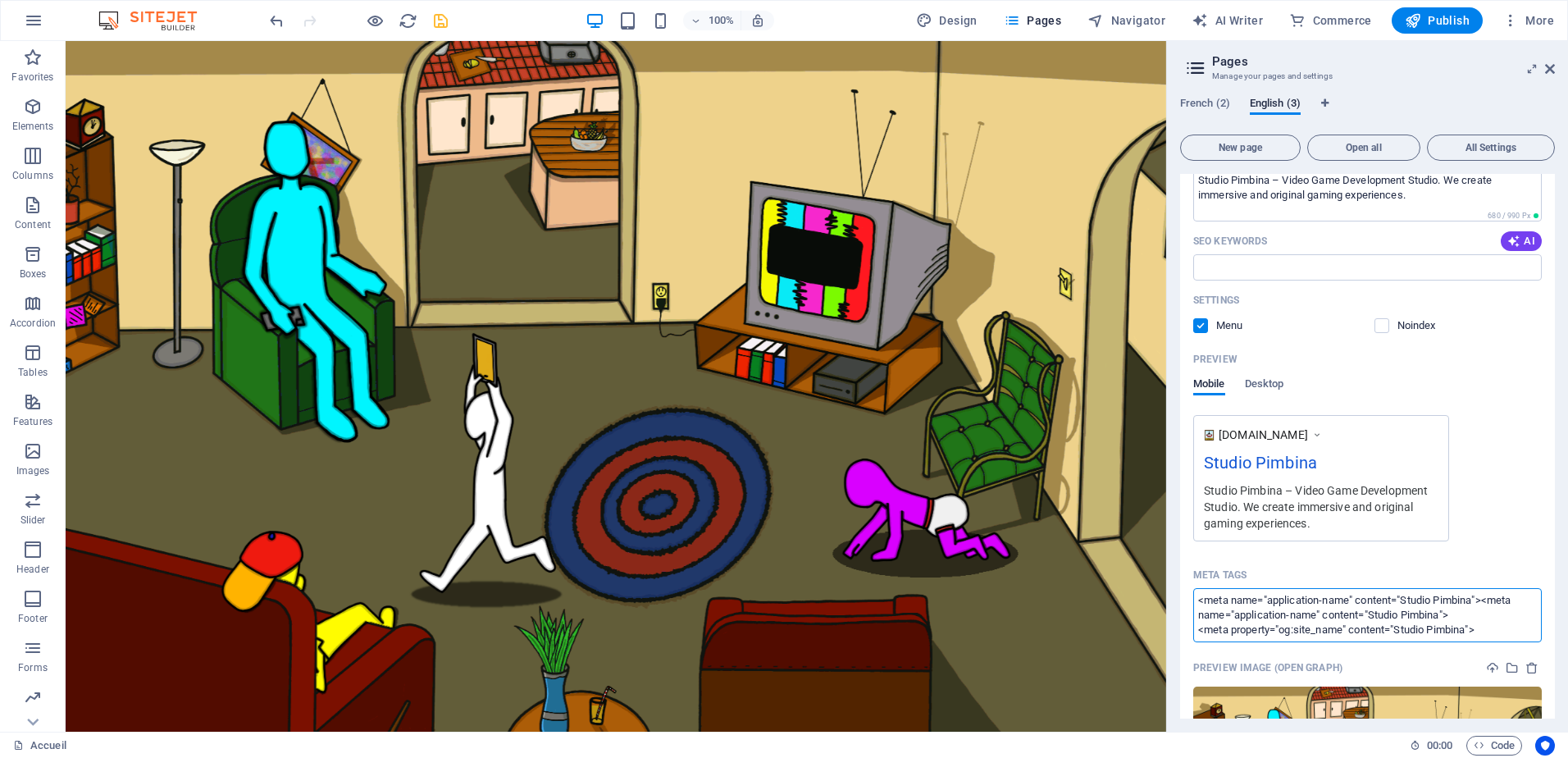
click at [1200, 637] on textarea "<meta name="application-name" content="Studio Pimbina"><meta name="application-…" at bounding box center [1367, 615] width 349 height 54
paste textarea "<meta name="application-name" content="Studio Pimbina"> <meta property="og:site…"
drag, startPoint x: 1481, startPoint y: 613, endPoint x: 1484, endPoint y: 600, distance: 13.3
click at [1484, 600] on textarea "<meta name="application-name" content="Studio Pimbina"><meta name="application-…" at bounding box center [1367, 615] width 349 height 54
click at [1200, 615] on textarea "<meta name="application-name" content="Studio Pimbina"> <meta property="og:site…" at bounding box center [1367, 615] width 349 height 54
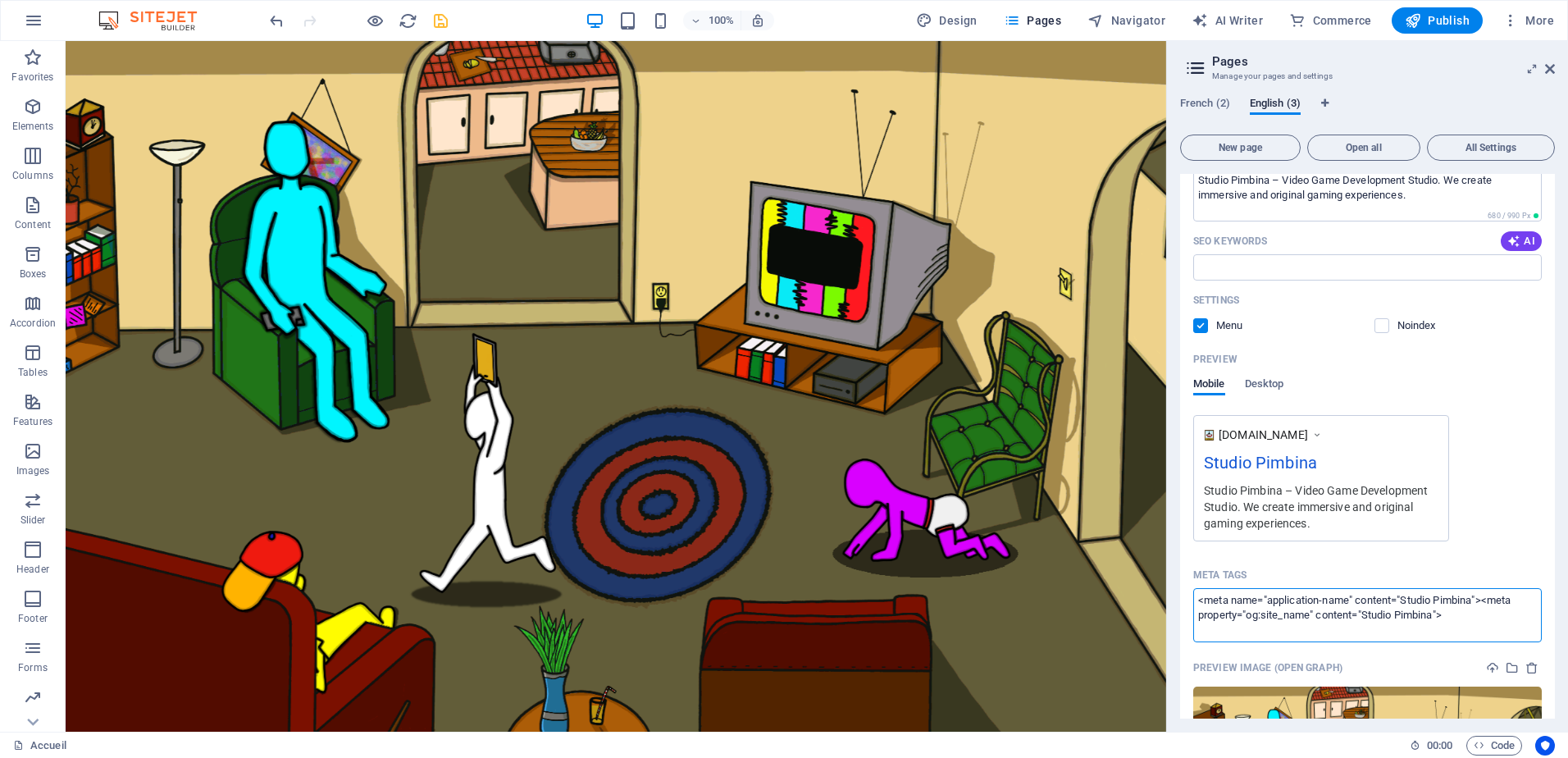
click at [1516, 500] on div "www.example.com Studio Pimbina Studio Pimbina – Video Game Development Studio. …" at bounding box center [1367, 477] width 349 height 126
click at [1488, 598] on textarea "<meta name="application-name" content="Studio Pimbina"><meta property="og:site_…" at bounding box center [1367, 615] width 349 height 54
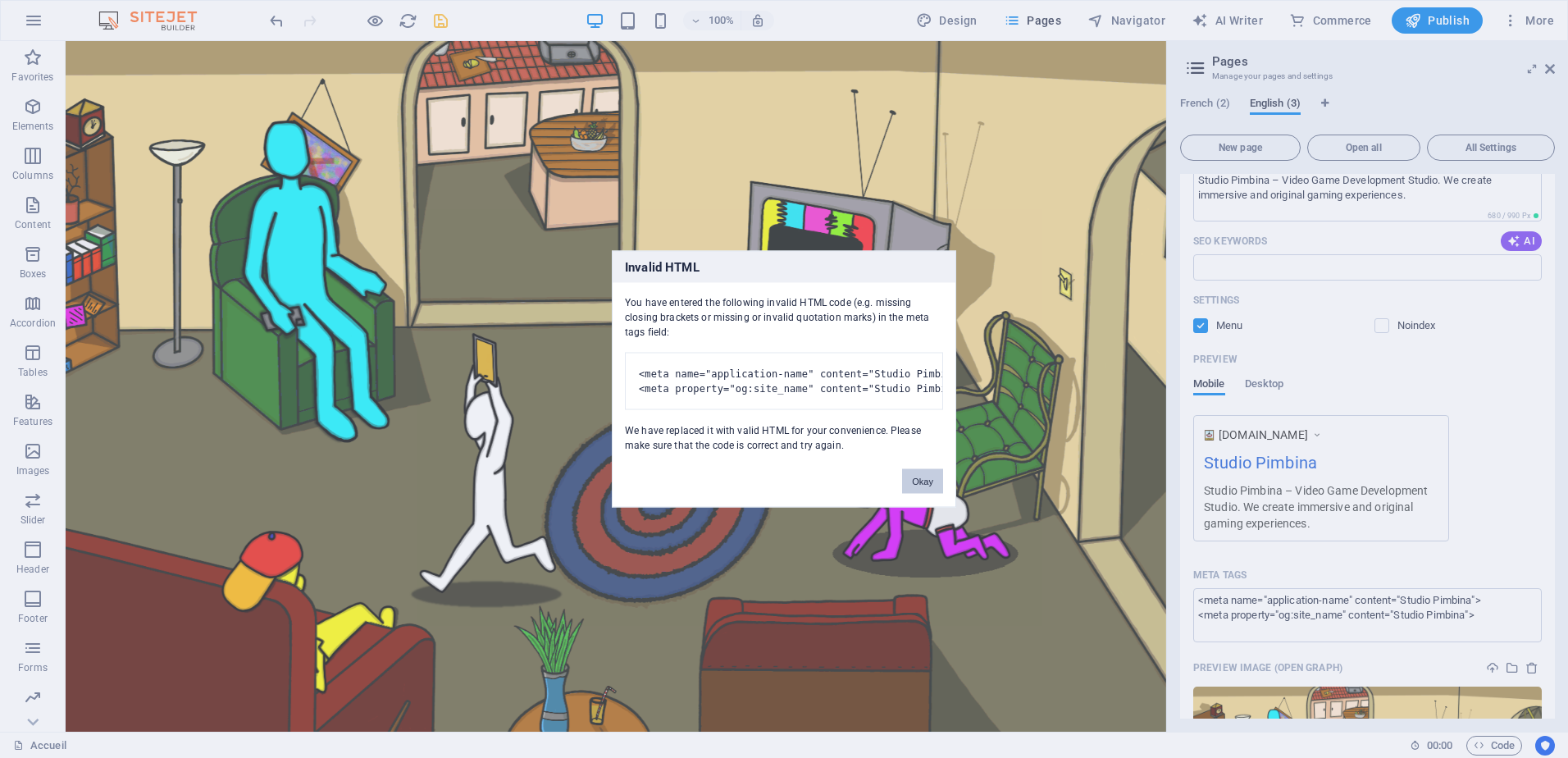
click at [1515, 568] on body "Studio Pimbina Accueil (fr) Favorites Elements Columns Content Boxes Accordion …" at bounding box center [784, 379] width 1568 height 758
click at [931, 494] on button "Okay" at bounding box center [922, 481] width 41 height 25
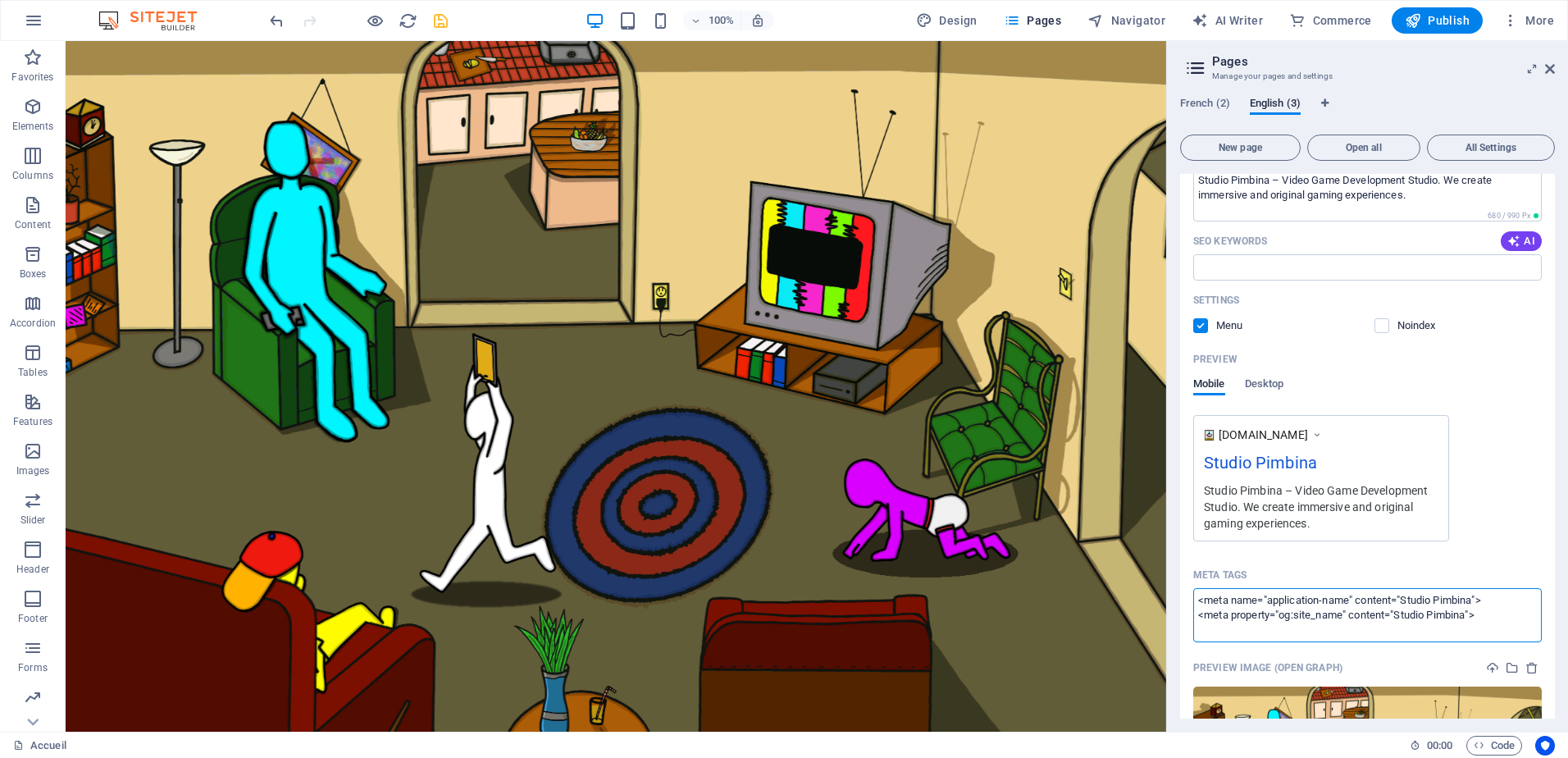
click at [1516, 616] on textarea "<meta name="application-name" content="Studio Pimbina"> <meta property="og:site…" at bounding box center [1367, 615] width 349 height 54
click at [1195, 615] on textarea "<meta name="application-name" content="Studio Pimbina"> <meta property="og:site…" at bounding box center [1367, 615] width 349 height 54
click at [1514, 488] on div "www.example.com Studio Pimbina Studio Pimbina – Video Game Development Studio. …" at bounding box center [1367, 477] width 349 height 126
click at [1481, 623] on textarea "<meta name="application-name" content="Studio Pimbina"><meta property="og:site_…" at bounding box center [1367, 615] width 349 height 54
drag, startPoint x: 1456, startPoint y: 609, endPoint x: 1182, endPoint y: 593, distance: 274.5
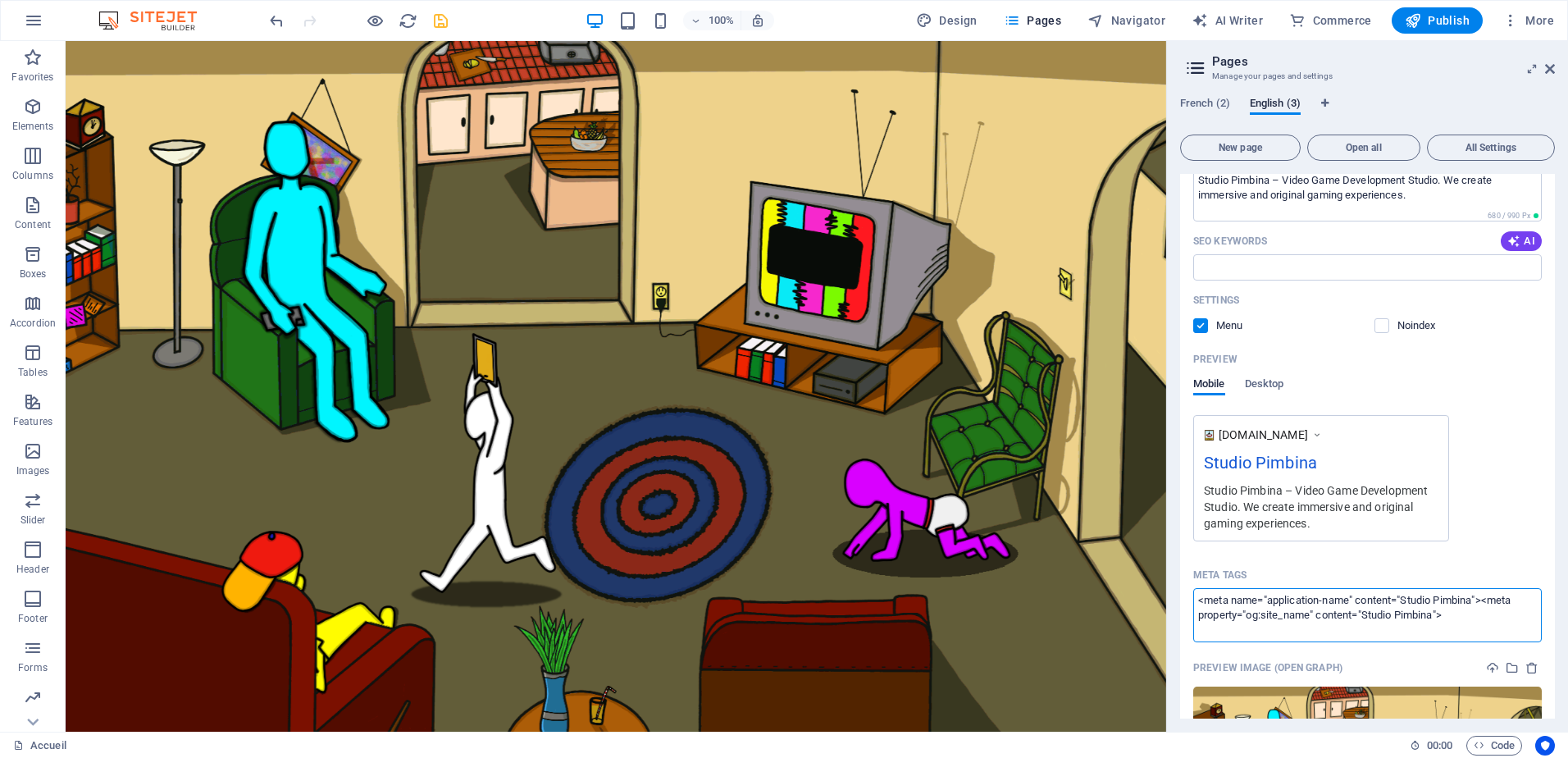
click at [1182, 593] on div "Name Home ​ URL SLUG / ​ SEO Title AI Studio Pimbina ​ 136 / 580 Px SEO Descrip…" at bounding box center [1367, 450] width 375 height 971
click at [1460, 607] on textarea "<meta name="application-name" content="Studio Pimbina"><meta property="og:site_…" at bounding box center [1367, 615] width 349 height 54
click at [1458, 615] on textarea "<meta name="application-name" content="Studio Pimbina"><meta property="og:site_…" at bounding box center [1367, 615] width 349 height 54
paste textarea "<meta name="description" content="Studio Pimbina, studio de développement de je…"
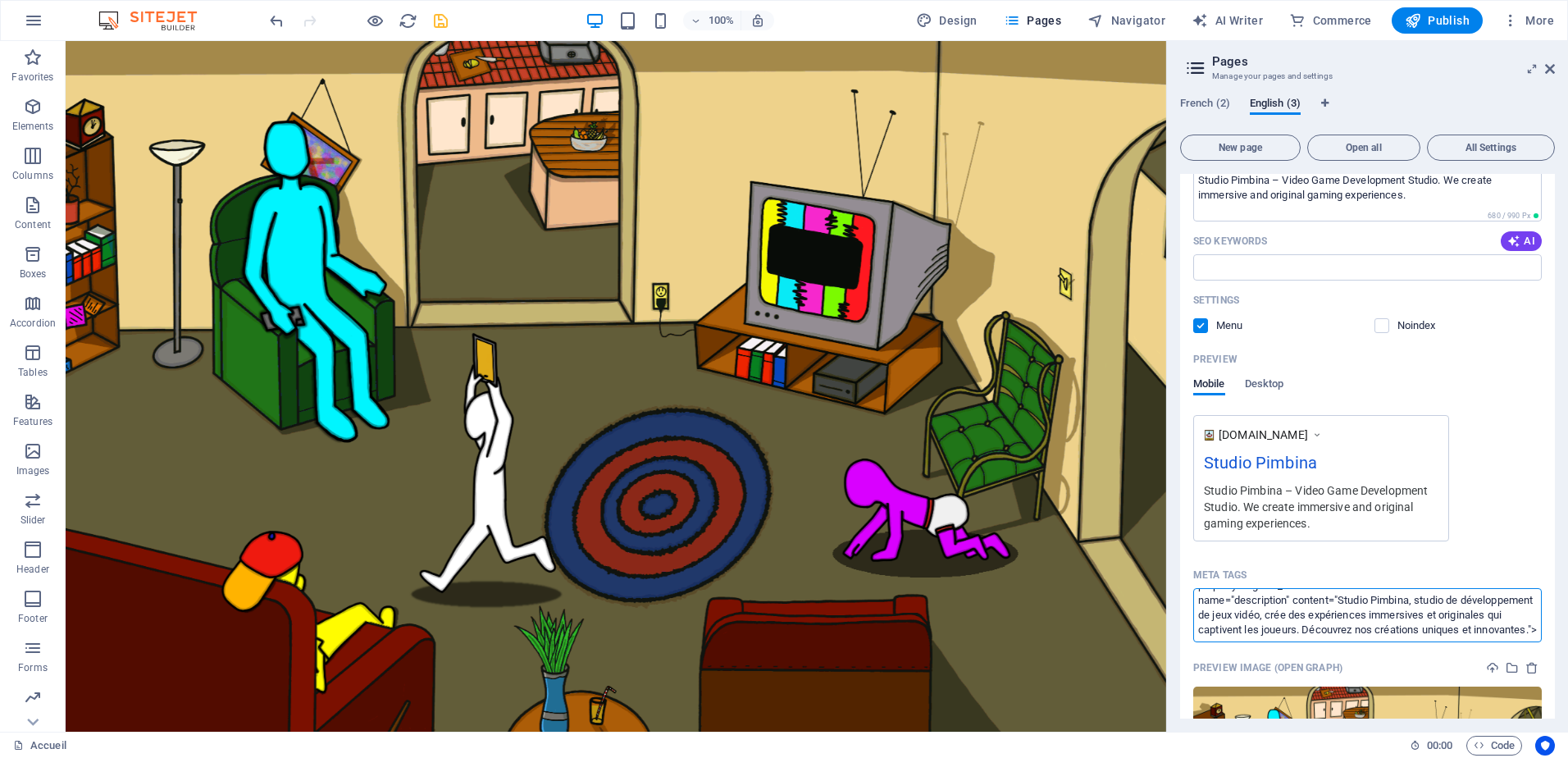
click at [1534, 530] on div "www.example.com Studio Pimbina Studio Pimbina – Video Game Development Studio. …" at bounding box center [1367, 477] width 349 height 126
type textarea "<meta name="application-name" content="Studio Pimbina"><meta property="og:site_…"
drag, startPoint x: 1415, startPoint y: 674, endPoint x: 1259, endPoint y: 629, distance: 162.4
click at [1494, 471] on div "www.example.com Studio Pimbina Studio Pimbina – Video Game Development Studio. …" at bounding box center [1367, 477] width 349 height 126
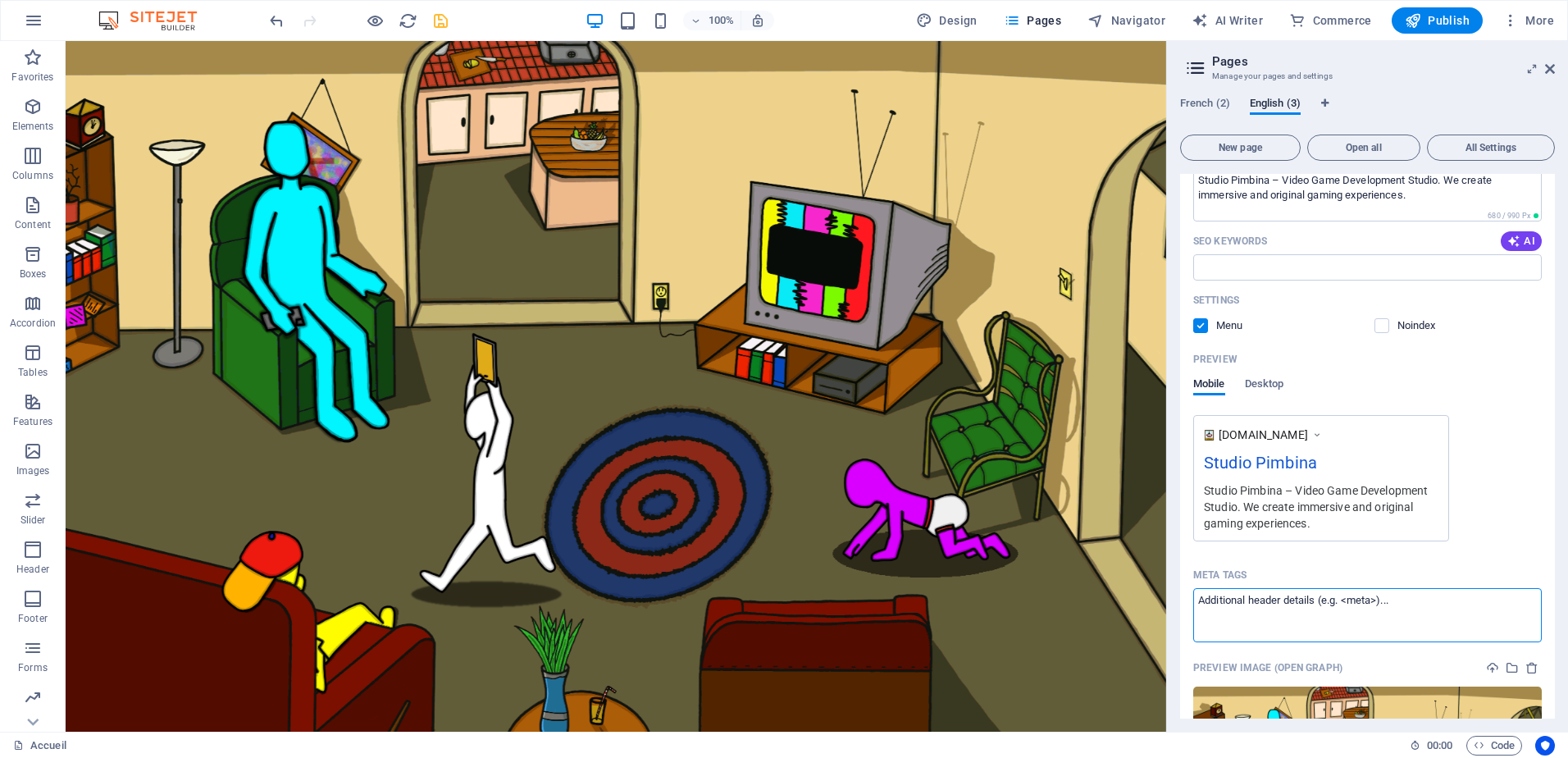
paste textarea "<meta name="application-name" content="Studio Pimbina"><meta property="og:site_…"
type textarea "<meta name="application-name" content="Studio Pimbina"><meta property="og:site_…"
click at [1515, 527] on div "www.example.com Studio Pimbina Studio Pimbina – Video Game Development Studio. …" at bounding box center [1367, 477] width 349 height 126
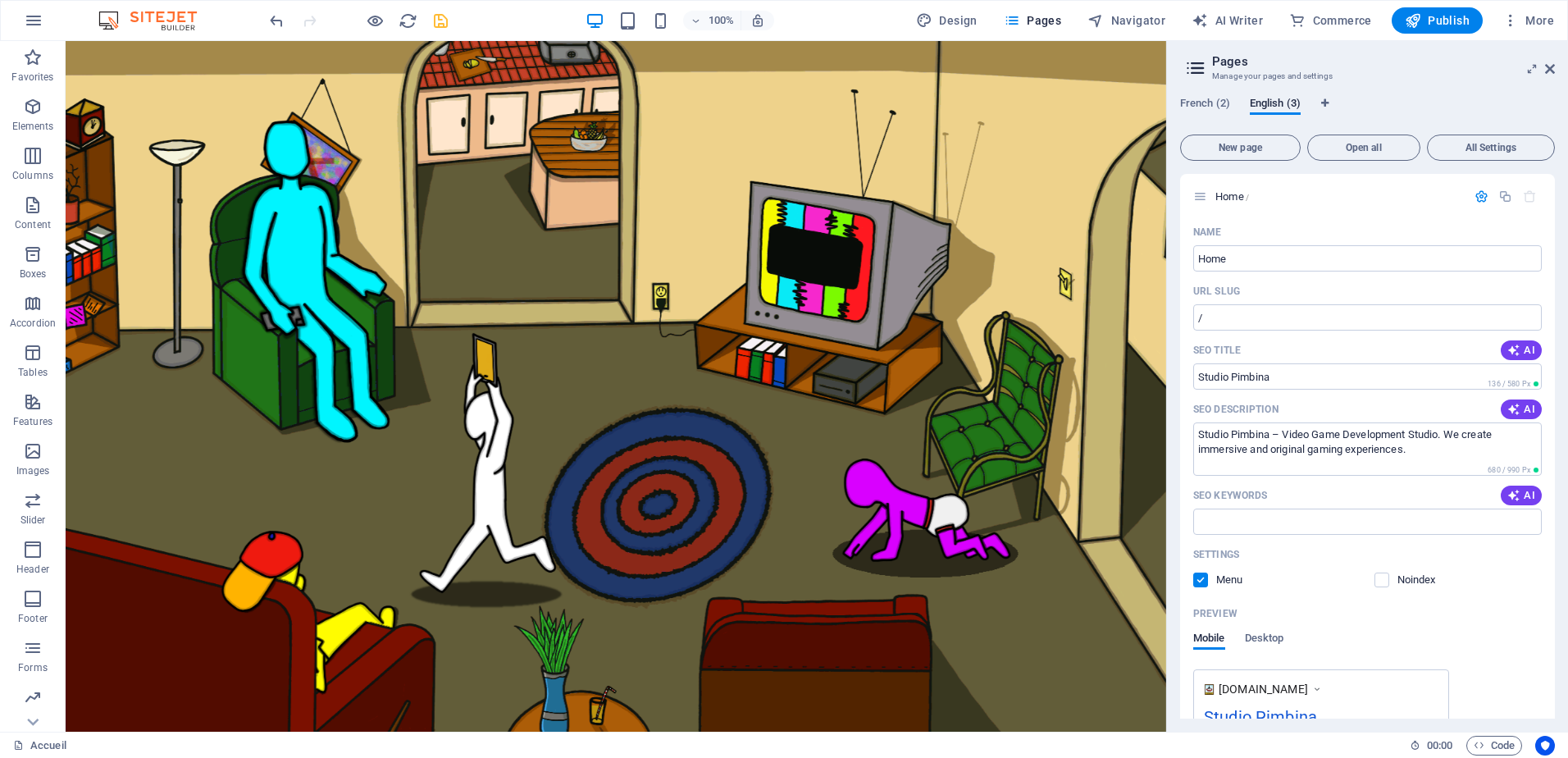
click at [436, 19] on icon "save" at bounding box center [440, 21] width 19 height 19
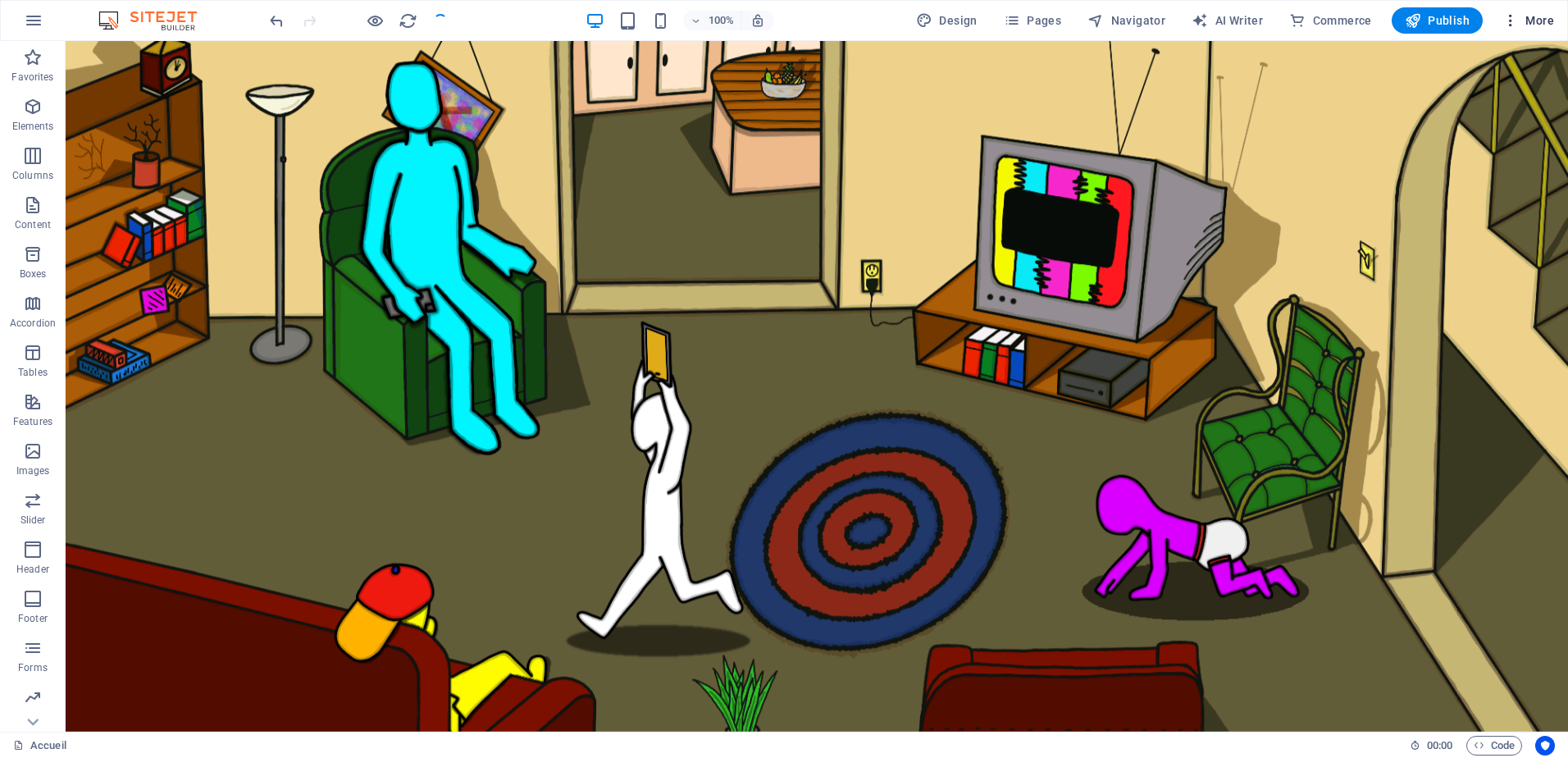
click at [1529, 18] on span "More" at bounding box center [1528, 21] width 52 height 16
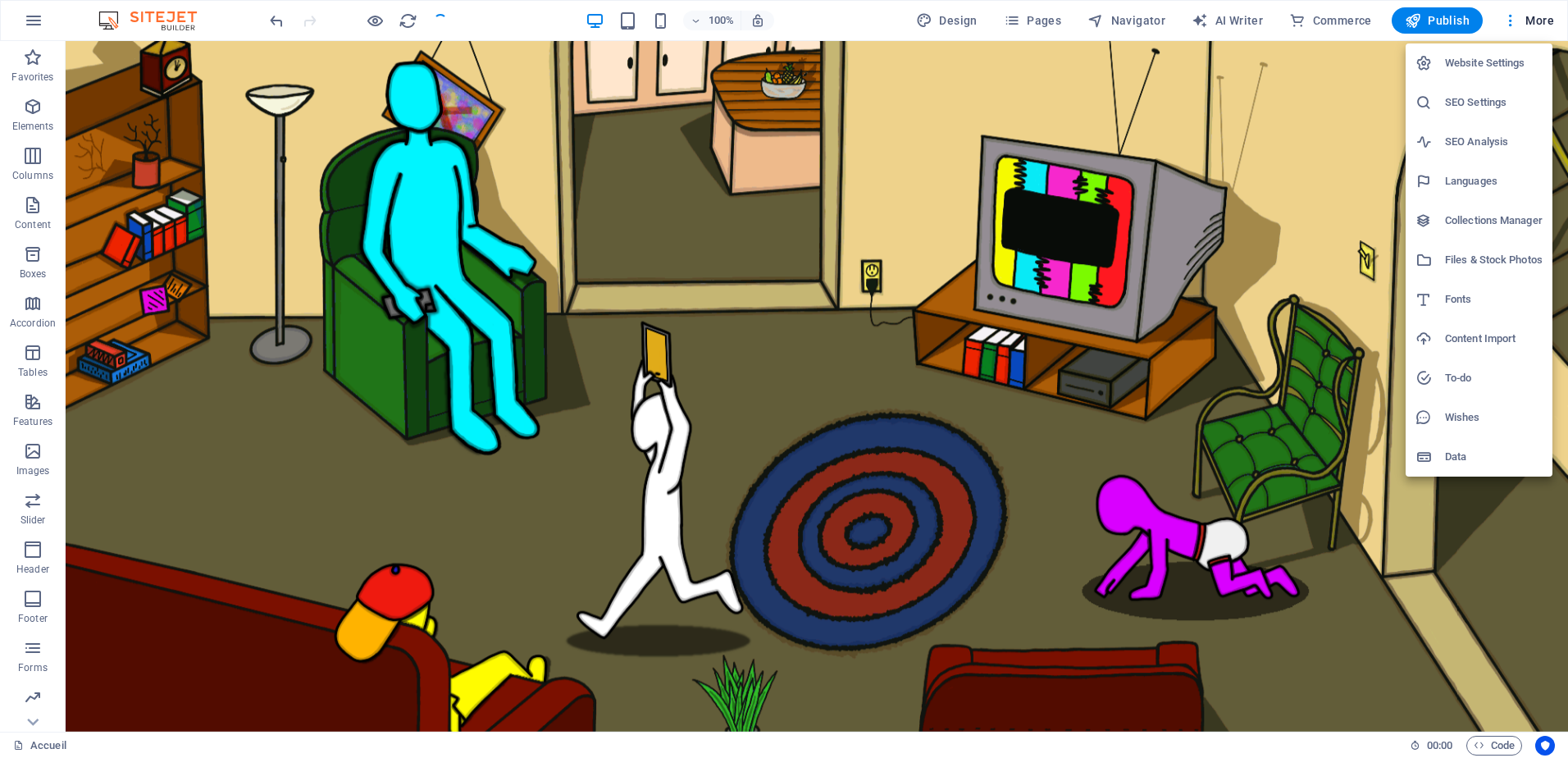
click at [1280, 79] on div at bounding box center [784, 379] width 1568 height 758
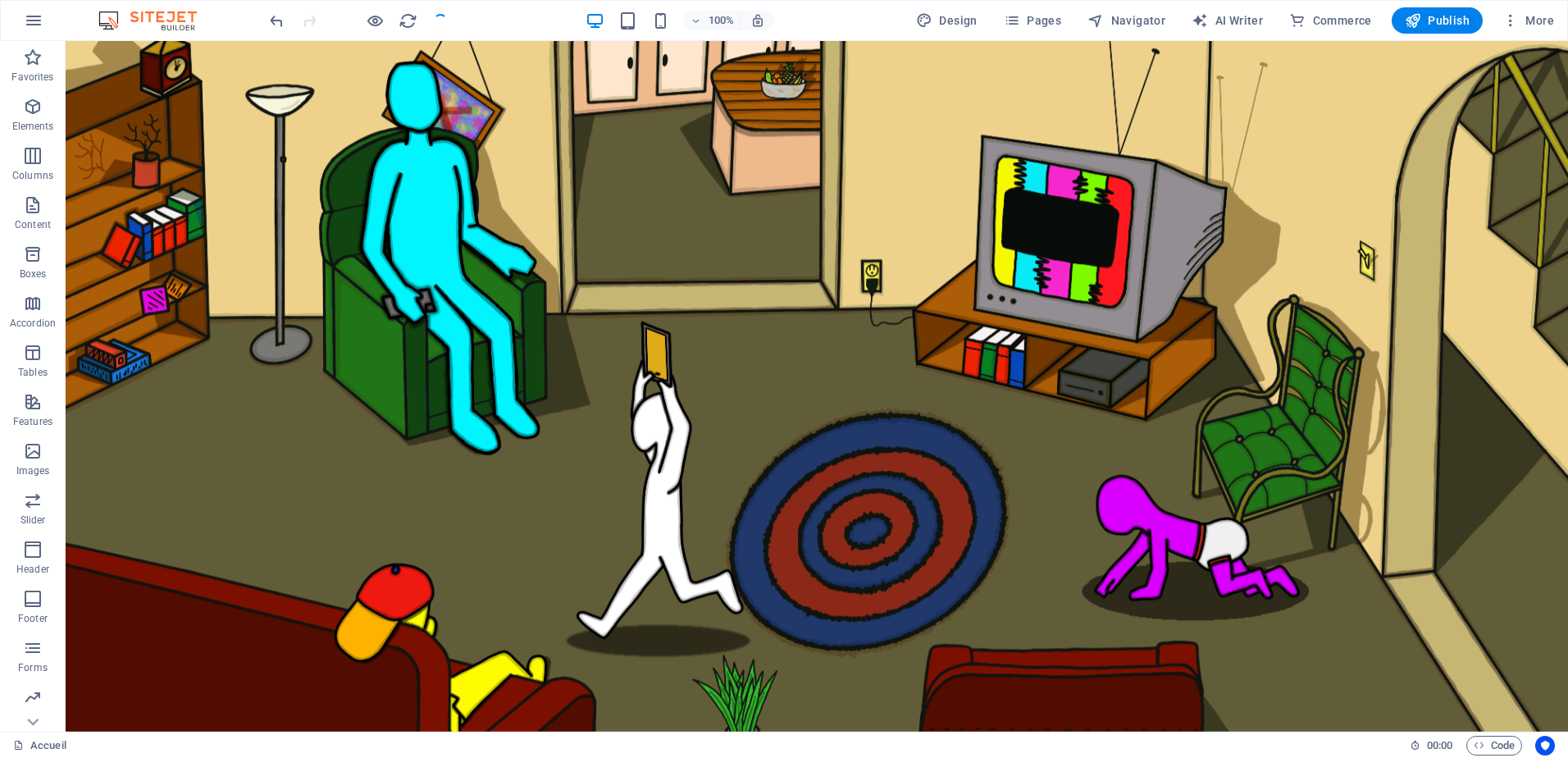
click at [1043, 23] on span "Pages" at bounding box center [1032, 21] width 57 height 16
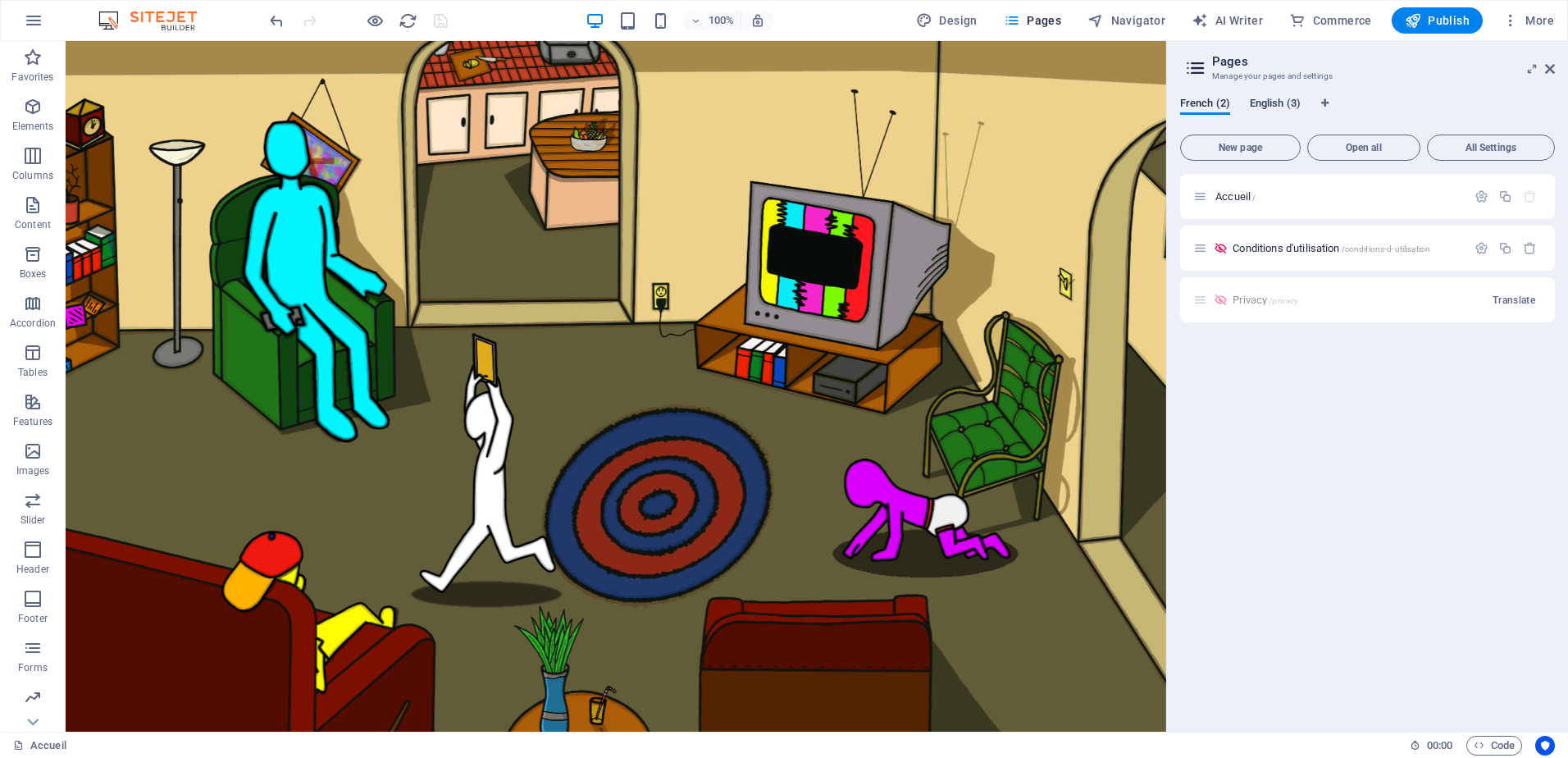
click at [1269, 108] on span "English (3)" at bounding box center [1276, 104] width 51 height 23
click at [1476, 192] on icon "button" at bounding box center [1481, 196] width 14 height 14
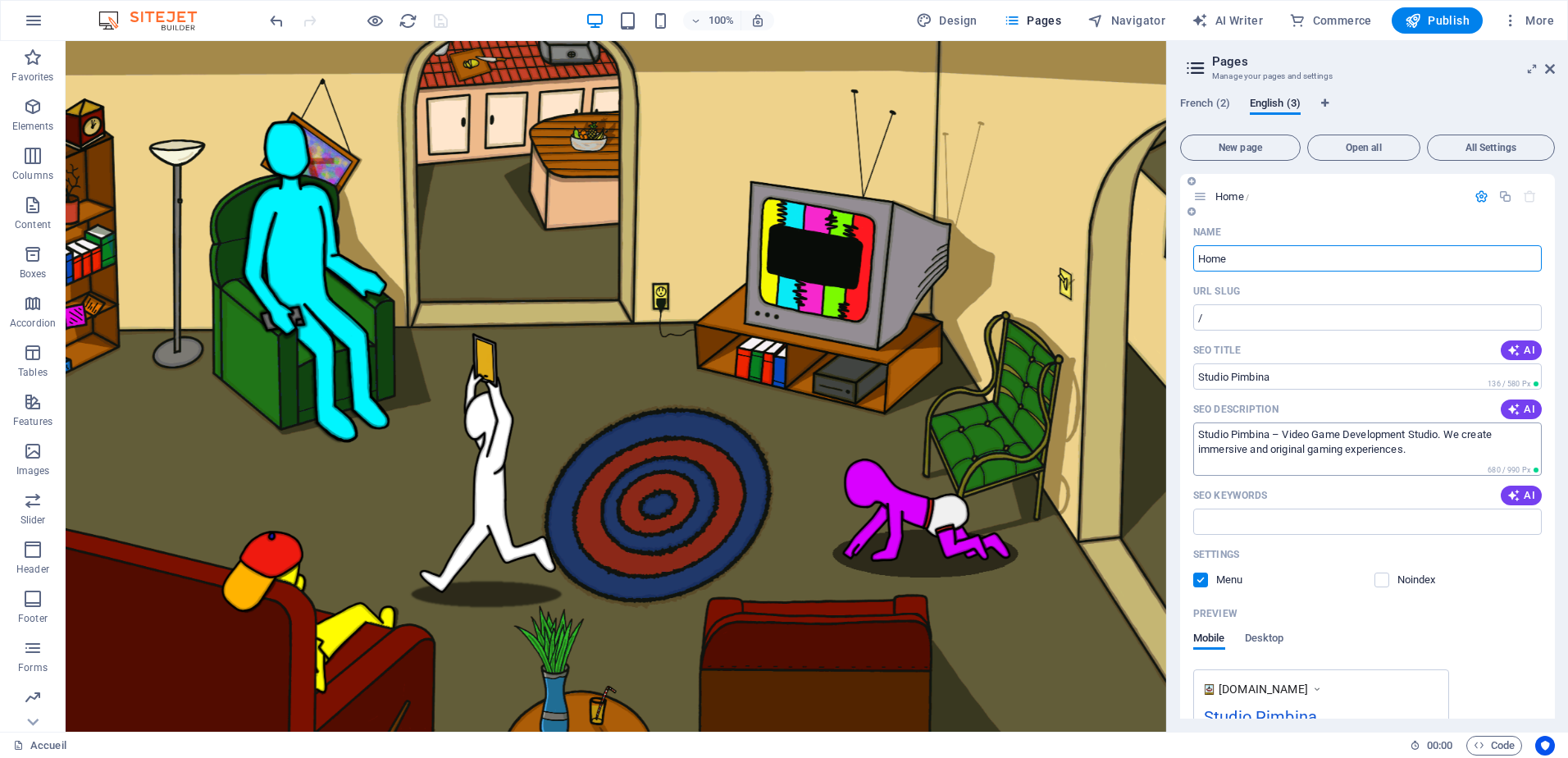
scroll to position [254, 0]
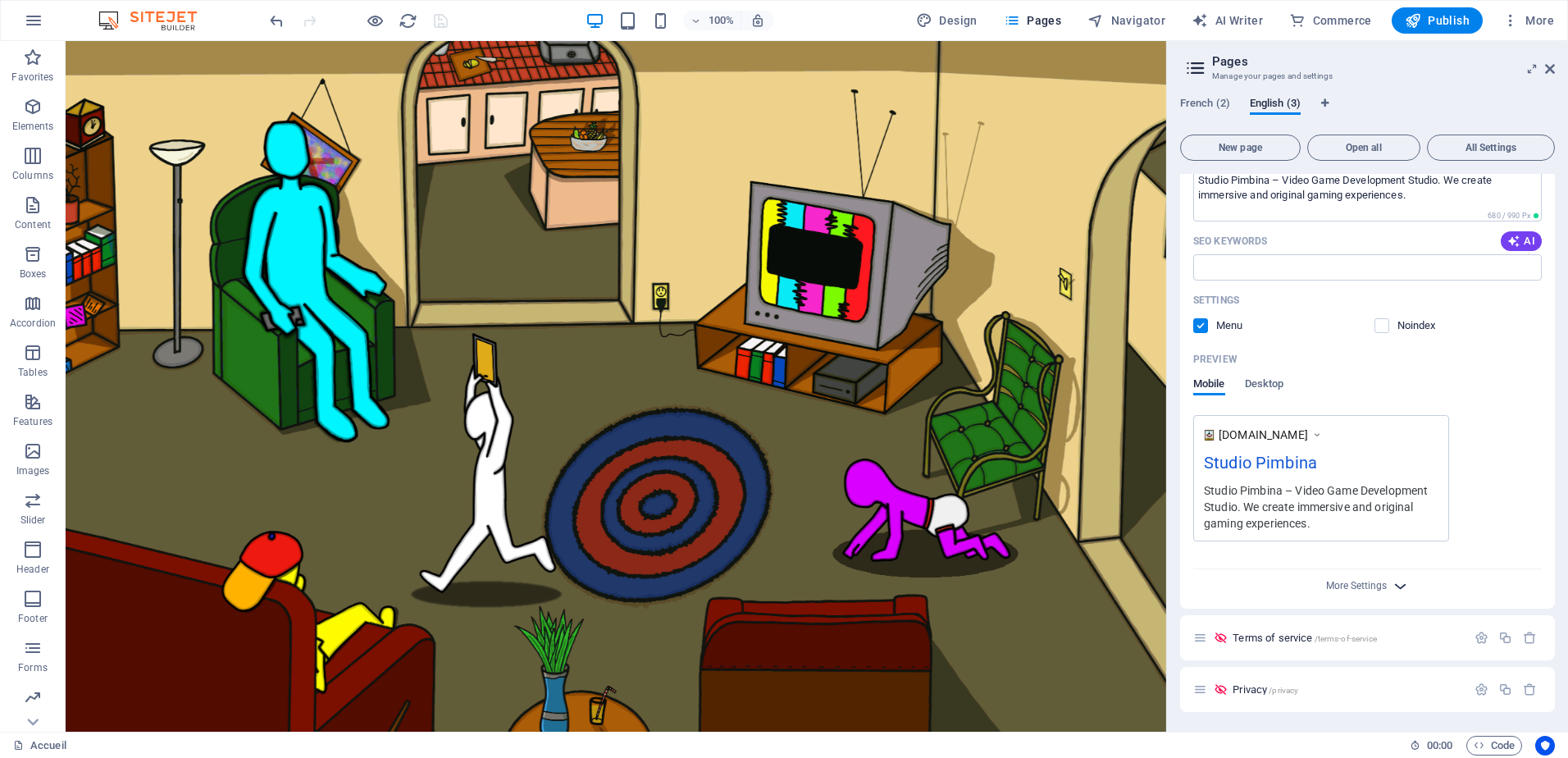
click at [1406, 580] on icon "button" at bounding box center [1400, 586] width 19 height 19
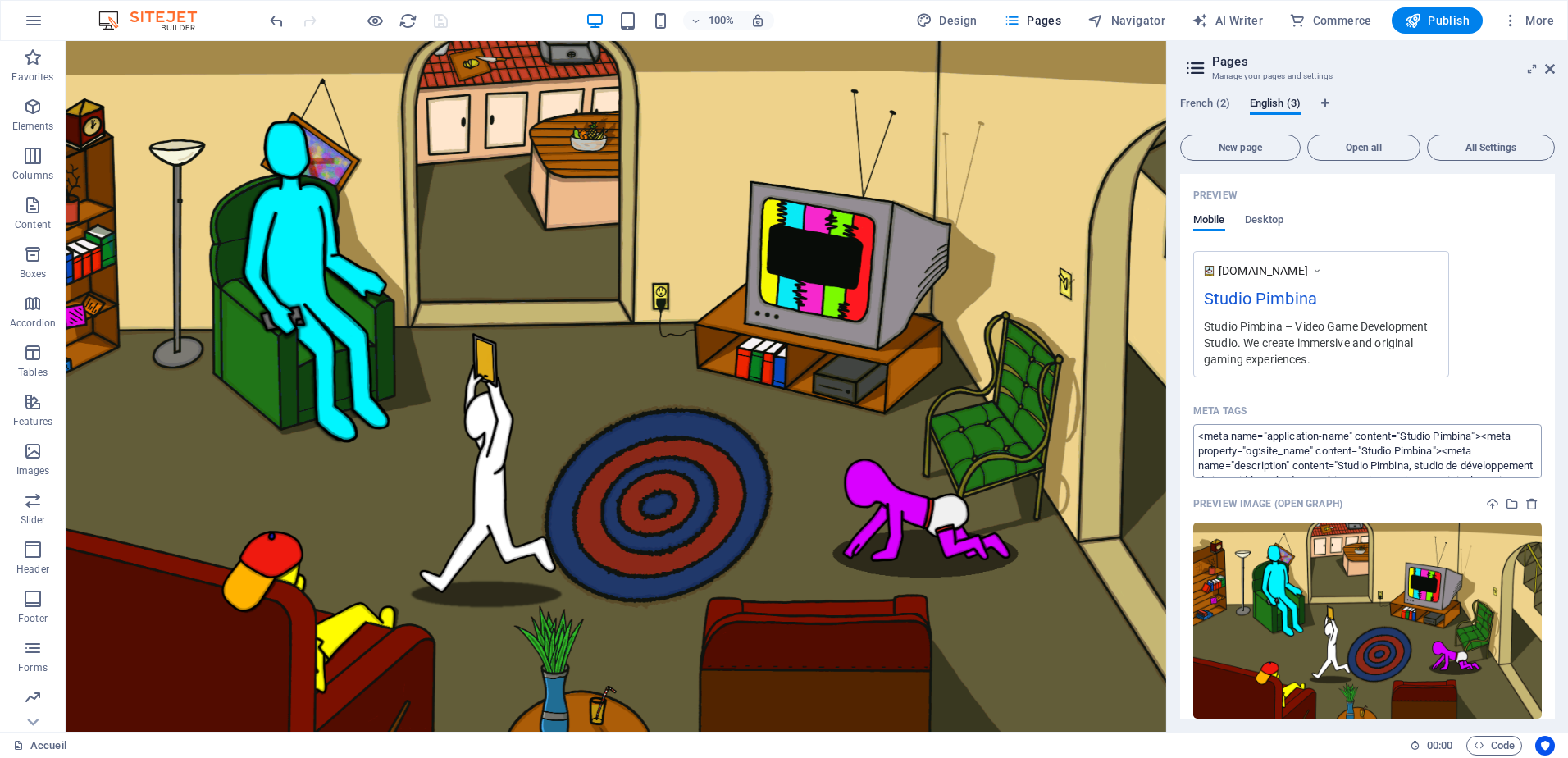
scroll to position [44, 0]
click at [1478, 468] on textarea "<meta name="application-name" content="Studio Pimbina"><meta property="og:site_…" at bounding box center [1367, 450] width 349 height 54
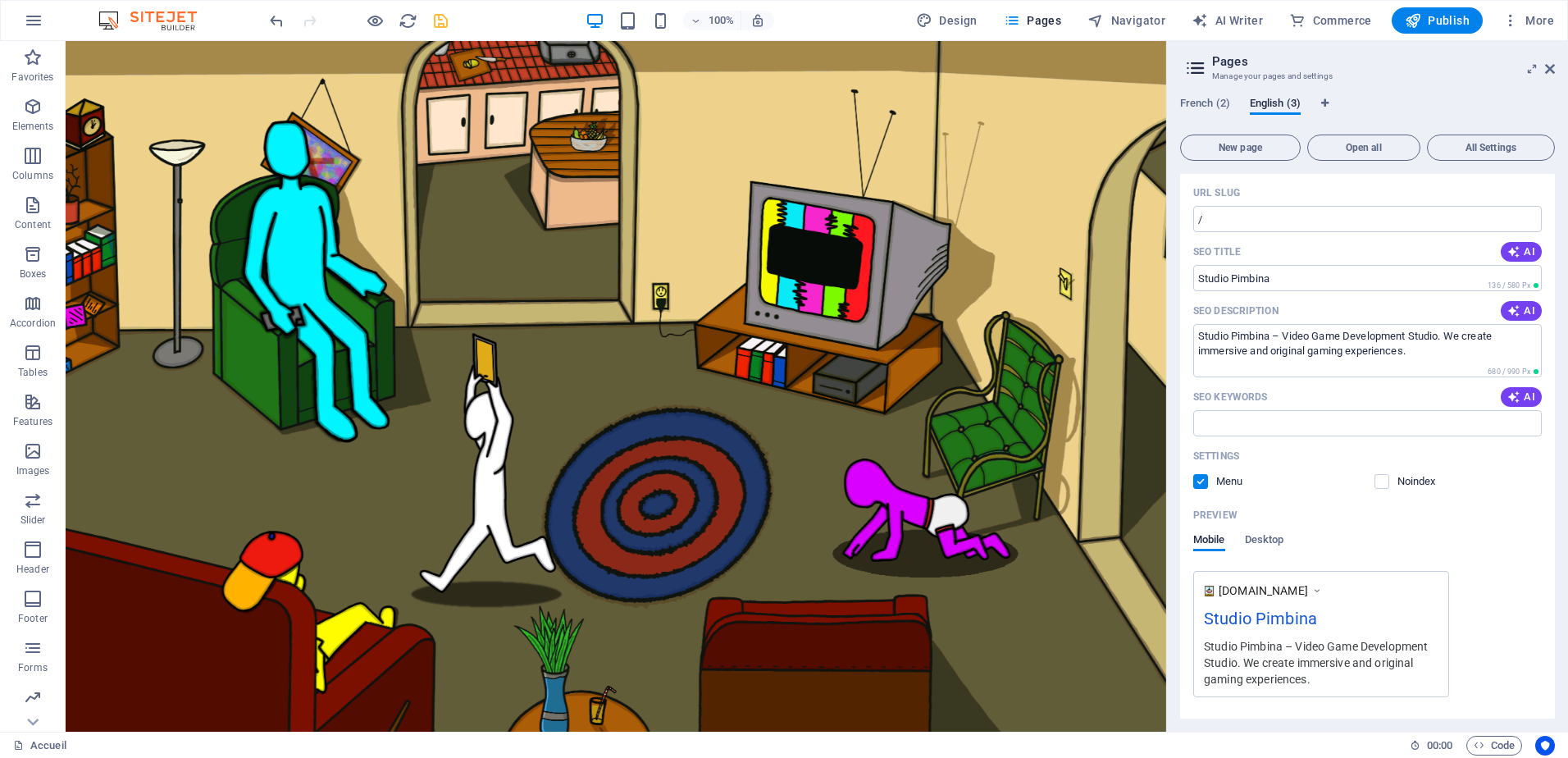
scroll to position [90, 0]
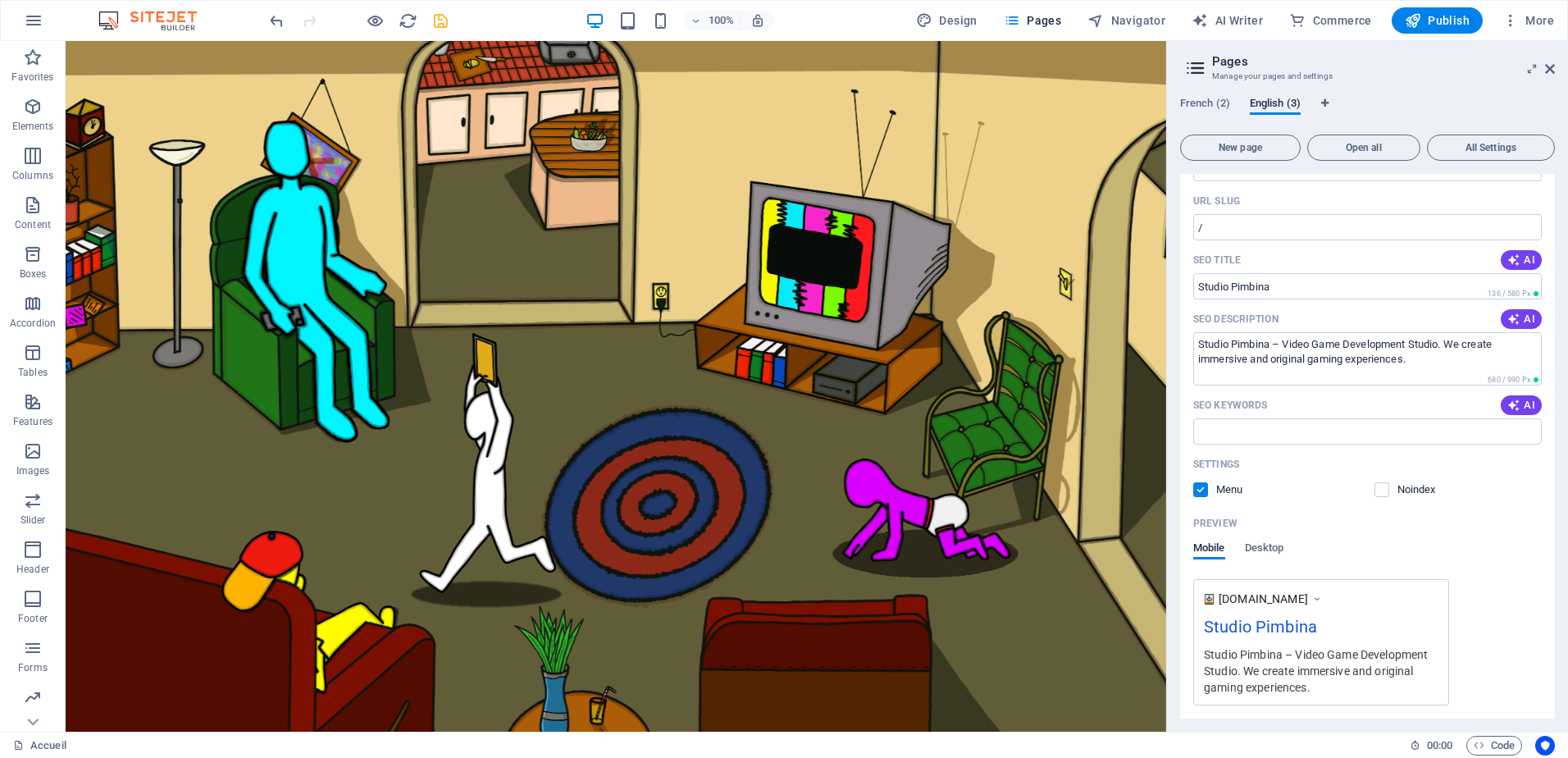
click at [1211, 91] on div "French (2) English (3) New page Open all All Settings Home / Name Home ​ URL SL…" at bounding box center [1368, 408] width 401 height 648
click at [1218, 108] on span "French (2)" at bounding box center [1205, 104] width 50 height 23
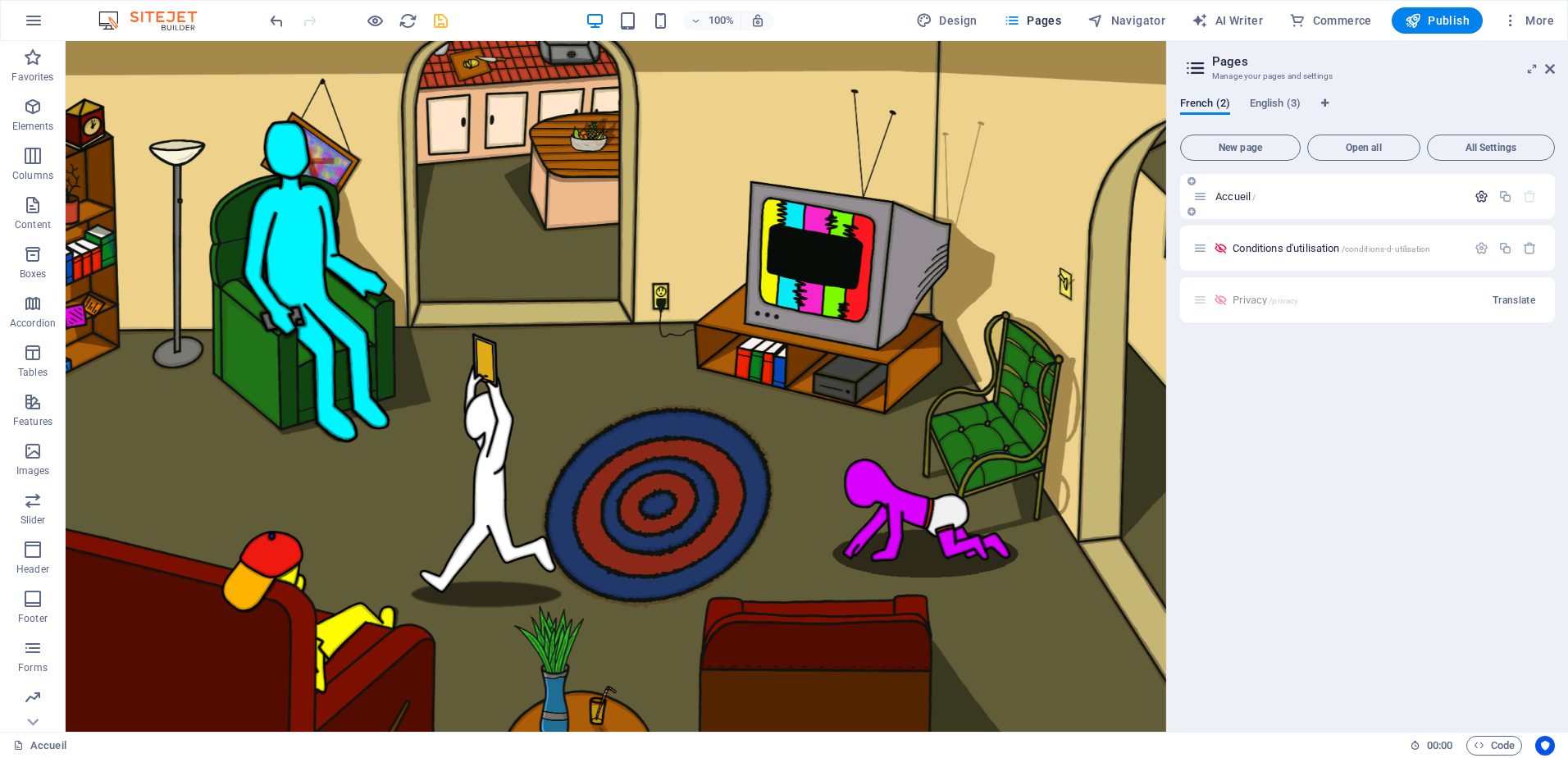
click at [1479, 196] on icon "button" at bounding box center [1481, 196] width 14 height 14
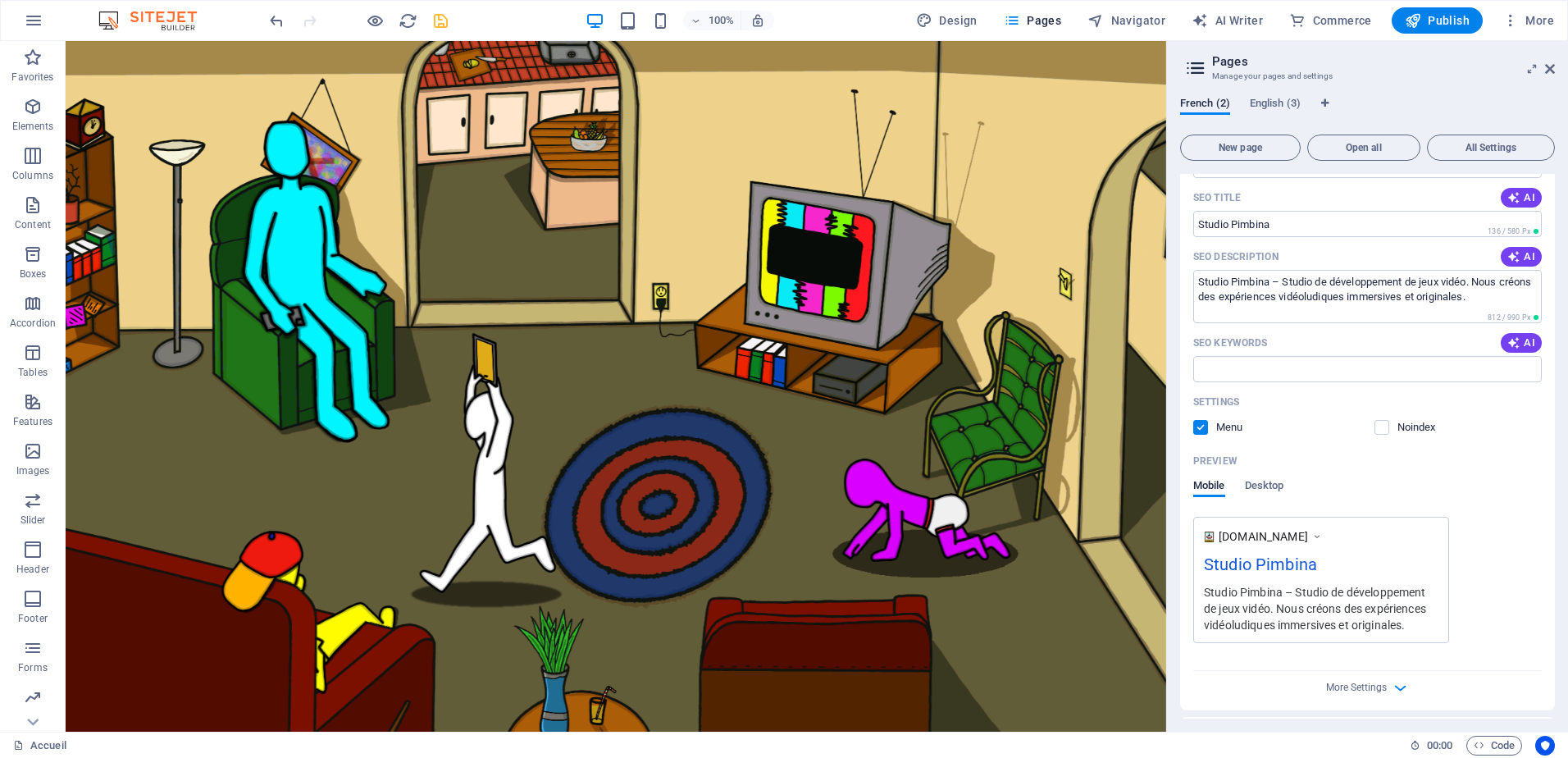
scroll to position [254, 0]
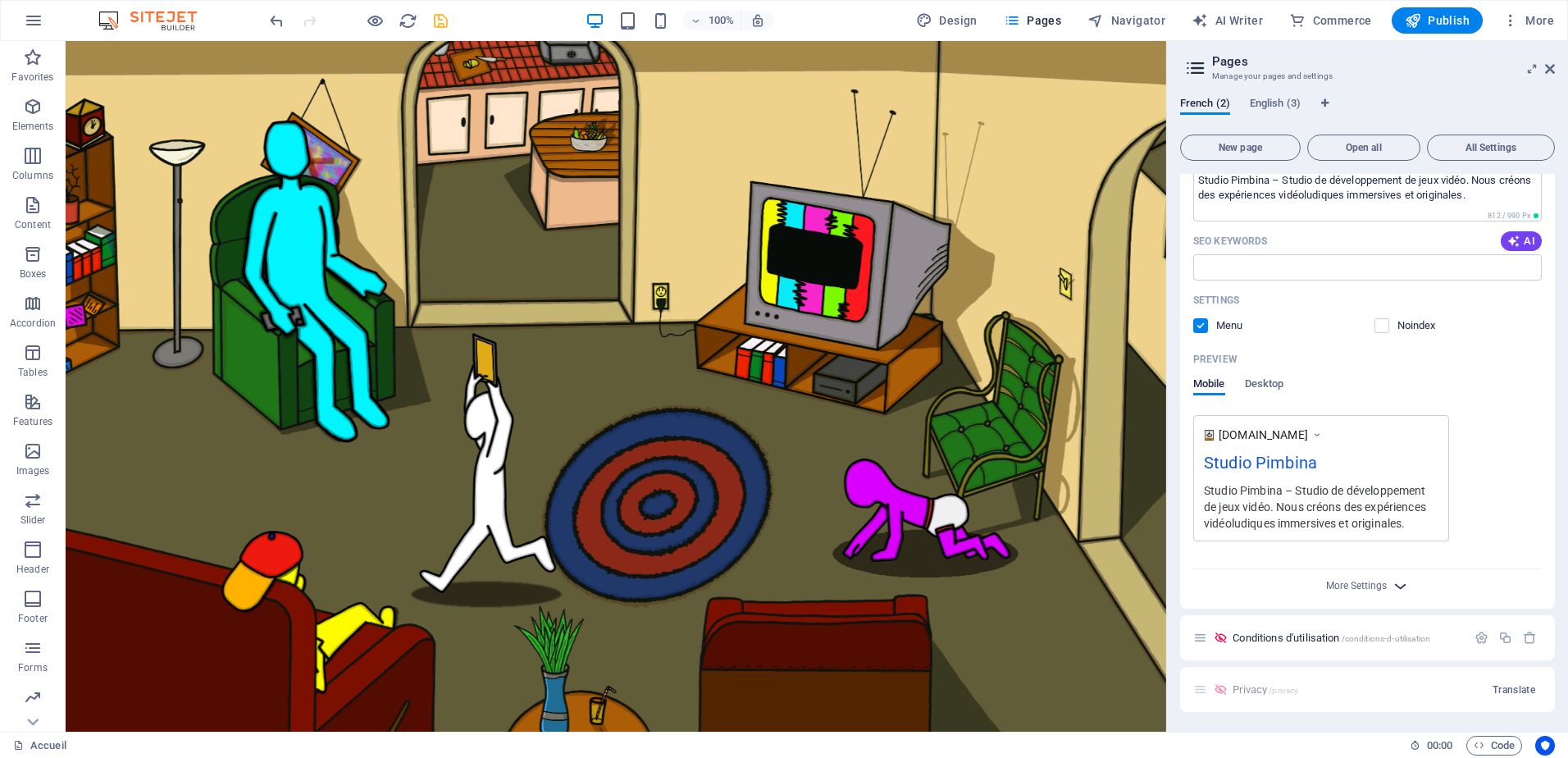
click at [1392, 584] on icon "button" at bounding box center [1400, 586] width 19 height 19
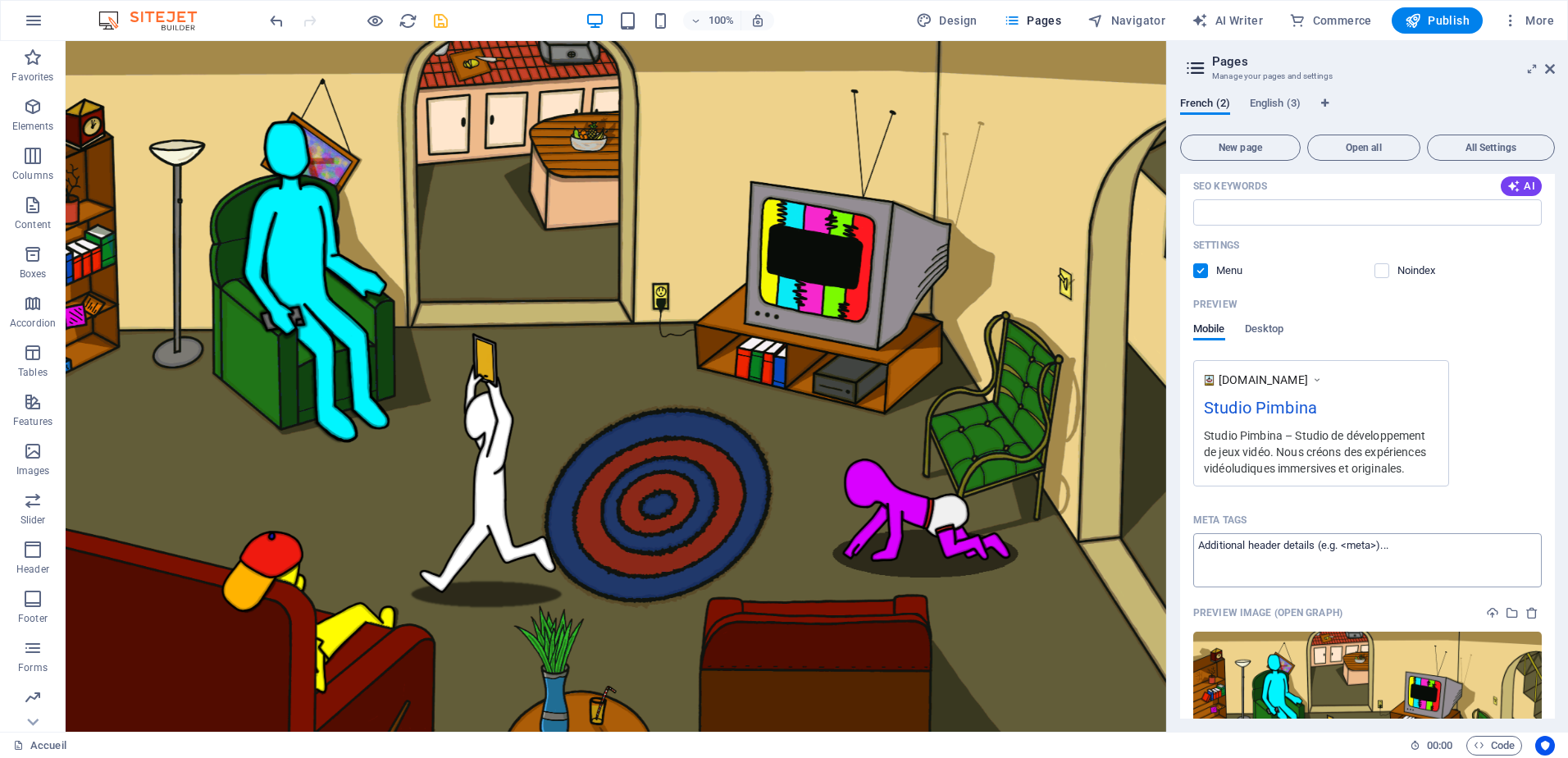
scroll to position [336, 0]
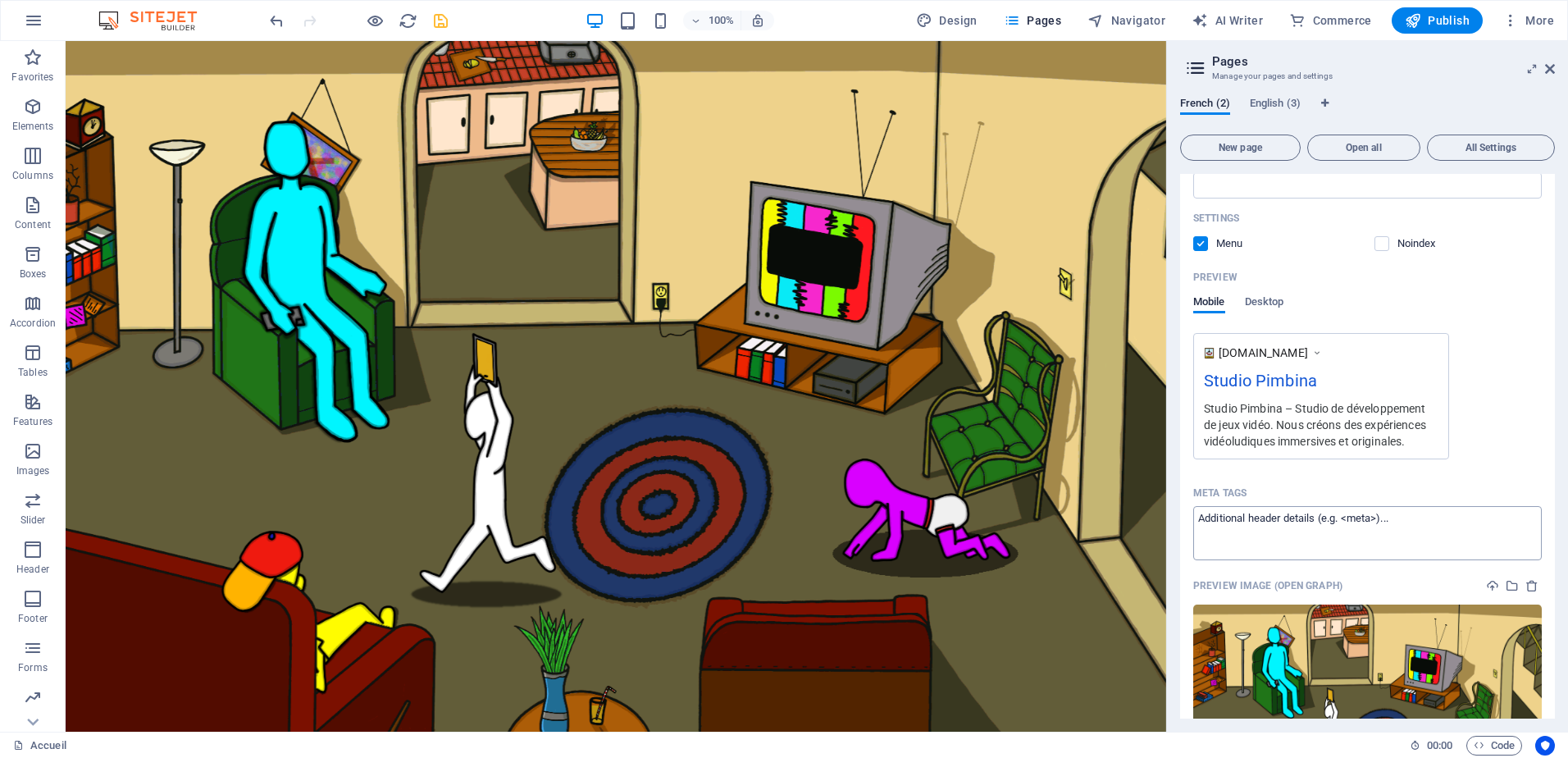
click at [1407, 532] on textarea "Meta tags ​" at bounding box center [1367, 532] width 349 height 54
paste textarea "<meta name="application-name" content="Studio Pimbina"><meta property="og:site_…"
type textarea "<meta name="application-name" content="Studio Pimbina"><meta property="og:site_…"
click at [1503, 443] on div "www.example.com Studio Pimbina Studio Pimbina – Studio de développement de jeux…" at bounding box center [1367, 396] width 349 height 126
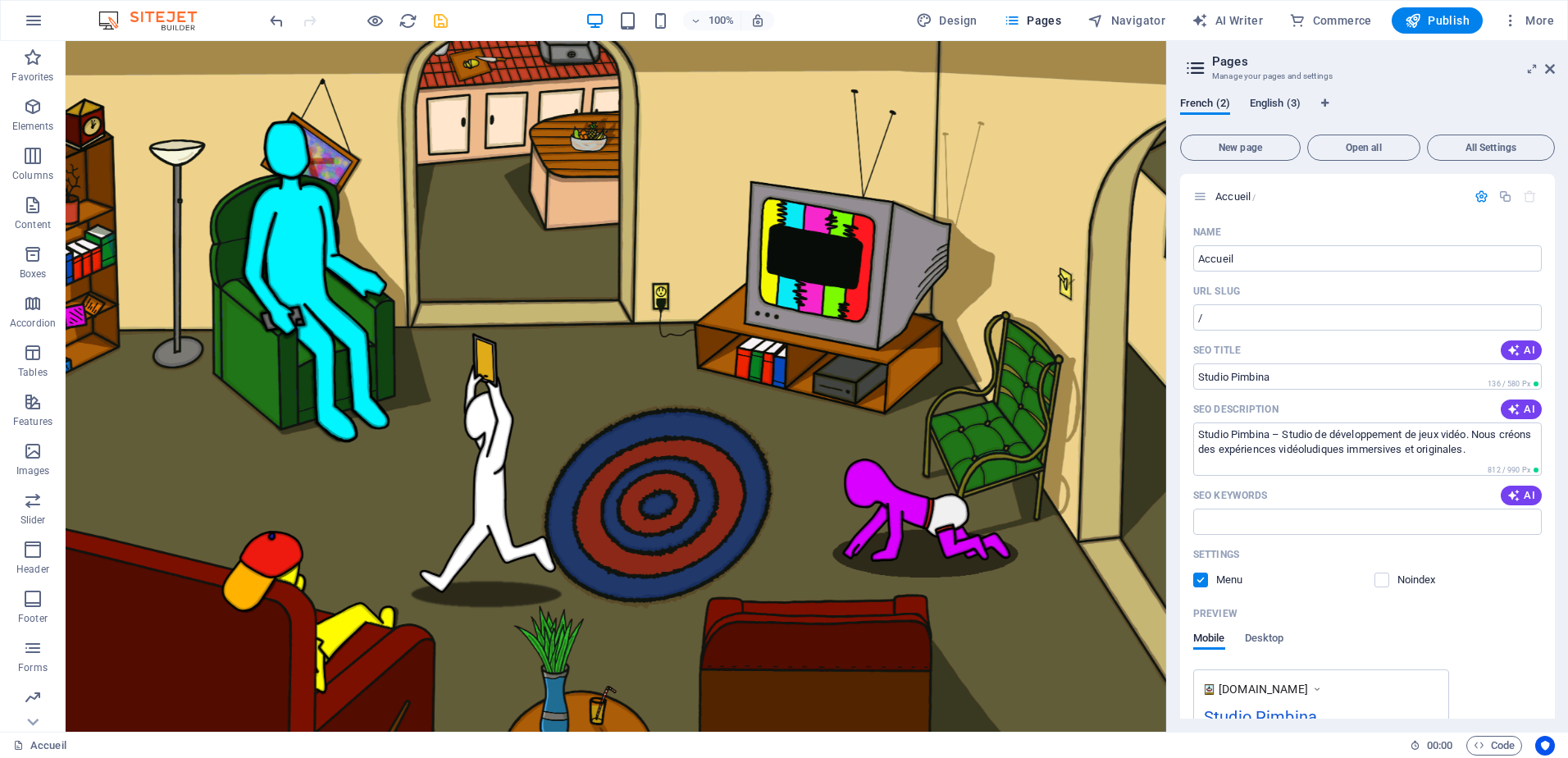
click at [1281, 101] on span "English (3)" at bounding box center [1276, 104] width 51 height 23
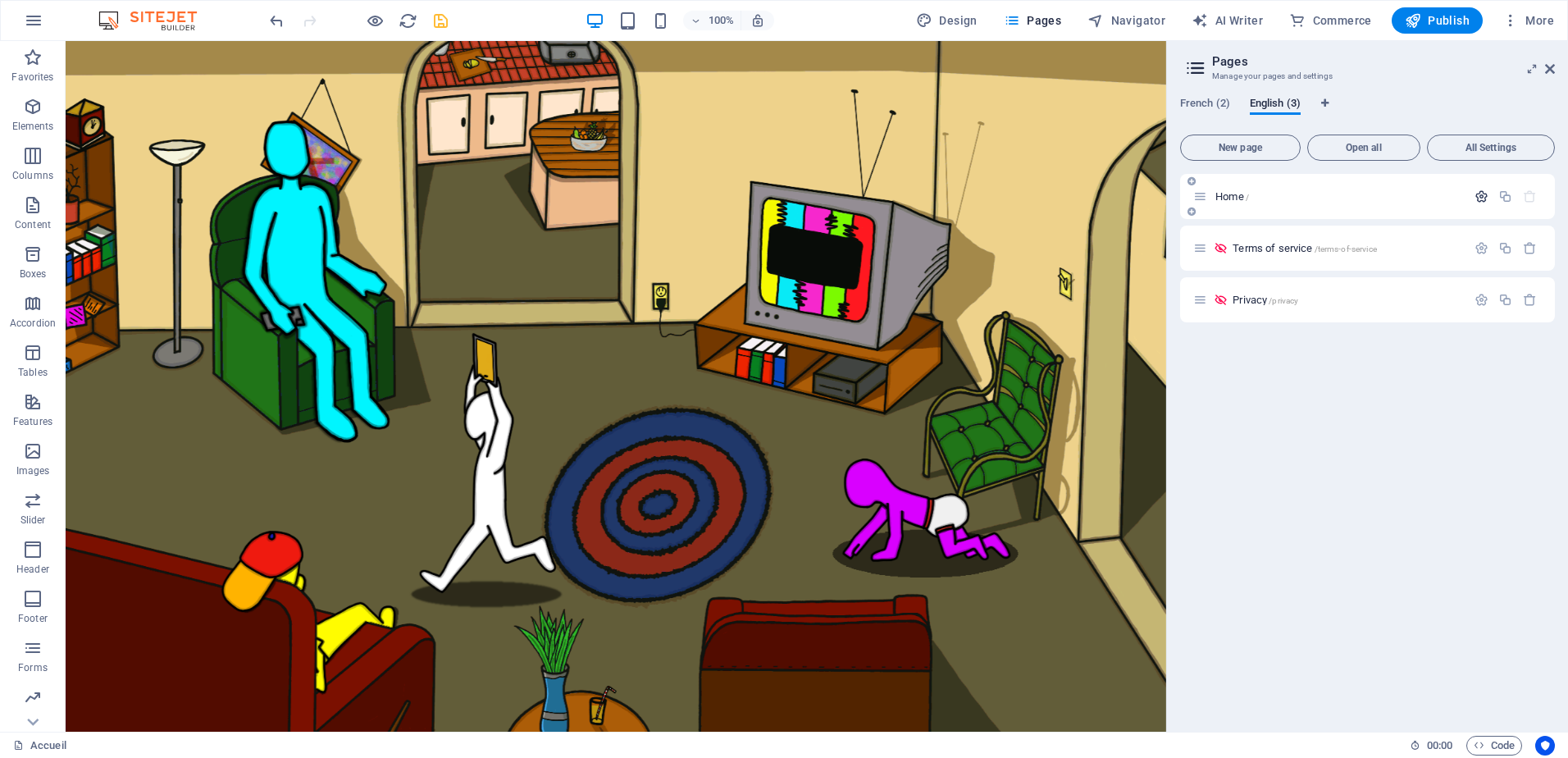
click at [1485, 198] on icon "button" at bounding box center [1481, 196] width 14 height 14
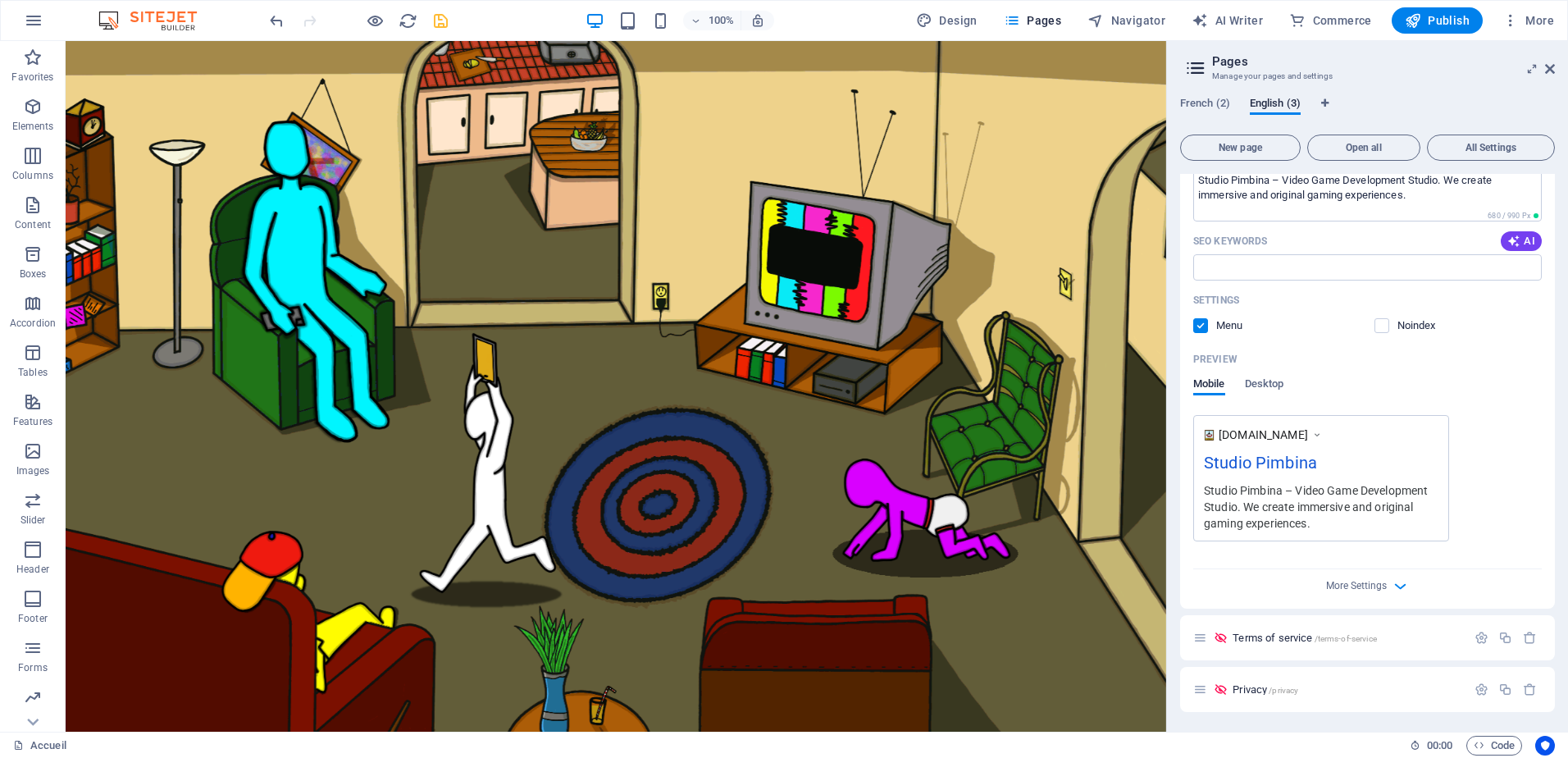
click at [1414, 585] on div "More Settings" at bounding box center [1367, 582] width 349 height 26
click at [1399, 588] on icon "button" at bounding box center [1400, 586] width 19 height 19
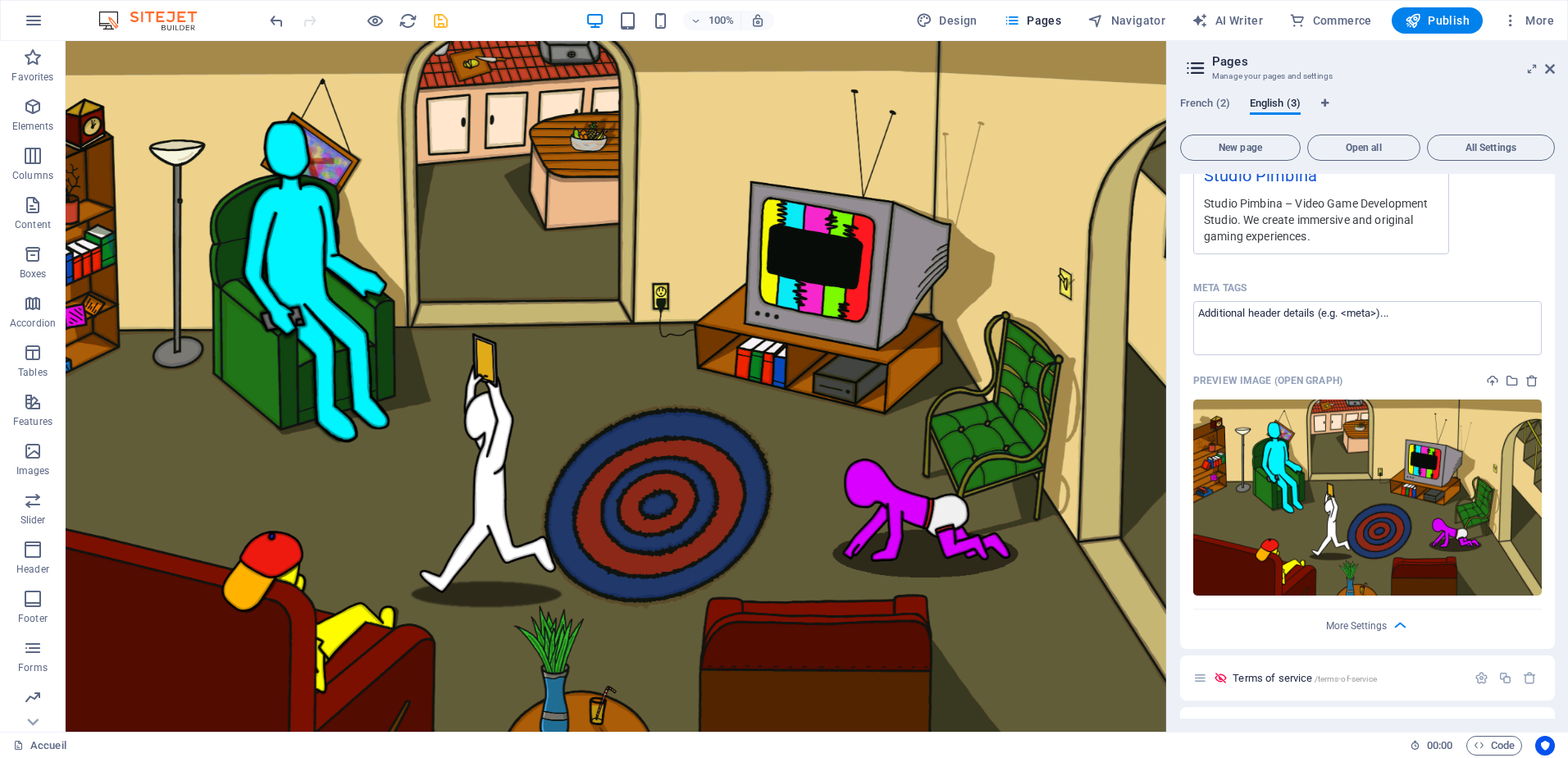
scroll to position [580, 0]
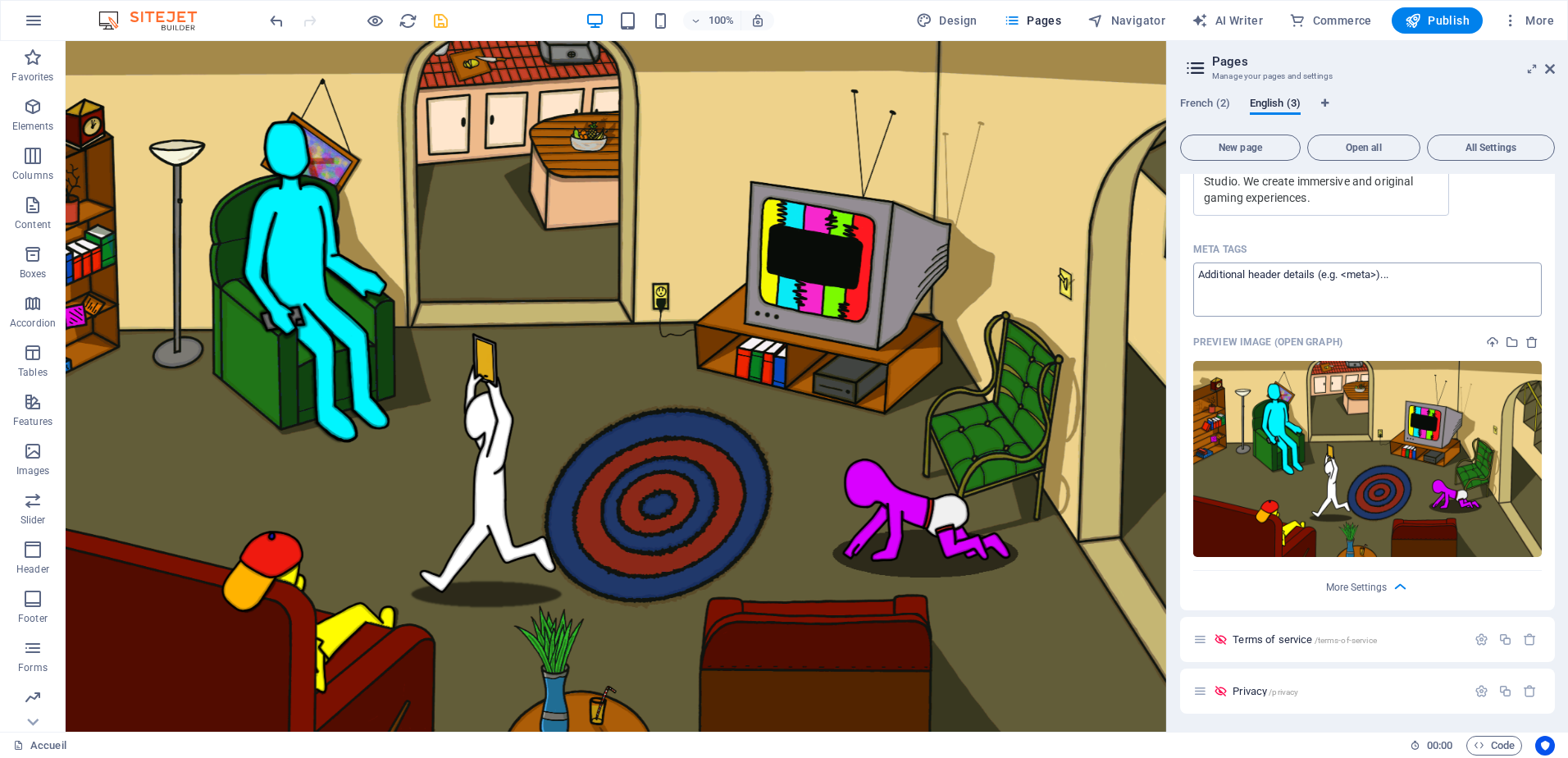
click at [1328, 275] on textarea "Meta tags ​" at bounding box center [1367, 289] width 349 height 54
paste textarea "<meta name="application-name" content="Studio Pimbina"><meta property="og:site_…"
click at [1353, 310] on textarea "<meta name="application-name" content="Studio Pimbina"><meta property="og:site_…" at bounding box center [1367, 289] width 349 height 54
click at [1363, 300] on textarea "<meta name="application-name" content="Studio Pimbina"><meta property="og:site_…" at bounding box center [1367, 289] width 349 height 54
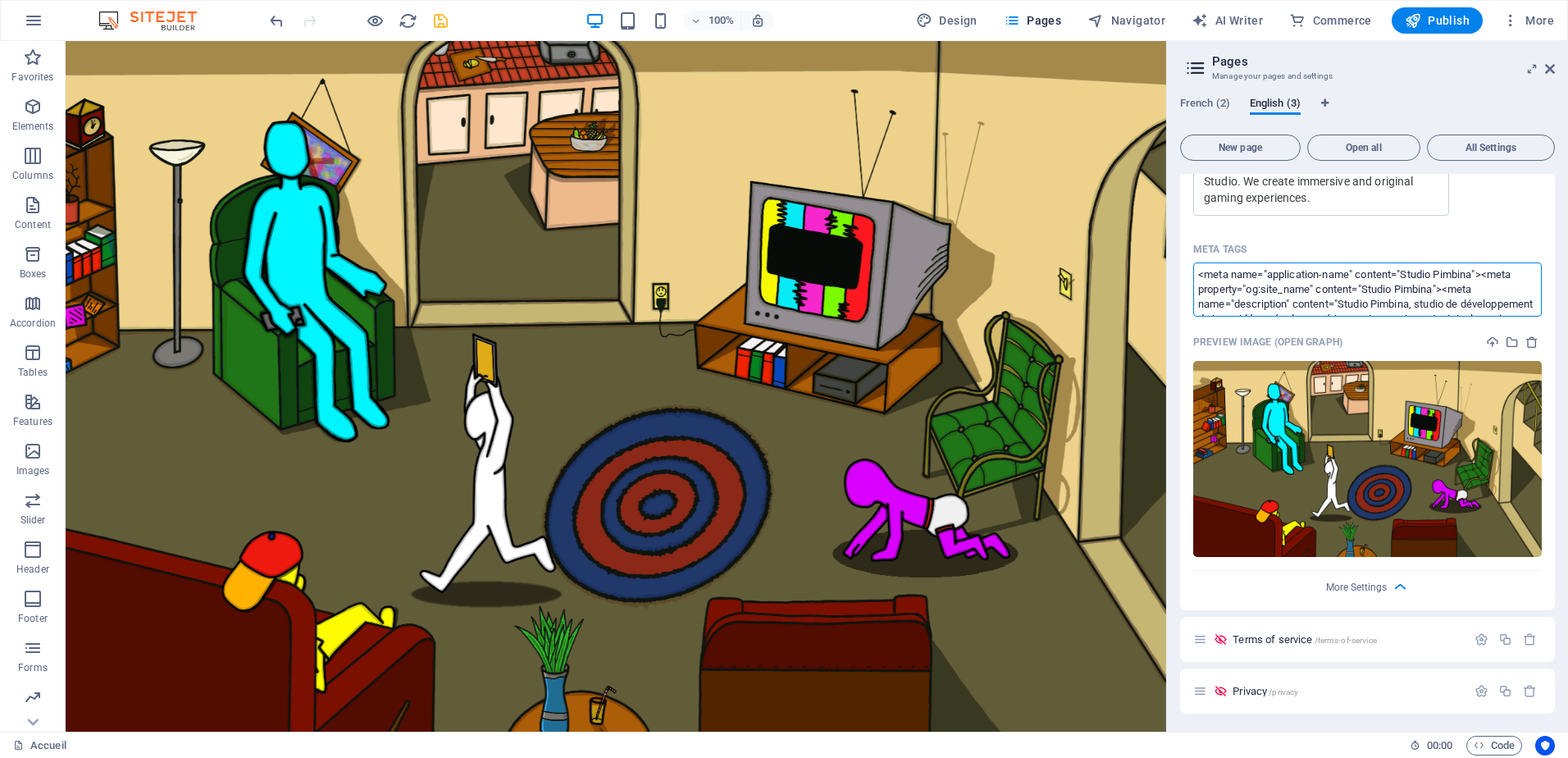
drag, startPoint x: 1351, startPoint y: 301, endPoint x: 1449, endPoint y: 286, distance: 99.1
click at [1449, 286] on textarea "<meta name="application-name" content="Studio Pimbina"><meta property="og:site_…" at bounding box center [1367, 289] width 349 height 54
click at [1453, 293] on textarea "<meta name="application-name" content="Studio Pimbina"><meta property="og:site_…" at bounding box center [1367, 289] width 349 height 54
paste textarea "<meta name="description" content="Studio Pimbina, a video game development stud…"
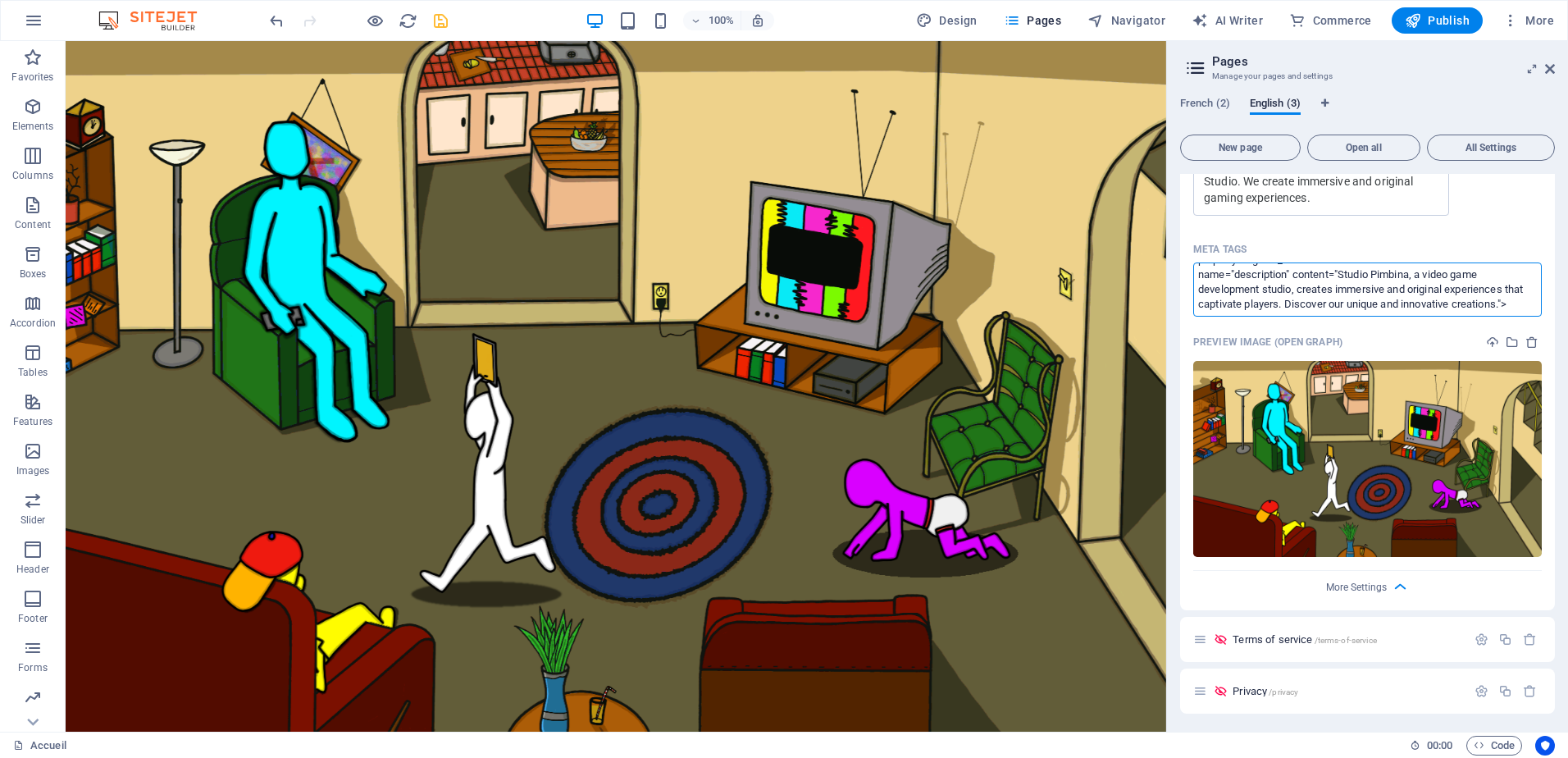
click at [1376, 295] on textarea "<meta name="application-name" content="Studio Pimbina"><meta property="og:site_…" at bounding box center [1367, 289] width 349 height 54
click at [1359, 306] on textarea "<meta name="application-name" content="Studio Pimbina"><meta property="og:site_…" at bounding box center [1367, 289] width 349 height 54
type textarea "<meta name="application-name" content="Studio Pimbina"><meta property="og:site_…"
click at [1517, 221] on div "Name Home ​ URL SLUG / ​ SEO Title AI Studio Pimbina ​ 136 / 580 Px SEO Descrip…" at bounding box center [1367, 125] width 375 height 971
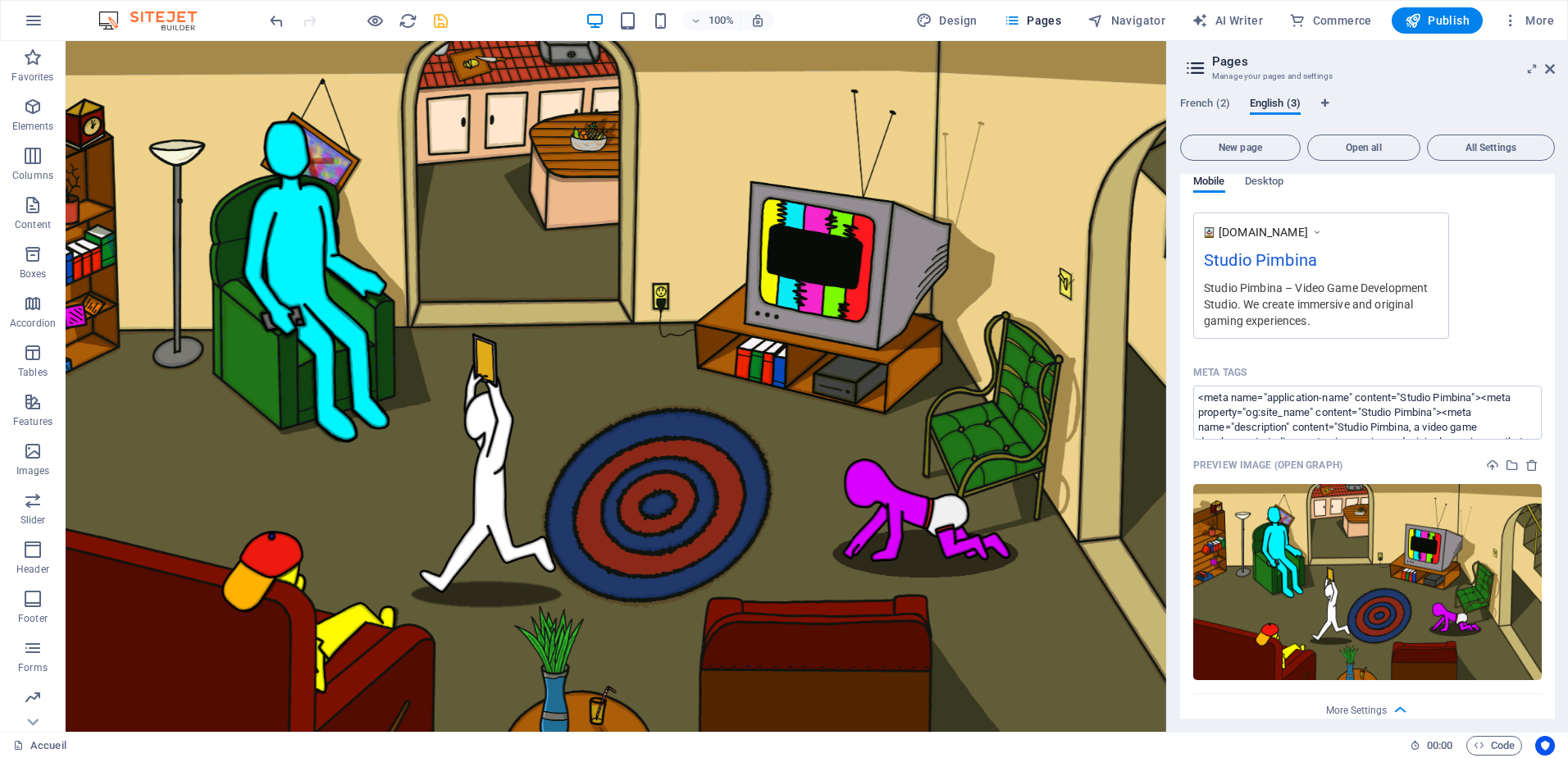
scroll to position [334, 0]
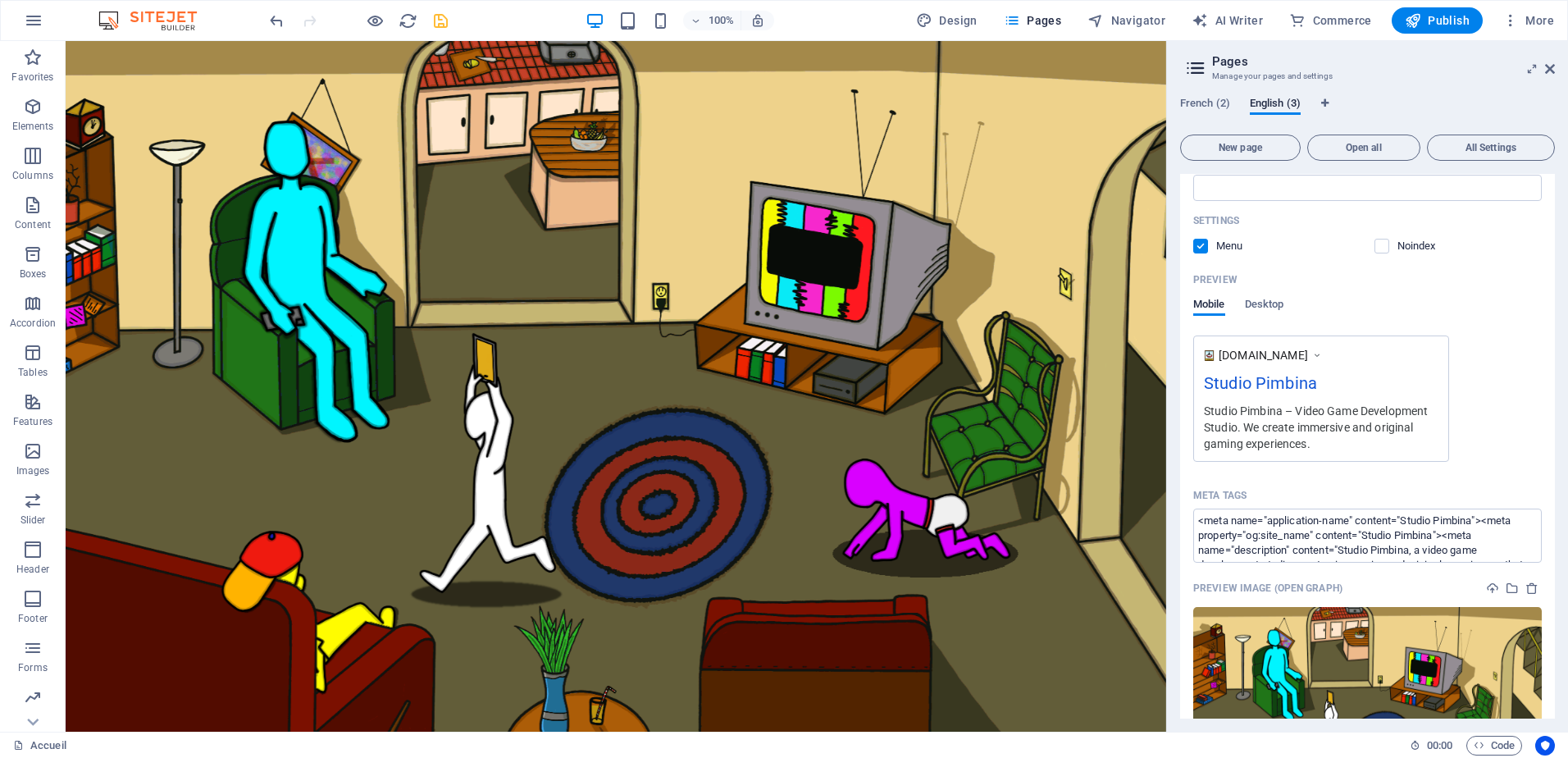
click at [435, 25] on icon "save" at bounding box center [440, 21] width 19 height 19
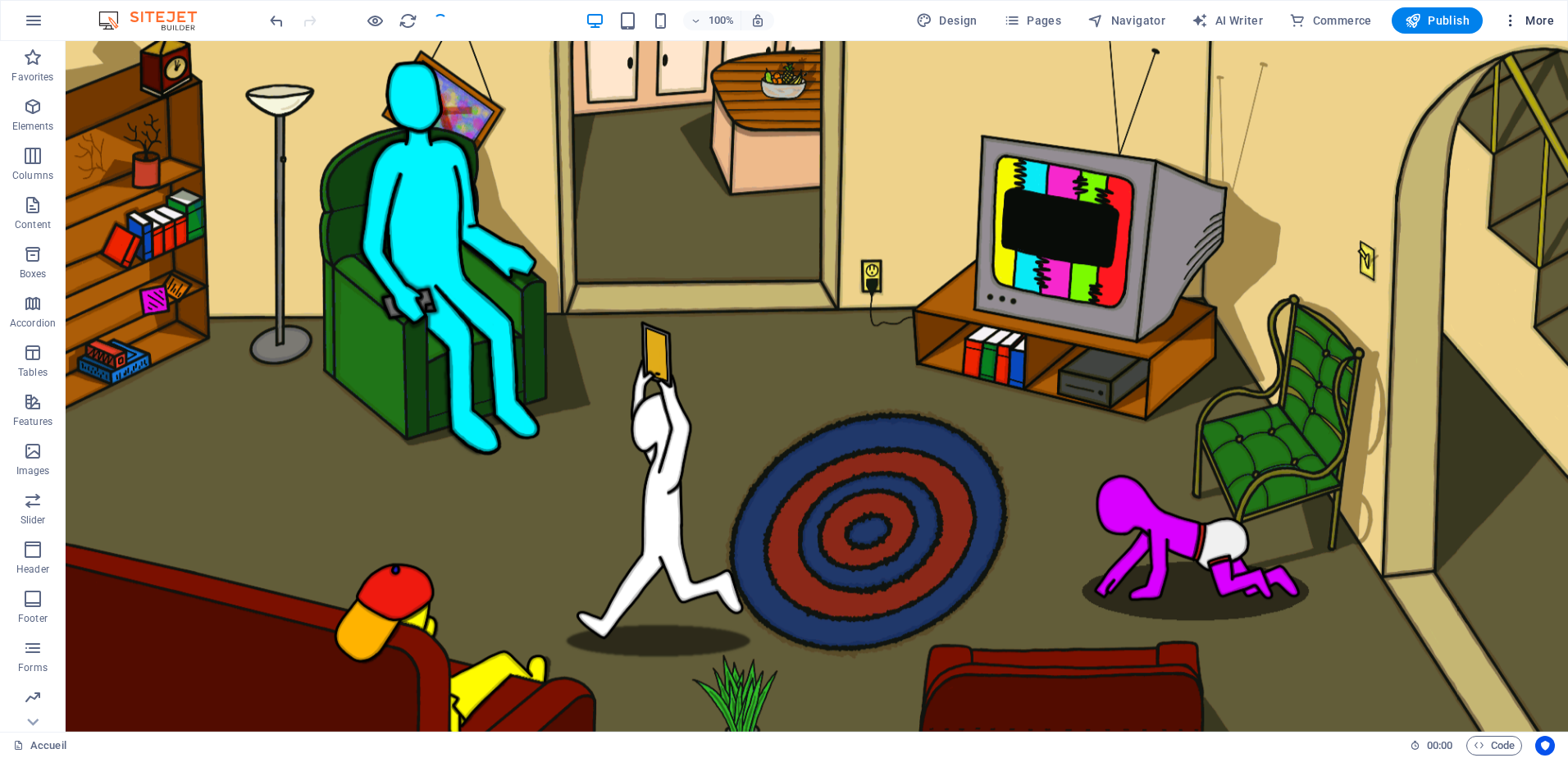
click at [1525, 20] on span "More" at bounding box center [1528, 21] width 52 height 16
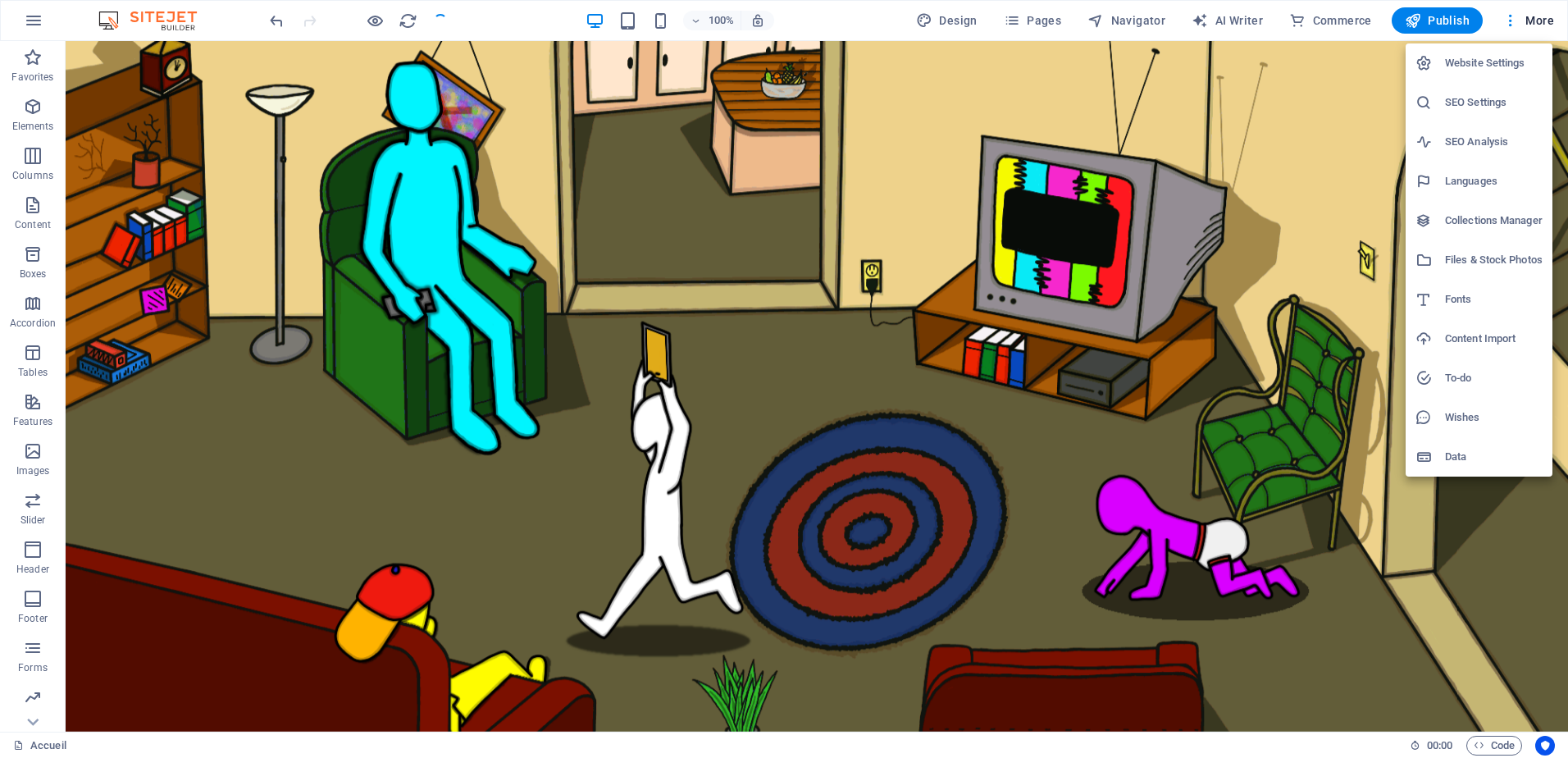
click at [1482, 104] on h6 "SEO Settings" at bounding box center [1494, 103] width 98 height 20
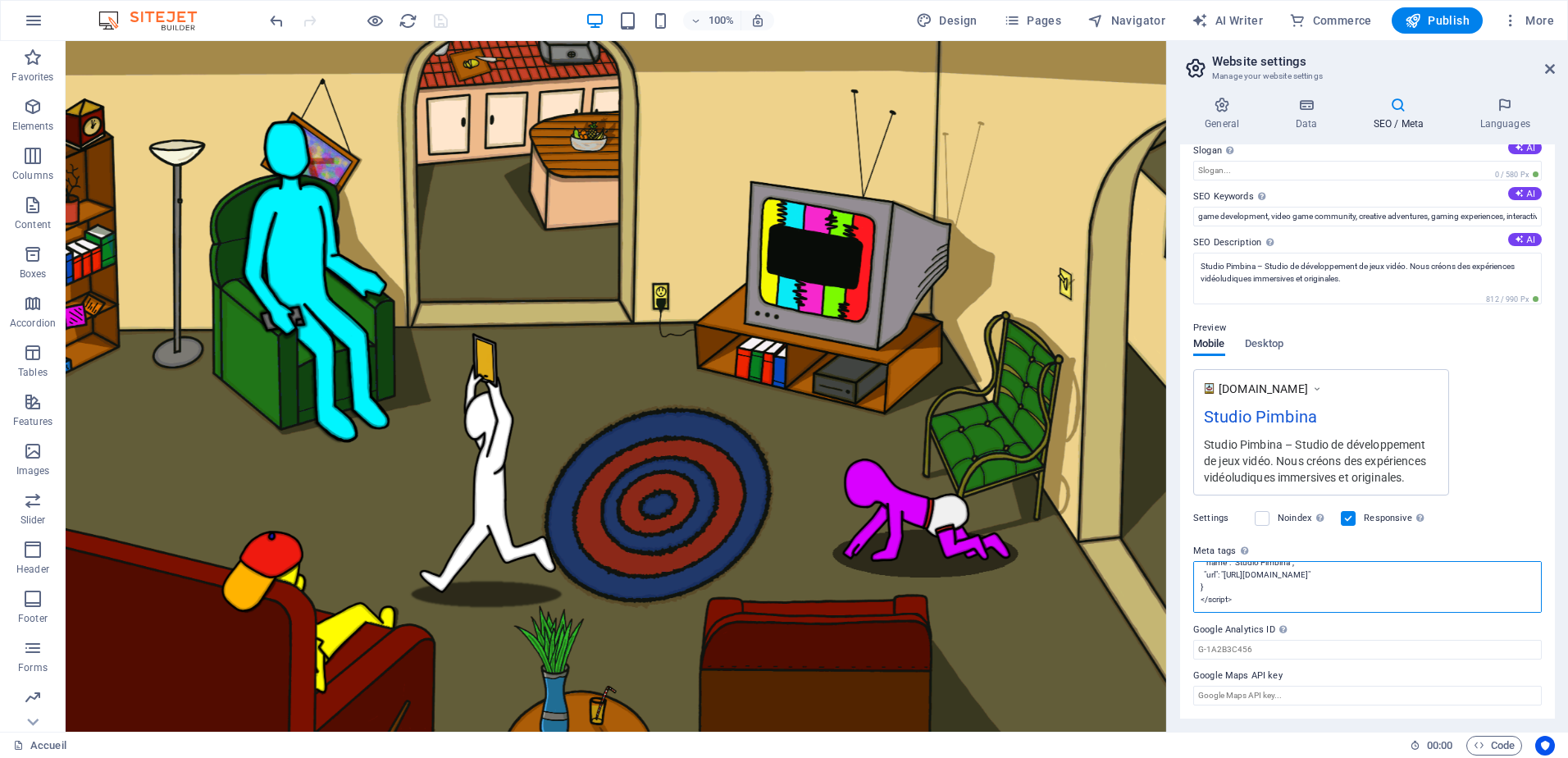
scroll to position [0, 0]
drag, startPoint x: 1290, startPoint y: 601, endPoint x: 1243, endPoint y: 594, distance: 47.5
click at [1233, 591] on textarea "<meta name="application-name" content="Studio Pimbina"> <meta property="og:site…" at bounding box center [1367, 648] width 349 height 174
click at [1265, 692] on textarea "<meta name="application-name" content="Studio Pimbina"> <meta property="og:site…" at bounding box center [1367, 648] width 349 height 174
click at [1252, 699] on textarea "<meta name="application-name" content="Studio Pimbina"> <meta property="og:site…" at bounding box center [1367, 648] width 349 height 174
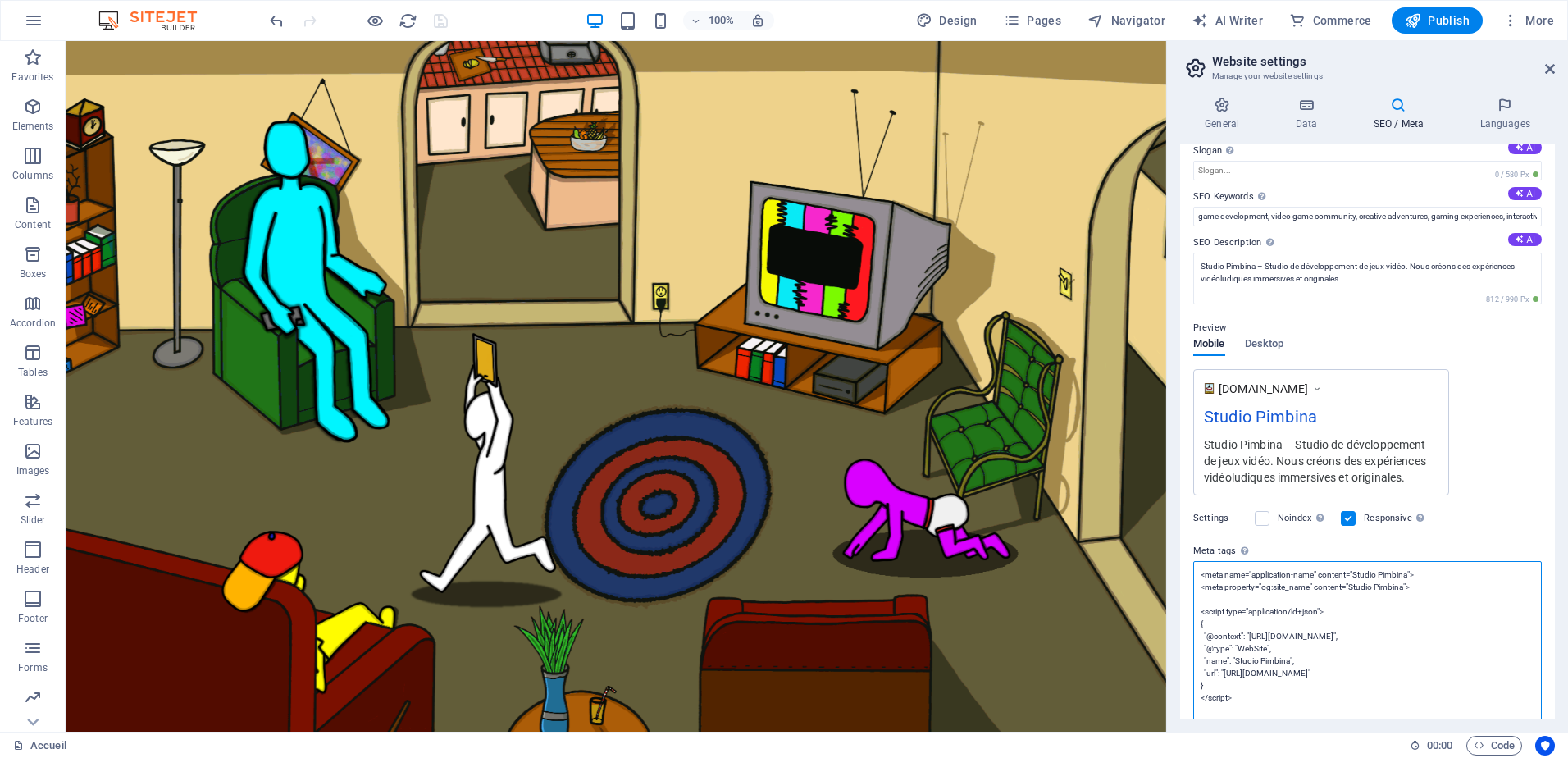
drag, startPoint x: 1267, startPoint y: 698, endPoint x: 1192, endPoint y: 611, distance: 114.9
click at [1192, 611] on div "SEO Title The title of your website - make it something that stands out in sear…" at bounding box center [1367, 431] width 375 height 574
click at [1208, 615] on textarea "<meta name="application-name" content="Studio Pimbina"> <meta property="og:site…" at bounding box center [1367, 599] width 349 height 76
click at [1226, 607] on textarea "<meta name="application-name" content="Studio Pimbina"> <meta property="og:site…" at bounding box center [1367, 593] width 349 height 64
click at [1449, 589] on textarea "<meta name="application-name" content="Studio Pimbina"> <meta property="og:site…" at bounding box center [1367, 593] width 349 height 64
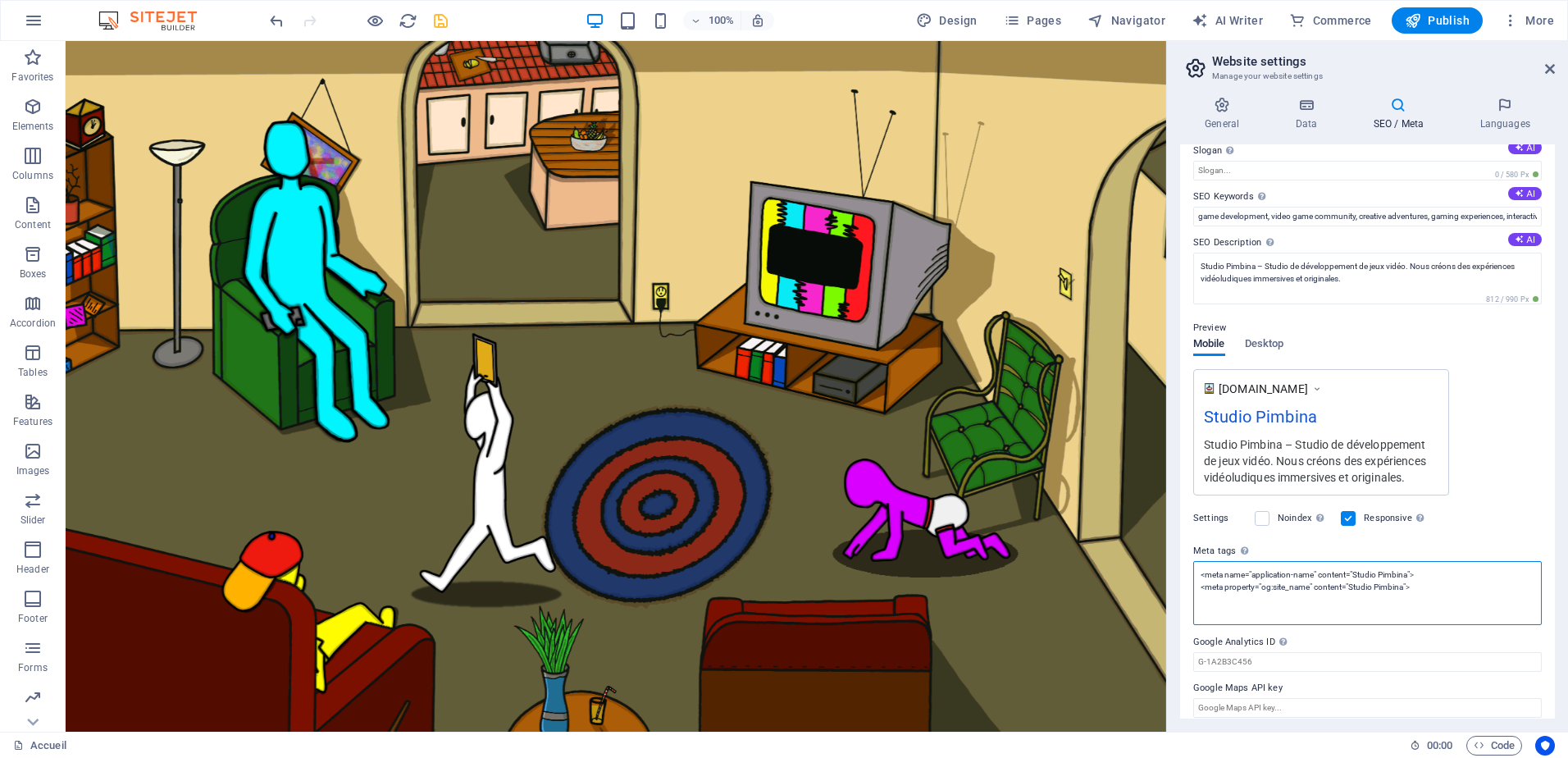
click at [1451, 593] on textarea "<meta name="application-name" content="Studio Pimbina"> <meta property="og:site…" at bounding box center [1367, 593] width 349 height 64
click at [1202, 596] on textarea "<meta name="application-name" content="Studio Pimbina"> <meta property="og:site…" at bounding box center [1367, 593] width 349 height 64
click at [1278, 614] on textarea "<meta name="application-name" content="Studio Pimbina"><meta property="og:site_…" at bounding box center [1367, 593] width 349 height 64
click at [1321, 590] on textarea "<meta name="application-name" content="Studio Pimbina"><meta property="og:site_…" at bounding box center [1367, 593] width 349 height 64
click at [1275, 616] on textarea "<meta name="application-name" content="Studio Pimbina"><meta property="og:site_…" at bounding box center [1367, 593] width 349 height 64
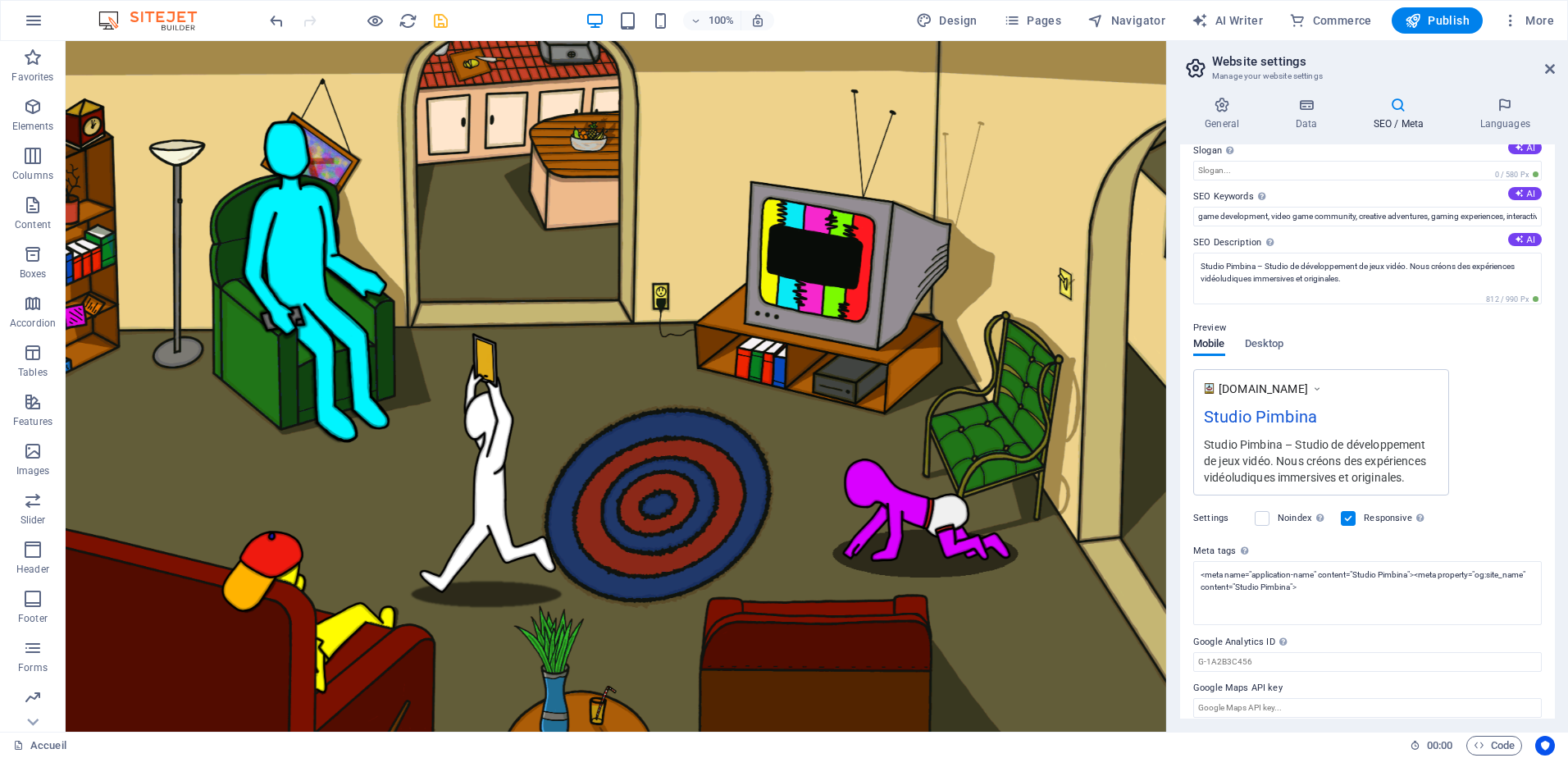
click at [1525, 475] on div "www.example.com Studio Pimbina Studio Pimbina – Studio de développement de jeux…" at bounding box center [1367, 432] width 349 height 126
click at [1417, 592] on textarea "<meta name="application-name" content="Studio Pimbina"><meta property="og:site_…" at bounding box center [1367, 586] width 349 height 52
type textarea "<meta name="application-name" content="Studio Pimbina"> <meta property="og:site…"
click at [1438, 595] on textarea "<meta name="application-name" content="Studio Pimbina"> <meta property="og:site…" at bounding box center [1367, 648] width 349 height 174
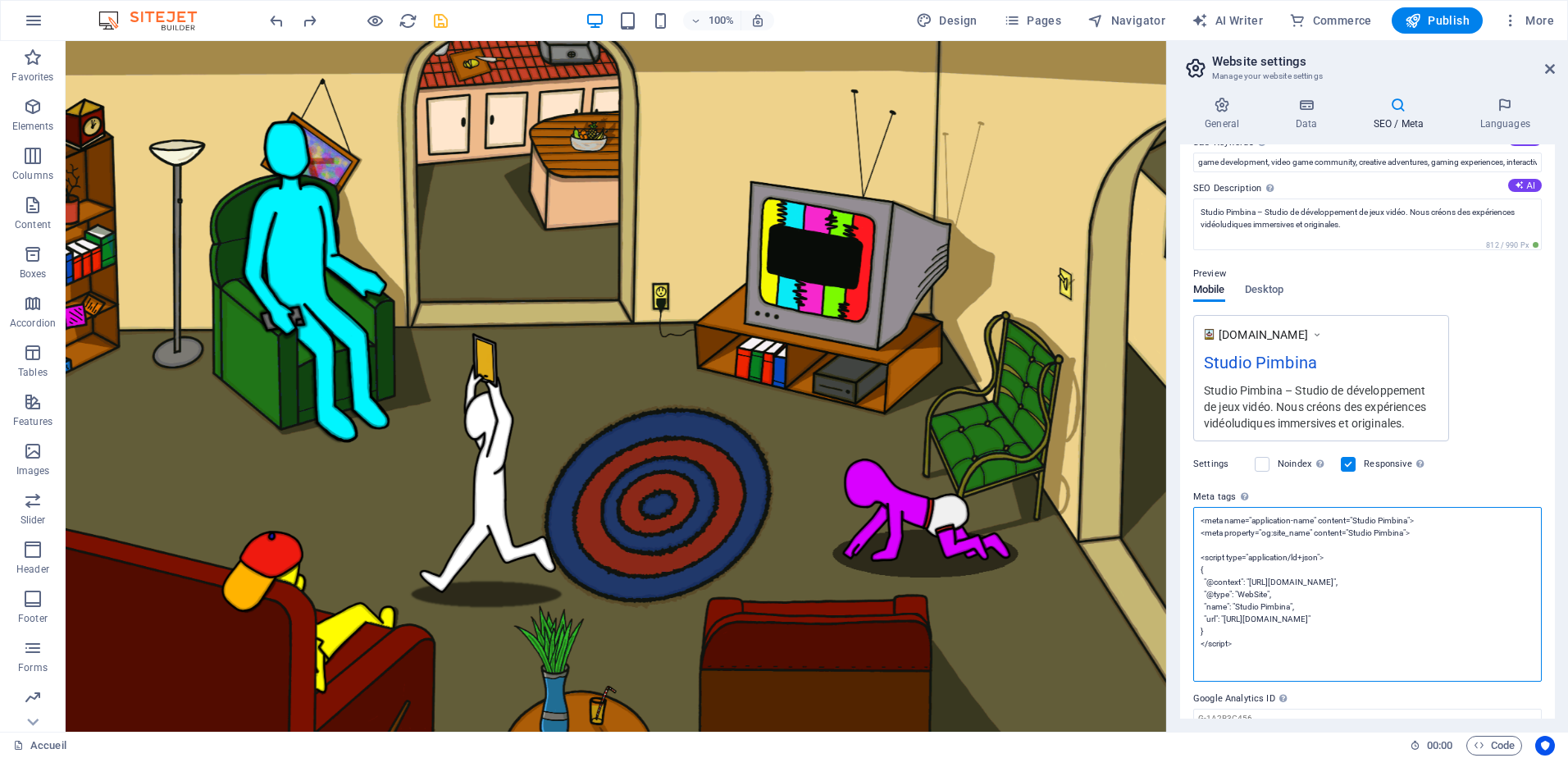
scroll to position [144, 0]
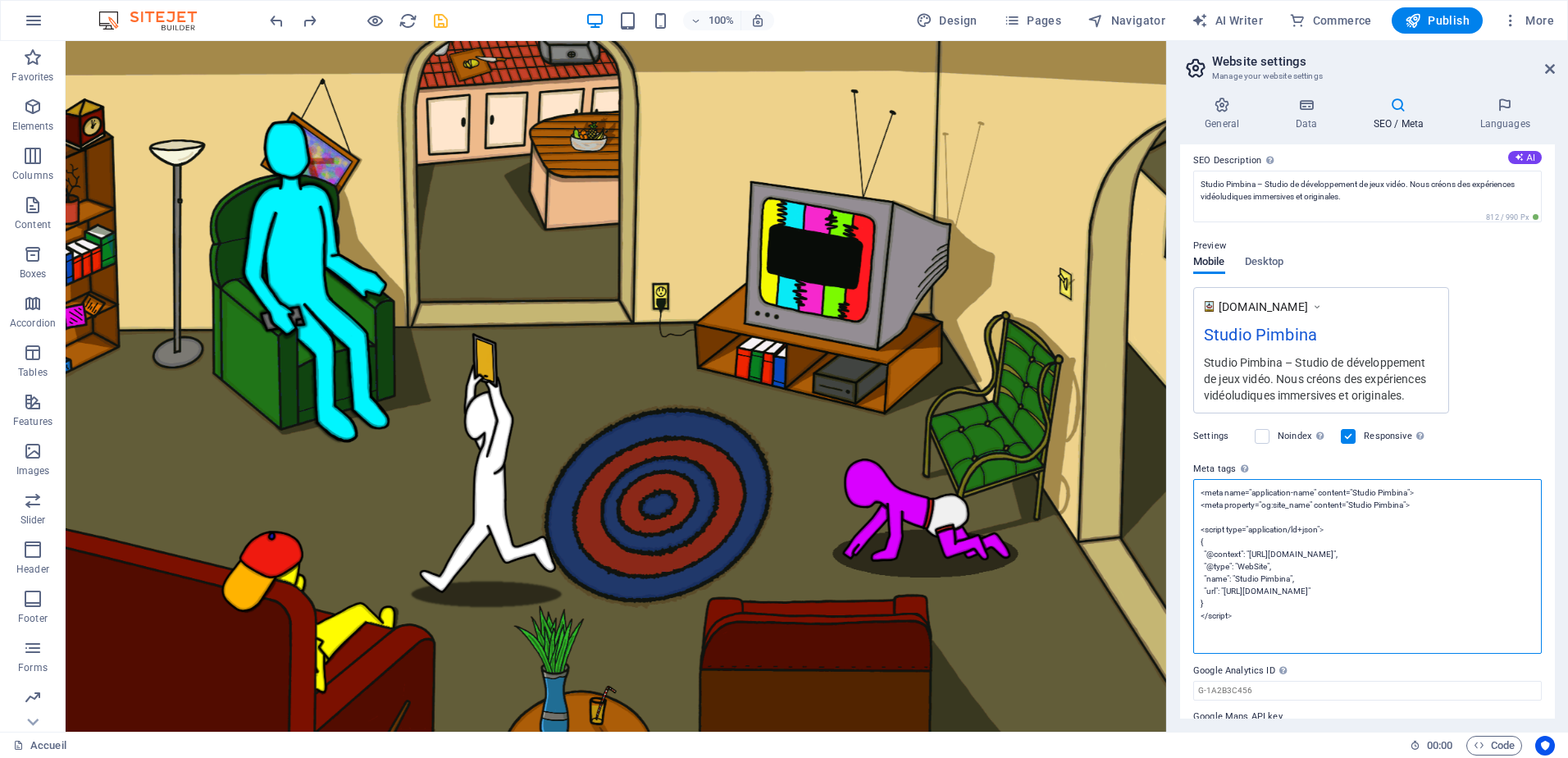
click at [1275, 623] on textarea "<meta name="application-name" content="Studio Pimbina"> <meta property="og:site…" at bounding box center [1367, 566] width 349 height 174
click at [1230, 637] on textarea "<meta name="application-name" content="Studio Pimbina"> <meta property="og:site…" at bounding box center [1367, 566] width 349 height 174
click at [1254, 623] on textarea "<meta name="application-name" content="Studio Pimbina"> <meta property="og:site…" at bounding box center [1367, 566] width 349 height 174
click at [1456, 661] on div "SEO Title The title of your website - make it something that stands out in sear…" at bounding box center [1367, 431] width 375 height 574
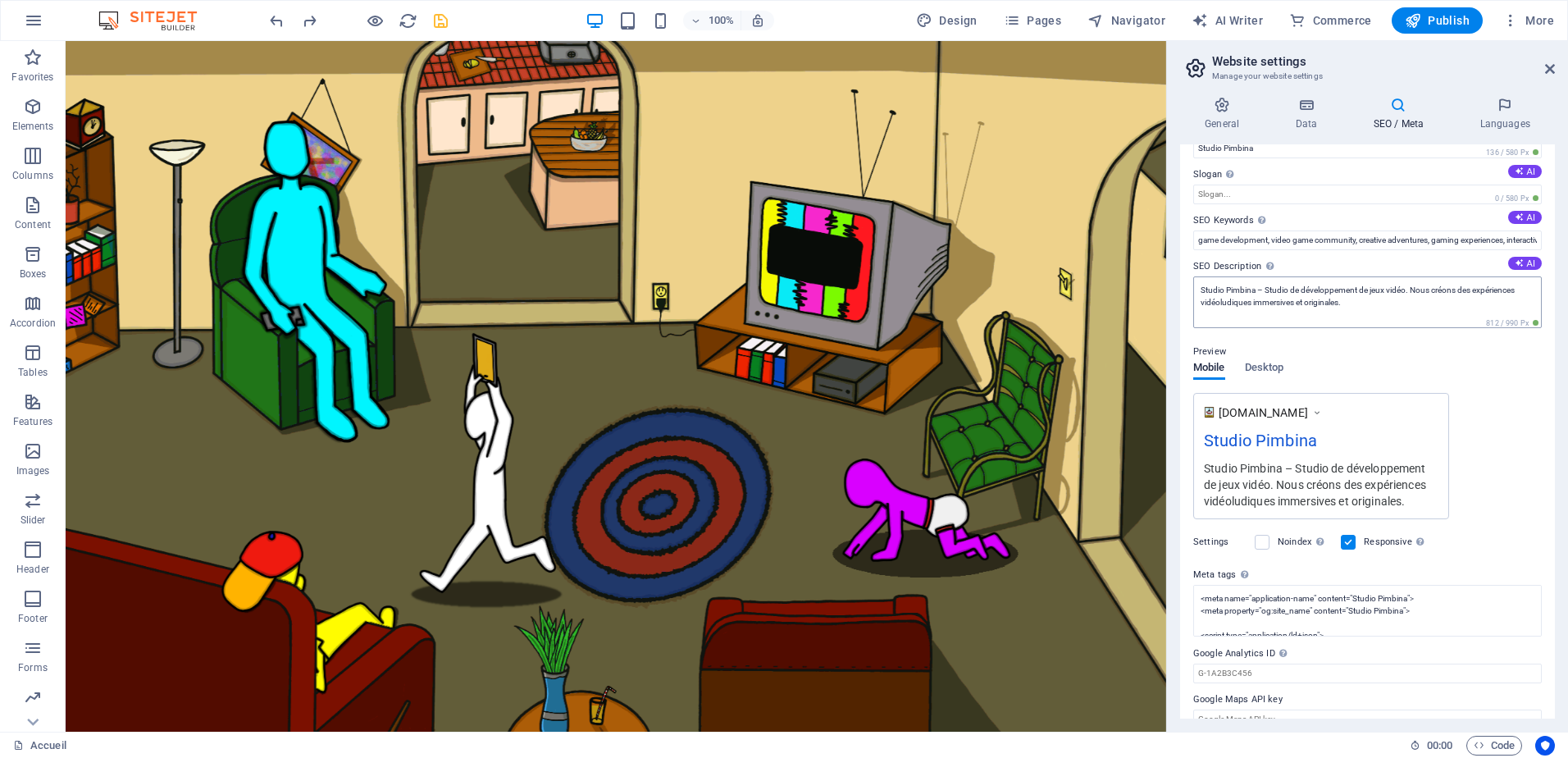
scroll to position [0, 0]
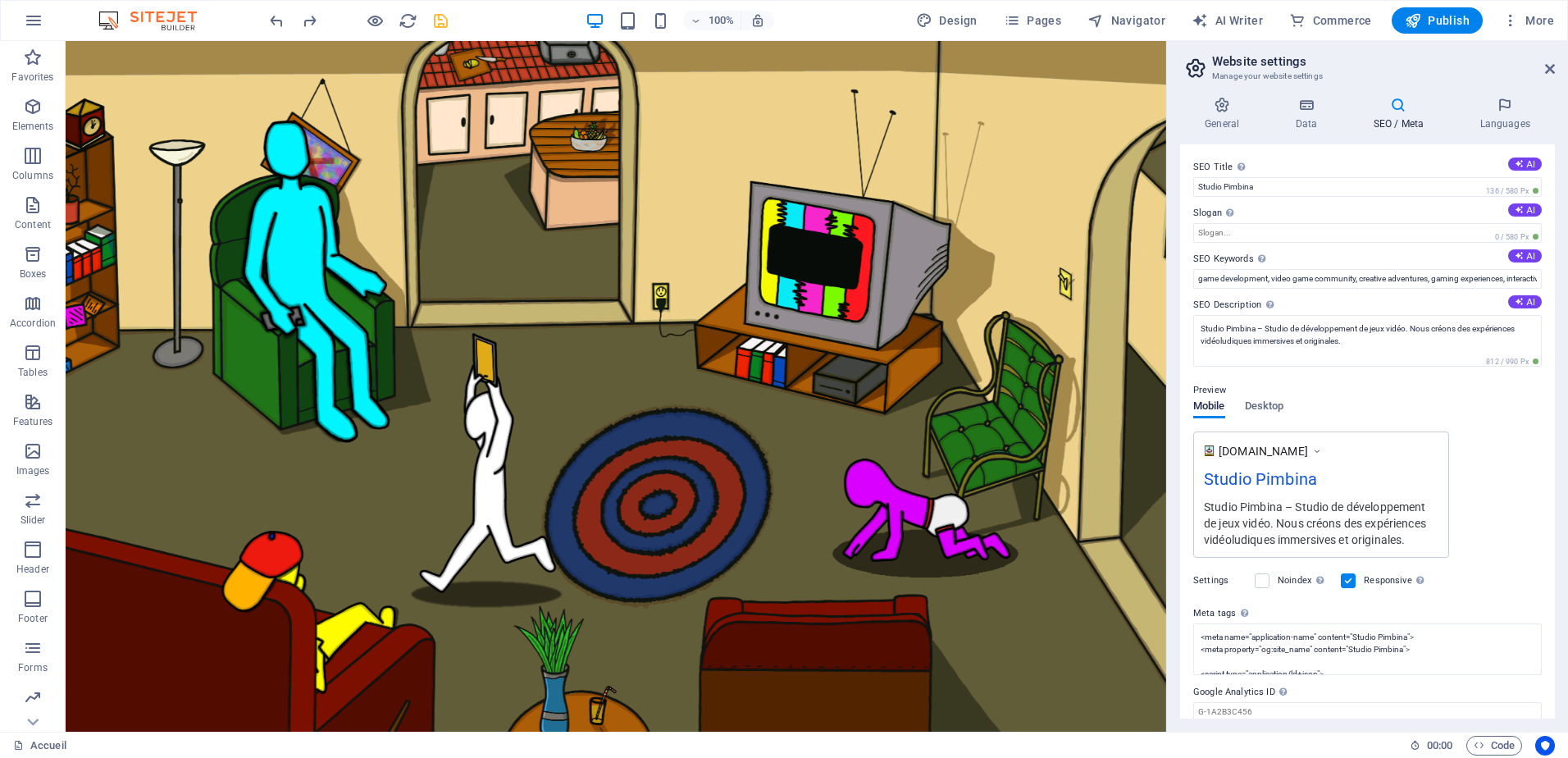
click at [441, 24] on icon "save" at bounding box center [440, 21] width 19 height 19
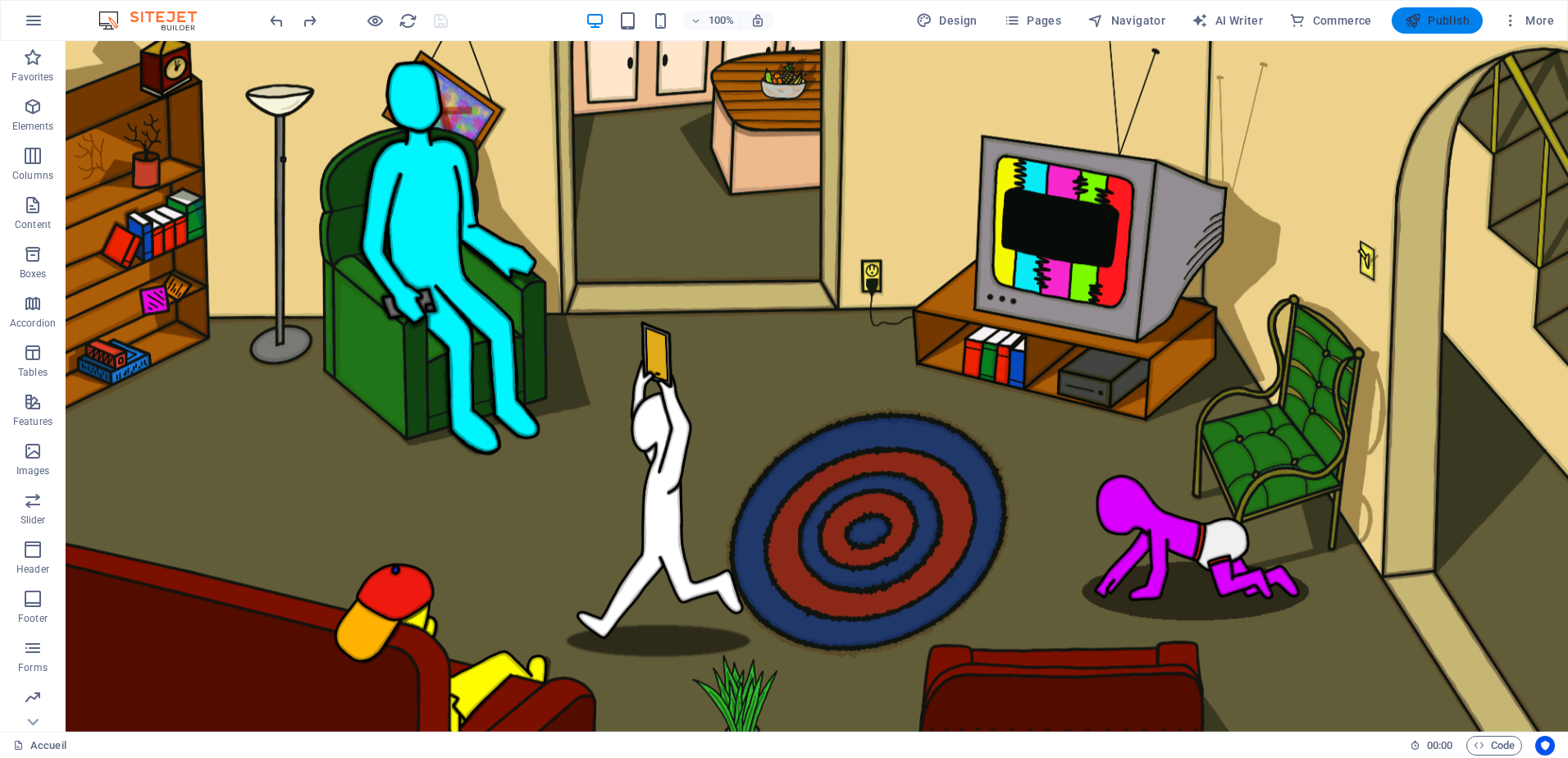
click at [1459, 17] on span "Publish" at bounding box center [1437, 21] width 64 height 16
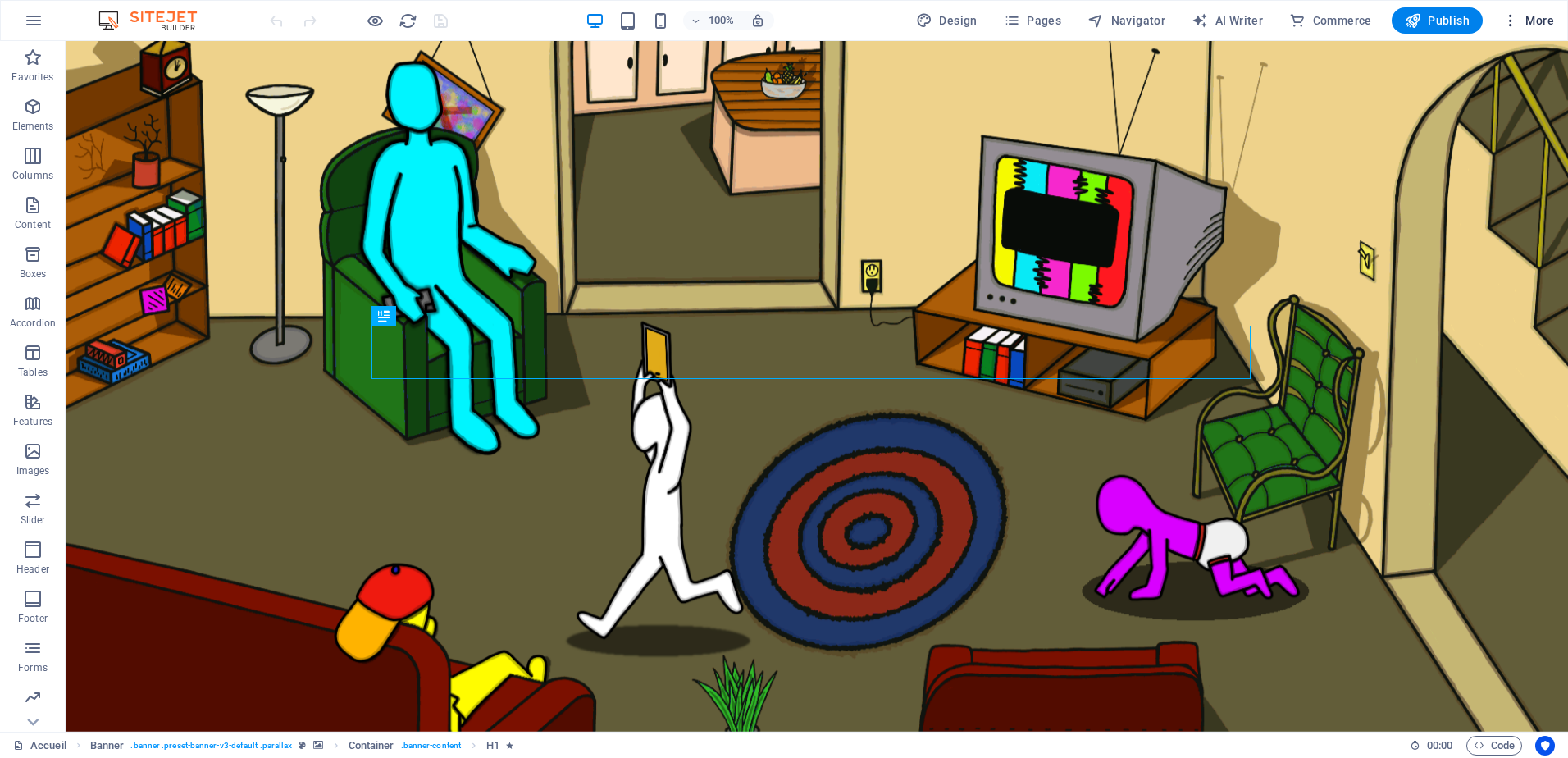
click at [1524, 15] on span "More" at bounding box center [1528, 21] width 52 height 16
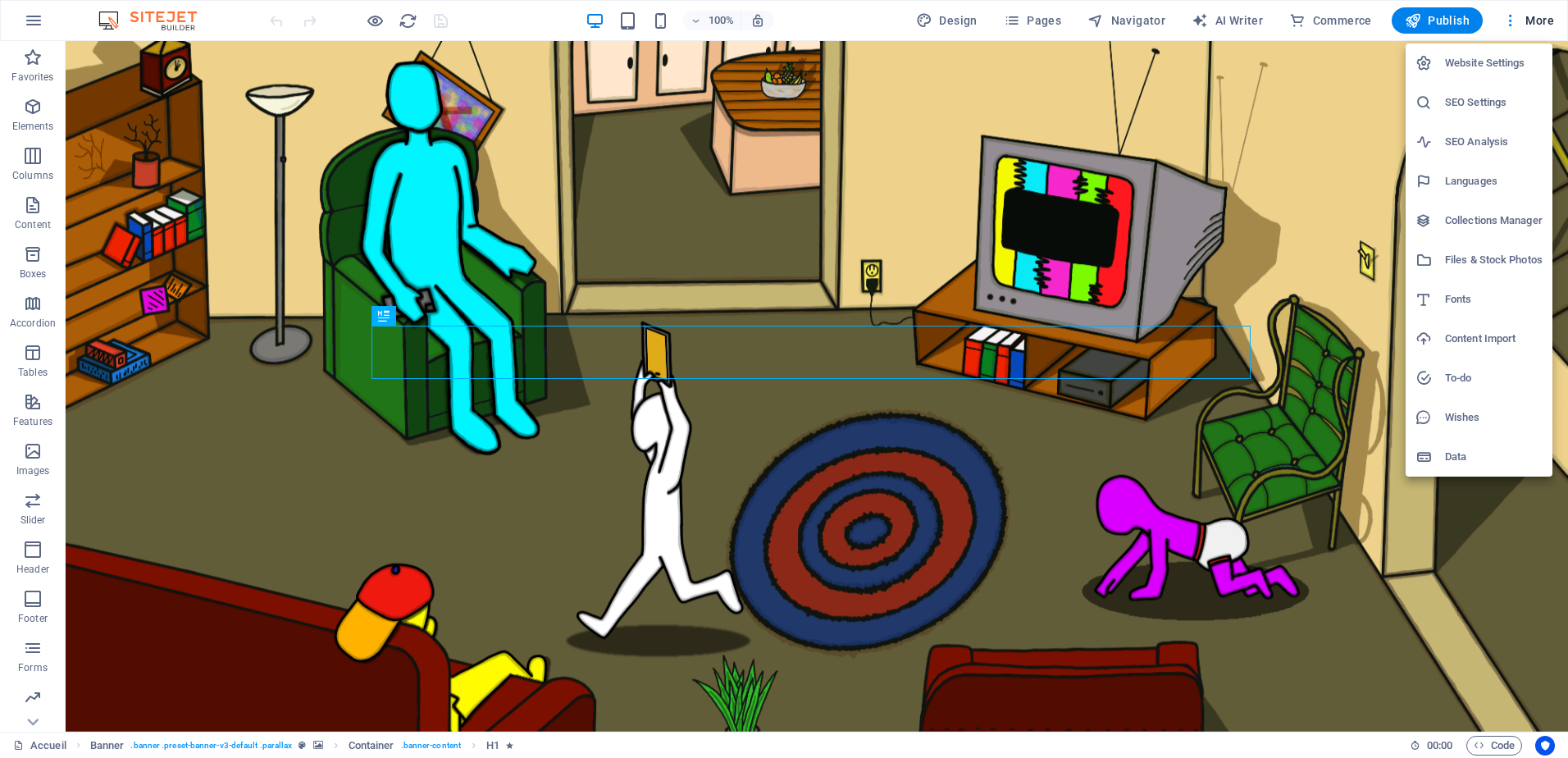
click at [1478, 102] on h6 "SEO Settings" at bounding box center [1494, 103] width 98 height 20
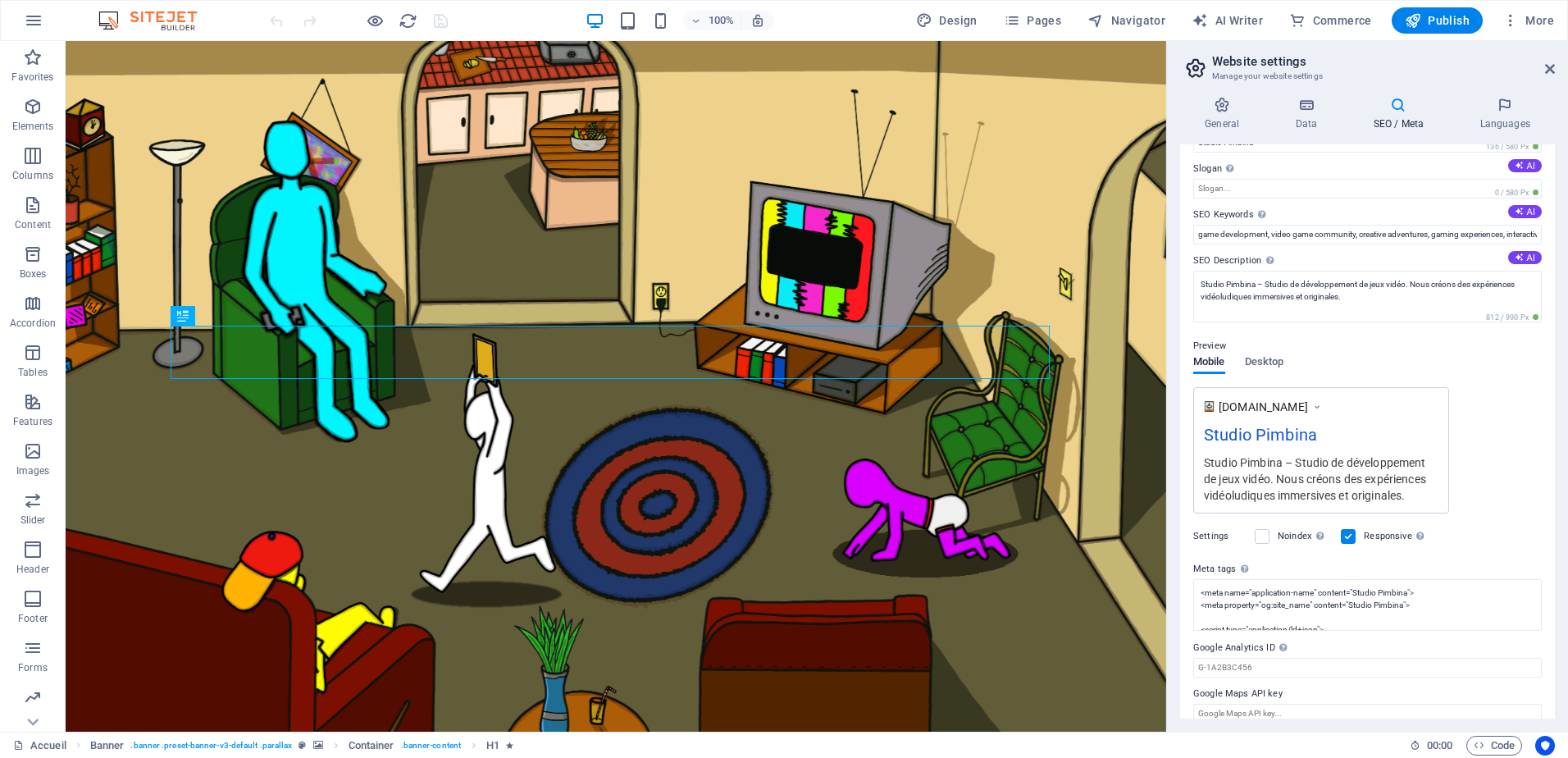
scroll to position [63, 0]
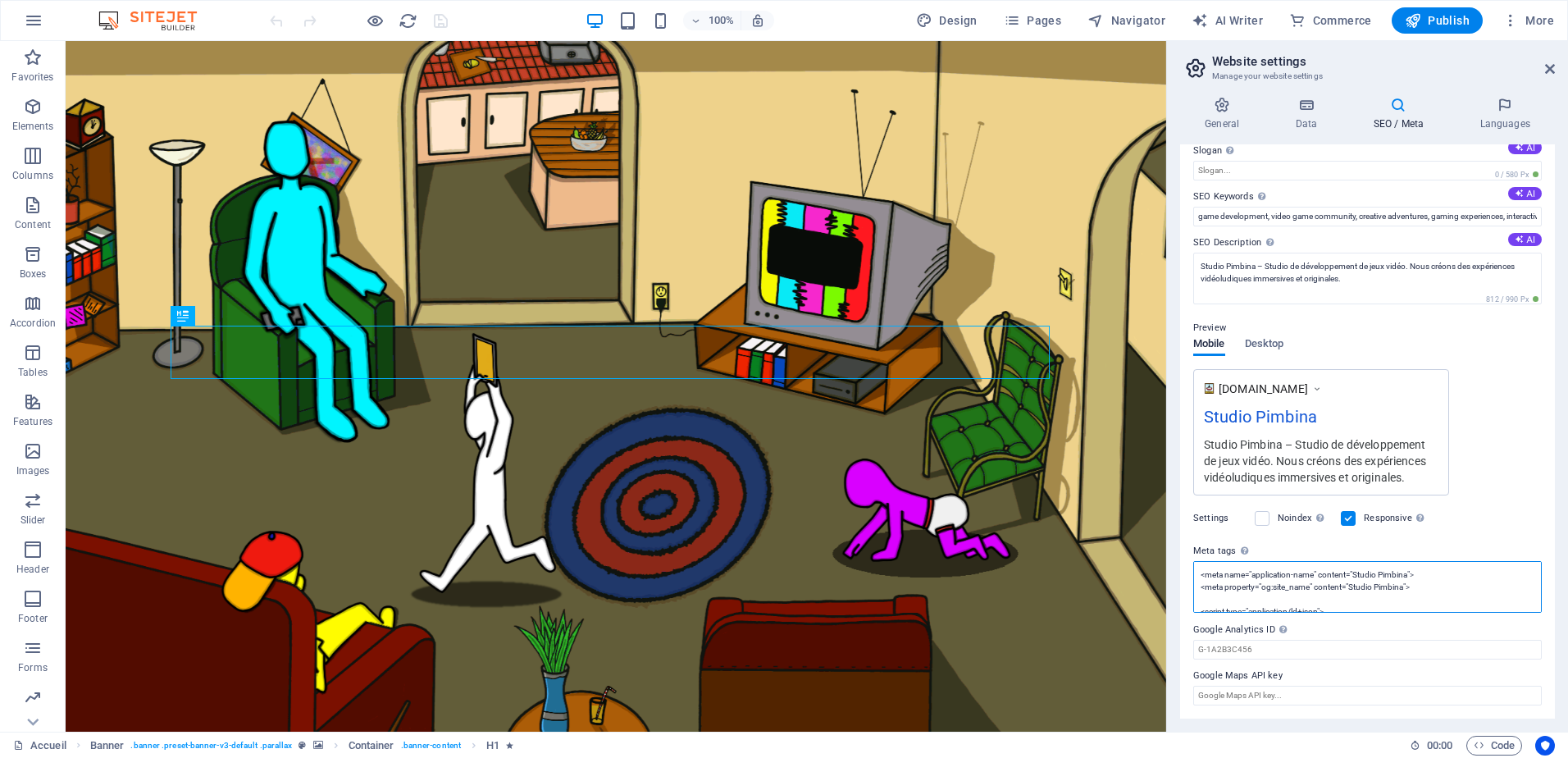
click at [1415, 590] on textarea "<meta name="application-name" content="Studio Pimbina"> <meta property="og:site…" at bounding box center [1367, 586] width 349 height 52
click at [1421, 610] on textarea "<meta name="application-name" content="Studio Pimbina"> <meta property="og:site…" at bounding box center [1367, 648] width 349 height 174
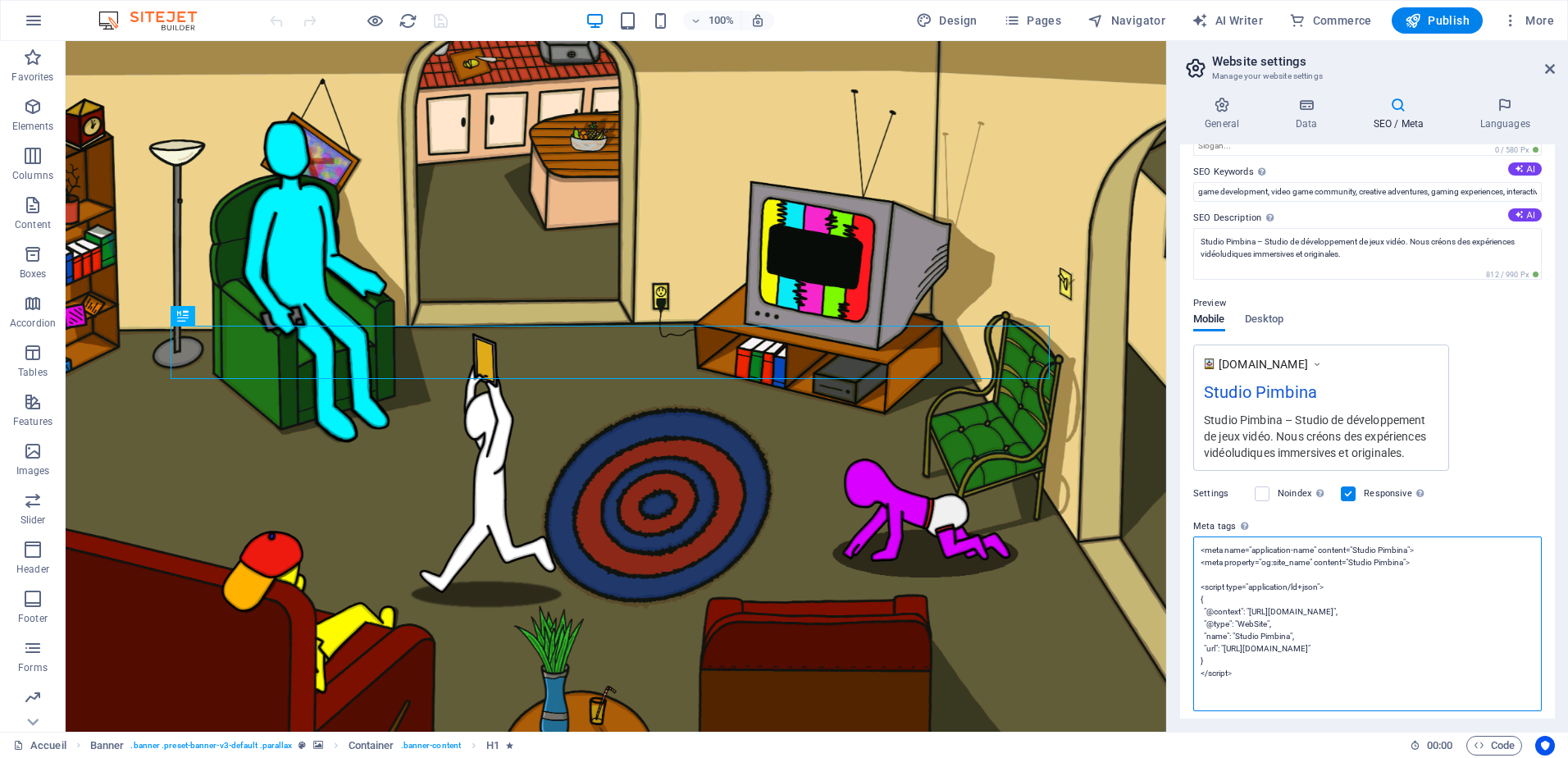
scroll to position [0, 0]
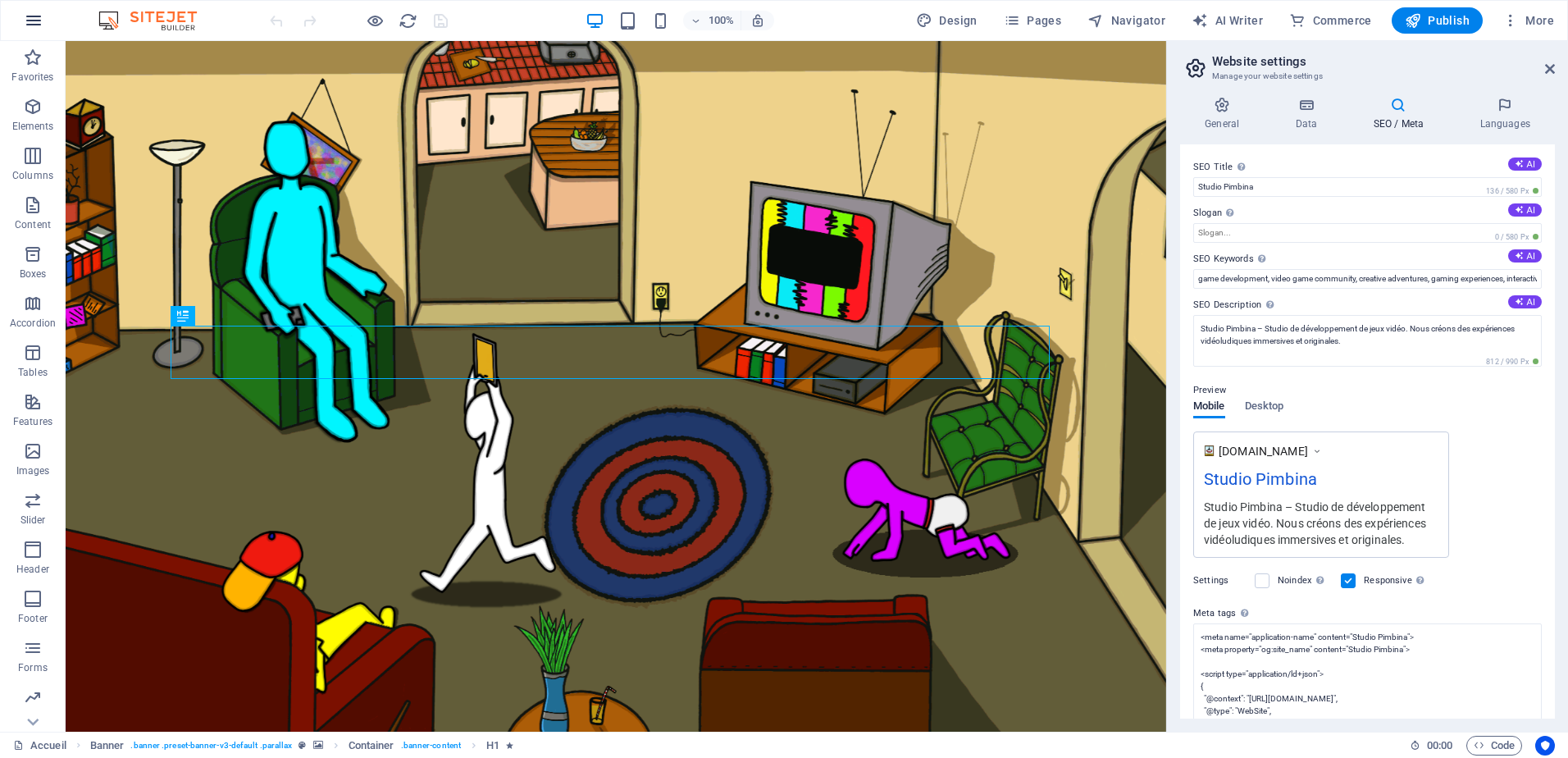
click at [39, 21] on icon "button" at bounding box center [34, 21] width 20 height 20
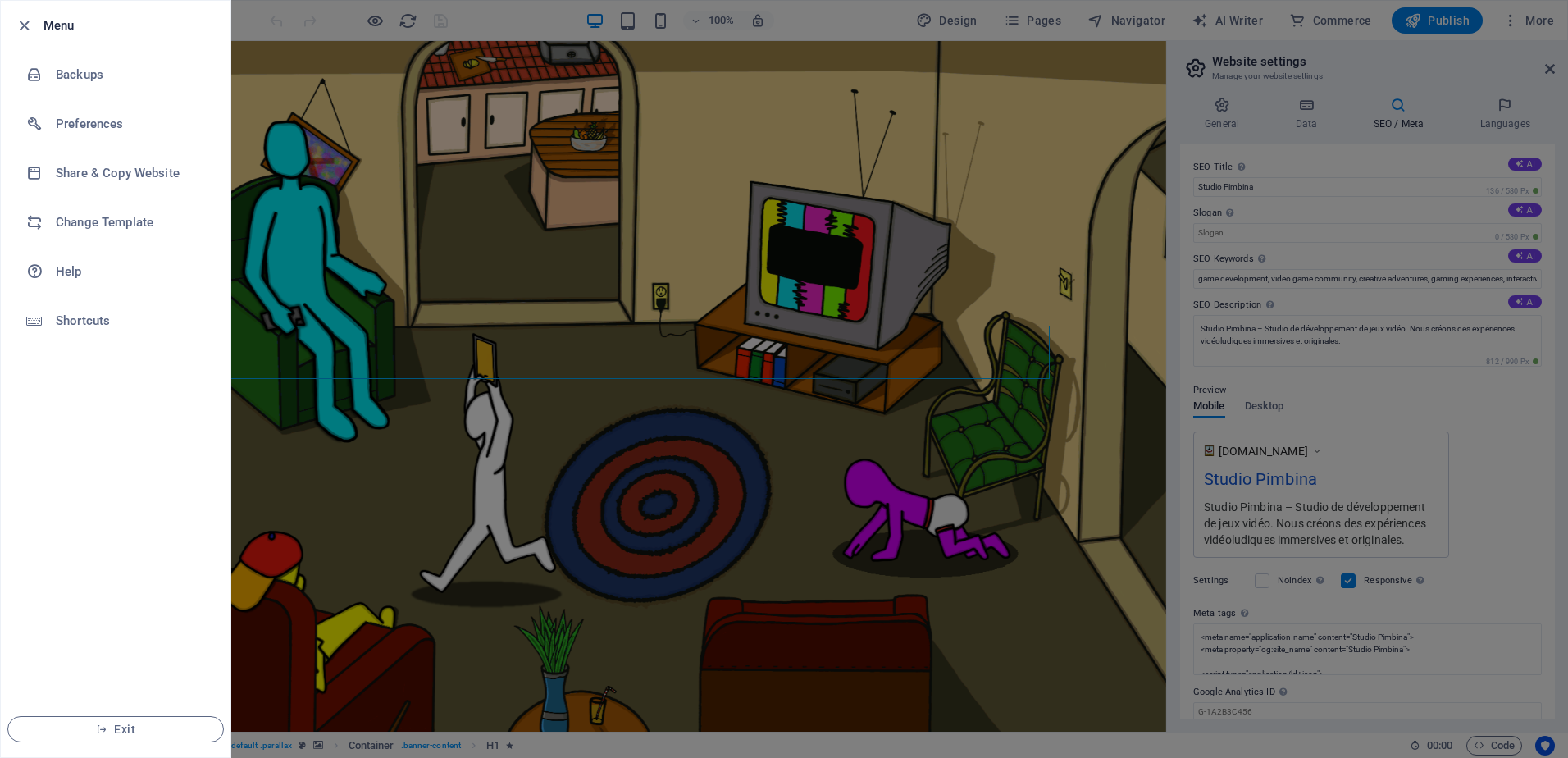
click at [39, 39] on li "Menu" at bounding box center [115, 25] width 230 height 49
click at [25, 29] on icon "button" at bounding box center [24, 25] width 19 height 19
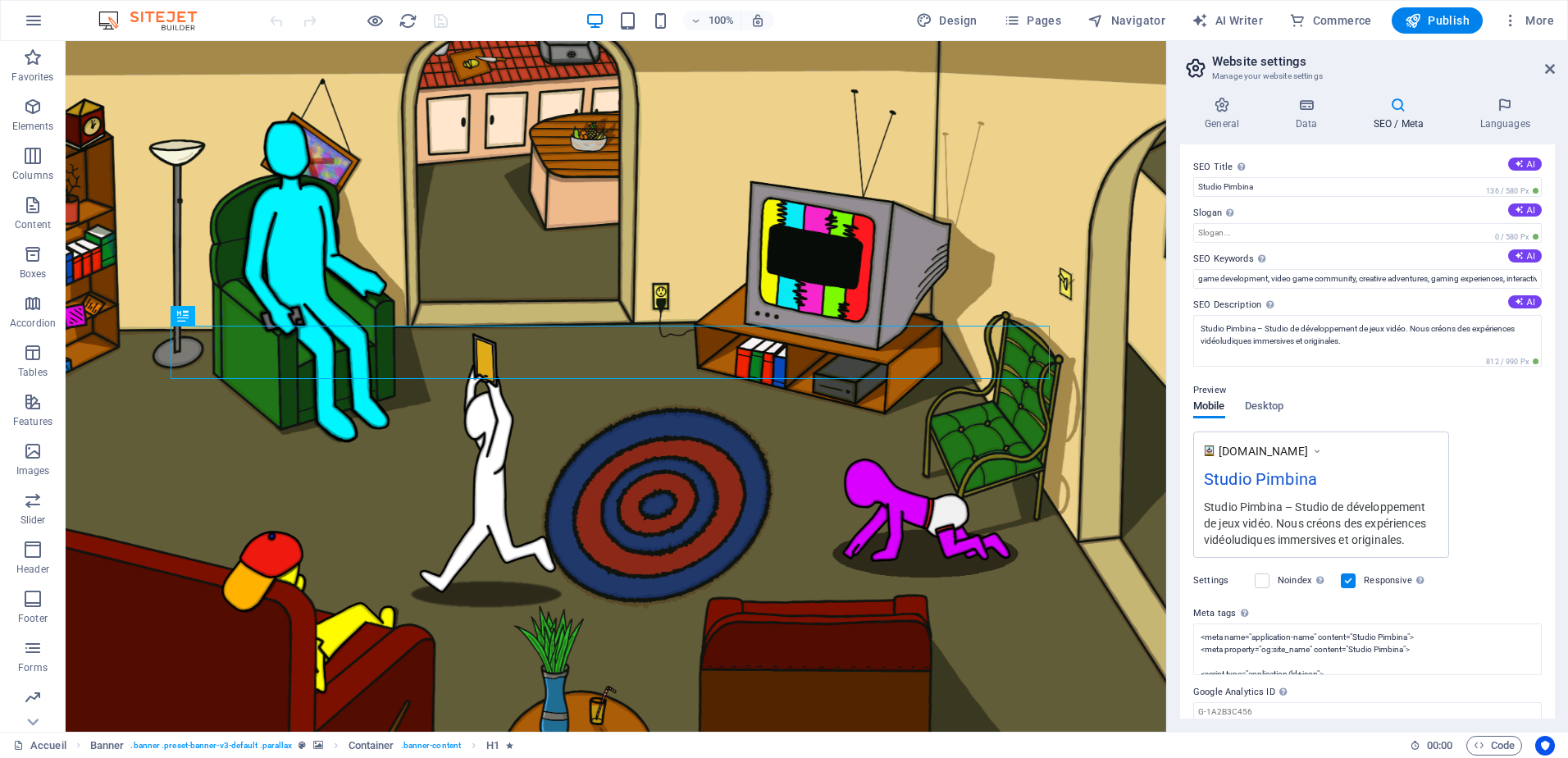
click at [156, 19] on img at bounding box center [156, 21] width 123 height 20
click at [173, 10] on div "100% Design Pages Navigator AI Writer Commerce Publish More" at bounding box center [784, 20] width 1567 height 39
click at [45, 21] on button "button" at bounding box center [33, 20] width 39 height 39
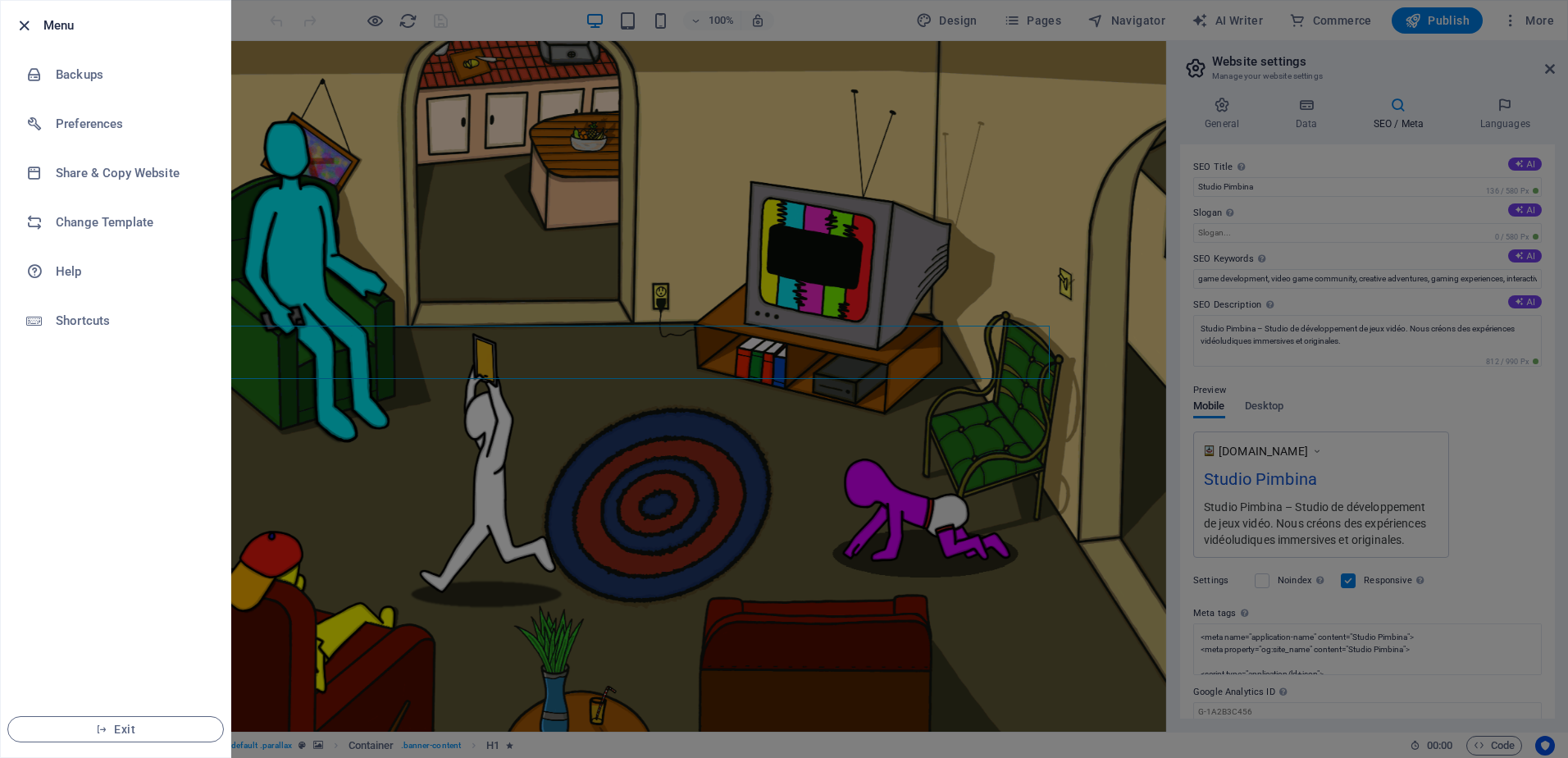
click at [31, 26] on icon "button" at bounding box center [24, 25] width 19 height 19
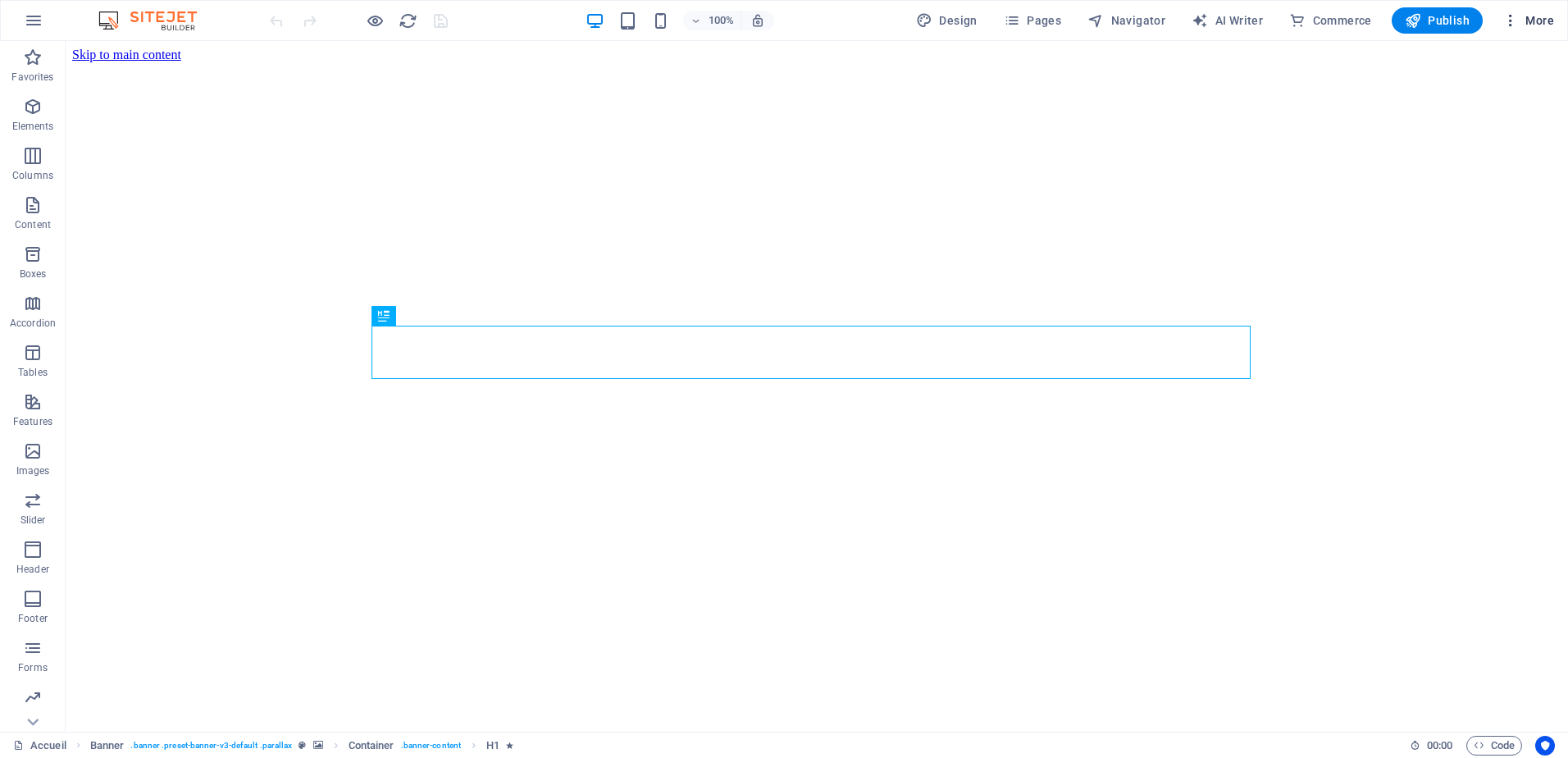
click at [1533, 7] on button "More" at bounding box center [1528, 20] width 64 height 26
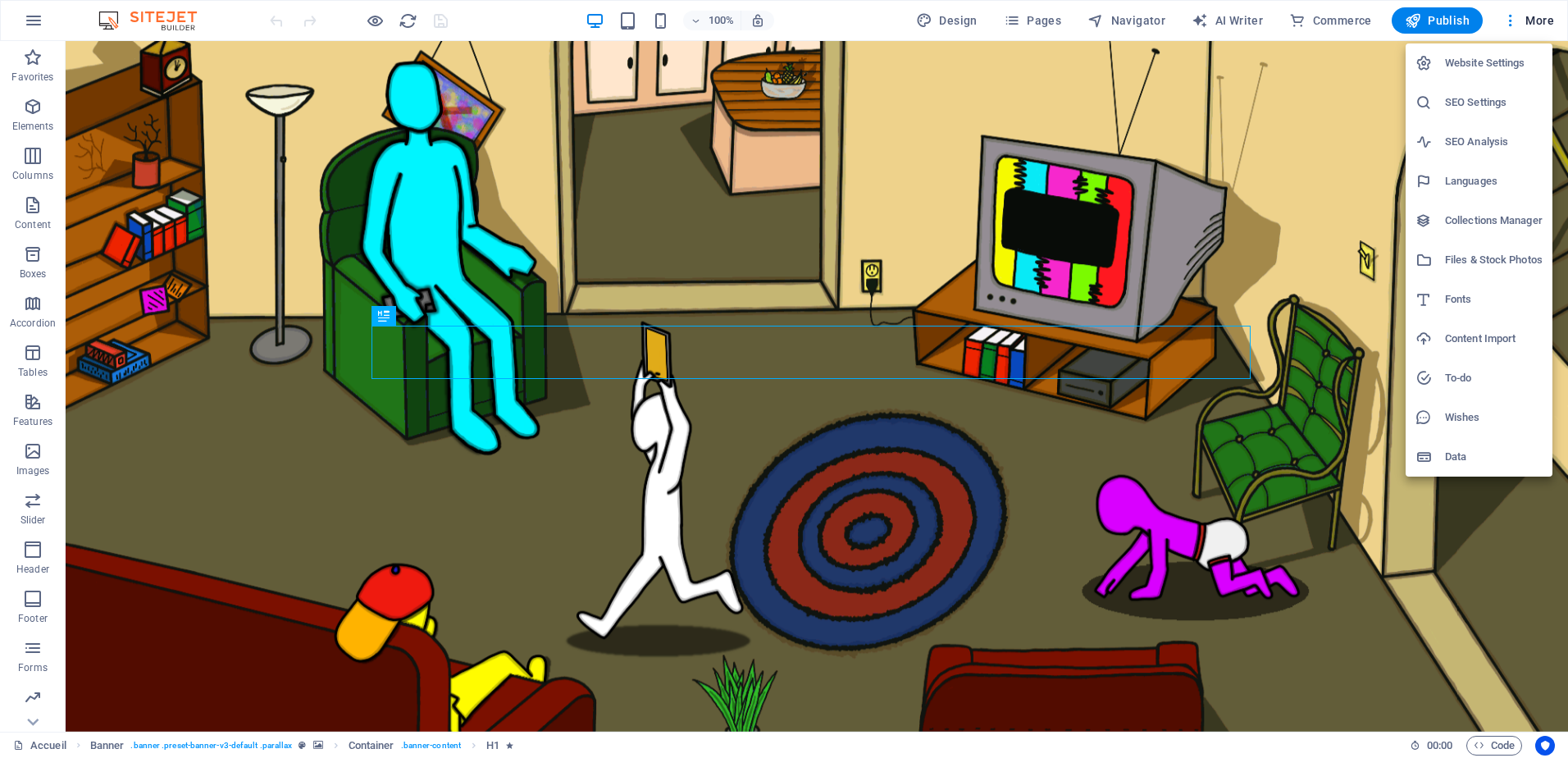
click at [1495, 90] on li "SEO Settings" at bounding box center [1479, 102] width 147 height 39
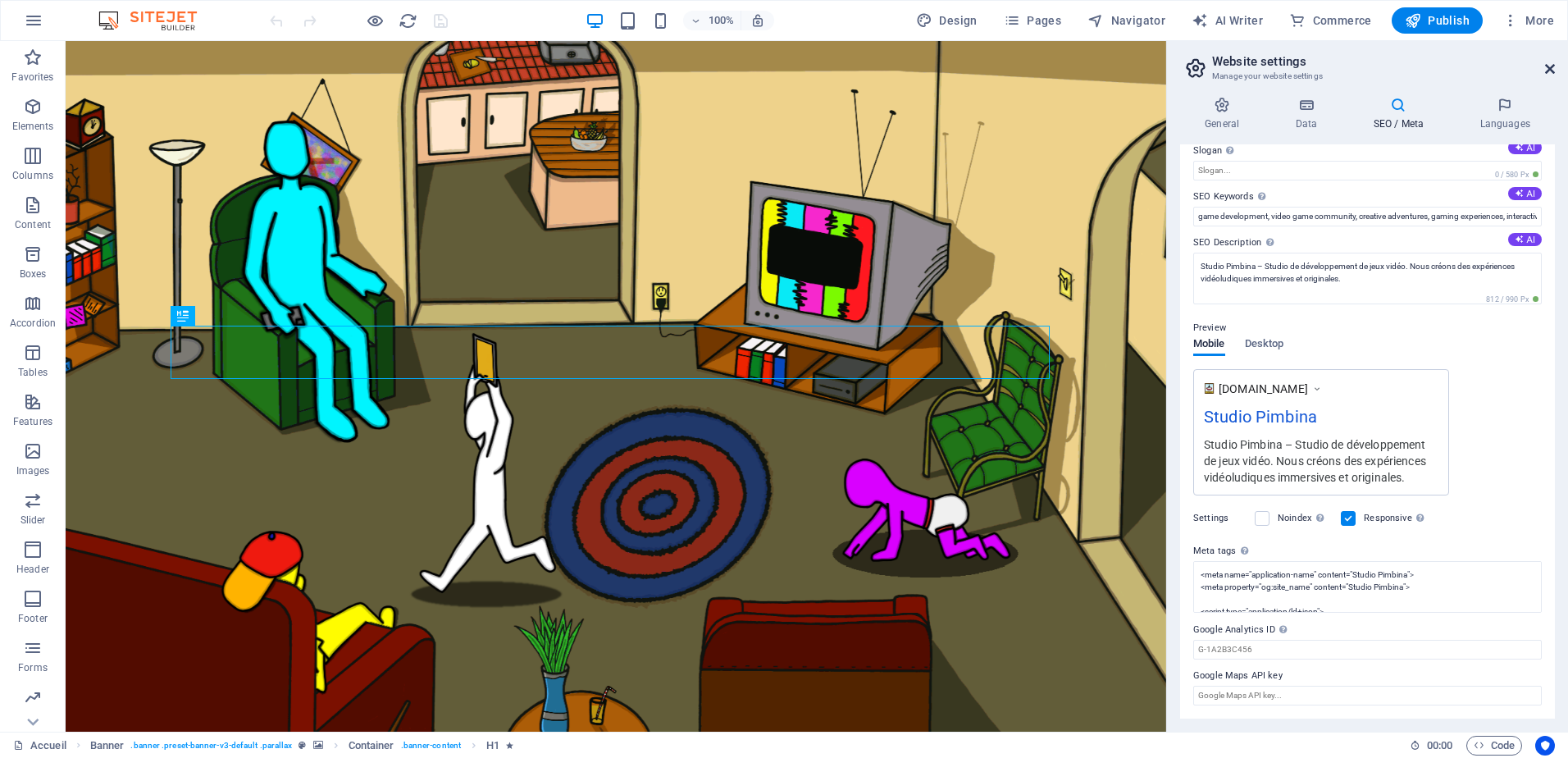
click at [1548, 73] on icon at bounding box center [1550, 69] width 10 height 13
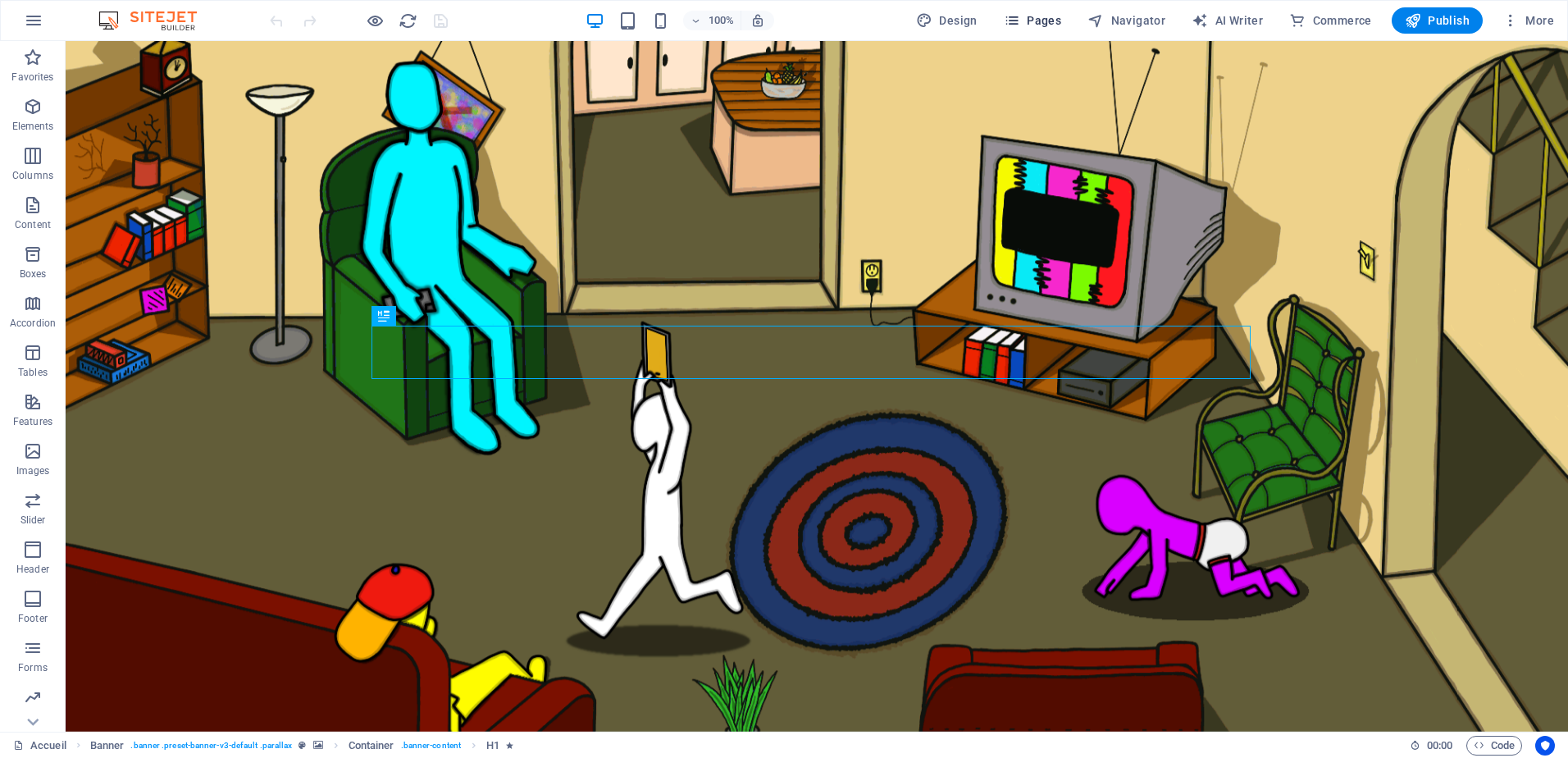
click at [1049, 17] on span "Pages" at bounding box center [1032, 21] width 57 height 16
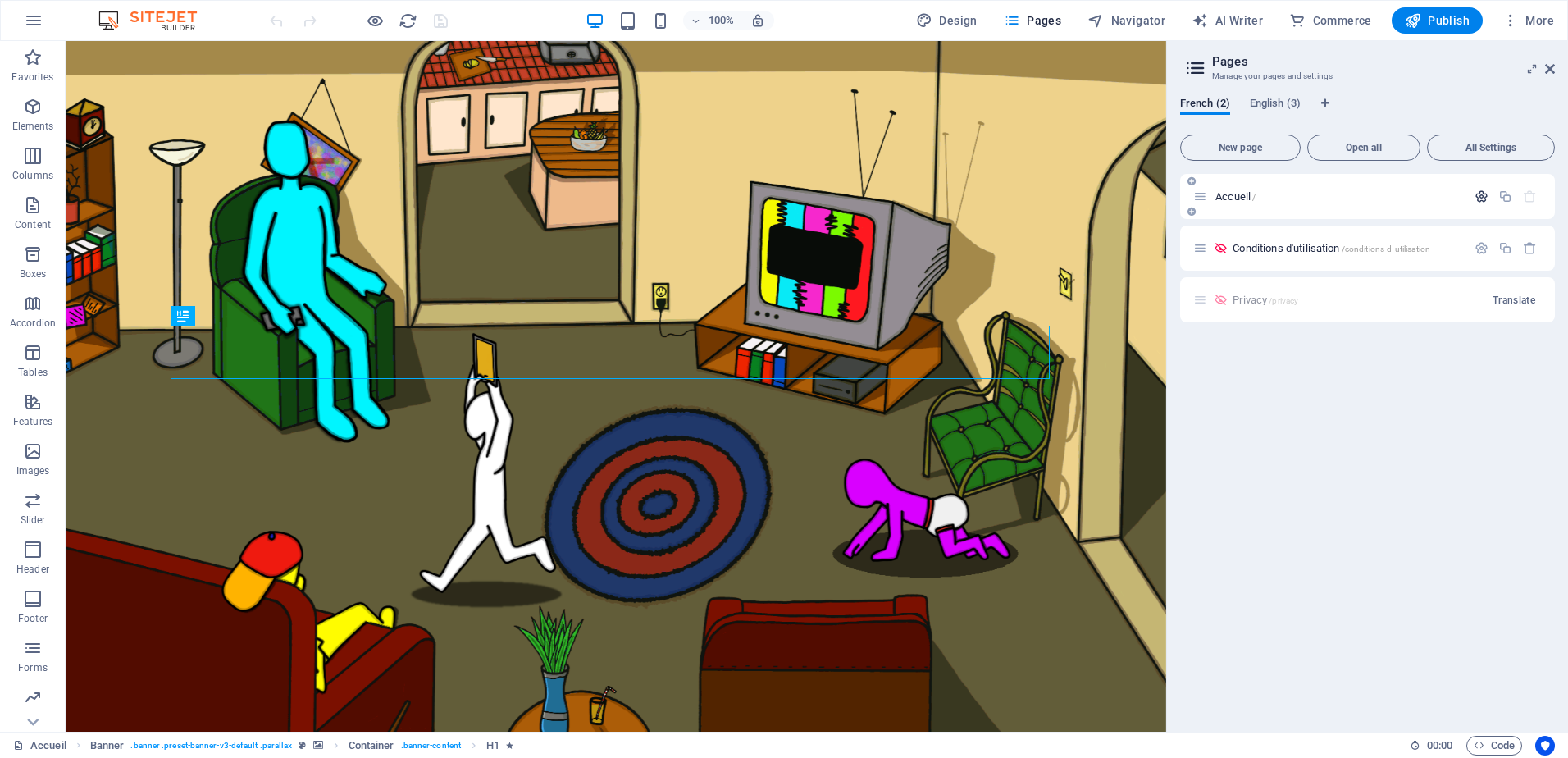
click at [1482, 194] on icon "button" at bounding box center [1481, 196] width 14 height 14
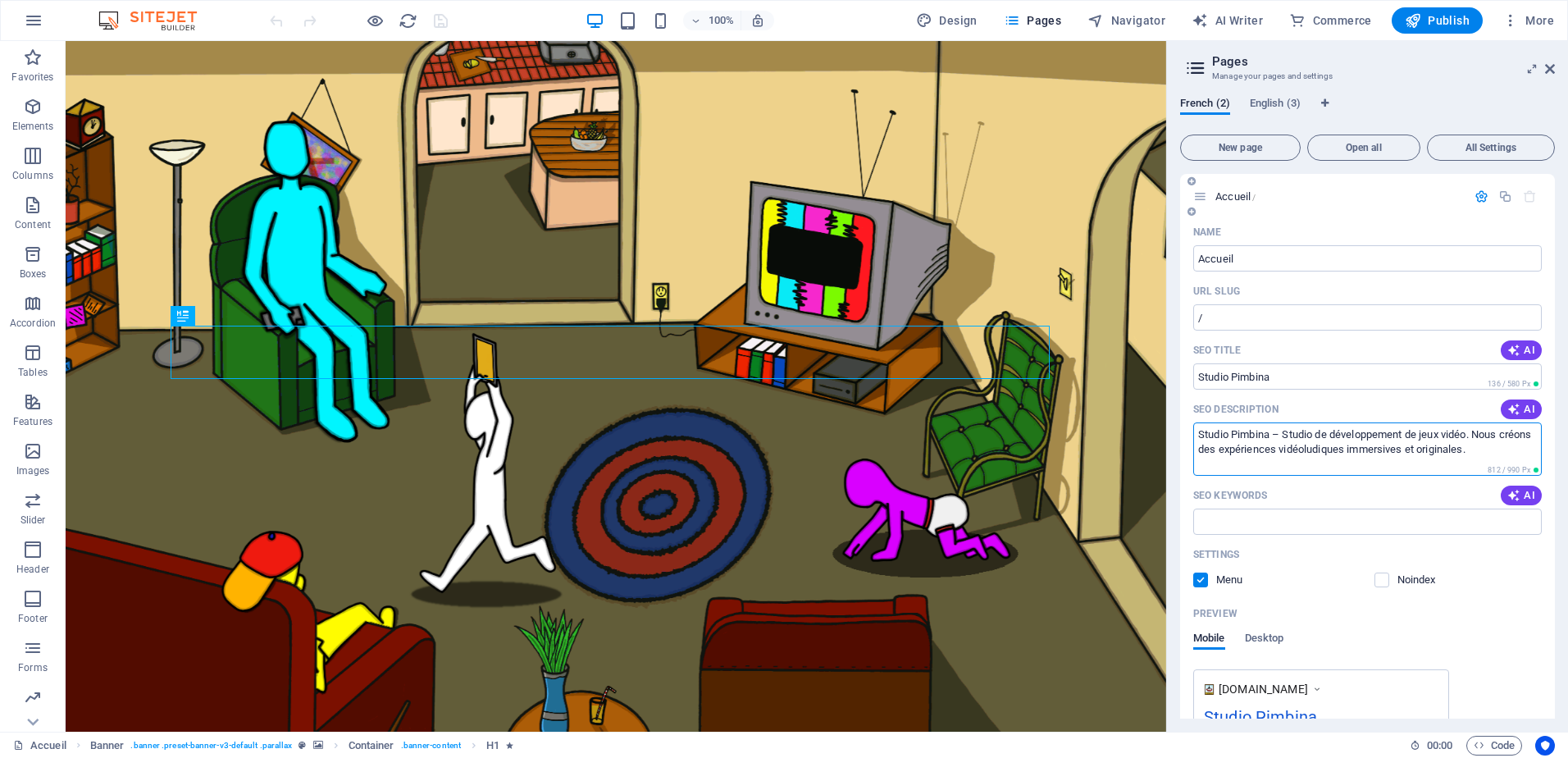
drag, startPoint x: 1519, startPoint y: 450, endPoint x: 1186, endPoint y: 439, distance: 333.2
click at [1186, 439] on div "Name Accueil ​ URL SLUG / ​ SEO Title AI Studio Pimbina ​ 136 / 580 Px SEO Desc…" at bounding box center [1367, 540] width 375 height 644
click at [1277, 113] on button "English (3)" at bounding box center [1276, 106] width 51 height 18
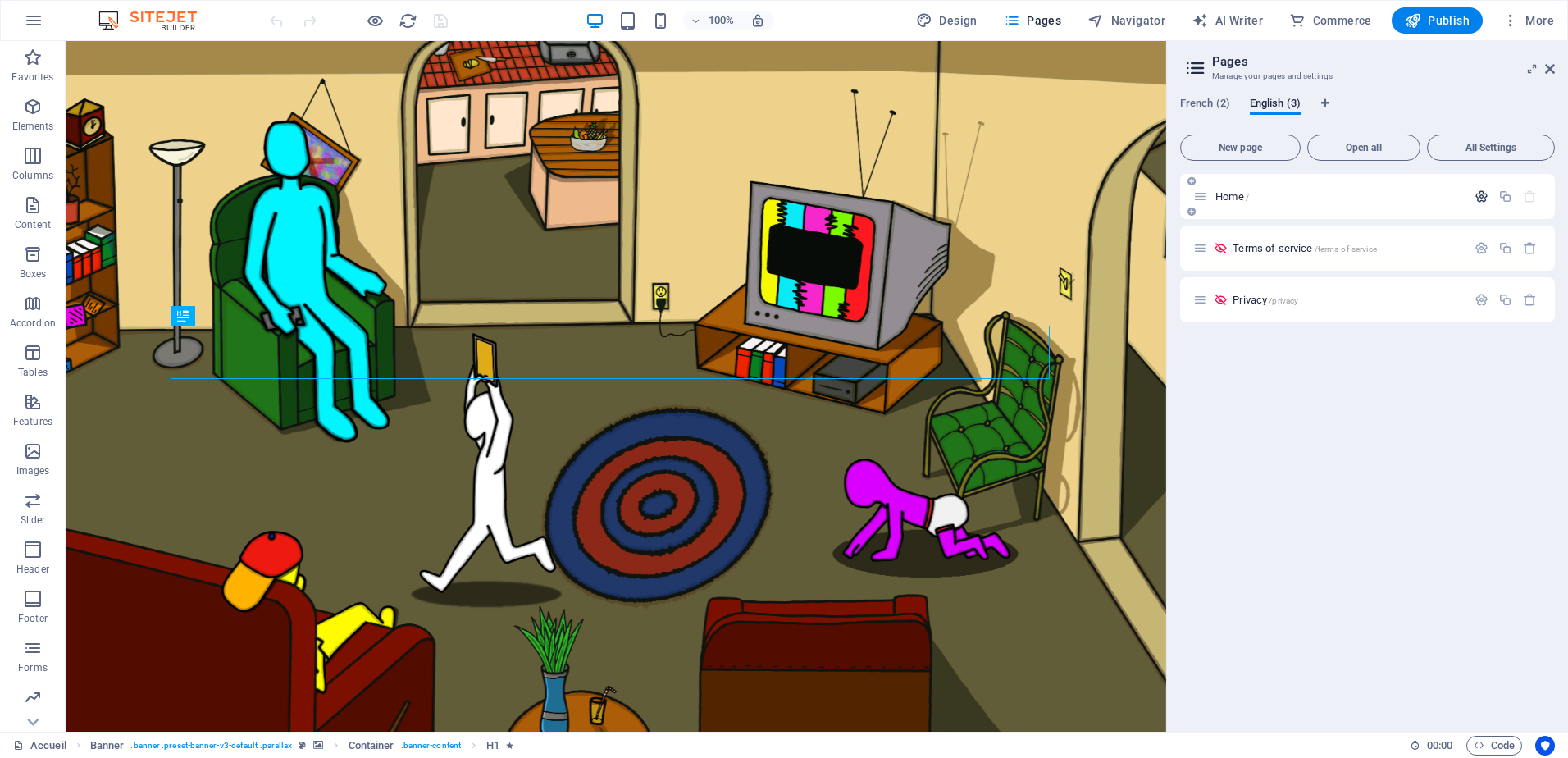
click at [1484, 196] on icon "button" at bounding box center [1481, 196] width 14 height 14
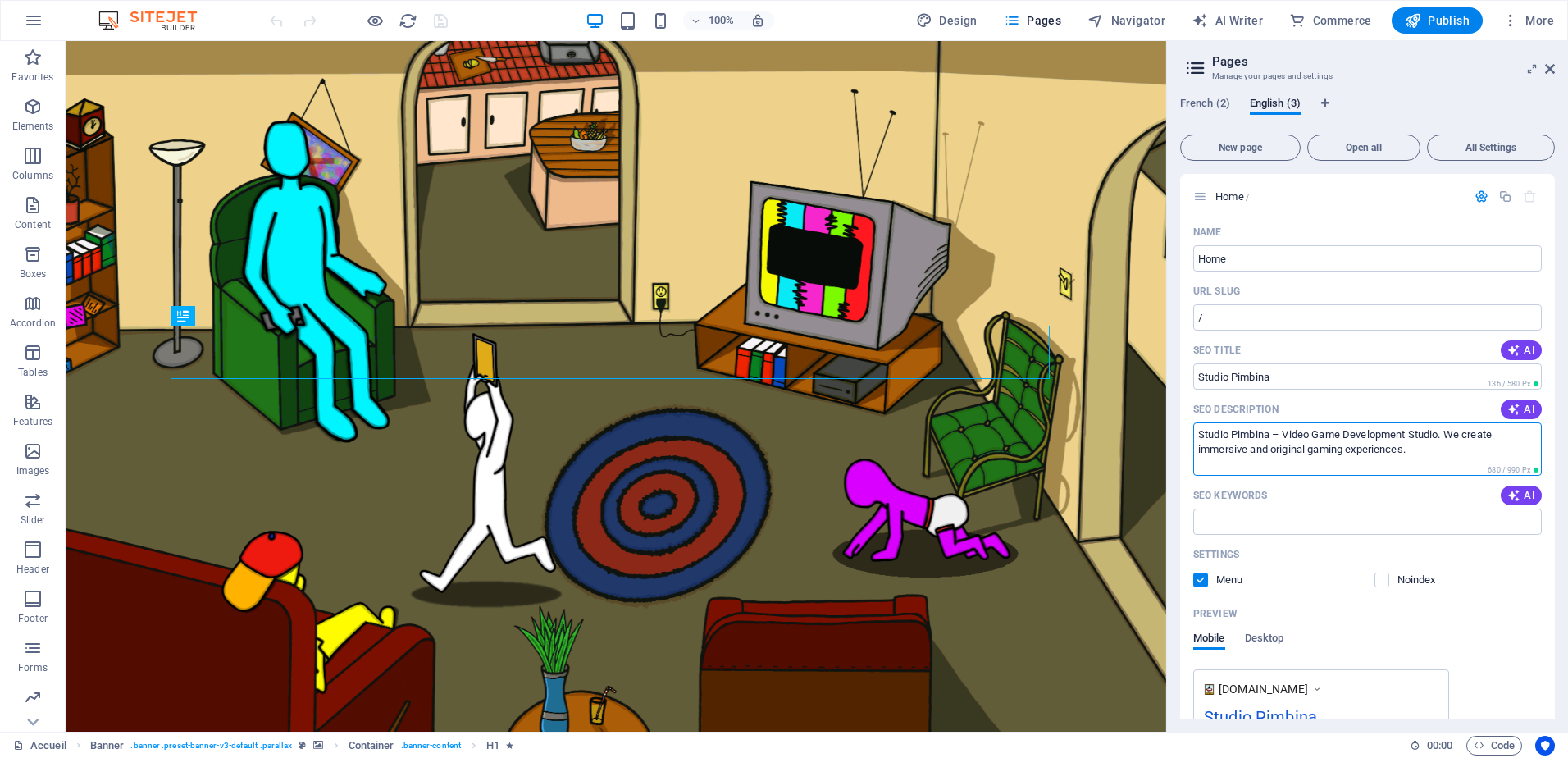
drag, startPoint x: 1512, startPoint y: 488, endPoint x: 1163, endPoint y: 423, distance: 355.0
click at [1206, 106] on span "French (2)" at bounding box center [1205, 104] width 50 height 23
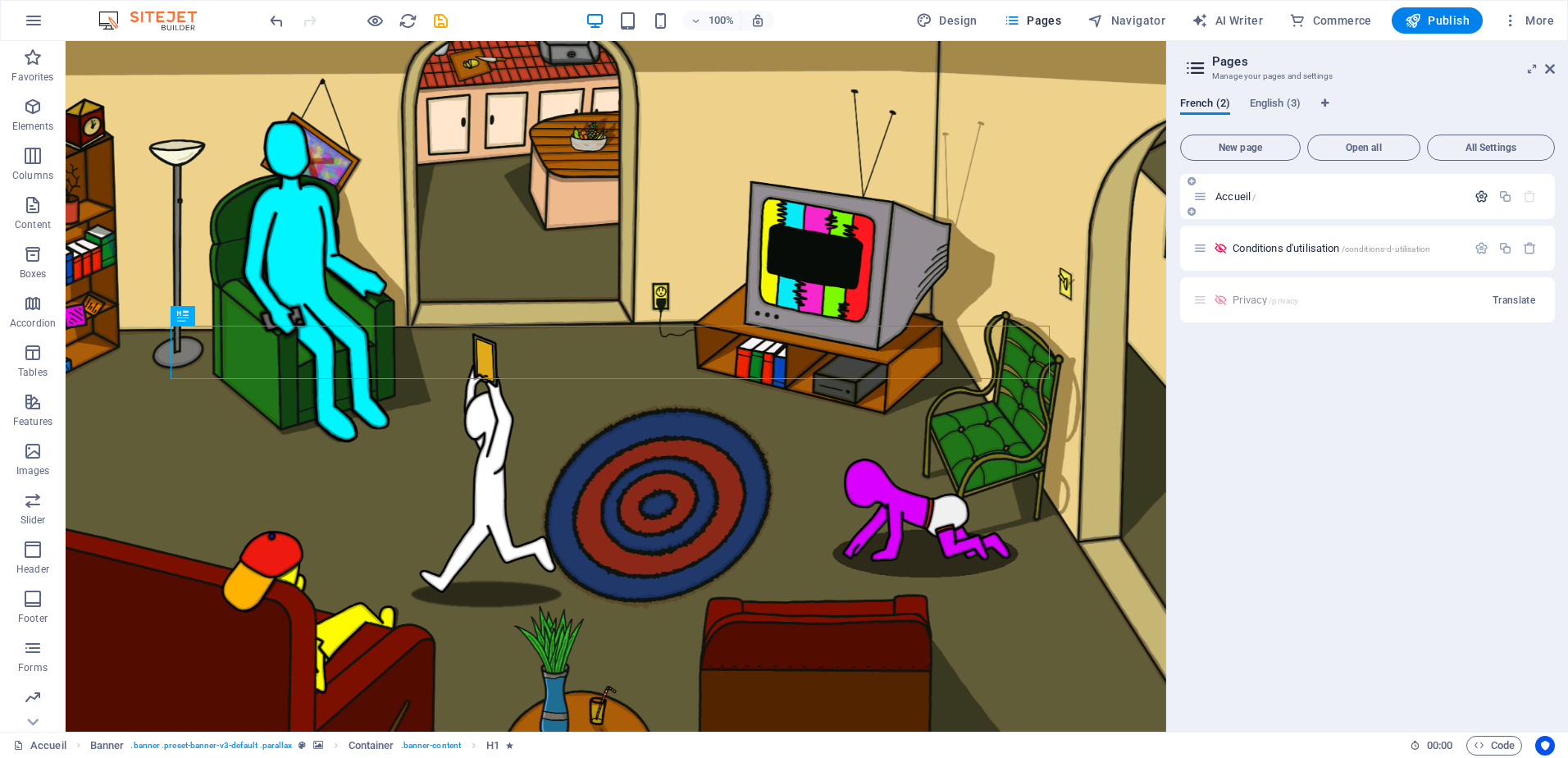
click at [1490, 194] on button "button" at bounding box center [1482, 196] width 24 height 14
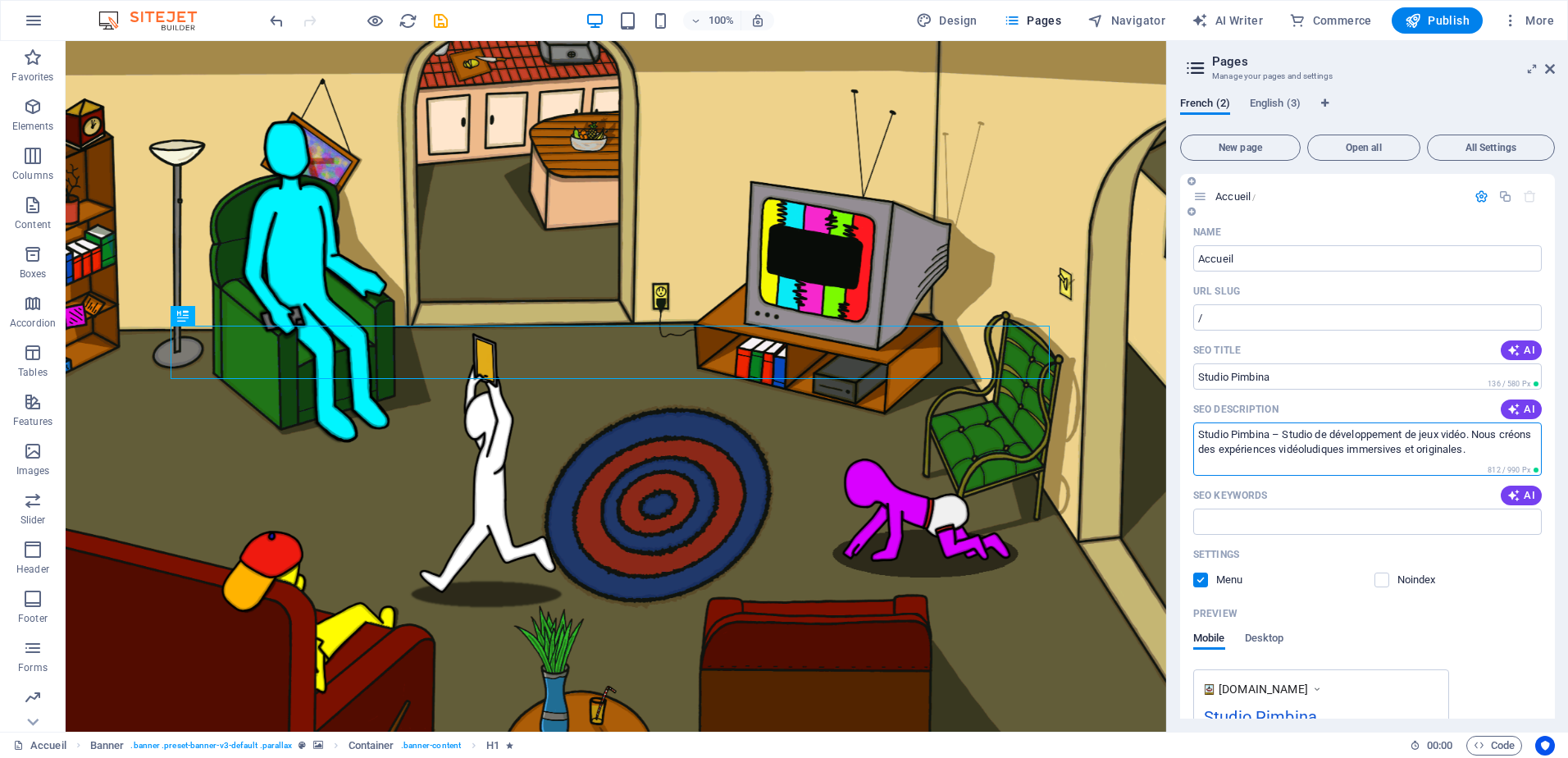
click at [1442, 474] on textarea "Studio Pimbina – Studio de développement de jeux vidéo. Nous créons des expérie…" at bounding box center [1367, 448] width 349 height 54
click at [1520, 456] on textarea "Studio Pimbina – Studio de développement de jeux vidéo. Nous créons des expérie…" at bounding box center [1367, 448] width 349 height 54
click at [1509, 447] on textarea "Studio Pimbina – Studio de développement de jeux vidéo. Nous créons des expérie…" at bounding box center [1367, 448] width 349 height 54
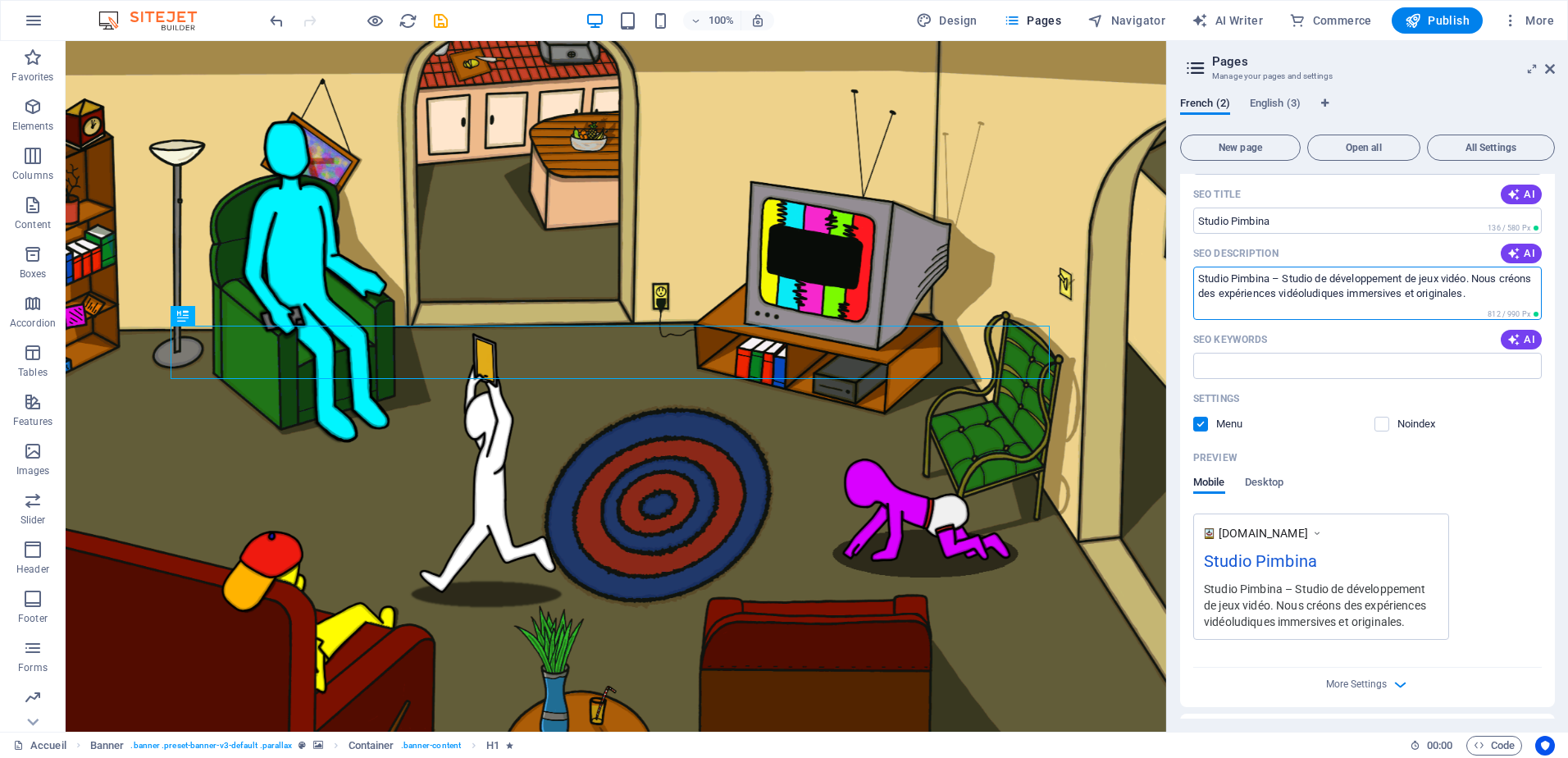
scroll to position [254, 0]
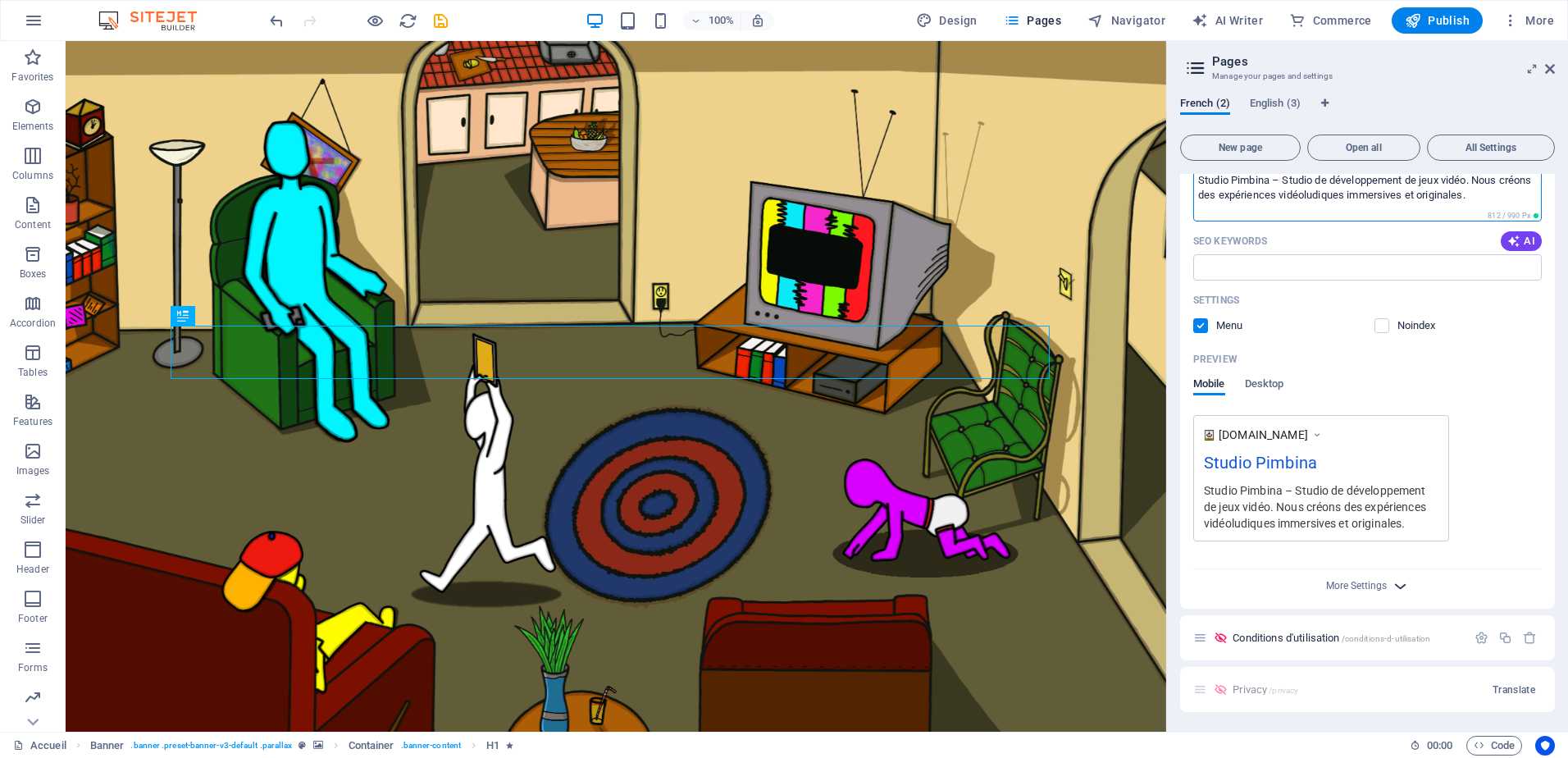
click at [1391, 579] on icon "button" at bounding box center [1400, 586] width 19 height 19
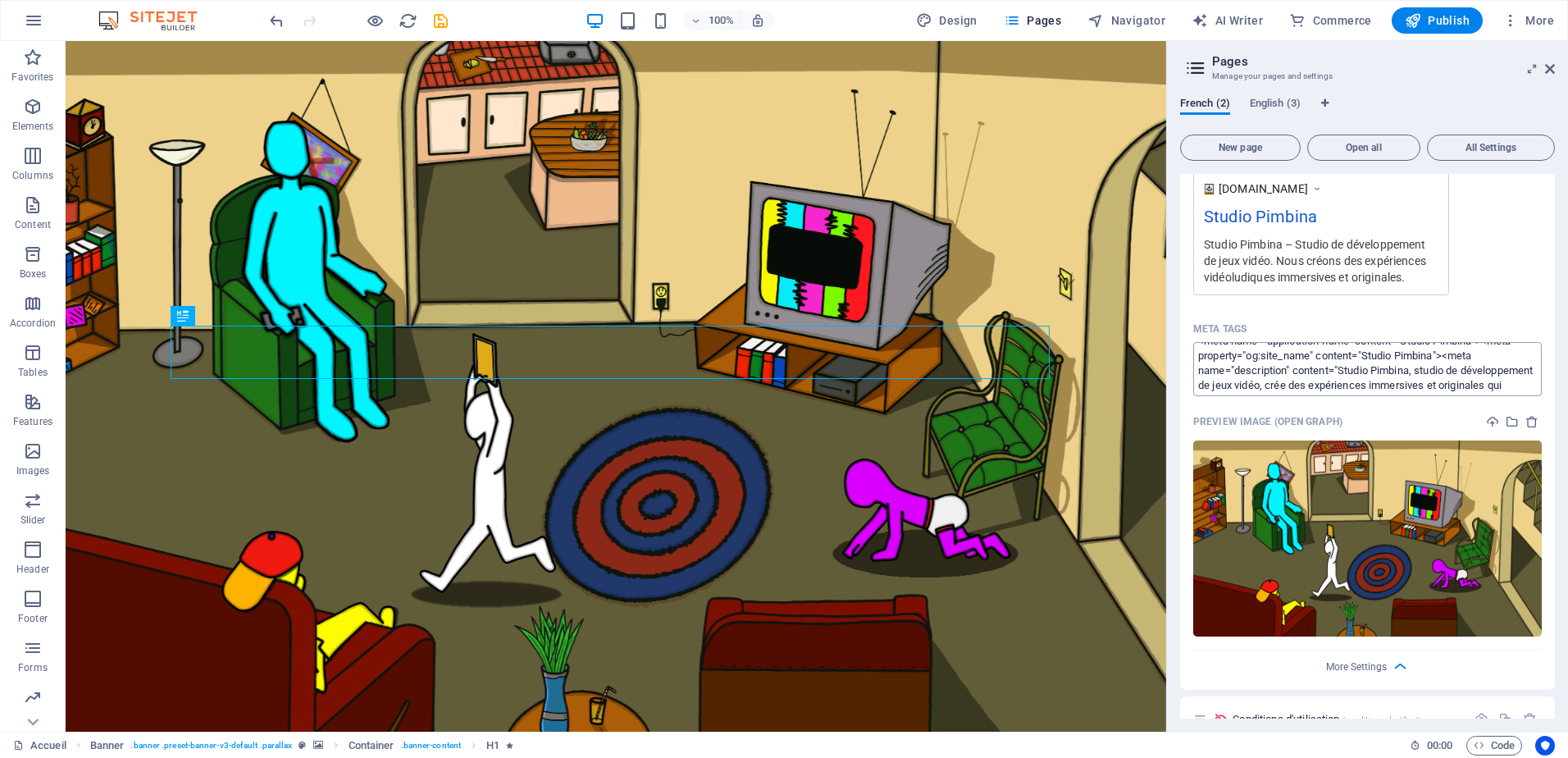
scroll to position [0, 0]
click at [1274, 101] on span "English (3)" at bounding box center [1276, 104] width 51 height 23
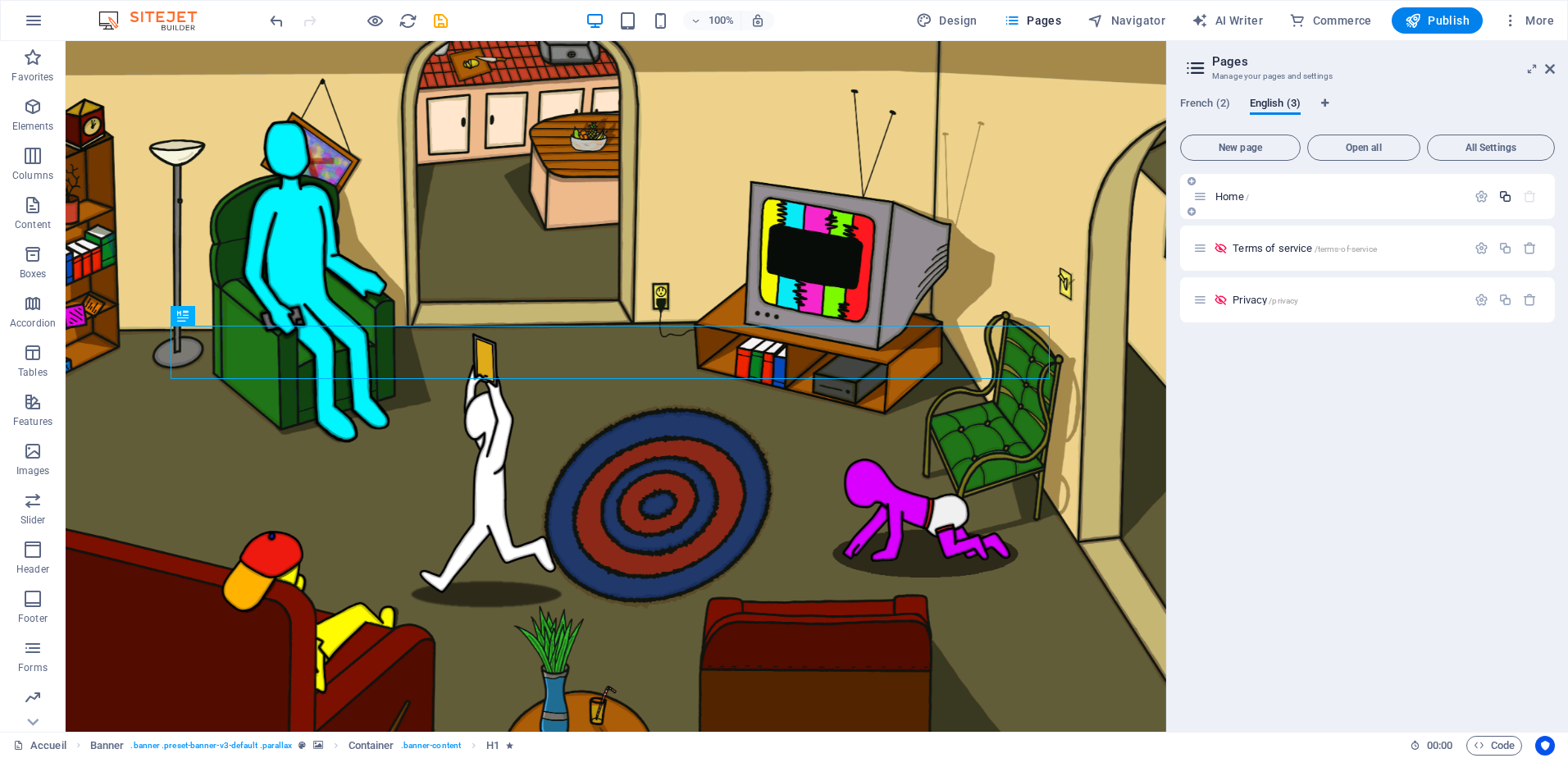
click at [1494, 196] on button "button" at bounding box center [1505, 196] width 24 height 14
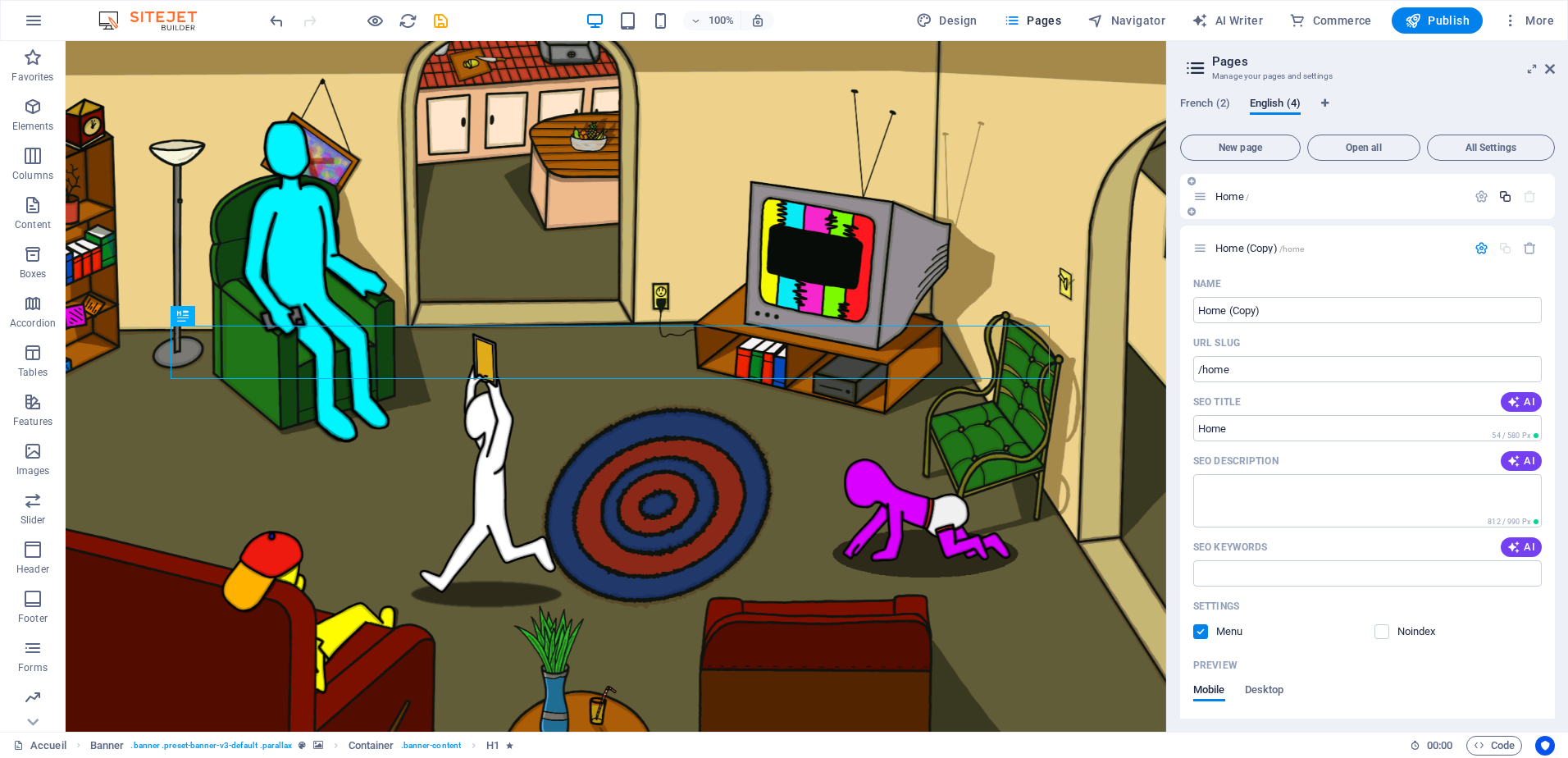
click at [1499, 199] on icon "button" at bounding box center [1505, 196] width 14 height 14
click at [1529, 245] on icon "button" at bounding box center [1530, 248] width 14 height 14
click at [1530, 245] on icon "button" at bounding box center [1530, 248] width 14 height 14
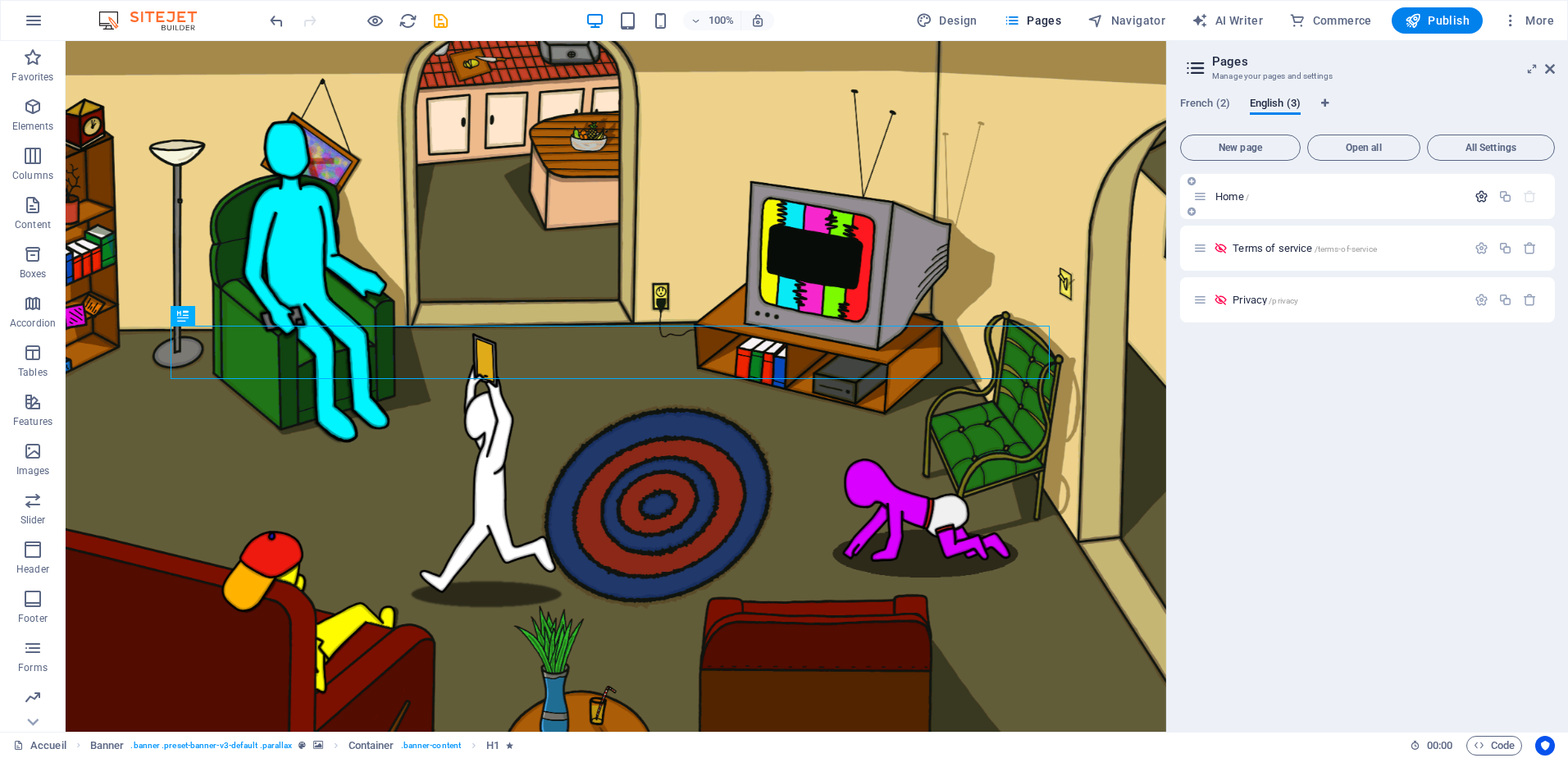
click at [1480, 194] on icon "button" at bounding box center [1481, 196] width 14 height 14
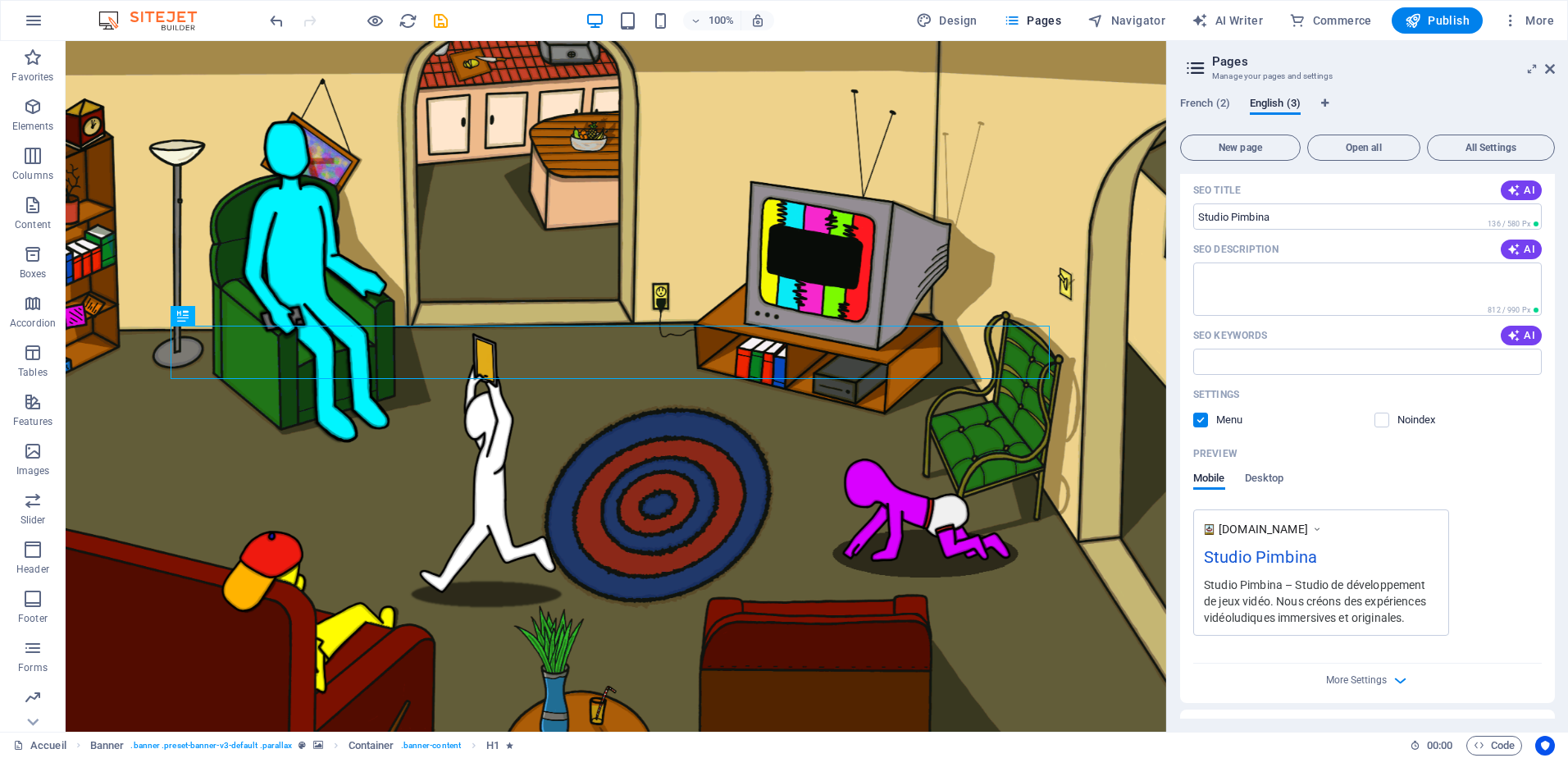
scroll to position [254, 0]
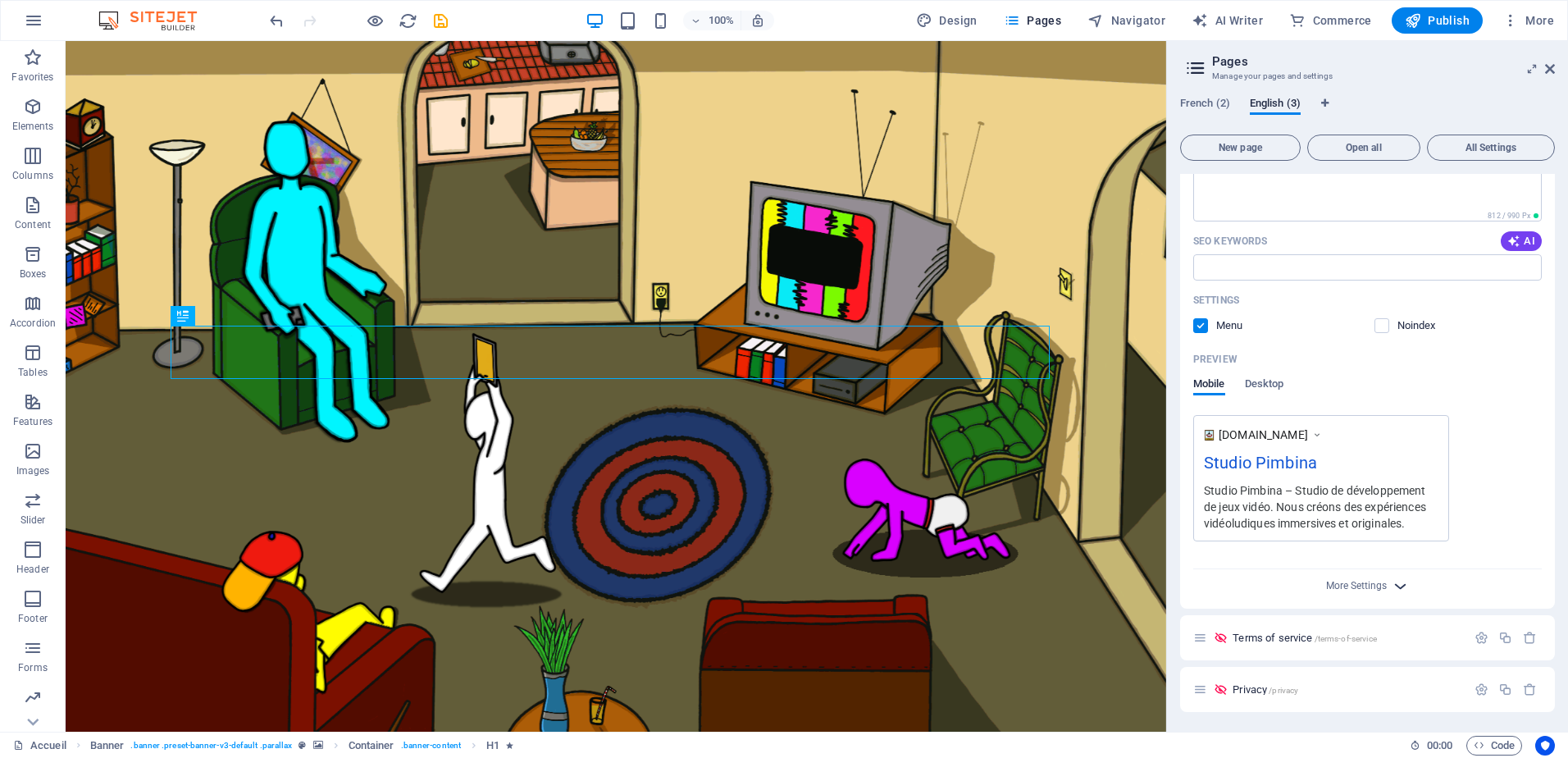
click at [1395, 577] on icon "button" at bounding box center [1400, 586] width 19 height 19
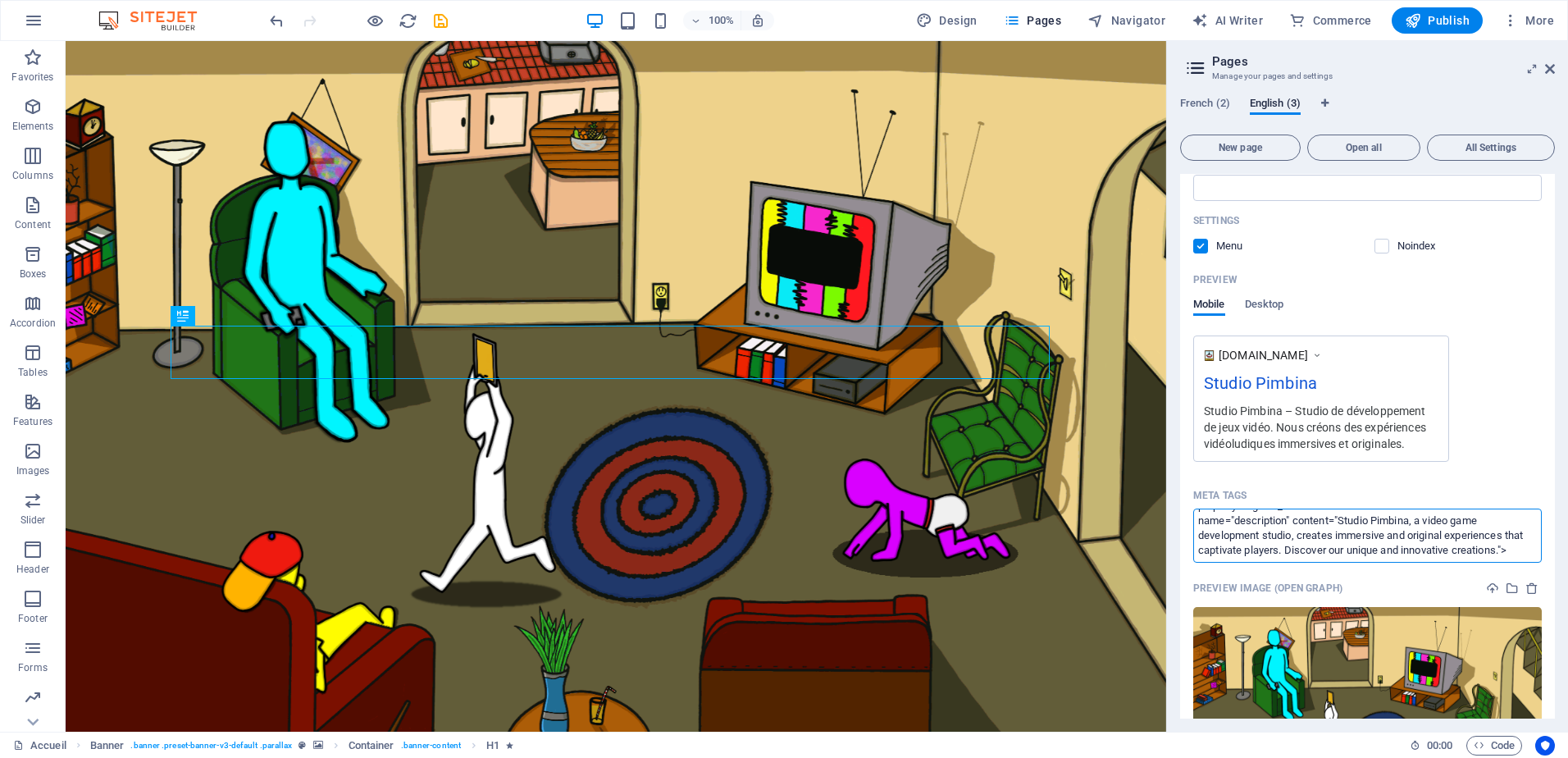
scroll to position [0, 0]
drag, startPoint x: 1282, startPoint y: 549, endPoint x: 1167, endPoint y: 506, distance: 122.8
click at [1167, 506] on aside "Pages Manage your pages and settings French (2) English (3) New page Open all A…" at bounding box center [1367, 386] width 402 height 691
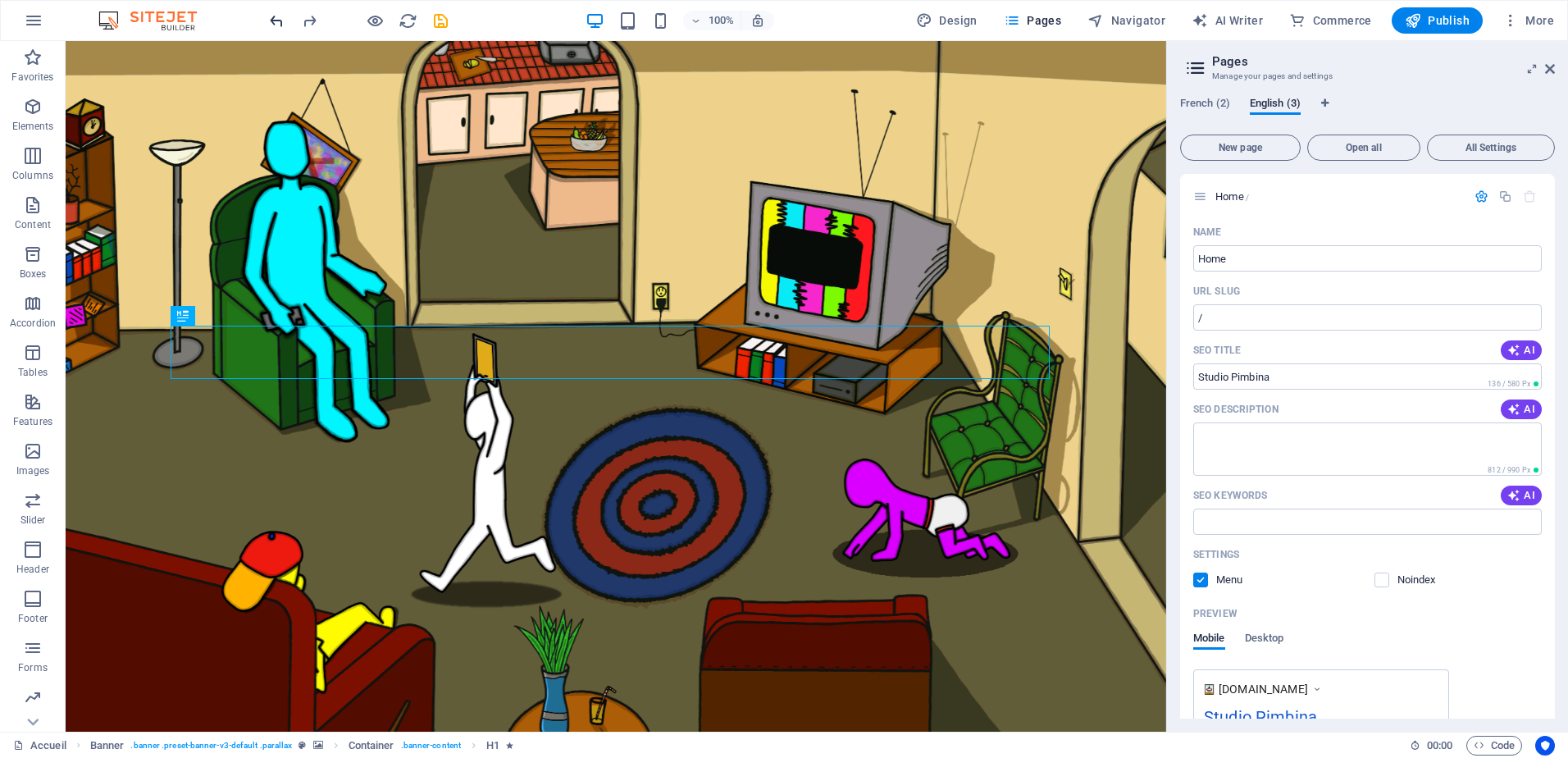
click at [273, 25] on icon "undo" at bounding box center [277, 21] width 19 height 19
type textarea "<meta name="application-name" content="Studio Pimbina"><meta property="og:site_…"
click at [276, 17] on icon "undo" at bounding box center [277, 21] width 19 height 19
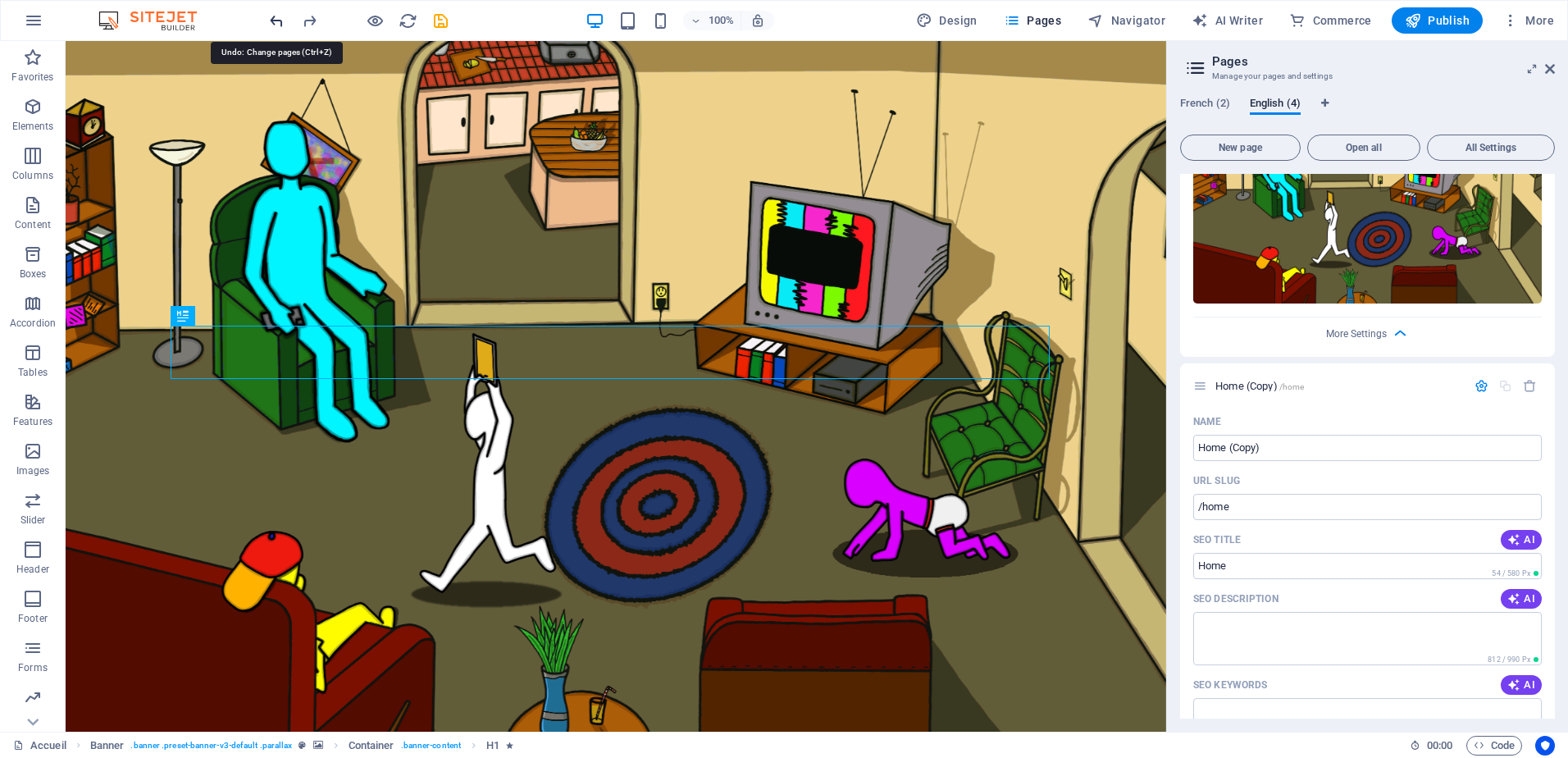
click at [276, 17] on icon "undo" at bounding box center [277, 21] width 19 height 19
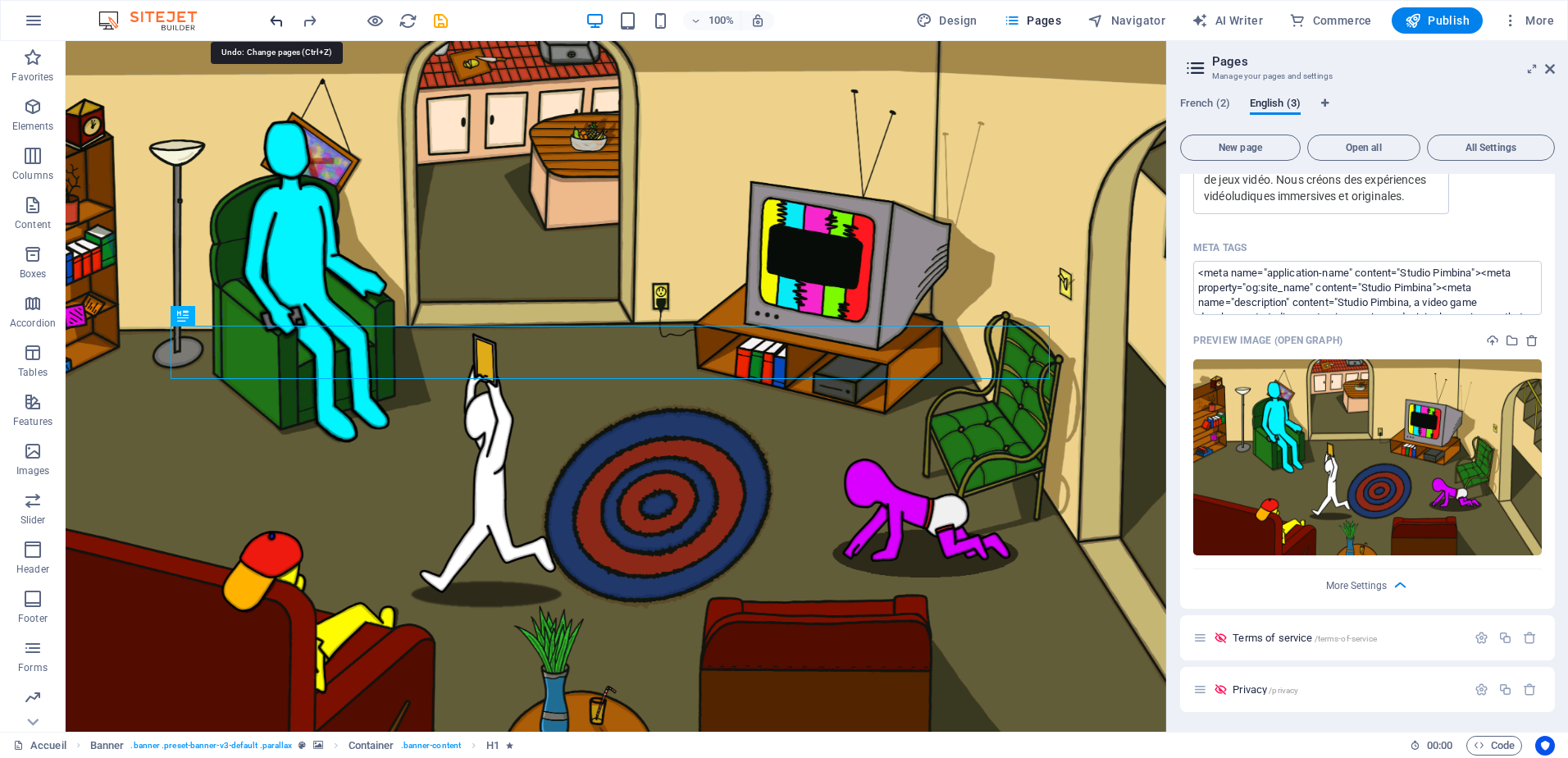
scroll to position [580, 0]
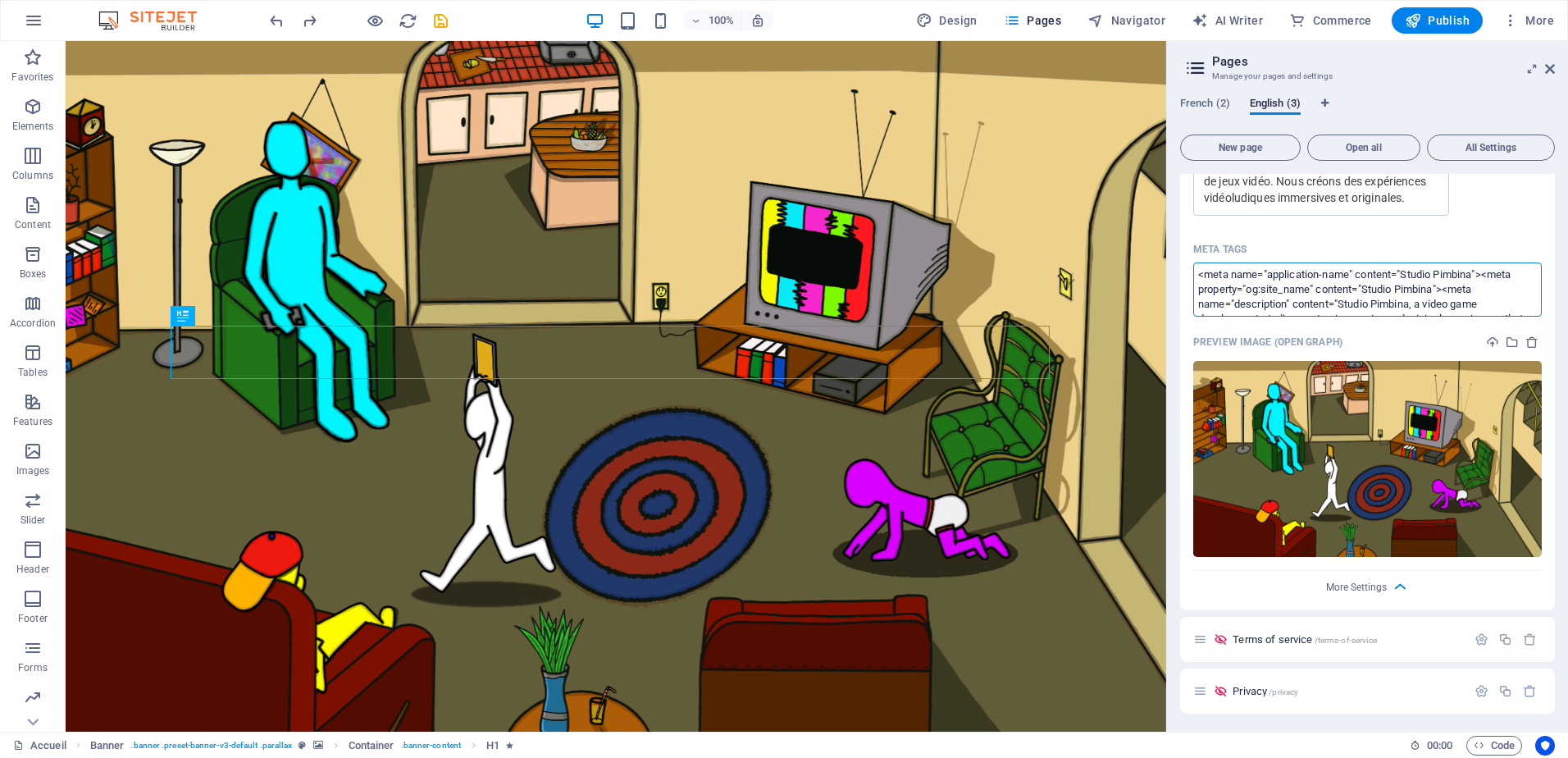
click at [1515, 300] on textarea "<meta name="application-name" content="Studio Pimbina"><meta property="og:site_…" at bounding box center [1367, 289] width 349 height 54
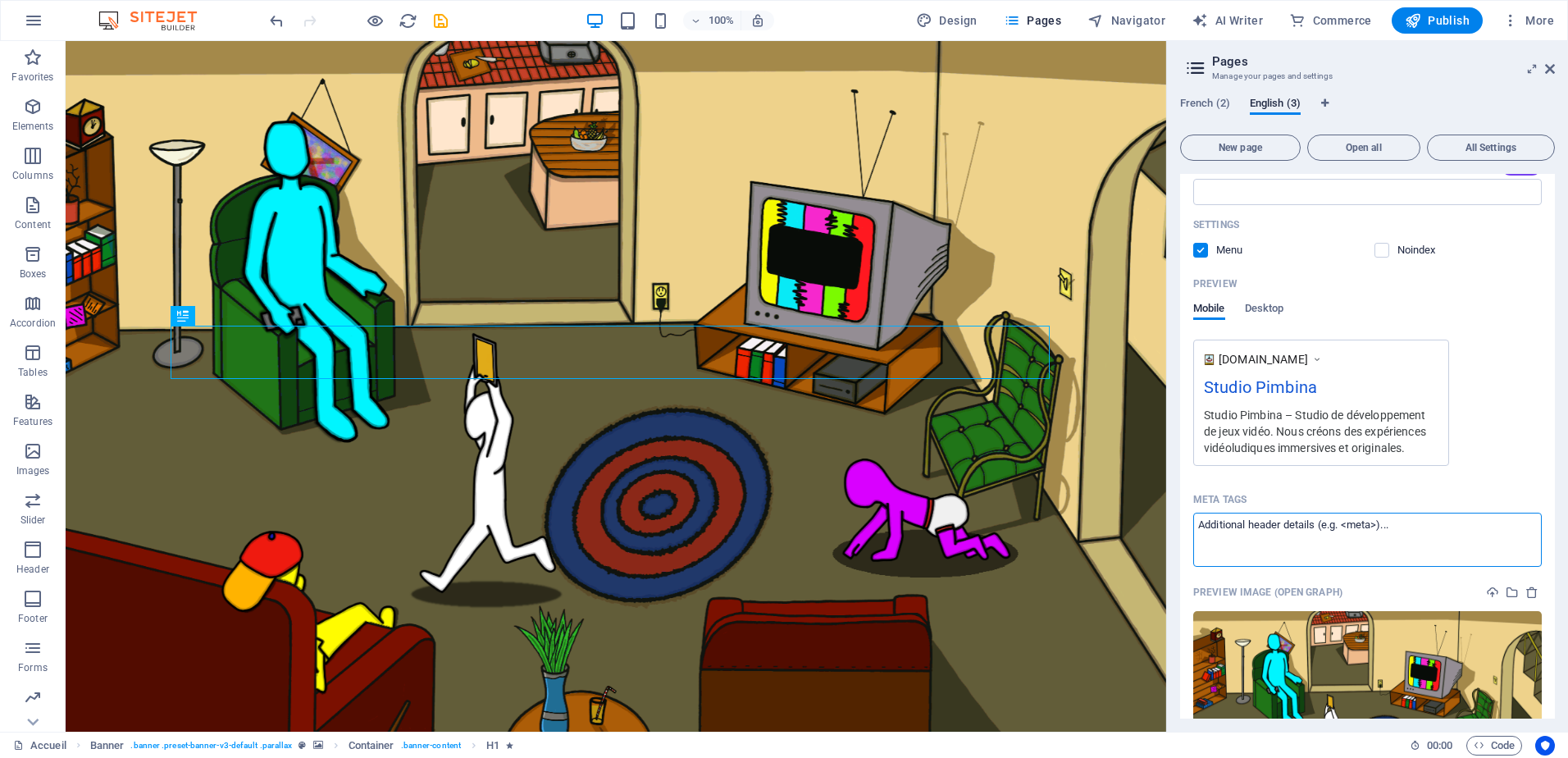
scroll to position [251, 0]
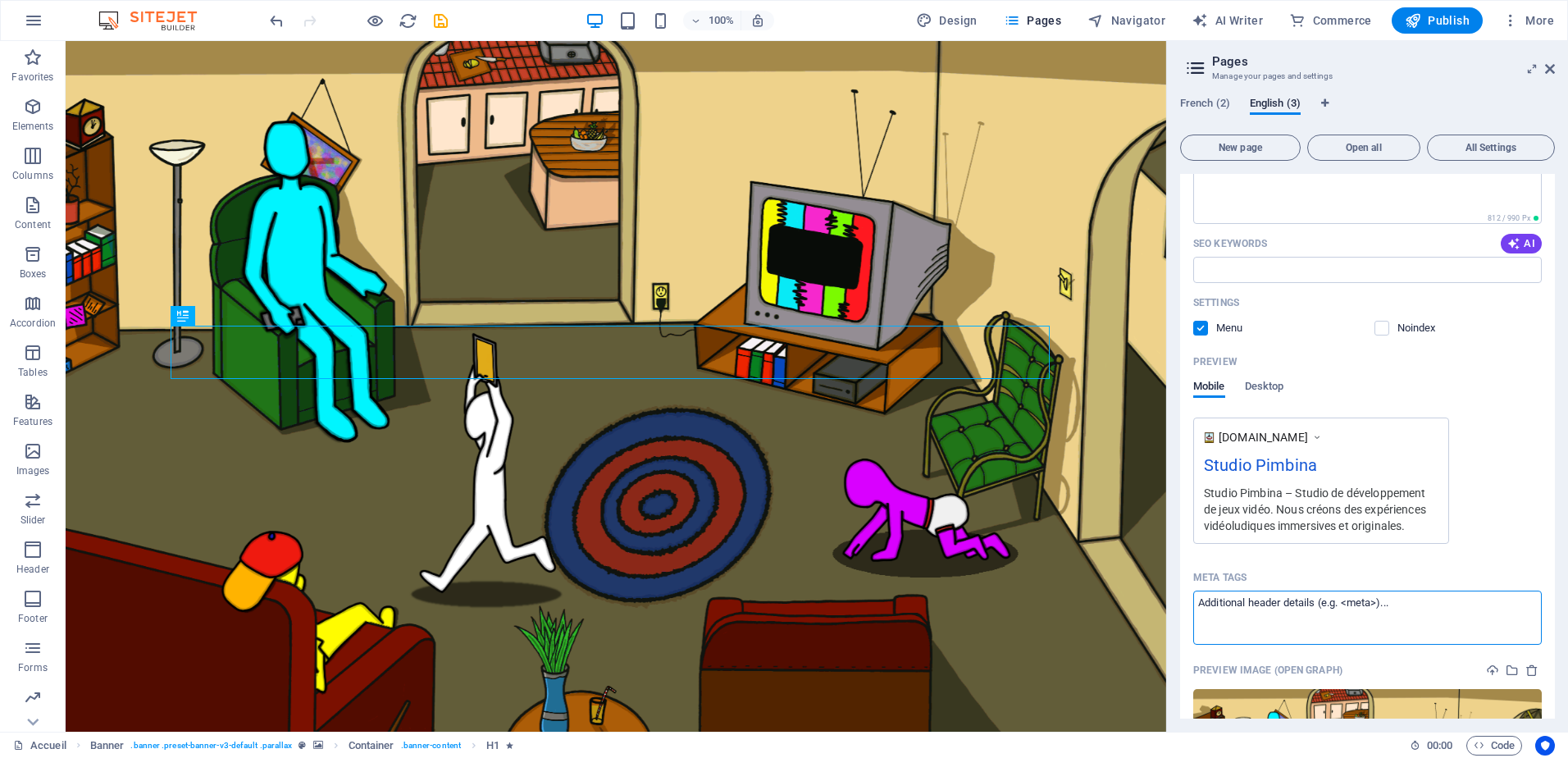
click at [1510, 425] on div "[DOMAIN_NAME] Studio Pimbina Studio Pimbina – Studio de développement de jeux v…" at bounding box center [1367, 480] width 349 height 126
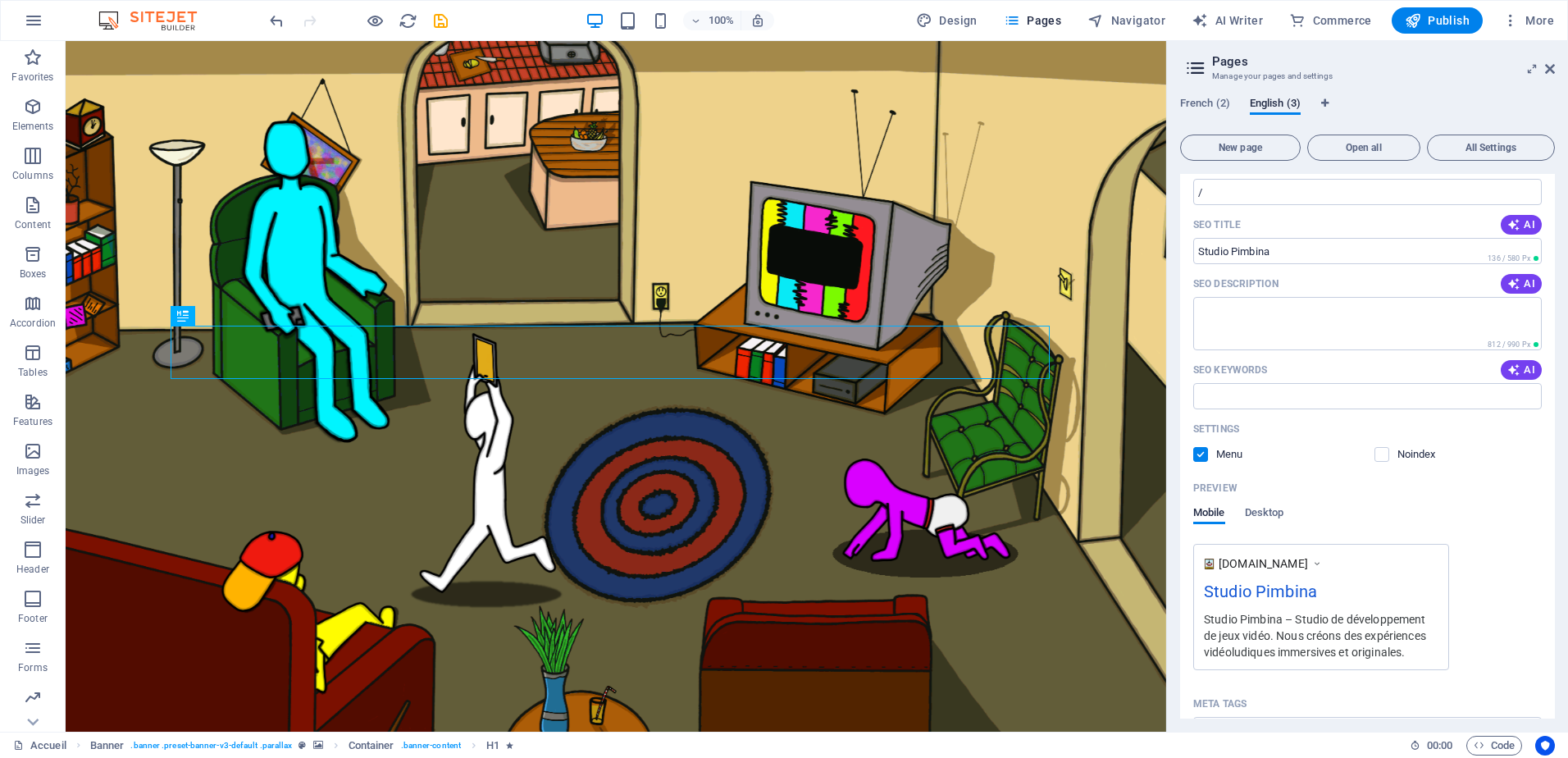
scroll to position [0, 0]
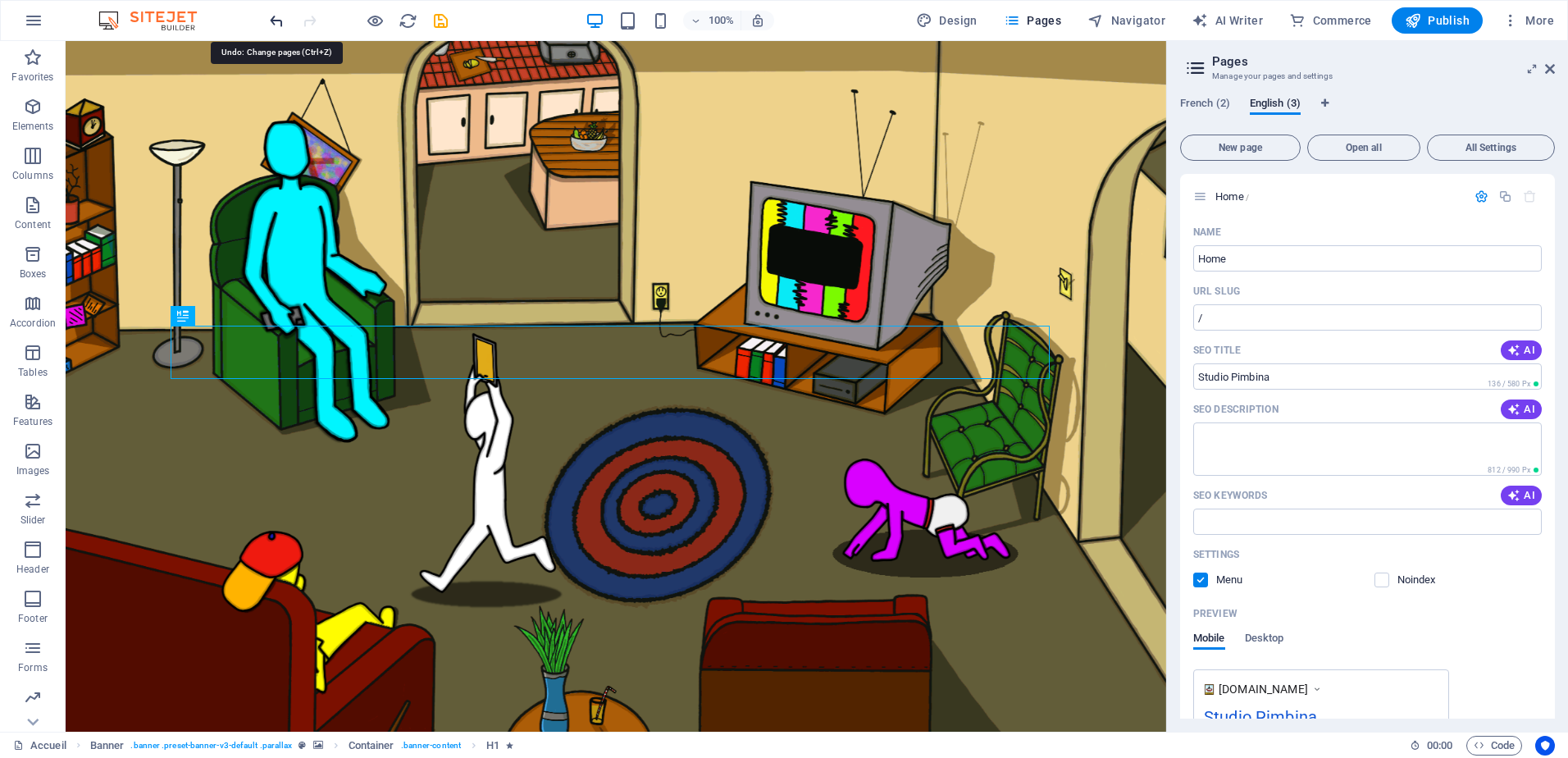
click at [272, 20] on icon "undo" at bounding box center [277, 21] width 19 height 19
type textarea "<meta name="application-name" content="Studio Pimbina"><meta property="og:site_…"
click at [272, 20] on icon "undo" at bounding box center [277, 21] width 19 height 19
type textarea "Studio Pimbina – Video Game Development Studio. We create immersive and origina…"
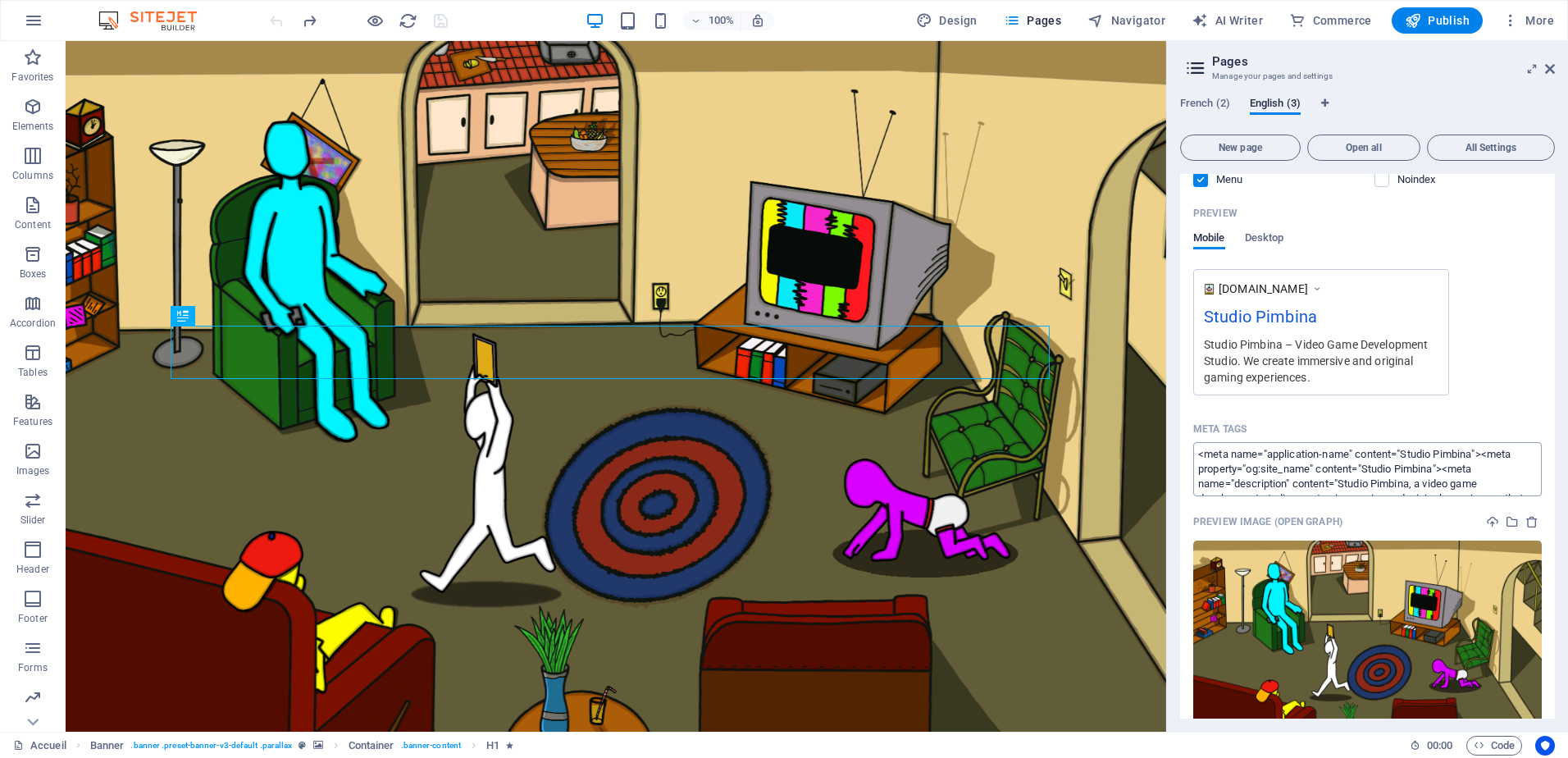
scroll to position [410, 0]
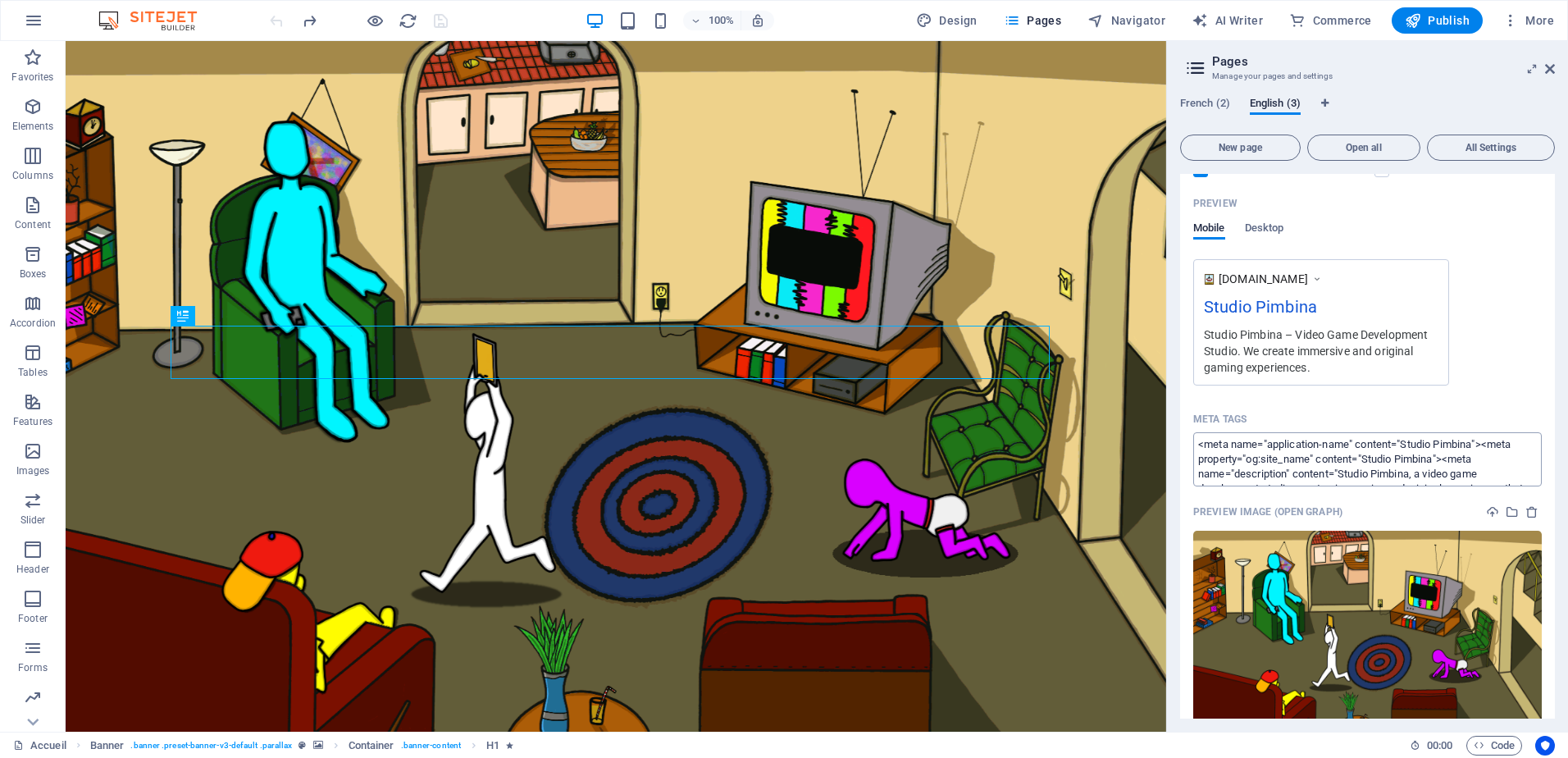
click at [1433, 462] on textarea "<meta name="application-name" content="Studio Pimbina"><meta property="og:site_…" at bounding box center [1367, 458] width 349 height 54
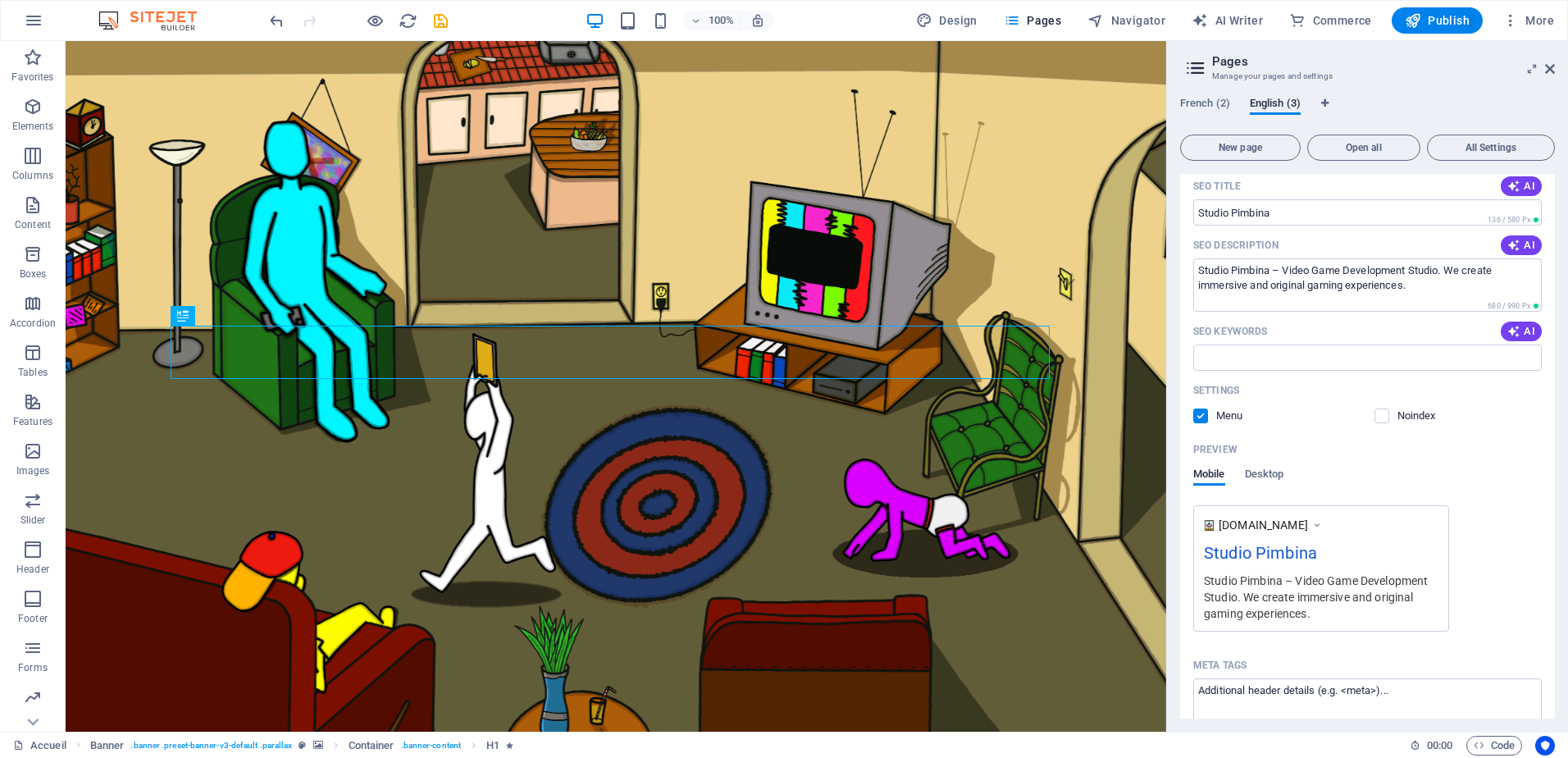
click at [1502, 505] on div "www.example.com Studio Pimbina Studio Pimbina – Video Game Development Studio. …" at bounding box center [1367, 567] width 349 height 126
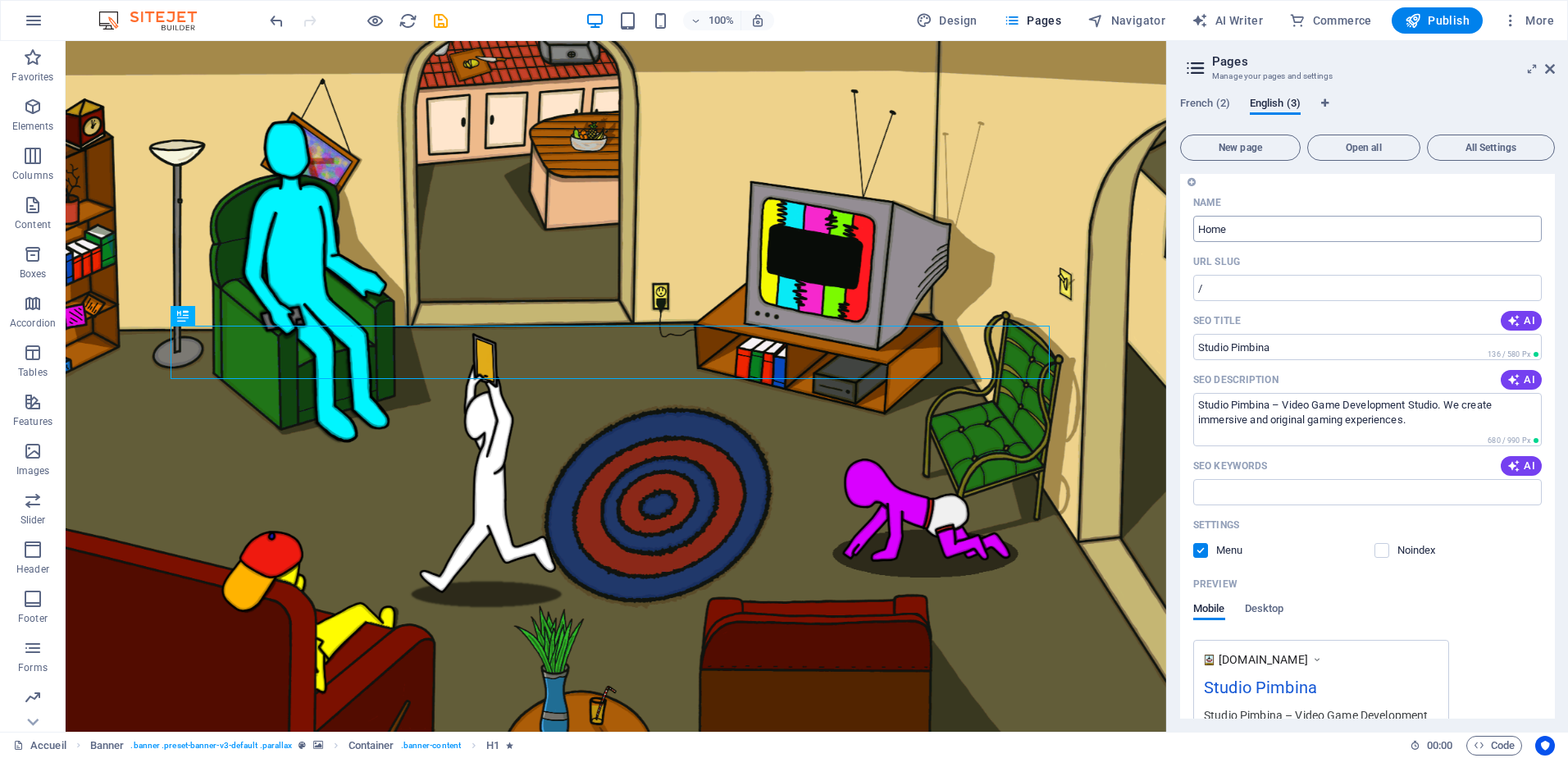
scroll to position [0, 0]
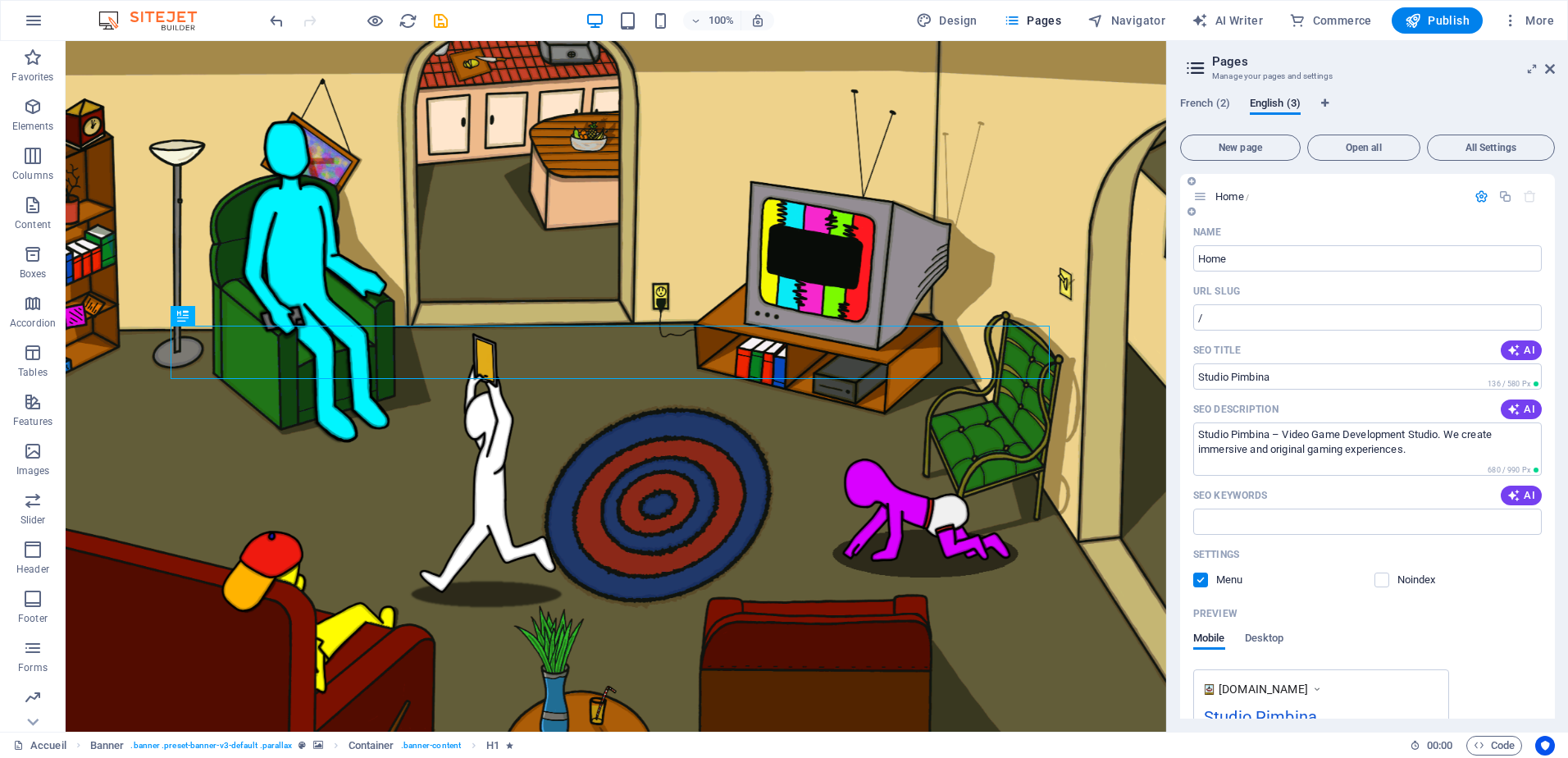
click at [1478, 196] on icon "button" at bounding box center [1481, 196] width 14 height 14
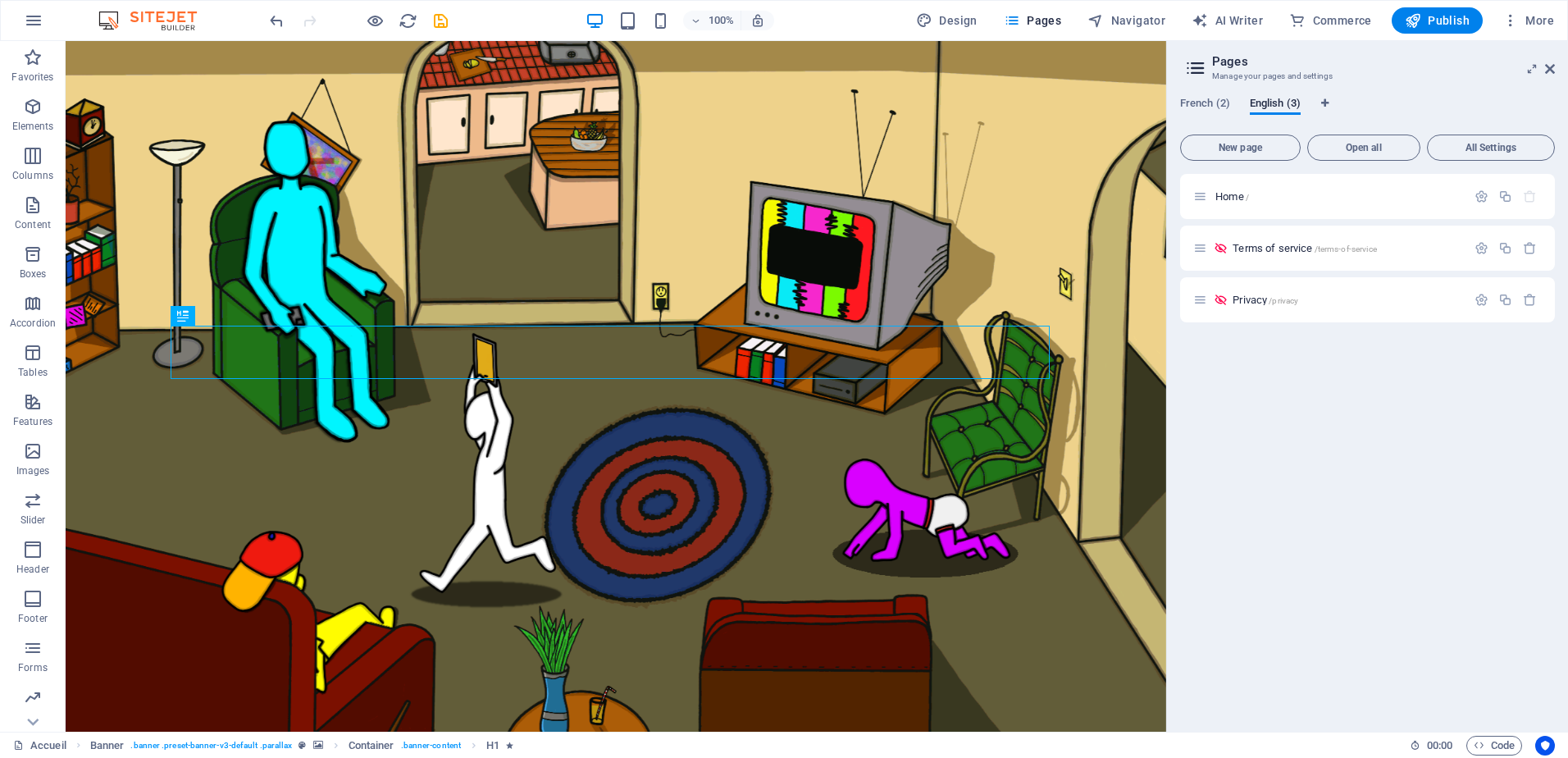
click at [1448, 423] on div "Home / Terms of service /terms-of-service Privacy /privacy" at bounding box center [1367, 447] width 375 height 545
click at [1214, 103] on span "French (2)" at bounding box center [1205, 104] width 50 height 23
click at [1475, 194] on icon "button" at bounding box center [1481, 196] width 14 height 14
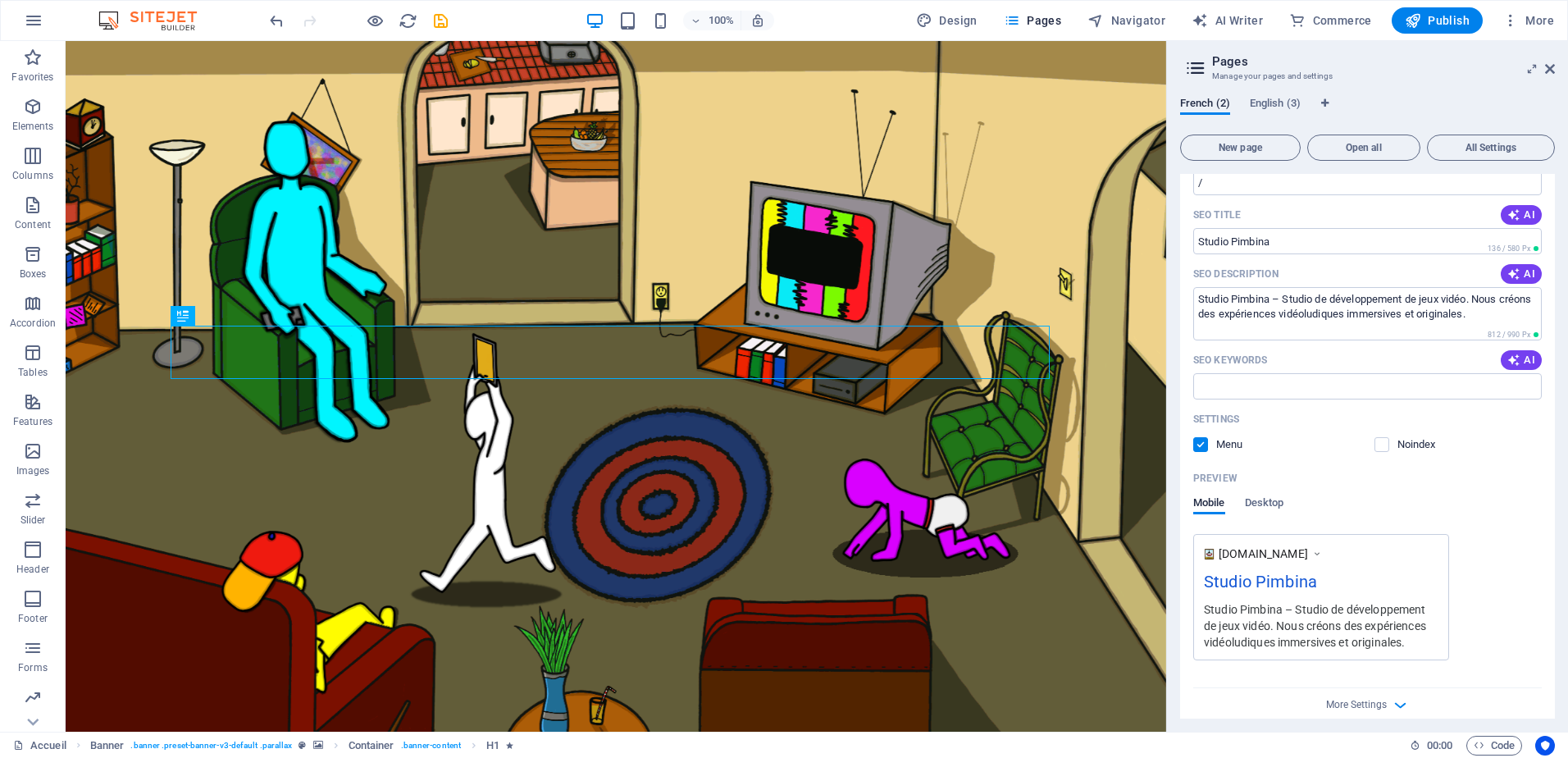
scroll to position [254, 0]
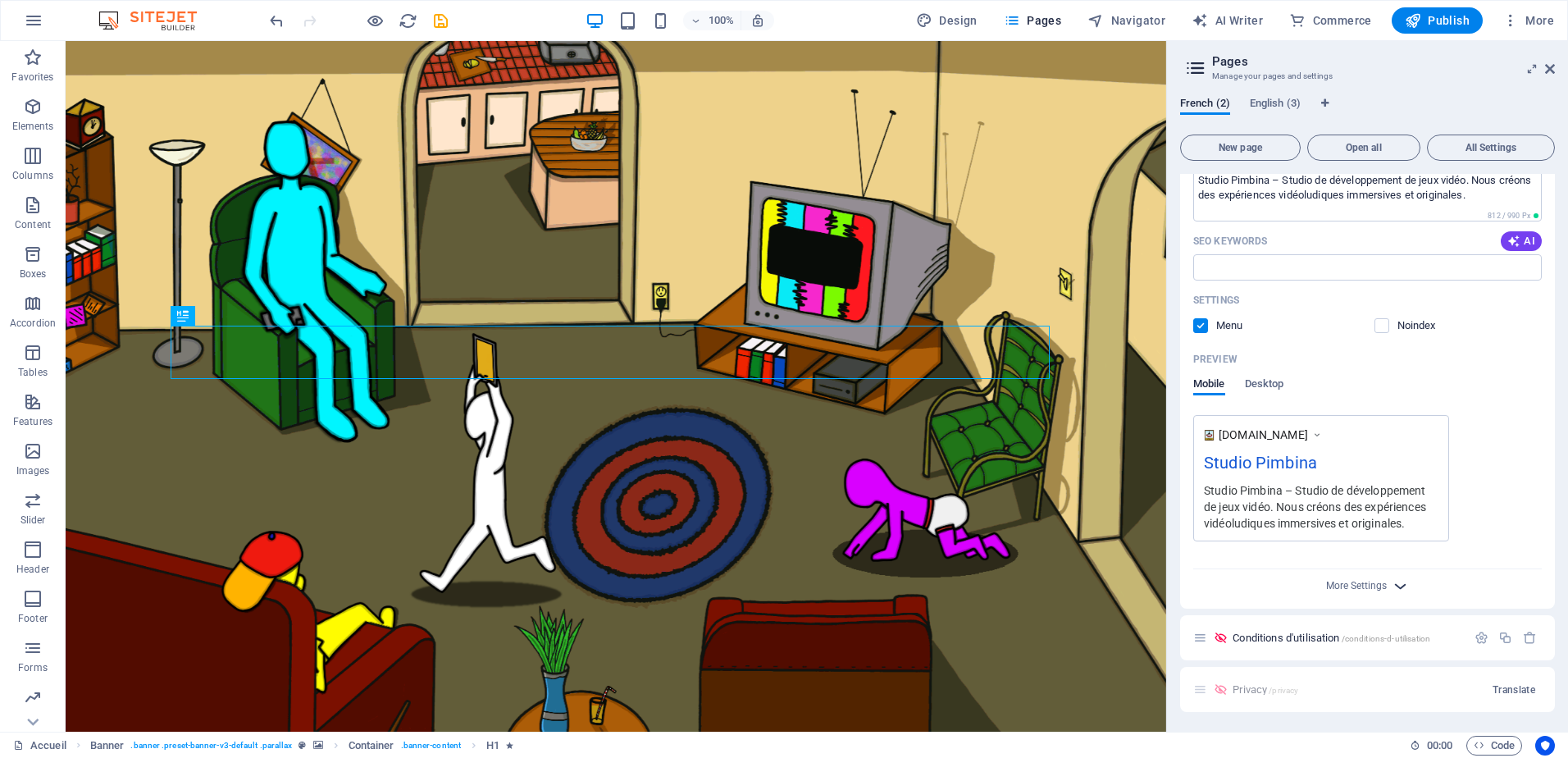
click at [1402, 595] on div "Name Accueil ​ URL SLUG / ​ SEO Title AI Studio Pimbina ​ 136 / 580 Px SEO Desc…" at bounding box center [1367, 286] width 375 height 644
click at [1405, 586] on icon "button" at bounding box center [1400, 586] width 19 height 19
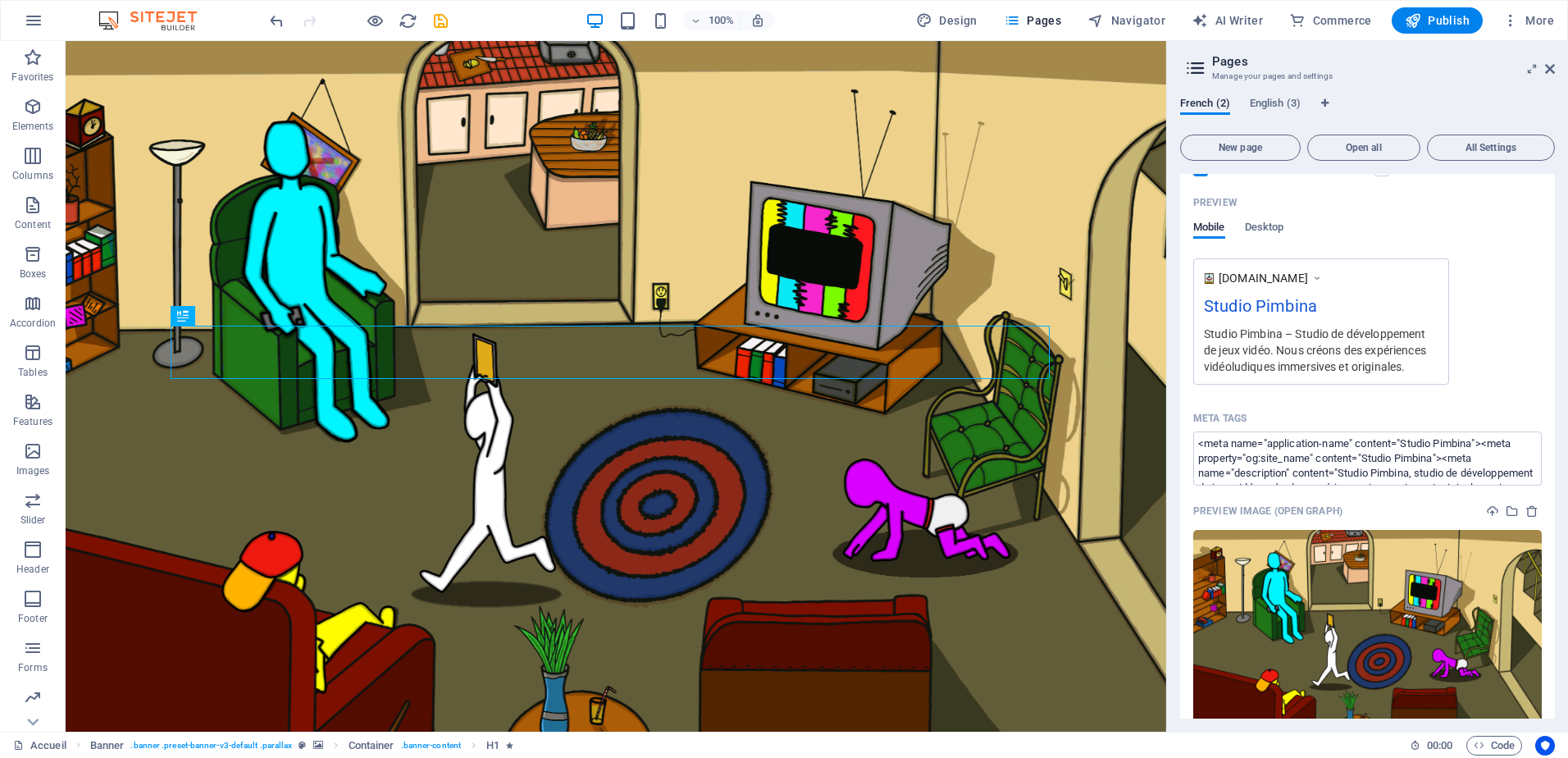
scroll to position [418, 0]
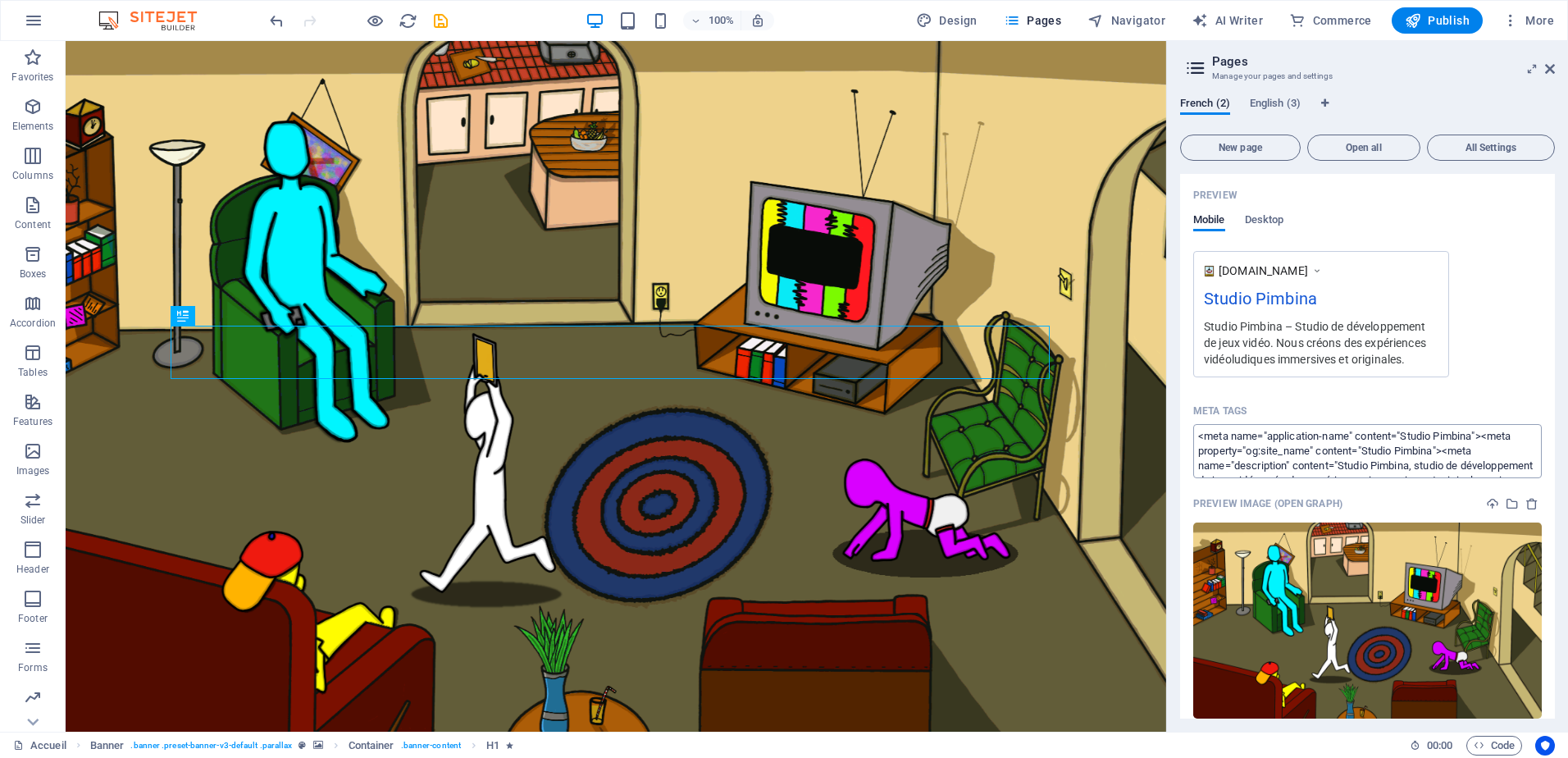
click at [1479, 462] on textarea "<meta name="application-name" content="Studio Pimbina"><meta property="og:site_…" at bounding box center [1367, 450] width 349 height 54
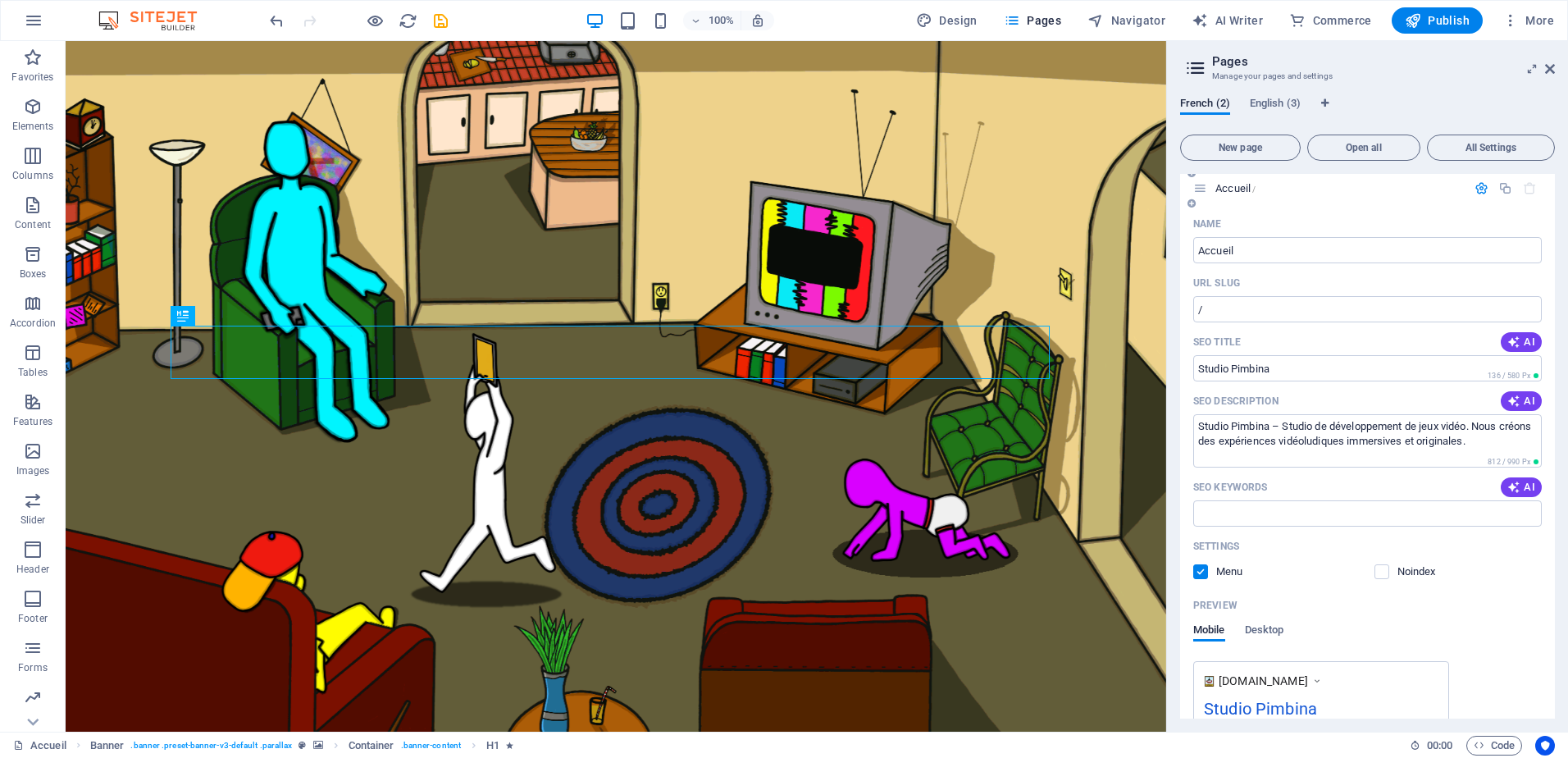
click at [1515, 606] on div "Preview" at bounding box center [1367, 605] width 349 height 26
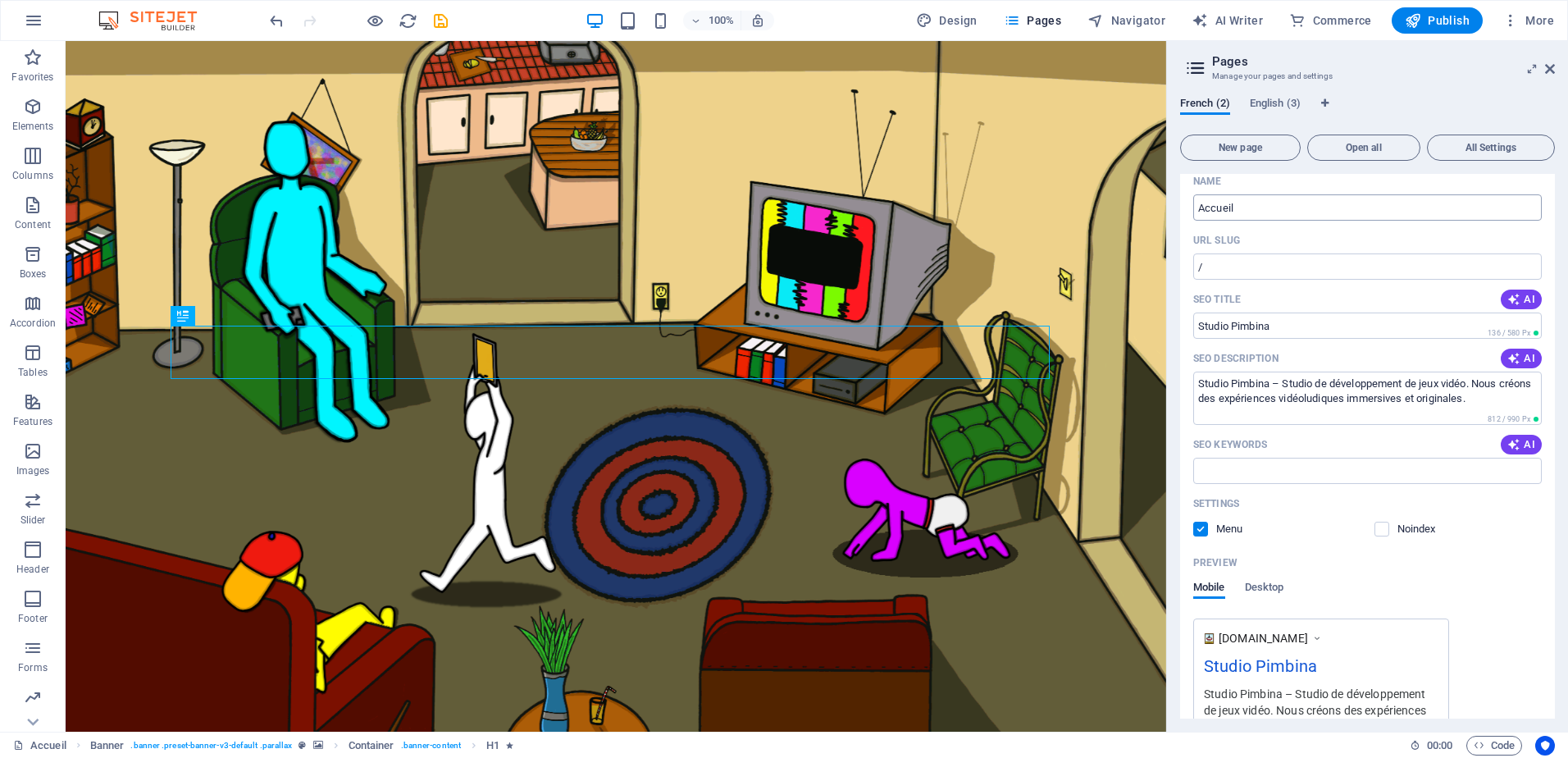
scroll to position [0, 0]
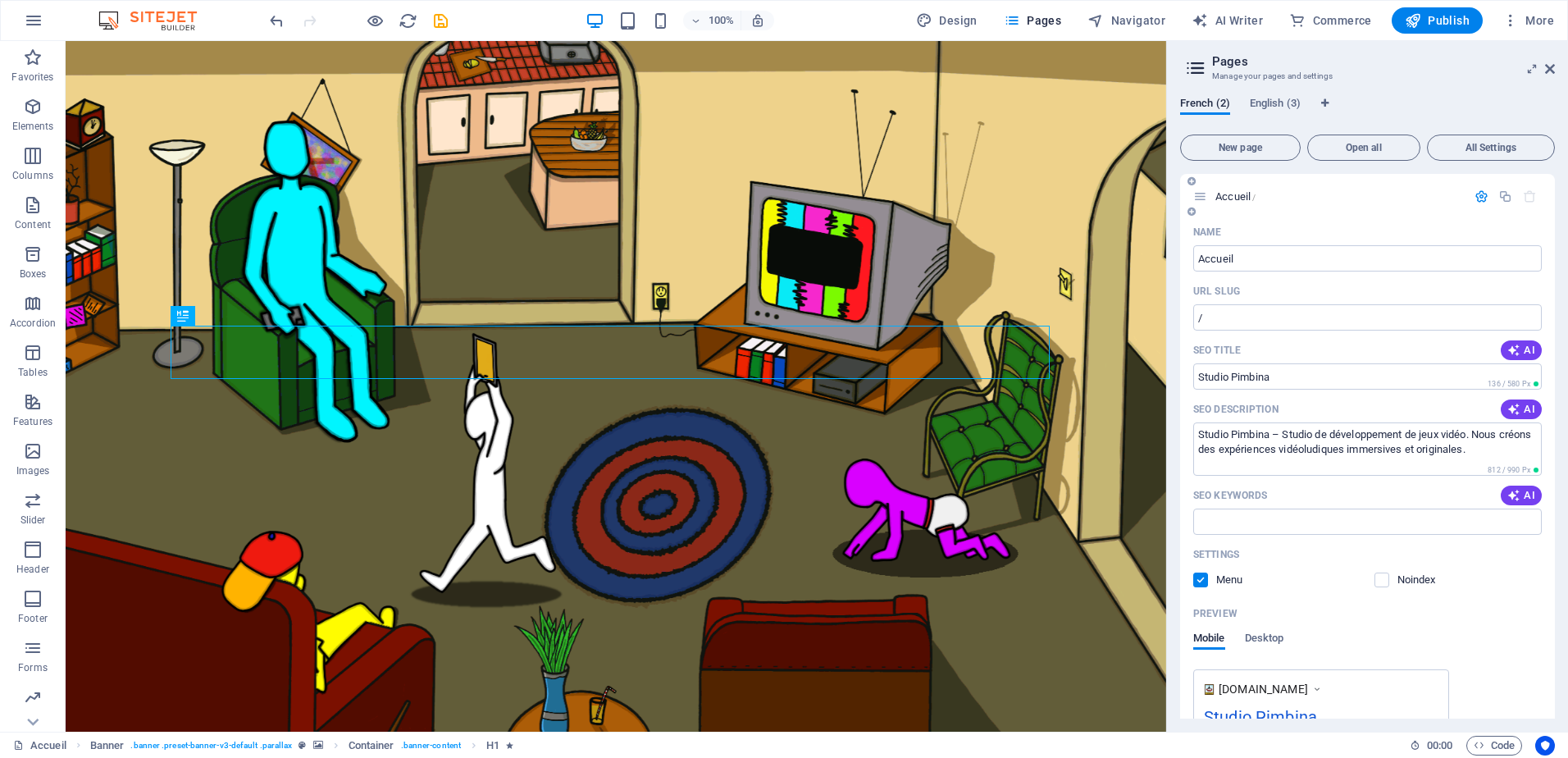
click at [1478, 196] on icon "button" at bounding box center [1481, 196] width 14 height 14
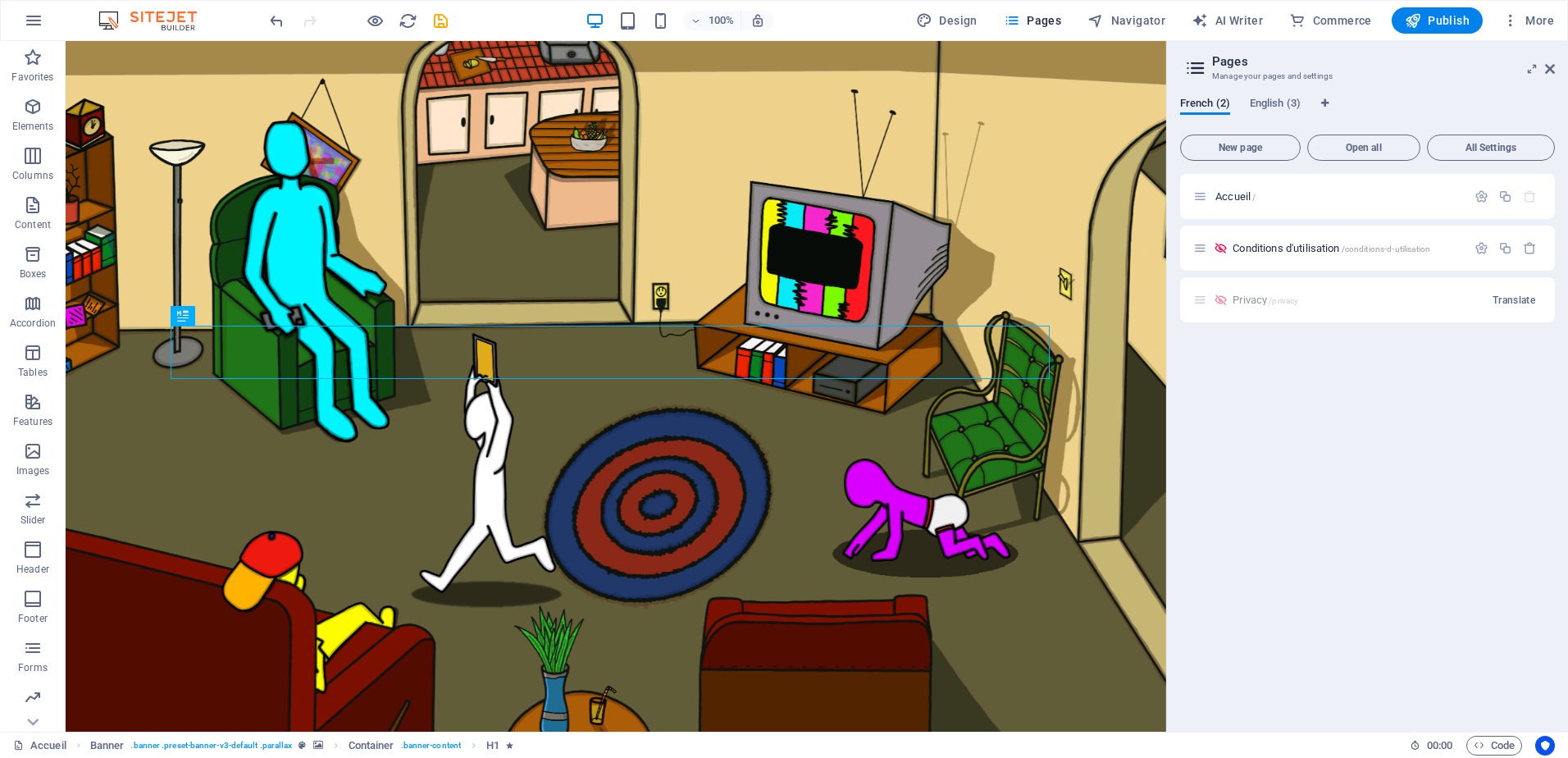
click at [1446, 391] on div "Accueil / Conditions d'utilisation /conditions-d-utilisation Privacy /privacy T…" at bounding box center [1367, 447] width 375 height 545
click at [1277, 102] on span "English (3)" at bounding box center [1276, 104] width 51 height 23
click at [1481, 194] on icon "button" at bounding box center [1481, 196] width 14 height 14
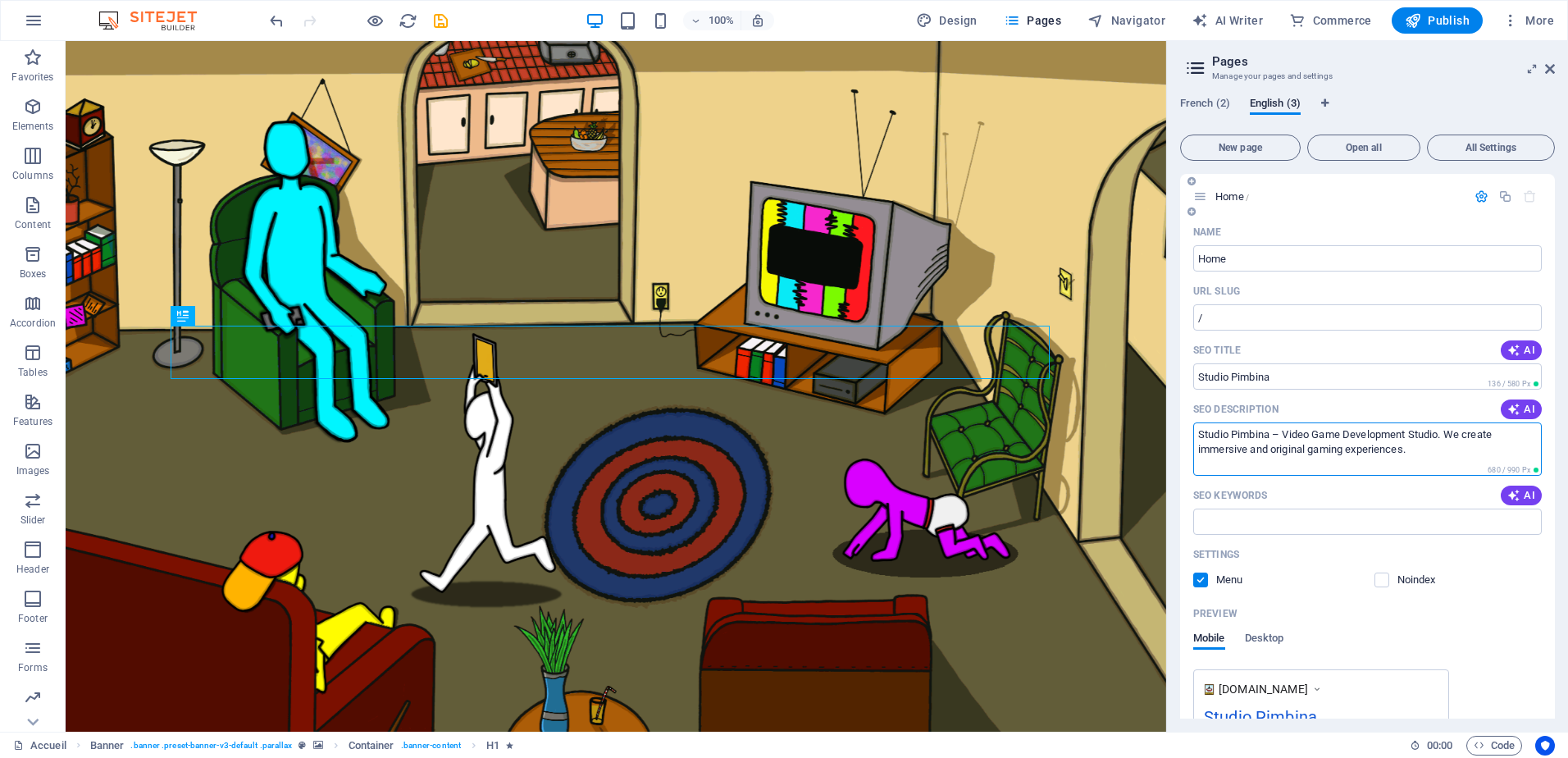
click at [1437, 453] on textarea "Studio Pimbina – Video Game Development Studio. We create immersive and origina…" at bounding box center [1367, 448] width 349 height 54
click at [1523, 596] on div "Name Home ​ URL SLUG / ​ SEO Title AI Studio Pimbina ​ 136 / 580 Px SEO Descrip…" at bounding box center [1367, 540] width 375 height 644
click at [1210, 103] on span "French (2)" at bounding box center [1205, 104] width 50 height 23
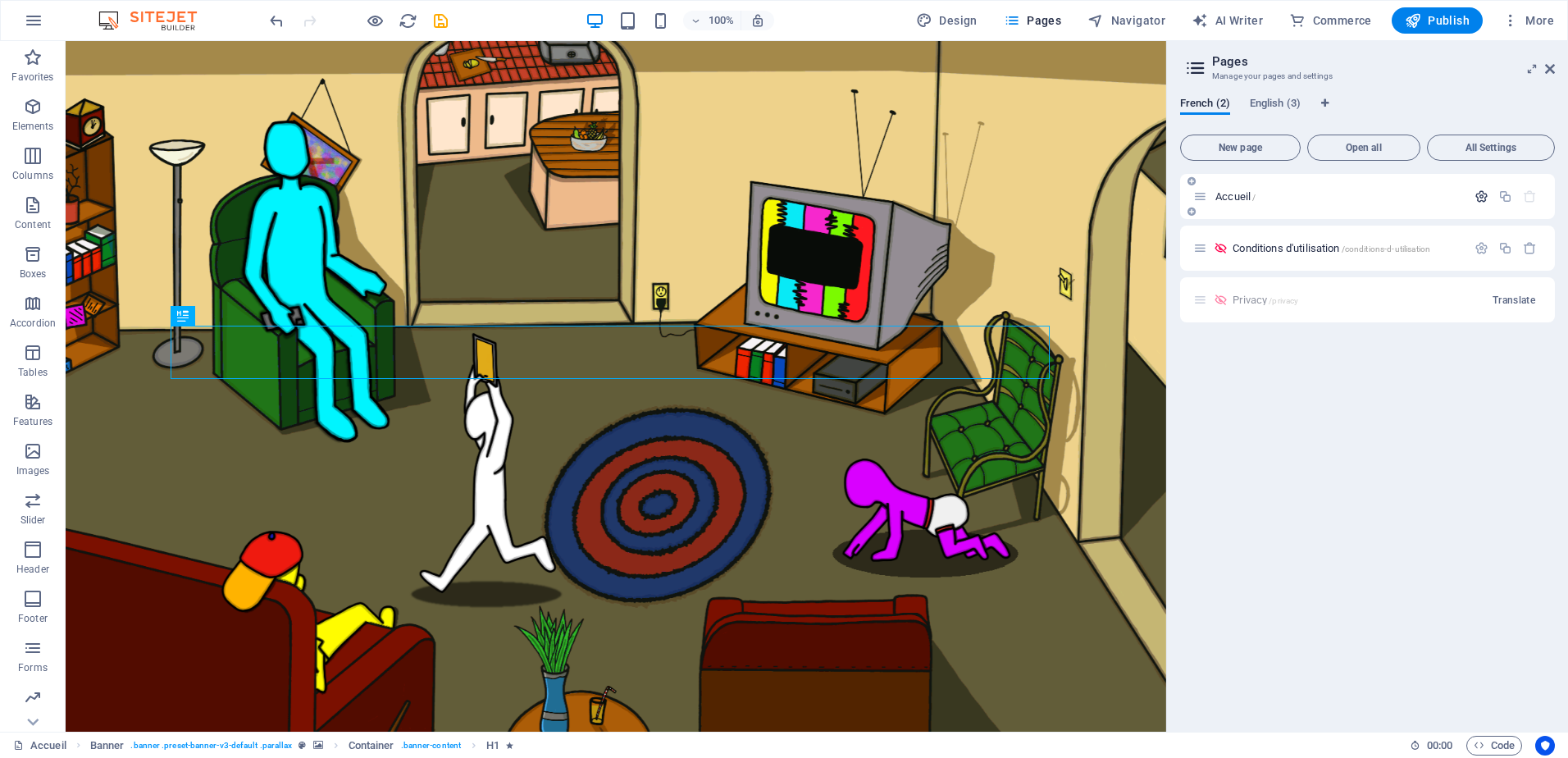
click at [1479, 196] on icon "button" at bounding box center [1481, 196] width 14 height 14
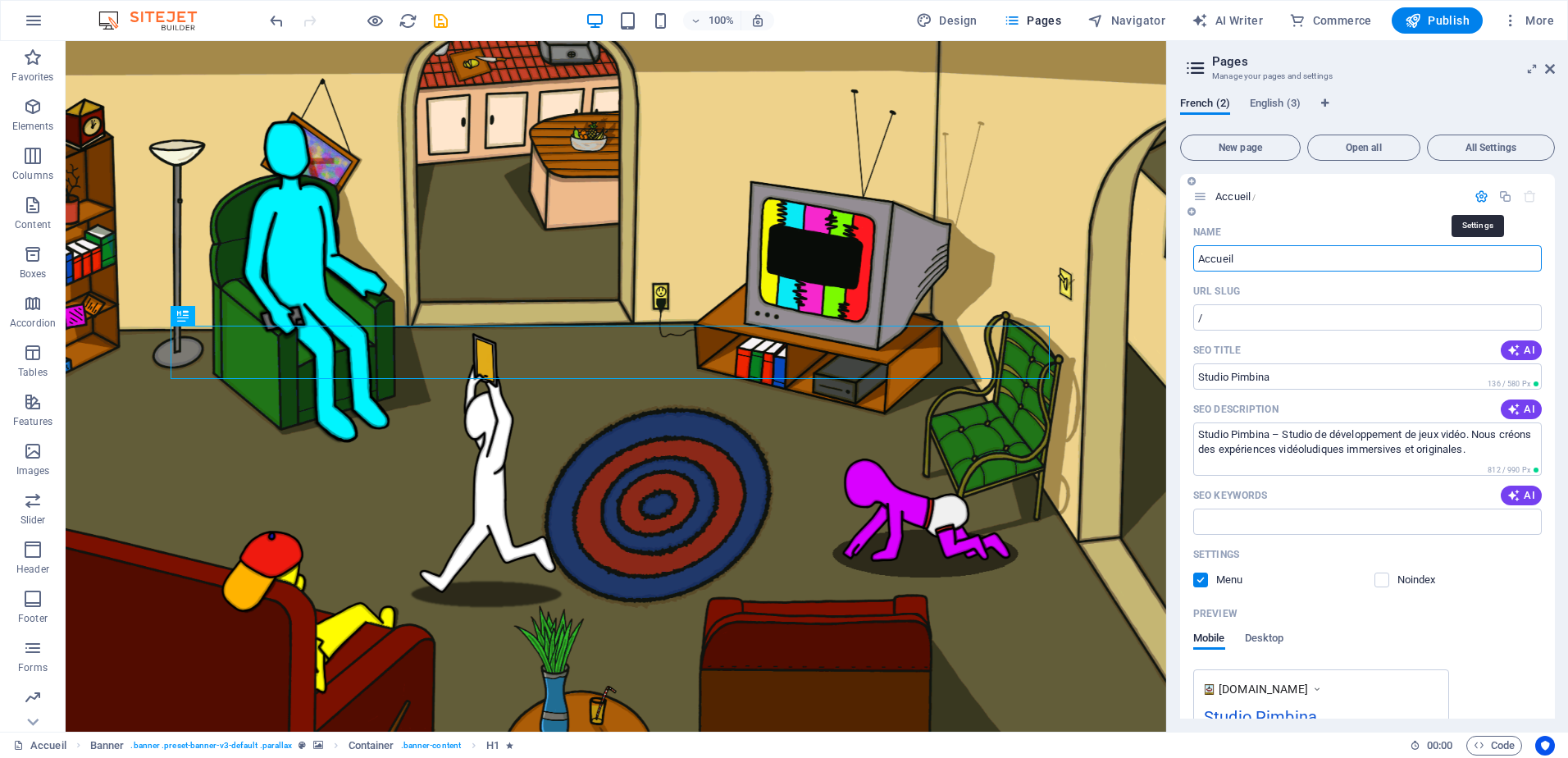
click at [1479, 196] on icon "button" at bounding box center [1481, 196] width 14 height 14
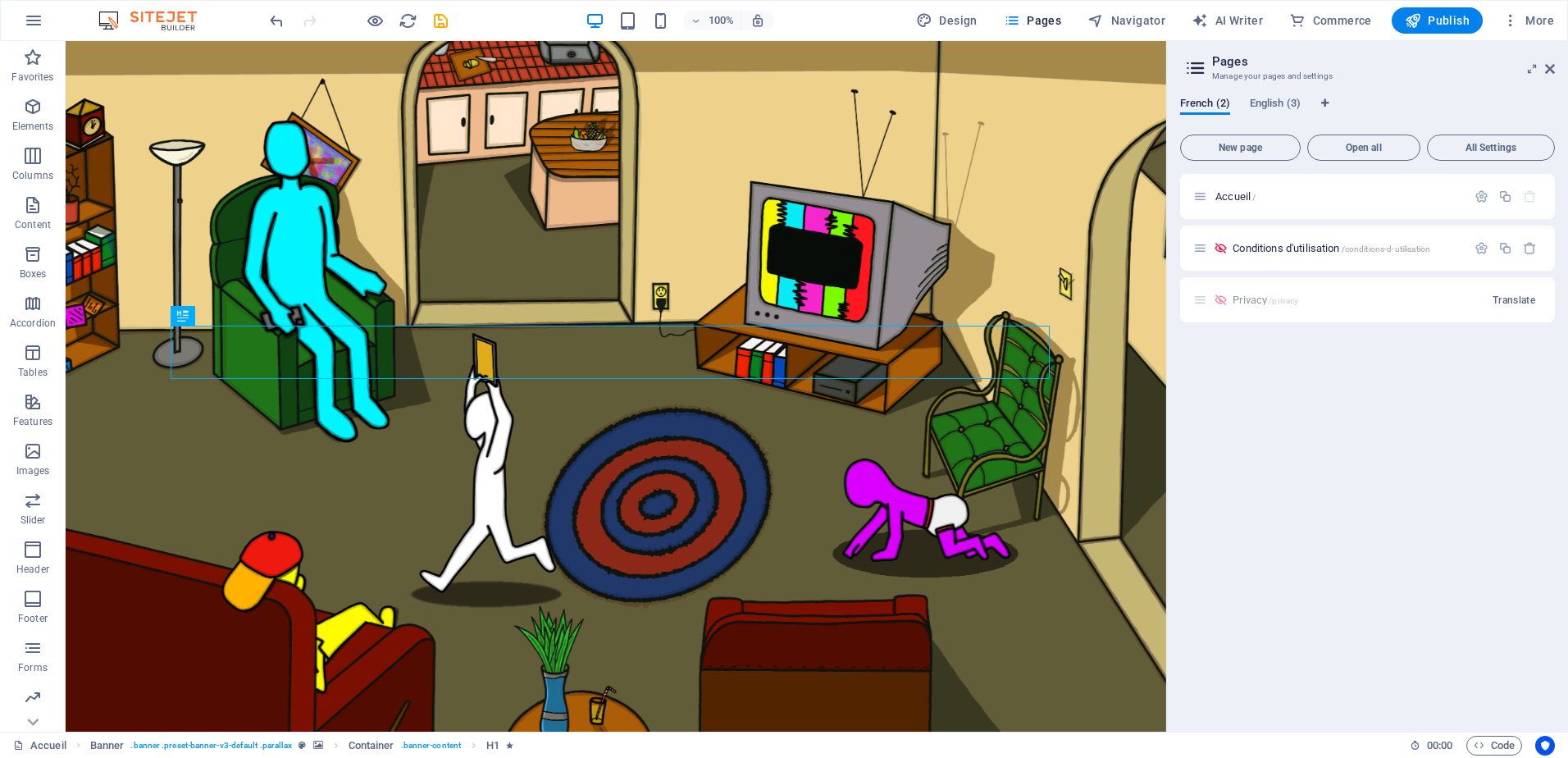
click at [1507, 391] on div "Accueil / Conditions d'utilisation /conditions-d-utilisation Privacy /privacy T…" at bounding box center [1367, 447] width 375 height 545
click at [1268, 102] on span "English (3)" at bounding box center [1276, 104] width 51 height 23
click at [1205, 103] on span "French (2)" at bounding box center [1205, 104] width 50 height 23
click at [1525, 28] on span "More" at bounding box center [1528, 21] width 52 height 16
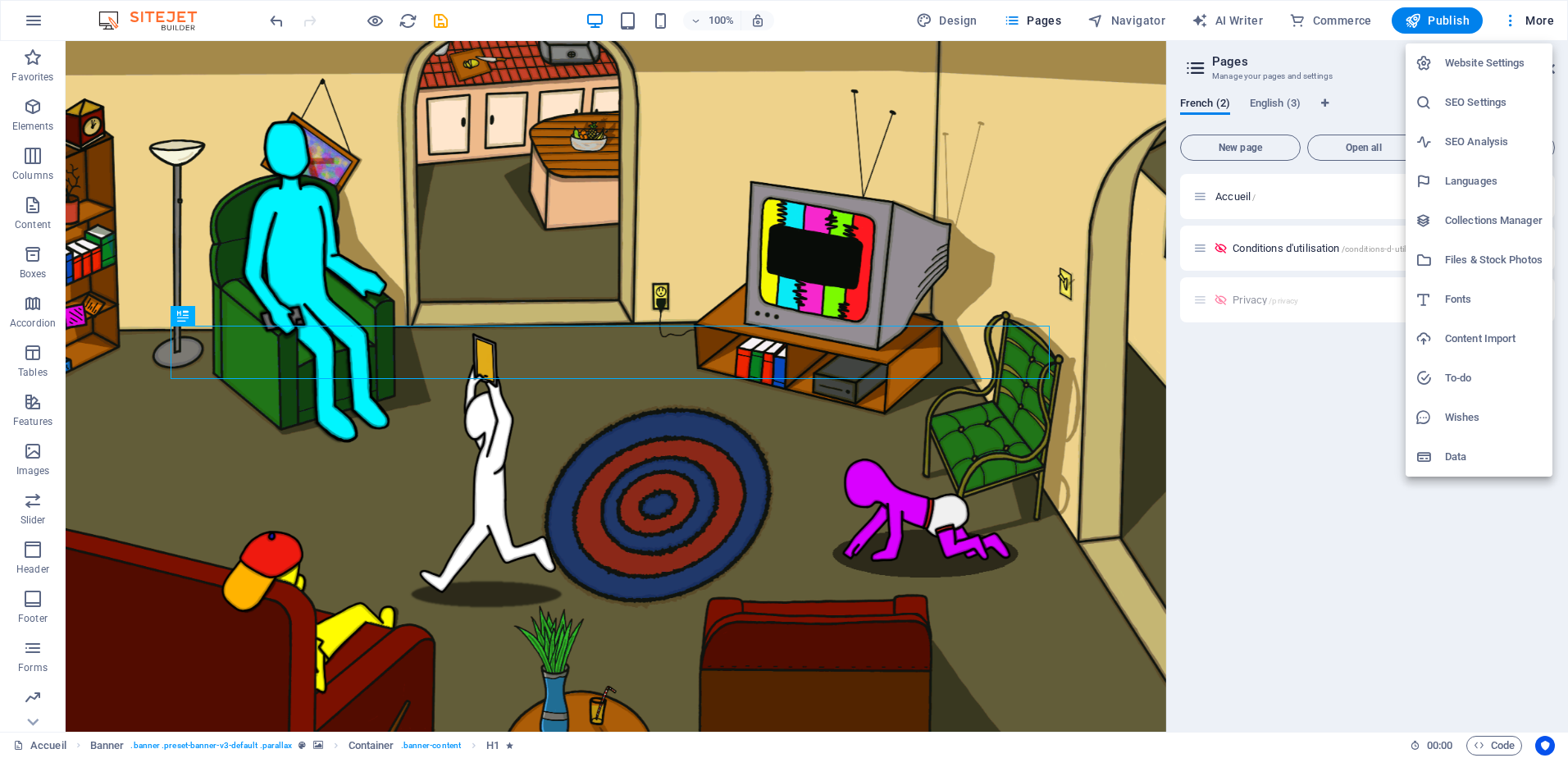
click at [1494, 103] on h6 "SEO Settings" at bounding box center [1494, 103] width 98 height 20
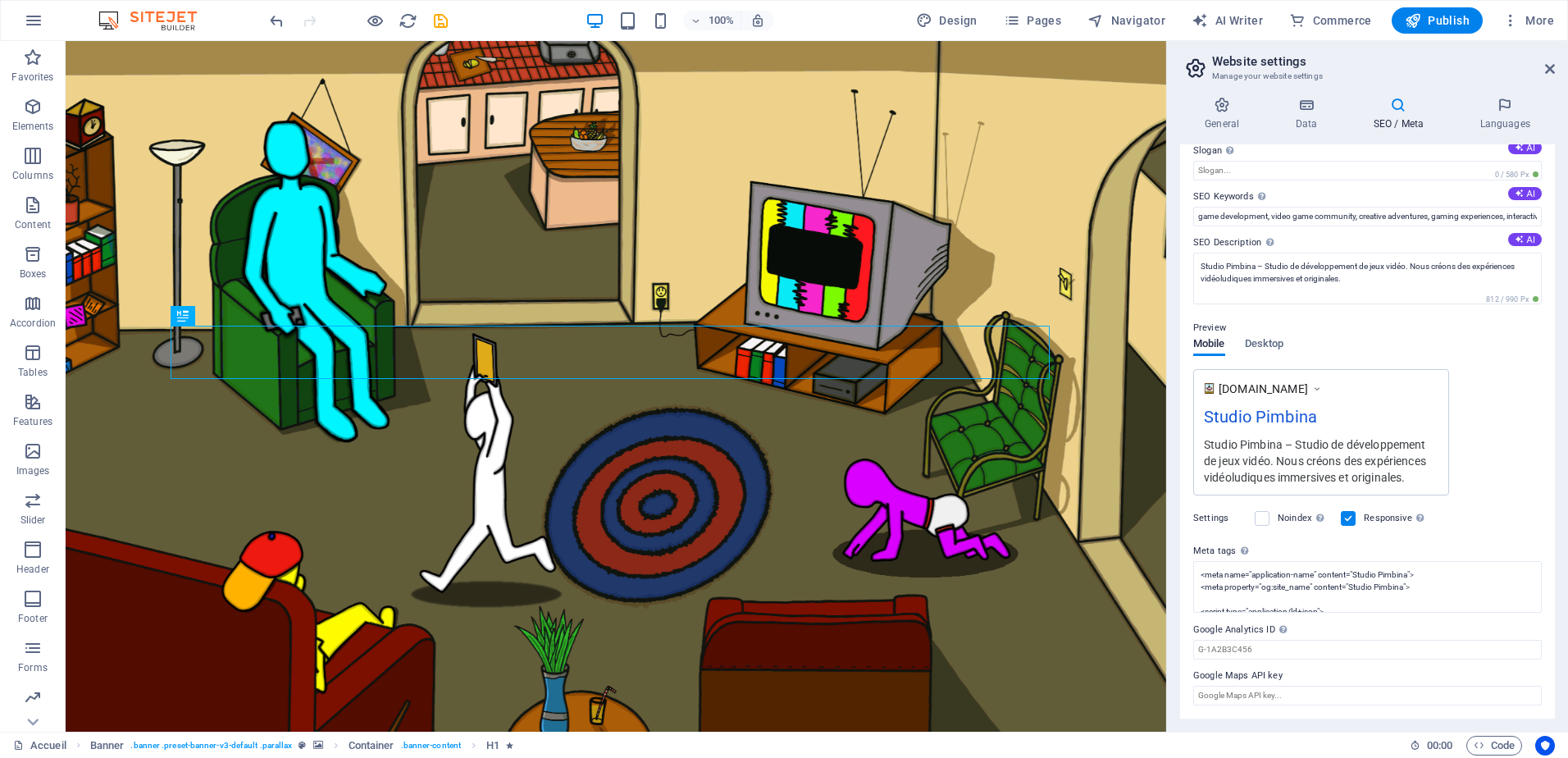
click at [1499, 387] on div "www.example.com Studio Pimbina Studio Pimbina – Studio de développement de jeux…" at bounding box center [1367, 432] width 349 height 126
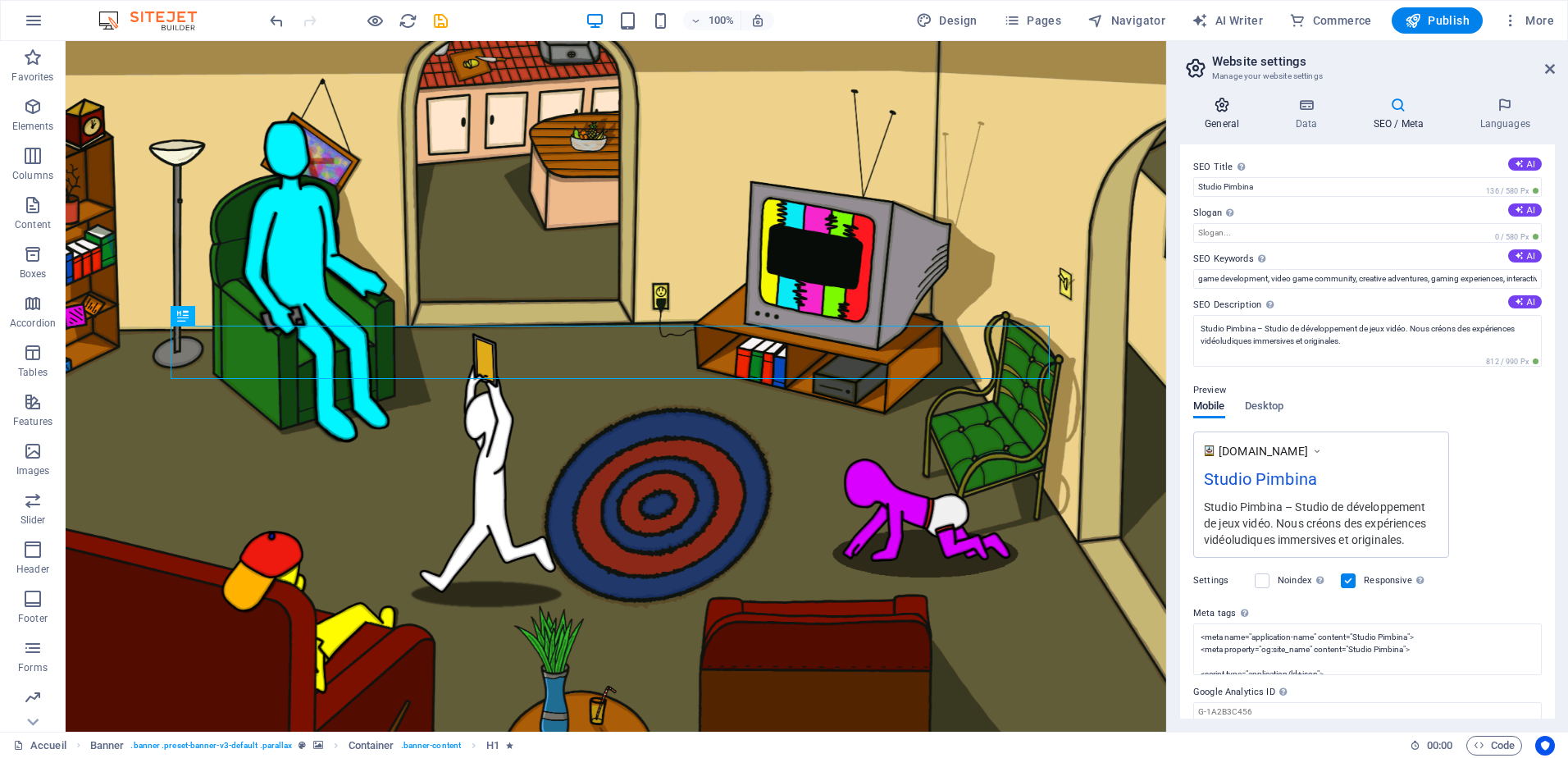
click at [1228, 106] on icon at bounding box center [1222, 105] width 84 height 16
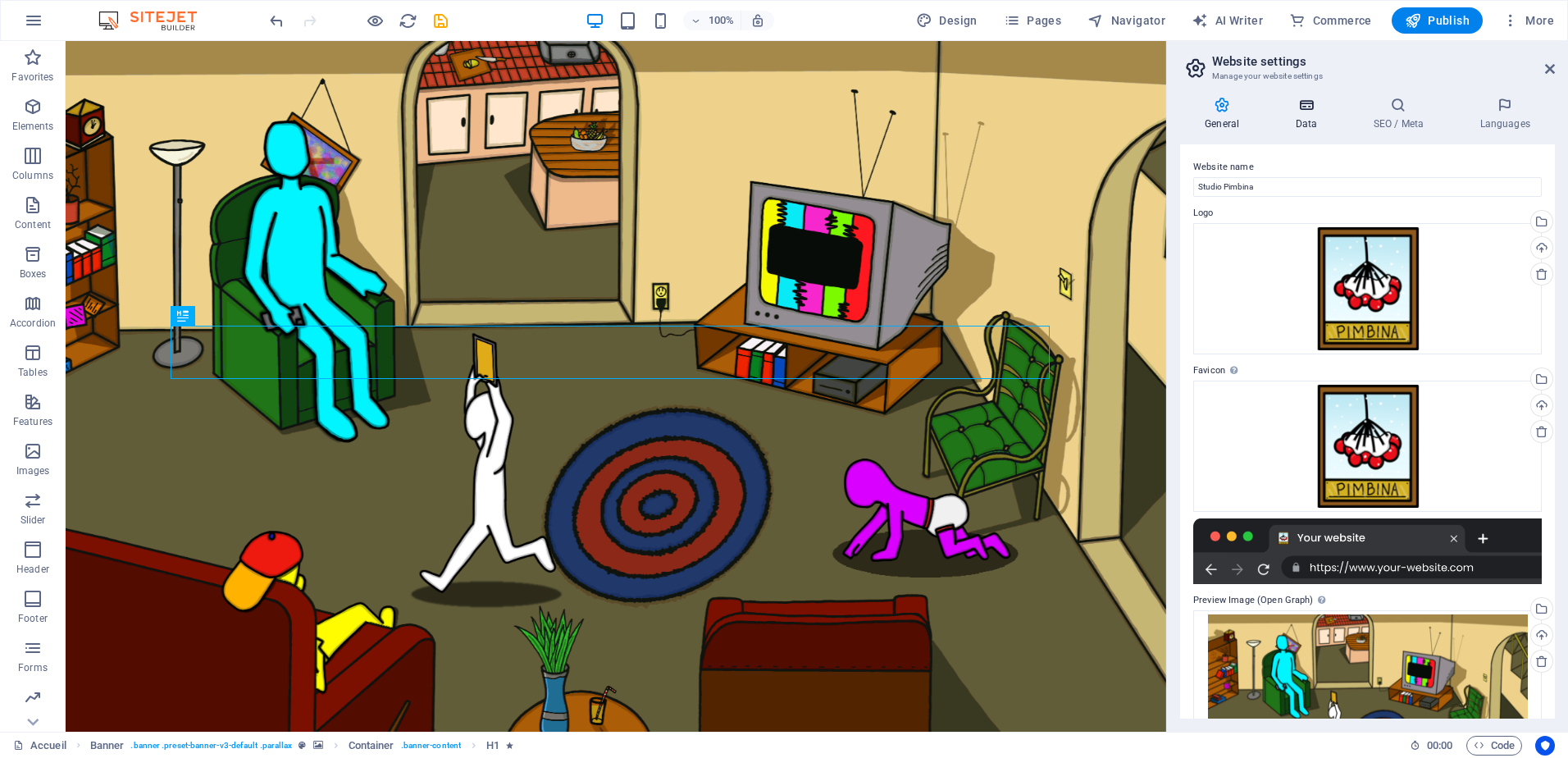
click at [1296, 98] on icon at bounding box center [1306, 105] width 72 height 16
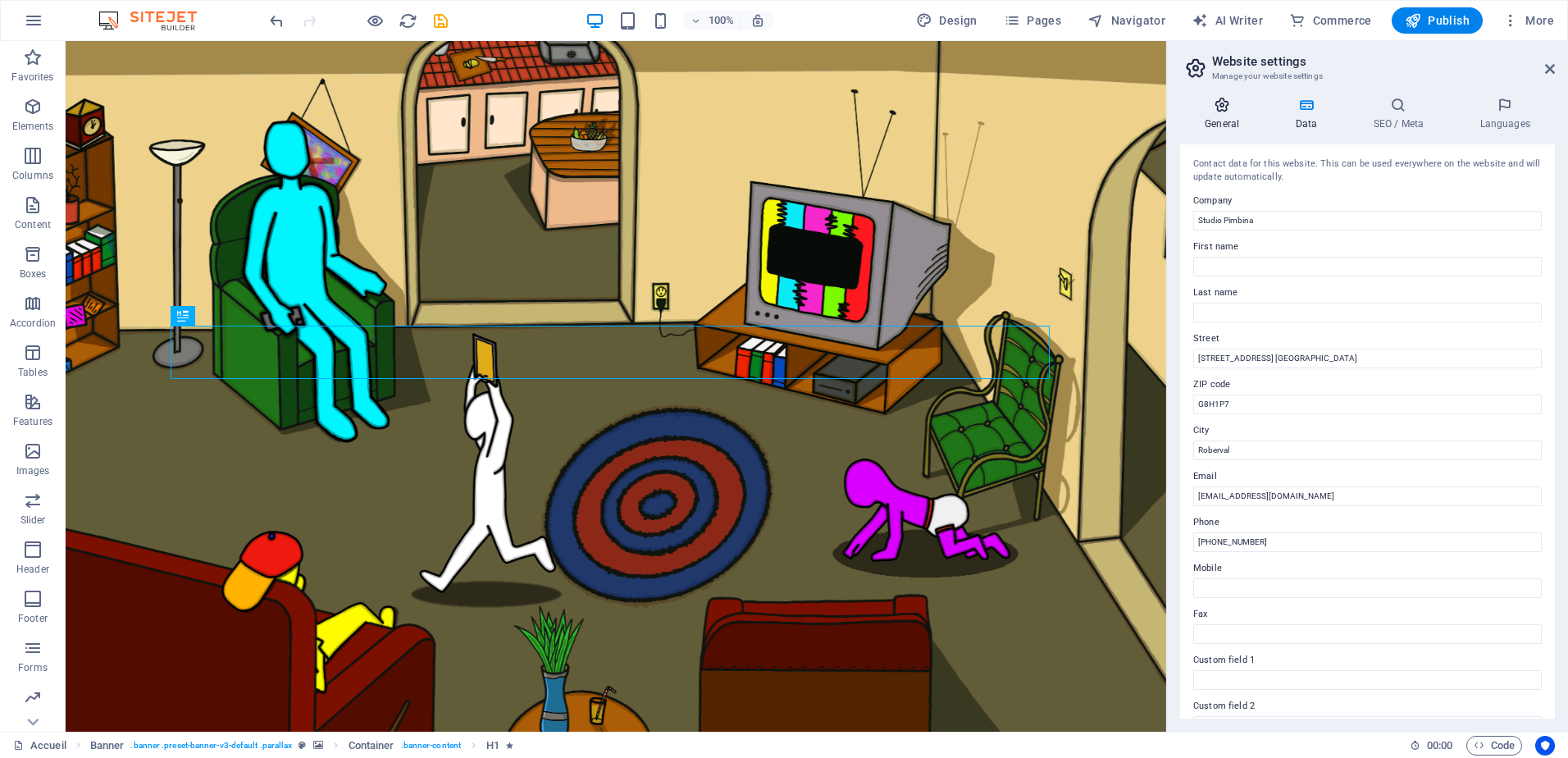
click at [1208, 98] on icon at bounding box center [1222, 105] width 84 height 16
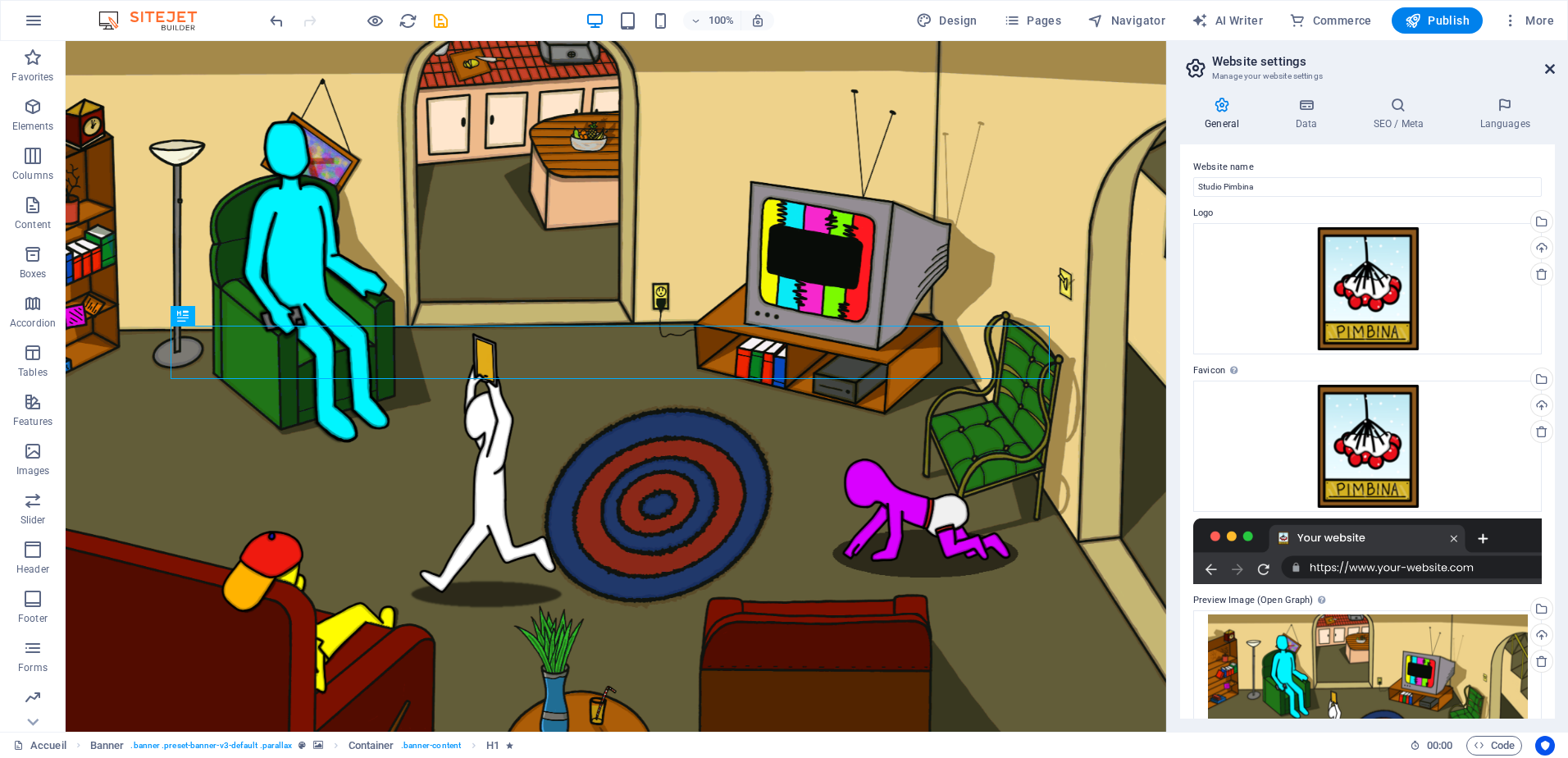
click at [1552, 68] on icon at bounding box center [1550, 69] width 10 height 13
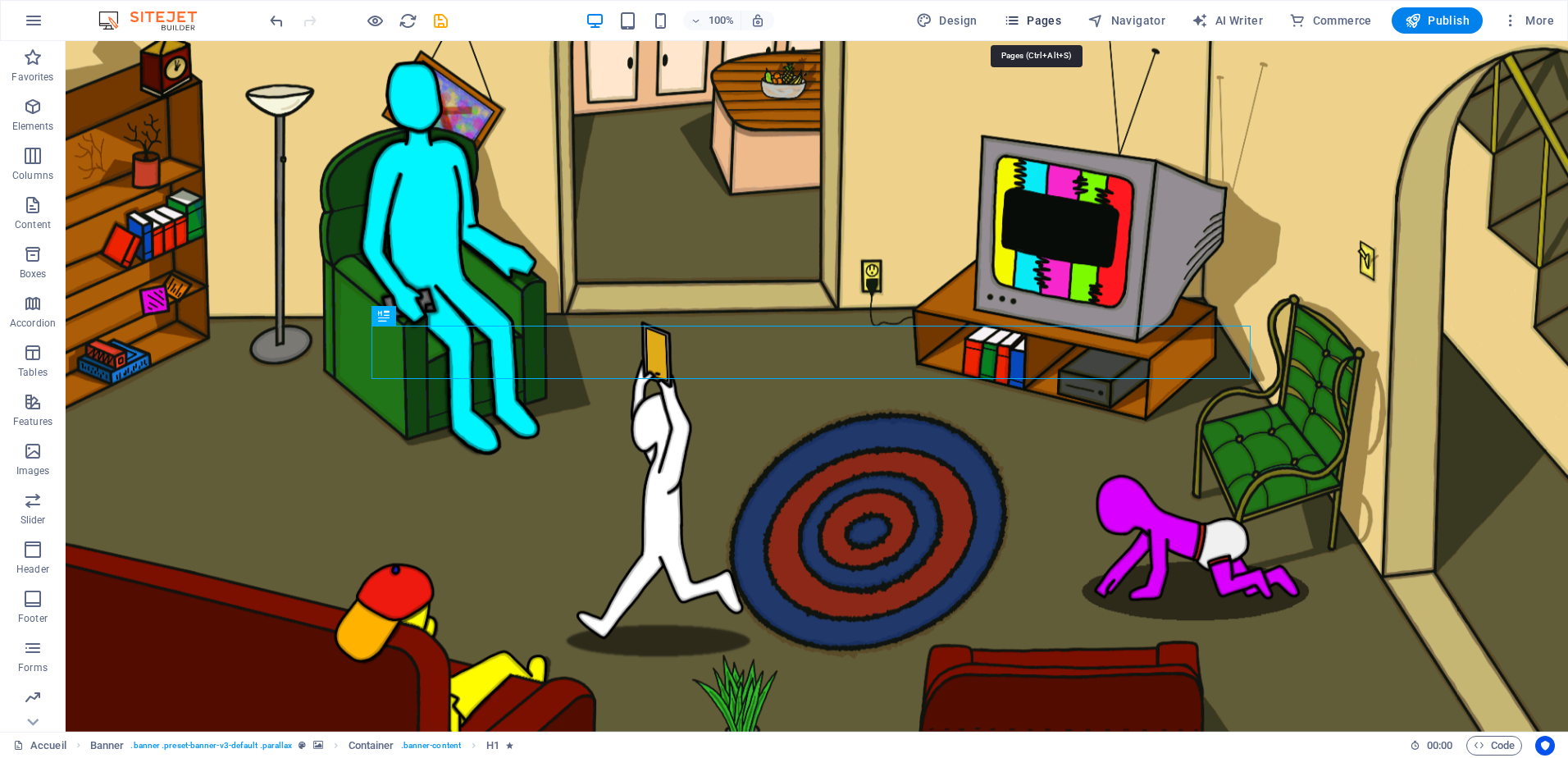
click at [1031, 23] on span "Pages" at bounding box center [1032, 21] width 57 height 16
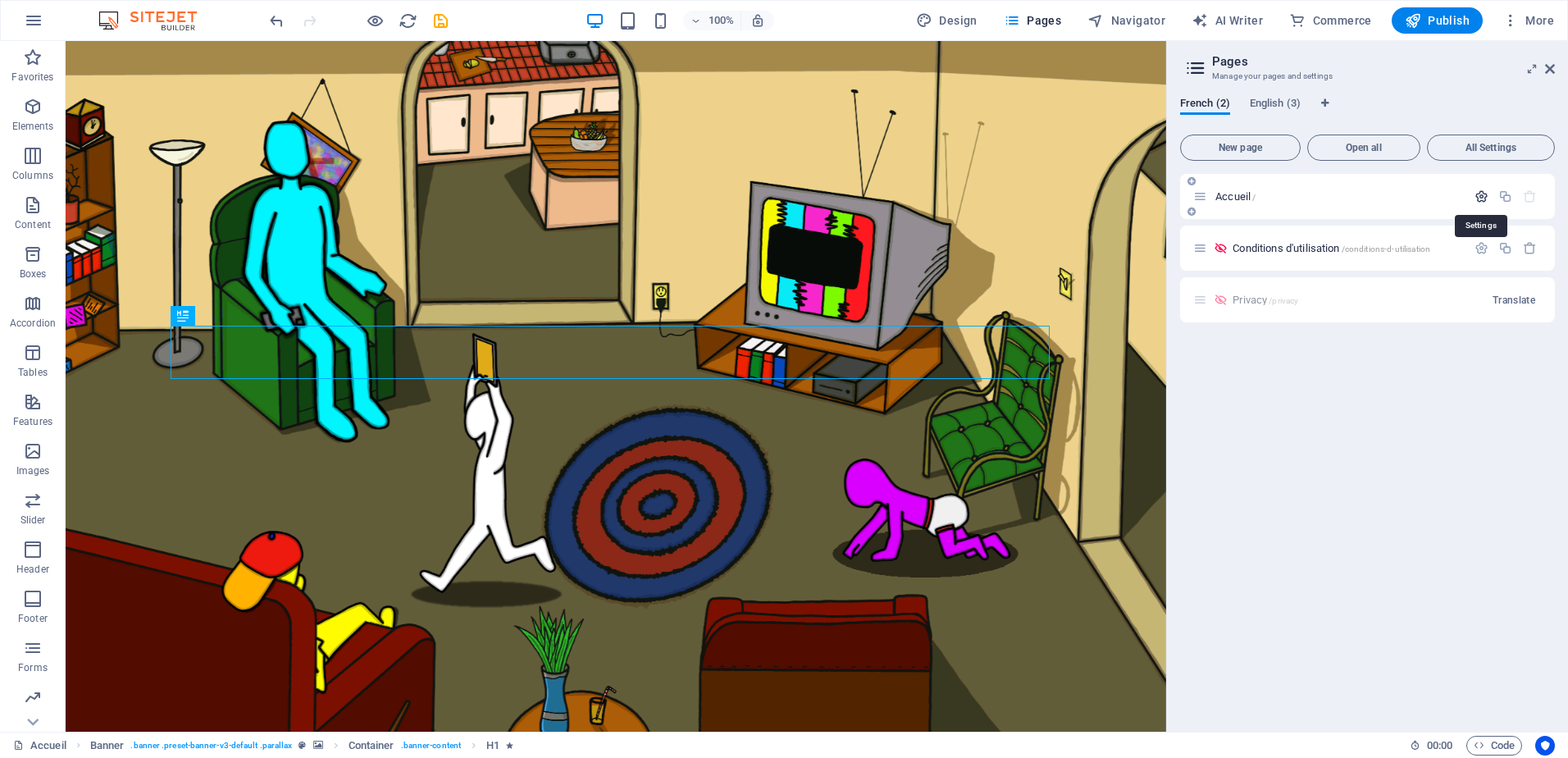
click at [1484, 192] on icon "button" at bounding box center [1481, 196] width 14 height 14
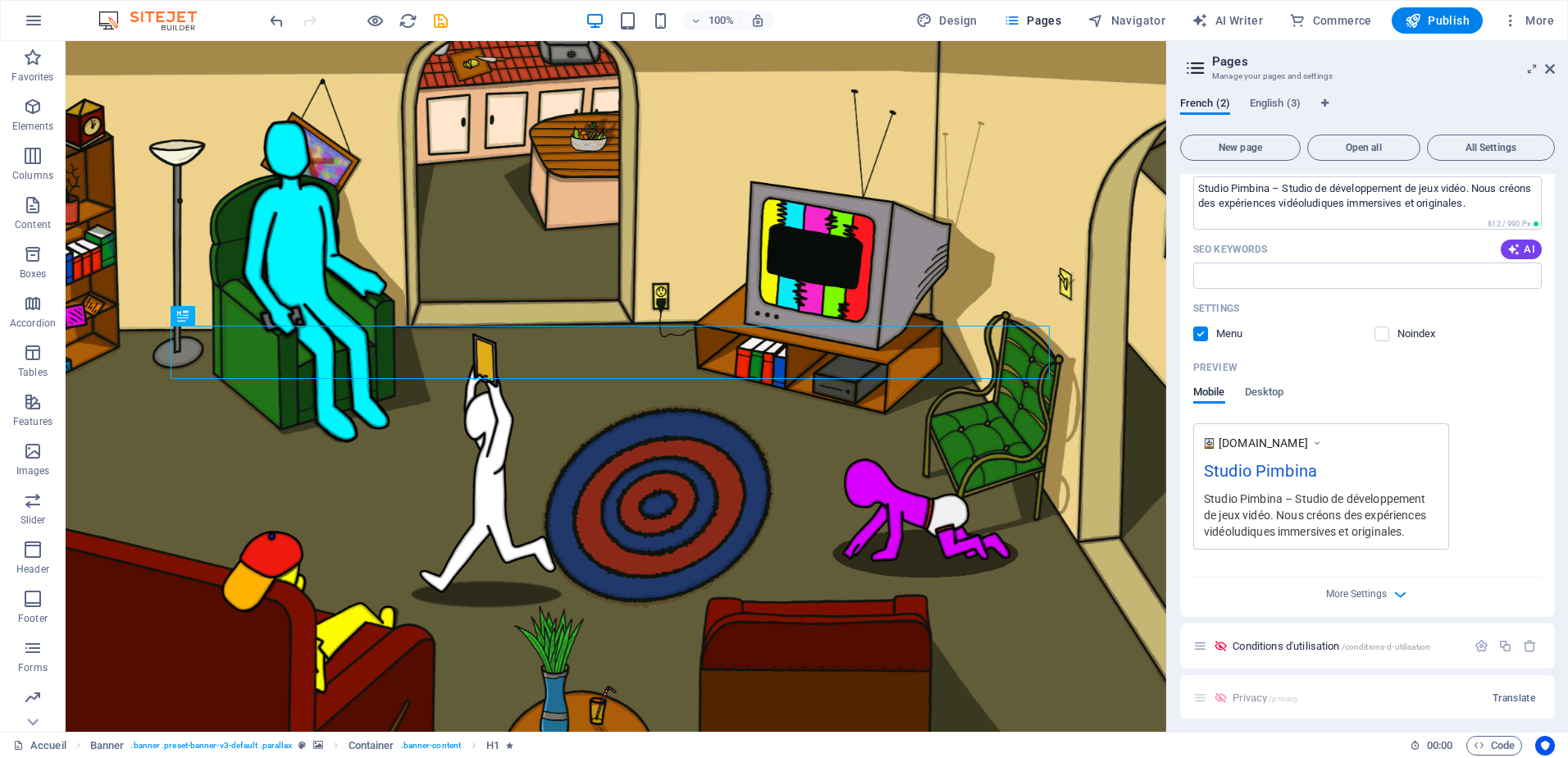
scroll to position [82, 0]
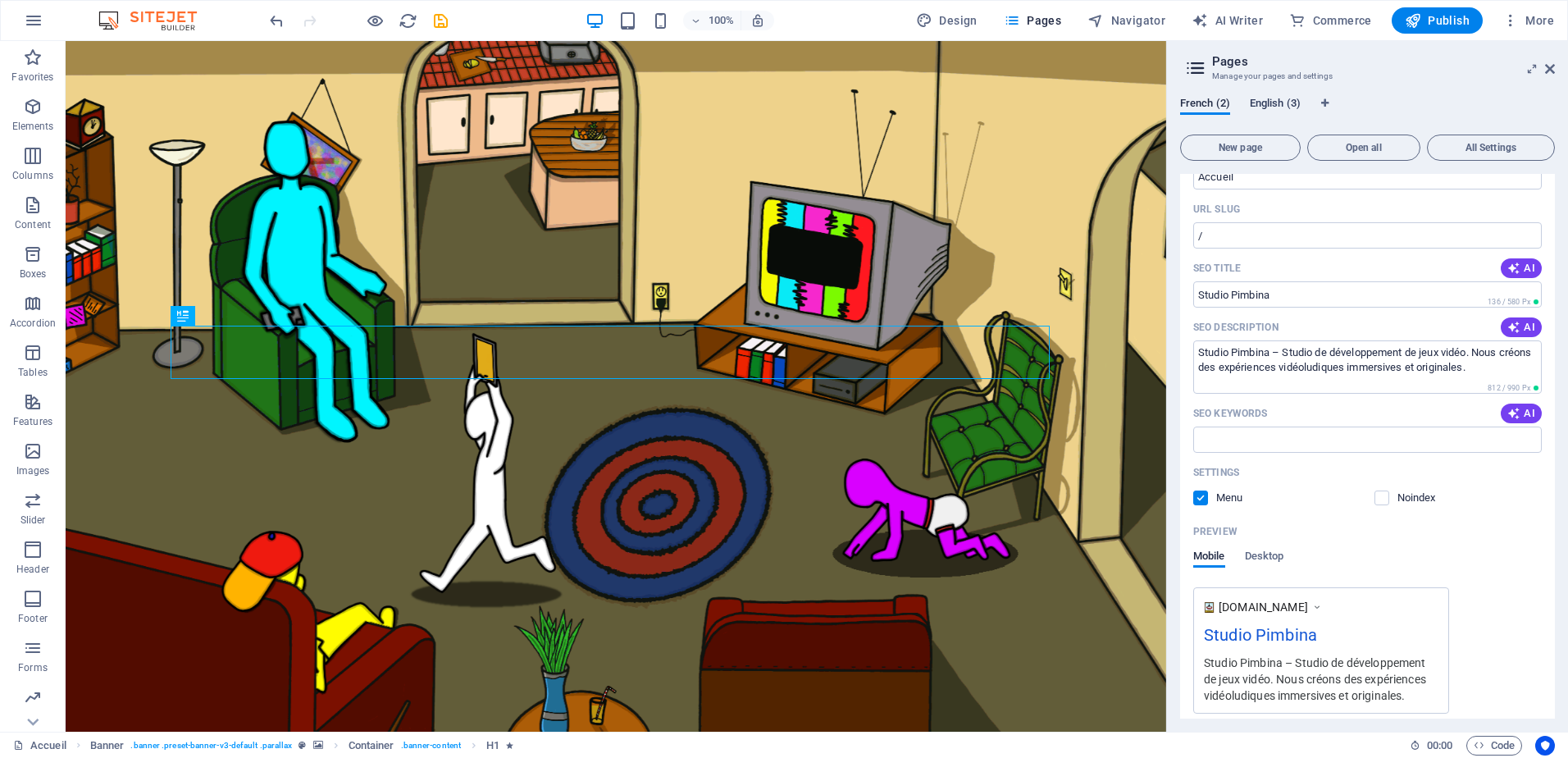
click at [1259, 102] on span "English (3)" at bounding box center [1276, 104] width 51 height 23
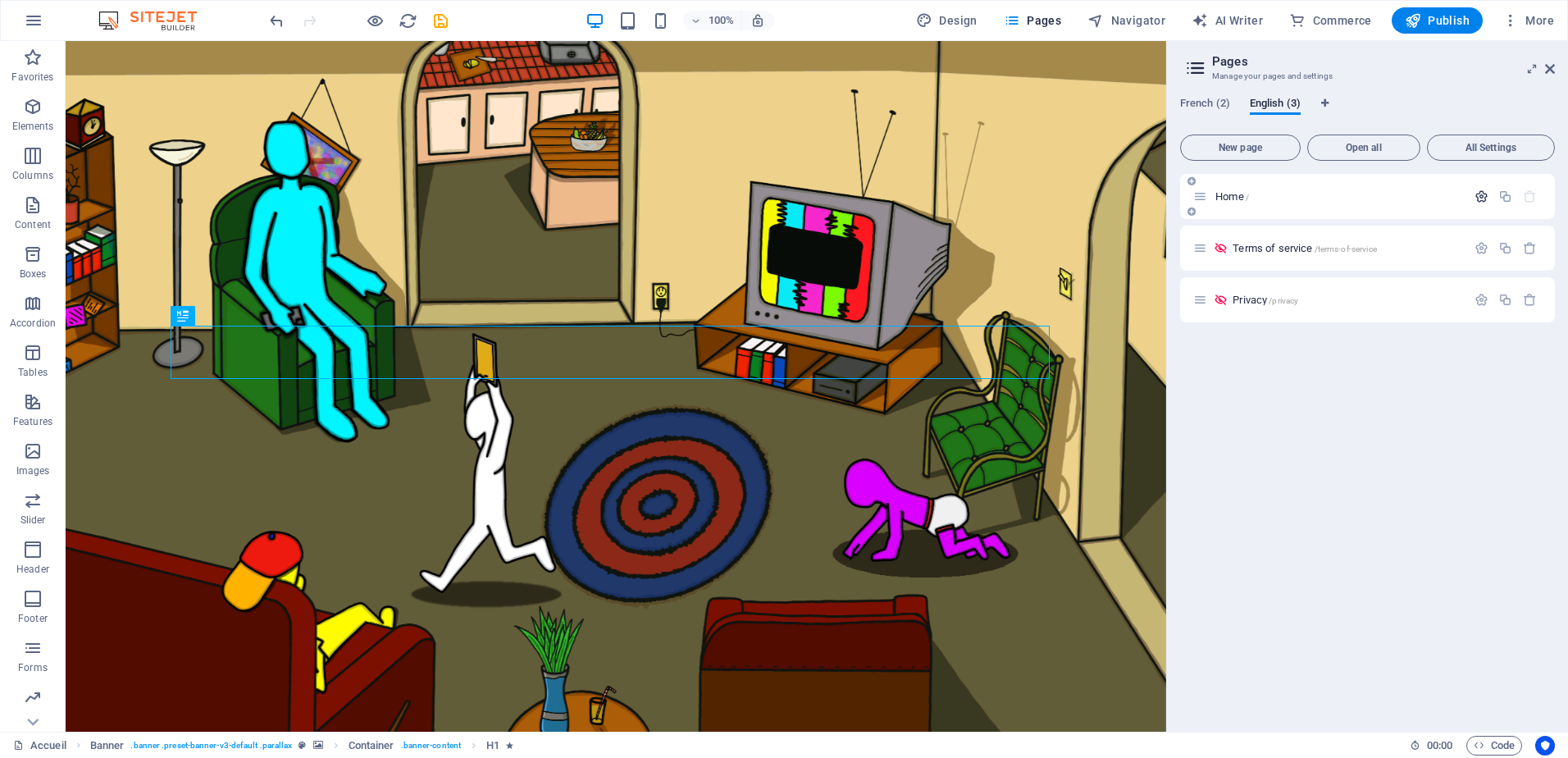
click at [1478, 194] on icon "button" at bounding box center [1481, 196] width 14 height 14
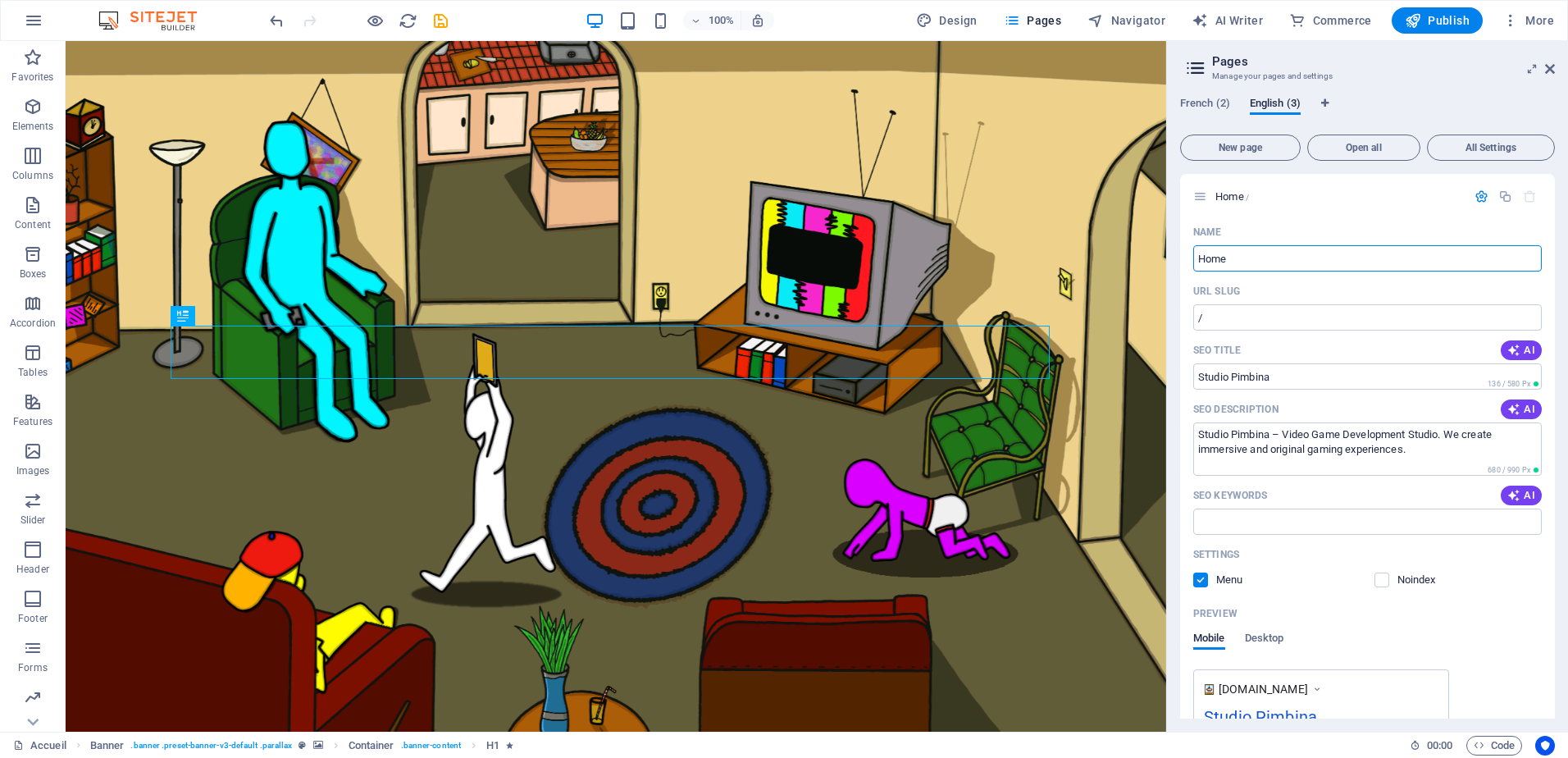
click at [429, 21] on div at bounding box center [359, 20] width 183 height 26
click at [432, 20] on icon "save" at bounding box center [440, 21] width 19 height 19
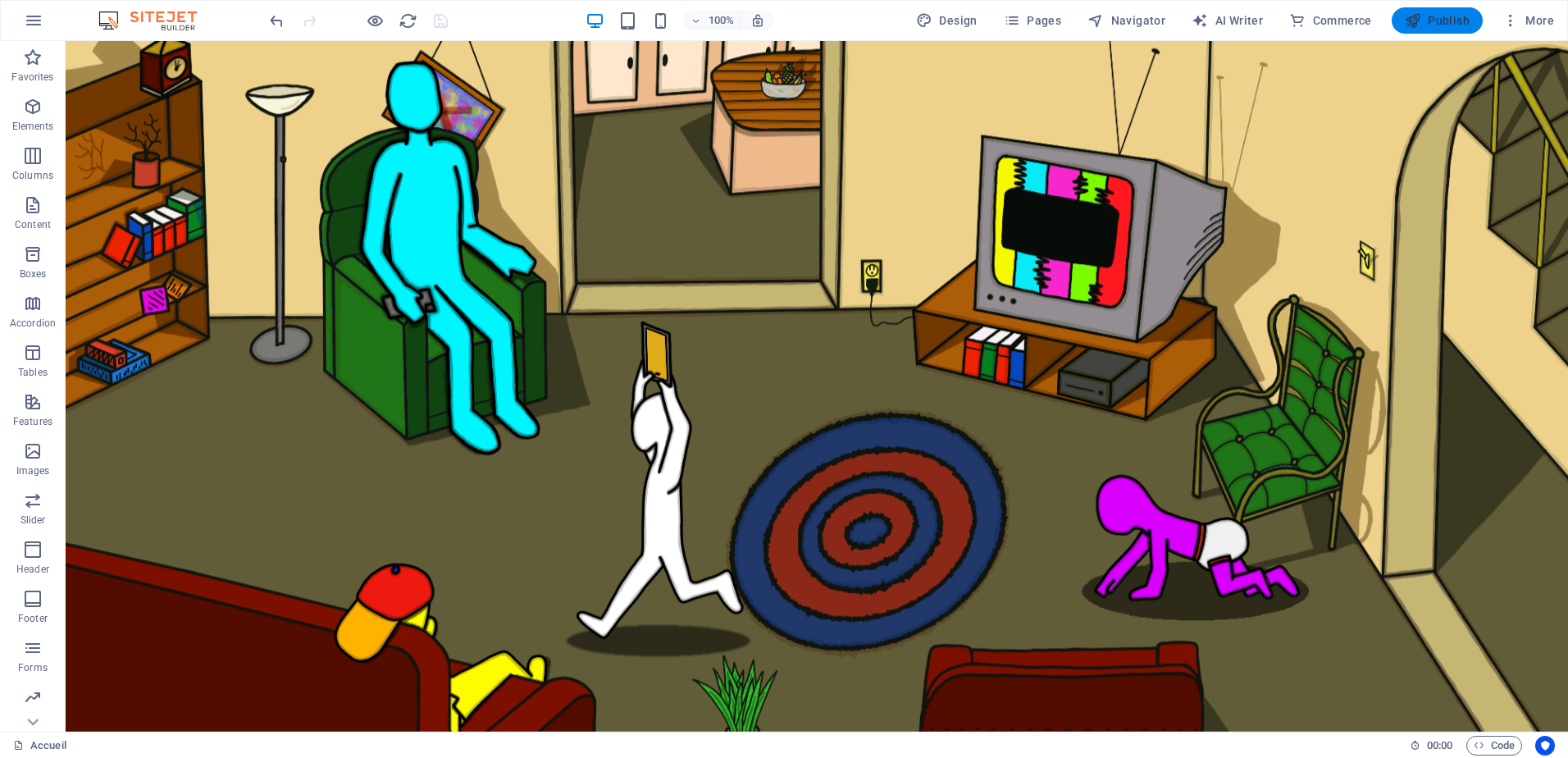
click at [1444, 13] on span "Publish" at bounding box center [1437, 21] width 64 height 16
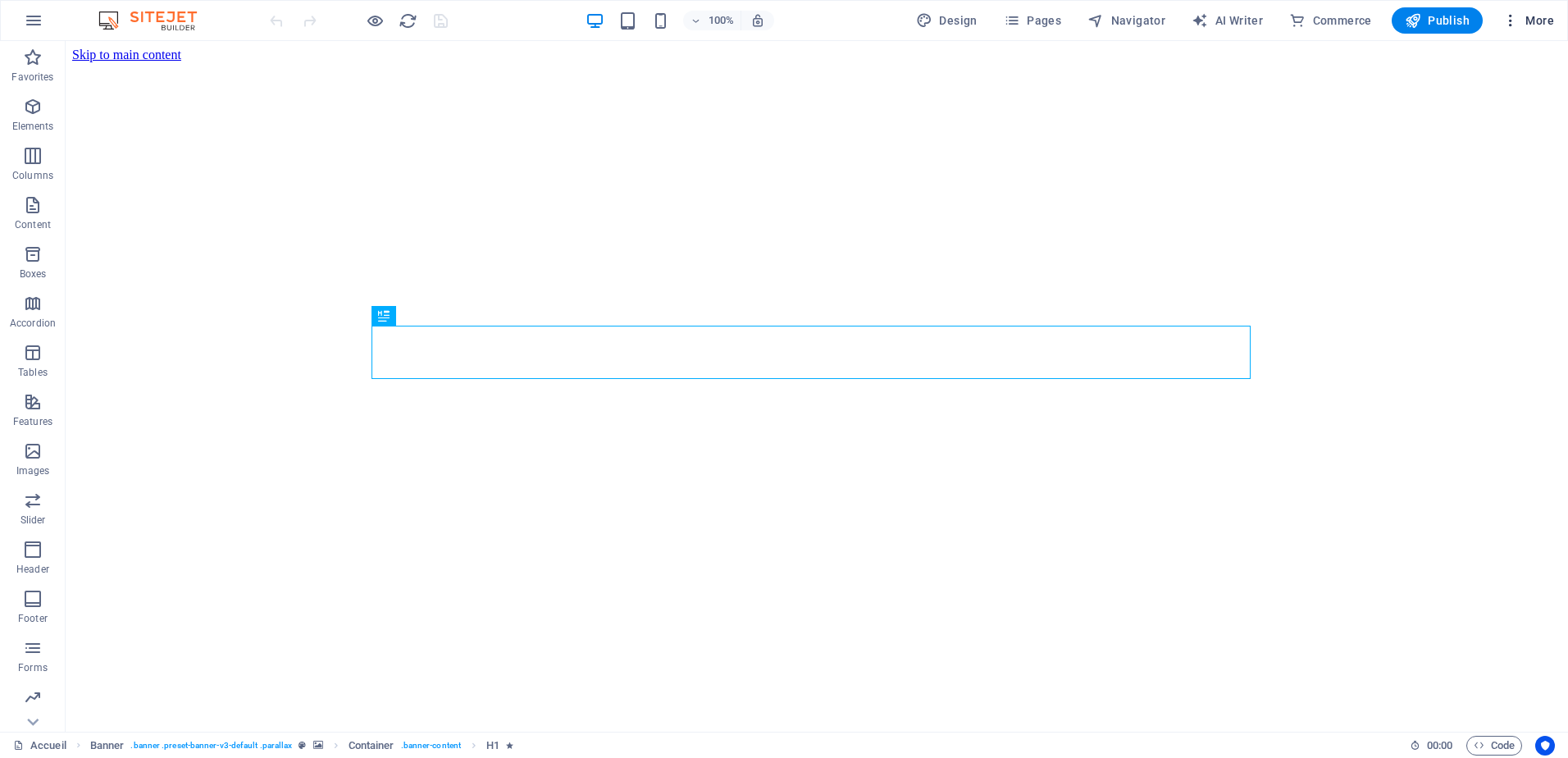
click at [1522, 18] on span "More" at bounding box center [1528, 21] width 52 height 16
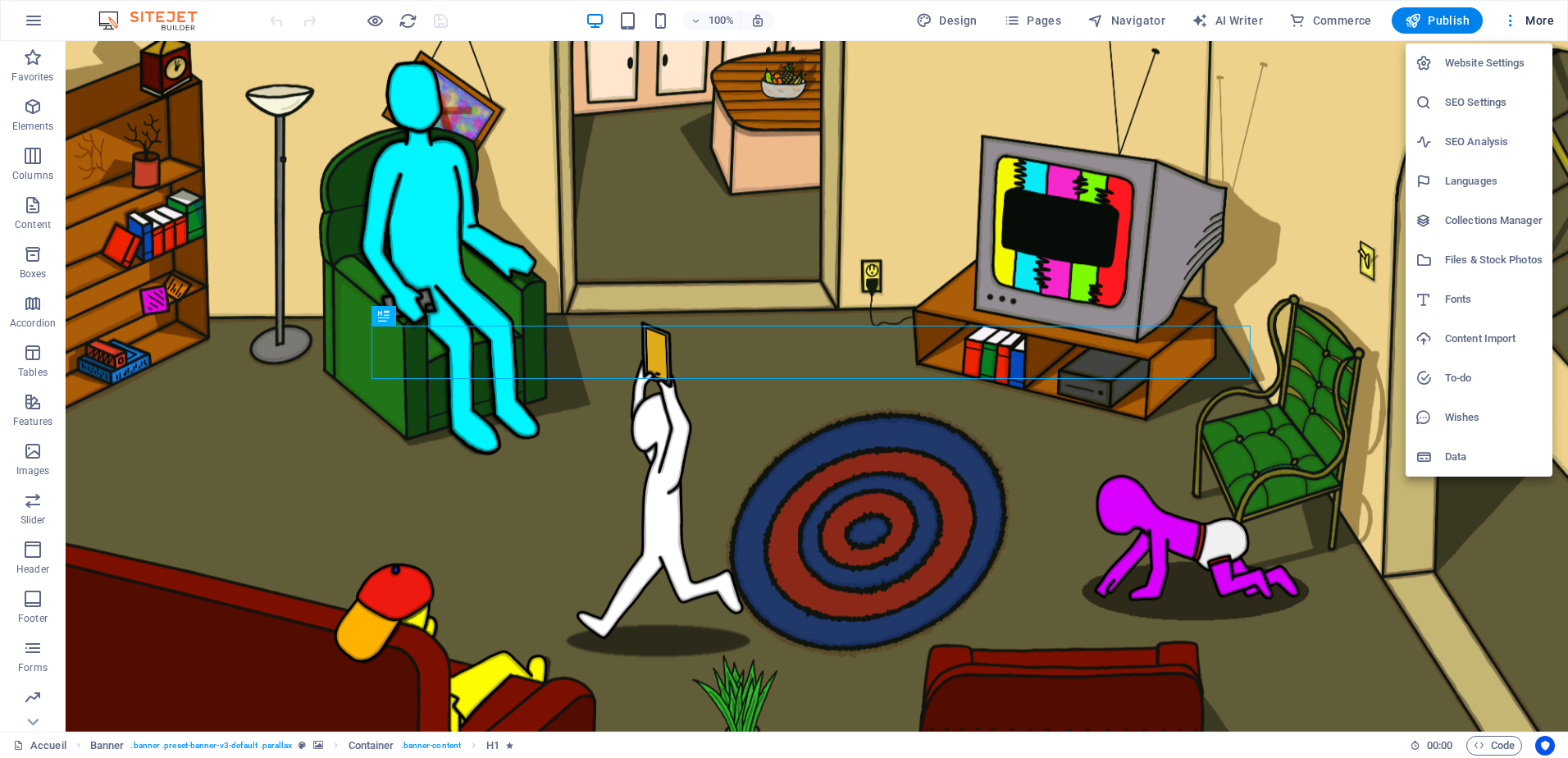
click at [1494, 96] on h6 "SEO Settings" at bounding box center [1494, 103] width 98 height 20
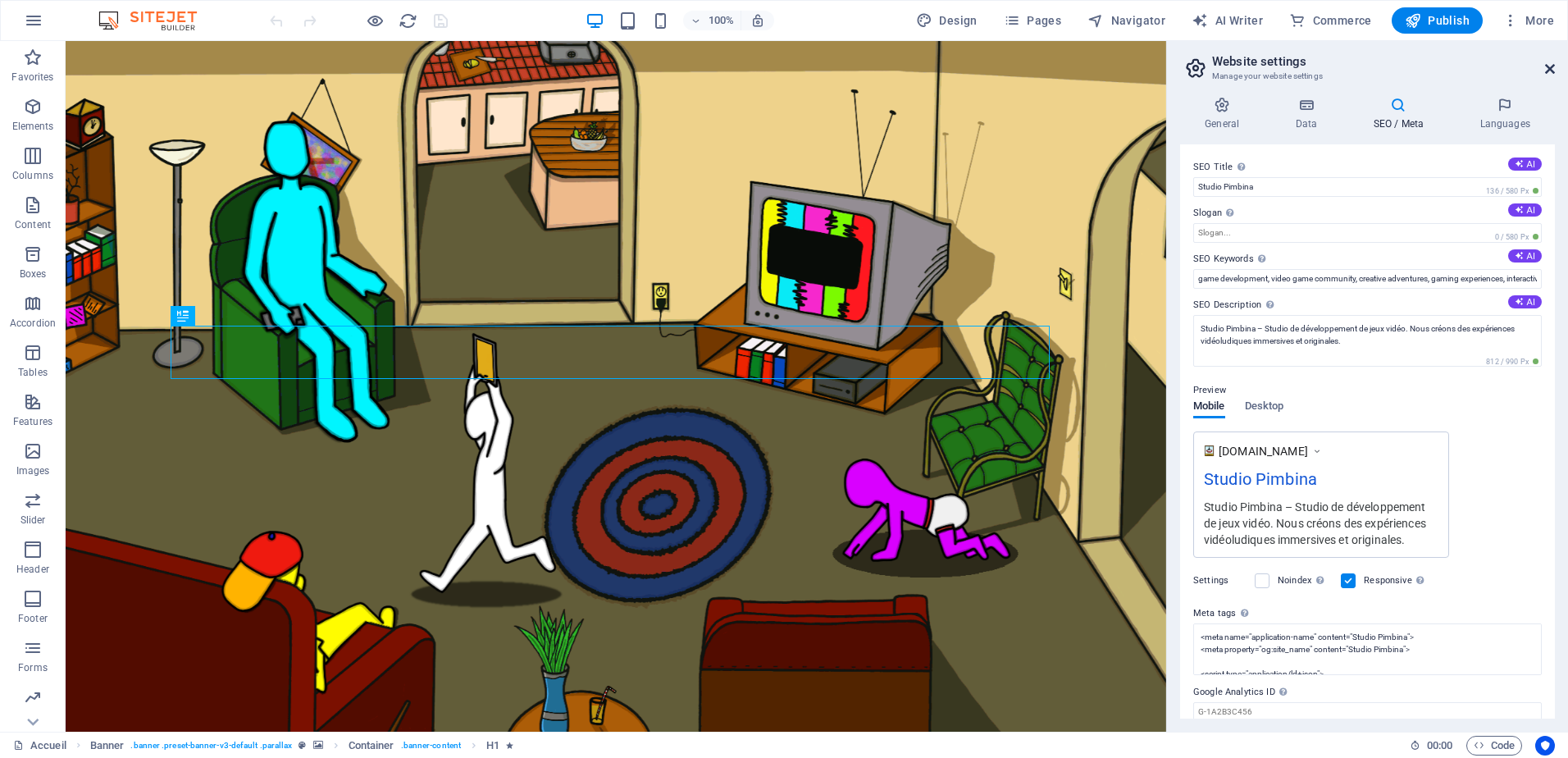
click at [1551, 71] on icon at bounding box center [1550, 69] width 10 height 13
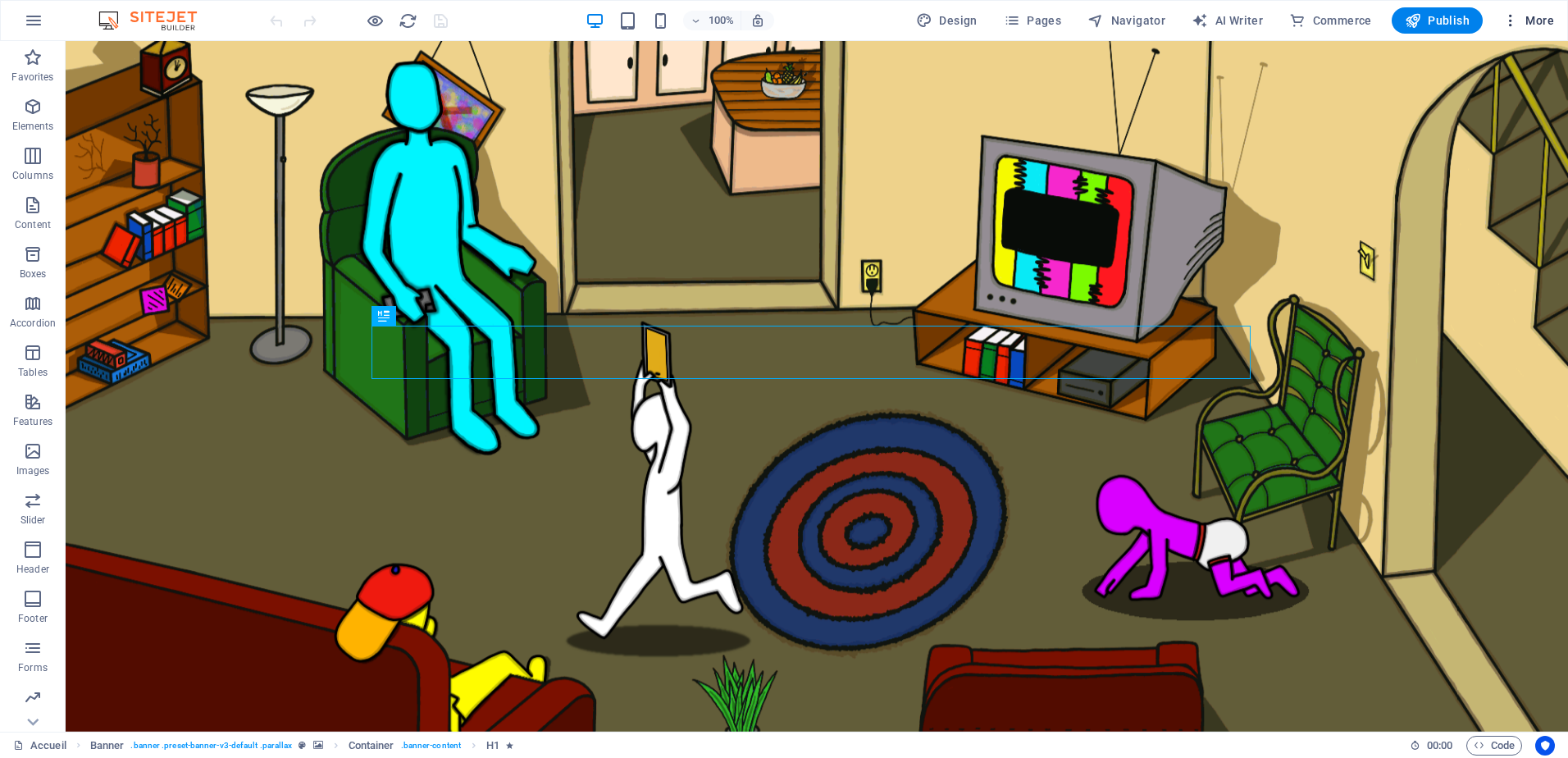
click at [1524, 13] on span "More" at bounding box center [1528, 21] width 52 height 16
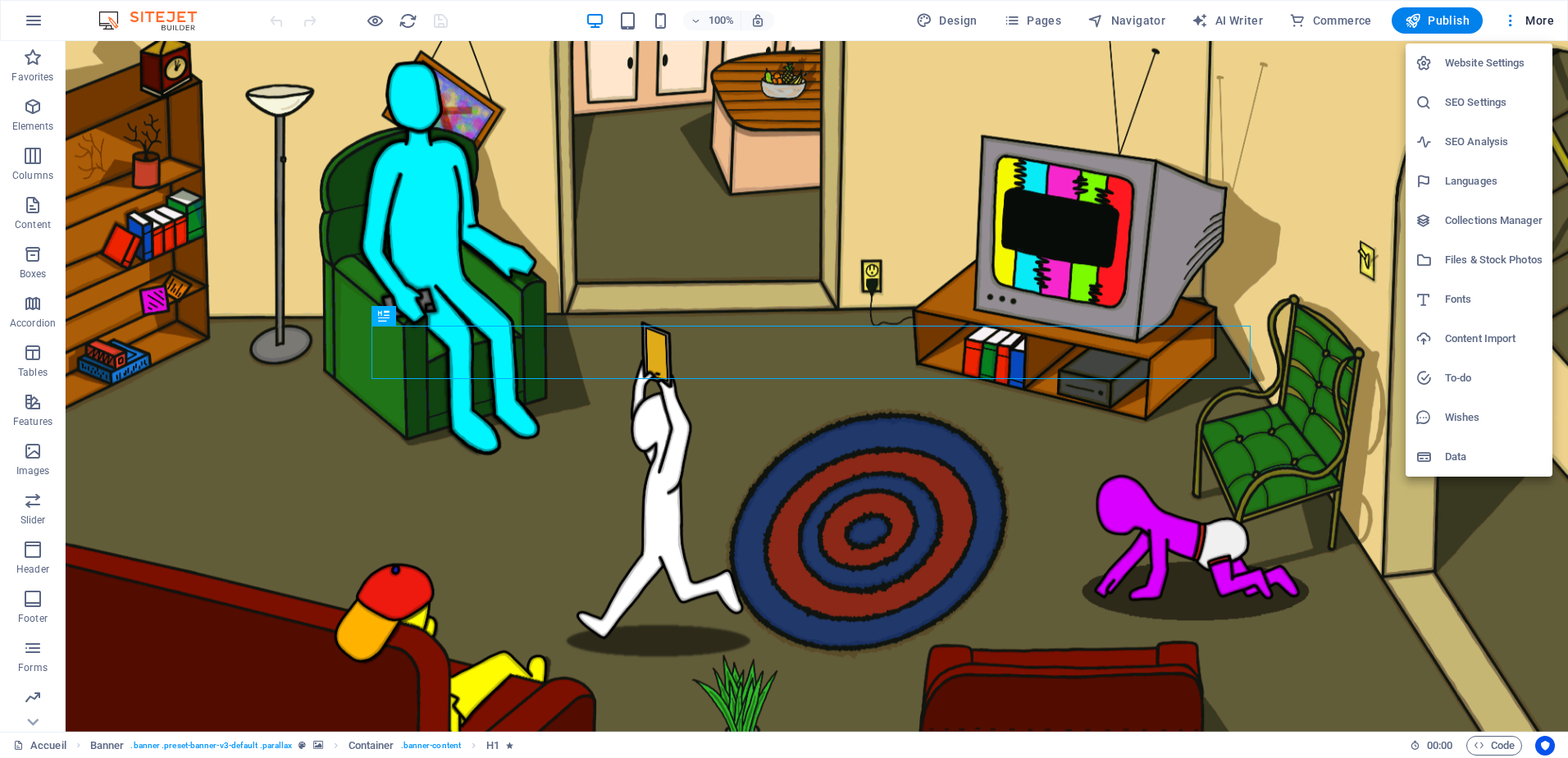
click at [1482, 98] on h6 "SEO Settings" at bounding box center [1494, 103] width 98 height 20
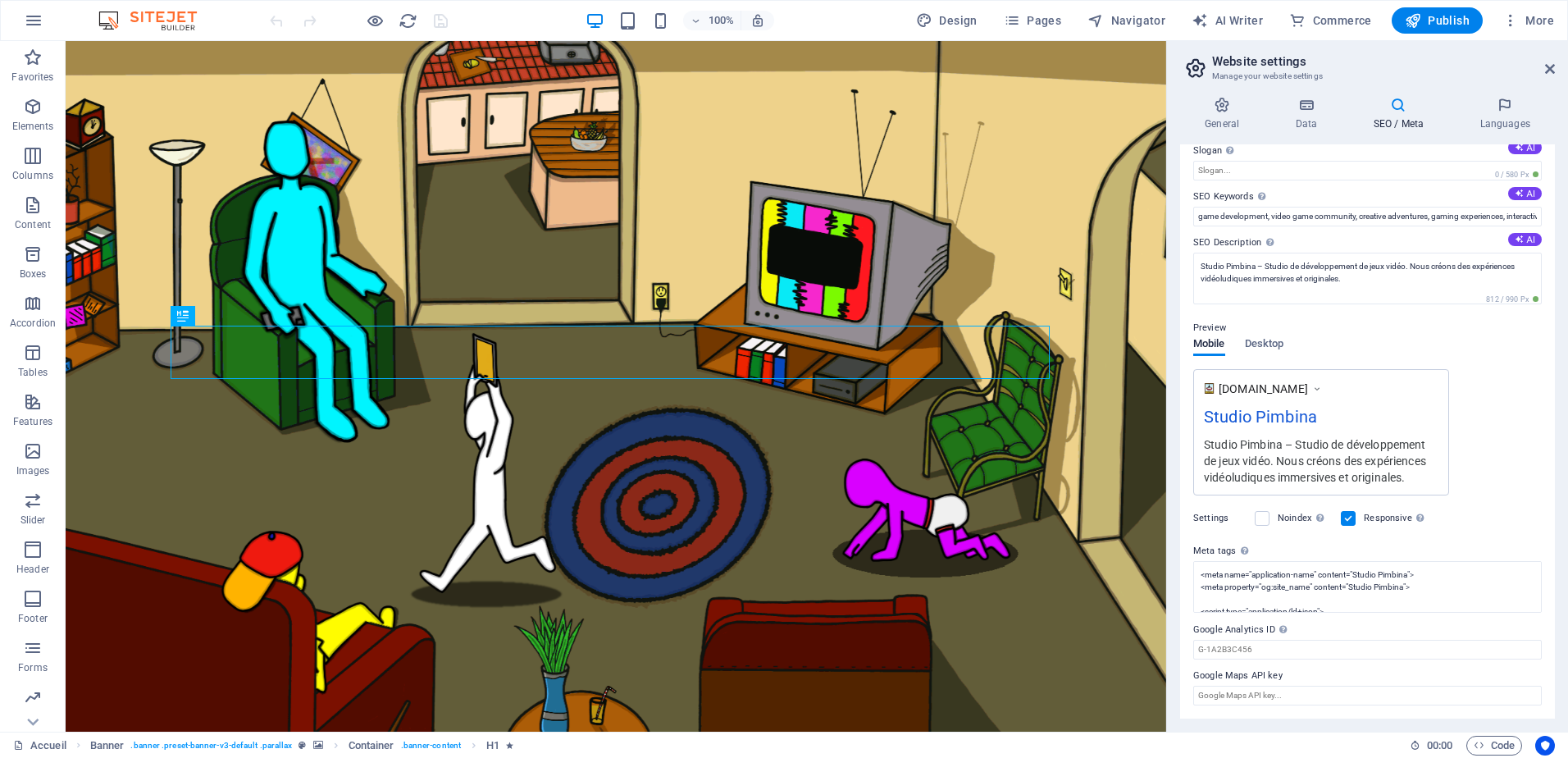
click at [1506, 379] on div "[DOMAIN_NAME] Studio Pimbina Studio Pimbina – Studio de développement de jeux v…" at bounding box center [1367, 432] width 349 height 126
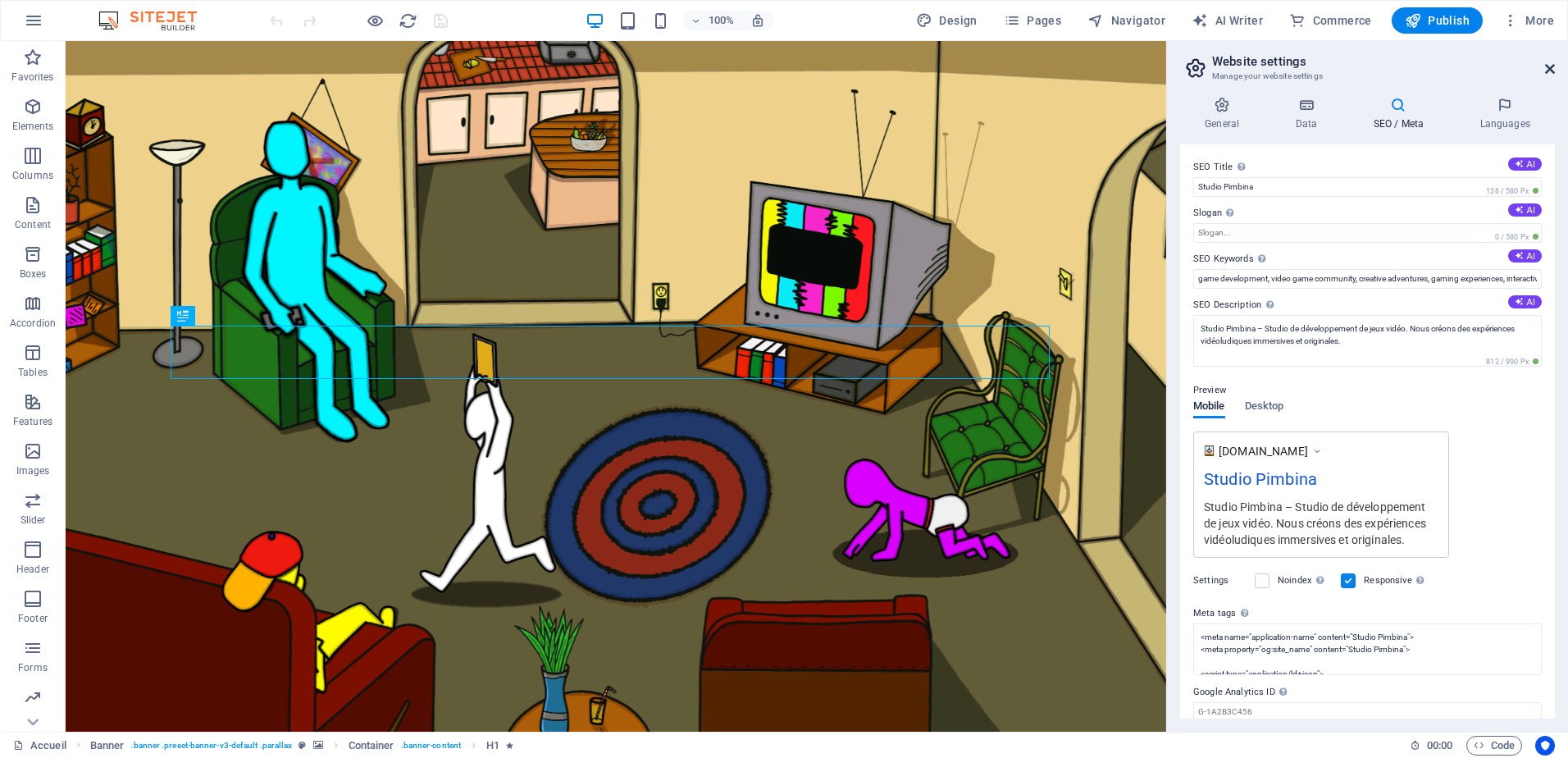
click at [1545, 64] on icon at bounding box center [1550, 69] width 10 height 13
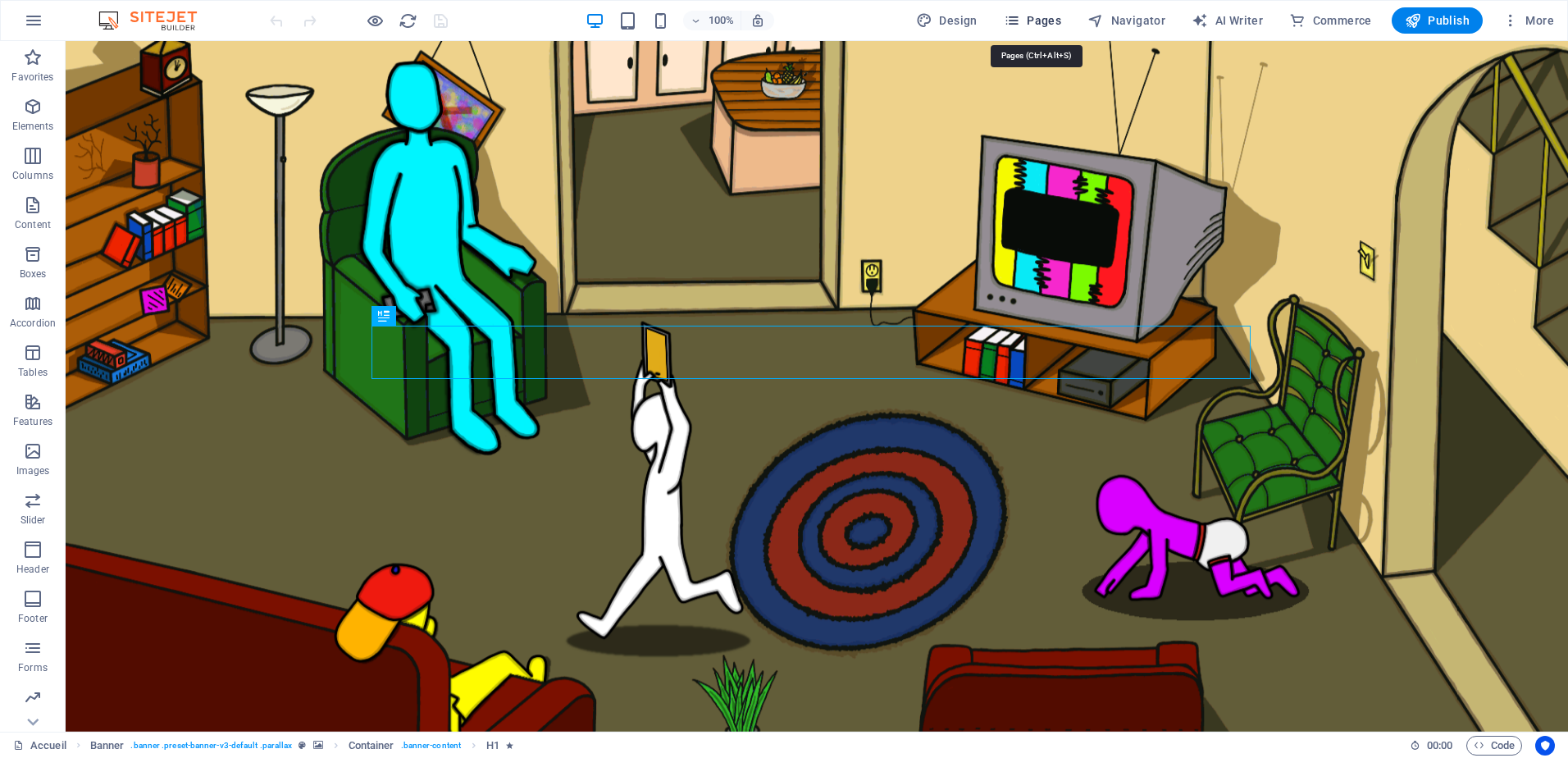
click at [1040, 12] on button "Pages" at bounding box center [1033, 20] width 71 height 26
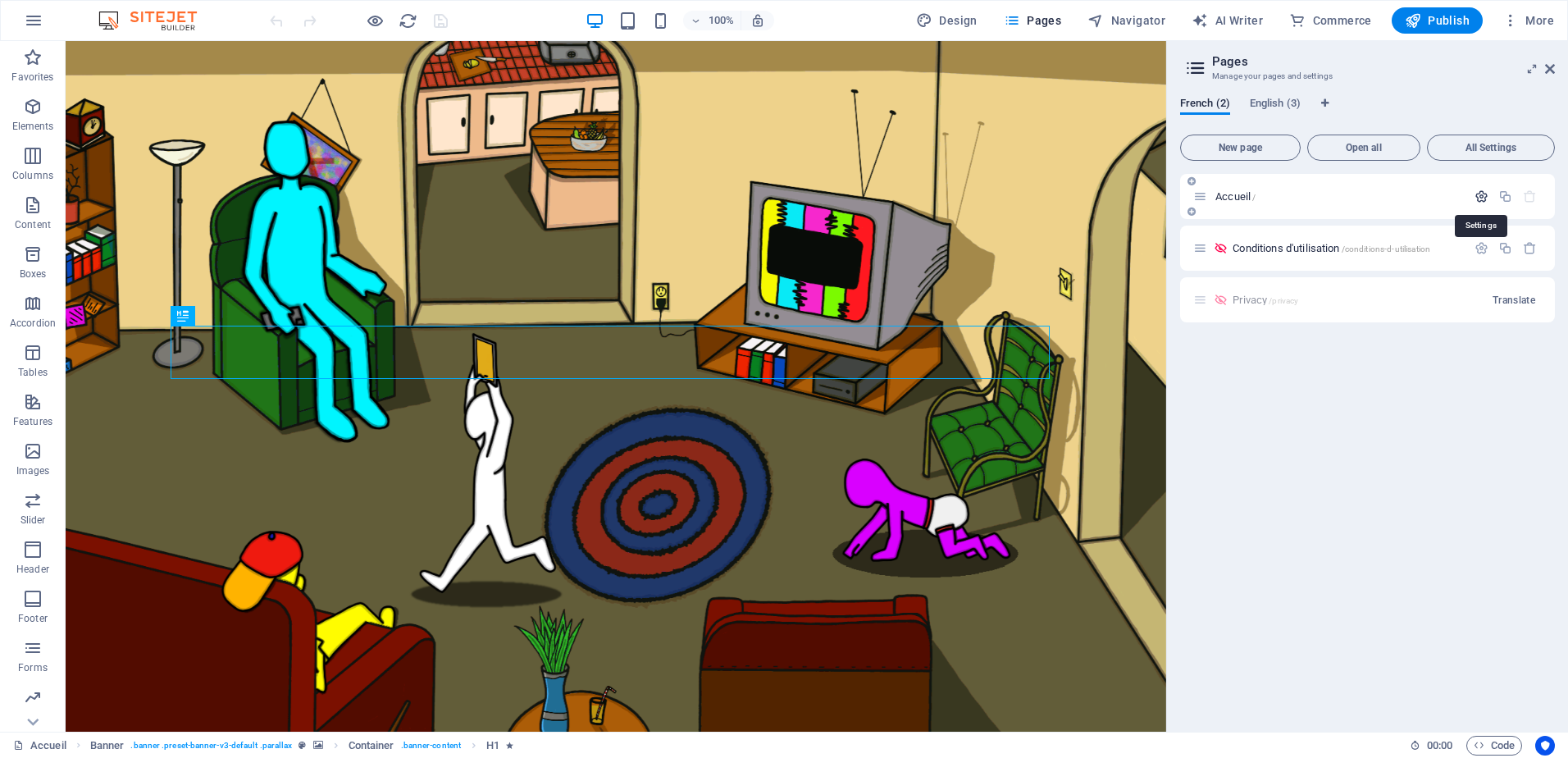
click at [1482, 194] on icon "button" at bounding box center [1481, 196] width 14 height 14
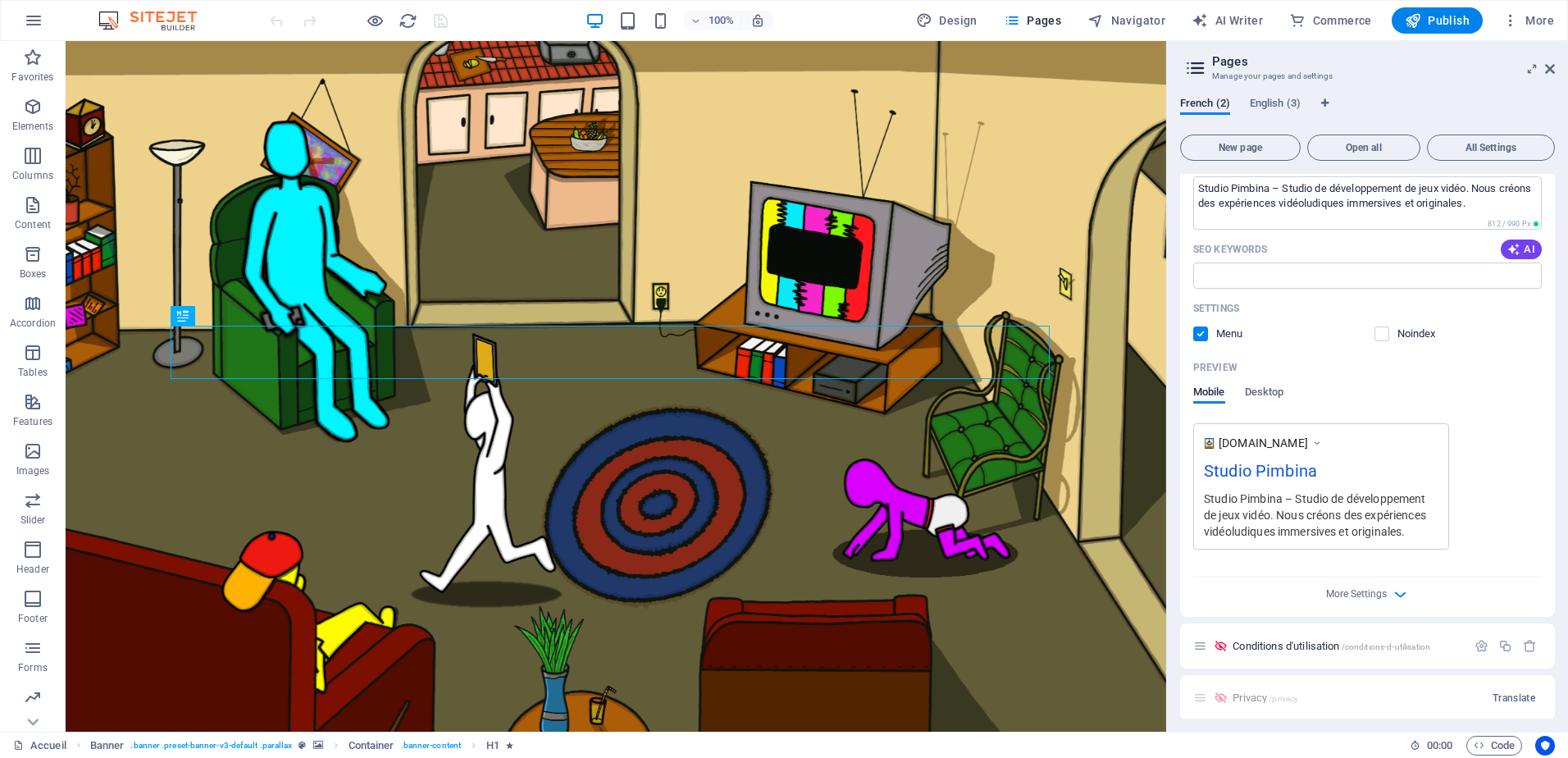
scroll to position [254, 0]
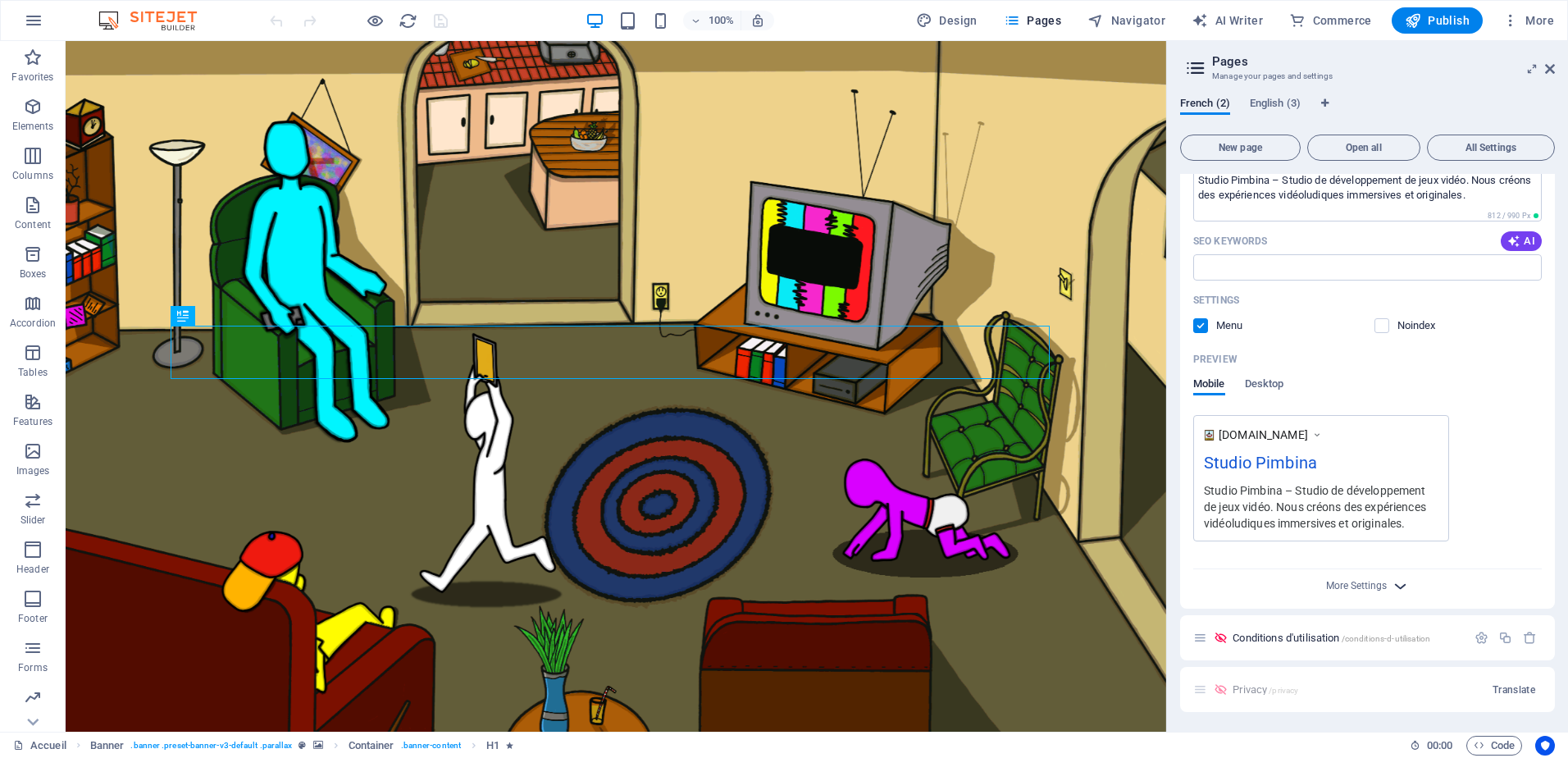
click at [1405, 581] on icon "button" at bounding box center [1400, 586] width 19 height 19
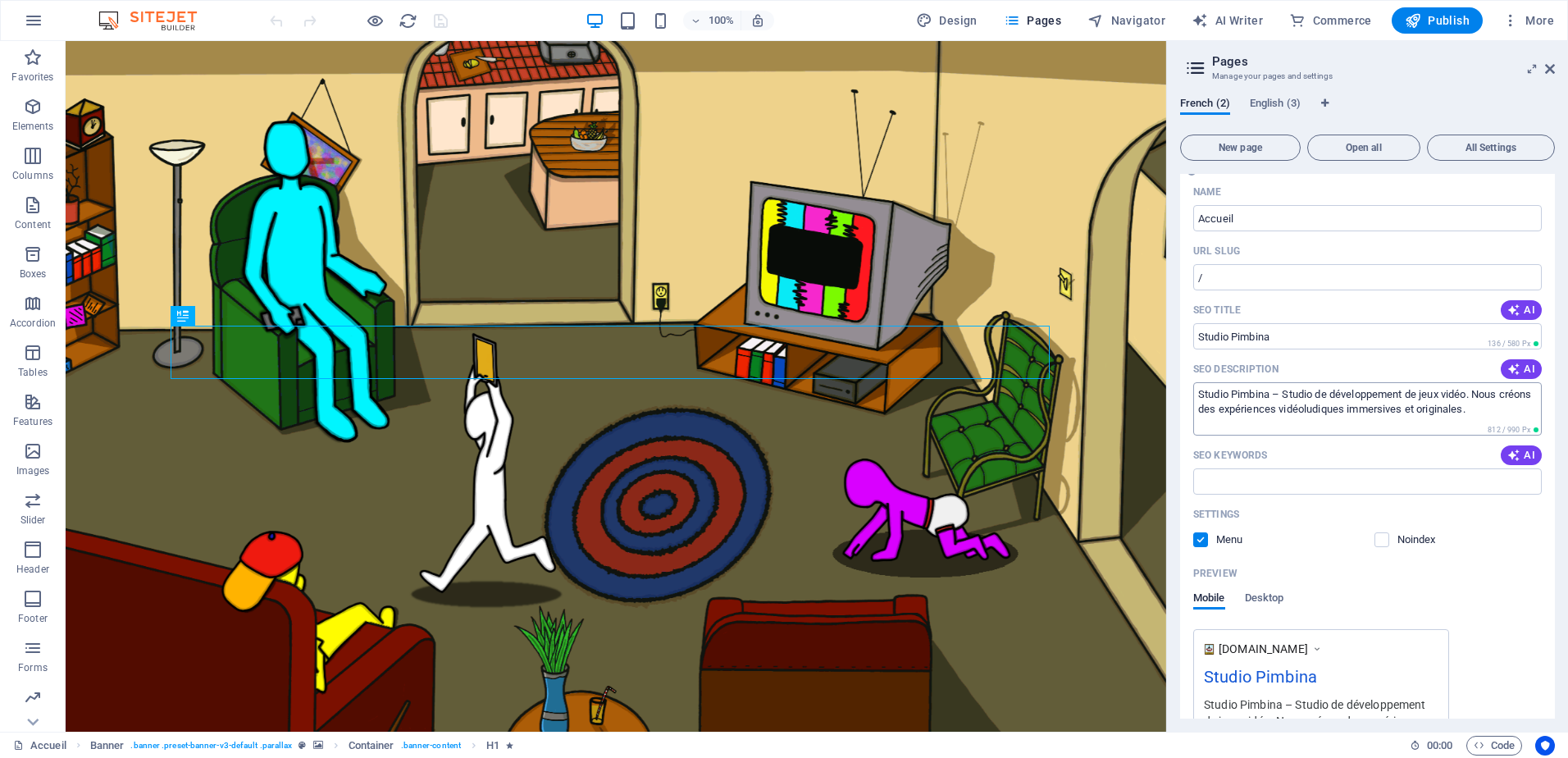
scroll to position [0, 0]
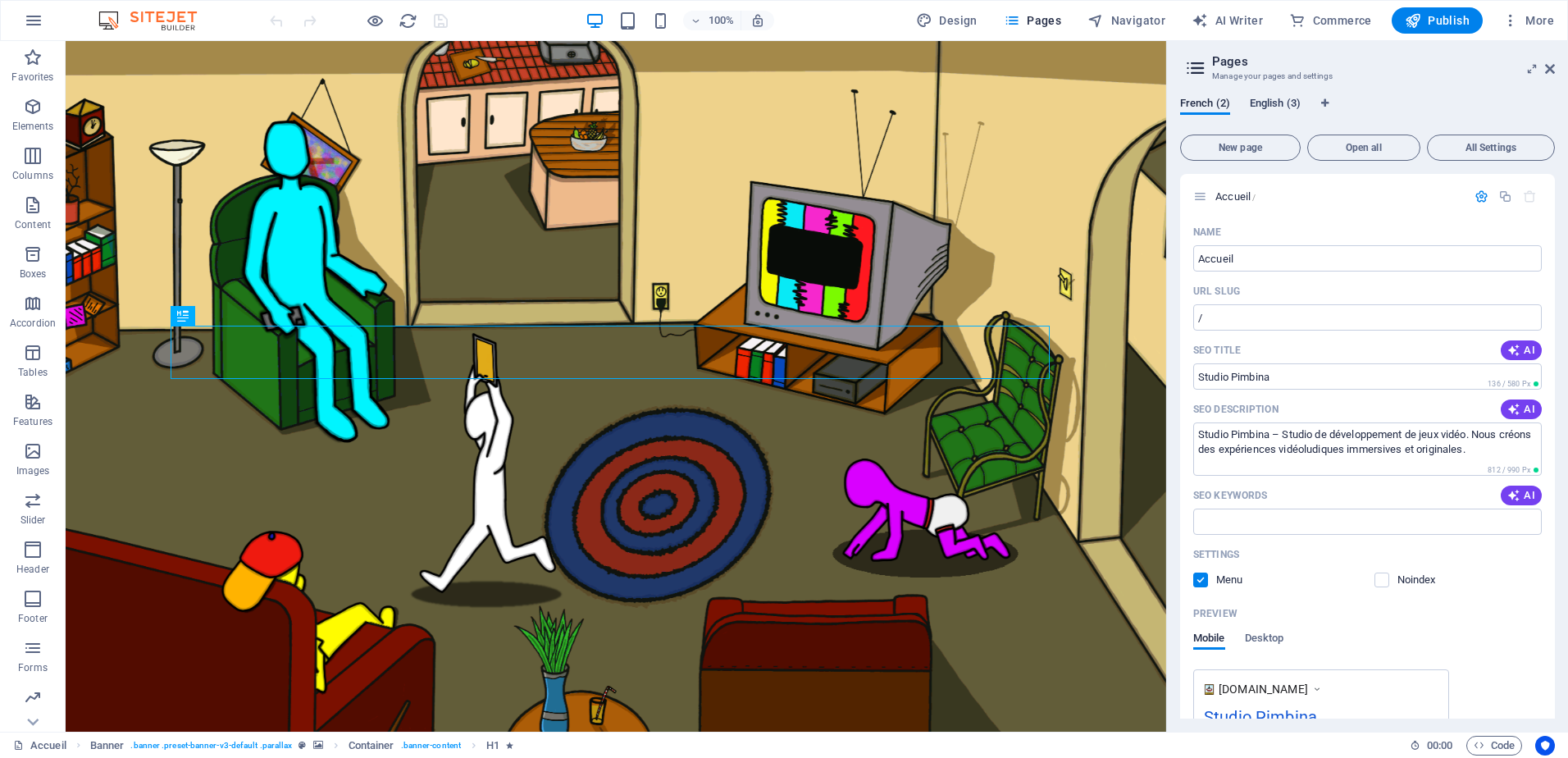
click at [1270, 107] on span "English (3)" at bounding box center [1276, 104] width 51 height 23
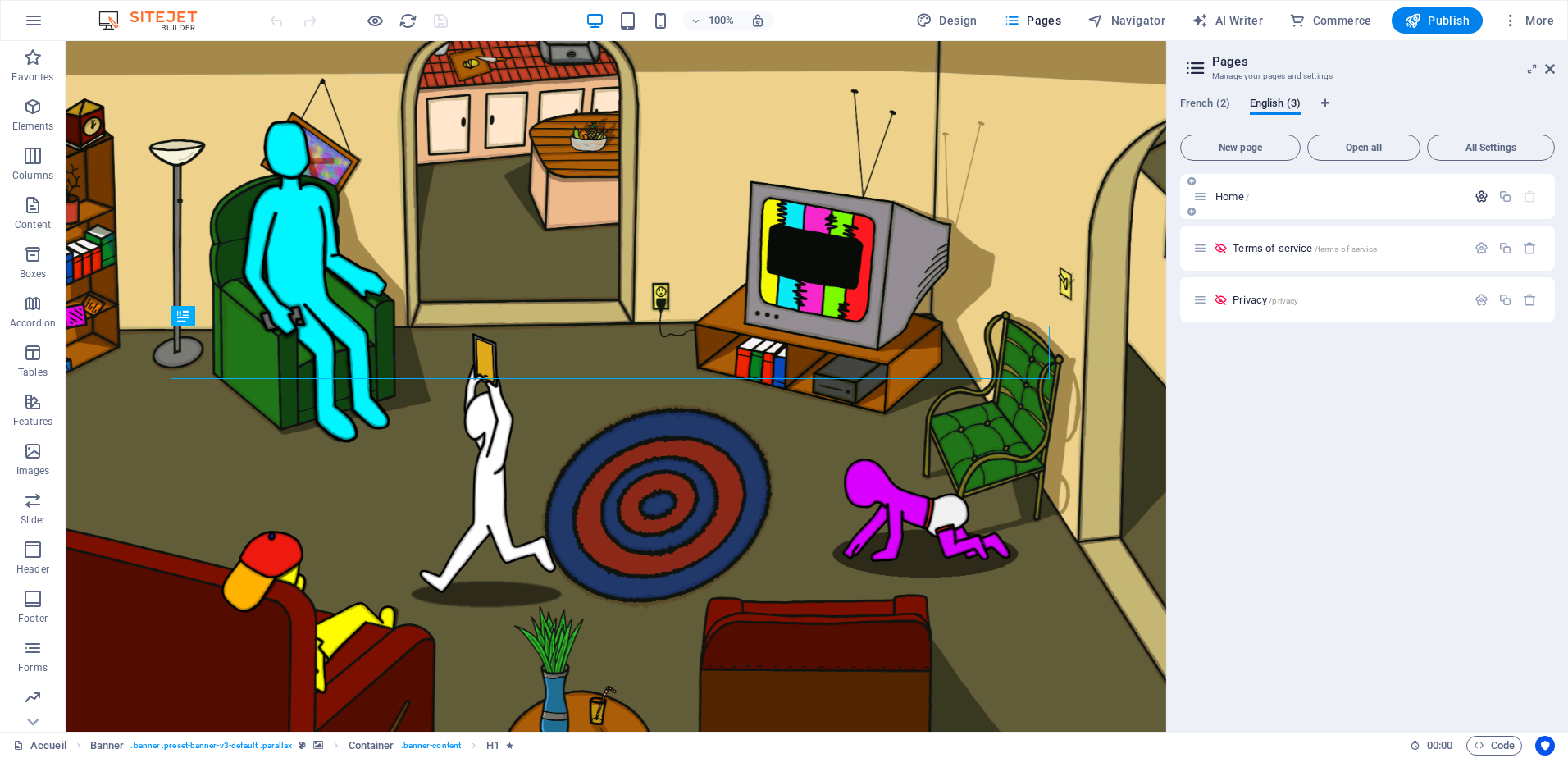
click at [1484, 195] on icon "button" at bounding box center [1481, 196] width 14 height 14
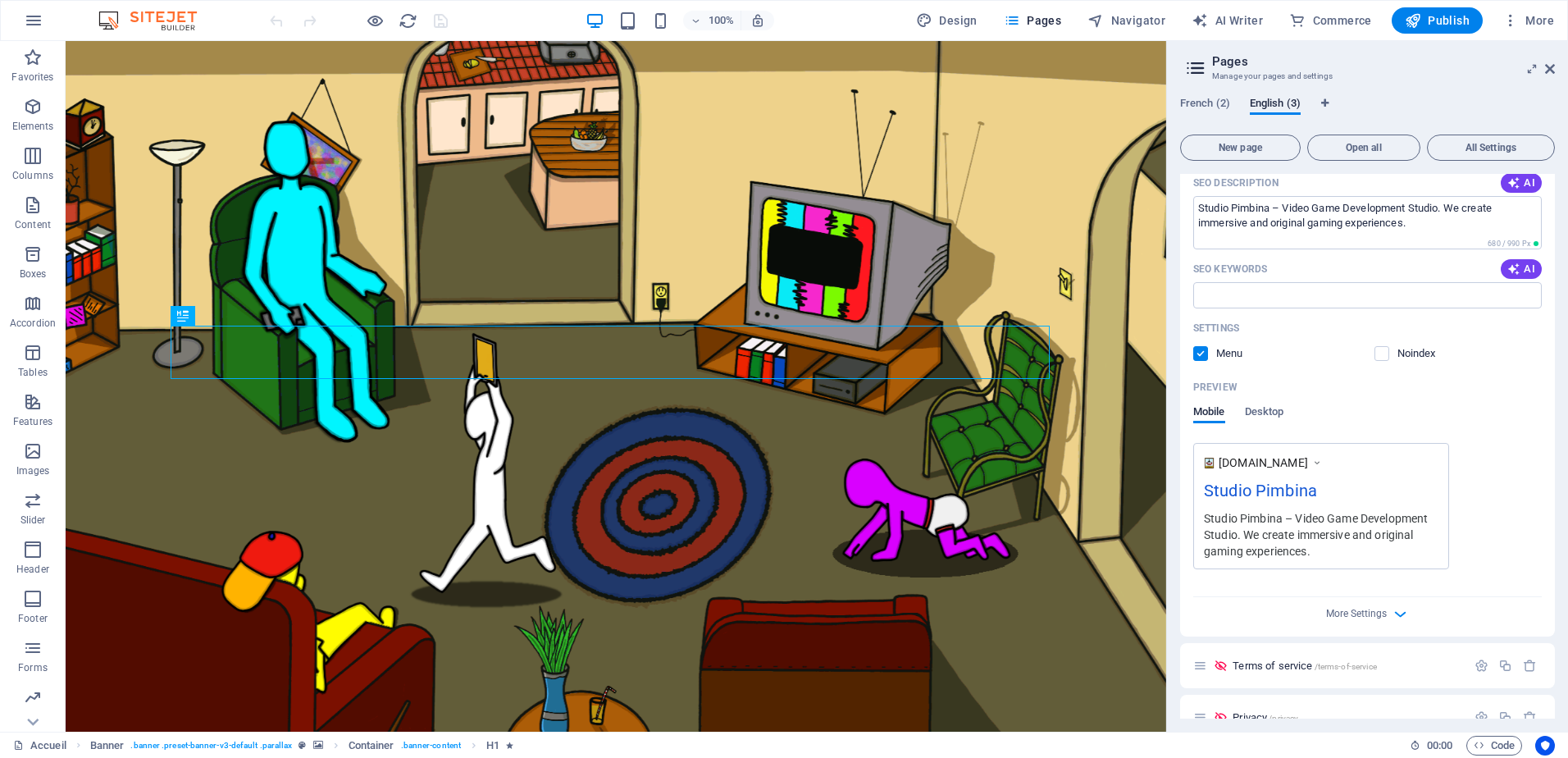
scroll to position [254, 0]
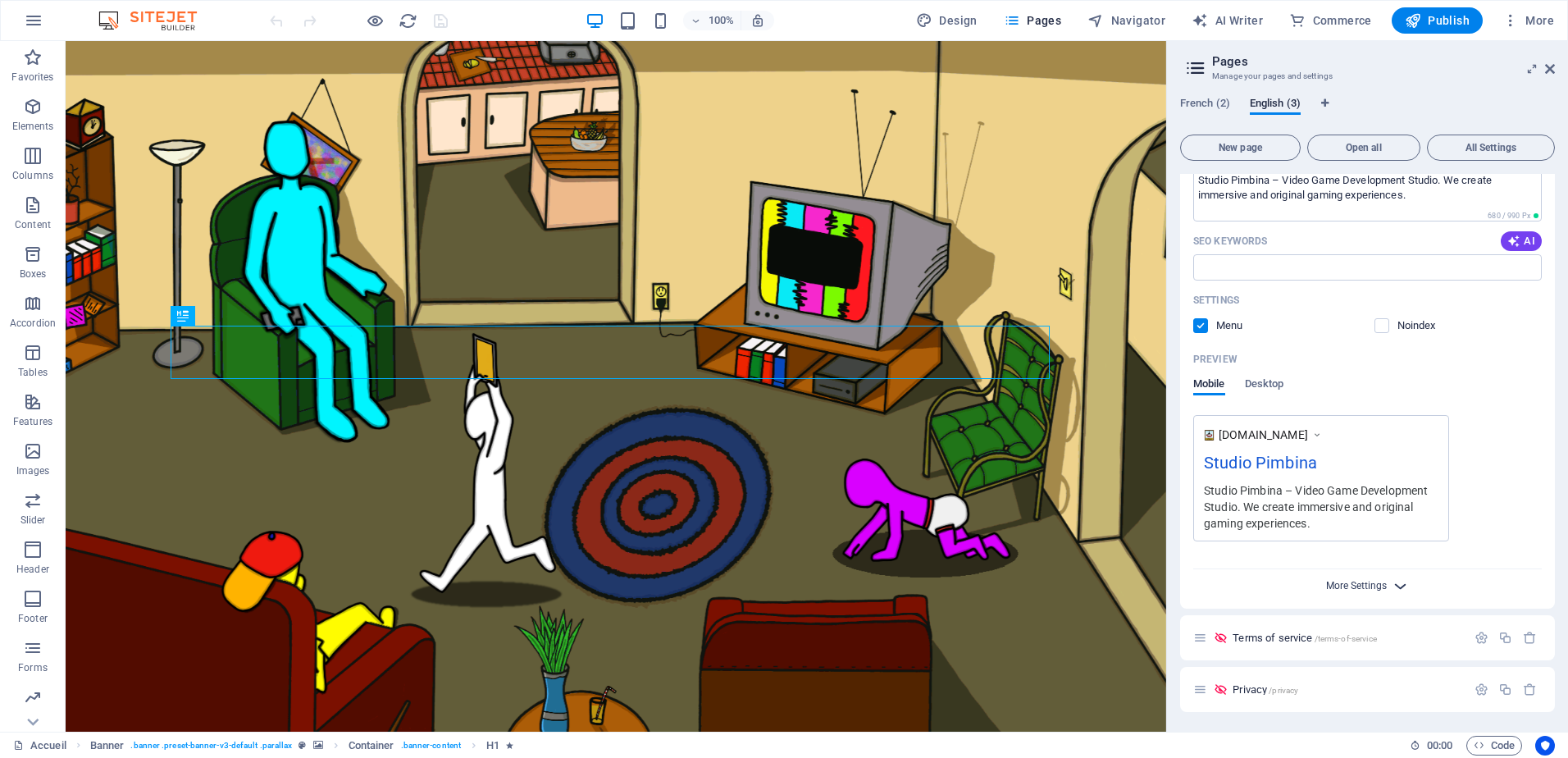
click at [1366, 588] on span "More Settings" at bounding box center [1356, 586] width 61 height 12
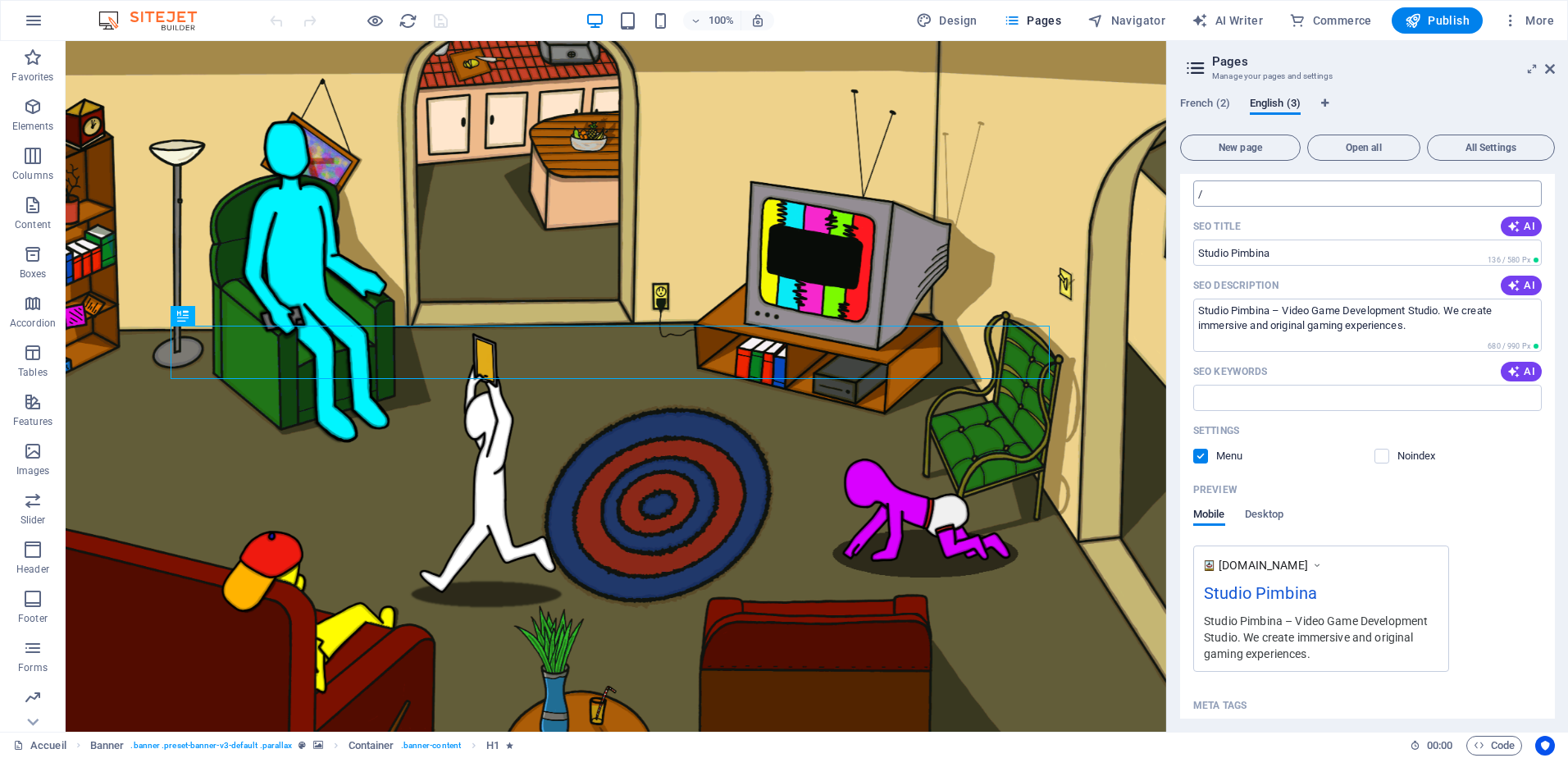
scroll to position [0, 0]
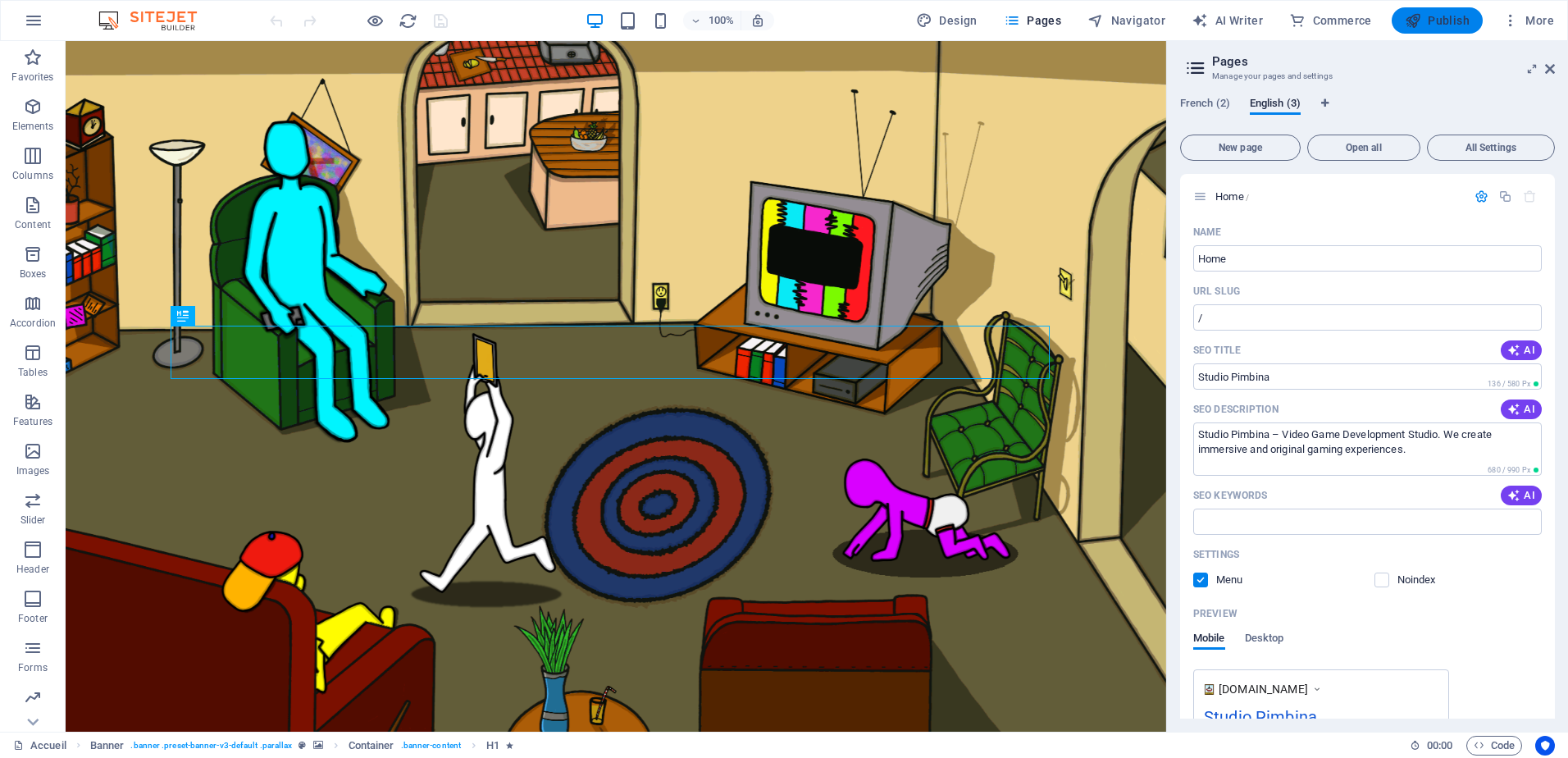
click at [1433, 27] on span "Publish" at bounding box center [1437, 21] width 64 height 16
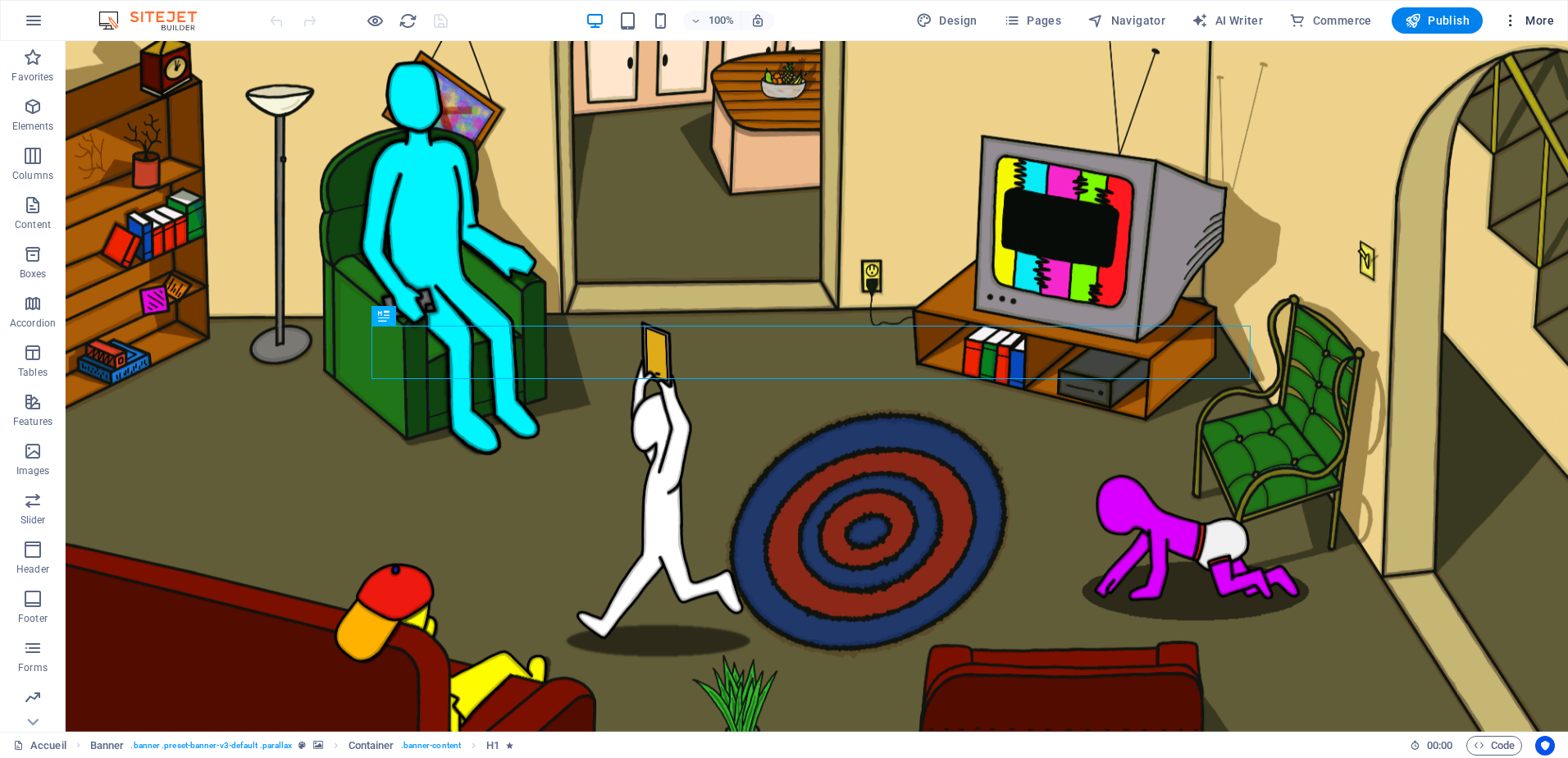
click at [1543, 24] on span "More" at bounding box center [1528, 21] width 52 height 16
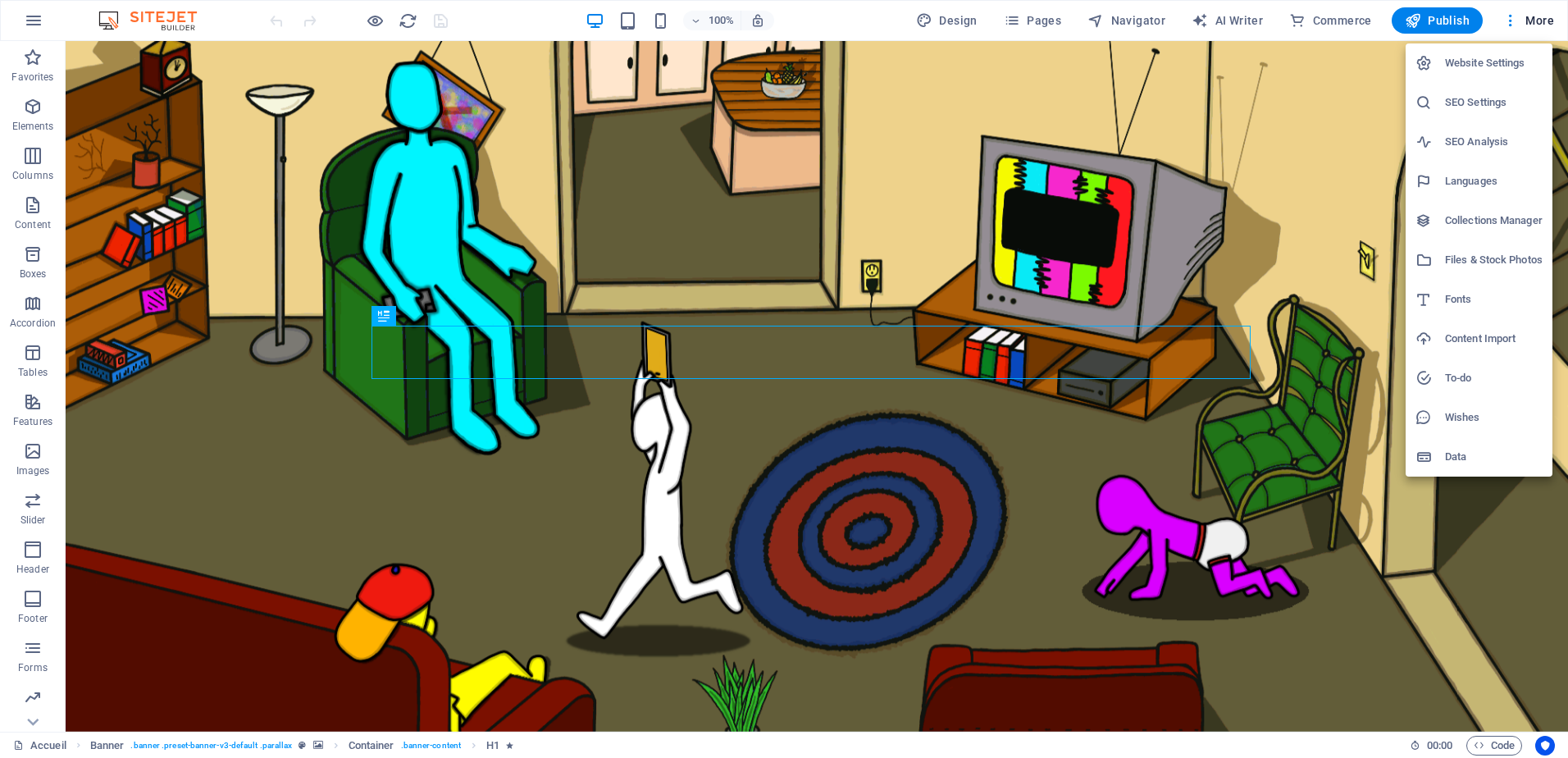
click at [1169, 42] on div at bounding box center [784, 379] width 1568 height 758
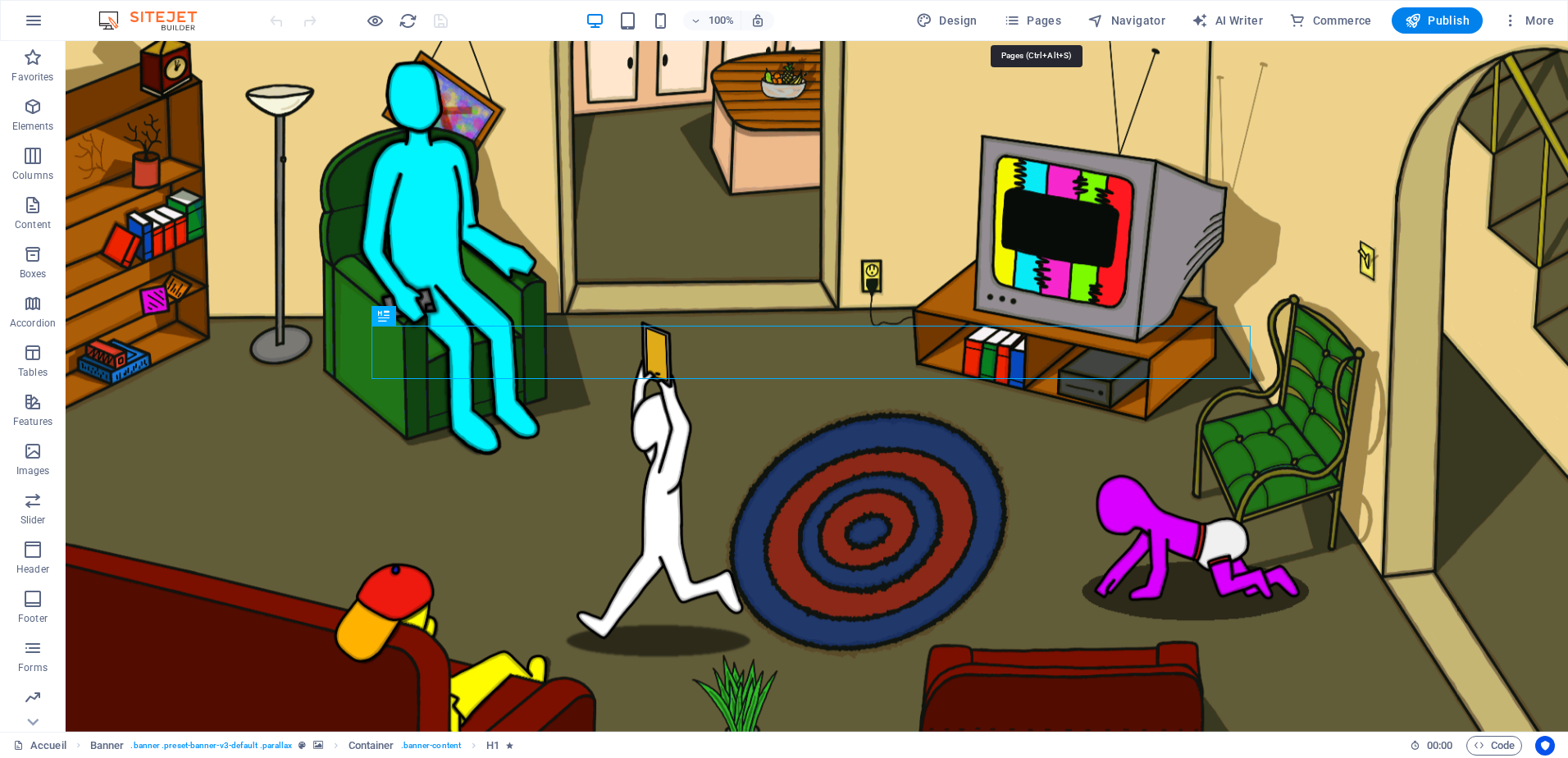
click at [1025, 16] on span "Pages" at bounding box center [1032, 21] width 57 height 16
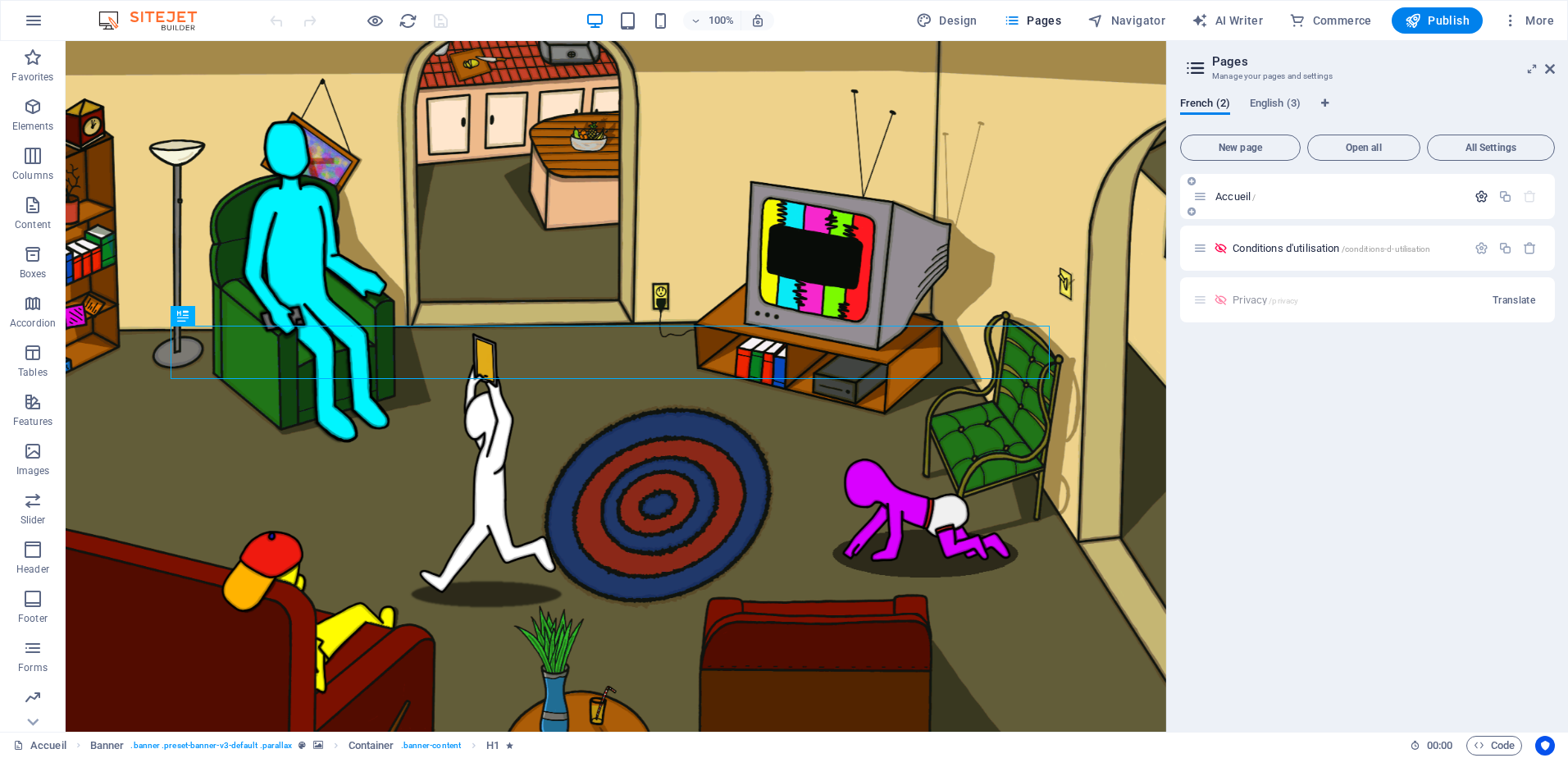
click at [1481, 200] on icon "button" at bounding box center [1481, 196] width 14 height 14
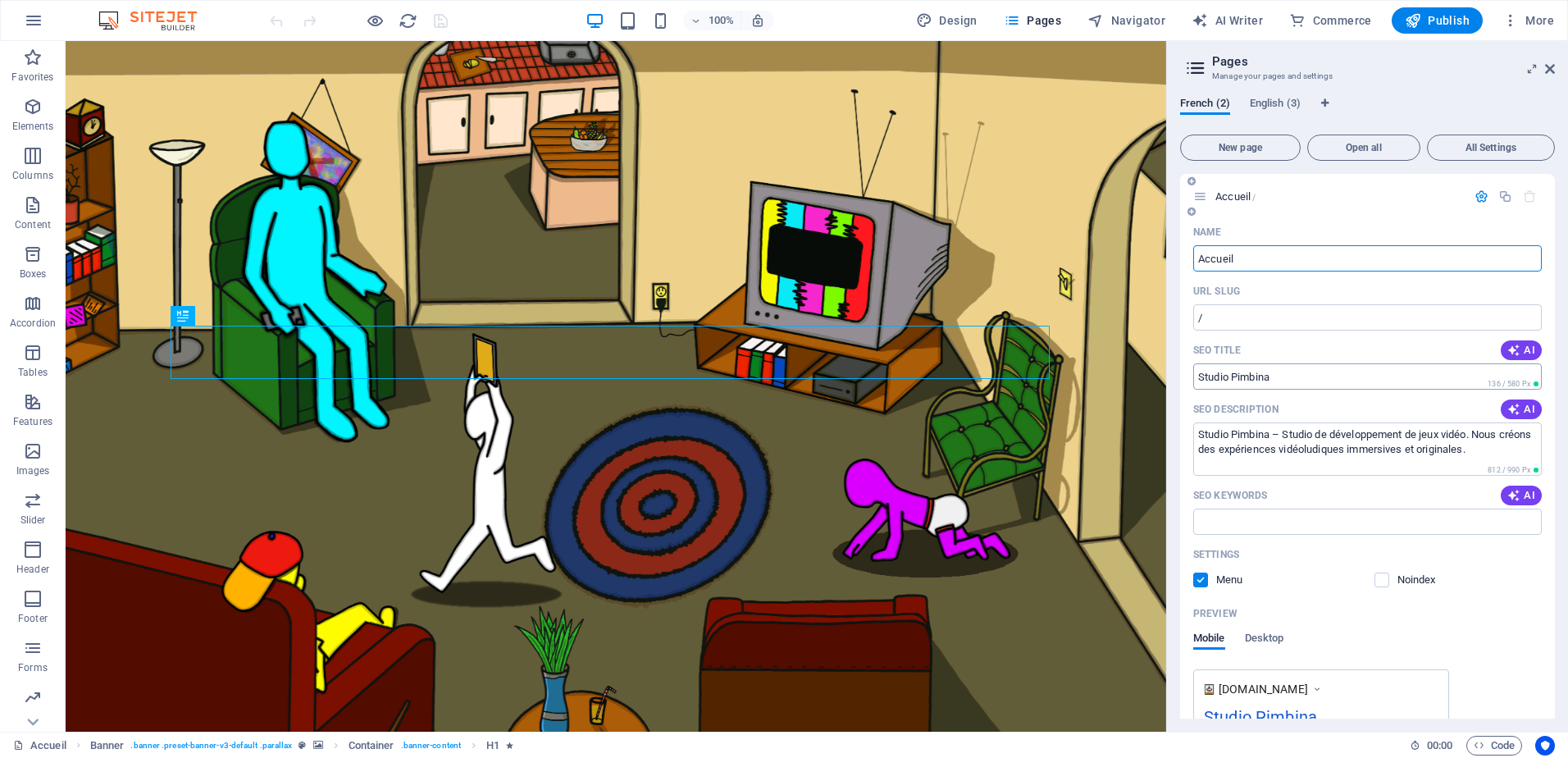
click at [1330, 376] on input "Studio Pimbina" at bounding box center [1367, 376] width 349 height 26
drag, startPoint x: 1329, startPoint y: 376, endPoint x: 1183, endPoint y: 372, distance: 146.1
click at [1183, 372] on div "Name Accueil ​ URL SLUG / ​ SEO Title AI Studio Pimbina ​ 136 / 580 Px SEO Desc…" at bounding box center [1367, 540] width 375 height 644
click at [1288, 348] on div "SEO Title AI" at bounding box center [1367, 349] width 349 height 26
click at [1229, 382] on input "SEO Title" at bounding box center [1367, 376] width 349 height 26
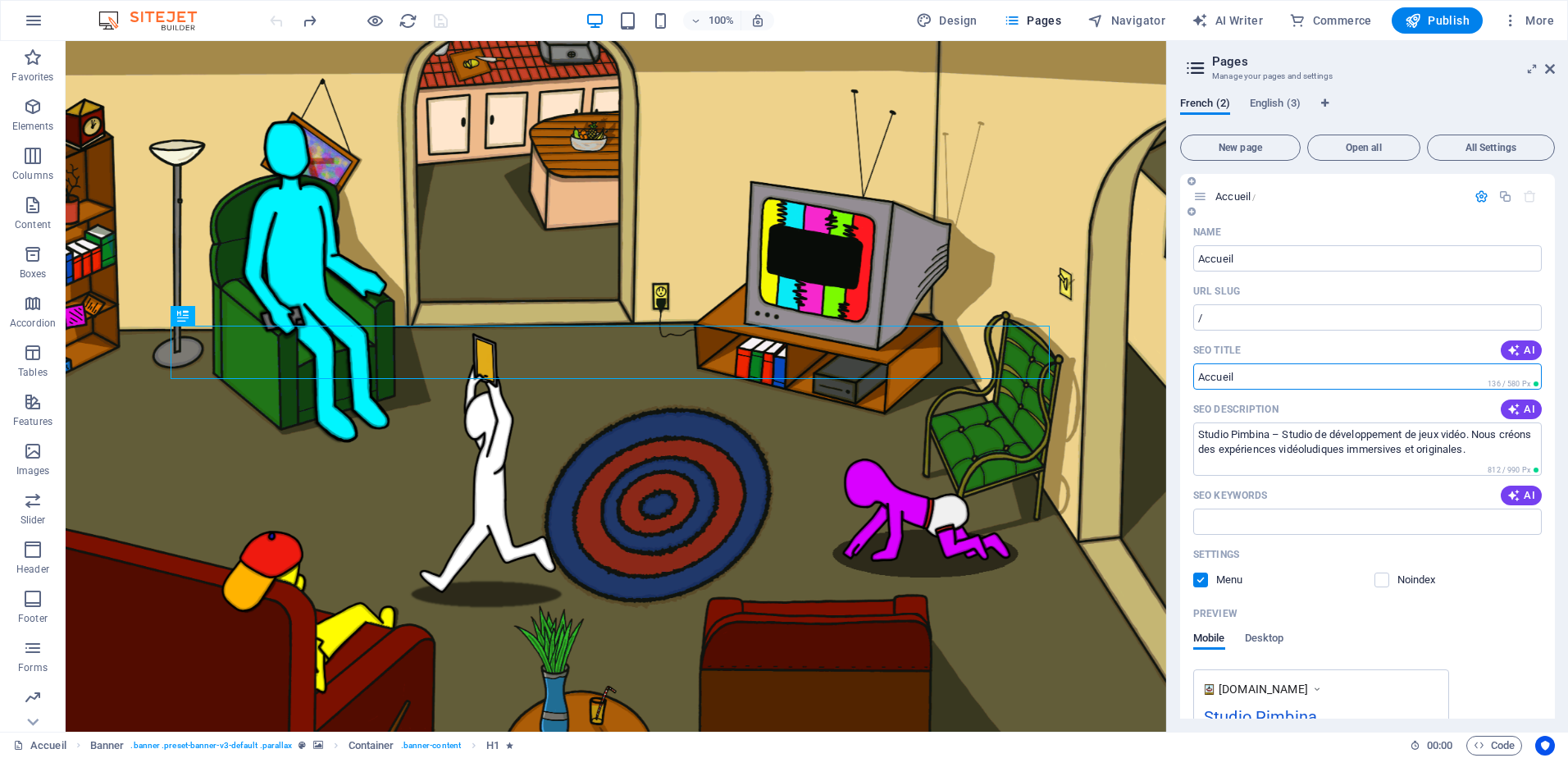
click at [1289, 379] on input "SEO Title" at bounding box center [1367, 376] width 349 height 26
type input "Studio Pimbina"
click at [1519, 454] on textarea "Studio Pimbina – Studio de développement de jeux vidéo. Nous créons des expérie…" at bounding box center [1367, 448] width 349 height 54
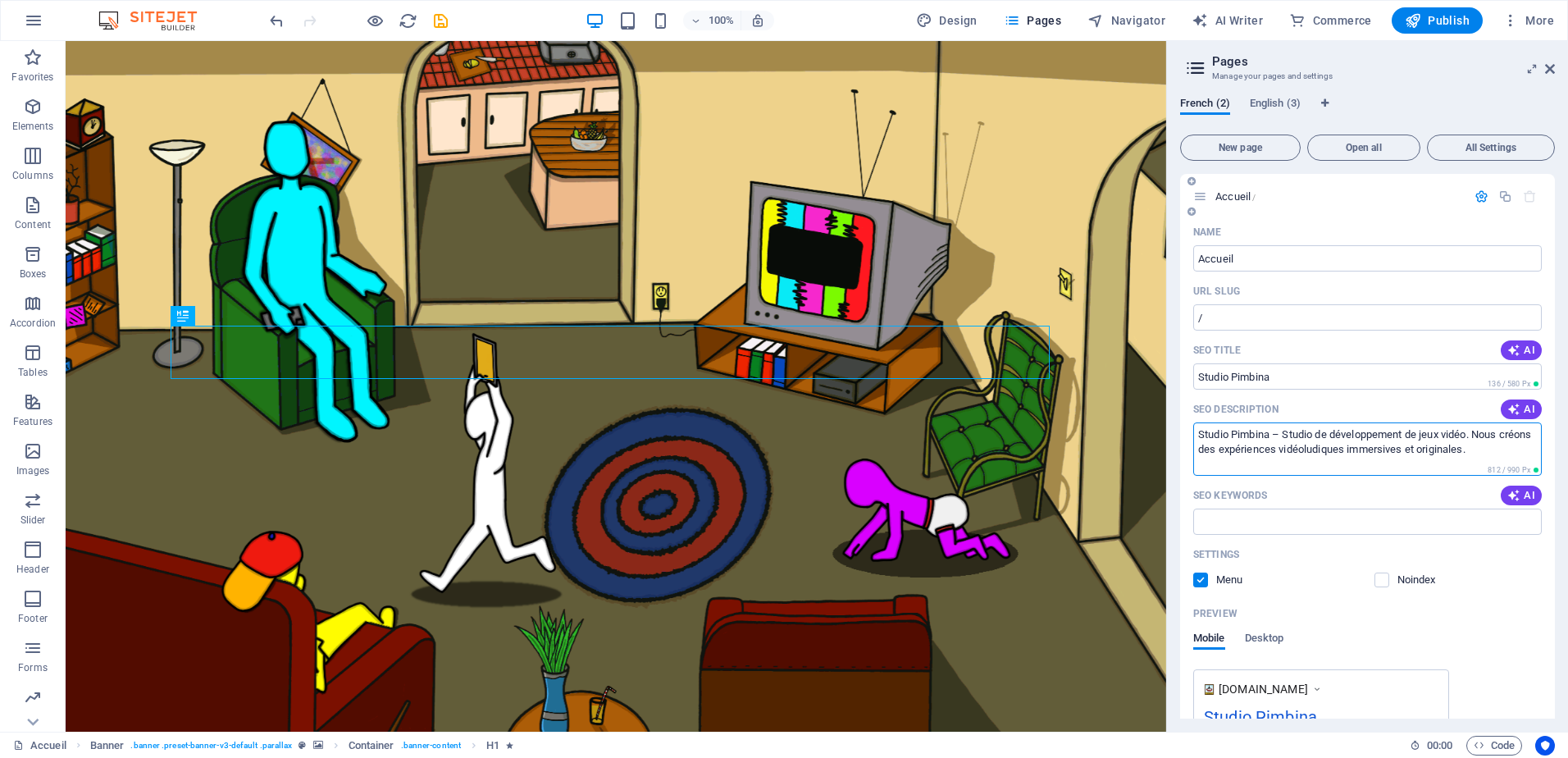
drag, startPoint x: 1519, startPoint y: 449, endPoint x: 1193, endPoint y: 435, distance: 326.3
click at [1193, 435] on div "Name Accueil ​ URL SLUG / ​ SEO Title AI Studio Pimbina ​ 136 / 580 Px SEO Desc…" at bounding box center [1367, 540] width 375 height 644
click at [1510, 593] on div "Settings Menu Noindex" at bounding box center [1367, 567] width 349 height 53
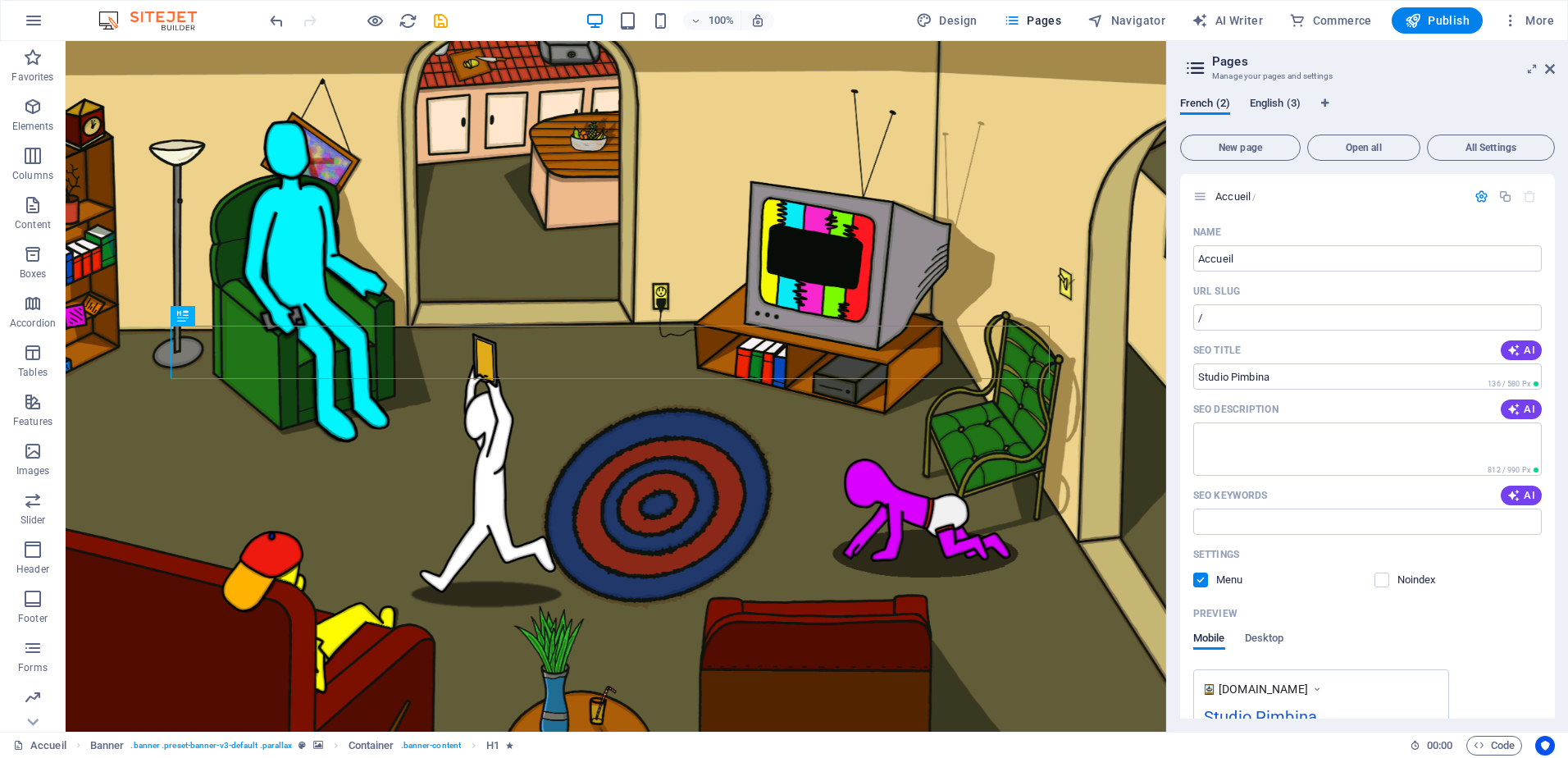
click at [1270, 104] on span "English (3)" at bounding box center [1276, 104] width 51 height 23
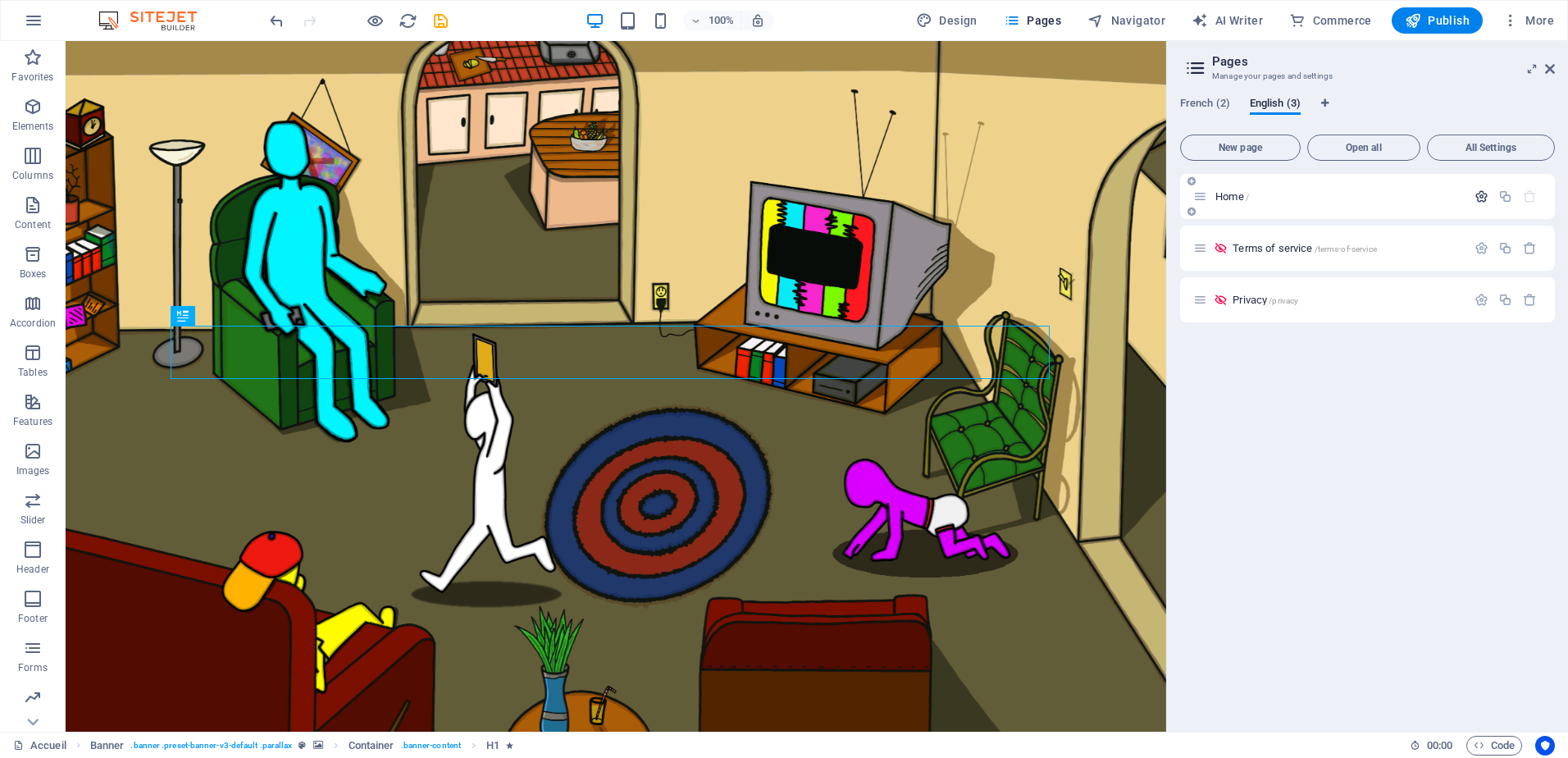
click at [1483, 191] on icon "button" at bounding box center [1481, 196] width 14 height 14
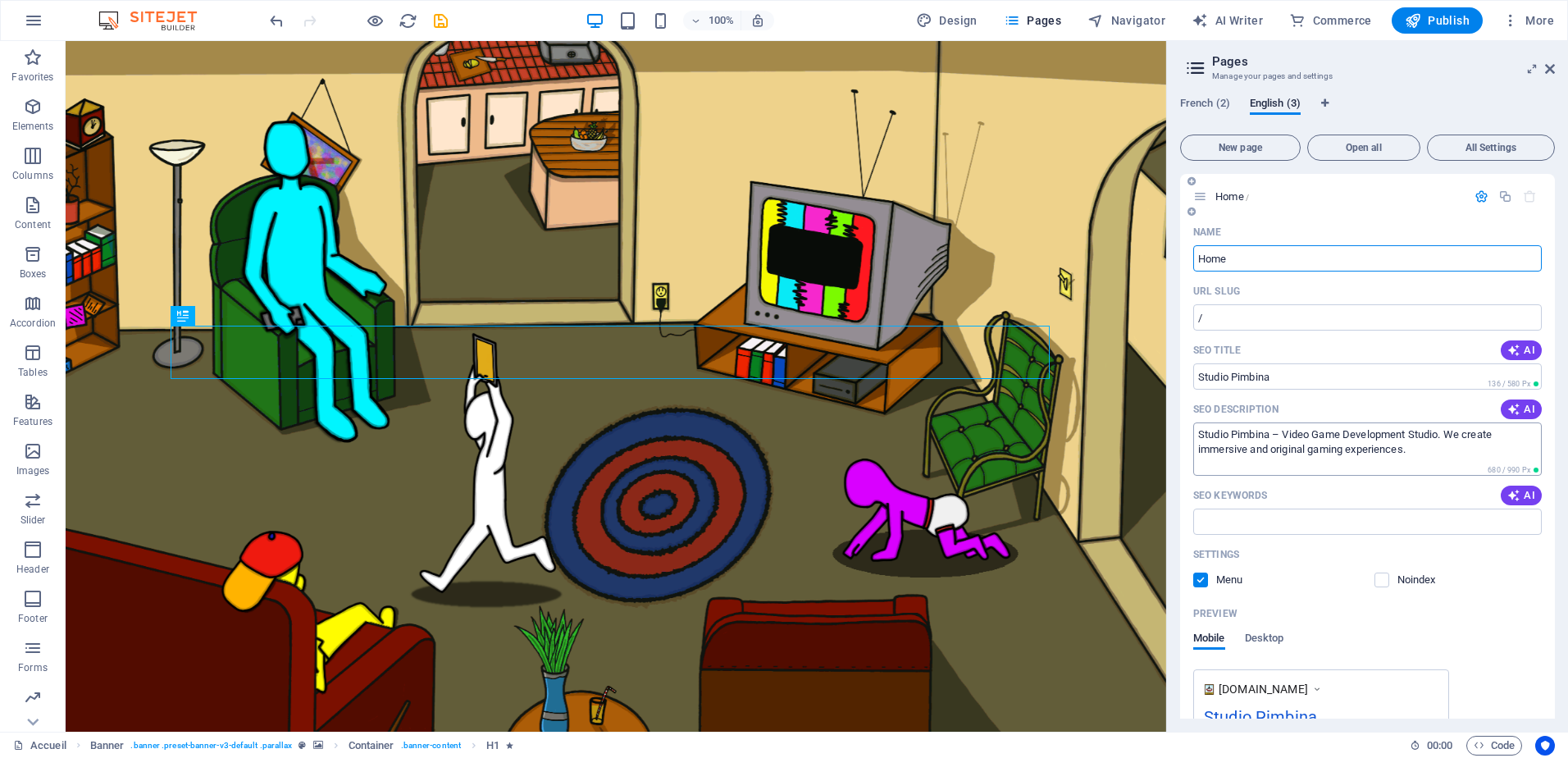
click at [1460, 455] on textarea "Studio Pimbina – Video Game Development Studio. We create immersive and origina…" at bounding box center [1367, 448] width 349 height 54
drag, startPoint x: 1480, startPoint y: 497, endPoint x: 1156, endPoint y: 424, distance: 332.1
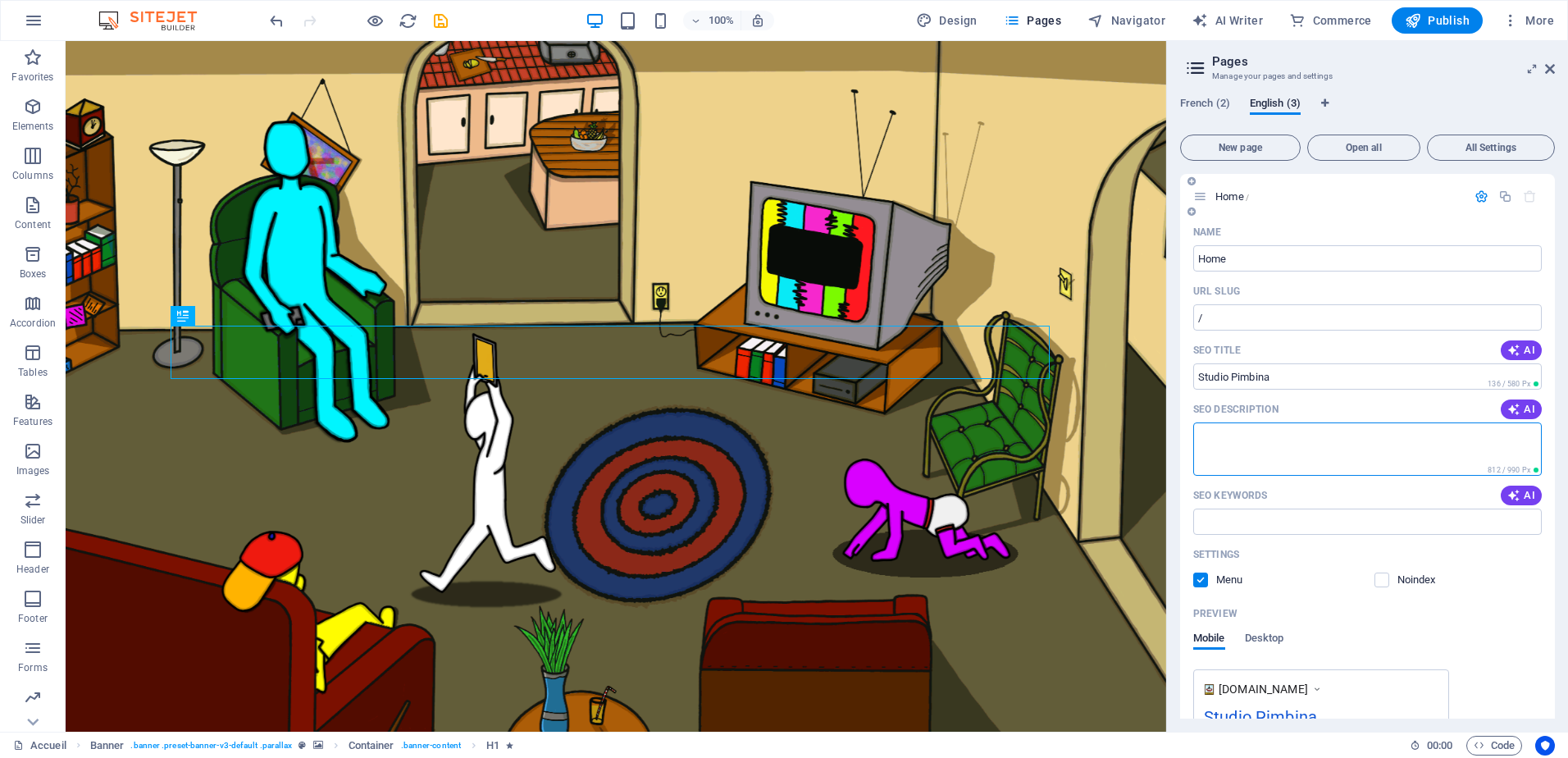
click at [1533, 587] on div "Noindex" at bounding box center [1458, 580] width 168 height 15
click at [1455, 22] on span "Publish" at bounding box center [1437, 21] width 64 height 16
